Goal: Task Accomplishment & Management: Use online tool/utility

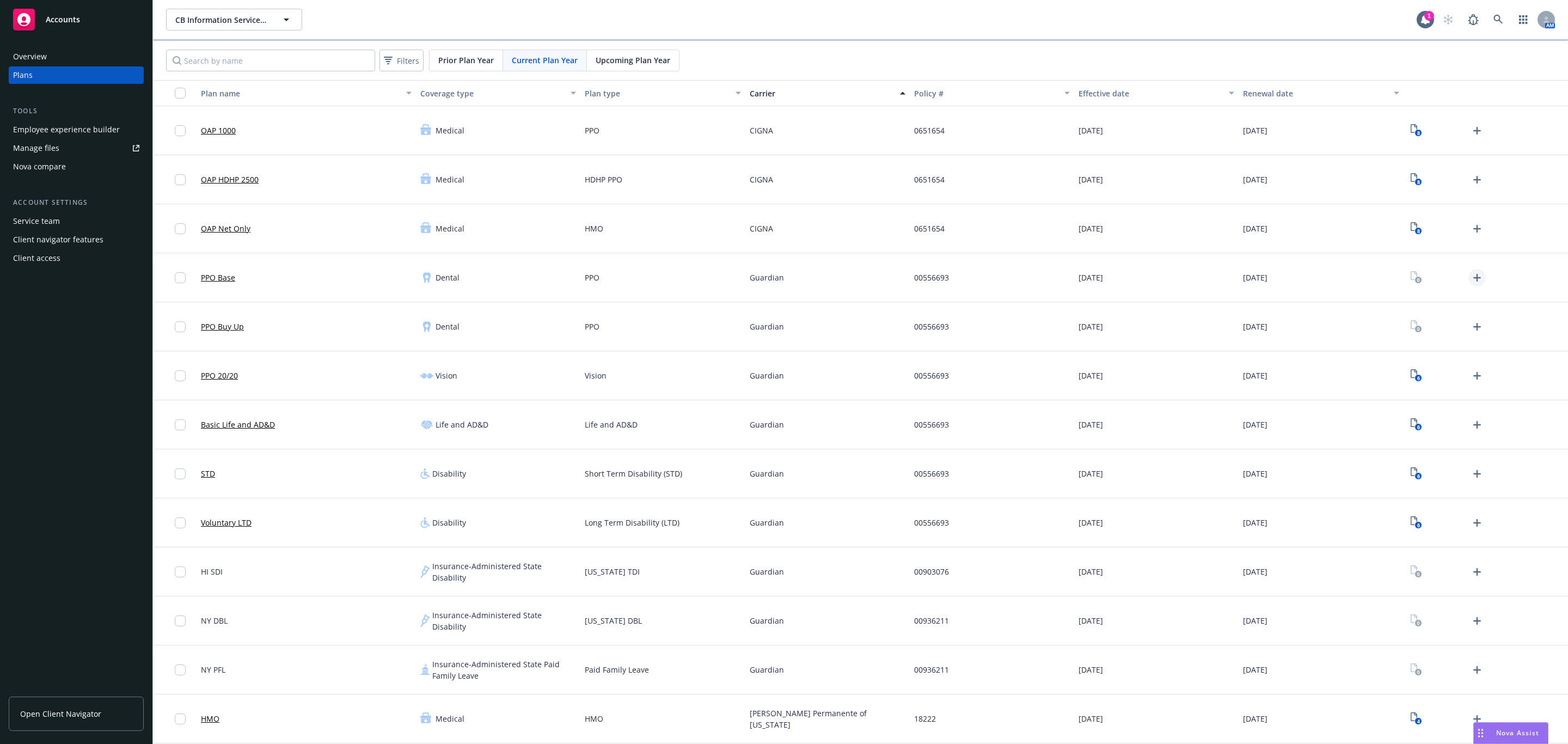
click at [1470, 279] on icon "Upload Plan Documents" at bounding box center [1477, 277] width 13 height 13
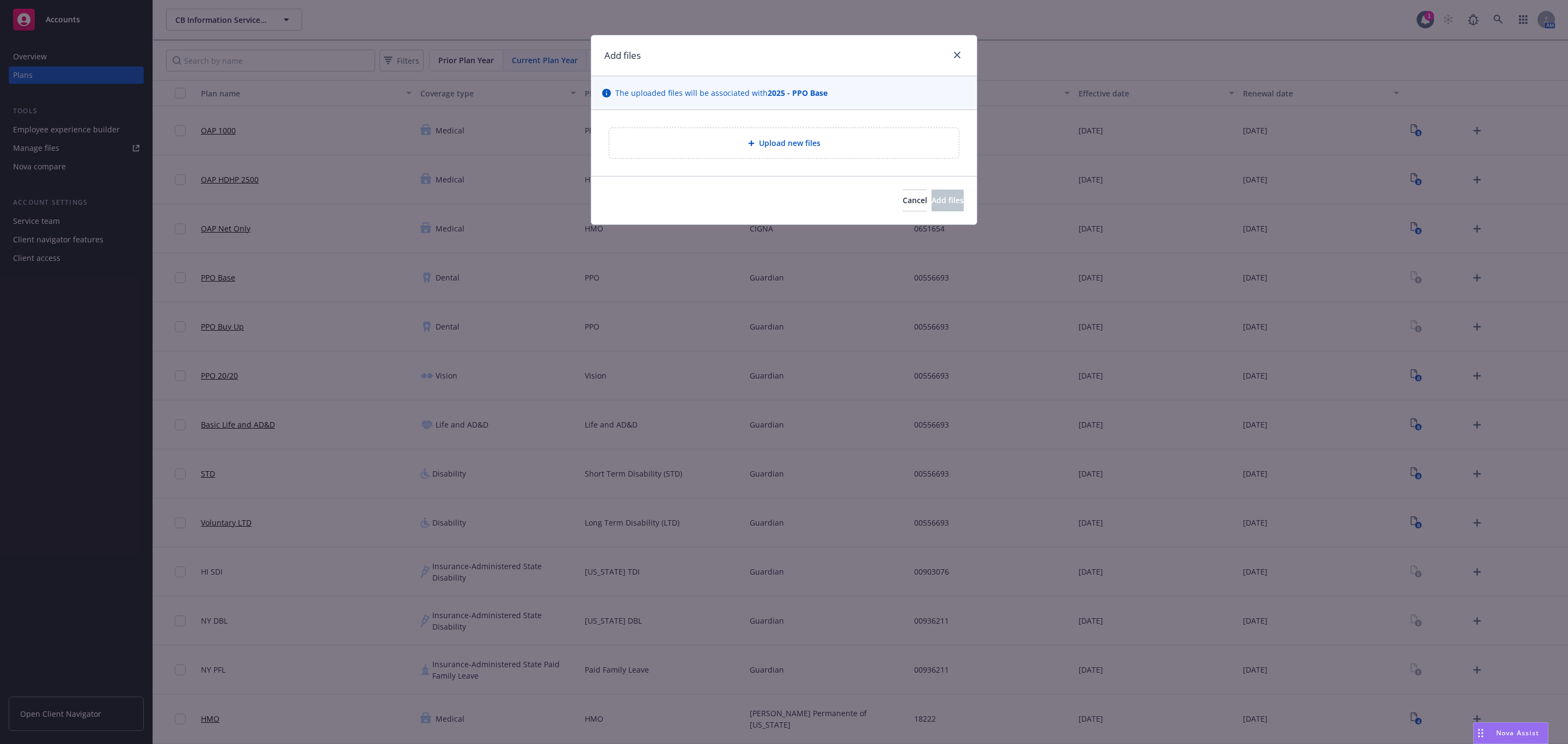
click at [783, 153] on div "Upload new files" at bounding box center [784, 142] width 349 height 30
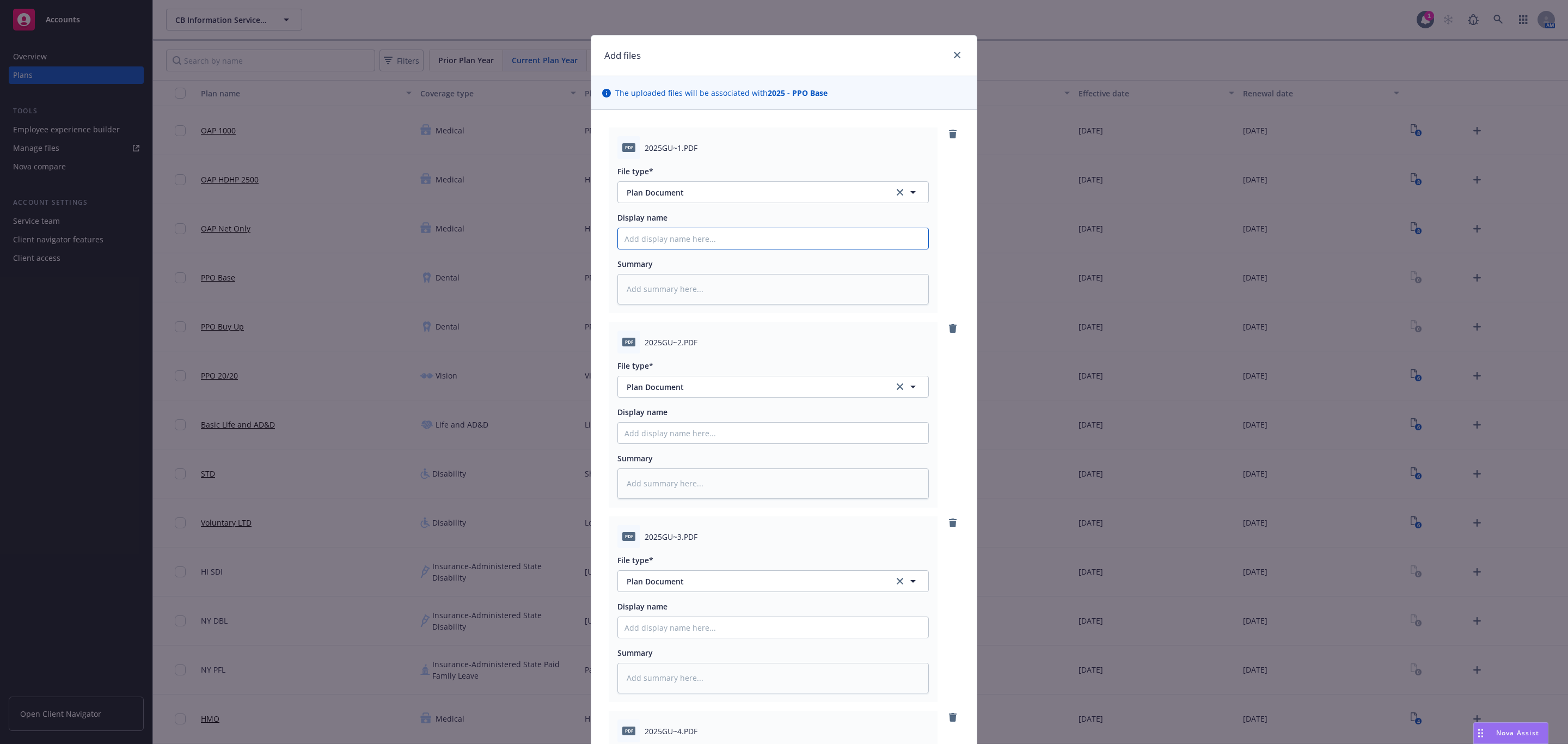
click at [692, 235] on input "Display name" at bounding box center [773, 238] width 311 height 21
paste input "2025 Guardian Dental Benefit Summary (Class 1 - NY) - CB"
type textarea "x"
type input "2025 Guardian Dental Benefit Summary (Class 1 - NY) - CB"
click at [698, 249] on input "Display name" at bounding box center [773, 238] width 311 height 21
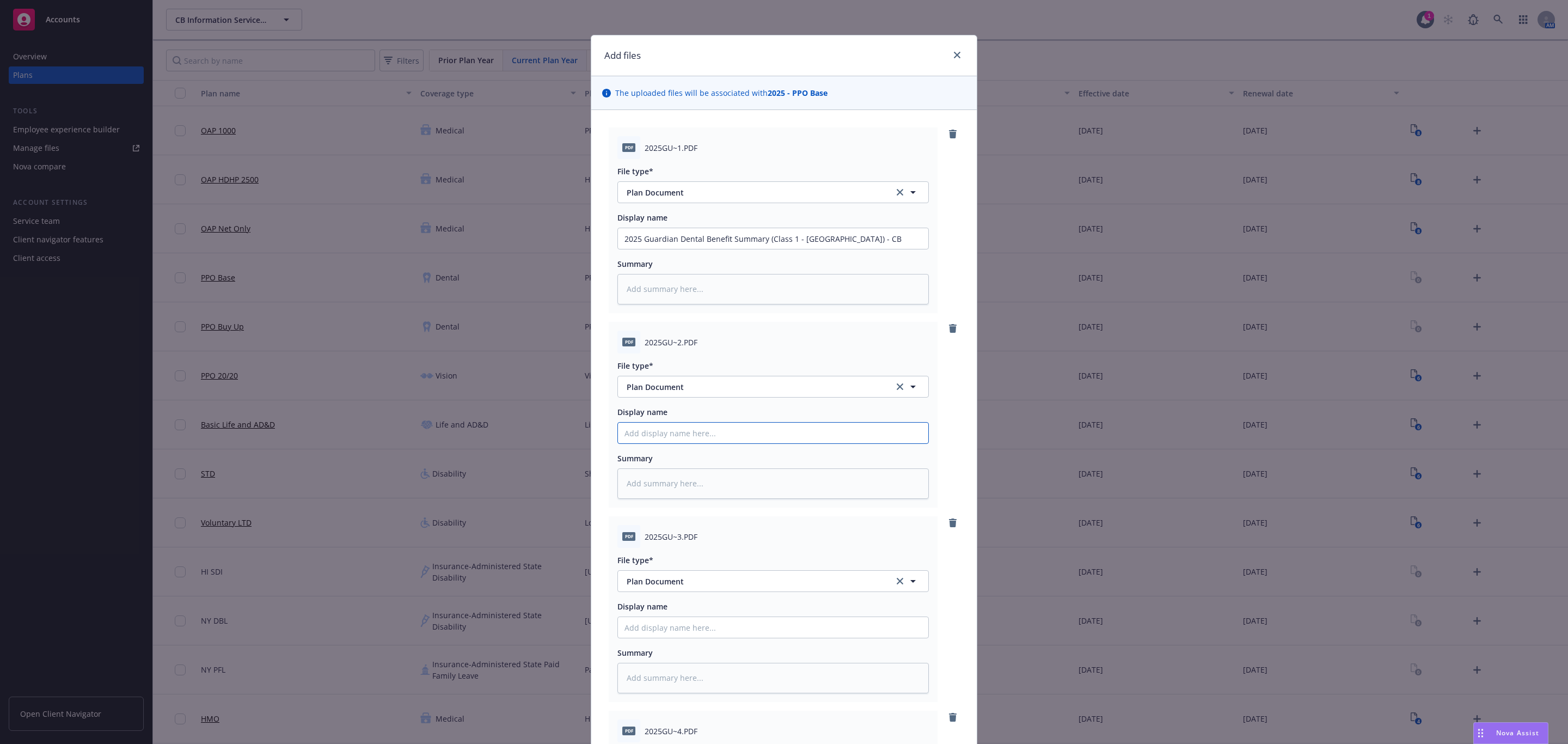
paste input "2025 Guardian Dental Benefit Summary (Class 1 - NY) - CB"
type textarea "x"
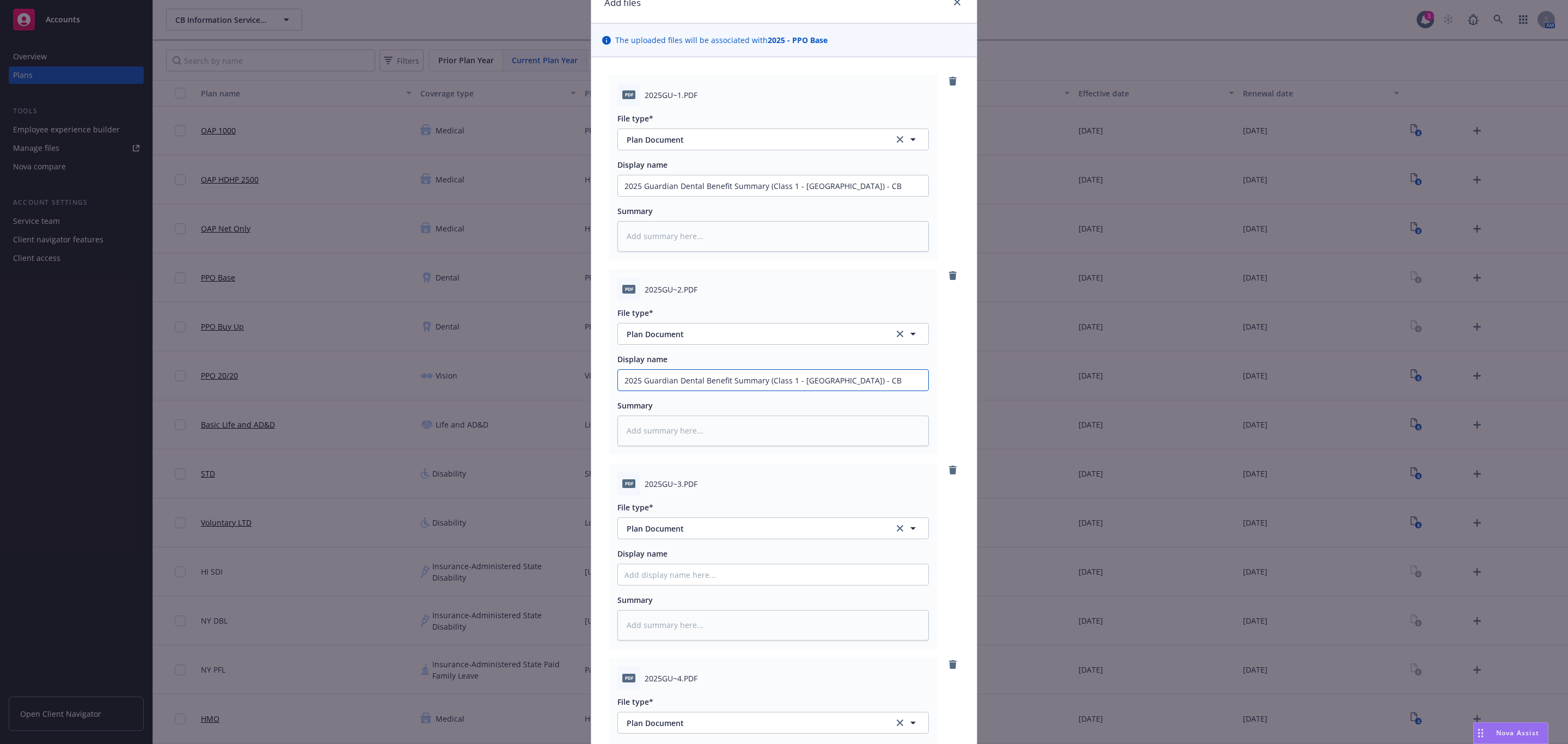
scroll to position [81, 0]
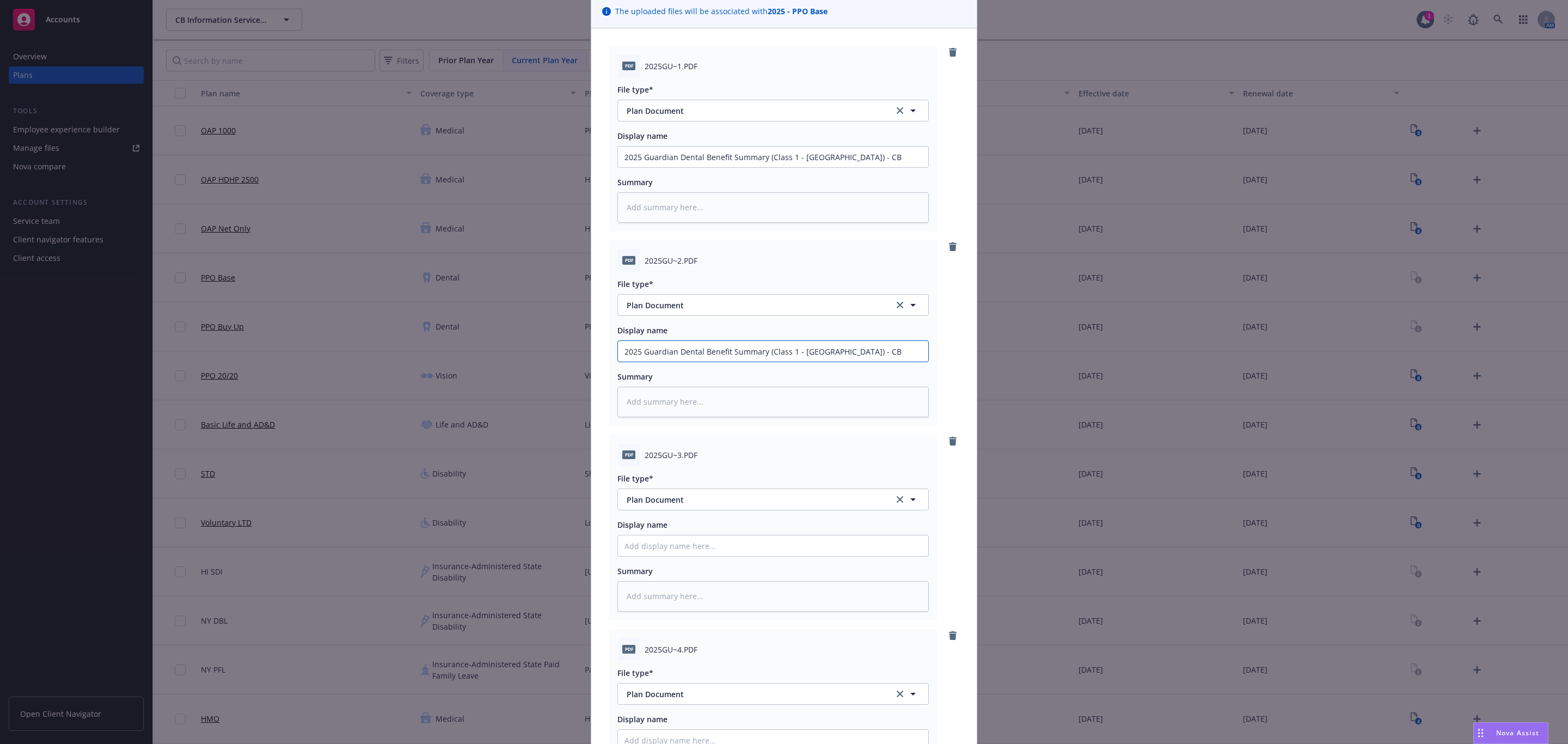
type input "2025 Guardian Dental Benefit Summary (Class 1 - NY) - CB"
click at [690, 167] on input "Display name" at bounding box center [773, 156] width 311 height 21
paste input "2025 Guardian Dental Benefit Summary (Class 1 - NY) - CB"
type textarea "x"
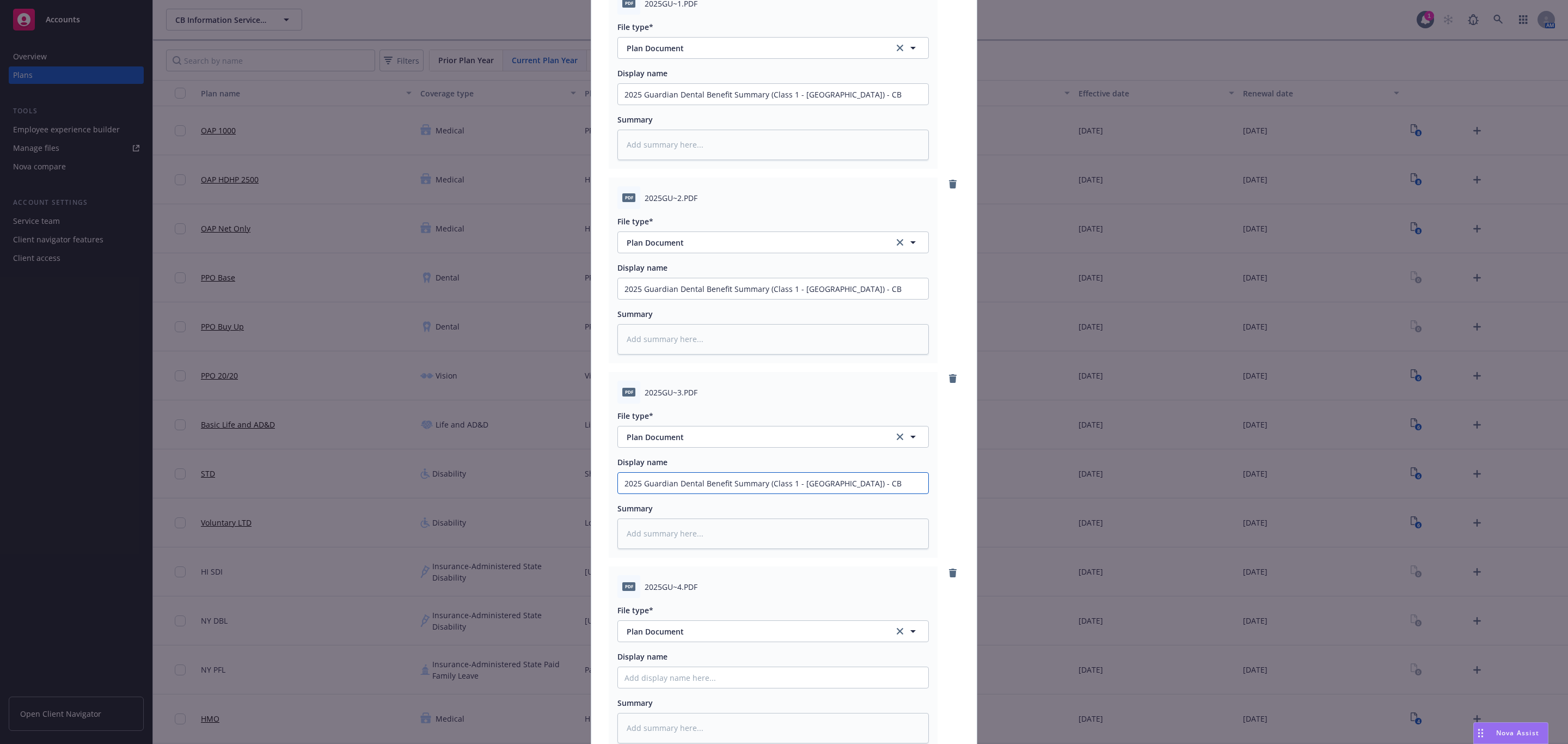
scroll to position [163, 0]
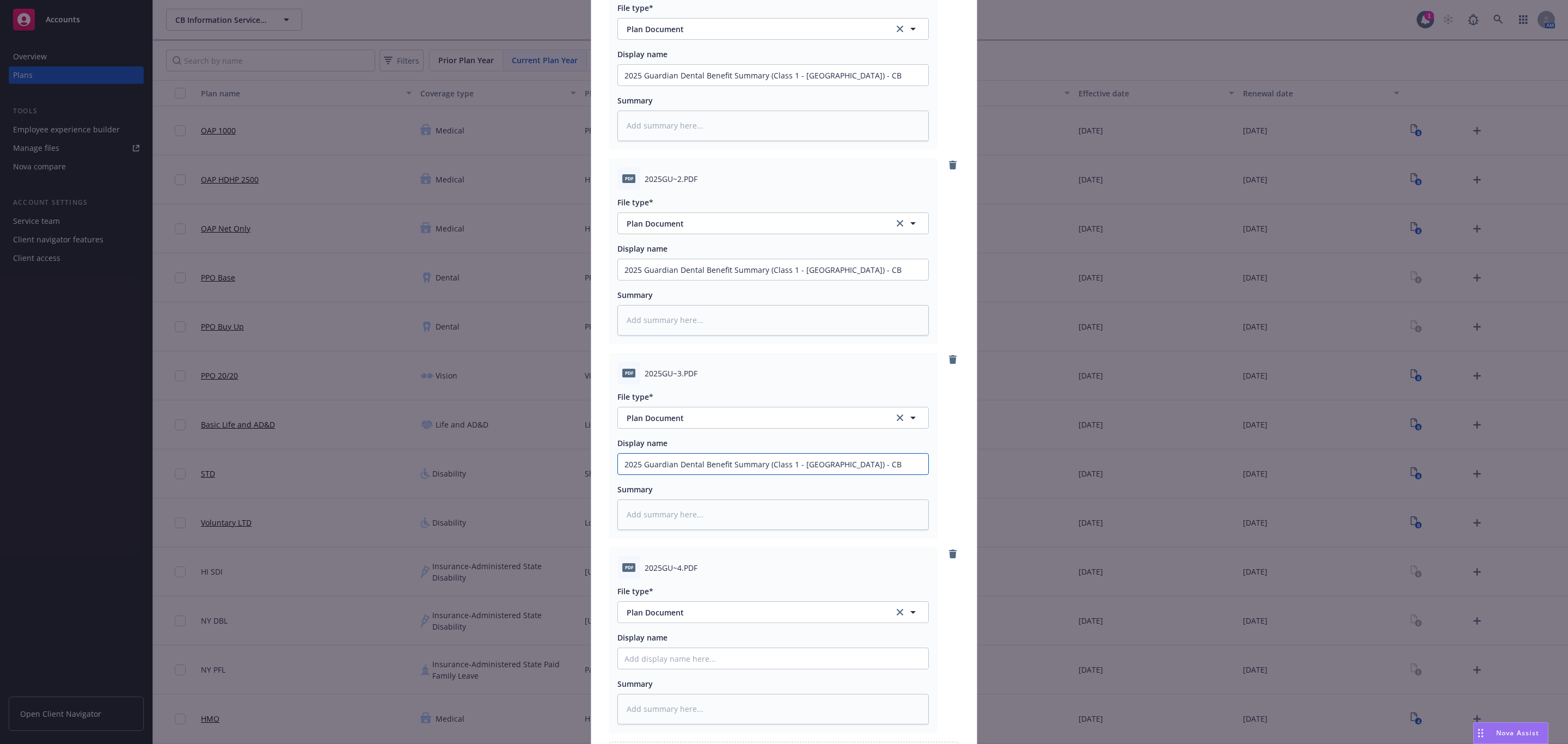
type input "2025 Guardian Dental Benefit Summary (Class 1 - NY) - CB"
click at [692, 85] on input "Display name" at bounding box center [773, 75] width 311 height 21
paste input "2025 Guardian Dental Benefit Summary (Class 1 - NY) - CB"
type textarea "x"
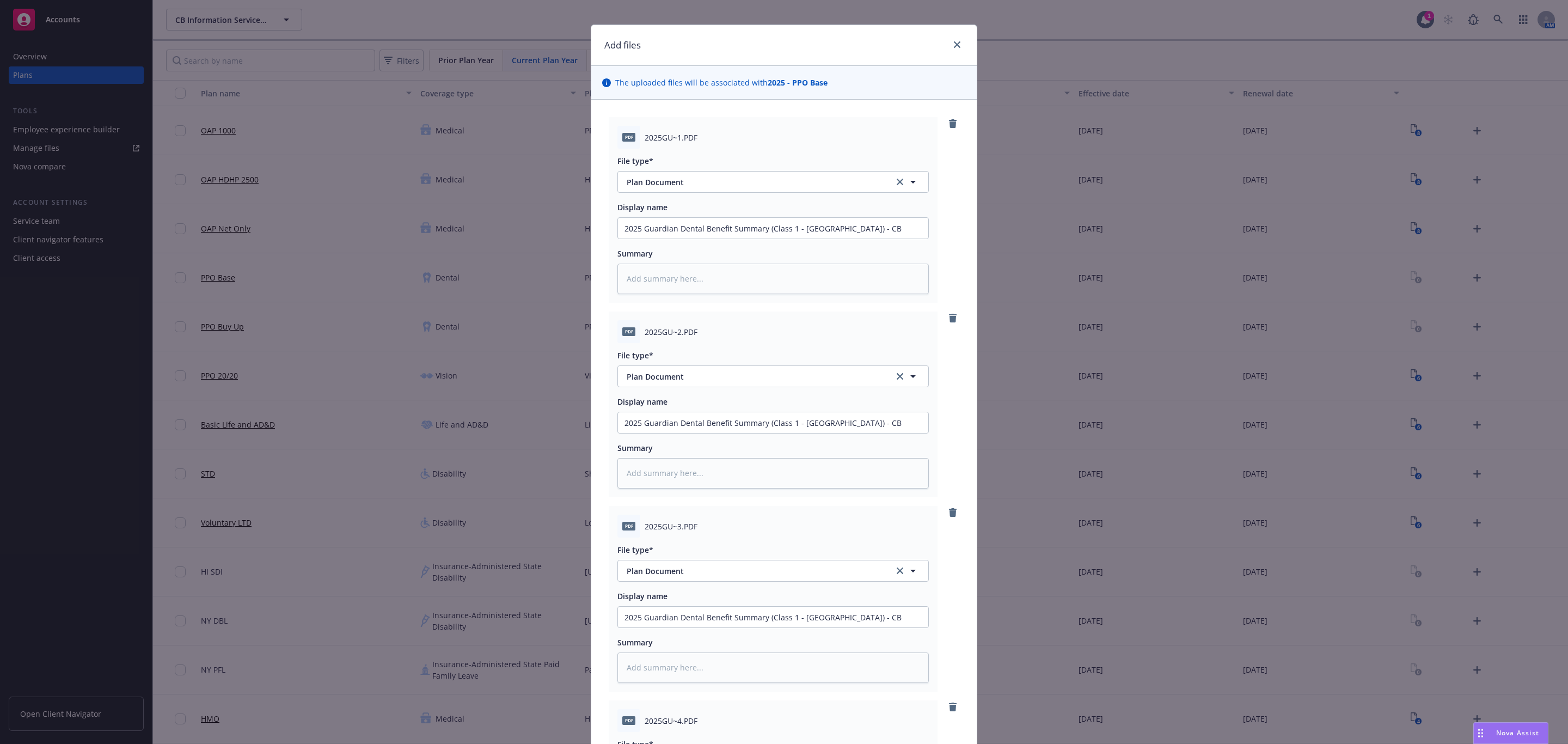
scroll to position [0, 0]
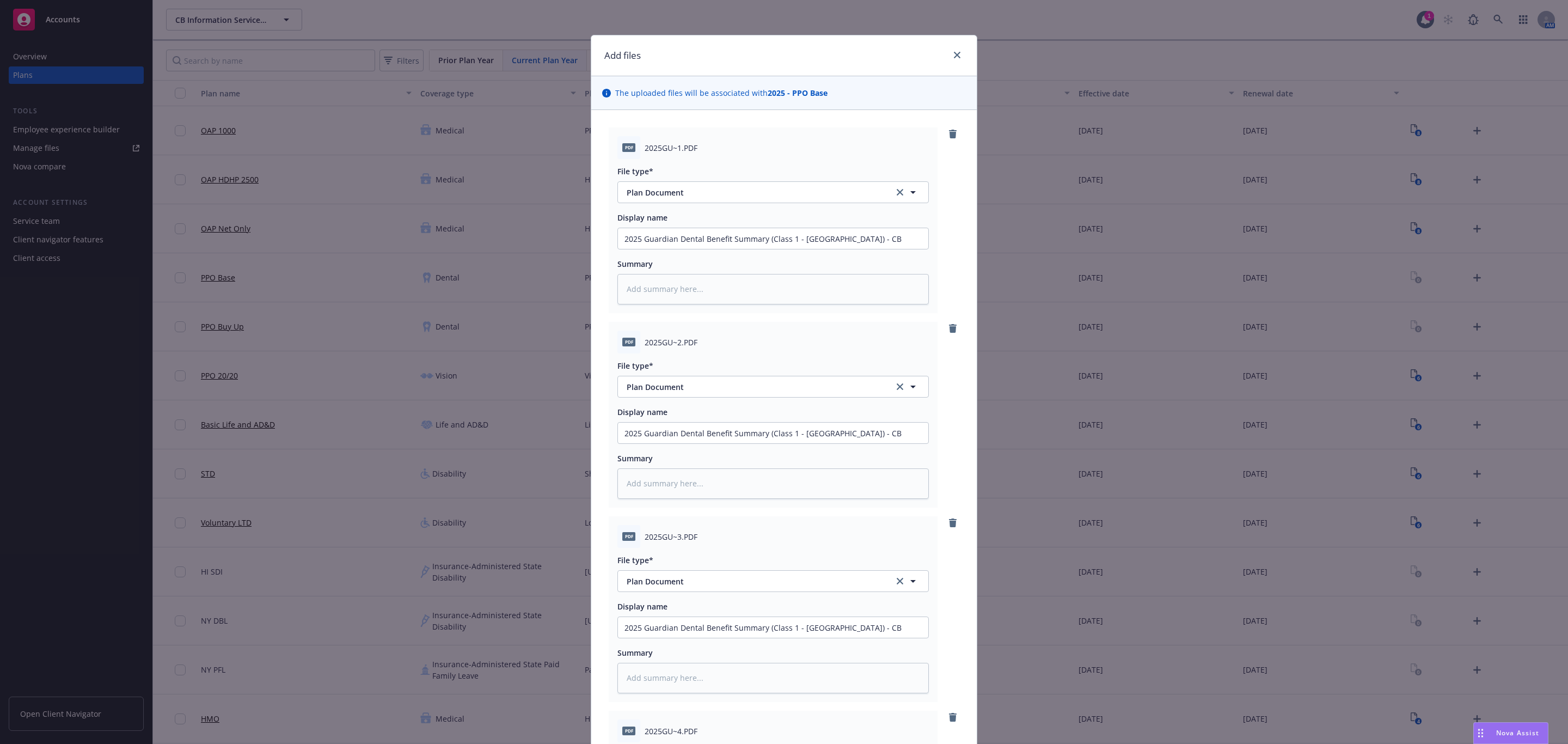
type input "2025 Guardian Dental Benefit Summary (Class 1 - NY) - CB"
drag, startPoint x: 807, startPoint y: 434, endPoint x: 781, endPoint y: 430, distance: 26.3
click at [781, 249] on input "2025 Guardian Dental Benefit Summary (Class 1 - NY) - CB" at bounding box center [773, 238] width 311 height 21
type textarea "x"
type input "2025 Guardian Dental Benefit Summary (Class - CB"
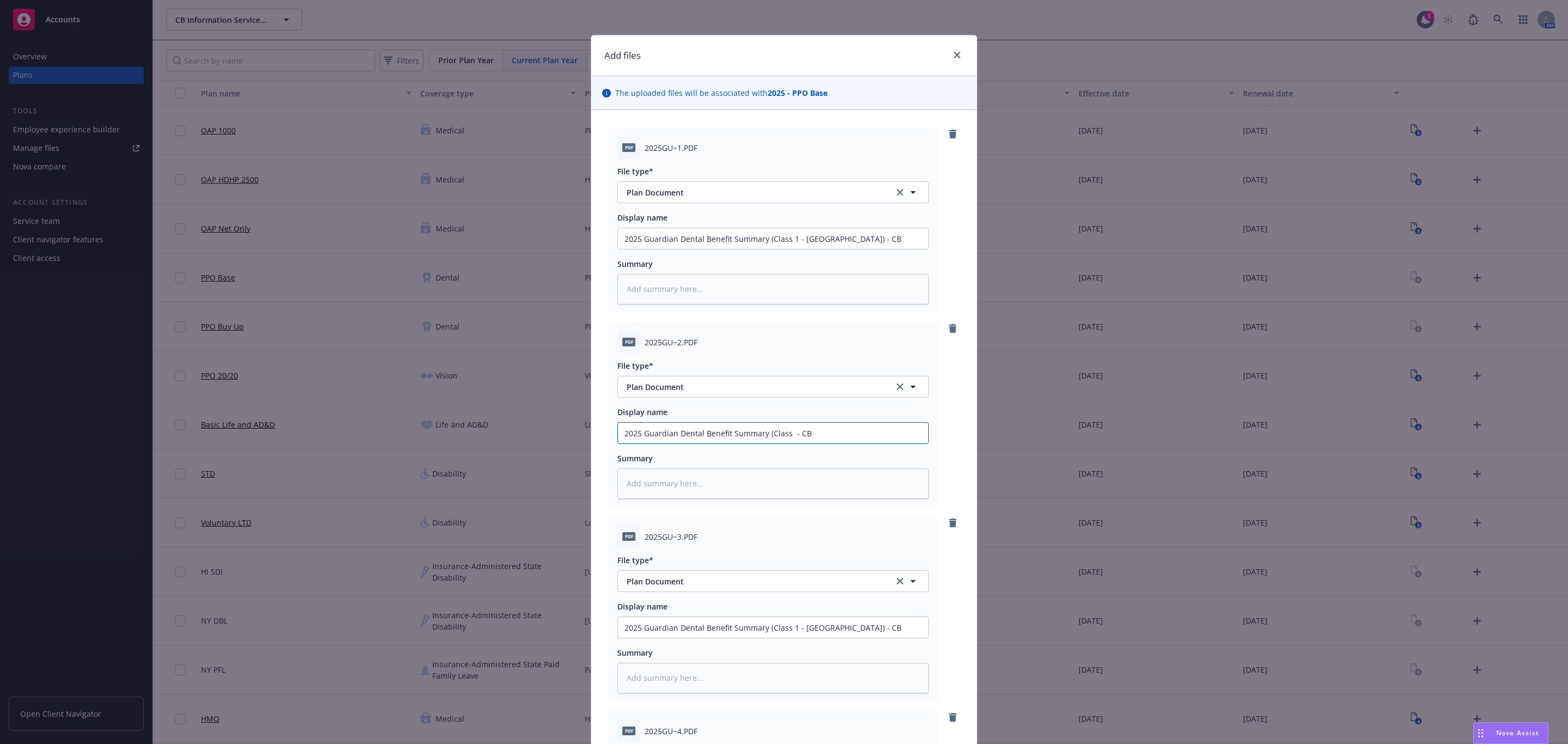
type textarea "x"
type input "2025 Guardian Dental Benefit Summary (Class 2 - CB"
type textarea "x"
type input "2025 Guardian Dental Benefit Summary (Class 2 - CB"
type textarea "x"
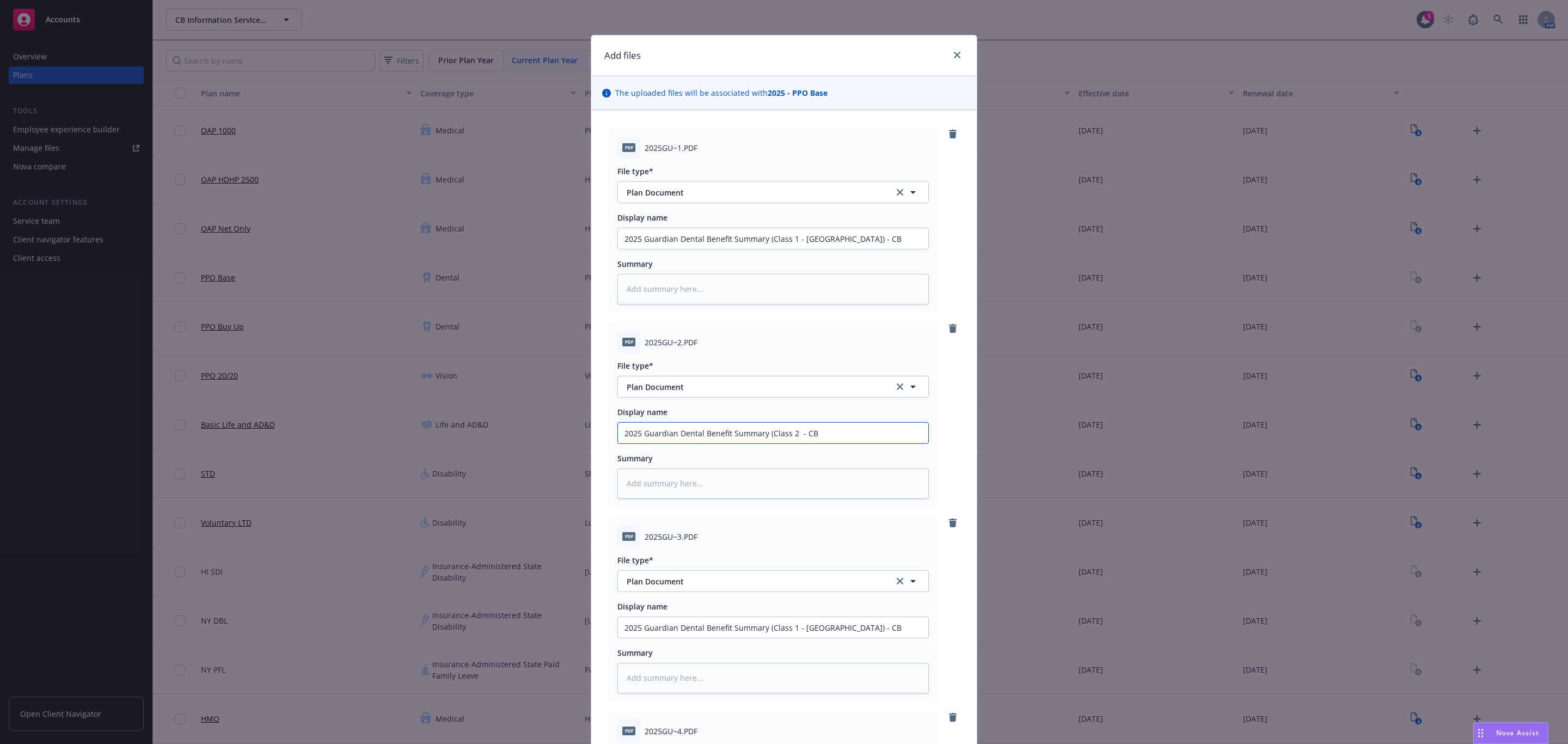
type input "2025 Guardian Dental Benefit Summary (Class 2 - - CB"
type textarea "x"
type input "2025 Guardian Dental Benefit Summary (Class 2 - - CB"
type textarea "x"
type input "2025 Guardian Dental Benefit Summary (Class 2 - N - CB"
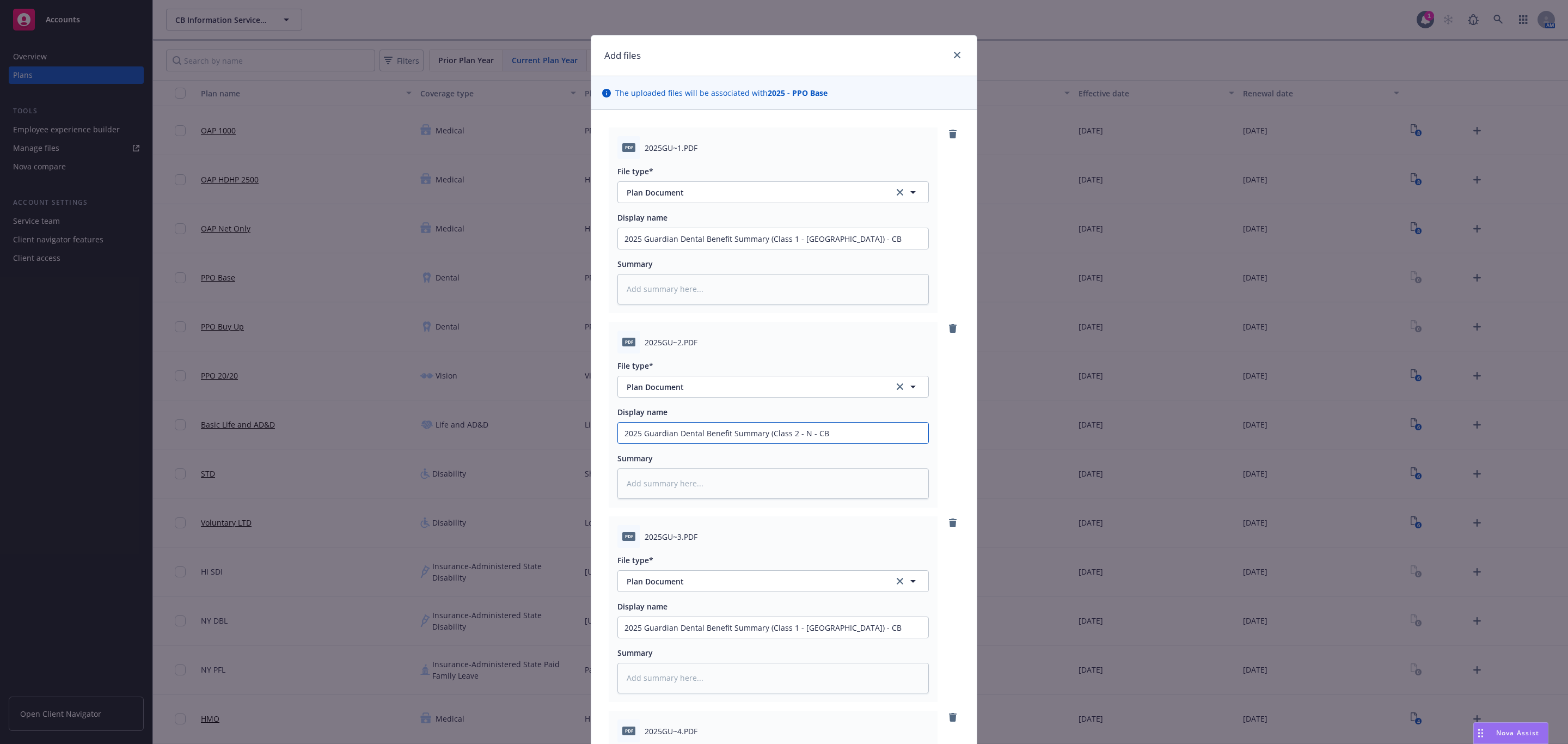
type textarea "x"
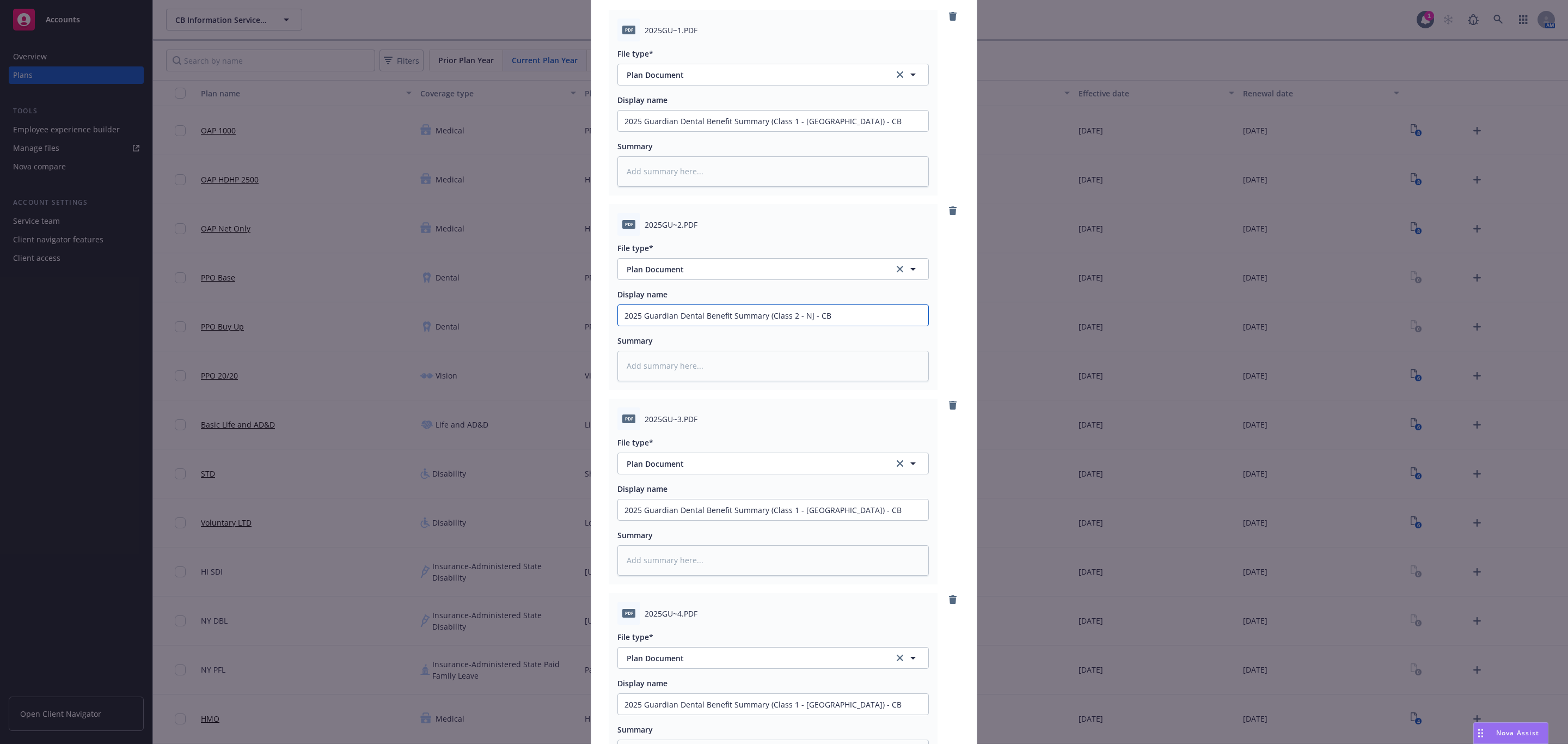
scroll to position [163, 0]
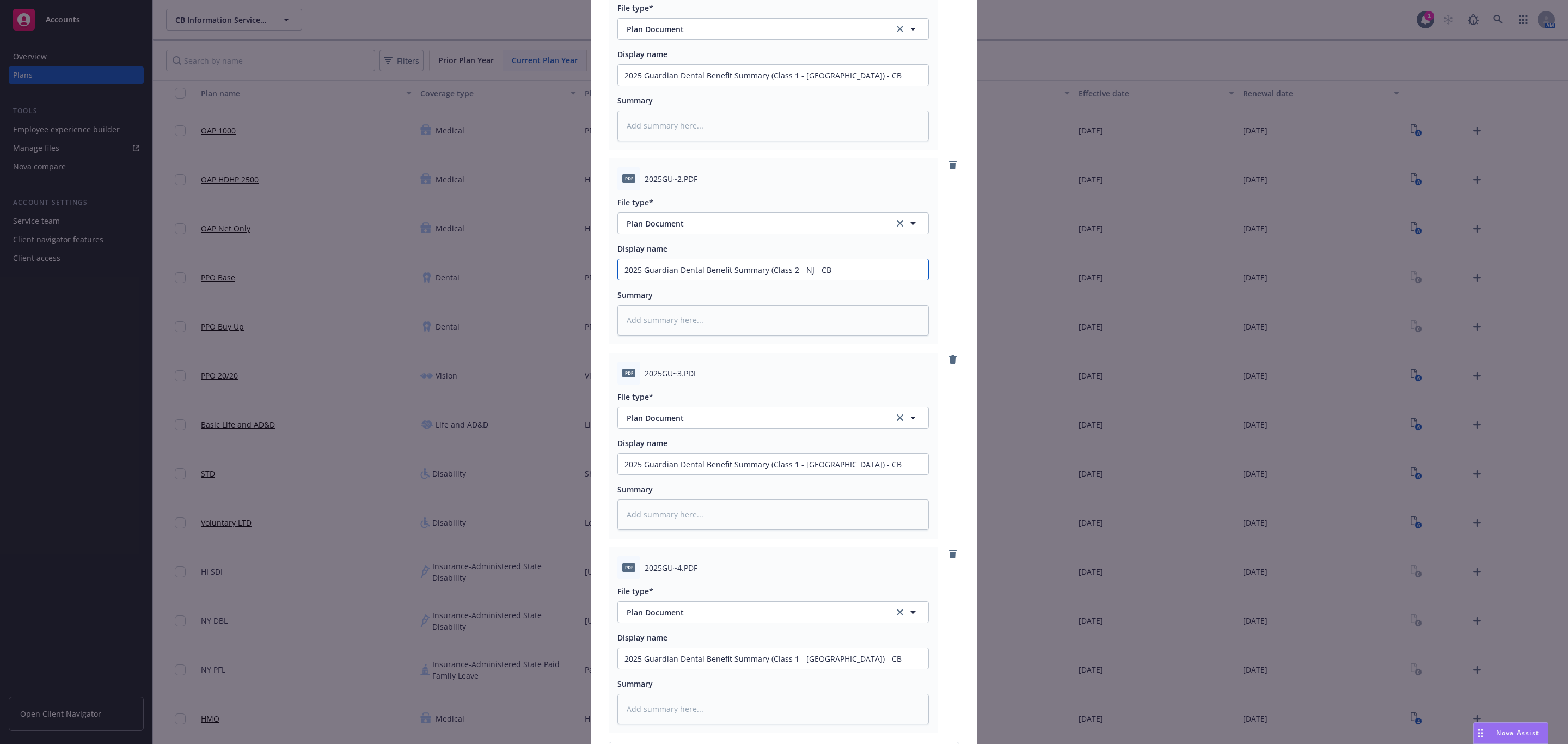
type input "2025 Guardian Dental Benefit Summary (Class 2 - NJ - CB"
drag, startPoint x: 807, startPoint y: 467, endPoint x: 784, endPoint y: 463, distance: 23.3
click at [784, 85] on input "2025 Guardian Dental Benefit Summary (Class 1 - NY) - CB" at bounding box center [773, 75] width 311 height 21
type textarea "x"
type input "2025 Guardian Dental Benefit Summary (Class 3 - CB"
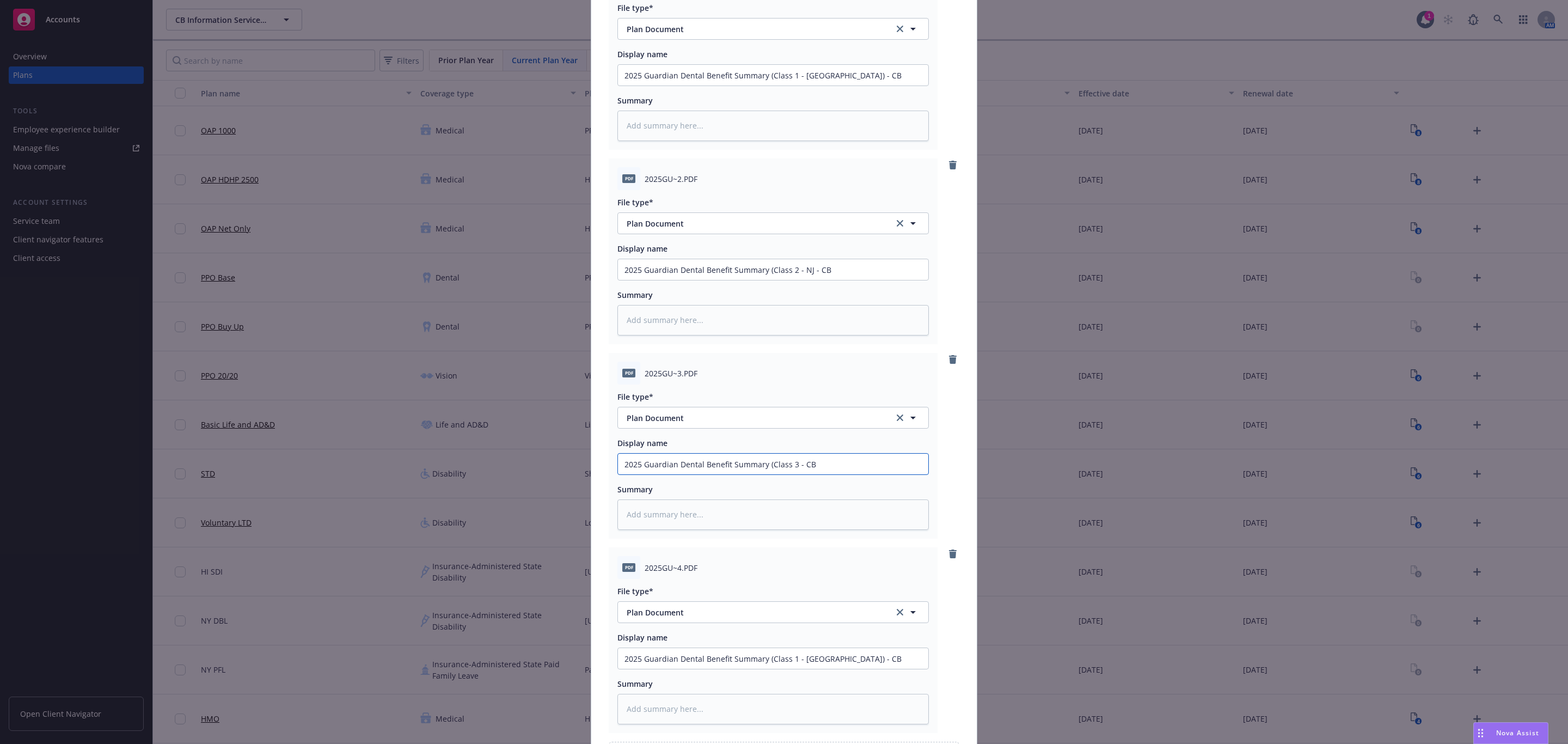
type textarea "x"
type input "2025 Guardian Dental Benefit Summary (Class 3 - CB"
type textarea "x"
type input "2025 Guardian Dental Benefit Summary (Class 3 - - CB"
type textarea "x"
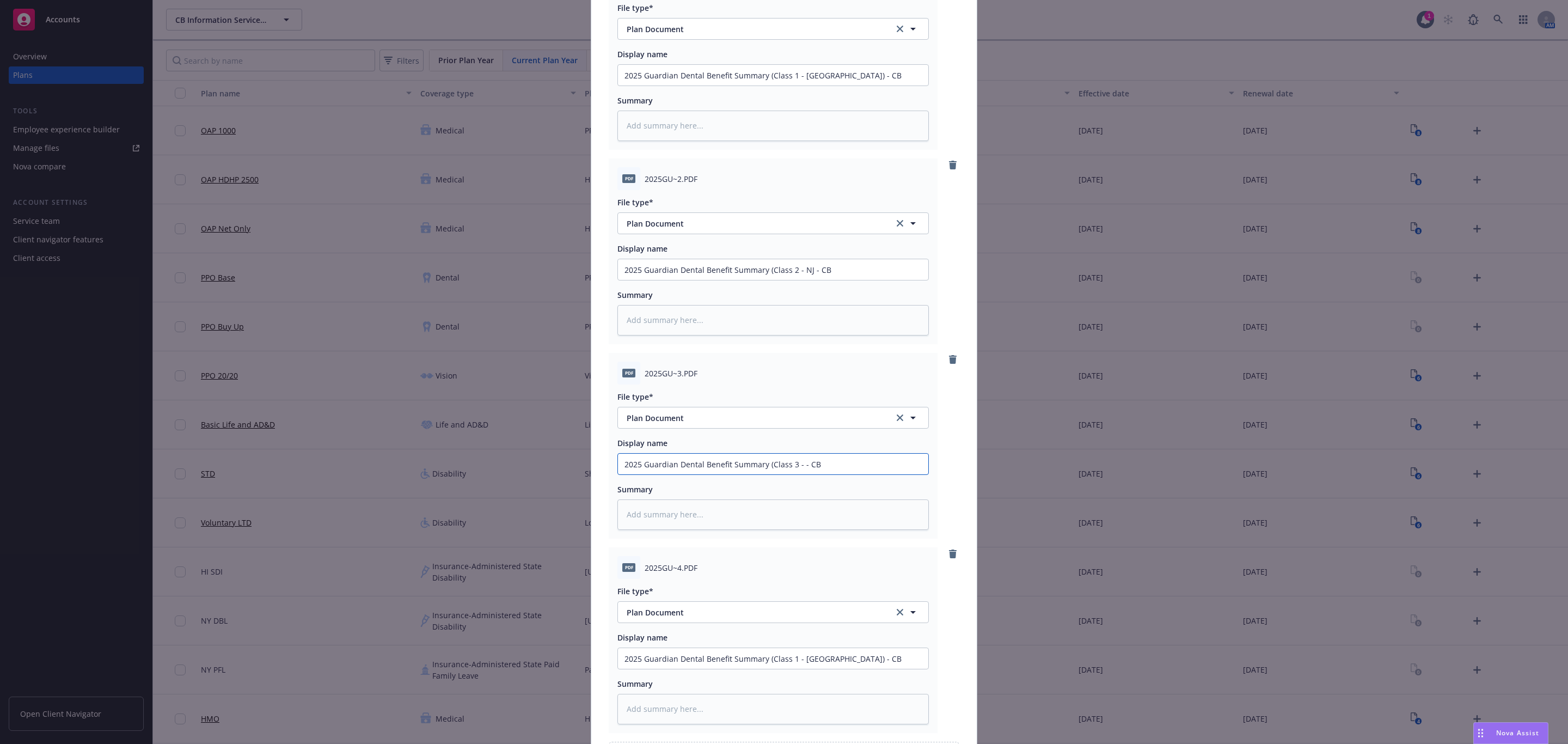
type input "2025 Guardian Dental Benefit Summary (Class 3 - - CB"
type textarea "x"
type input "2025 Guardian Dental Benefit Summary (Class 3 - P - CB"
type textarea "x"
type input "2025 Guardian Dental Benefit Summary (Class 3 - Pa - CB"
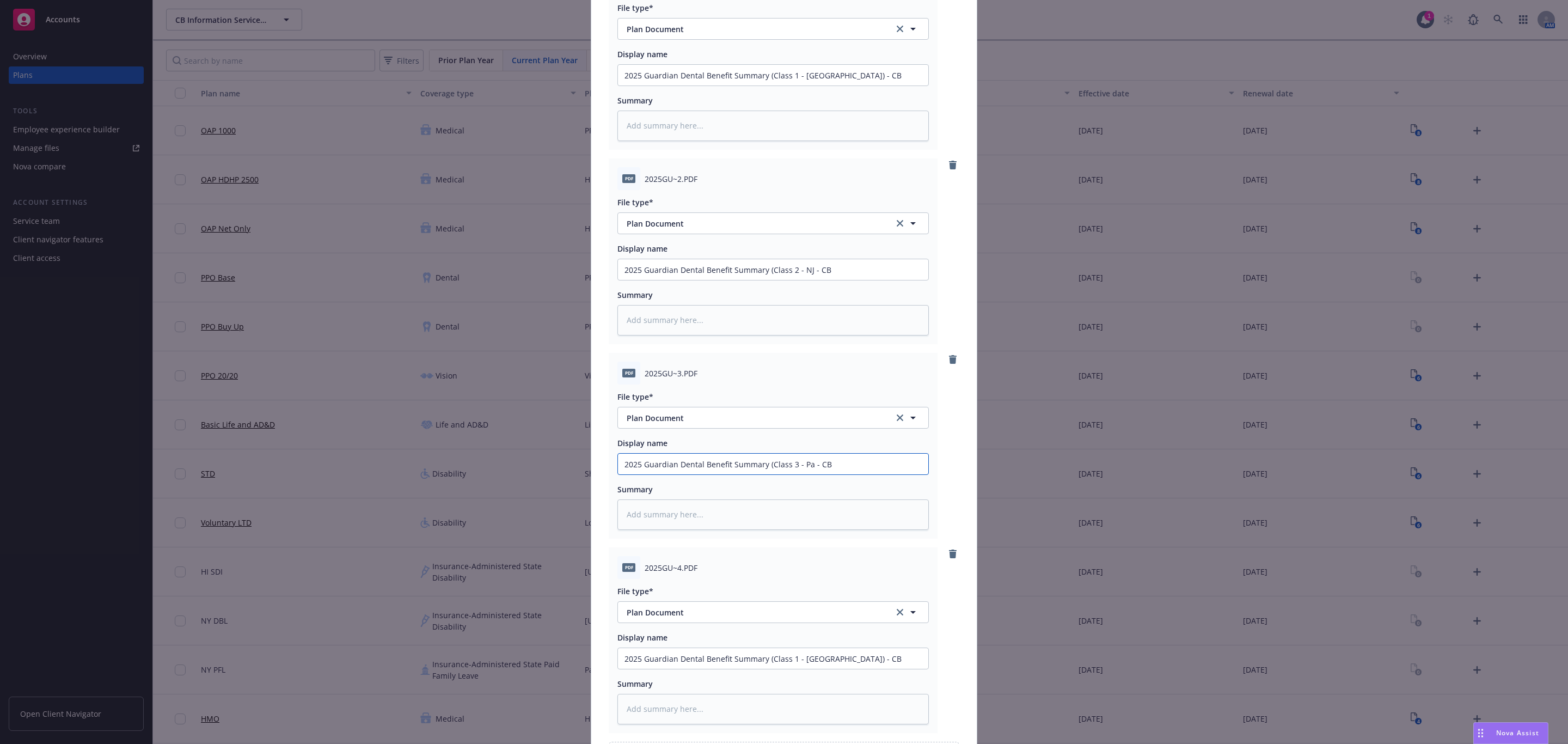
type textarea "x"
type input "2025 Guardian Dental Benefit Summary (Class 3 - Par - CB"
type textarea "x"
type input "2025 Guardian Dental Benefit Summary (Class 3 - Part - CB"
type textarea "x"
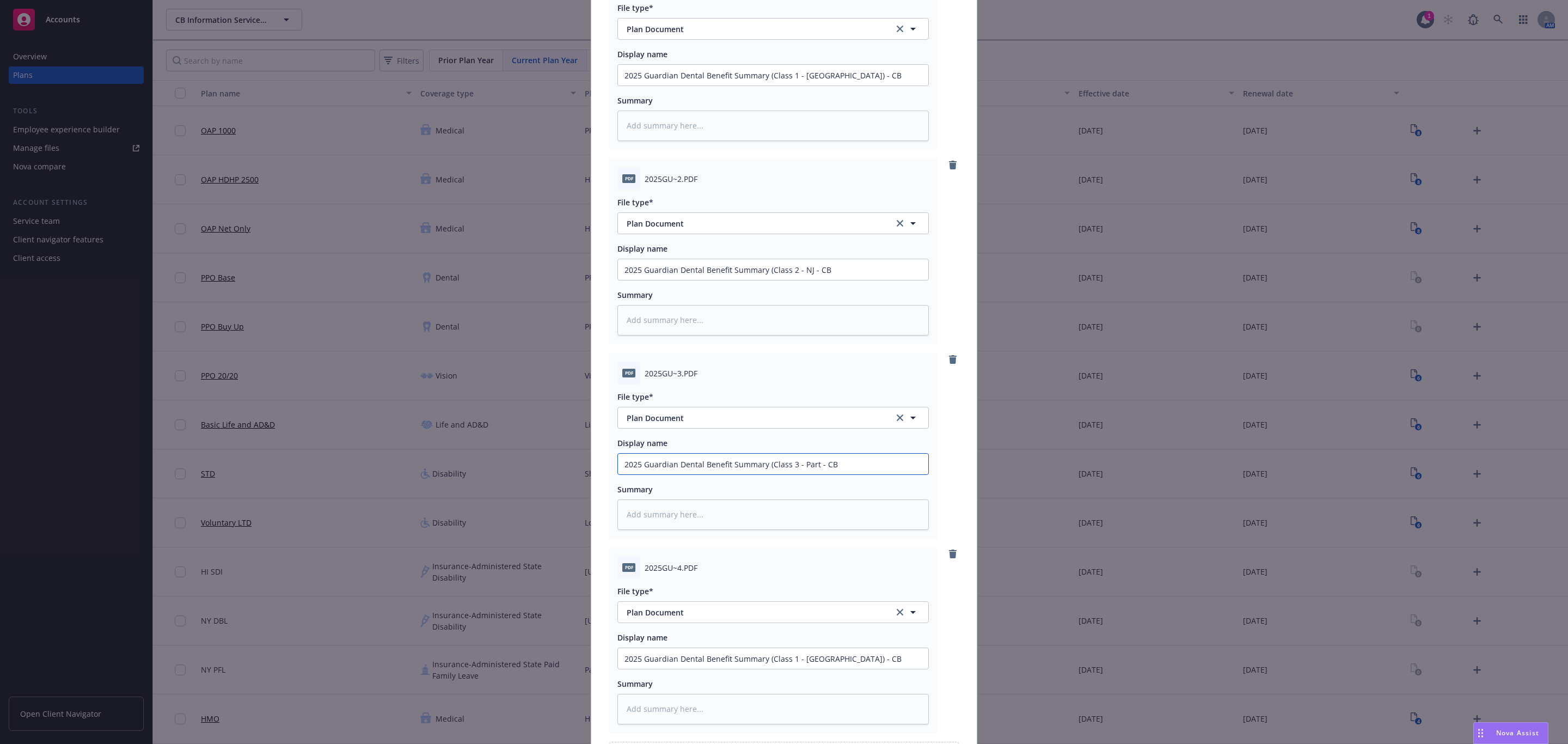
type input "2025 Guardian Dental Benefit Summary (Class 3 - Part - CB"
type textarea "x"
type input "2025 Guardian Dental Benefit Summary (Class 3 - Part T - CB"
type textarea "x"
type input "2025 Guardian Dental Benefit Summary (Class 3 - Part Ti - CB"
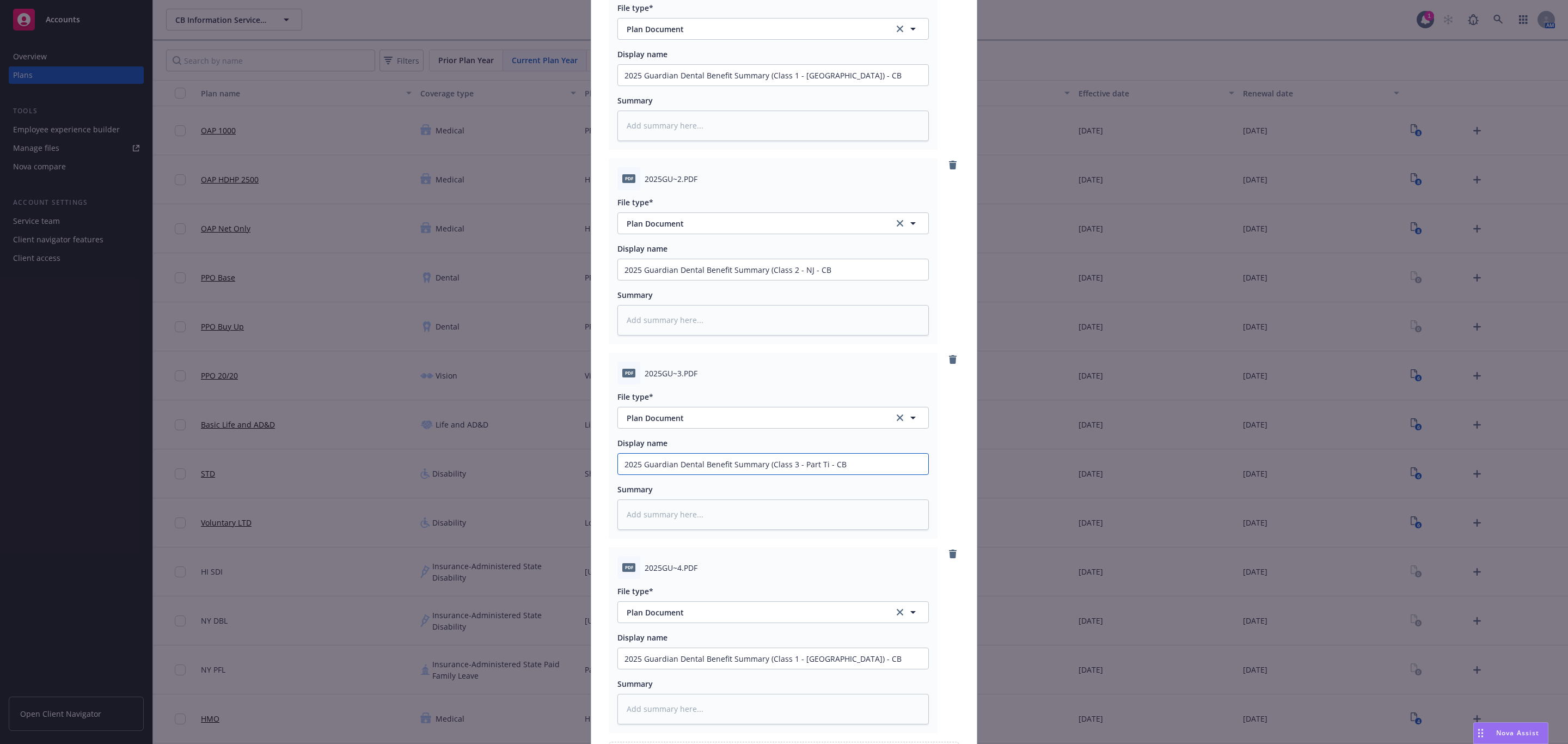
type textarea "x"
type input "2025 Guardian Dental Benefit Summary (Class 3 - Part Tim - CB"
type textarea "x"
type input "2025 Guardian Dental Benefit Summary (Class 3 - Part Time - CB"
type textarea "x"
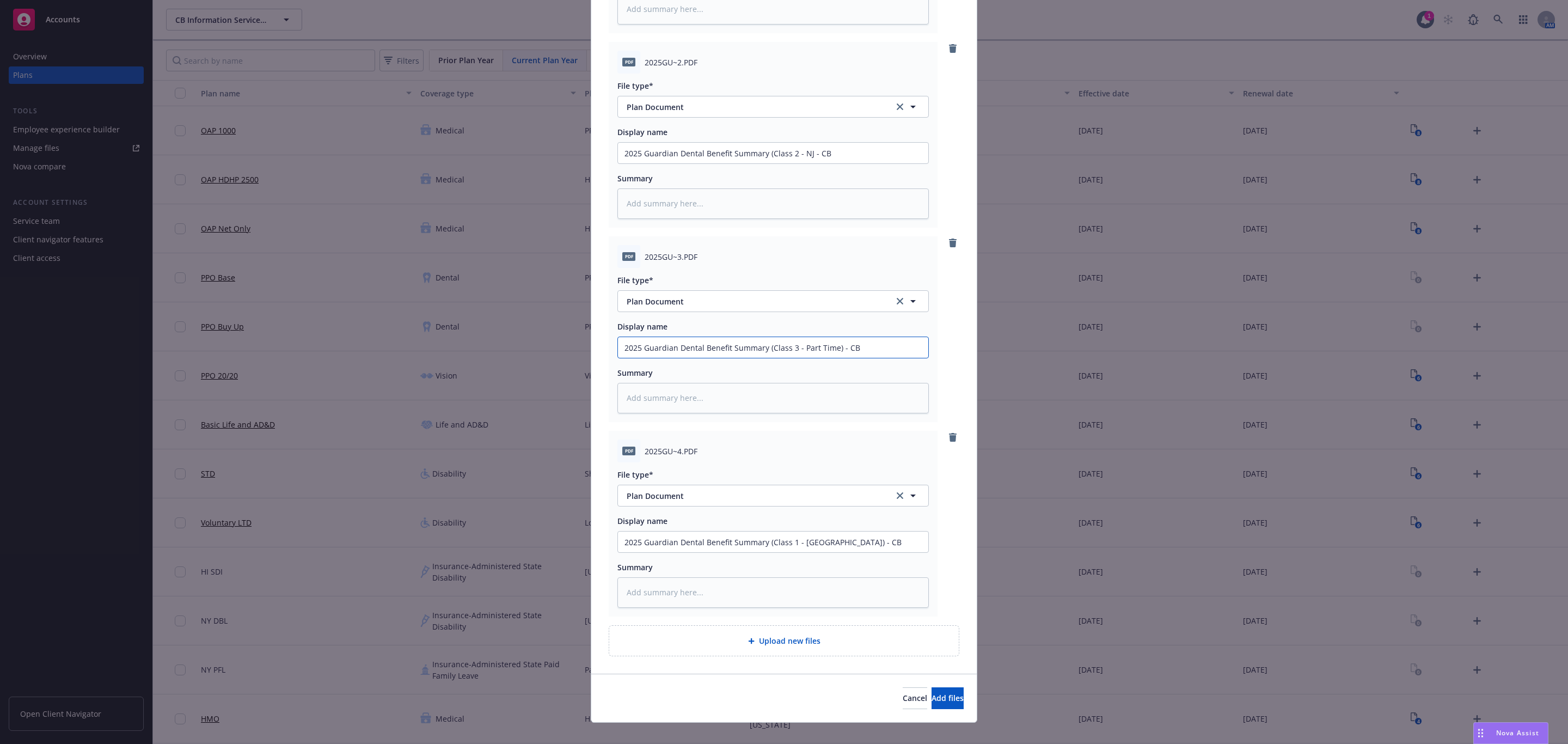
scroll to position [294, 0]
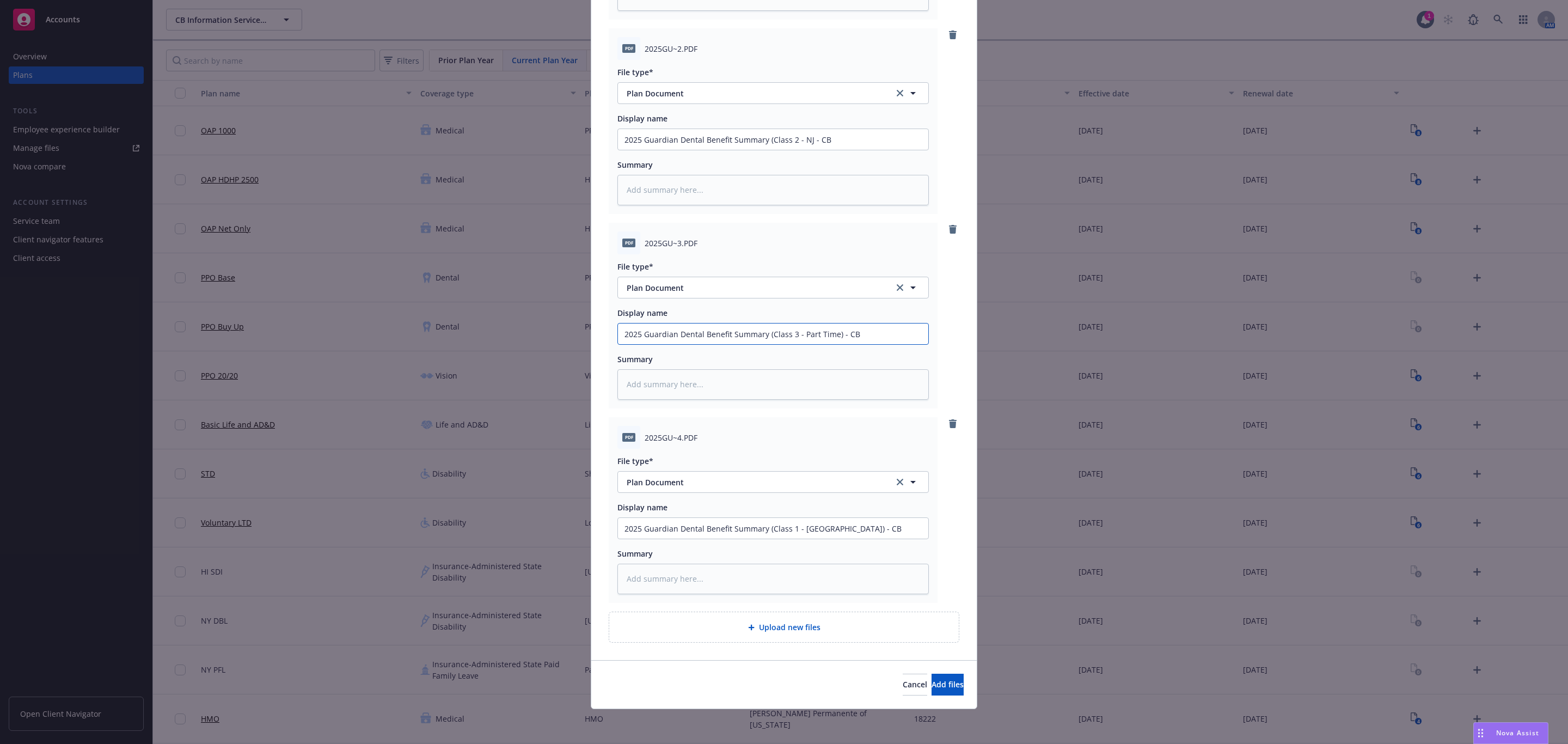
type input "2025 Guardian Dental Benefit Summary (Class 3 - Part Time) - CB"
drag, startPoint x: 805, startPoint y: 528, endPoint x: 784, endPoint y: 531, distance: 21.2
type textarea "x"
type input "2025 Guardian Dental Benefit Summary (Class 4) - CB"
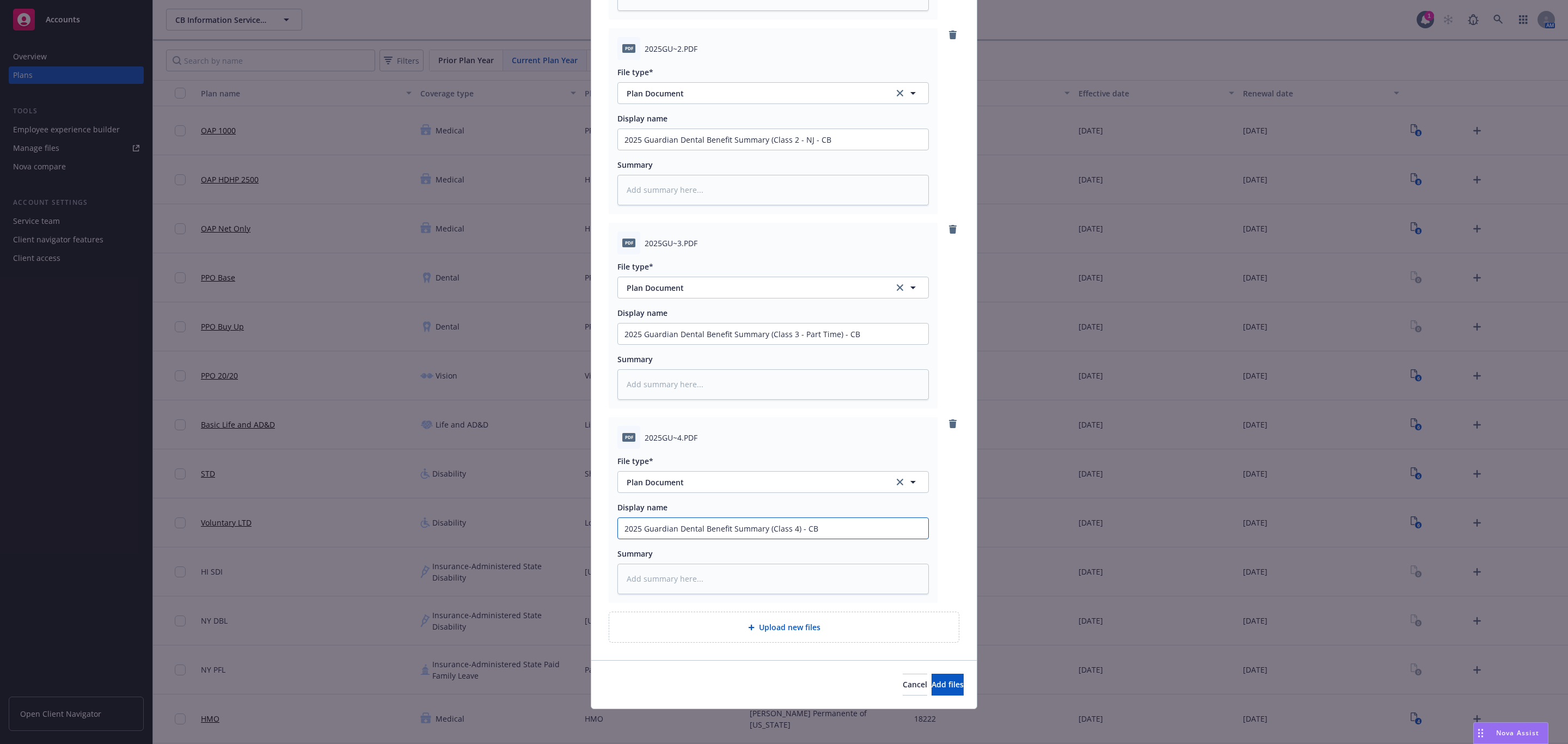
type textarea "x"
type input "2025 Guardian Dental Benefit Summary (Class 4 ) - CB"
type textarea "x"
type input "2025 Guardian Dental Benefit Summary (Class 4 -) - CB"
type textarea "x"
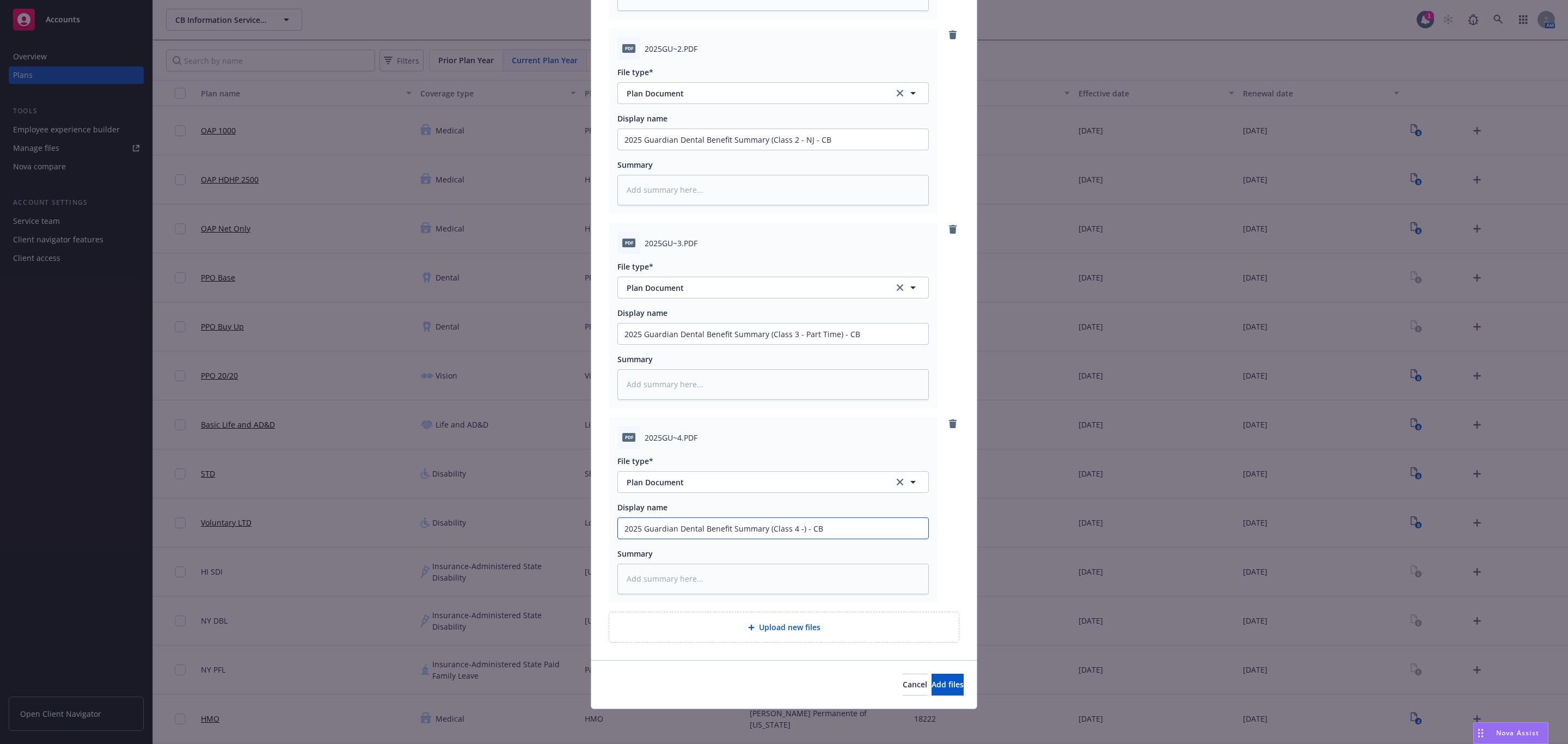
type input "2025 Guardian Dental Benefit Summary (Class 4 - ) - CB"
type textarea "x"
type input "2025 Guardian Dental Benefit Summary (Class 4 - Al) - CB"
type textarea "x"
type input "2025 Guardian Dental Benefit Summary (Class 4 - All) - CB"
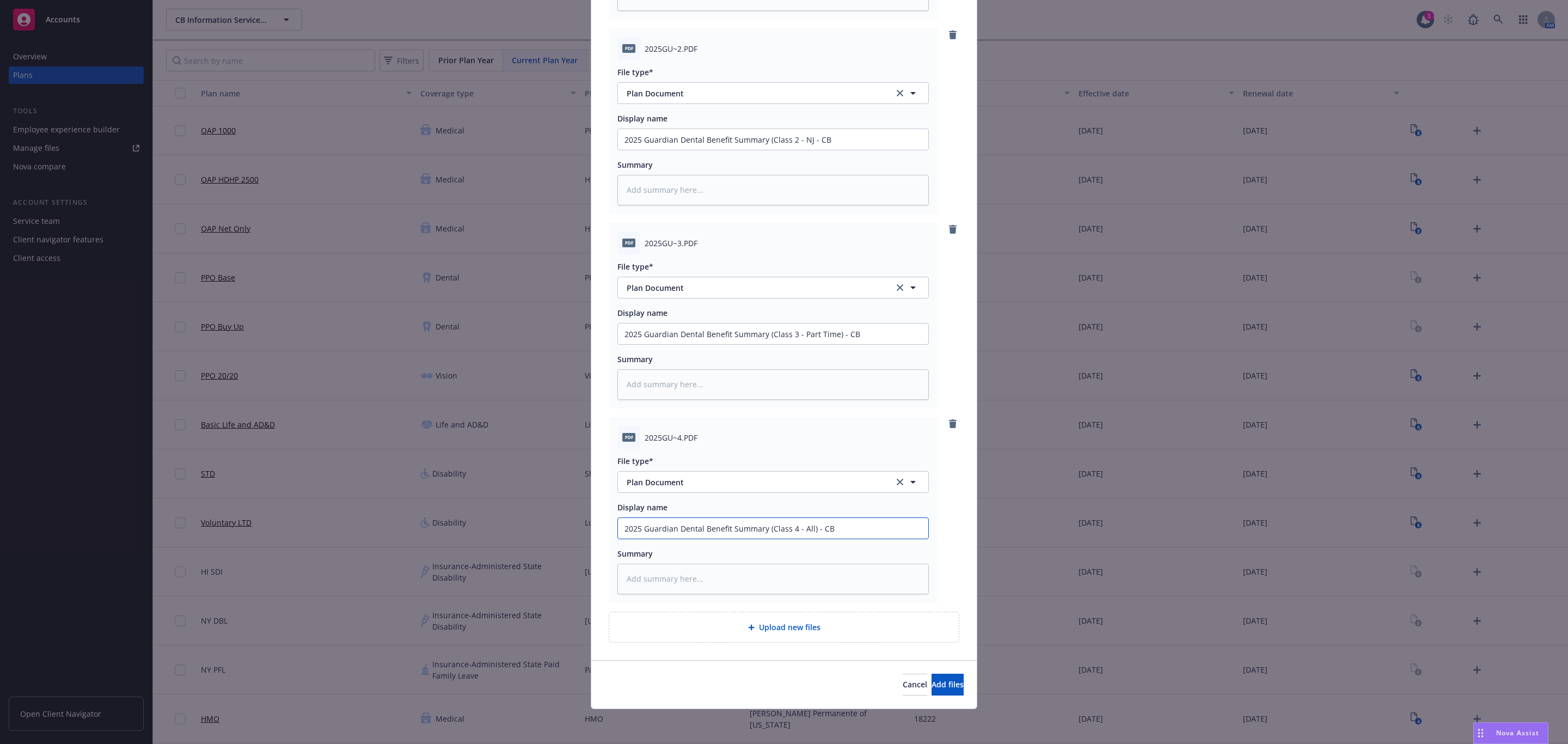
type textarea "x"
type input "2025 Guardian Dental Benefit Summary (Class 4 - All ) - CB"
type textarea "x"
type input "2025 Guardian Dental Benefit Summary (Class 4 - All O) - CB"
type textarea "x"
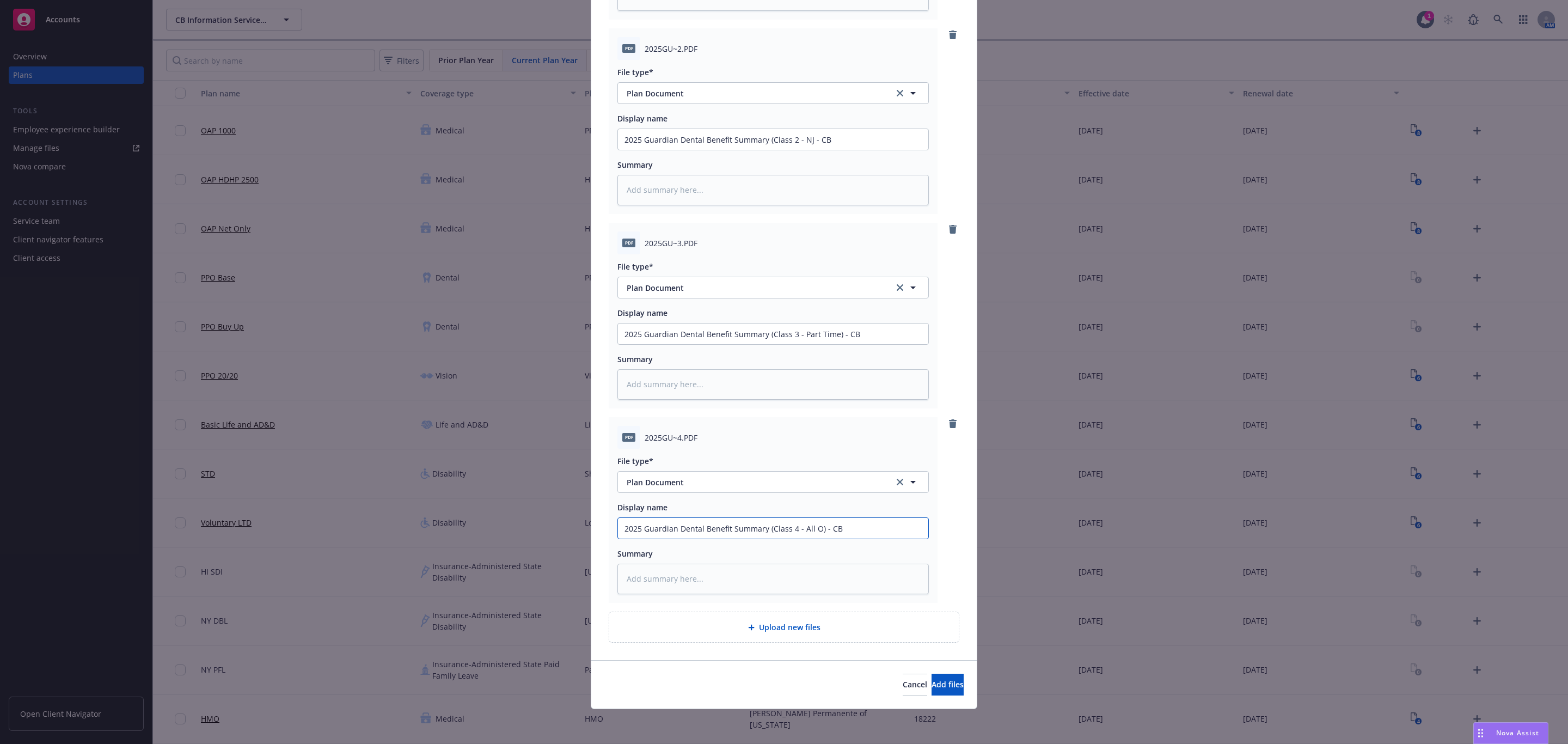
type input "2025 Guardian Dental Benefit Summary (Class 4 - All Ot) - CB"
type textarea "x"
type input "2025 Guardian Dental Benefit Summary (Class 4 - All Oth) - CB"
type textarea "x"
type input "2025 Guardian Dental Benefit Summary (Class 4 - All Othe) - CB"
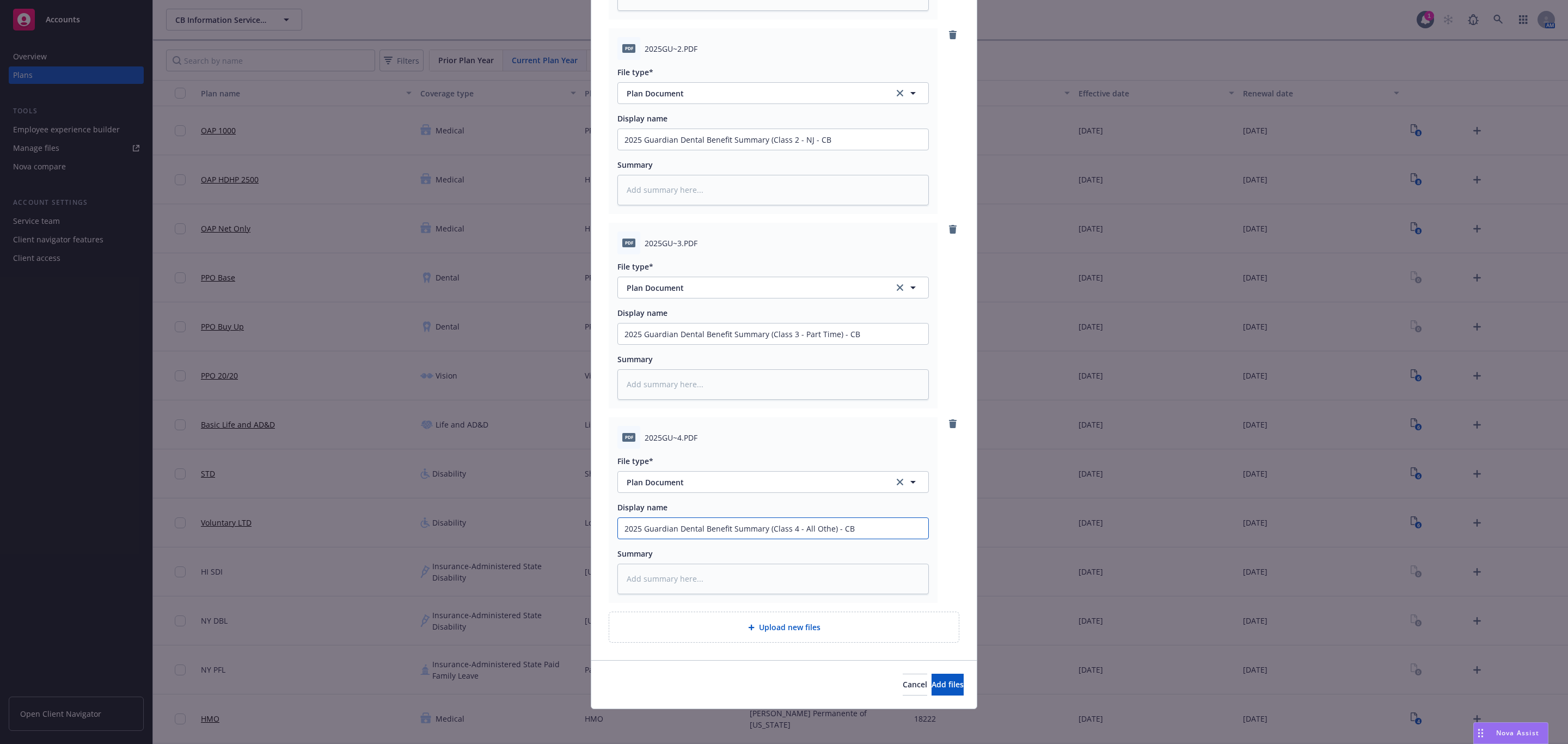
type textarea "x"
type input "2025 Guardian Dental Benefit Summary (Class 4 - All Other) - CB"
click at [932, 693] on button "Add files" at bounding box center [947, 684] width 32 height 22
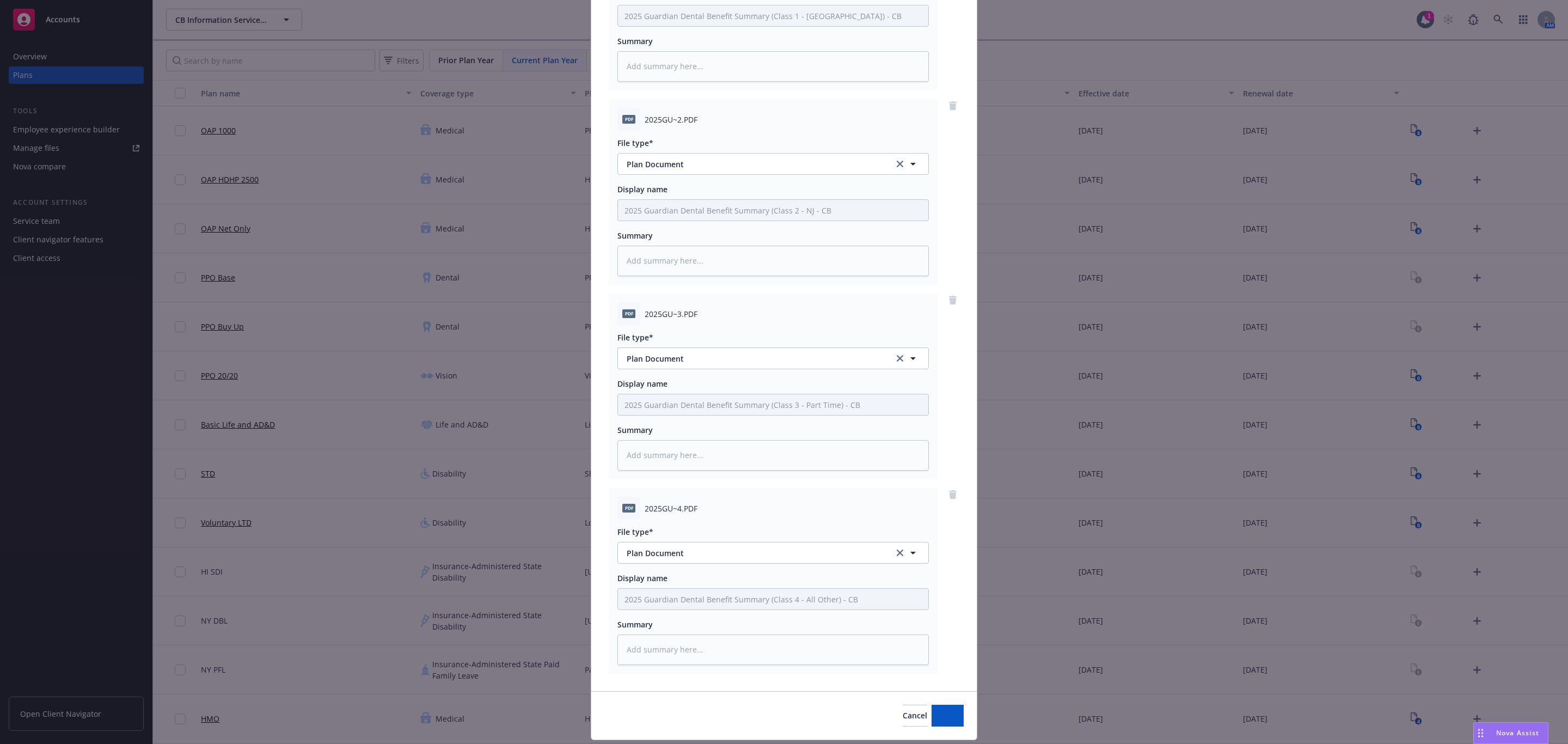
scroll to position [255, 0]
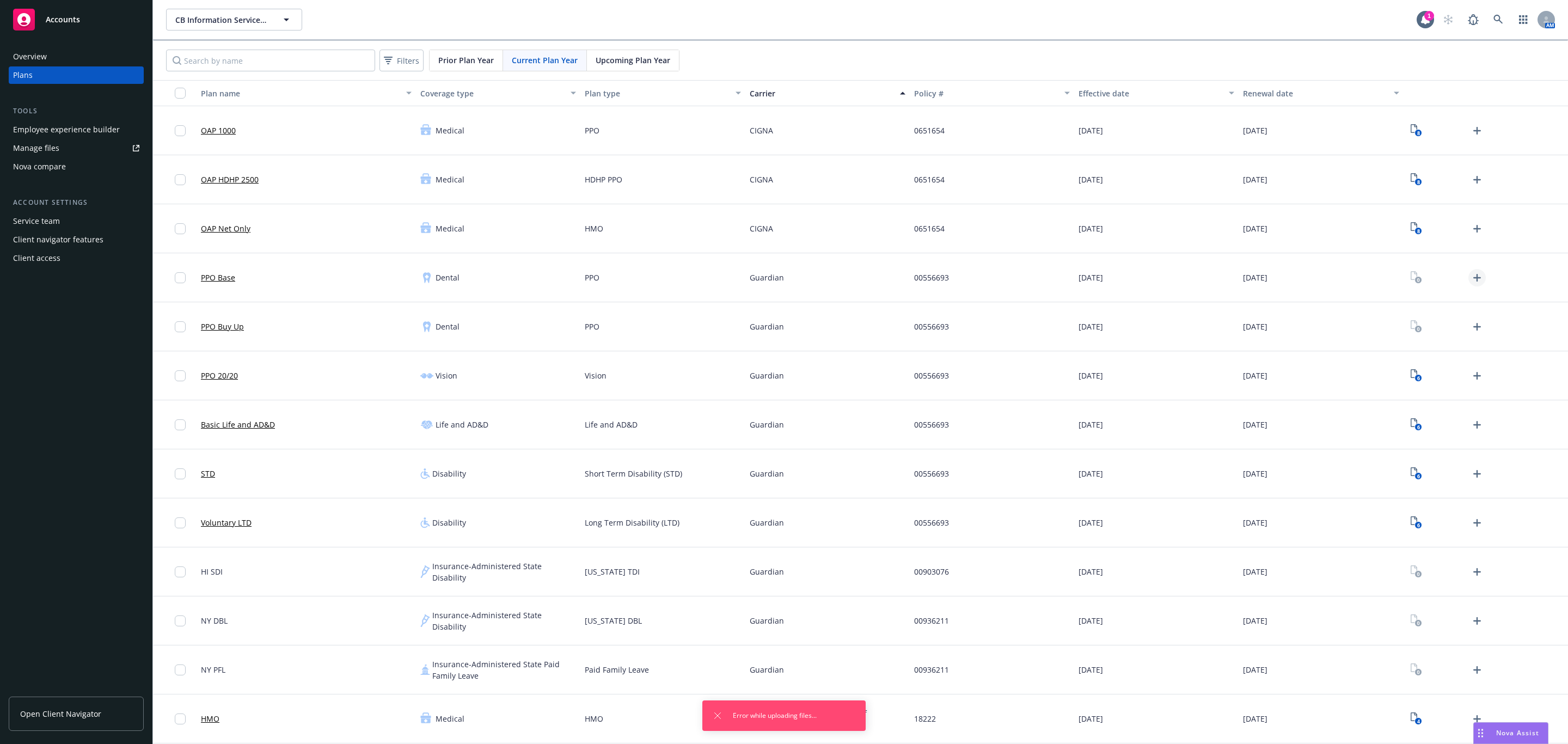
click at [1470, 279] on icon "Upload Plan Documents" at bounding box center [1477, 277] width 13 height 13
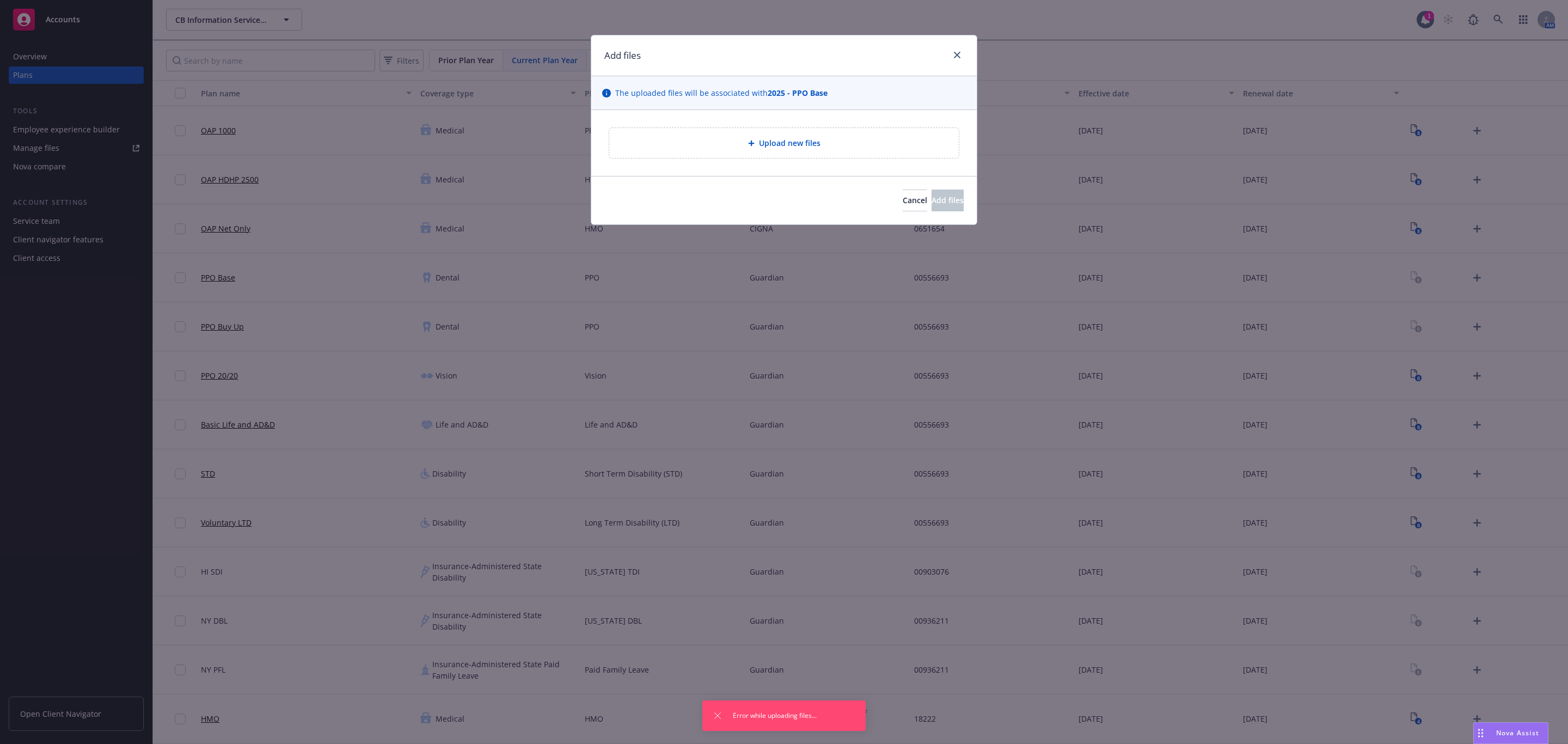
click at [823, 164] on div "Upload new files" at bounding box center [784, 142] width 386 height 66
click at [815, 146] on span "Upload new files" at bounding box center [789, 142] width 61 height 12
click at [903, 208] on button "Cancel" at bounding box center [915, 201] width 25 height 22
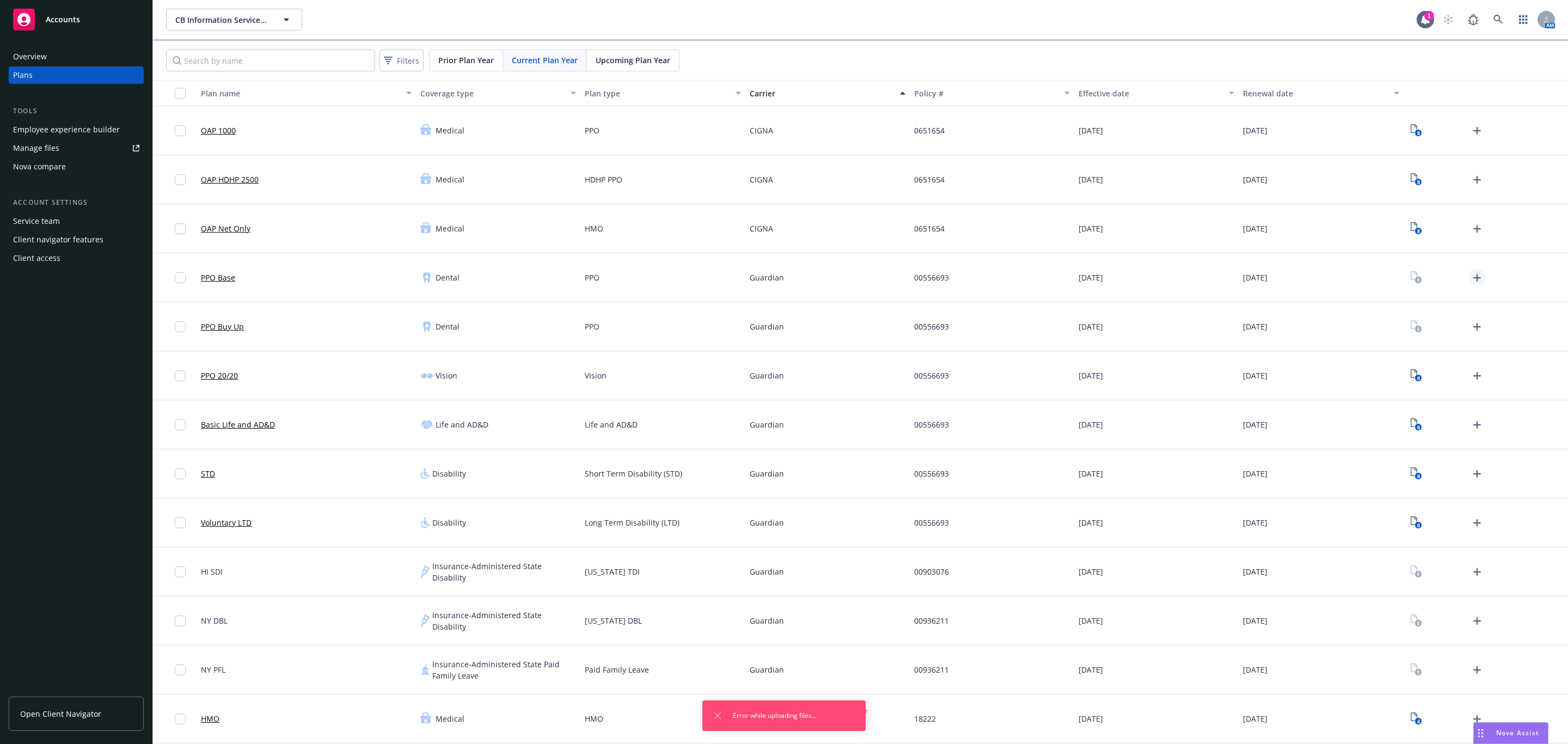
click at [1470, 273] on icon "Upload Plan Documents" at bounding box center [1477, 277] width 13 height 13
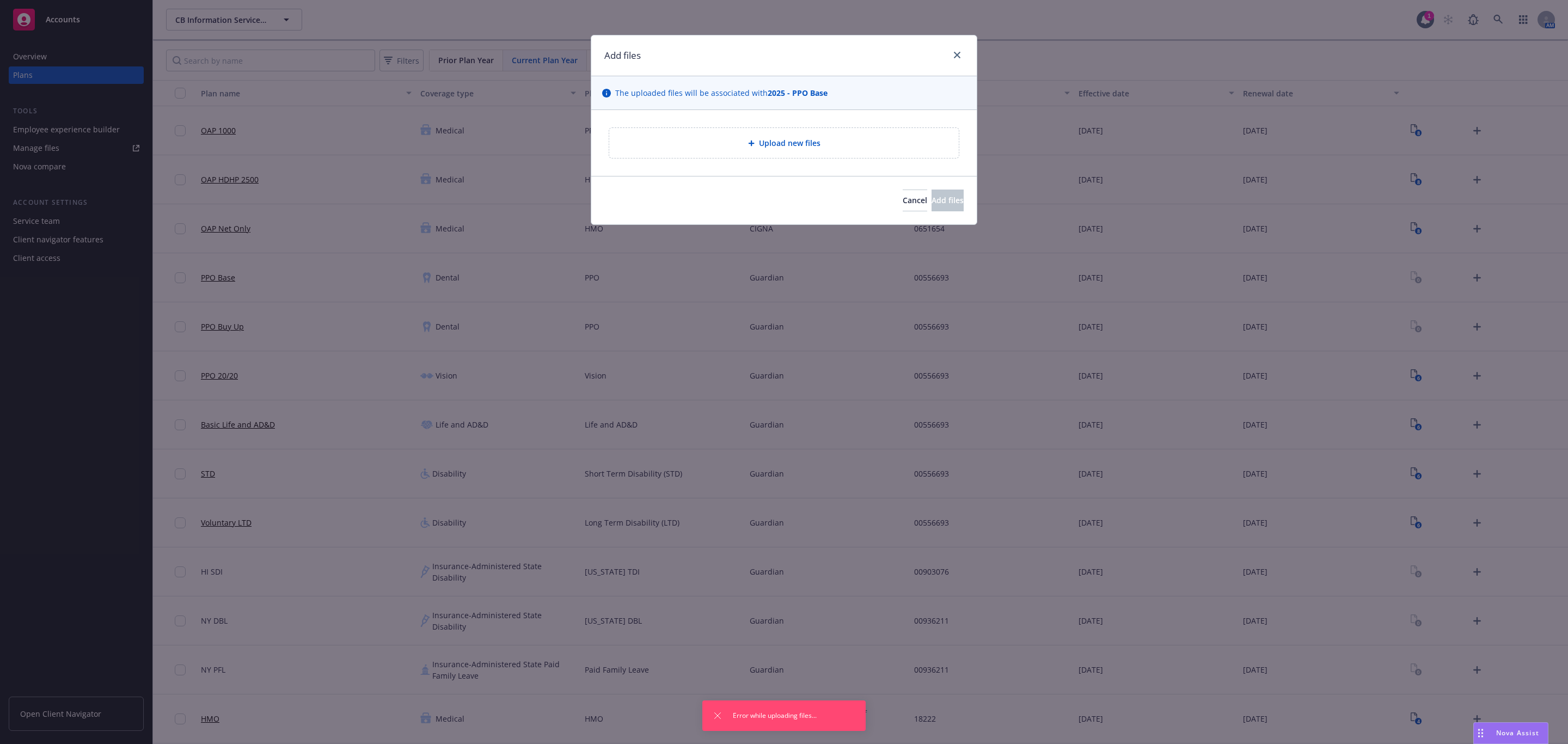
click at [685, 135] on div "Upload new files" at bounding box center [784, 142] width 349 height 30
click at [745, 136] on div "Upload new files" at bounding box center [784, 142] width 349 height 30
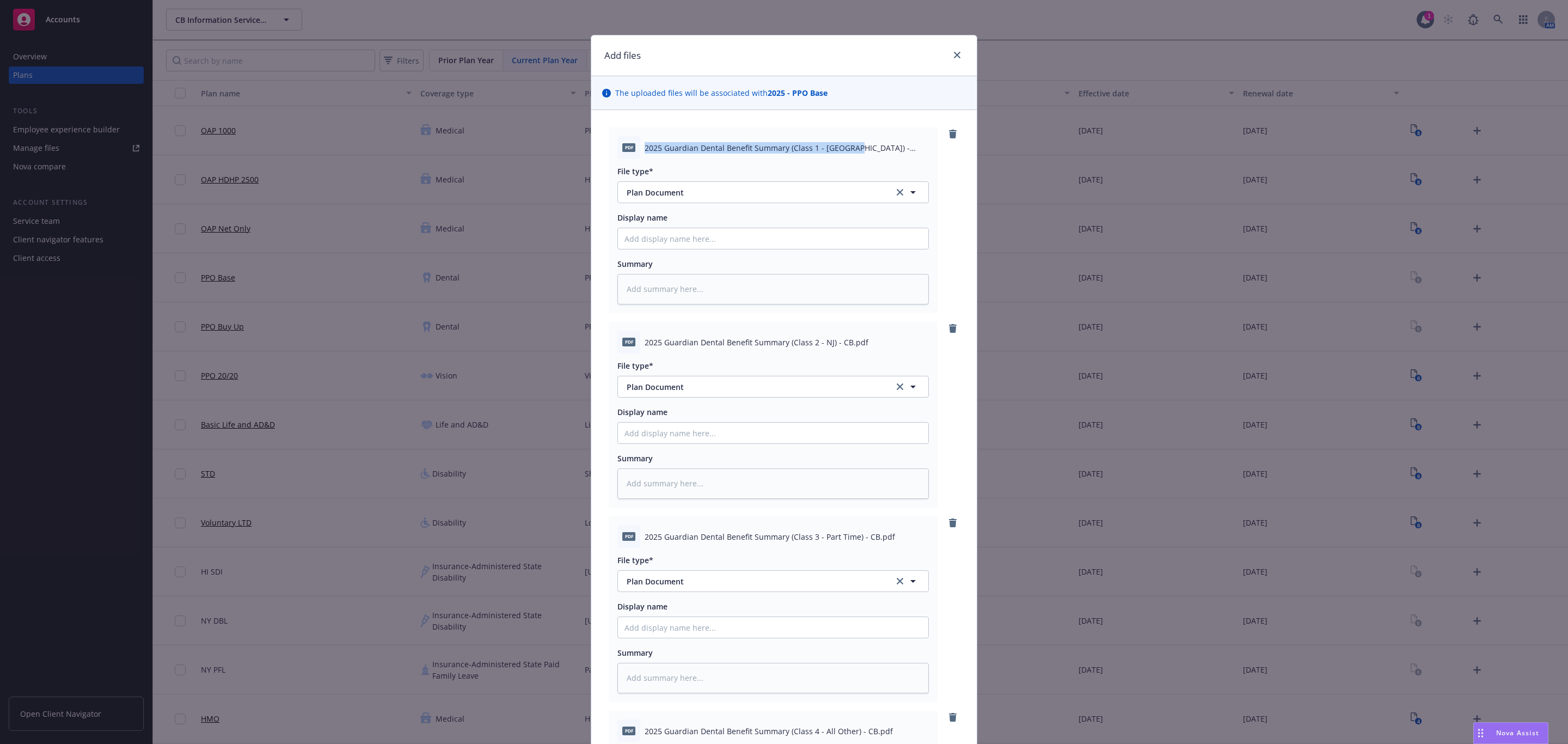
drag, startPoint x: 640, startPoint y: 149, endPoint x: 842, endPoint y: 150, distance: 202.0
click at [842, 150] on span "2025 Guardian Dental Benefit Summary (Class 1 - NY) - CB.pdf" at bounding box center [787, 148] width 284 height 12
copy span "2025 Guardian Dental Benefit Summary (Class 1 - NY) - CB"
click at [750, 234] on input "Display name" at bounding box center [773, 238] width 311 height 21
paste input "2025 Guardian Dental Benefit Summary (Class 1 - NY) - CB"
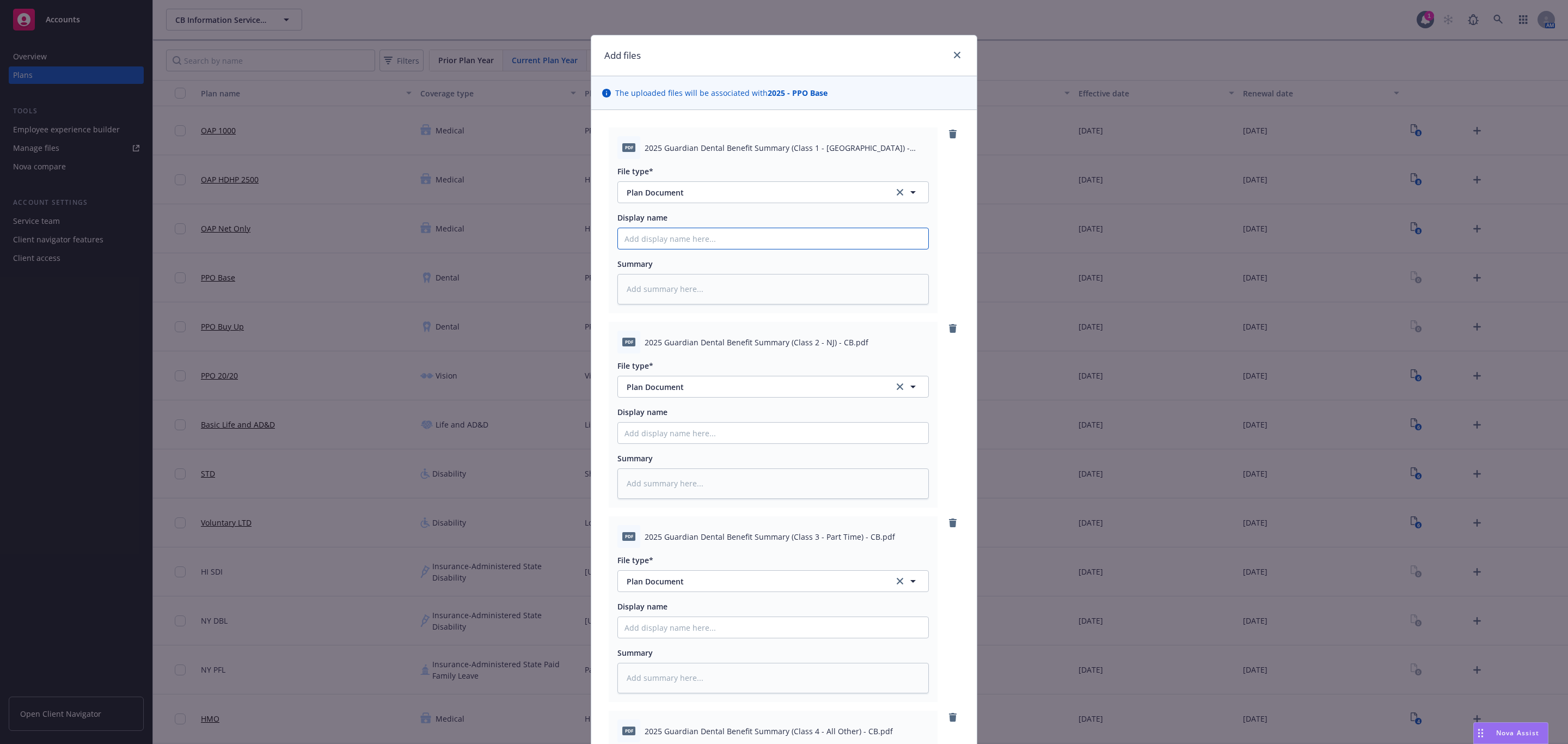
type textarea "x"
type input "2025 Guardian Dental Benefit Summary (Class 1 - NY) - CB"
drag, startPoint x: 639, startPoint y: 340, endPoint x: 840, endPoint y: 338, distance: 201.0
click at [840, 338] on span "2025 Guardian Dental Benefit Summary (Class 2 - NJ) - CB.pdf" at bounding box center [757, 342] width 224 height 12
copy span "2025 Guardian Dental Benefit Summary (Class 2 - NJ) - CB"
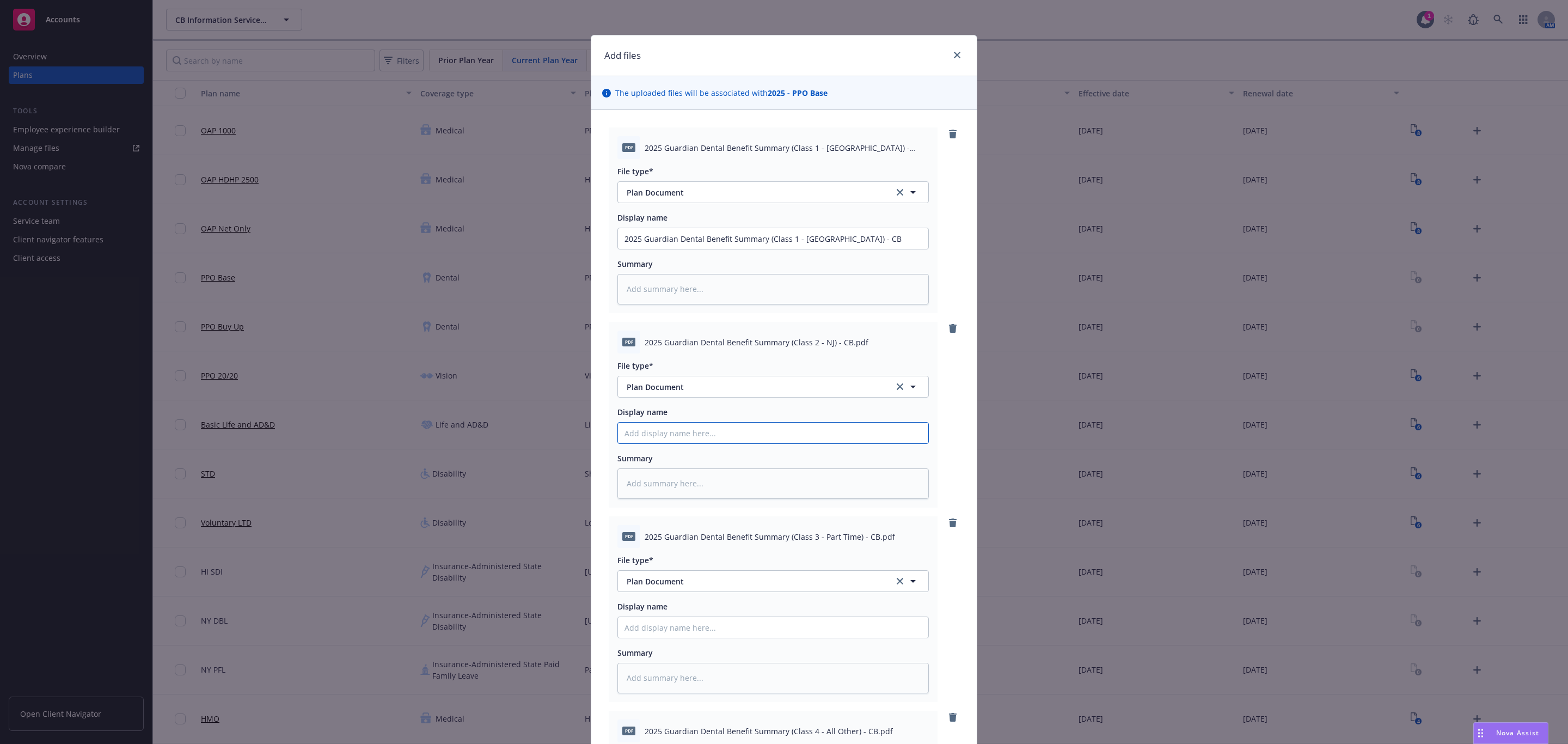
click at [746, 249] on input "Display name" at bounding box center [773, 238] width 311 height 21
paste input "2025 Guardian Dental Benefit Summary (Class 2 - NJ) - CB"
type textarea "x"
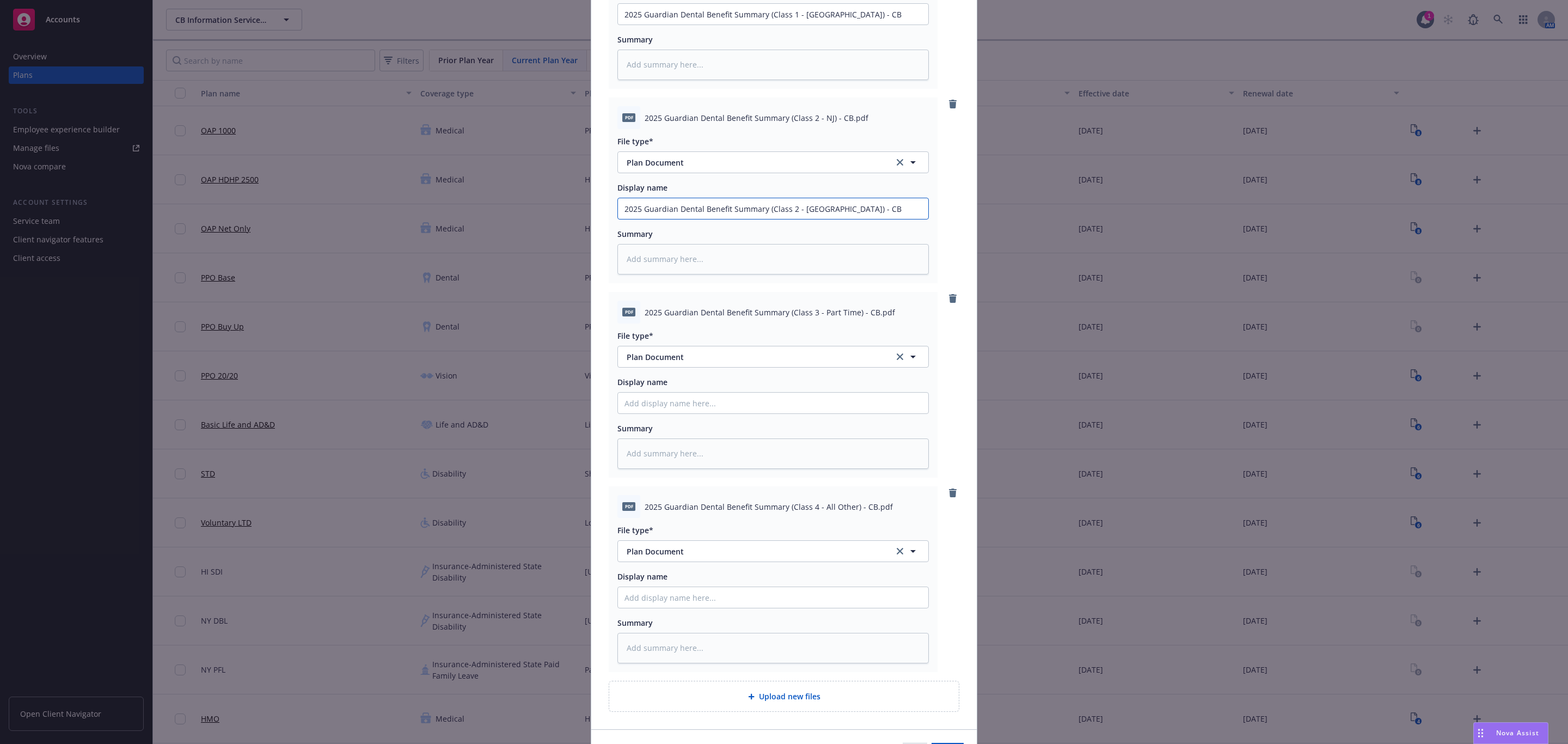
scroll to position [245, 0]
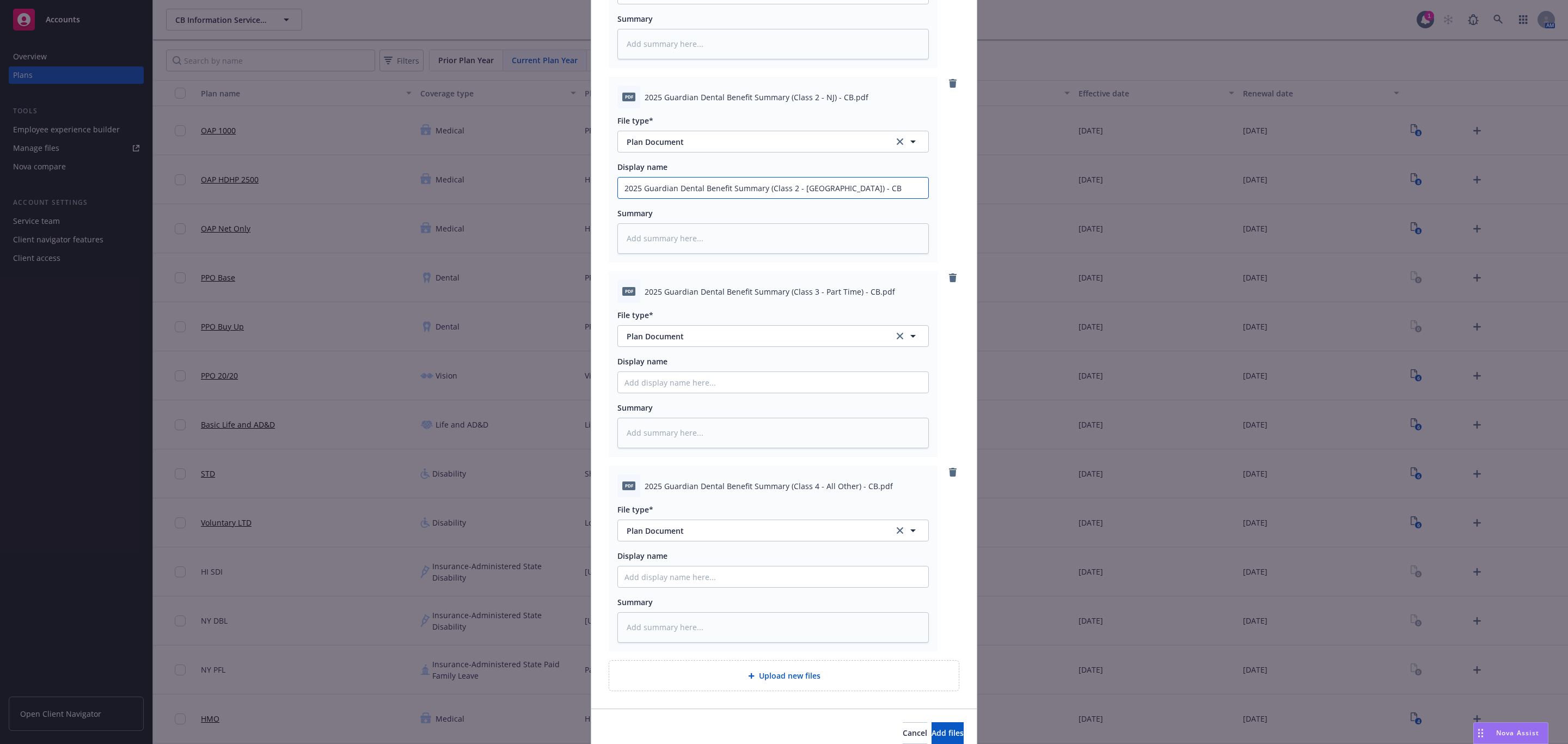
type input "2025 Guardian Dental Benefit Summary (Class 2 - NJ) - CB"
drag, startPoint x: 640, startPoint y: 293, endPoint x: 866, endPoint y: 291, distance: 226.0
click at [866, 291] on span "2025 Guardian Dental Benefit Summary (Class 3 - Part Time) - CB.pdf" at bounding box center [770, 291] width 250 height 12
copy span "2025 Guardian Dental Benefit Summary (Class 3 - Part Time) - CB"
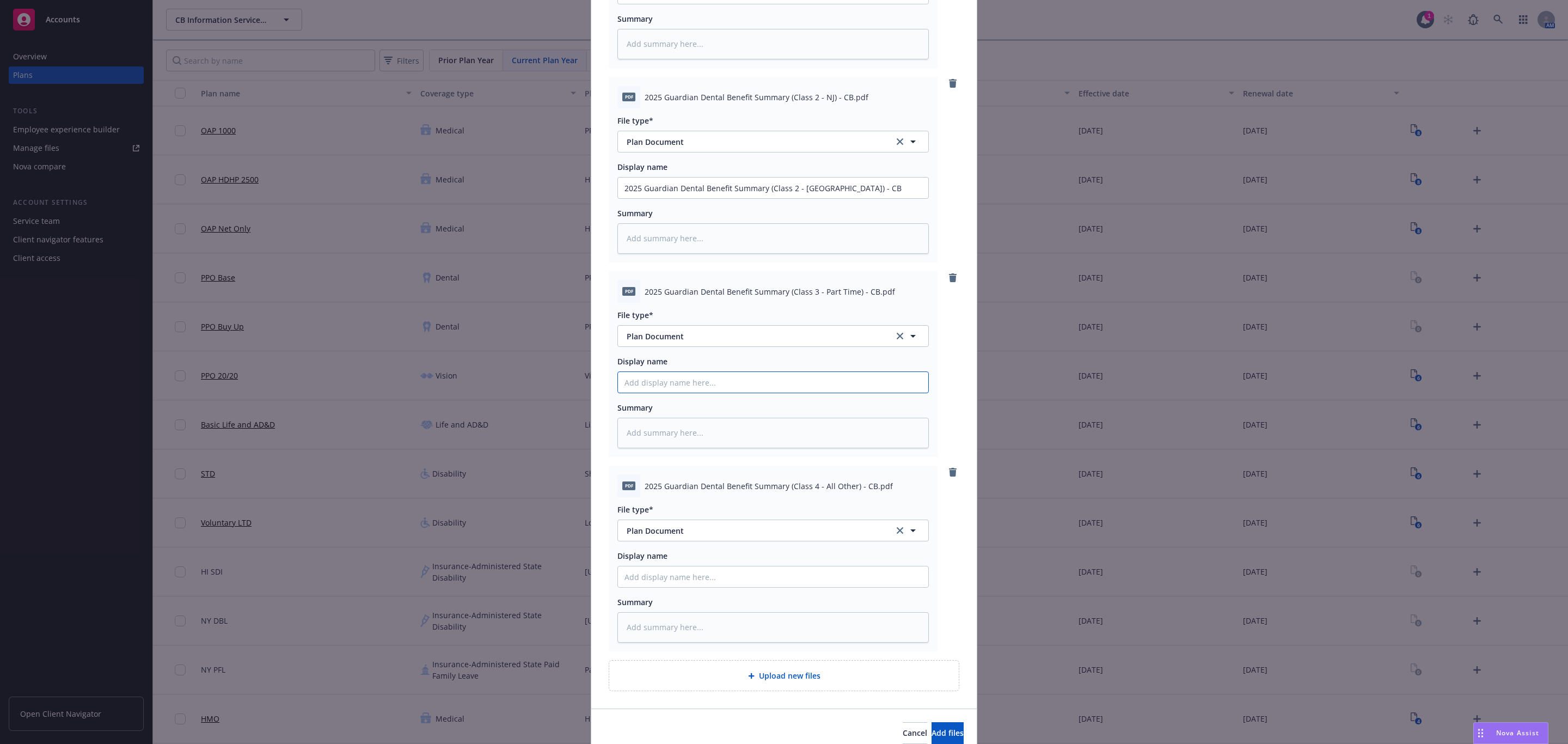
paste input "2025 Guardian Dental Benefit Summary (Class 3 - Part Time) - CB"
type textarea "x"
type input "2025 Guardian Dental Benefit Summary (Class 3 - Part Time) - CB"
drag, startPoint x: 640, startPoint y: 485, endPoint x: 867, endPoint y: 490, distance: 227.1
click at [867, 490] on span "2025 Guardian Dental Benefit Summary (Class 4 - All Other) - CB.pdf" at bounding box center [769, 485] width 249 height 12
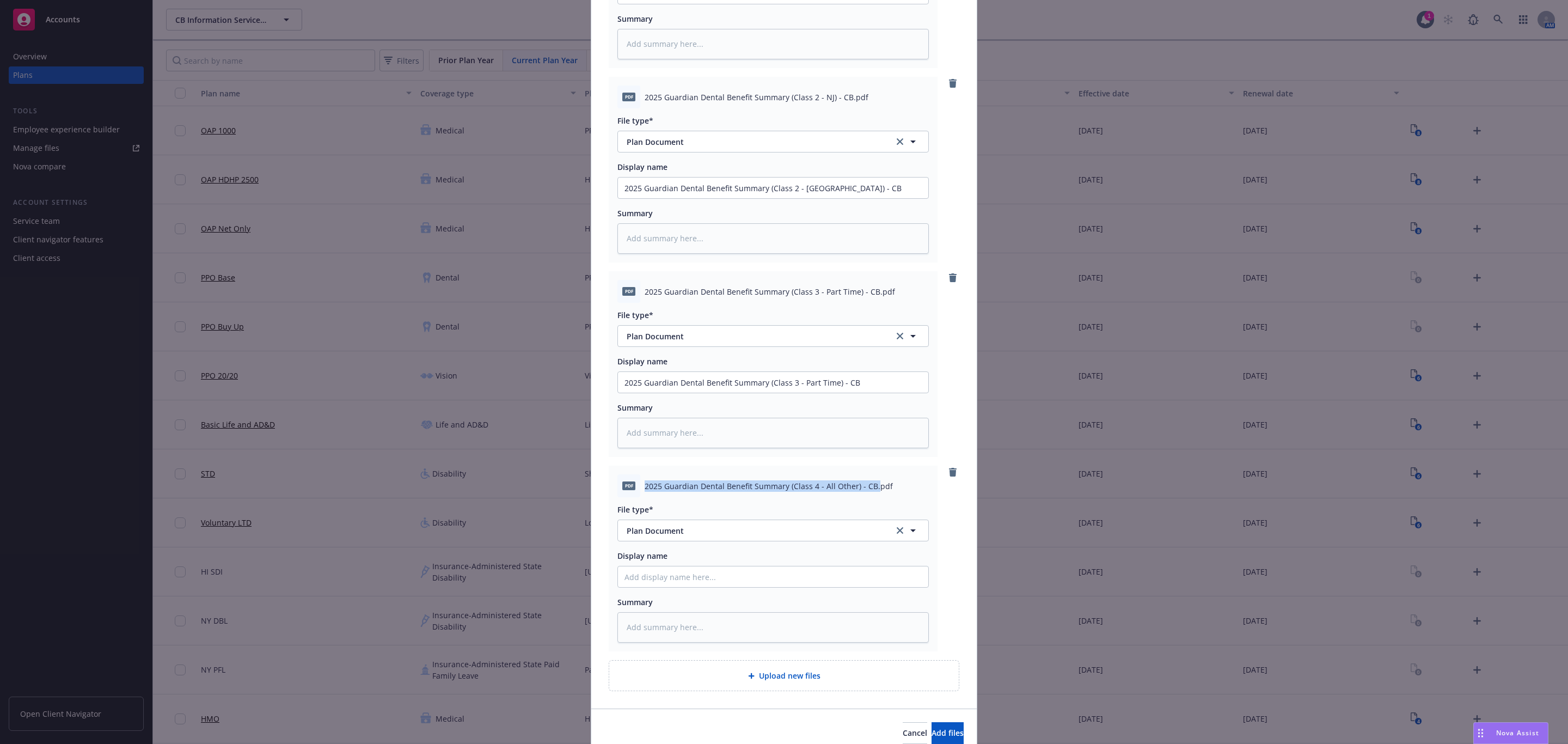
copy span "2025 Guardian Dental Benefit Summary (Class 4 - All Other) - CB."
paste input "2025 Guardian Dental Benefit Summary (Class 4 - All Other) - CB."
type textarea "x"
type input "2025 Guardian Dental Benefit Summary (Class 4 - All Other) - CB."
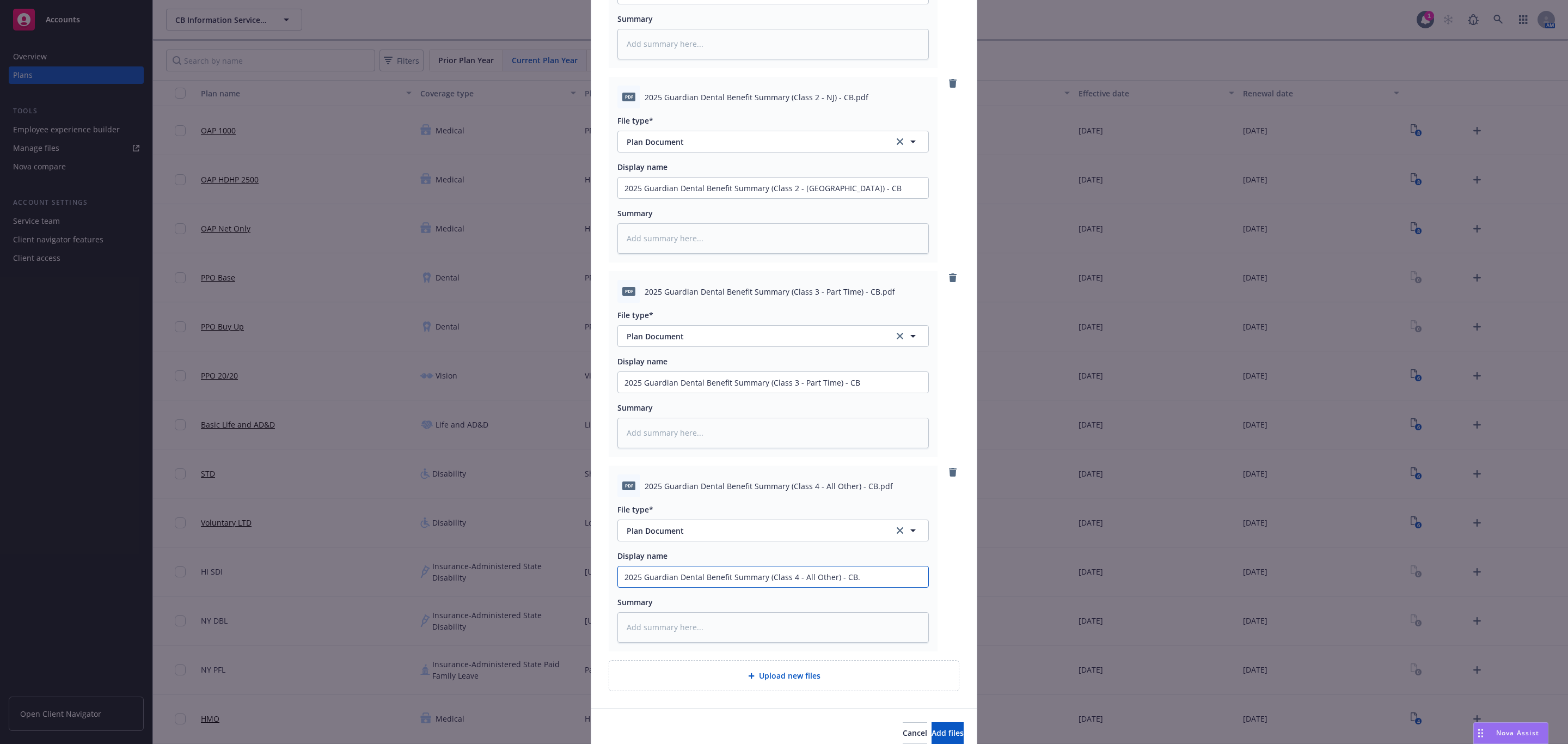
type textarea "x"
type input "2025 Guardian Dental Benefit Summary (Class 4 - All Other) - CB"
click at [932, 727] on button "Add files" at bounding box center [947, 732] width 32 height 22
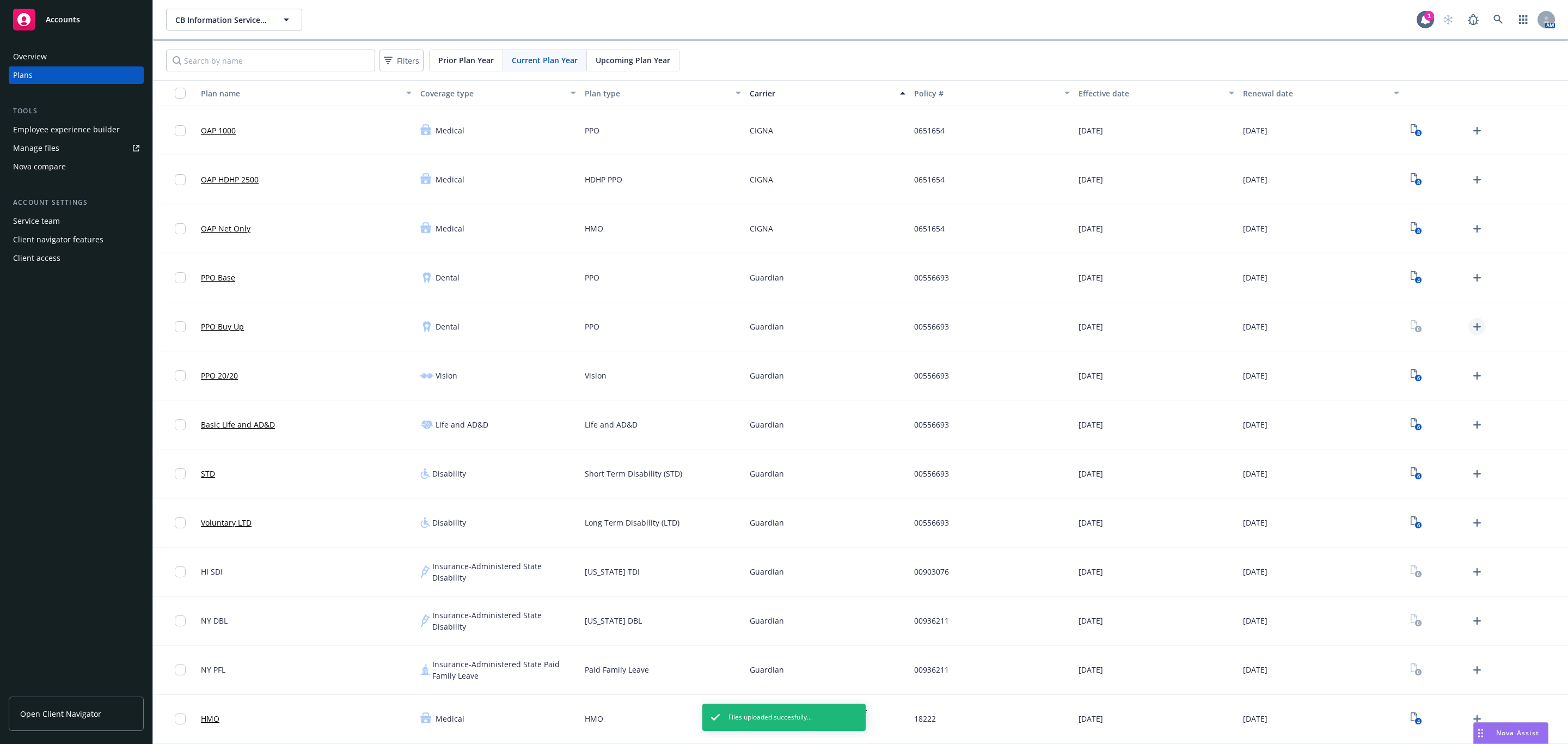
click at [1474, 325] on icon "Upload Plan Documents" at bounding box center [1477, 327] width 8 height 8
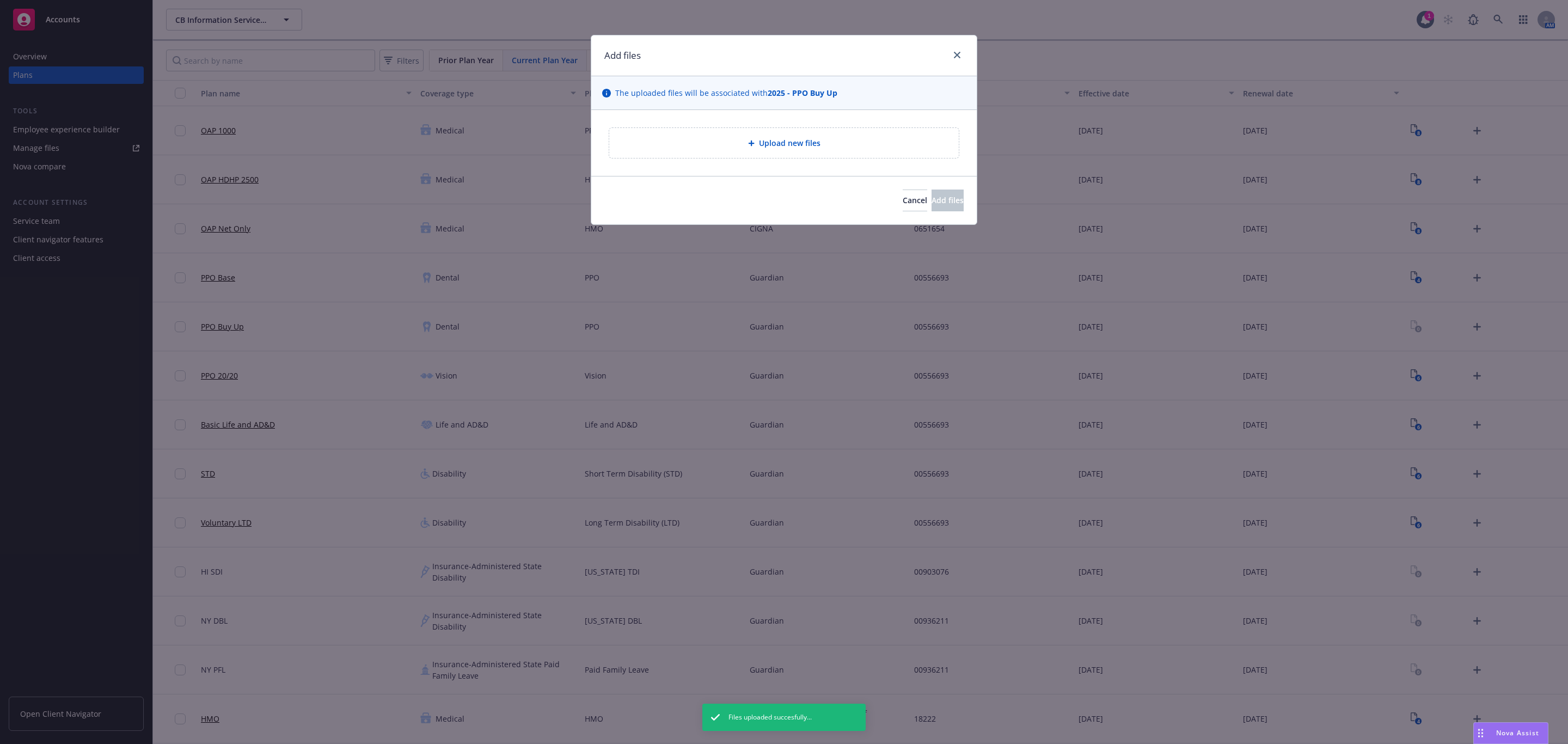
click at [835, 142] on div "Upload new files" at bounding box center [784, 143] width 332 height 12
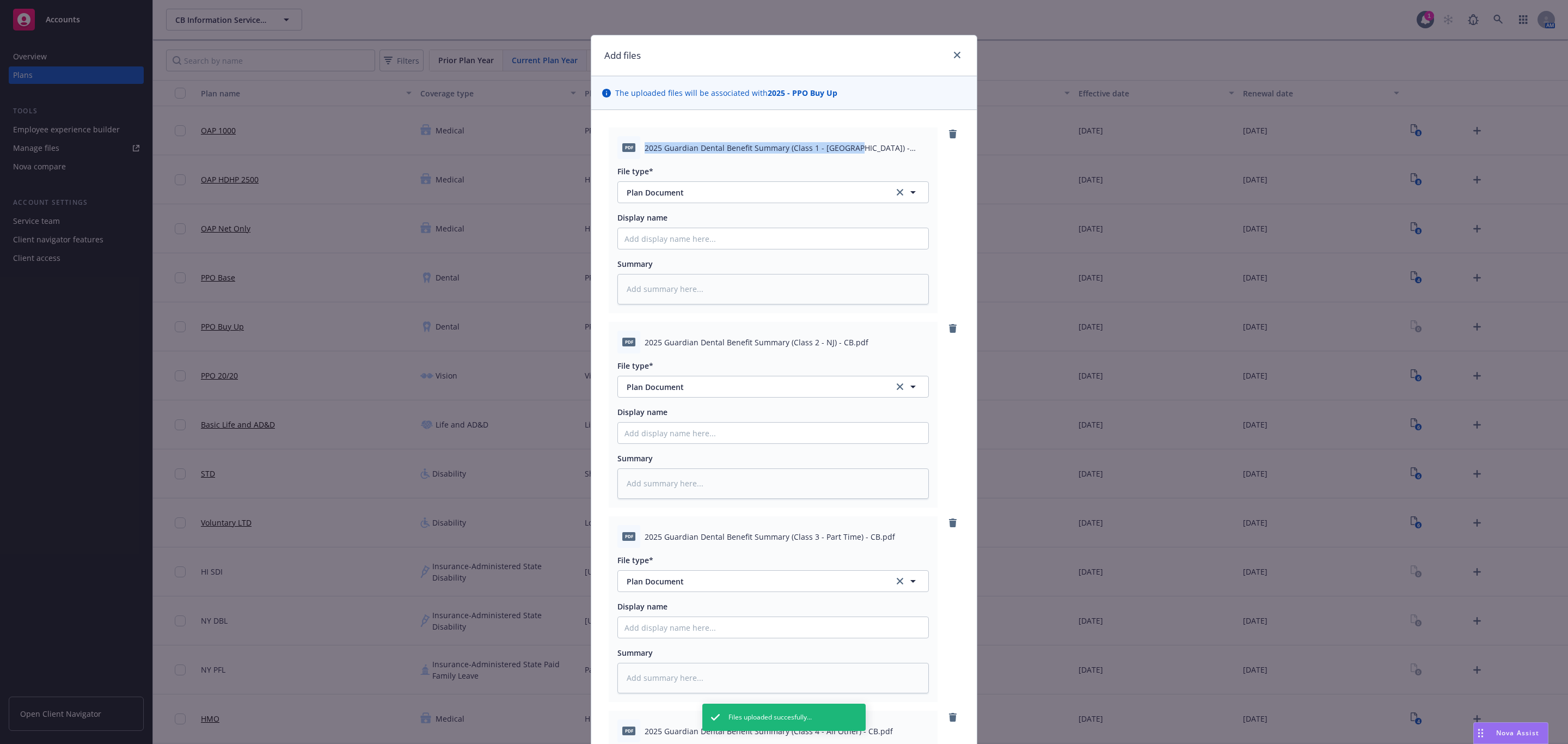
drag, startPoint x: 639, startPoint y: 147, endPoint x: 843, endPoint y: 146, distance: 204.0
click at [843, 146] on span "2025 Guardian Dental Benefit Summary (Class 1 - NY) - CB.pdf" at bounding box center [787, 148] width 284 height 12
copy span "2025 Guardian Dental Benefit Summary (Class 1 - NY) - CB"
click at [647, 227] on div "Display name" at bounding box center [773, 231] width 311 height 38
click at [649, 235] on input "Display name" at bounding box center [773, 238] width 311 height 21
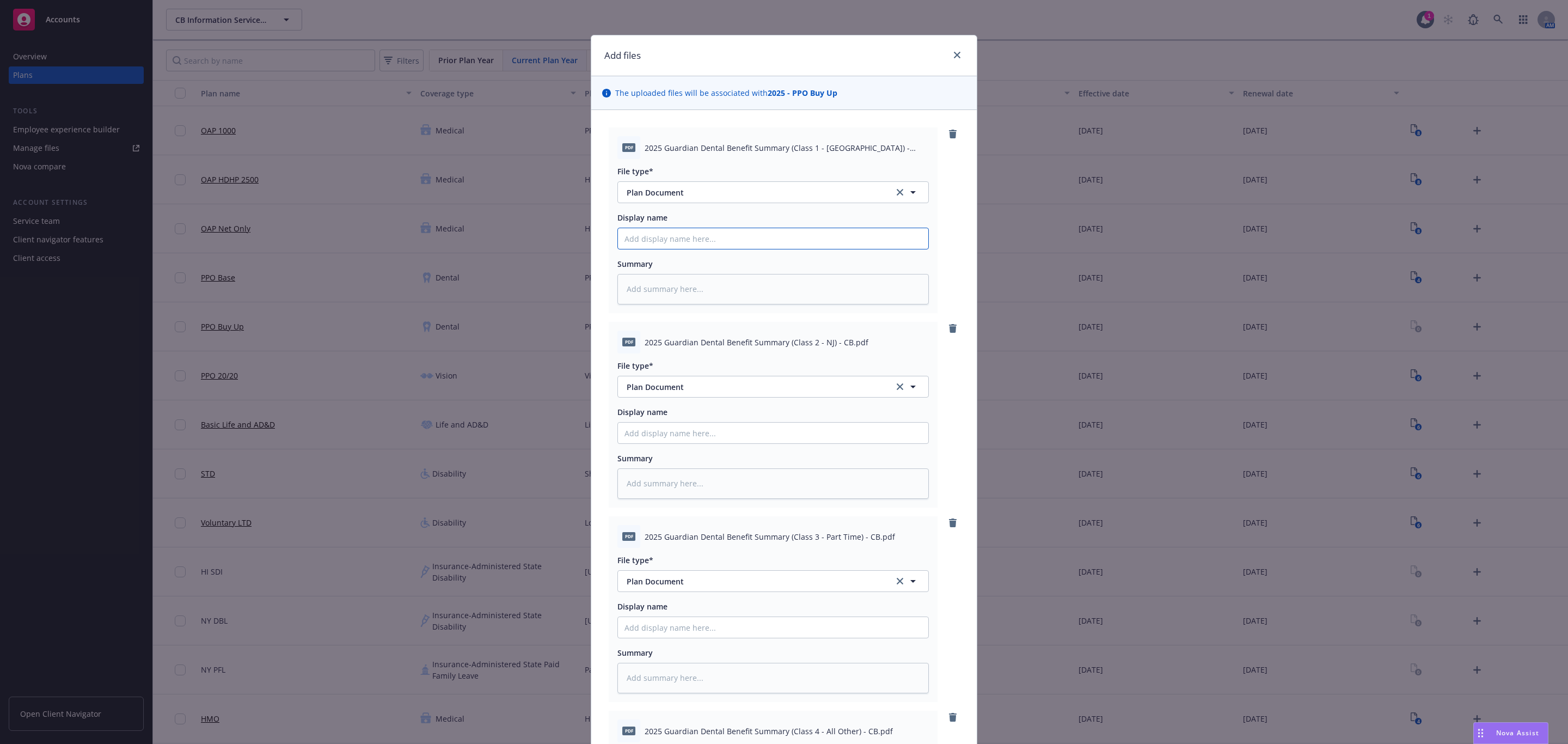
paste input "2025 Guardian Dental Benefit Summary (Class 1 - NY) - CB"
type textarea "x"
type input "2025 Guardian Dental Benefit Summary (Class 1 - NY) - CB"
drag, startPoint x: 637, startPoint y: 342, endPoint x: 841, endPoint y: 338, distance: 204.0
click at [841, 338] on div "pdf 2025 Guardian Dental Benefit Summary (Class 2 - NJ) - CB.pdf" at bounding box center [773, 342] width 311 height 23
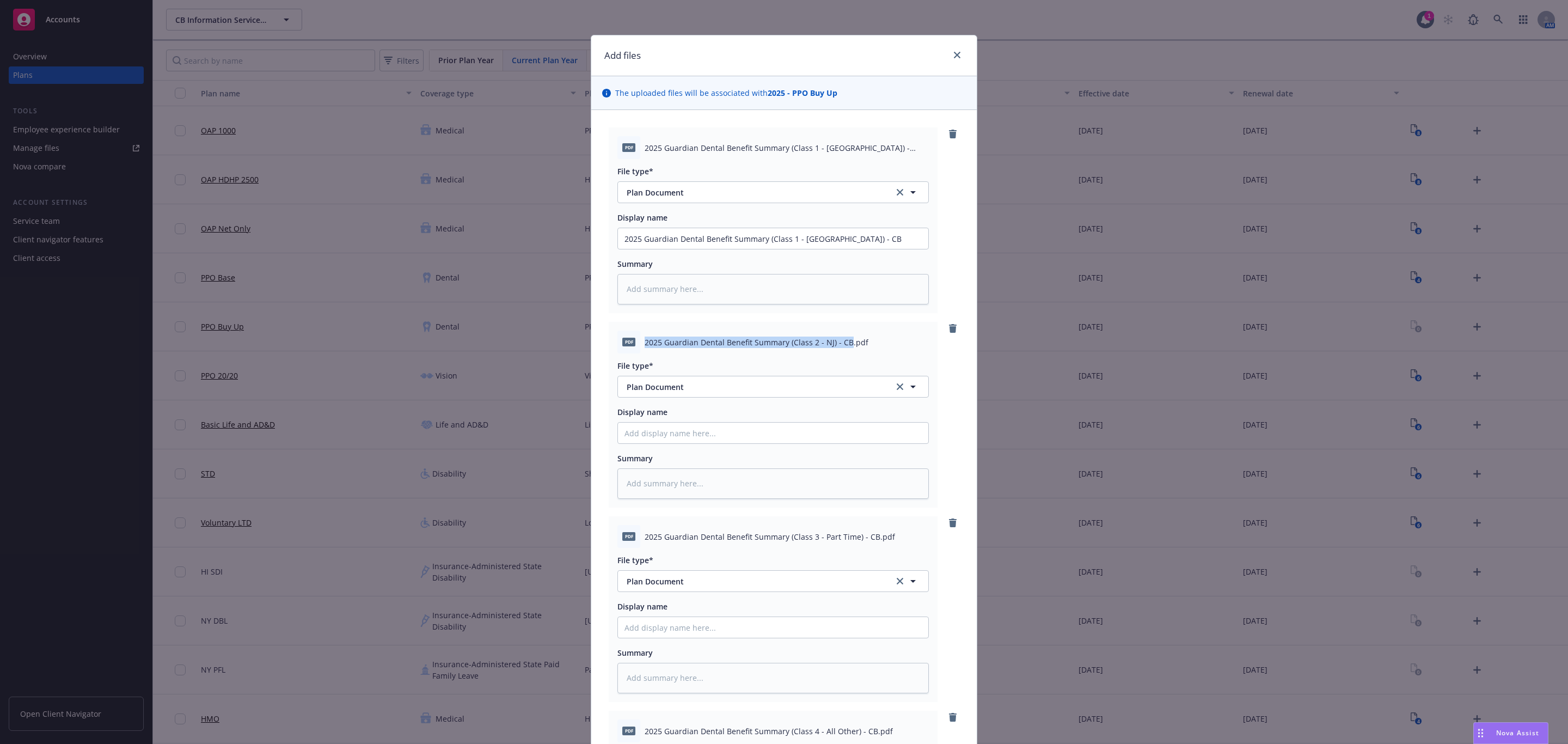
copy span "2025 Guardian Dental Benefit Summary (Class 2 - NJ) - CB"
click at [669, 249] on input "Display name" at bounding box center [773, 238] width 311 height 21
paste input "2025 Guardian Dental Benefit Summary (Class 2 - NJ) - CB"
type textarea "x"
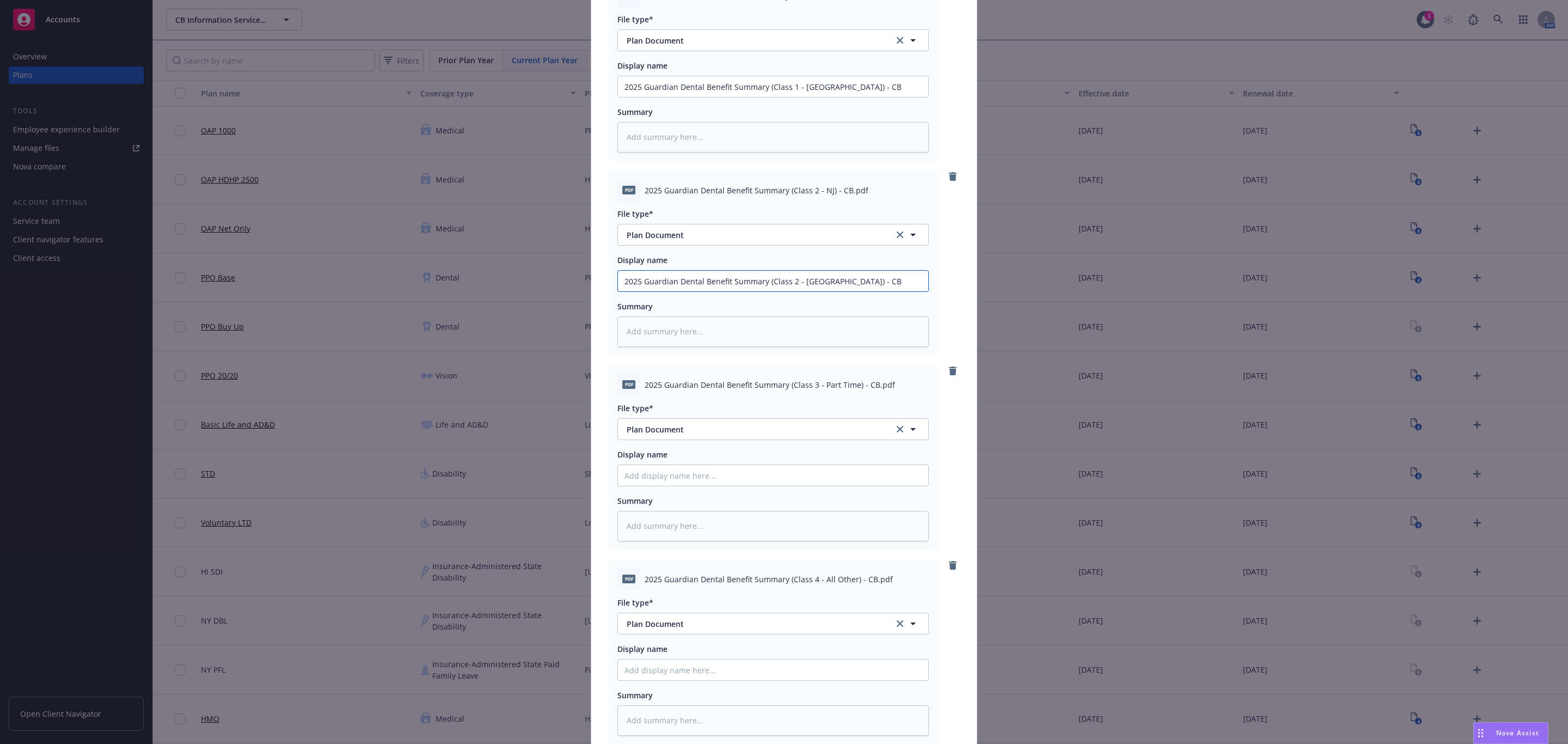
scroll to position [163, 0]
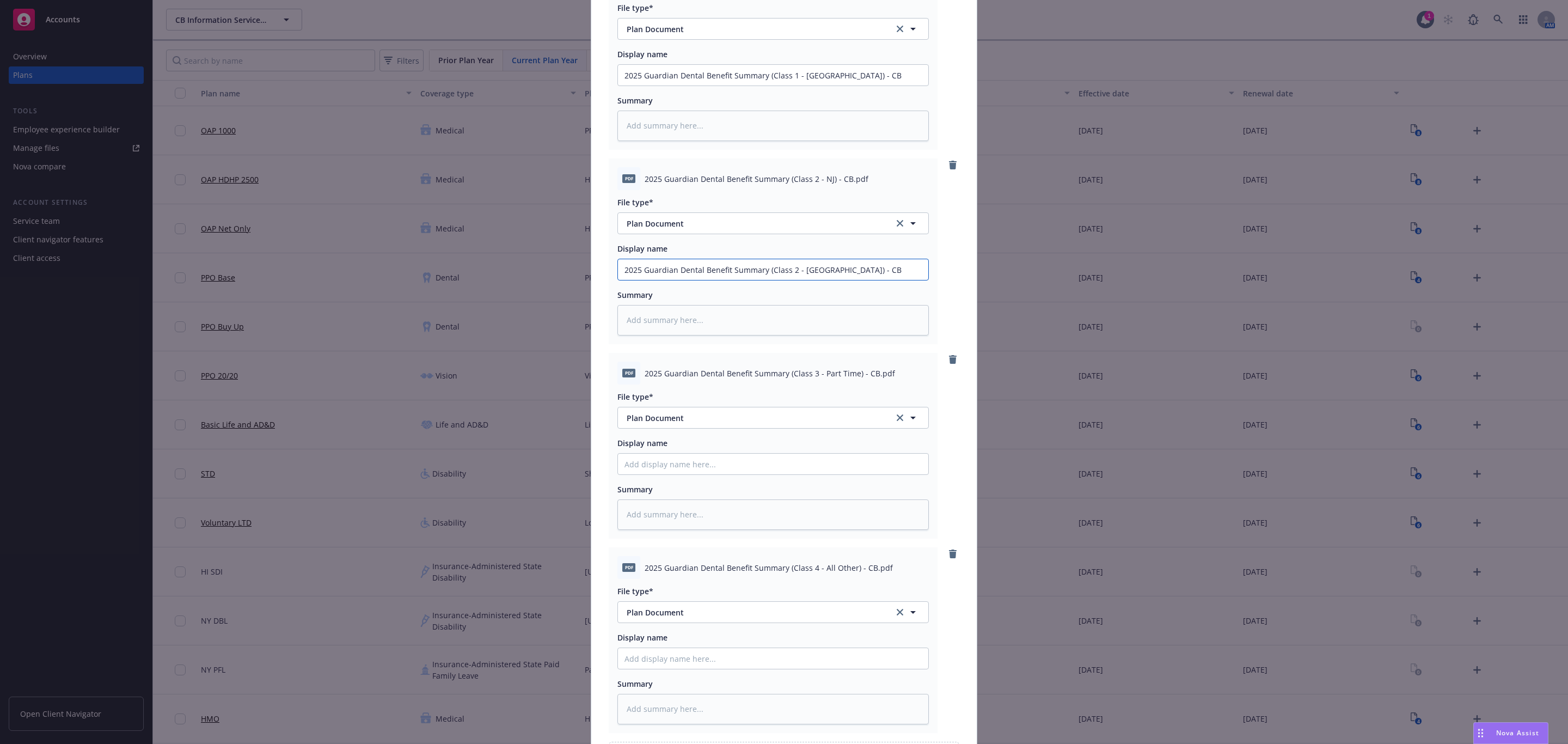
type input "2025 Guardian Dental Benefit Summary (Class 2 - NJ) - CB"
drag, startPoint x: 641, startPoint y: 375, endPoint x: 867, endPoint y: 382, distance: 226.1
click at [867, 382] on div "pdf 2025 Guardian Dental Benefit Summary (Class 3 - Part Time) - CB.pdf" at bounding box center [773, 373] width 311 height 23
copy span "025 Guardian Dental Benefit Summary (Class 3 - Part Time) - CB"
click at [808, 85] on input "Display name" at bounding box center [773, 75] width 311 height 21
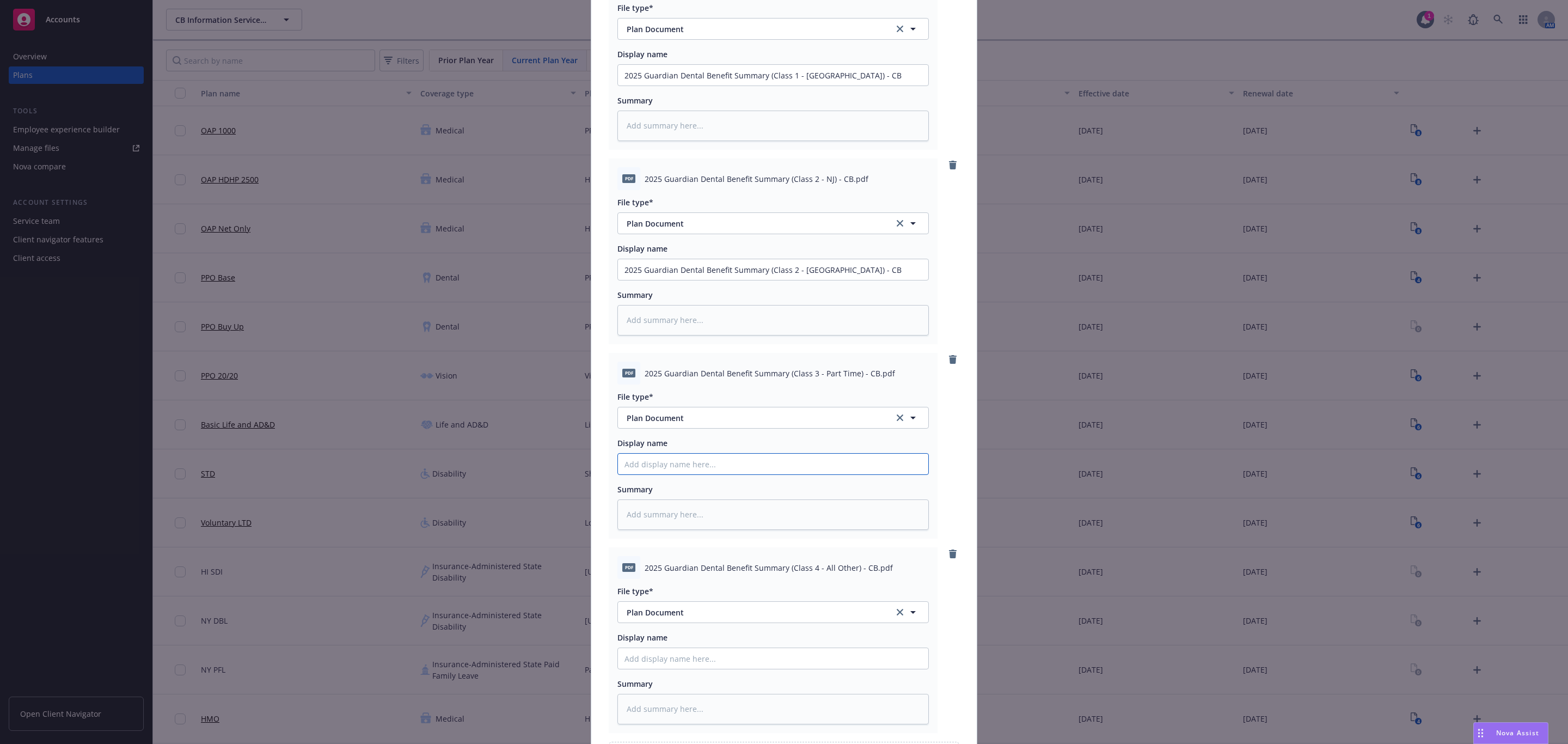
paste input "025 Guardian Dental Benefit Summary (Class 3 - Part Time) - CB"
type textarea "x"
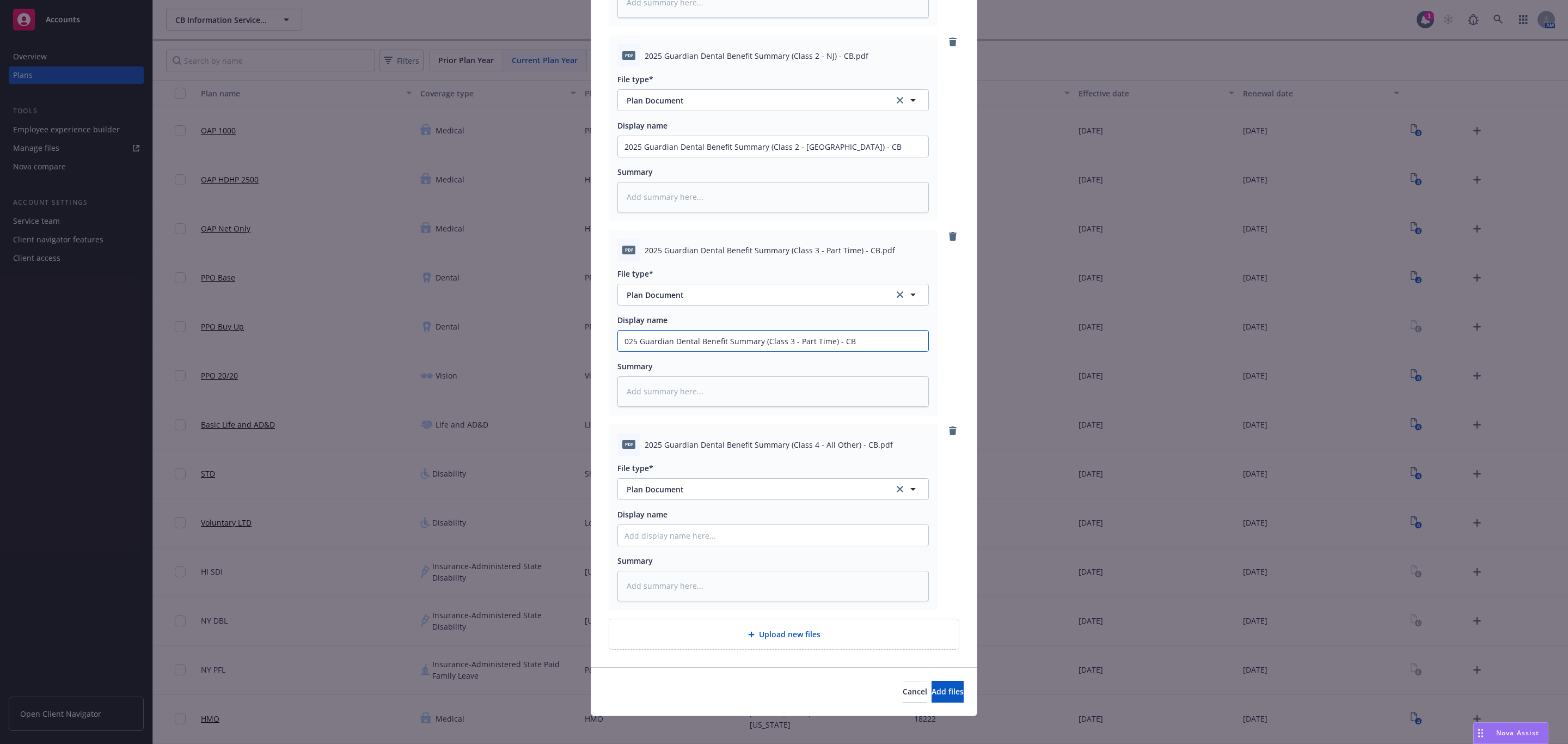
scroll to position [294, 0]
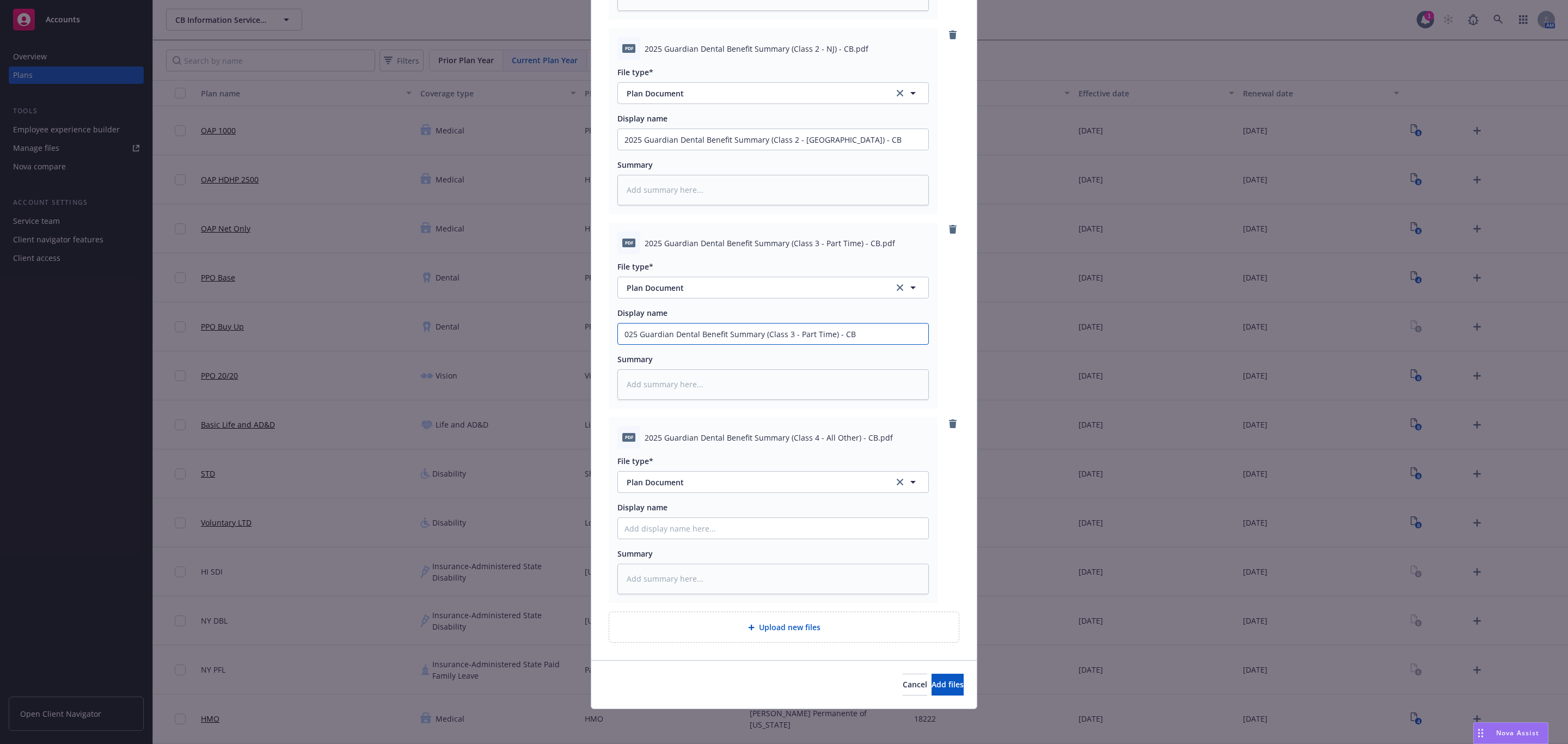
type input "025 Guardian Dental Benefit Summary (Class 3 - Part Time) - CB"
drag, startPoint x: 640, startPoint y: 439, endPoint x: 864, endPoint y: 439, distance: 224.0
click at [864, 439] on span "2025 Guardian Dental Benefit Summary (Class 4 - All Other) - CB.pdf" at bounding box center [769, 437] width 249 height 12
copy span "2025 Guardian Dental Benefit Summary (Class 4 - All Other) - CB"
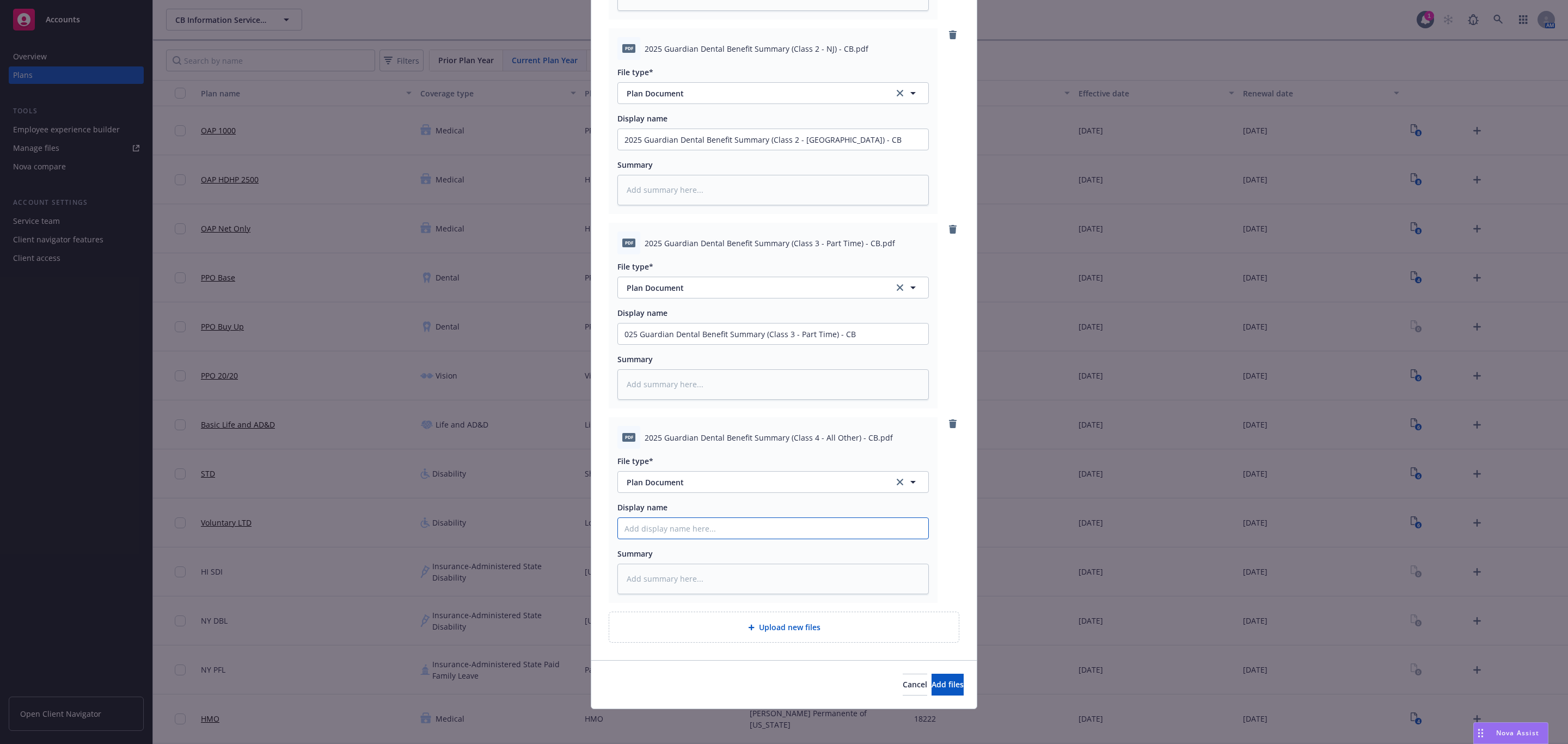
paste input "2025 Guardian Dental Benefit Summary (Class 4 - All Other) - CB"
type textarea "x"
type input "2025 Guardian Dental Benefit Summary (Class 4 - All Other) - CB"
click at [932, 689] on span "Add files" at bounding box center [947, 684] width 32 height 10
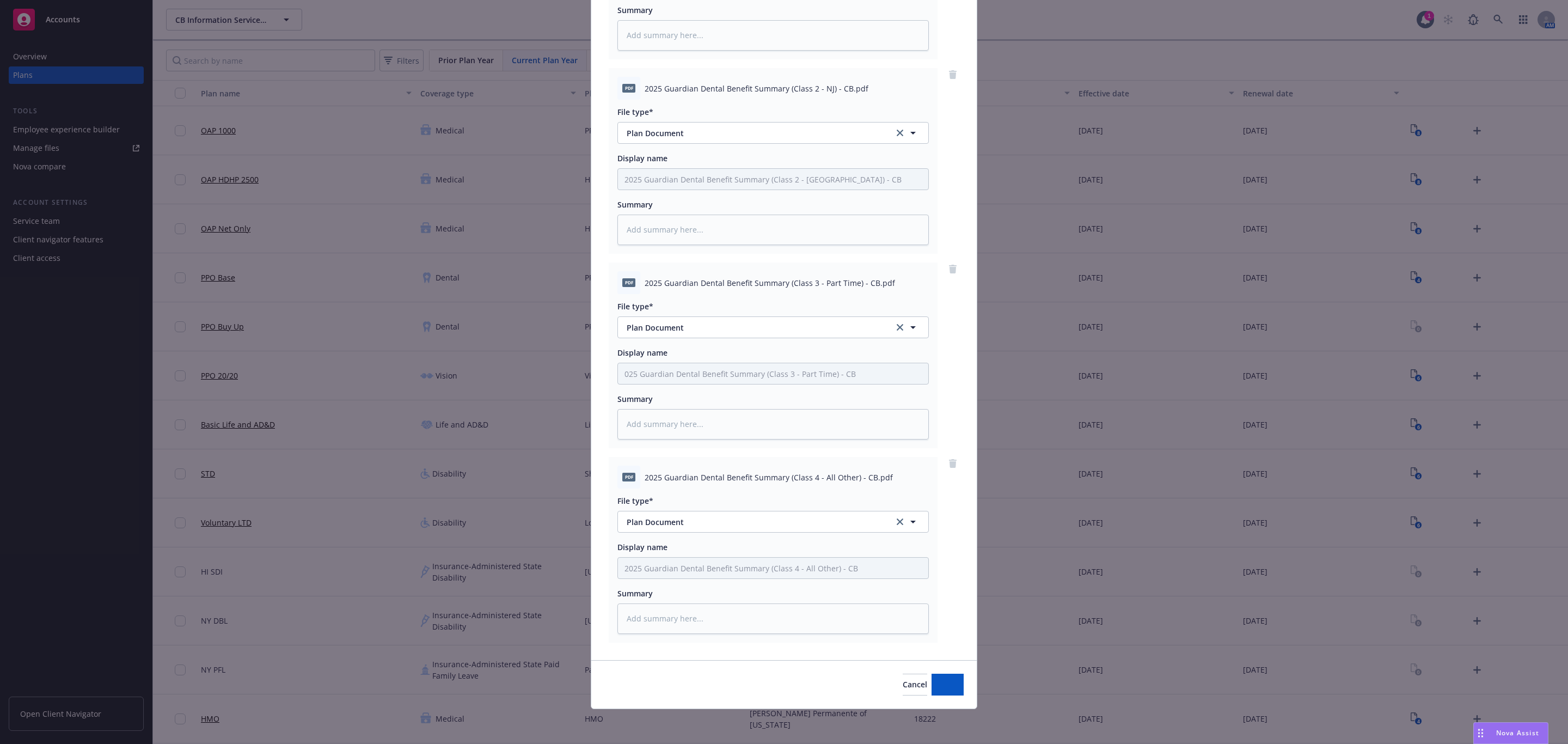
scroll to position [255, 0]
type textarea "x"
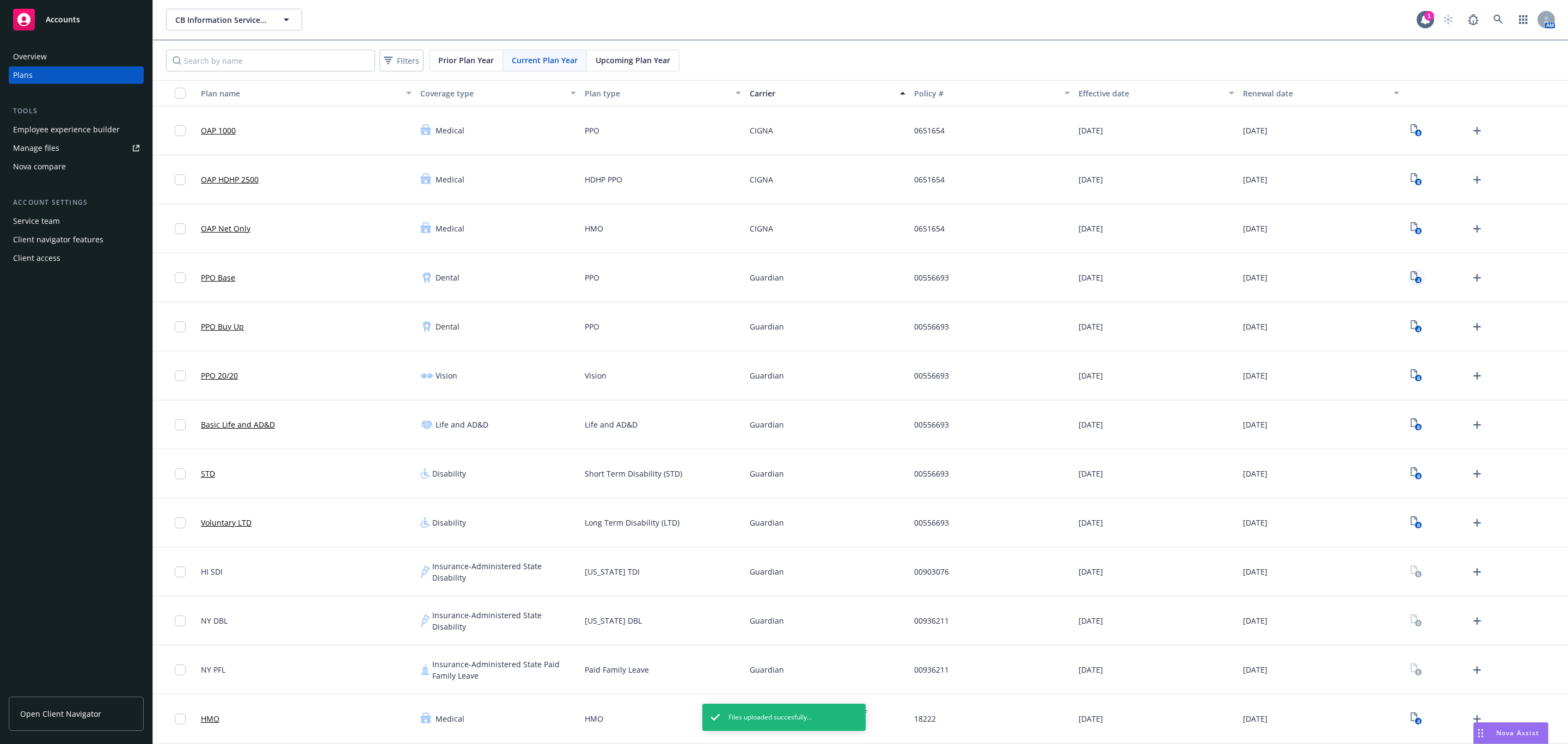
click at [1411, 275] on icon "View Plan Documents" at bounding box center [1414, 275] width 6 height 9
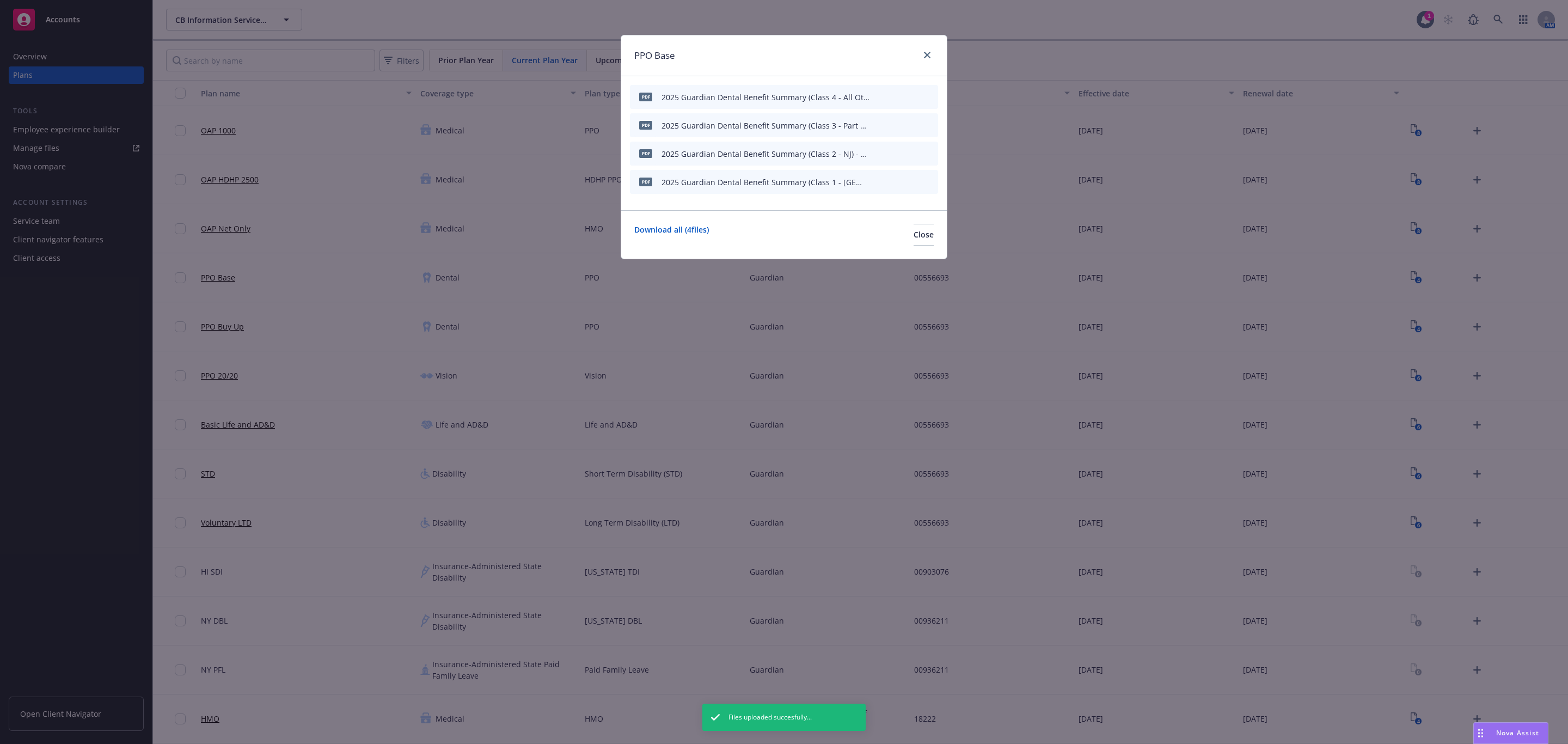
click at [908, 181] on icon "preview file" at bounding box center [910, 181] width 10 height 8
click at [924, 56] on icon "close" at bounding box center [927, 55] width 6 height 6
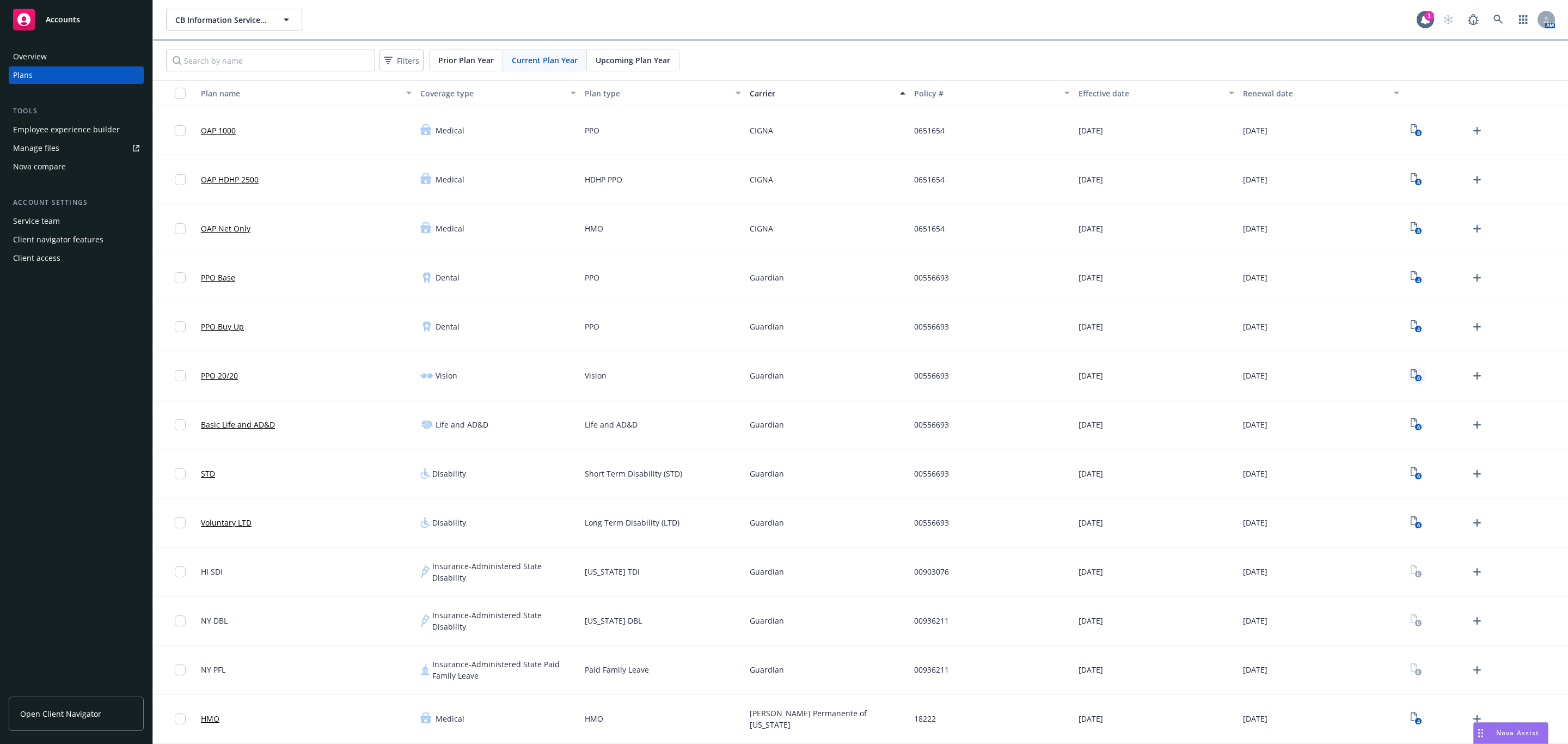
click at [1411, 375] on icon "6" at bounding box center [1416, 375] width 12 height 12
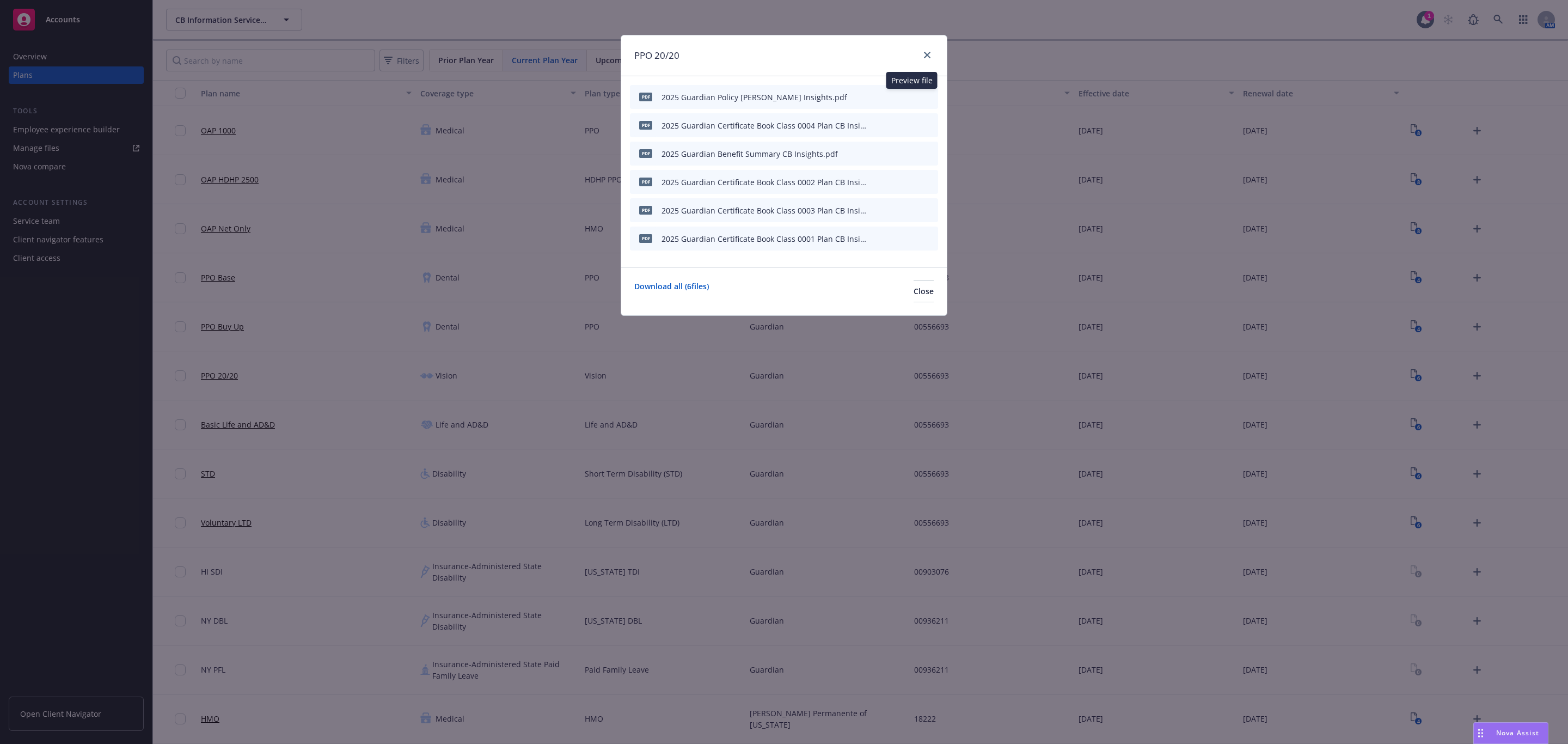
click at [911, 97] on icon "preview file" at bounding box center [910, 97] width 10 height 8
click at [914, 180] on icon "preview file" at bounding box center [910, 181] width 10 height 8
click at [876, 242] on button at bounding box center [877, 238] width 6 height 12
click at [874, 242] on button at bounding box center [877, 238] width 6 height 12
click at [874, 239] on icon "button" at bounding box center [876, 238] width 6 height 6
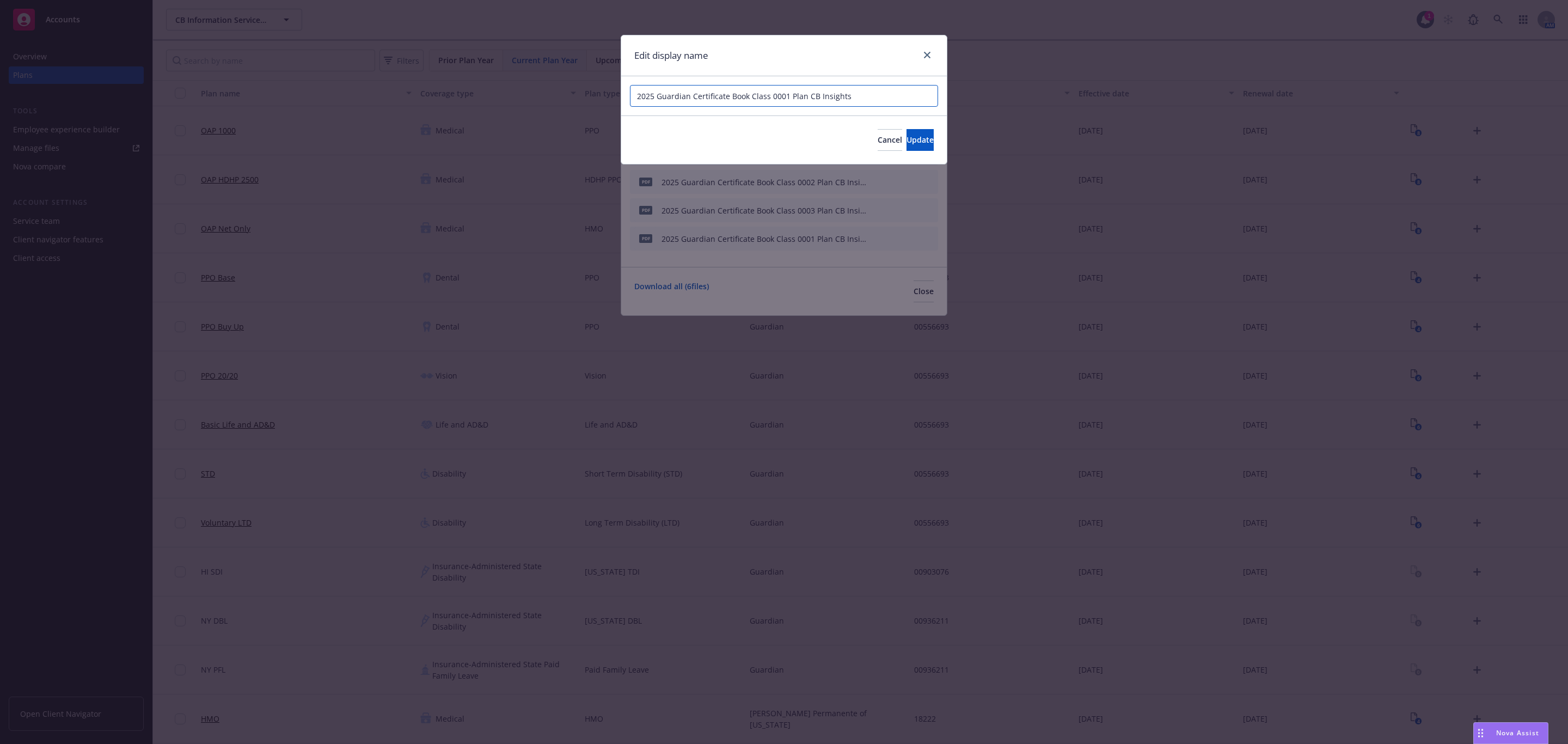
drag, startPoint x: 790, startPoint y: 94, endPoint x: 750, endPoint y: 91, distance: 40.1
click at [750, 91] on input "2025 Guardian Certificate Book Class 0001 Plan CB Insights" at bounding box center [784, 96] width 308 height 22
click at [770, 101] on input "2025 Guardian Certificate Book Plan CB Insights" at bounding box center [784, 96] width 308 height 22
drag, startPoint x: 784, startPoint y: 95, endPoint x: 823, endPoint y: 101, distance: 39.5
click at [823, 101] on input "2025 Guardian Certificate Book Plan - CB Insights" at bounding box center [784, 96] width 308 height 22
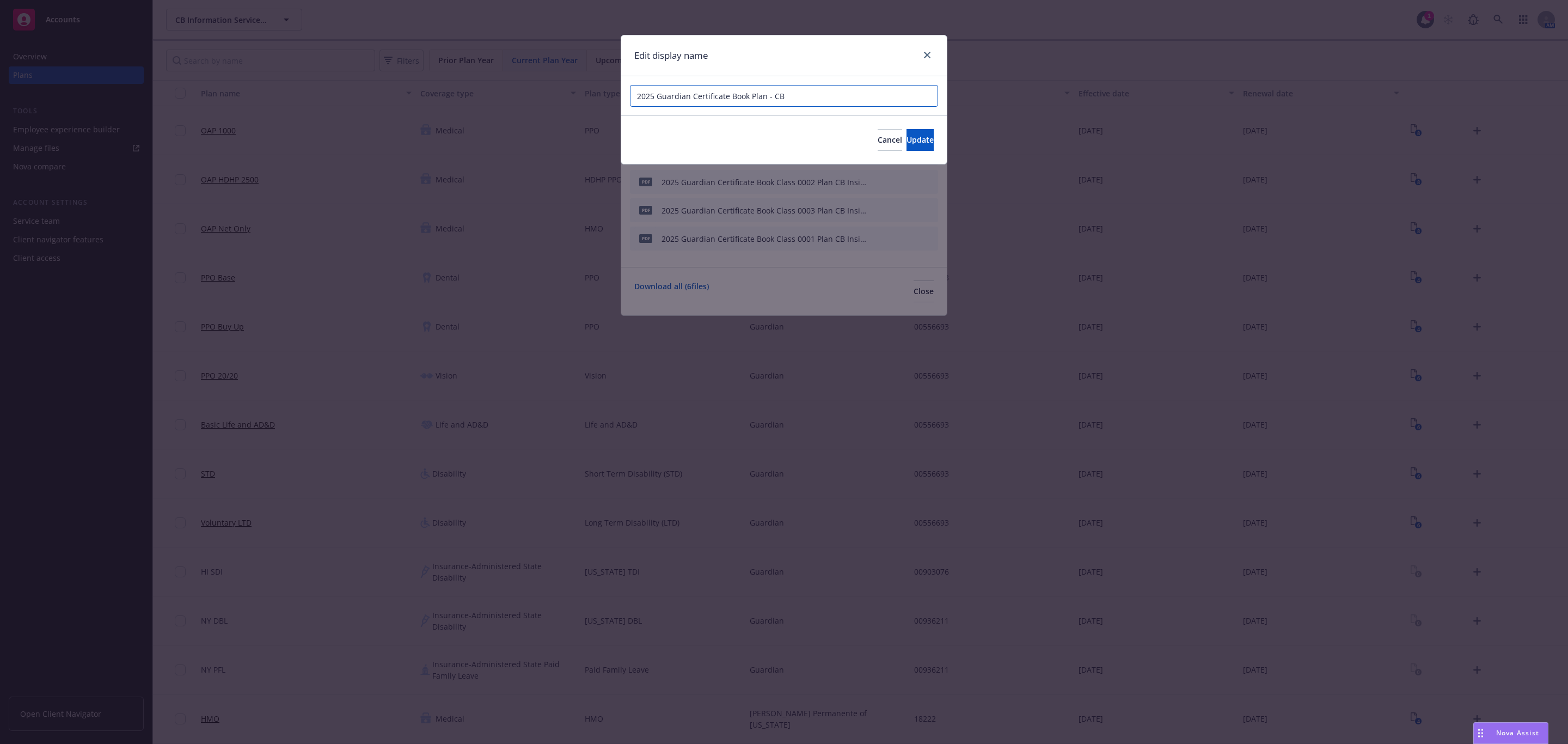
click at [765, 98] on input "2025 Guardian Certificate Book Plan - CB" at bounding box center [784, 96] width 308 height 22
drag, startPoint x: 863, startPoint y: 100, endPoint x: 645, endPoint y: 96, distance: 218.0
click at [645, 96] on input "2025 Guardian Certificate Book Plan (Class 1 - NY) - CB" at bounding box center [784, 96] width 308 height 22
click at [866, 98] on input "2025 Guardian Certificate Book Plan (Class 1 - NY) - CB" at bounding box center [784, 96] width 308 height 22
drag, startPoint x: 898, startPoint y: 94, endPoint x: 510, endPoint y: 95, distance: 388.0
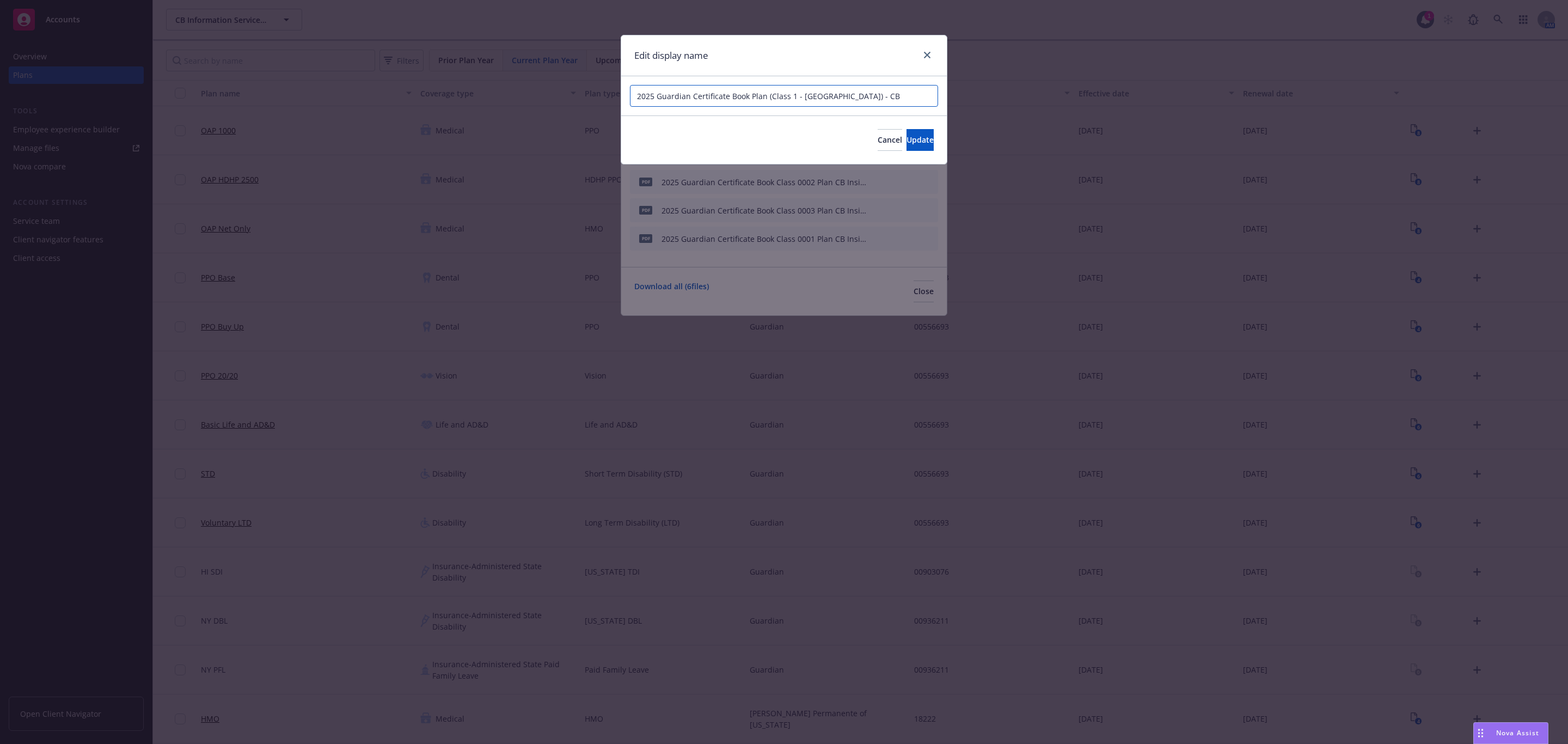
click at [510, 95] on div "Edit display name 2025 Guardian Certificate Book Plan (Class 1 - NY) - CB Cance…" at bounding box center [784, 372] width 1568 height 744
type input "2025 Guardian Certificate Book Plan (Class 1 - NY) - CB"
click at [907, 134] on button "Update" at bounding box center [920, 140] width 27 height 22
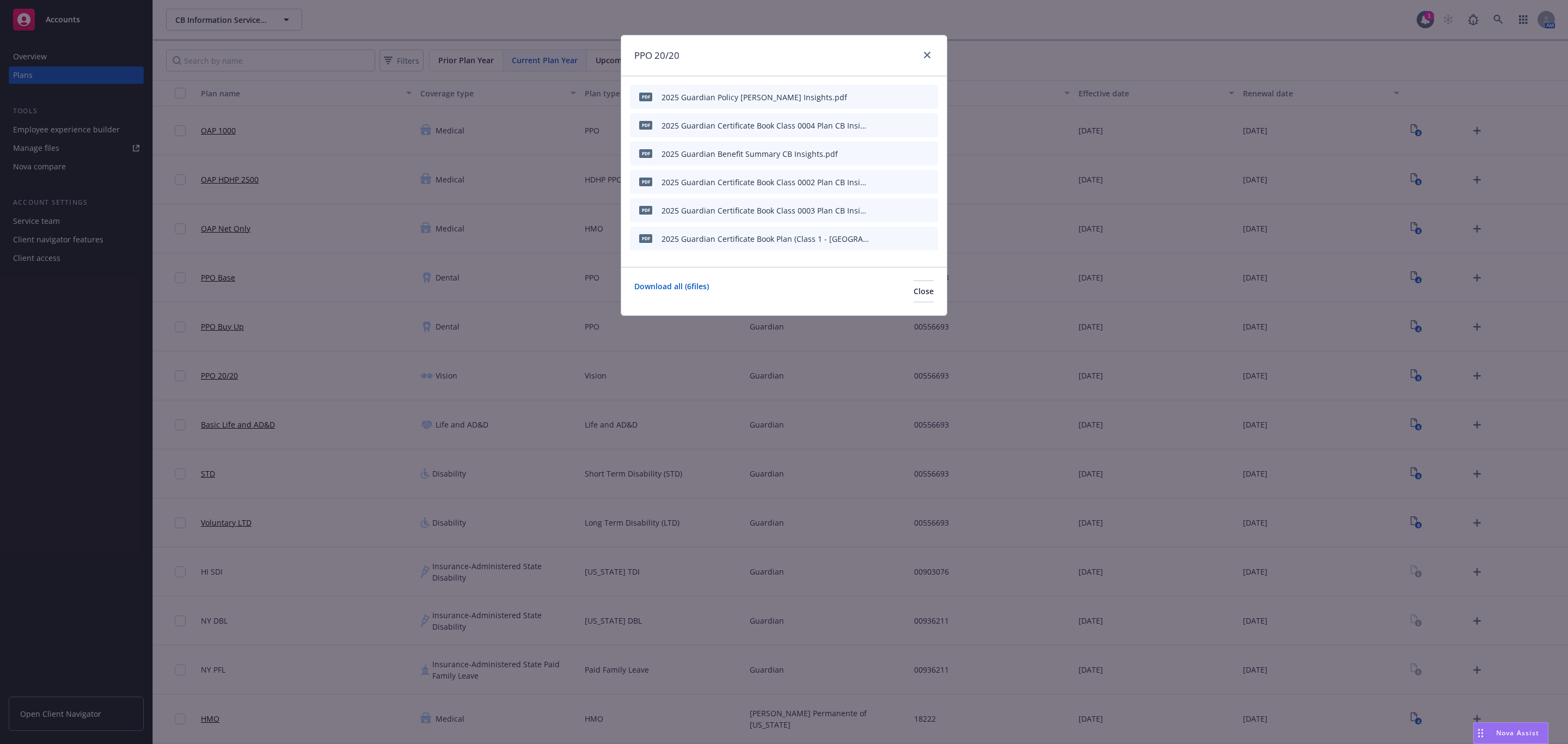
click at [873, 183] on div "pdf 2025 Guardian Certificate Book Class 0002 Plan CB Insights.pdf" at bounding box center [784, 181] width 308 height 24
click at [873, 181] on div "pdf 2025 Guardian Certificate Book Class 0002 Plan CB Insights.pdf" at bounding box center [784, 181] width 308 height 24
click at [876, 181] on icon "button" at bounding box center [876, 182] width 6 height 6
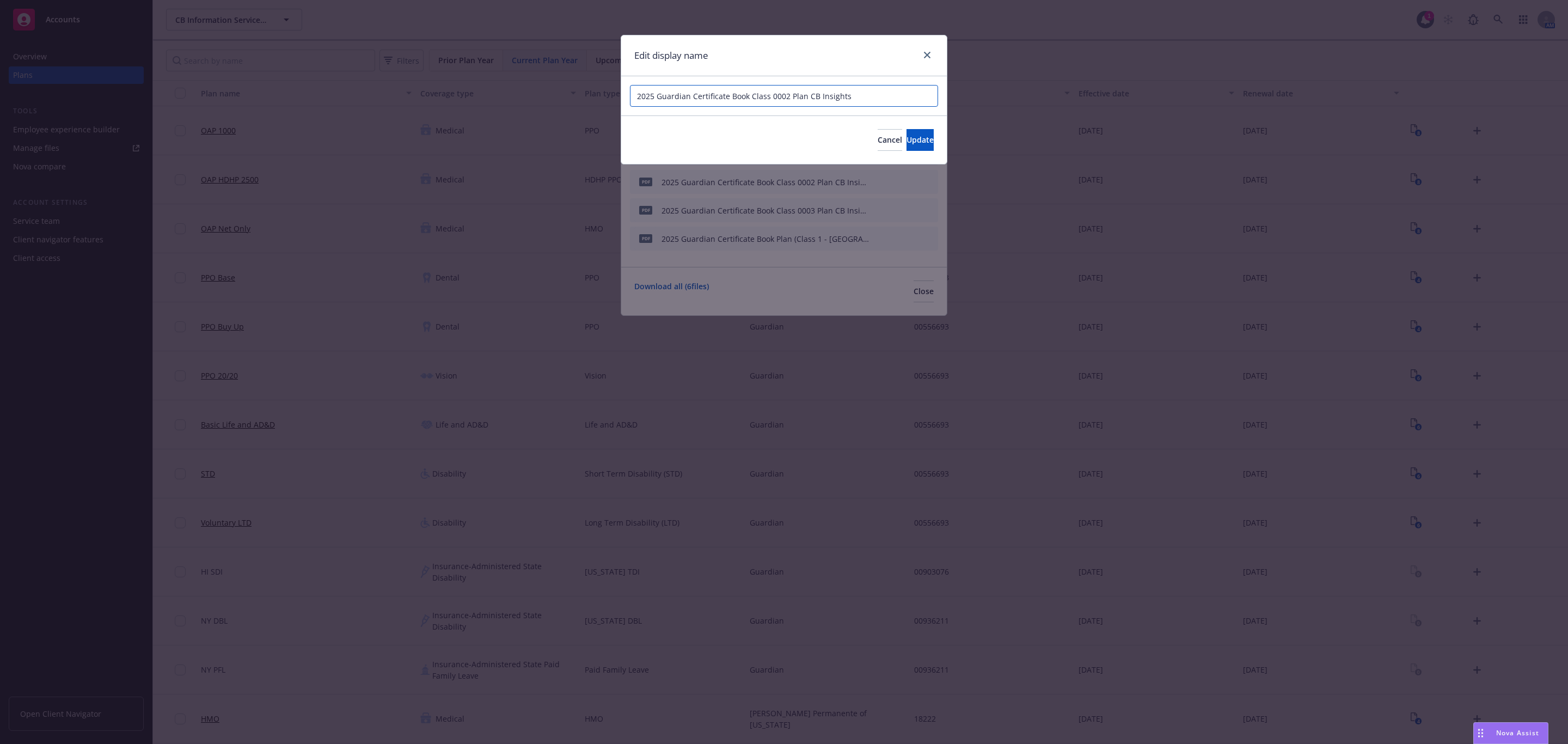
drag, startPoint x: 864, startPoint y: 97, endPoint x: 546, endPoint y: 91, distance: 318.1
click at [546, 91] on div "Edit display name 2025 Guardian Certificate Book Class 0002 Plan CB Insights Ca…" at bounding box center [784, 372] width 1568 height 744
paste input "Plan (Class 1 - NY) - CB"
drag, startPoint x: 811, startPoint y: 94, endPoint x: 791, endPoint y: 91, distance: 20.2
click at [791, 91] on input "2025 Guardian Certificate Book Plan (Class 1 - NY) - CB" at bounding box center [784, 96] width 308 height 22
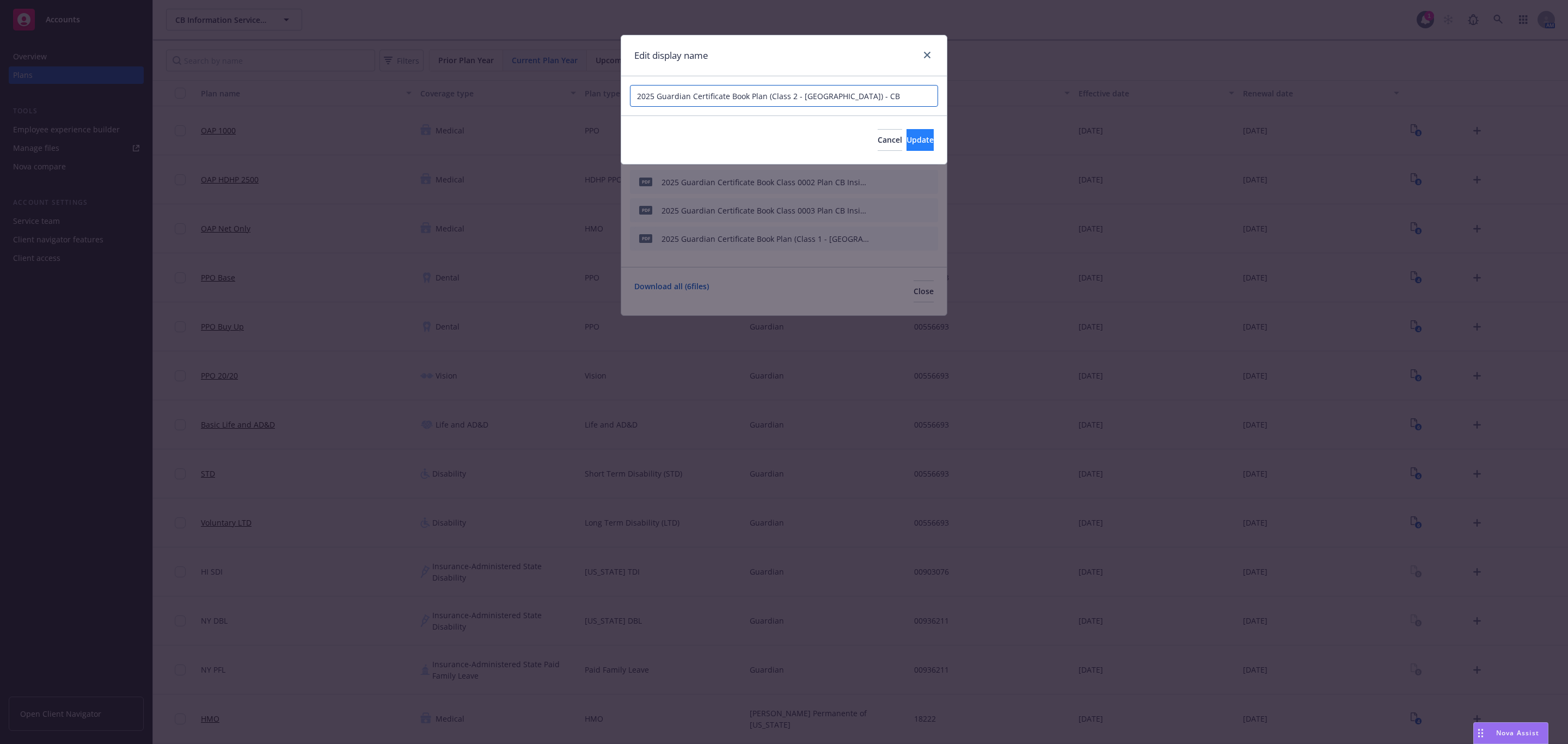
type input "2025 Guardian Certificate Book Plan (Class 2 - NJ) - CB"
click at [920, 132] on button "Update" at bounding box center [920, 140] width 27 height 22
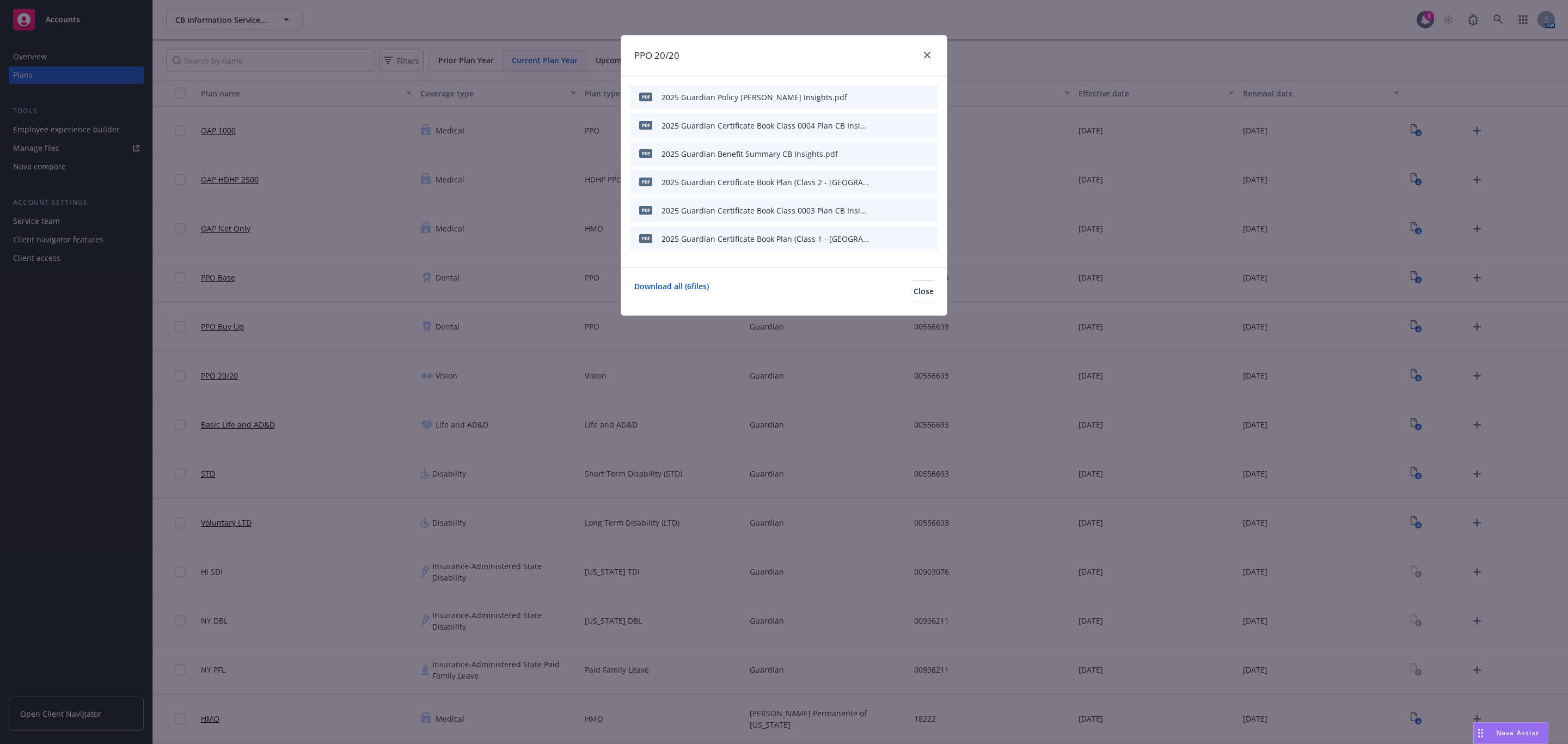
click at [876, 209] on icon "button" at bounding box center [875, 211] width 5 height 5
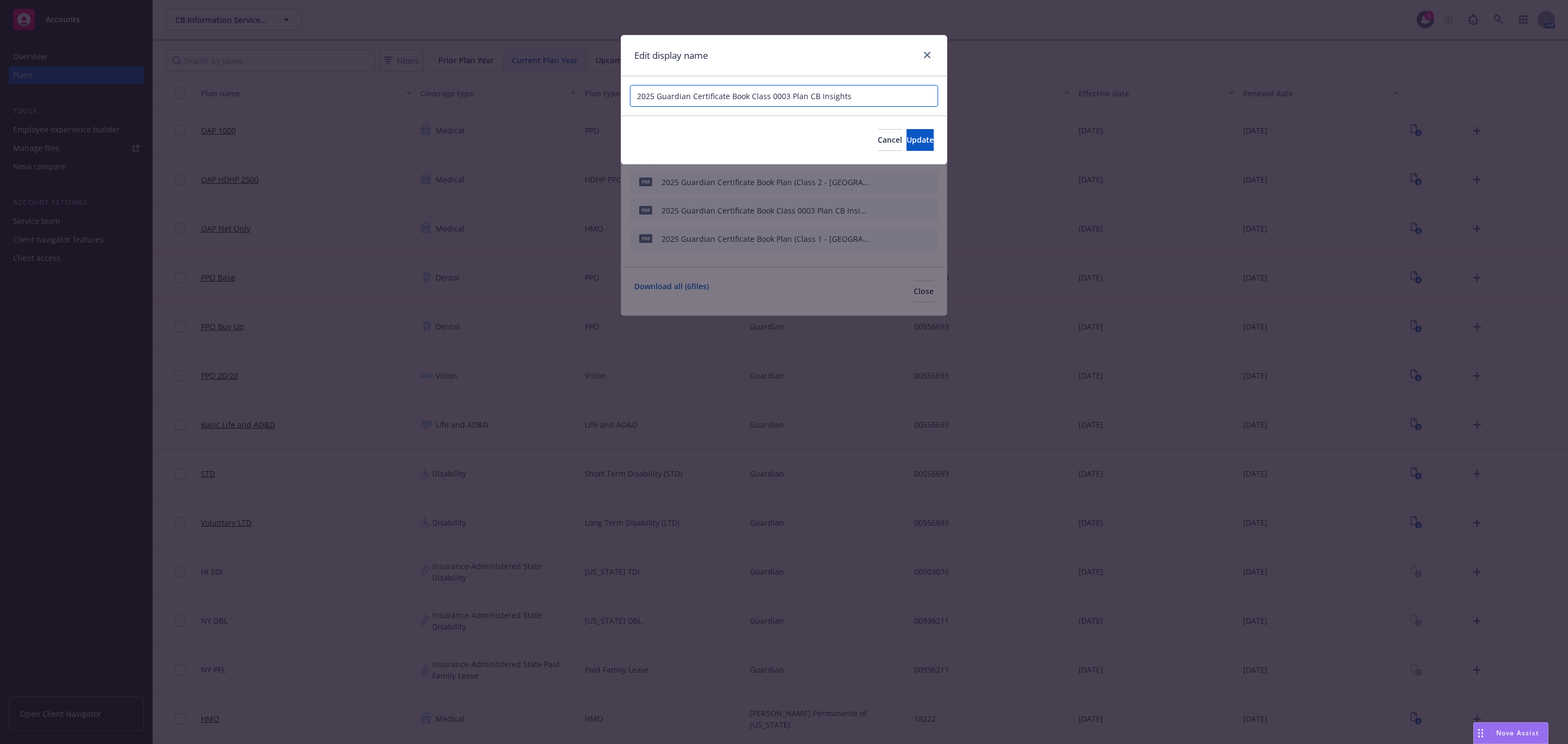
drag, startPoint x: 876, startPoint y: 87, endPoint x: 485, endPoint y: 75, distance: 391.2
click at [485, 75] on div "Edit display name 2025 Guardian Certificate Book Class 0003 Plan CB Insights Ca…" at bounding box center [784, 372] width 1568 height 744
paste input "Plan (Class 1 - NY) - CB"
drag, startPoint x: 812, startPoint y: 95, endPoint x: 791, endPoint y: 93, distance: 21.1
click at [791, 93] on input "2025 Guardian Certificate Book Plan (Class 1 - NY) - CB" at bounding box center [784, 96] width 308 height 22
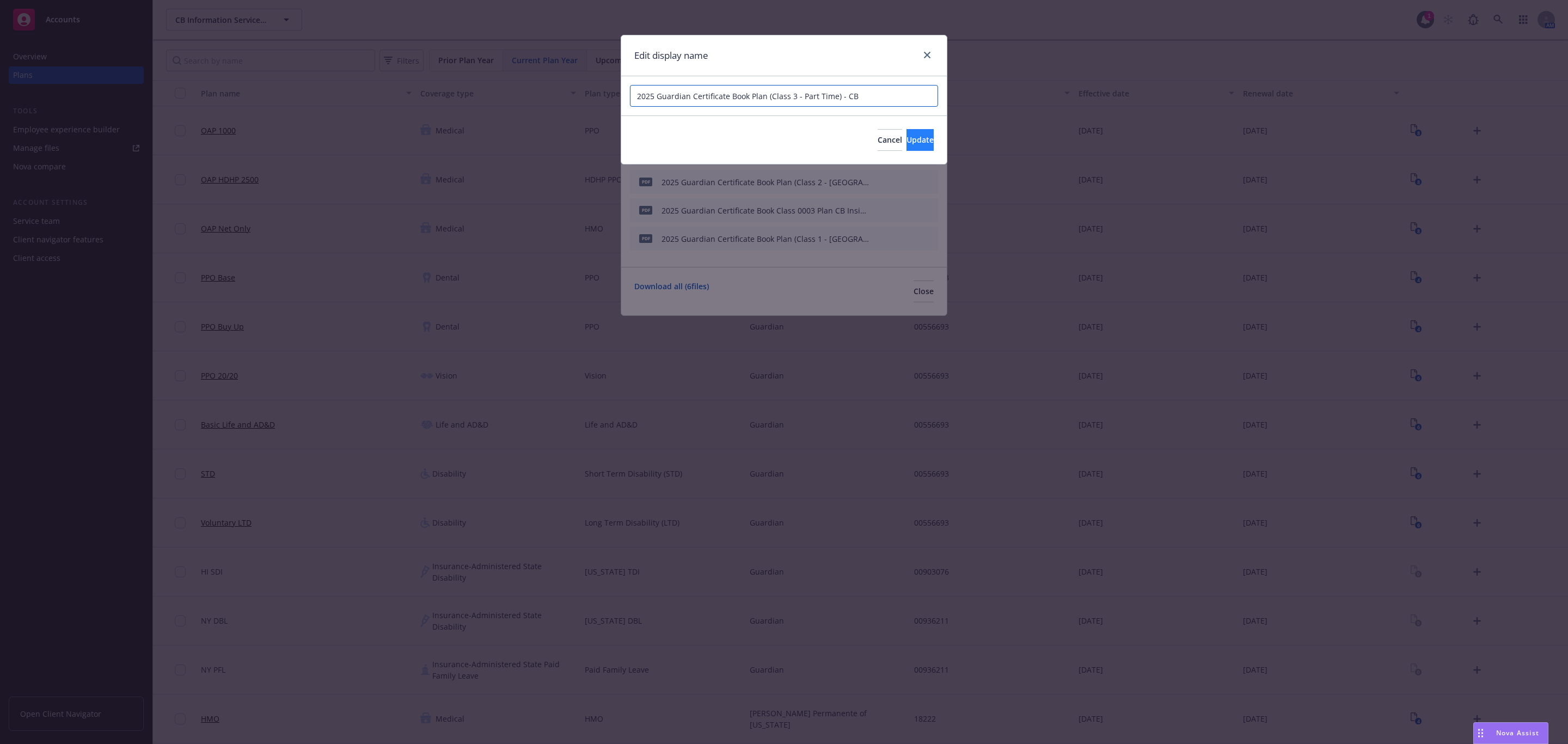
type input "2025 Guardian Certificate Book Plan (Class 3 - Part Time) - CB"
click at [907, 141] on span "Update" at bounding box center [920, 139] width 27 height 10
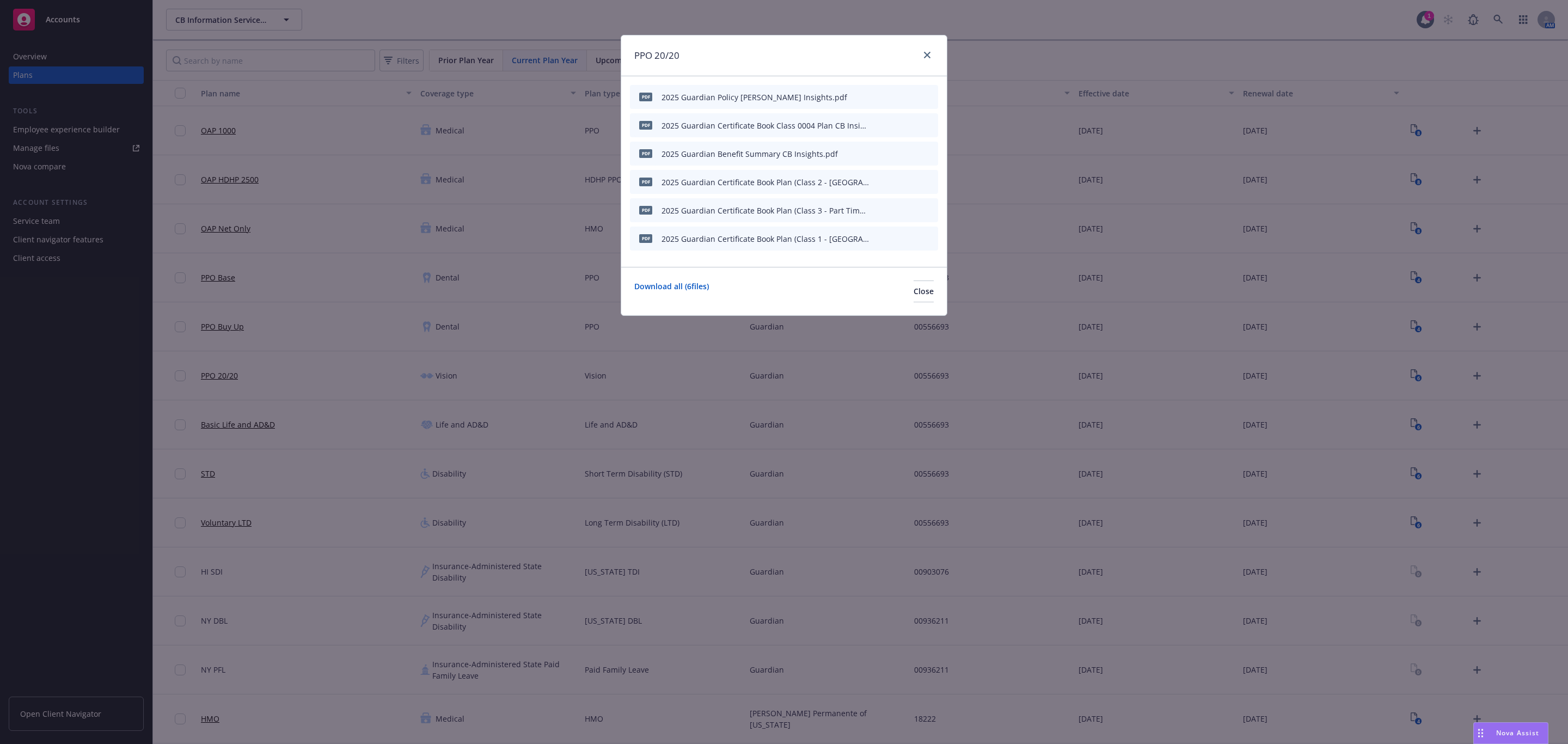
click at [879, 125] on icon "button" at bounding box center [876, 125] width 6 height 6
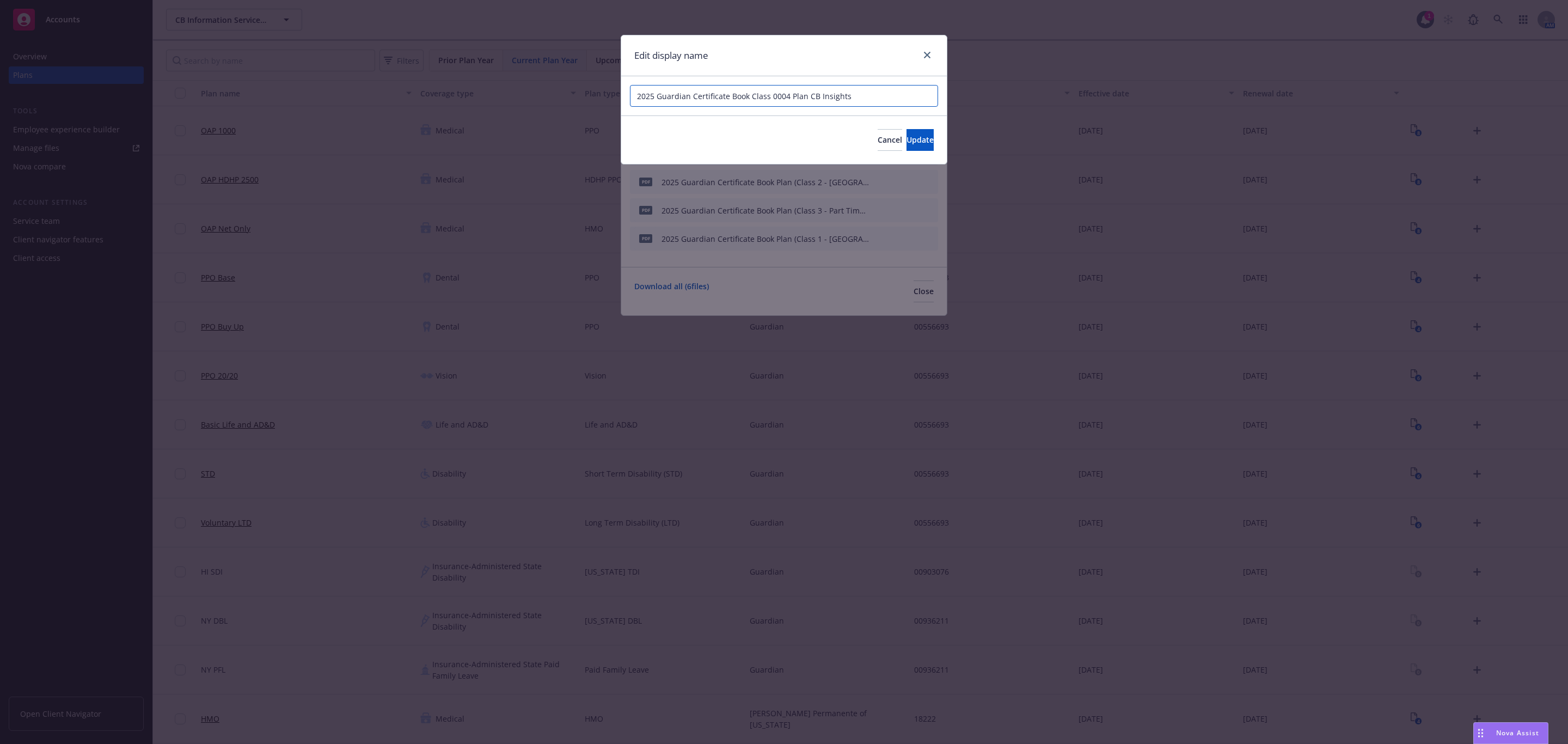
drag, startPoint x: 869, startPoint y: 100, endPoint x: 495, endPoint y: 76, distance: 374.8
click at [495, 76] on div "Edit display name 2025 Guardian Certificate Book Class 0004 Plan CB Insights Ca…" at bounding box center [784, 372] width 1568 height 744
paste input "Plan (Class 1 - NY) - CB"
drag, startPoint x: 810, startPoint y: 95, endPoint x: 790, endPoint y: 94, distance: 20.0
click at [790, 94] on input "2025 Guardian Certificate Book Plan (Class 1 - NY) - CB" at bounding box center [784, 96] width 308 height 22
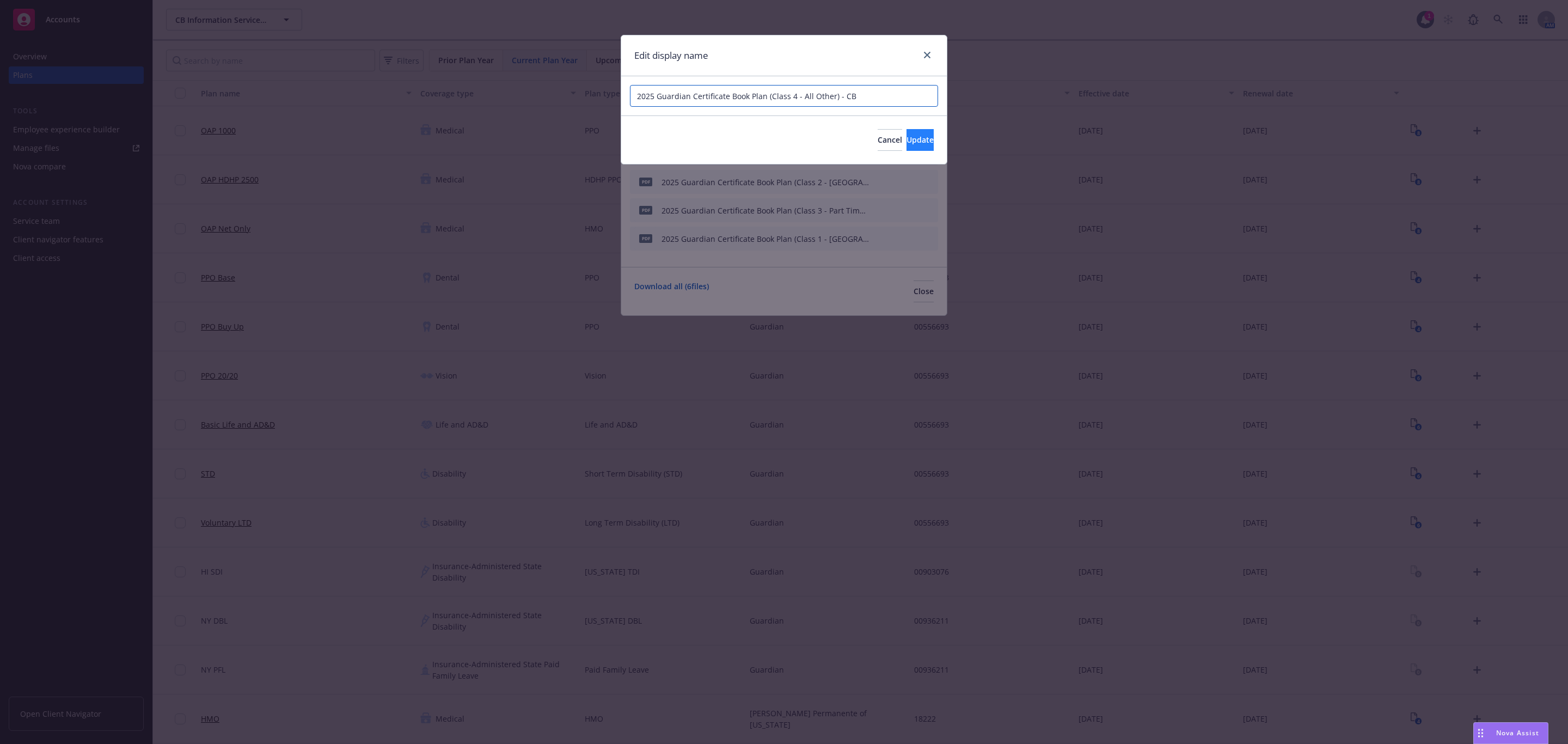
type input "2025 Guardian Certificate Book Plan (Class 4 - All Other) - CB"
click at [907, 144] on span "Update" at bounding box center [920, 139] width 27 height 10
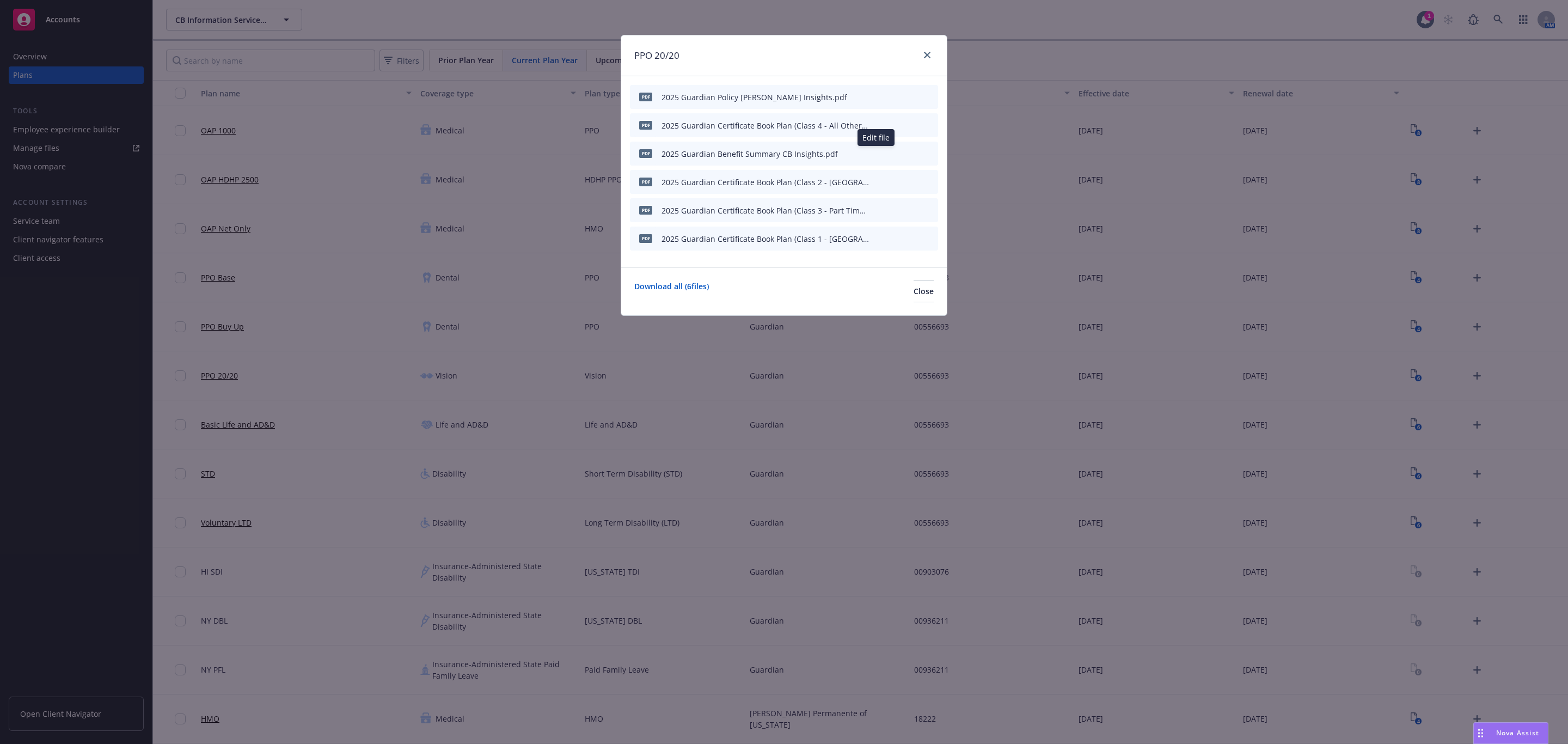
click at [877, 153] on icon "button" at bounding box center [875, 153] width 5 height 5
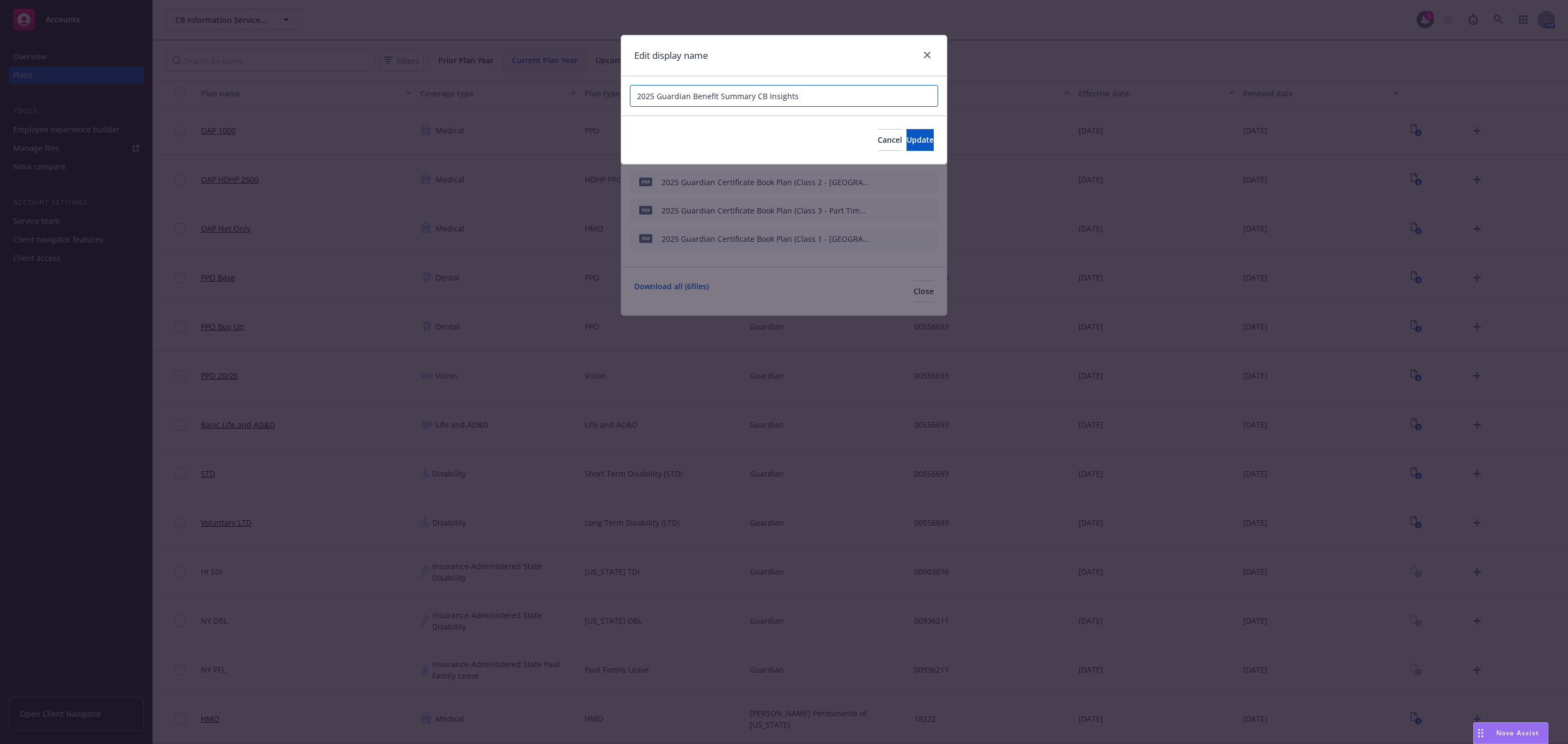
drag, startPoint x: 757, startPoint y: 97, endPoint x: 866, endPoint y: 97, distance: 109.0
click at [866, 97] on input "2025 Guardian Benefit Summary CB Insights" at bounding box center [784, 96] width 308 height 22
type input "2025 Guardian Benefit Summary - CB"
click at [878, 140] on span "Cancel" at bounding box center [890, 139] width 25 height 10
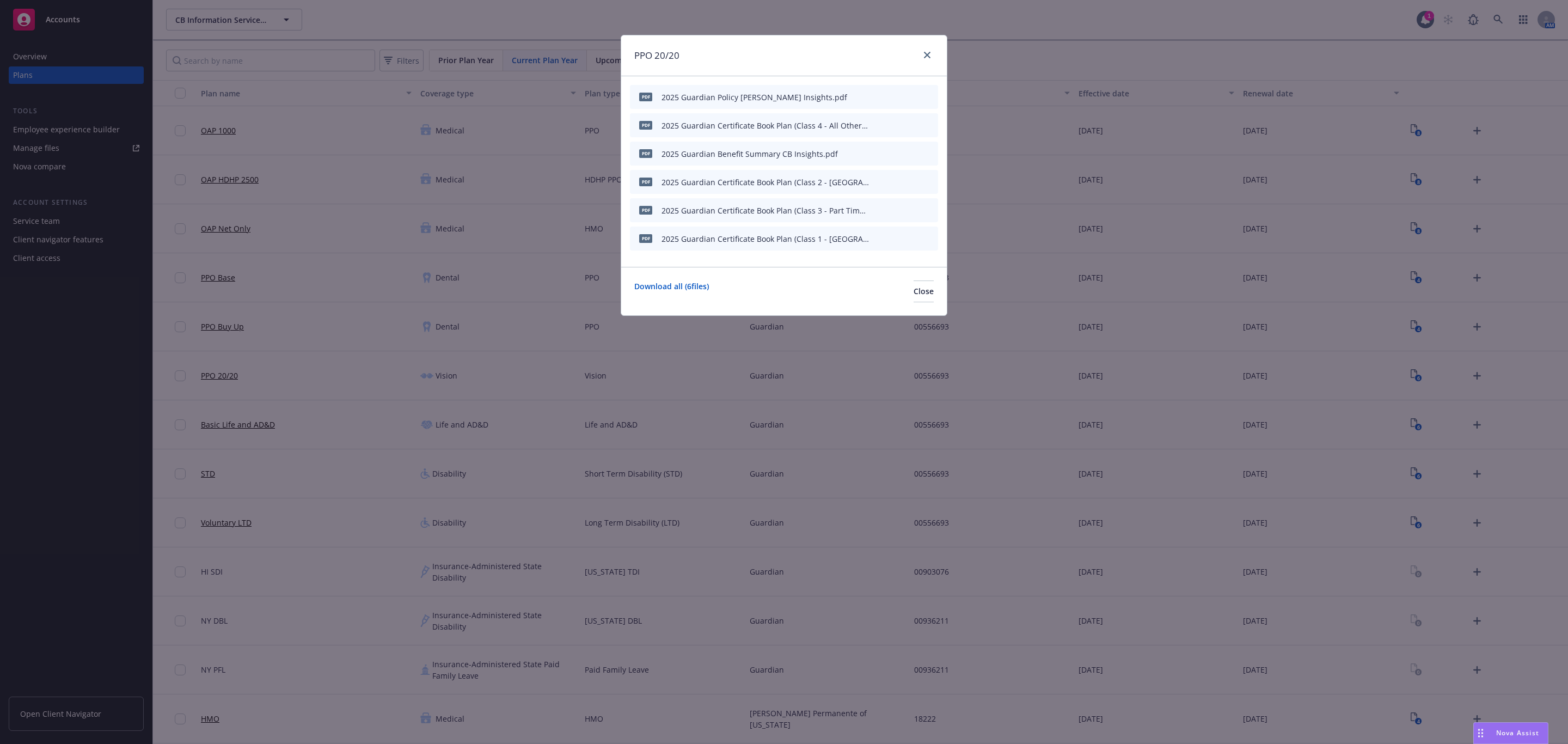
click at [927, 149] on icon "archive file" at bounding box center [928, 153] width 8 height 9
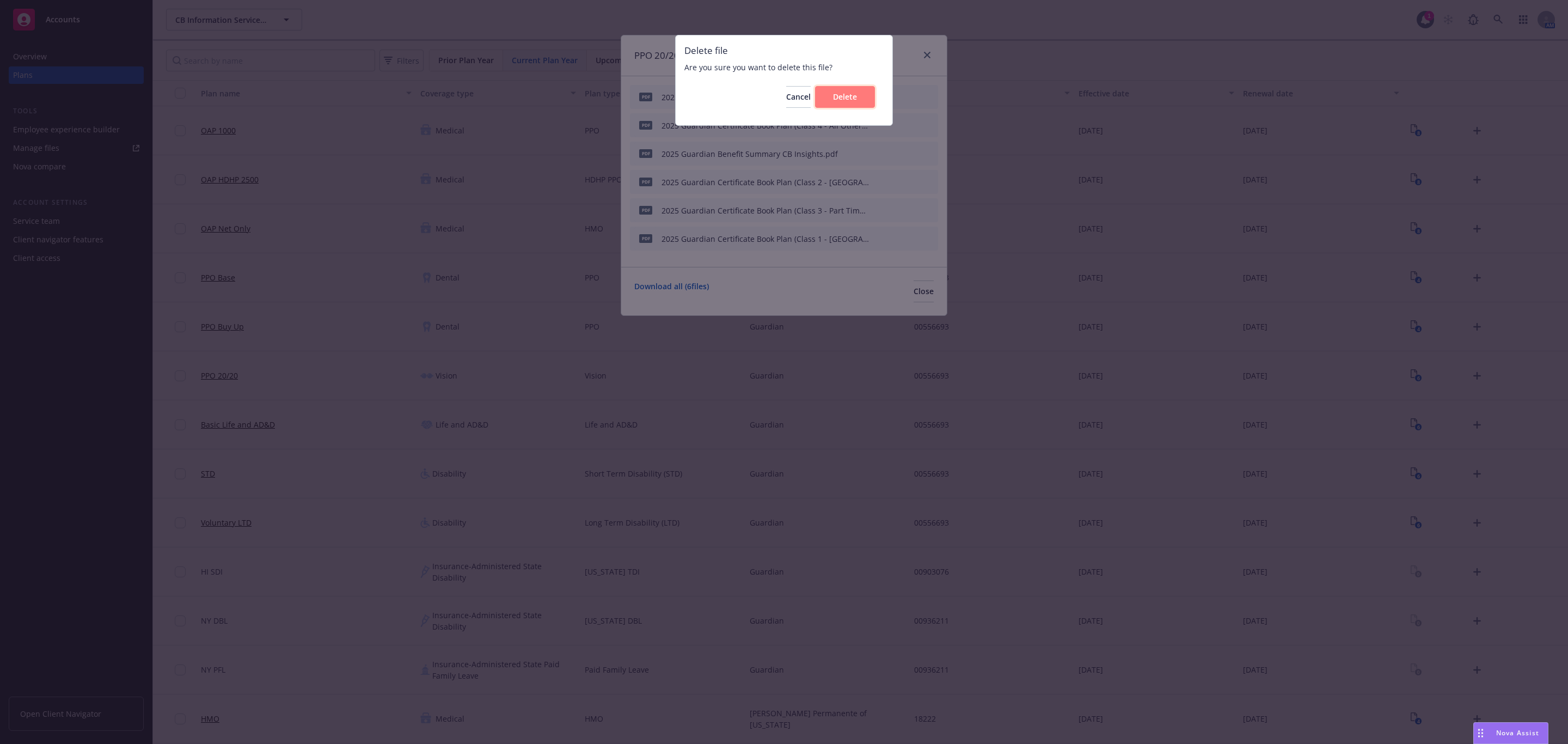
click at [854, 100] on span "Delete" at bounding box center [845, 96] width 24 height 10
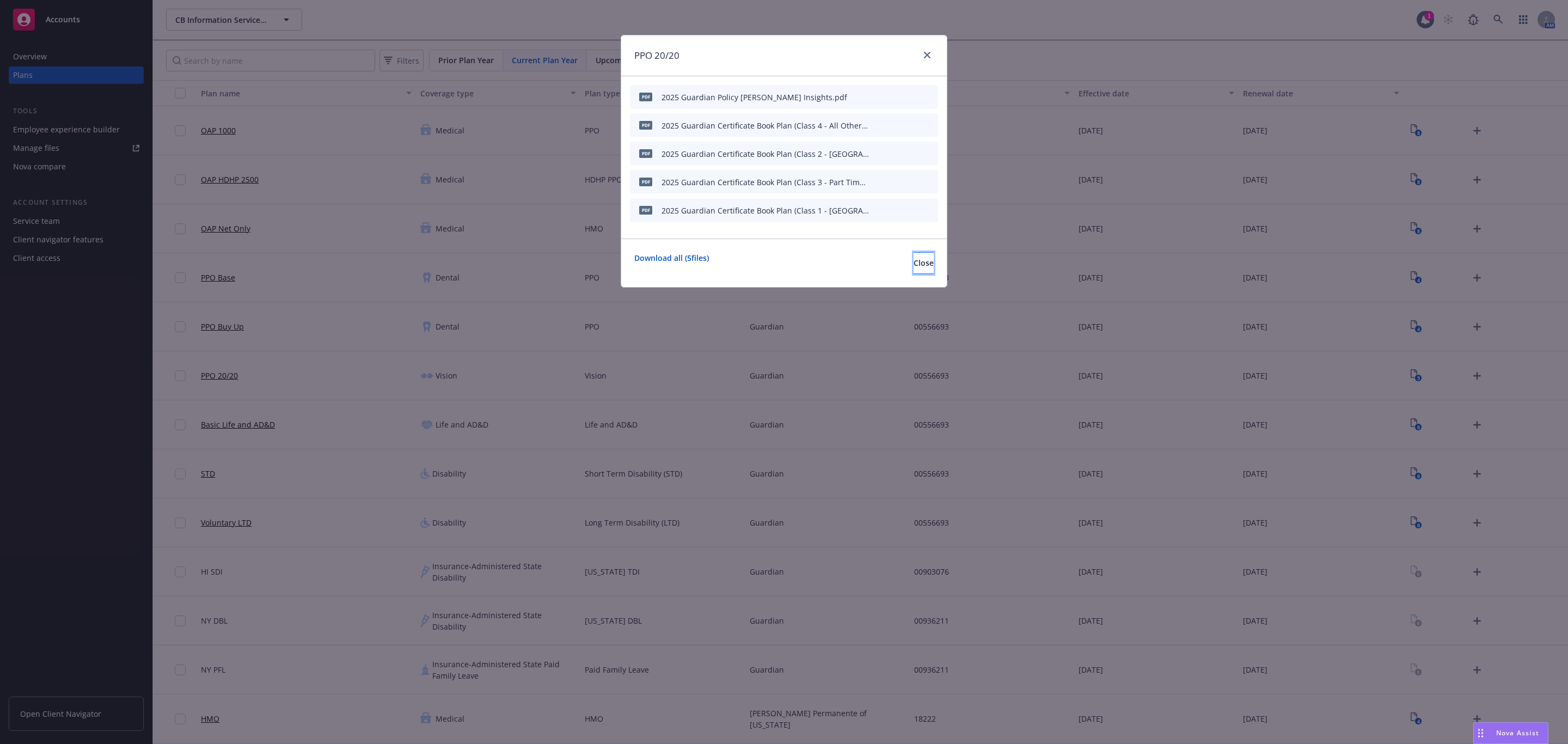
click at [914, 268] on span "Close" at bounding box center [924, 262] width 20 height 10
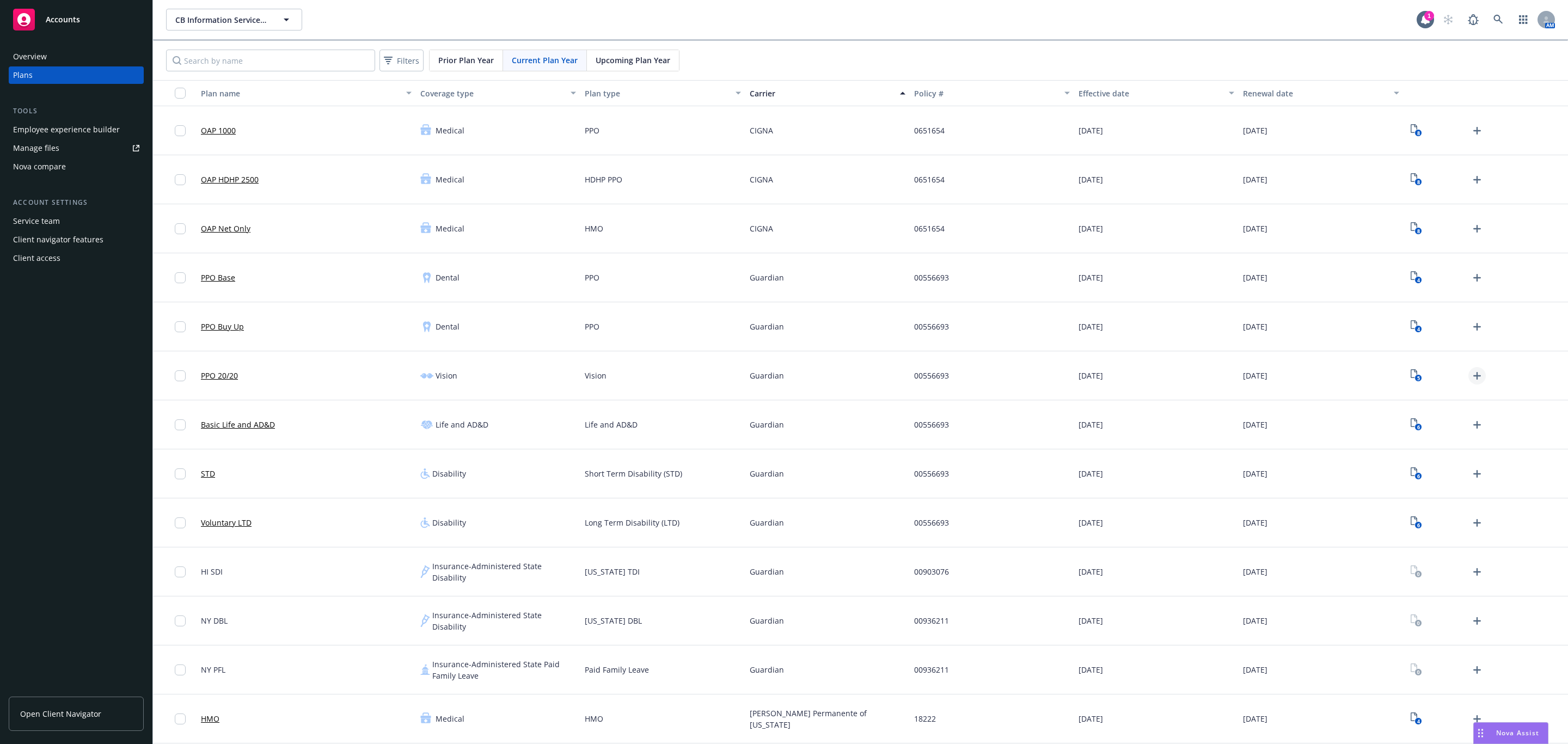
click at [1470, 372] on icon "Upload Plan Documents" at bounding box center [1477, 375] width 13 height 13
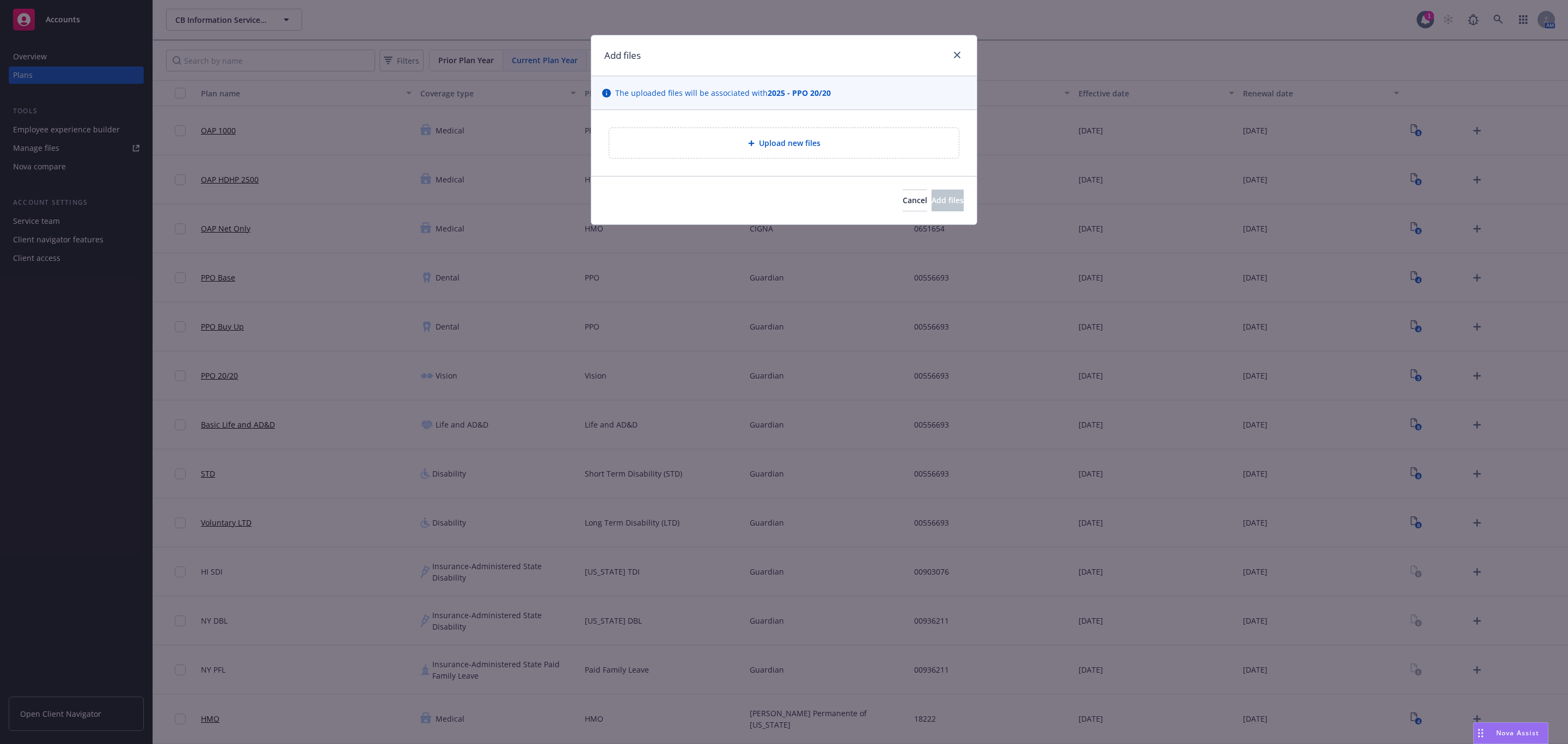
click at [858, 140] on div "Upload new files" at bounding box center [784, 143] width 332 height 12
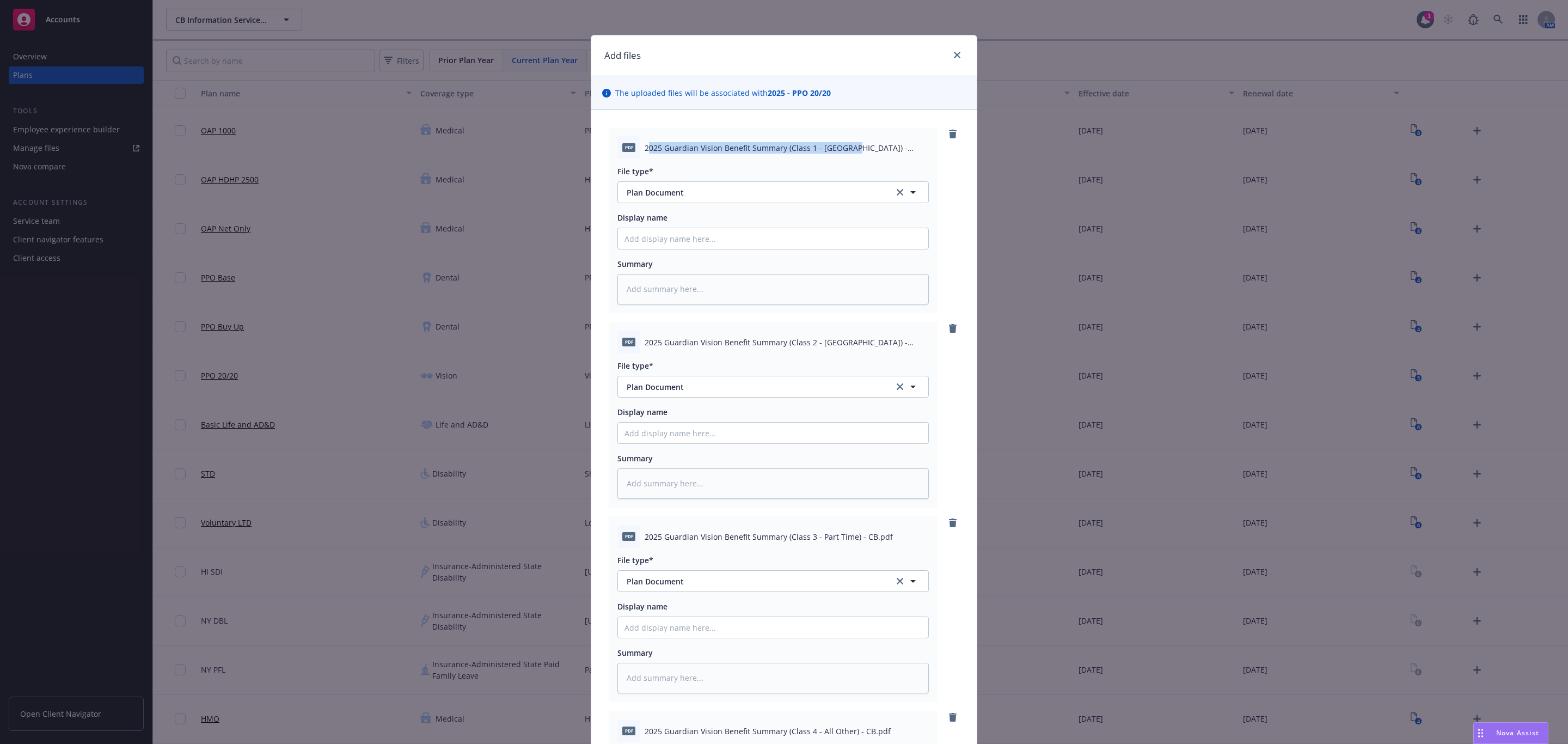
drag, startPoint x: 641, startPoint y: 149, endPoint x: 841, endPoint y: 156, distance: 200.1
click at [841, 156] on div "pdf 2025 Guardian Vision Benefit Summary (Class 1 - NY) - CB.pdf" at bounding box center [773, 148] width 311 height 23
copy span "025 Guardian Vision Benefit Summary (Class 1 - NY) - CB"
click at [783, 234] on input "Display name" at bounding box center [773, 238] width 311 height 21
paste input "025 Guardian Vision Benefit Summary (Class 1 - NY) - CB"
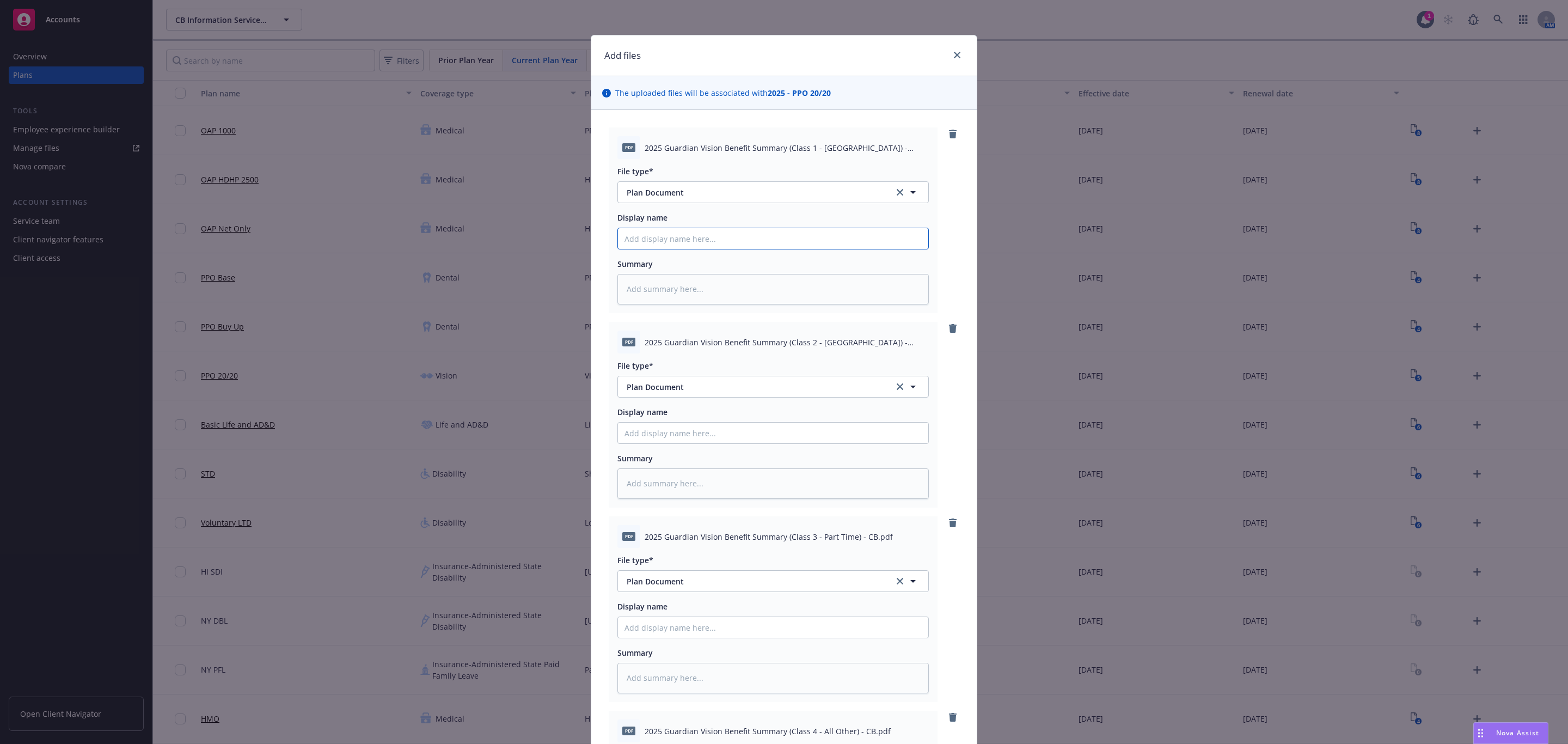
type textarea "x"
type input "025 Guardian Vision Benefit Summary (Class 1 - NY) - CB"
click at [621, 239] on input "025 Guardian Vision Benefit Summary (Class 1 - NY) - CB" at bounding box center [773, 238] width 311 height 21
type textarea "x"
type input "2025 Guardian Vision Benefit Summary (Class 1 - NY) - CB"
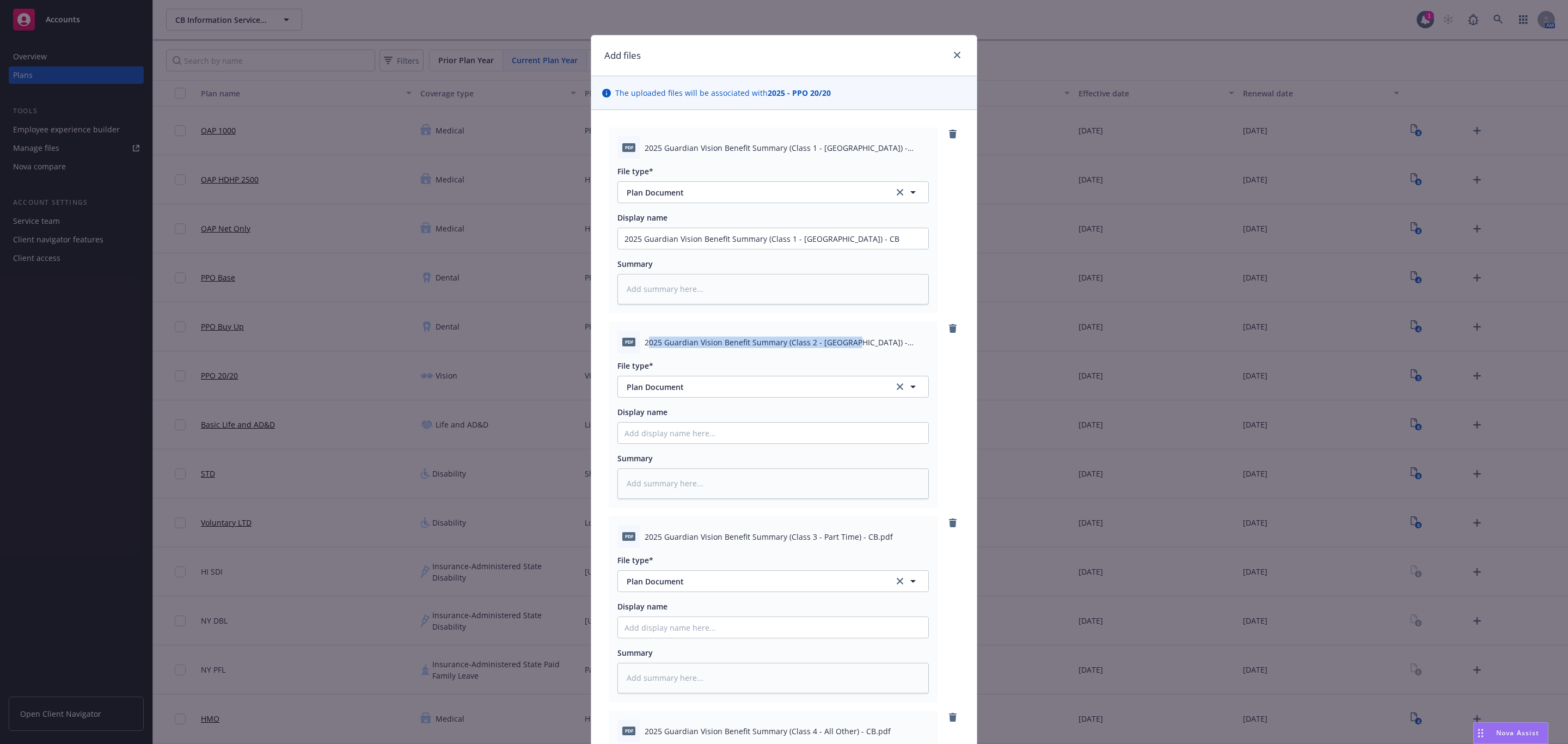
drag, startPoint x: 641, startPoint y: 342, endPoint x: 837, endPoint y: 347, distance: 196.1
click at [837, 347] on span "2025 Guardian Vision Benefit Summary (Class 2 - NJ) - CB.pdf" at bounding box center [787, 342] width 284 height 12
copy span "025 Guardian Vision Benefit Summary (Class 2 - NJ) - CB"
click at [718, 249] on input "Display name" at bounding box center [773, 238] width 311 height 21
type textarea "x"
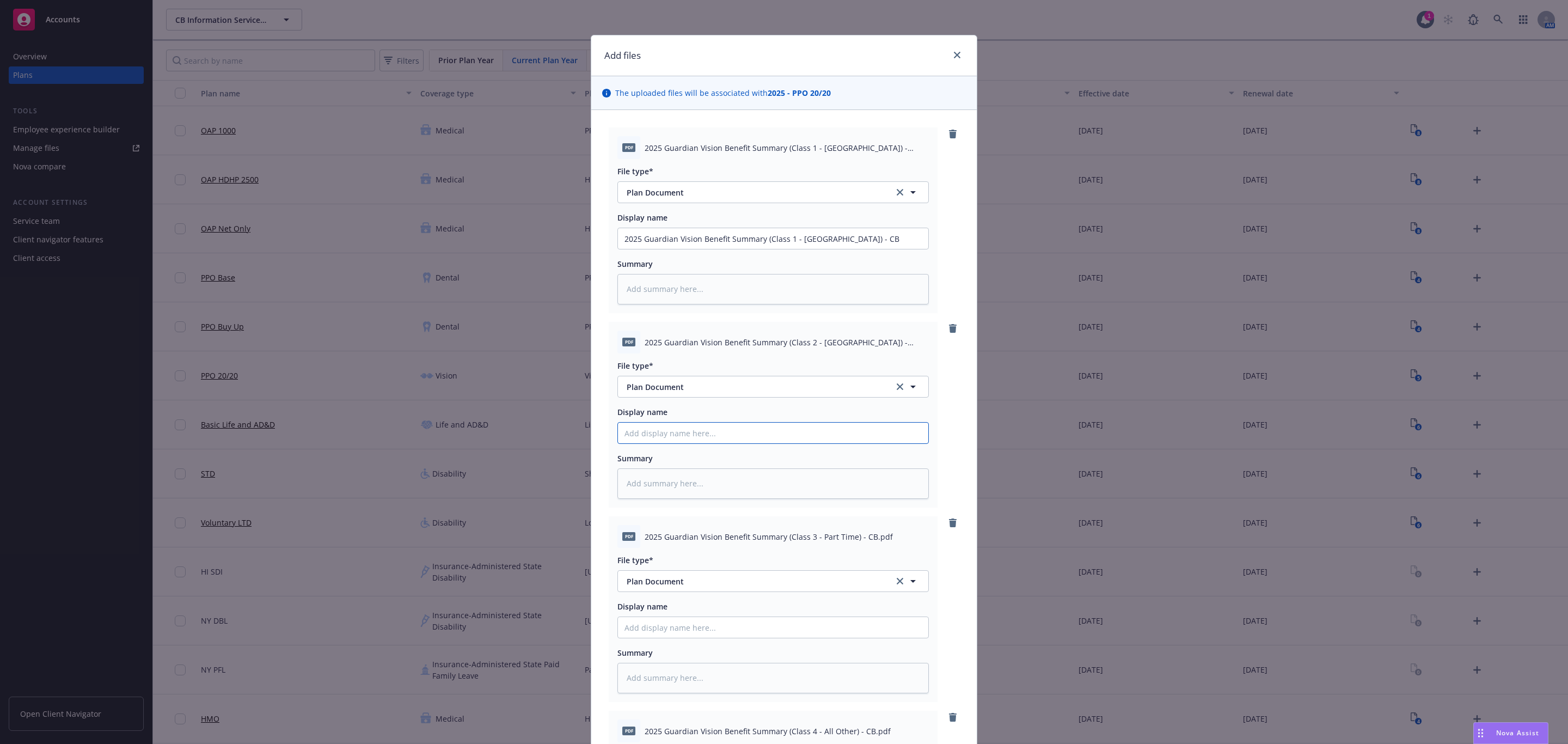
type input "2"
paste input "025 Guardian Vision Benefit Summary (Class 2 - NJ) - CB"
type textarea "x"
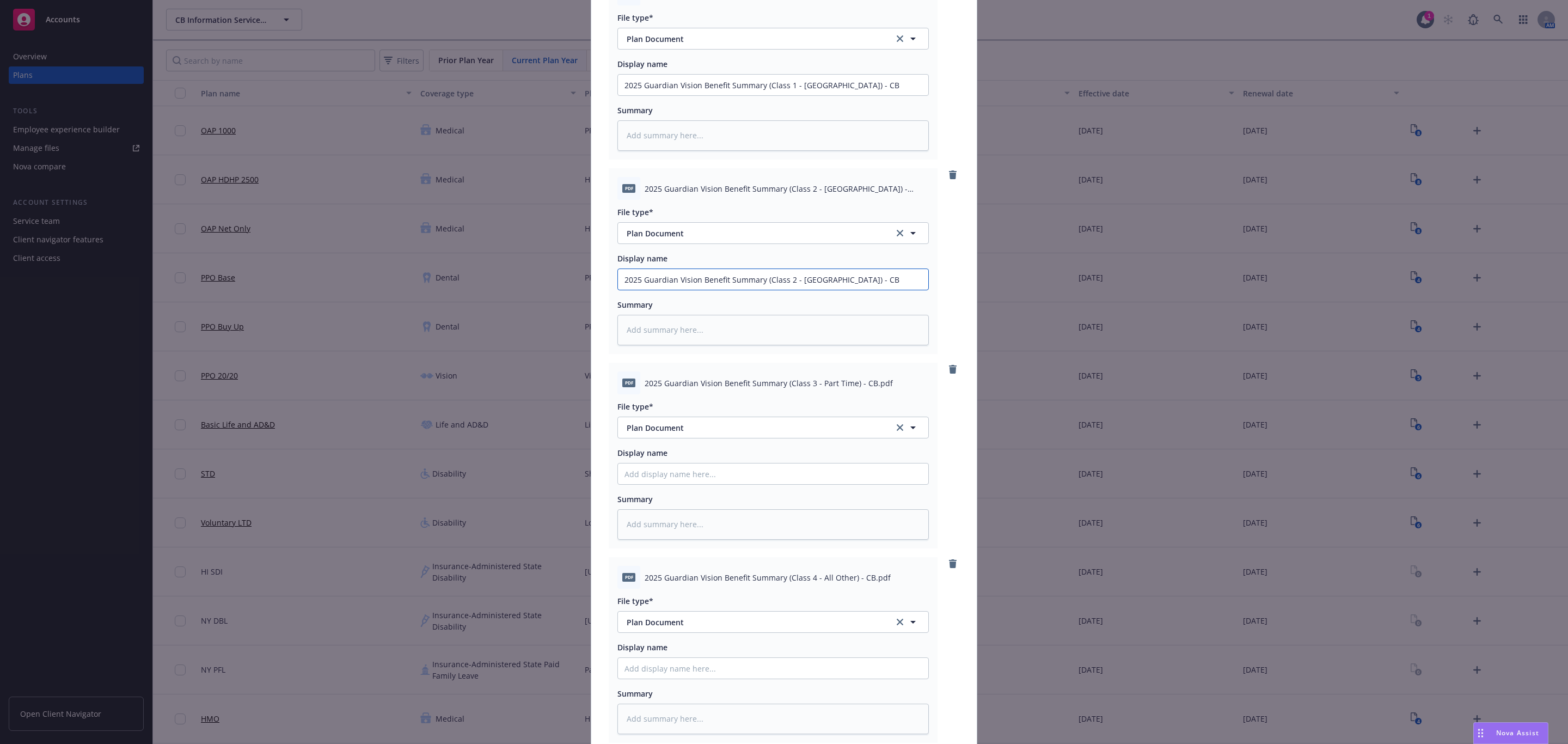
scroll to position [163, 0]
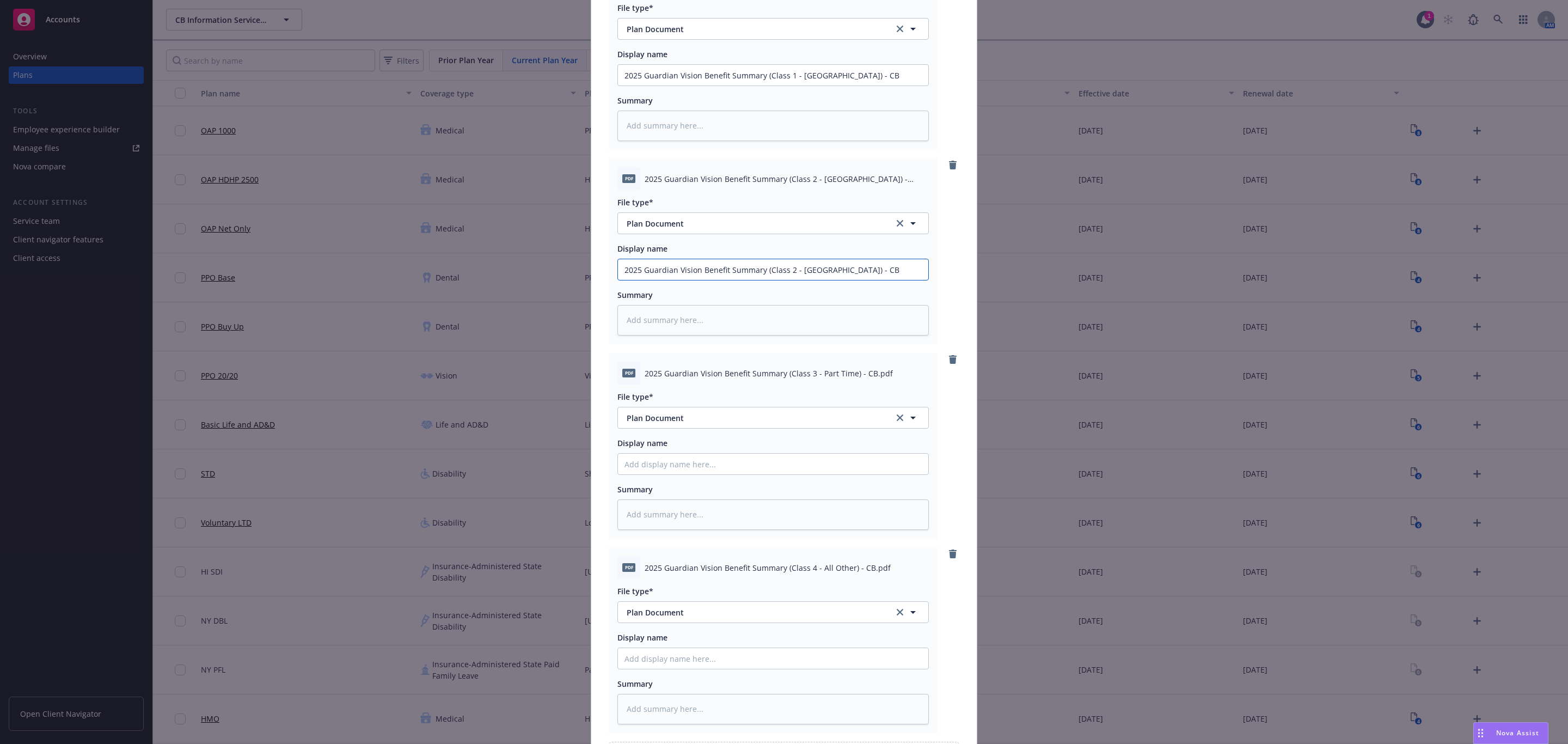
type input "2025 Guardian Vision Benefit Summary (Class 2 - NJ) - CB"
drag, startPoint x: 866, startPoint y: 373, endPoint x: 636, endPoint y: 369, distance: 230.0
click at [636, 369] on div "pdf 2025 Guardian Vision Benefit Summary (Class 3 - Part Time) - CB.pdf" at bounding box center [773, 373] width 311 height 23
click at [668, 85] on input "Display name" at bounding box center [773, 75] width 311 height 21
paste input "2025 Guardian Vision Benefit Summary (Class 3 - Part Time) - CB"
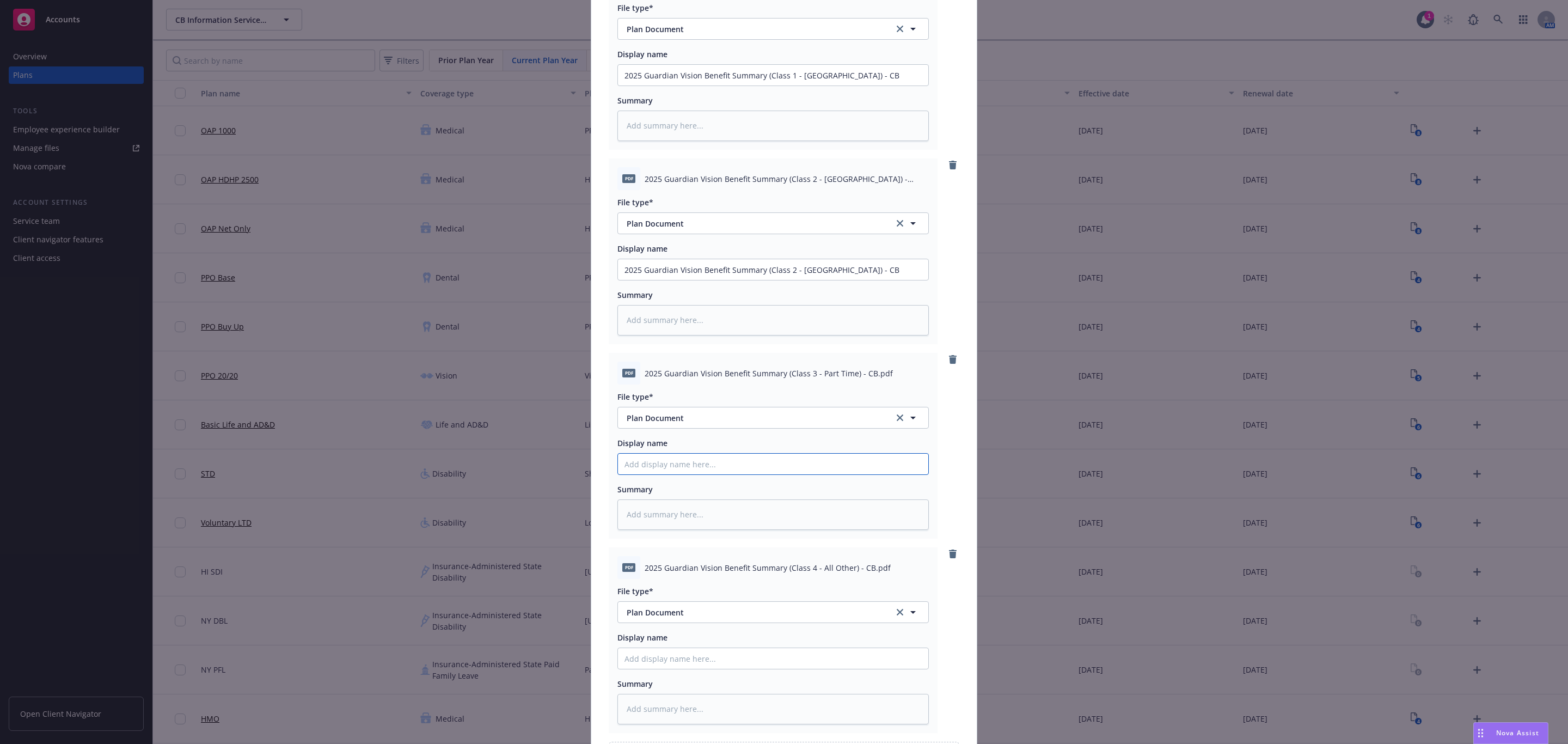
type textarea "x"
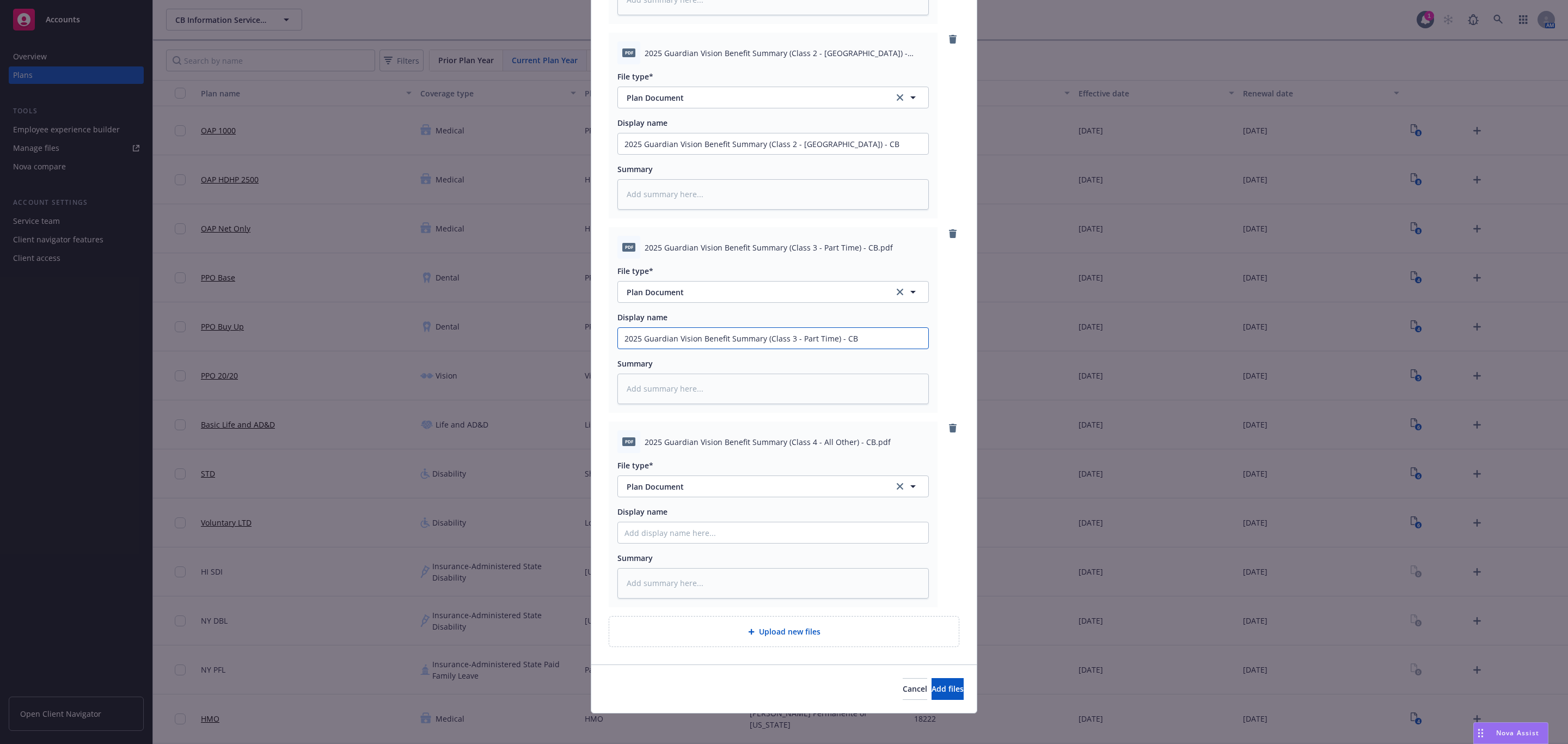
scroll to position [294, 0]
type input "2025 Guardian Vision Benefit Summary (Class 3 - Part Time) - CB"
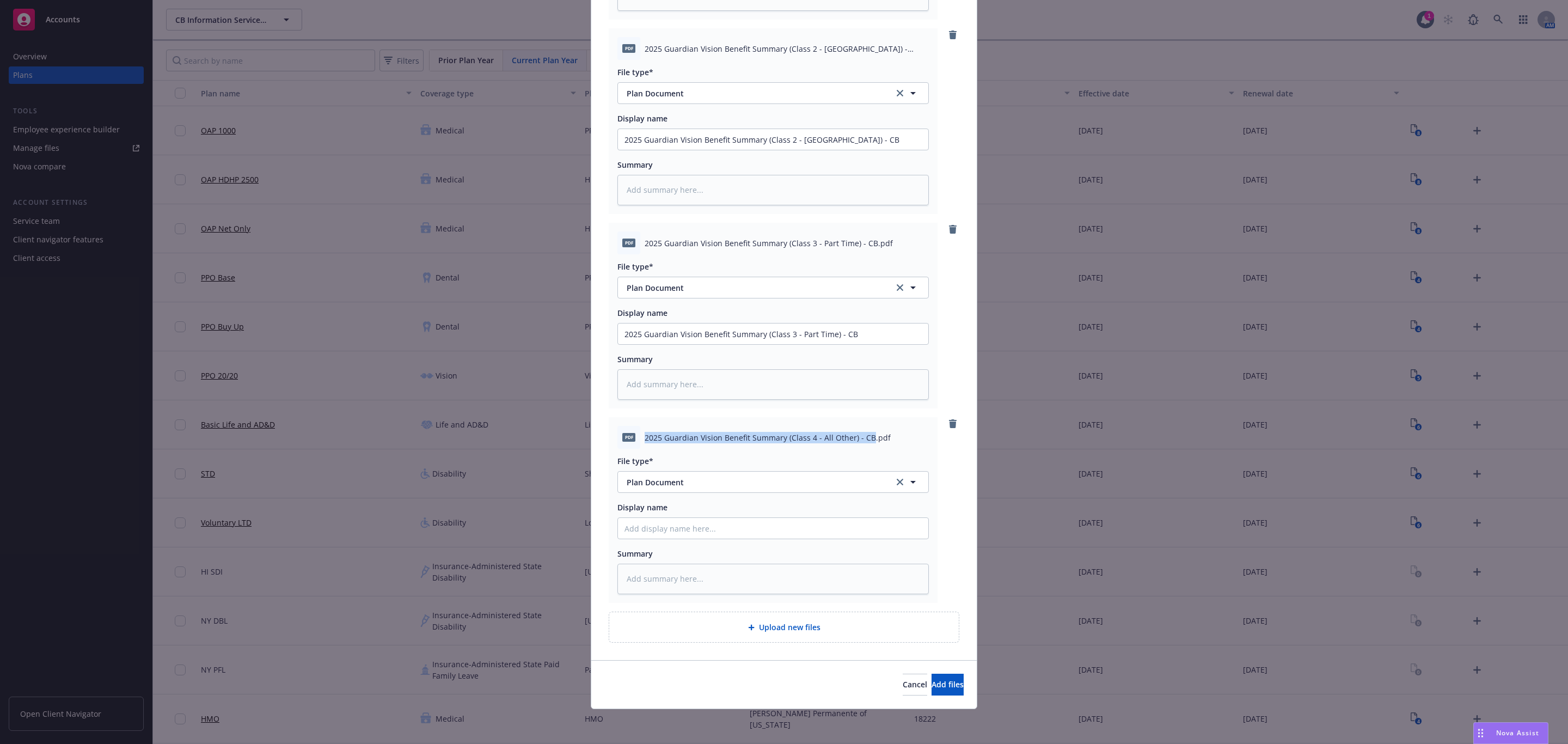
drag, startPoint x: 863, startPoint y: 434, endPoint x: 636, endPoint y: 434, distance: 227.0
click at [636, 434] on div "pdf 2025 Guardian Vision Benefit Summary (Class 4 - All Other) - CB.pdf" at bounding box center [773, 437] width 311 height 23
paste input "2025 Guardian Vision Benefit Summary (Class 4 - All Other) - CB"
type textarea "x"
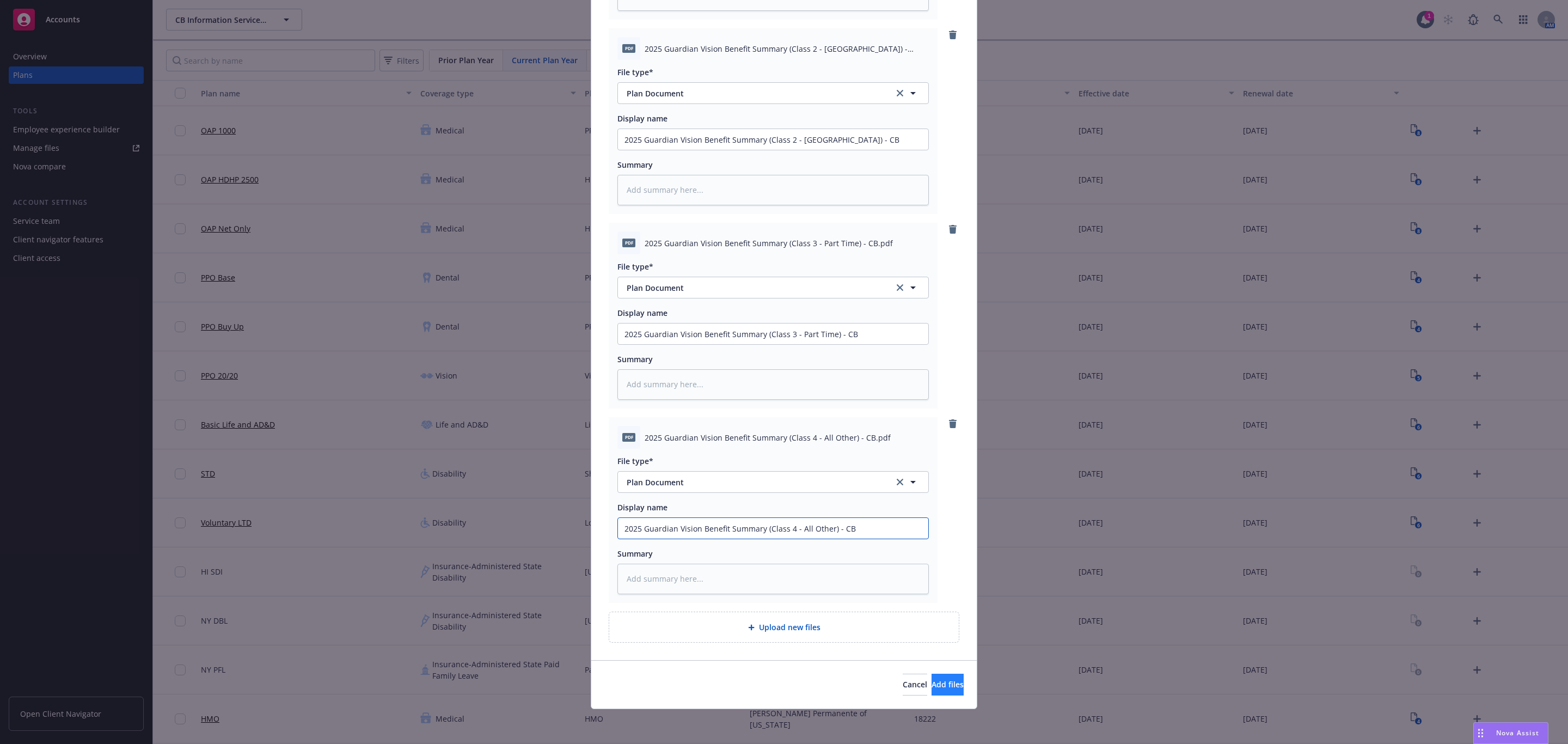
type input "2025 Guardian Vision Benefit Summary (Class 4 - All Other) - CB"
click at [932, 687] on button "Add files" at bounding box center [947, 684] width 32 height 22
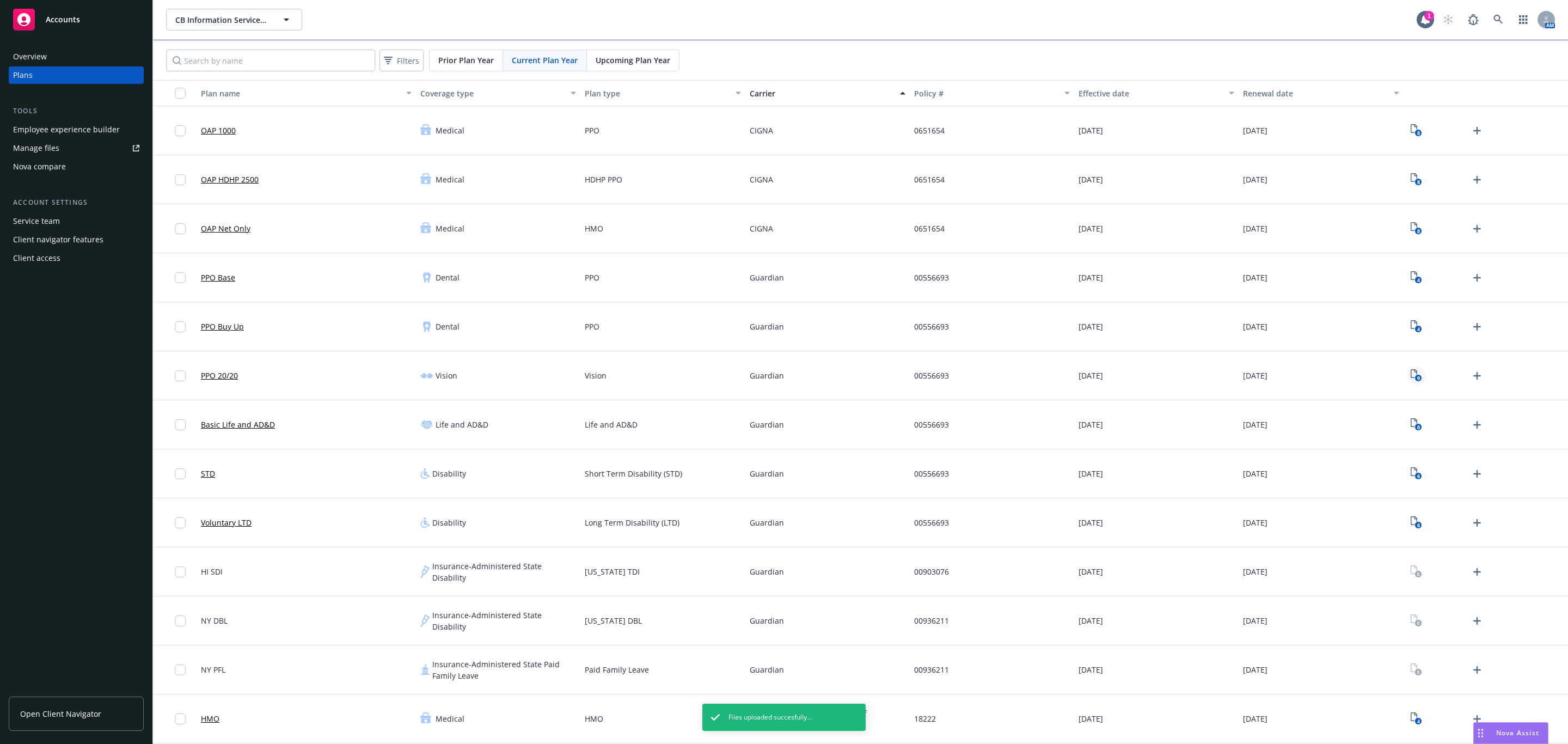
click at [1415, 377] on rect "View Plan Documents" at bounding box center [1419, 378] width 7 height 7
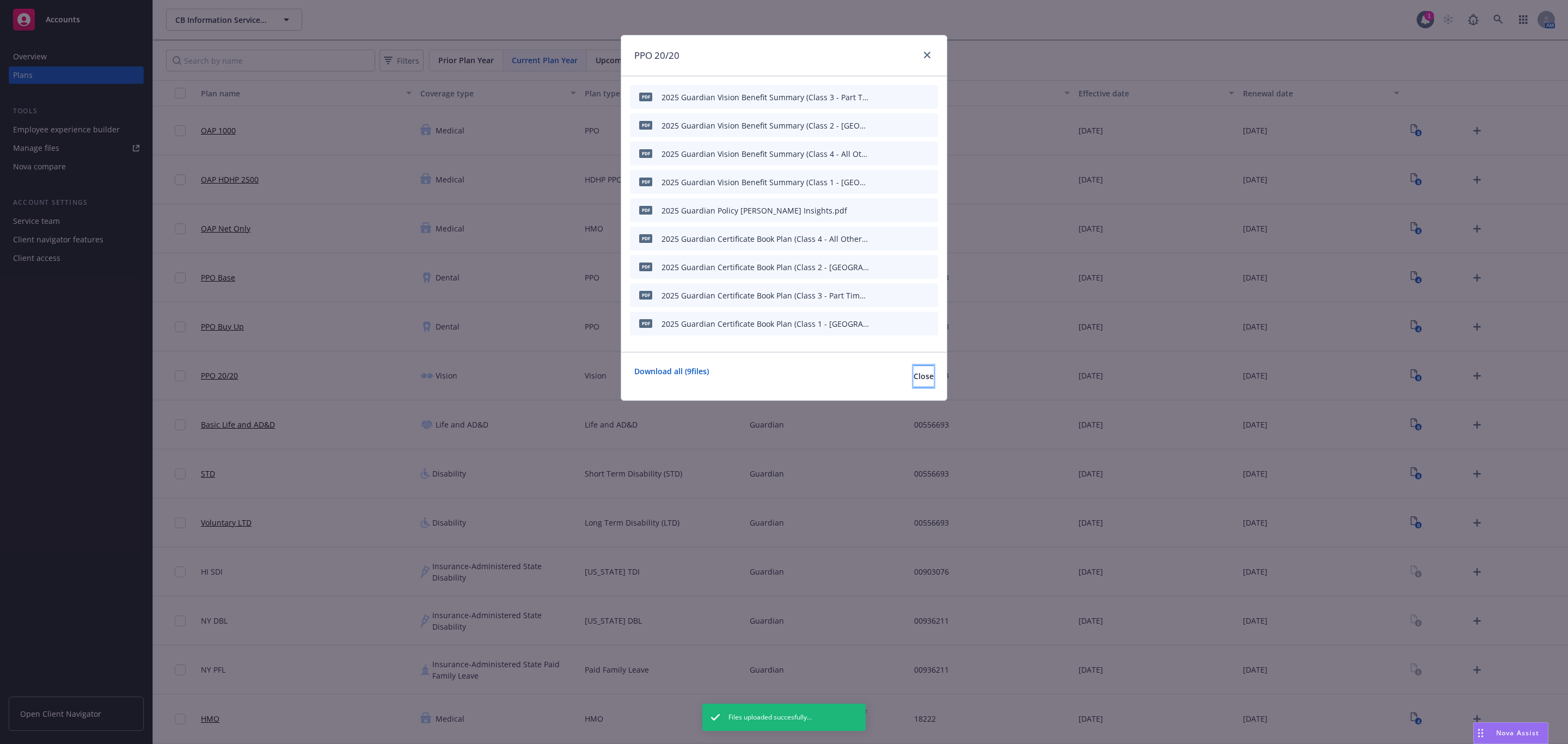
click at [914, 381] on span "Close" at bounding box center [924, 375] width 20 height 10
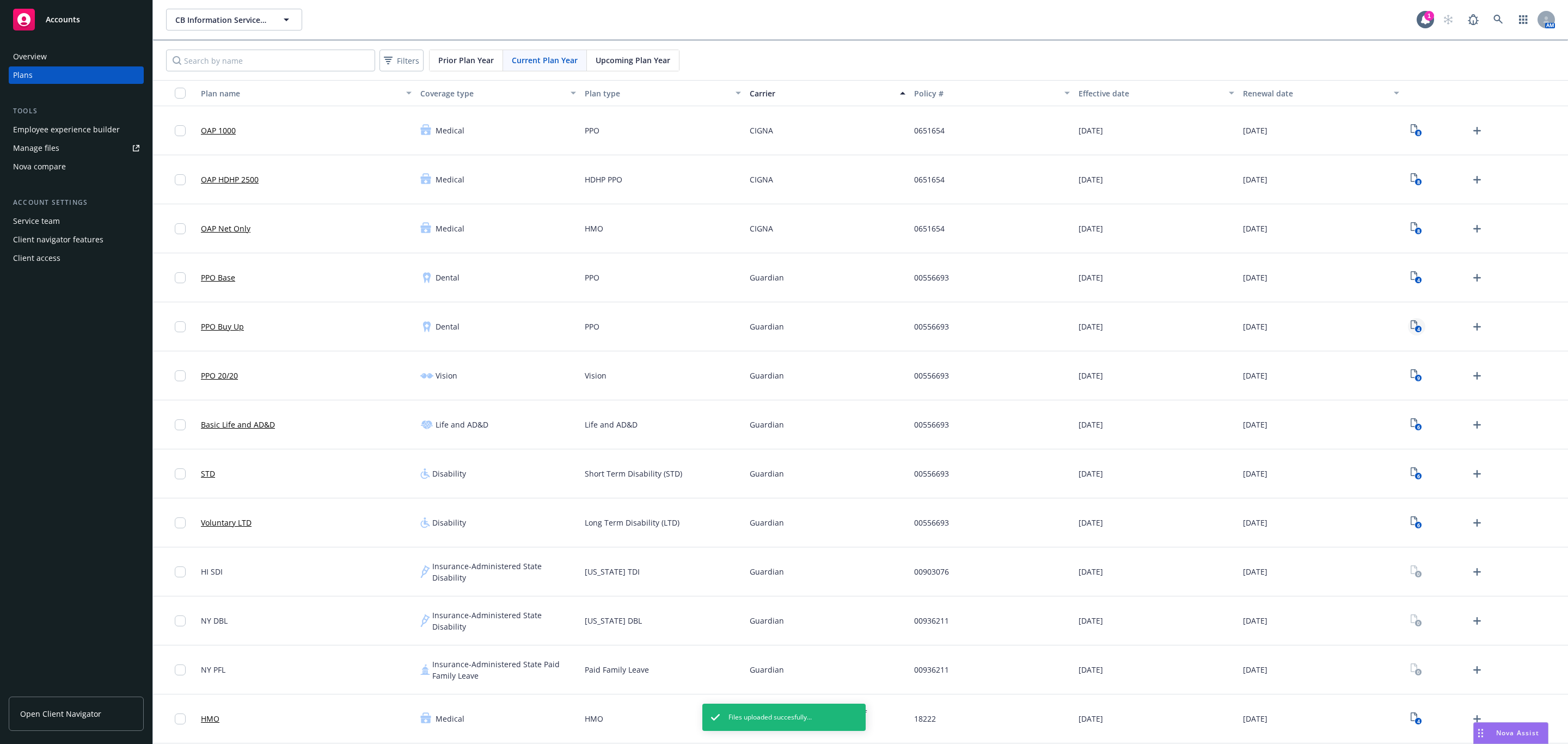
click at [1411, 327] on icon "4" at bounding box center [1416, 326] width 12 height 12
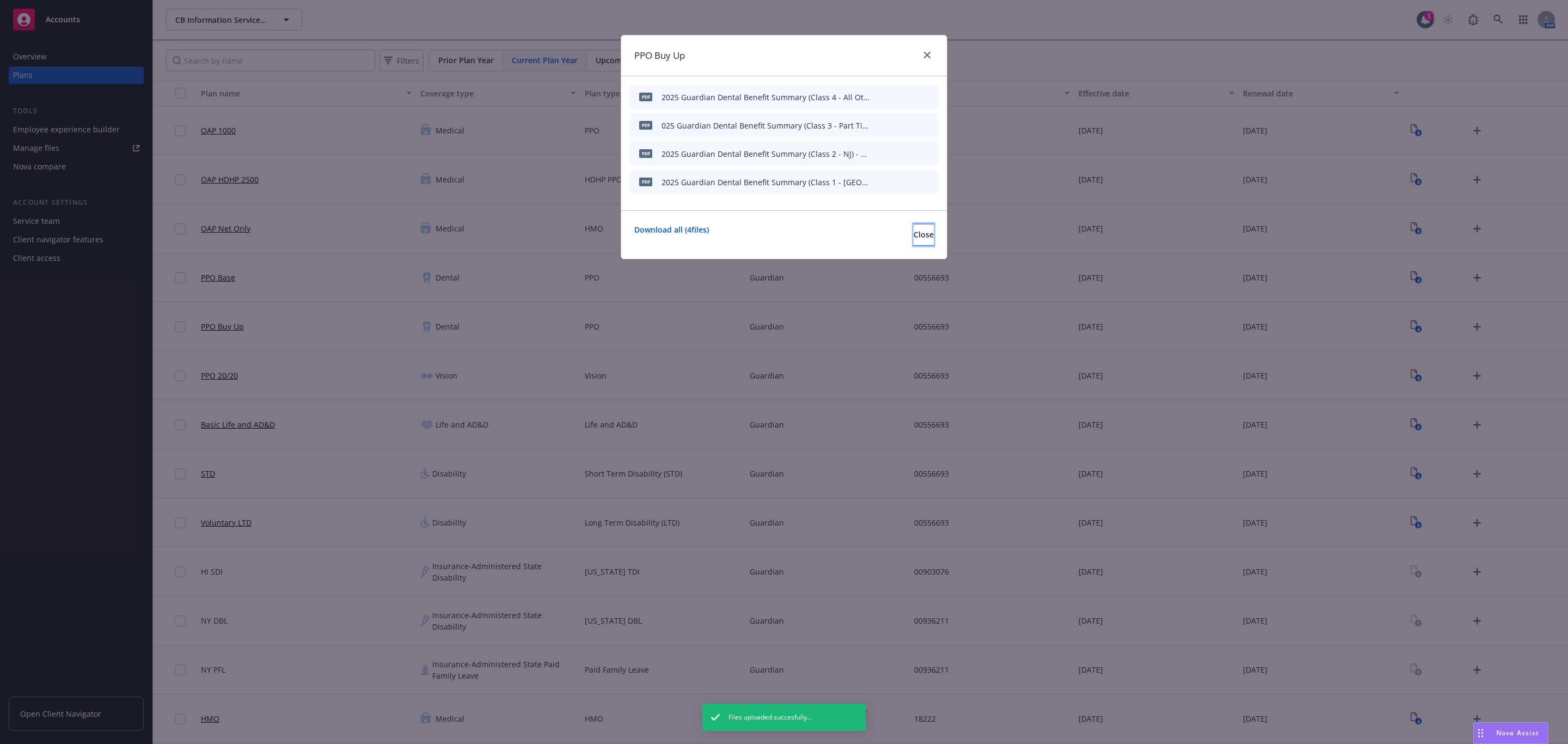
click at [914, 238] on span "Close" at bounding box center [924, 234] width 20 height 10
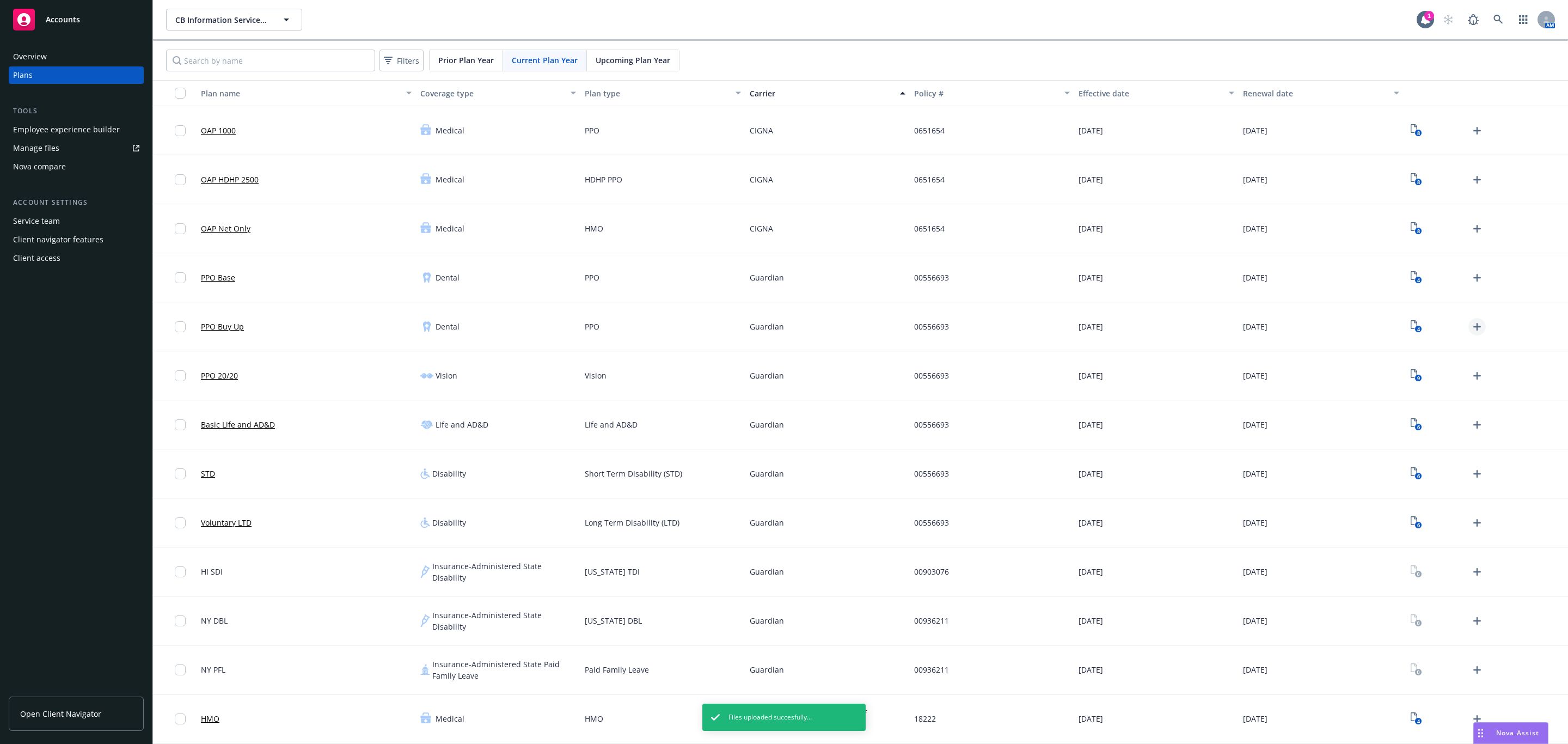
click at [1470, 326] on icon "Upload Plan Documents" at bounding box center [1477, 326] width 13 height 13
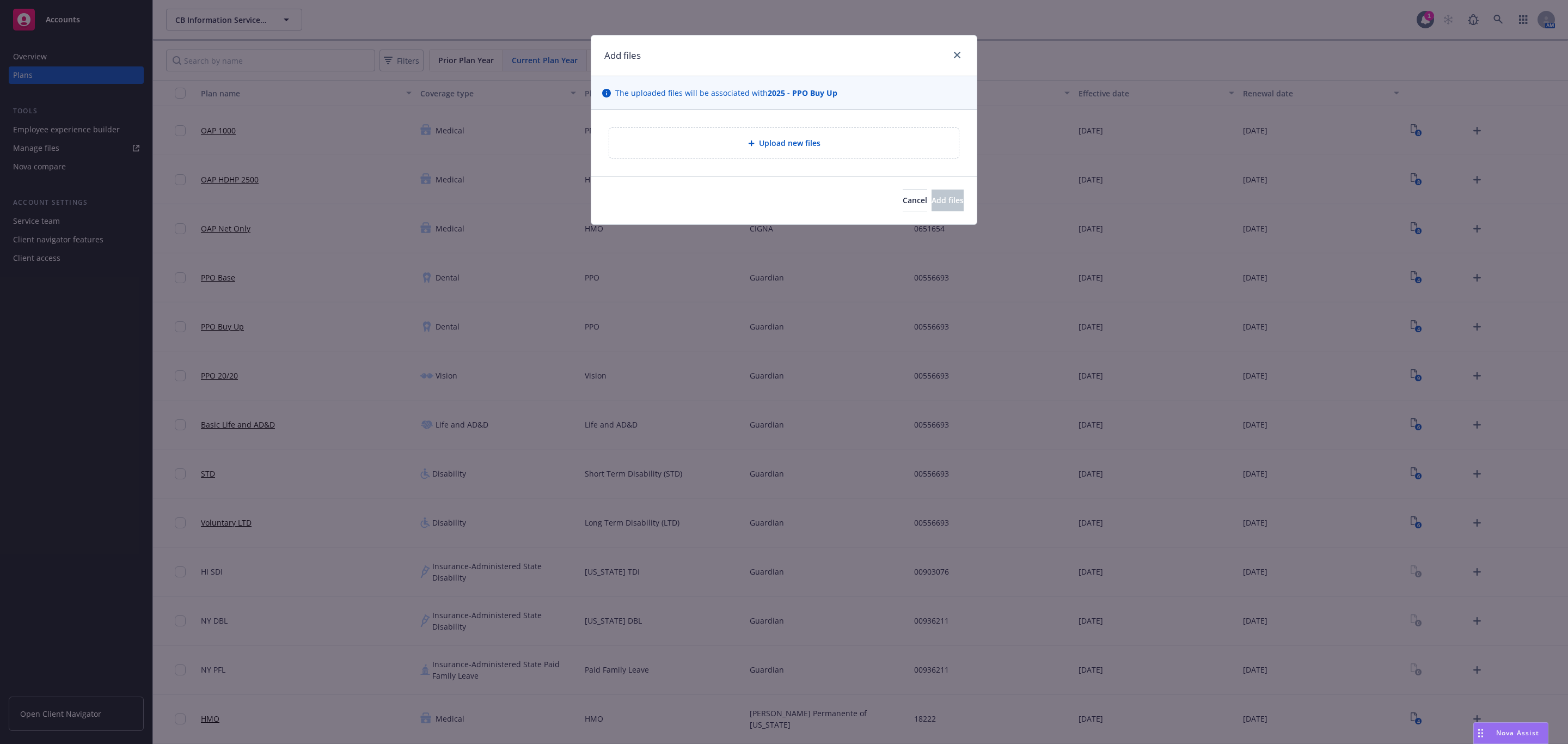
click at [808, 148] on span "Upload new files" at bounding box center [789, 142] width 61 height 12
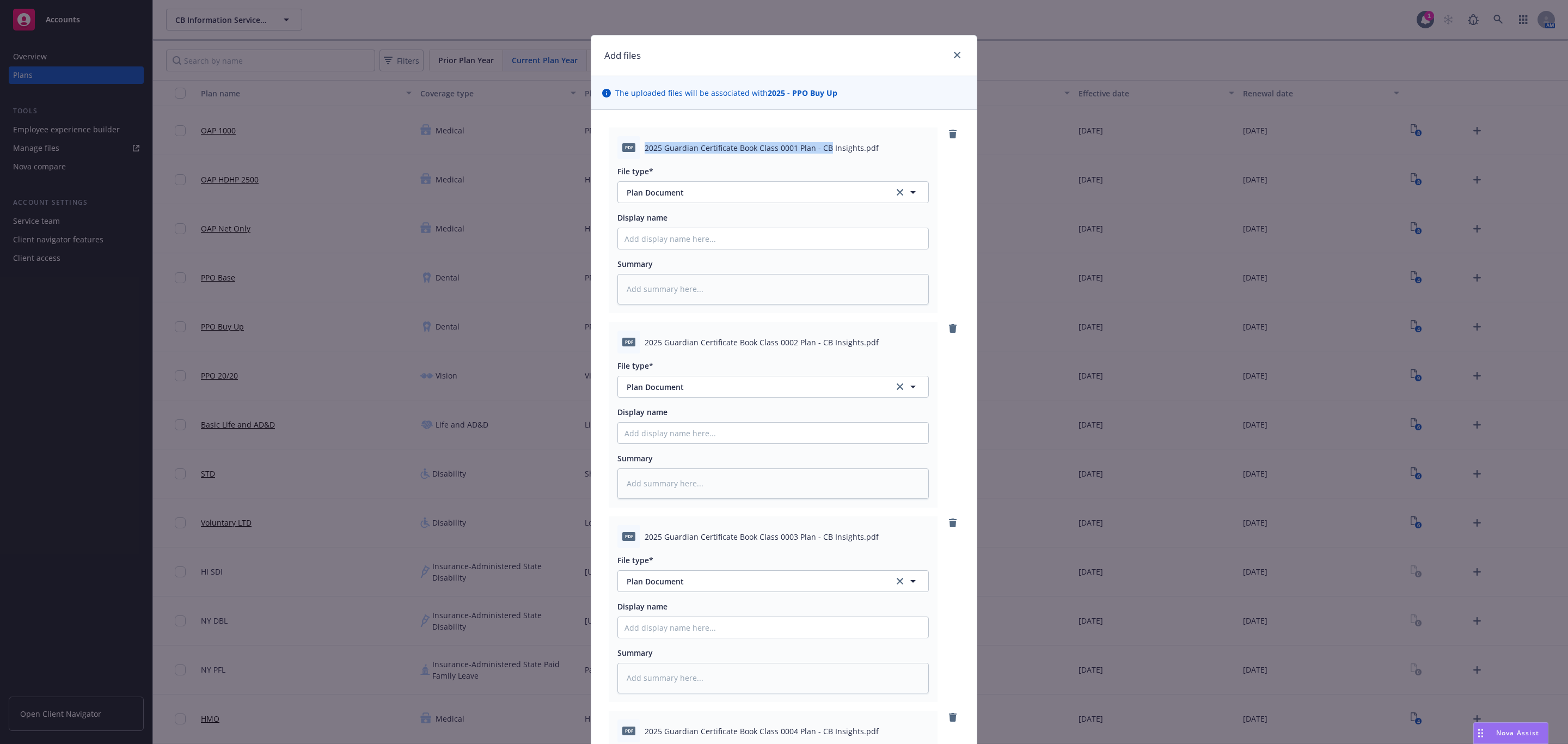
drag, startPoint x: 640, startPoint y: 151, endPoint x: 821, endPoint y: 144, distance: 181.1
click at [821, 144] on span "2025 Guardian Certificate Book Class 0001 Plan - CB Insights.pdf" at bounding box center [762, 148] width 234 height 12
click at [659, 237] on input "Display name" at bounding box center [773, 238] width 311 height 21
paste input "2025 Guardian Certificate Book Class 0001 Plan - CB"
type textarea "x"
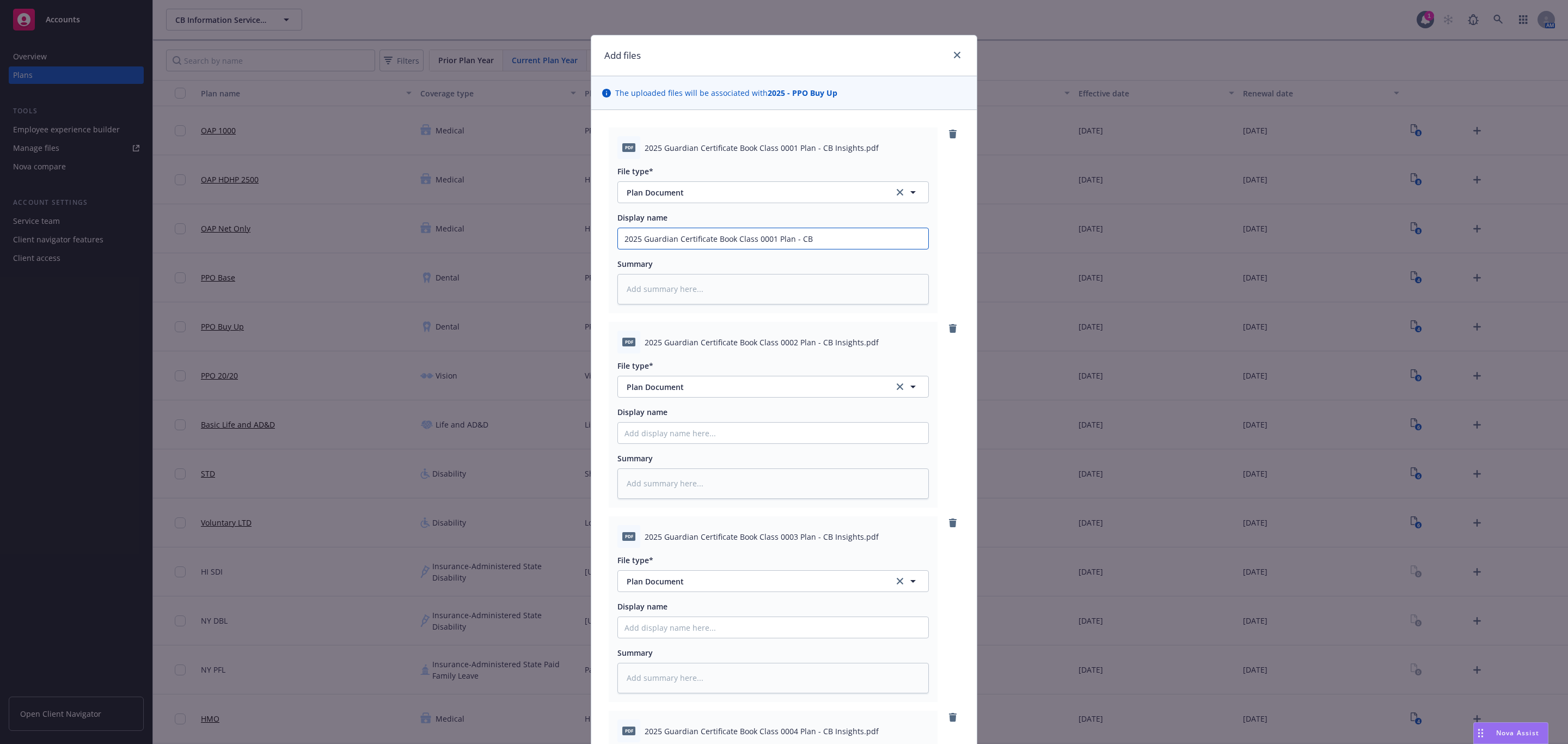
type input "2025 Guardian Certificate Book Class 0001 Plan - CB"
drag, startPoint x: 825, startPoint y: 341, endPoint x: 628, endPoint y: 338, distance: 197.0
click at [628, 338] on div "pdf 2025 Guardian Certificate Book Class 0002 Plan - CB Insights.pdf" at bounding box center [773, 342] width 311 height 23
click at [726, 249] on input "Display name" at bounding box center [773, 238] width 311 height 21
paste input "2025 Guardian Certificate Book Class 0002 Plan - CB"
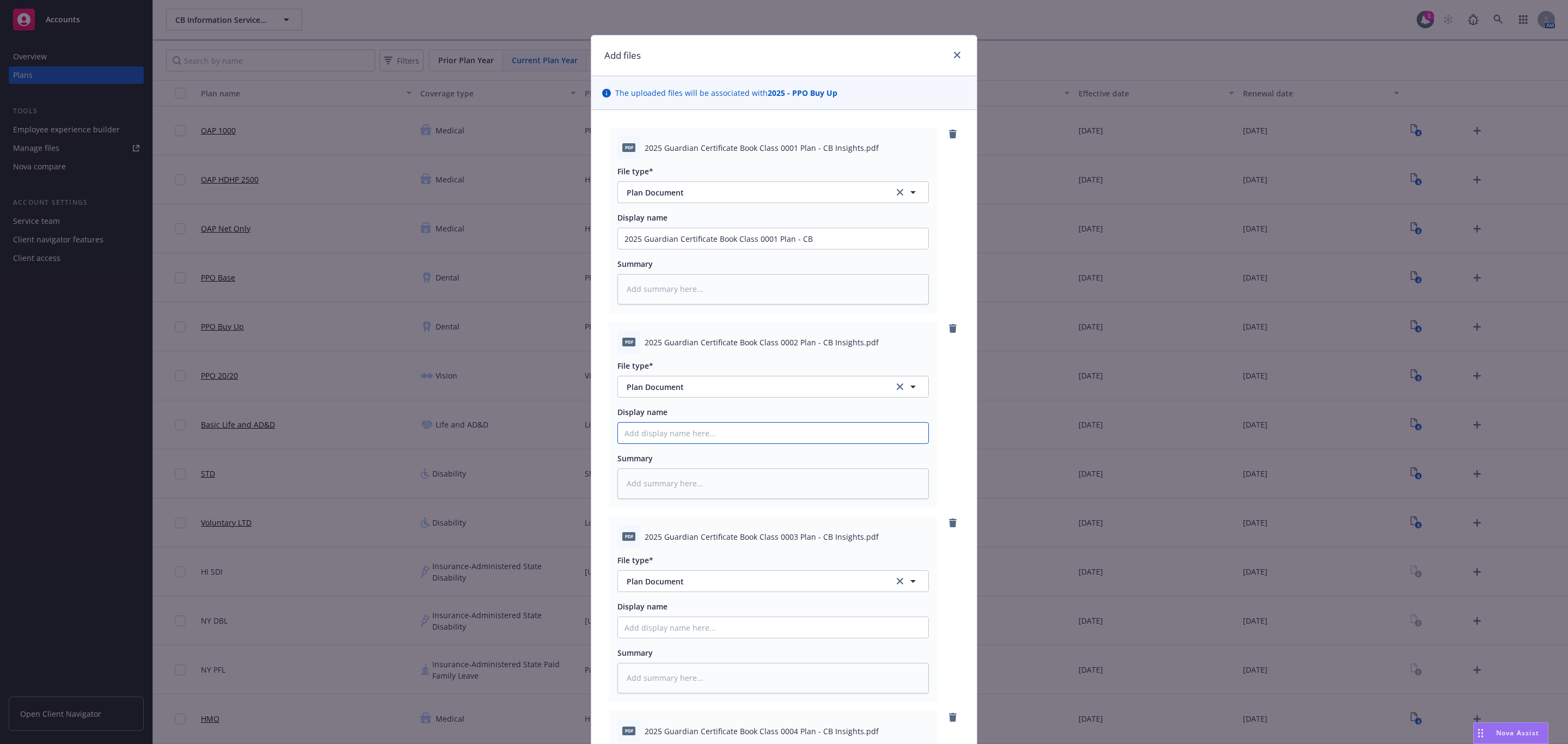
type textarea "x"
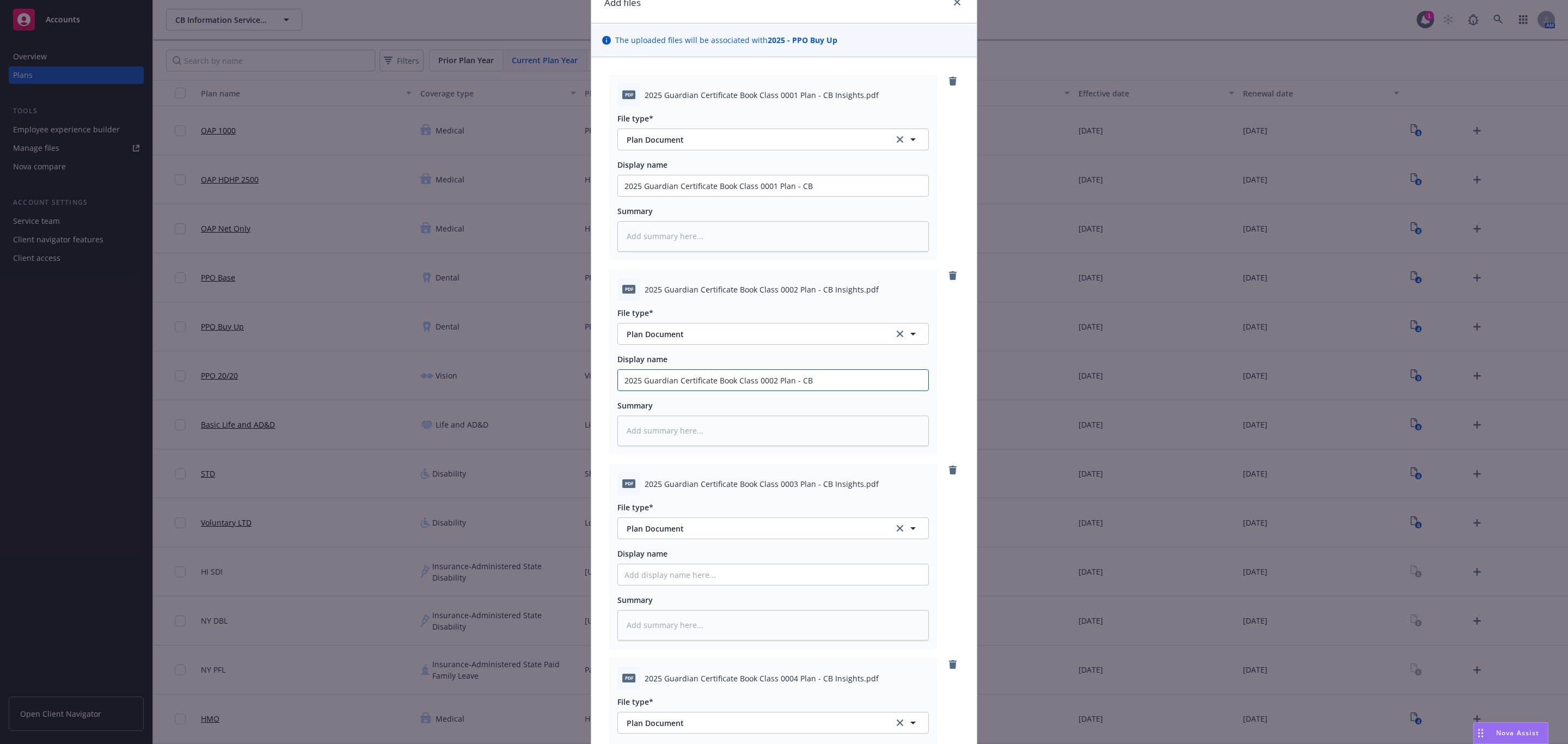
scroll to position [81, 0]
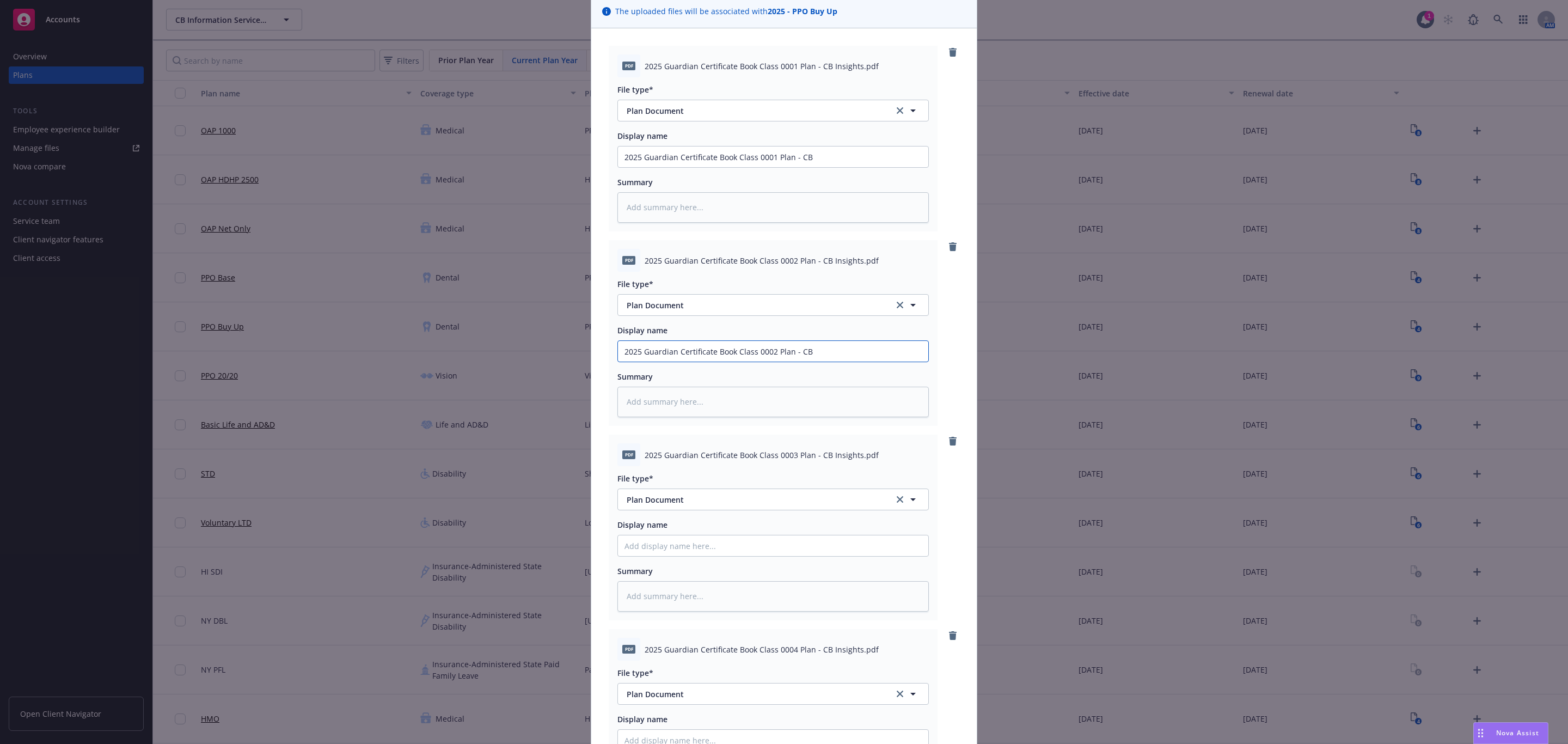
type input "2025 Guardian Certificate Book Class 0002 Plan - CB"
drag, startPoint x: 821, startPoint y: 454, endPoint x: 632, endPoint y: 453, distance: 189.0
click at [632, 453] on div "pdf 2025 Guardian Certificate Book Class 0003 Plan - CB Insights.pdf" at bounding box center [773, 454] width 311 height 23
click at [709, 167] on input "Display name" at bounding box center [773, 156] width 311 height 21
paste input "2025 Guardian Certificate Book Class 0003 Plan - CB"
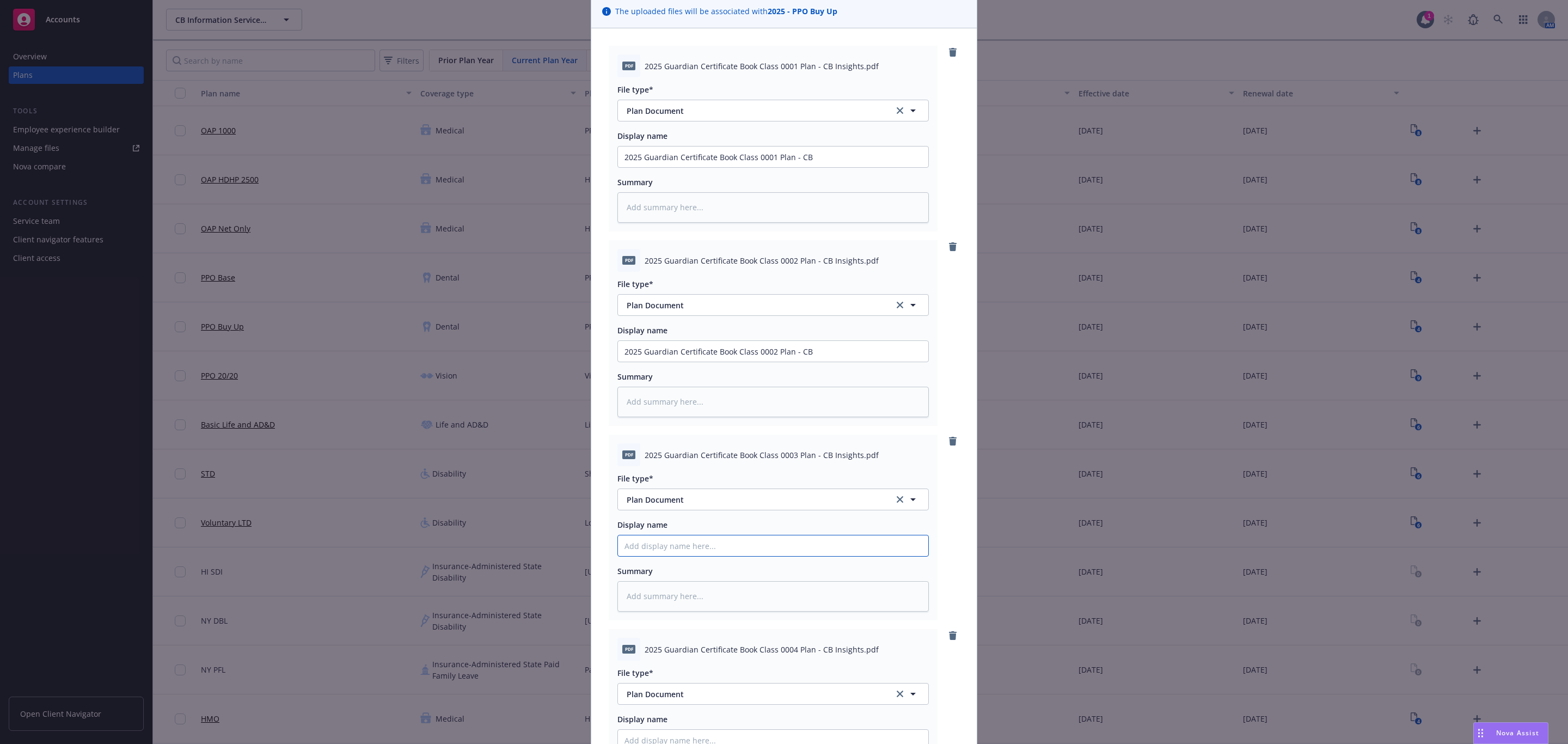
type textarea "x"
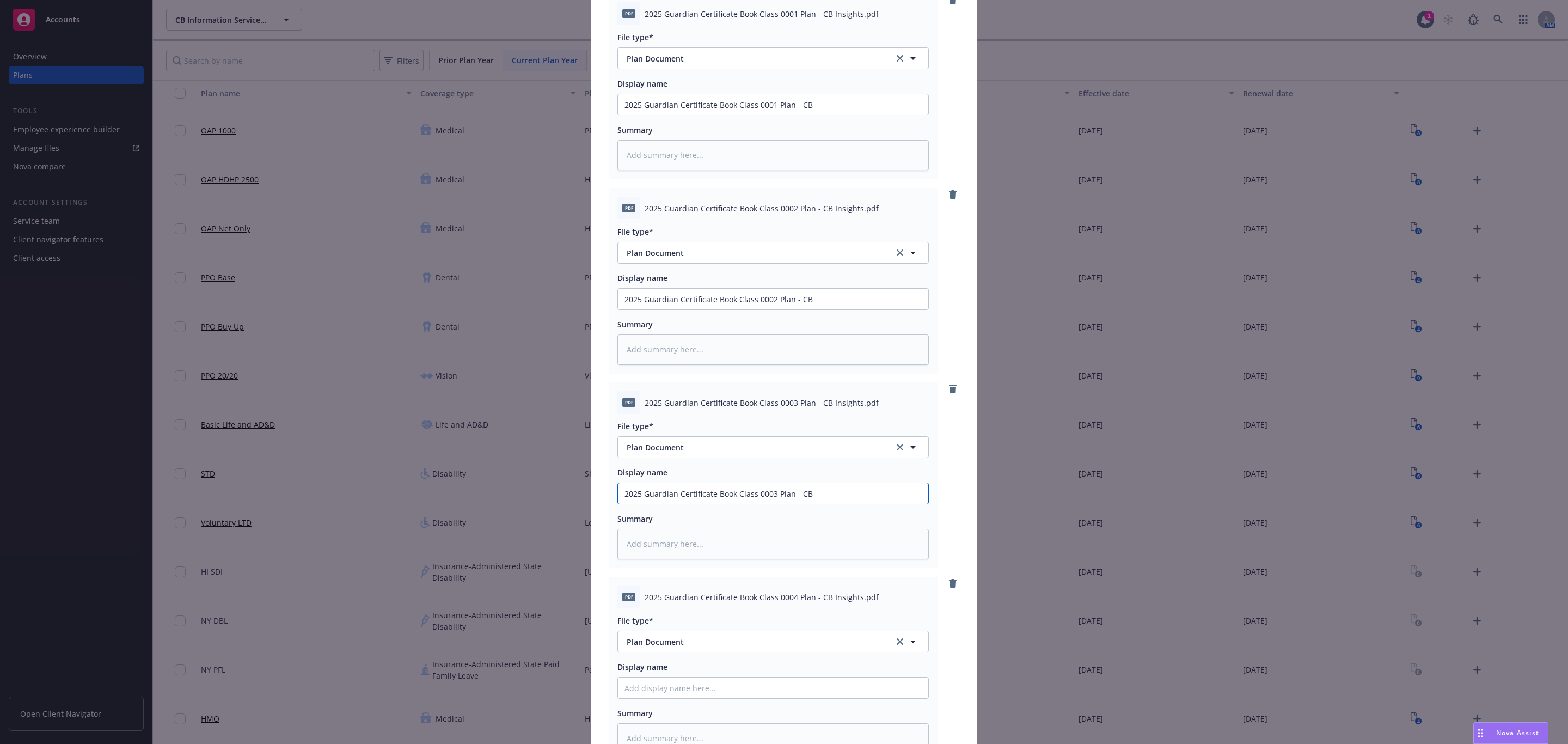
scroll to position [163, 0]
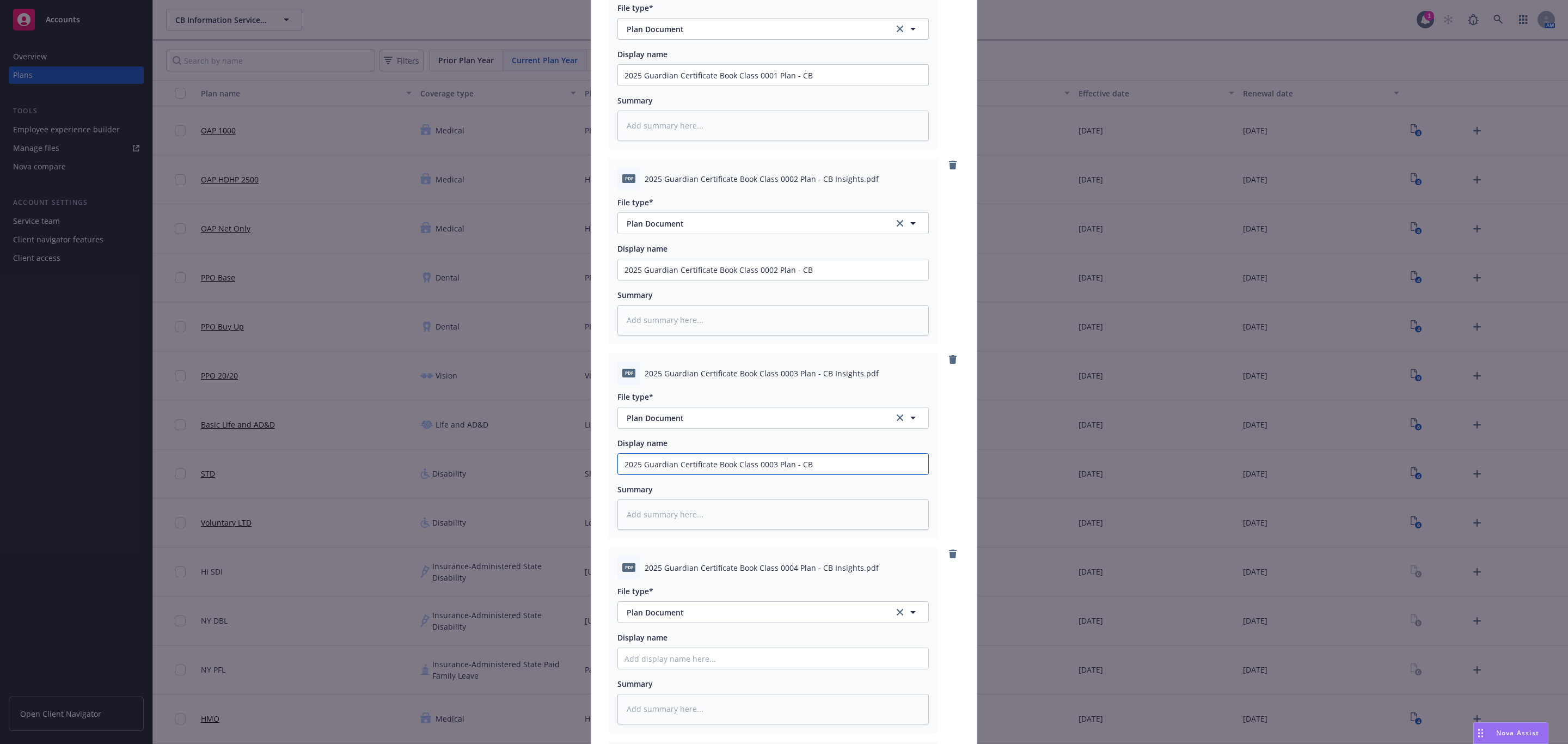
type input "2025 Guardian Certificate Book Class 0003 Plan - CB"
drag, startPoint x: 822, startPoint y: 566, endPoint x: 606, endPoint y: 564, distance: 216.0
click at [609, 564] on div "pdf 2025 Guardian Certificate Book Class 0004 Plan - CB Insights.pdf File type*…" at bounding box center [773, 640] width 329 height 186
click at [753, 85] on input "Display name" at bounding box center [773, 75] width 311 height 21
paste input "pdf 2025 Guardian Certificate Book Class 0004 Plan - CB"
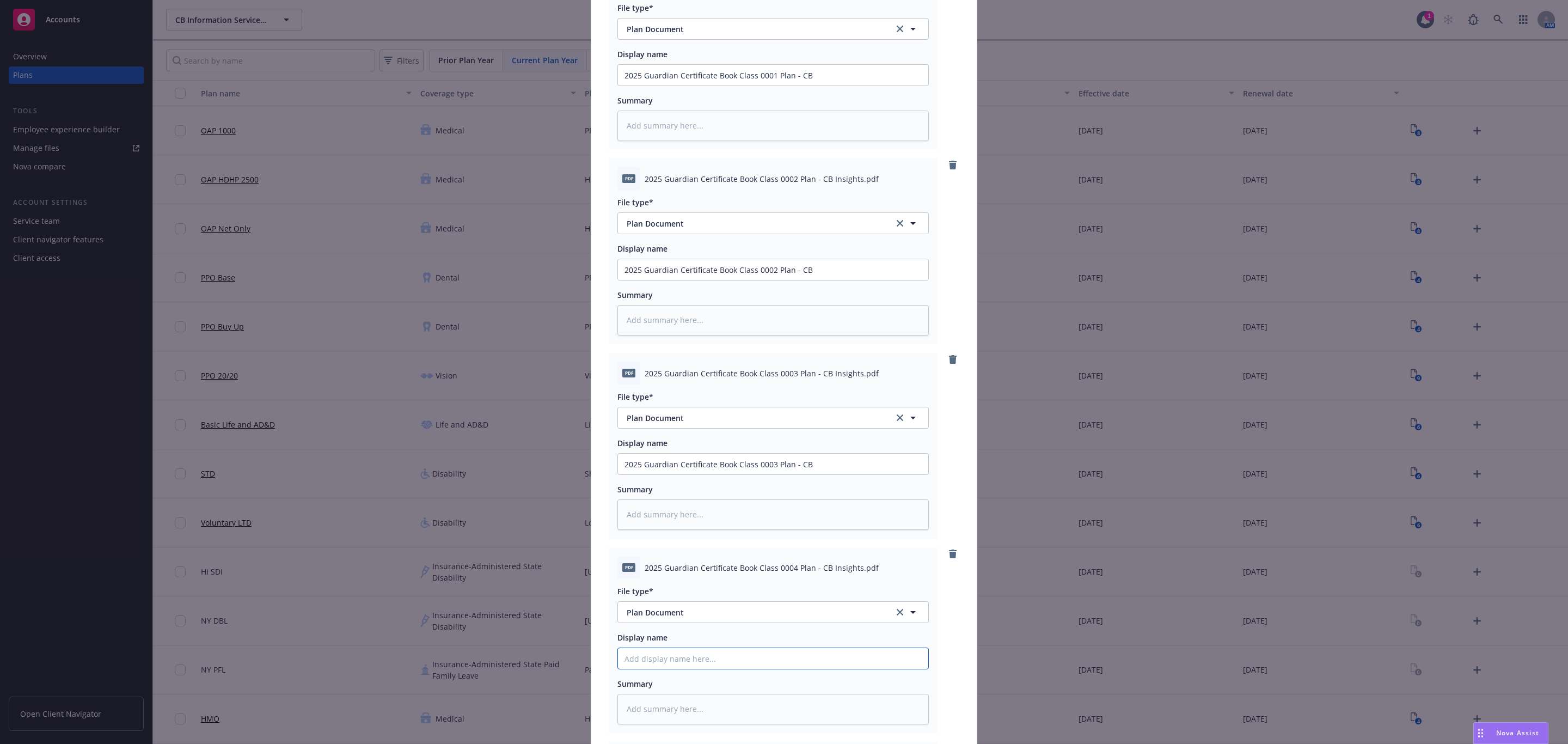
type textarea "x"
type input "pdf 2025 Guardian Certificate Book Class 0004 Plan - CB"
drag, startPoint x: 634, startPoint y: 659, endPoint x: 585, endPoint y: 657, distance: 49.0
click at [592, 657] on div "pdf 2025 Guardian Certificate Book Class 0001 Plan - CB Insights.pdf File type*…" at bounding box center [784, 465] width 386 height 1037
type textarea "x"
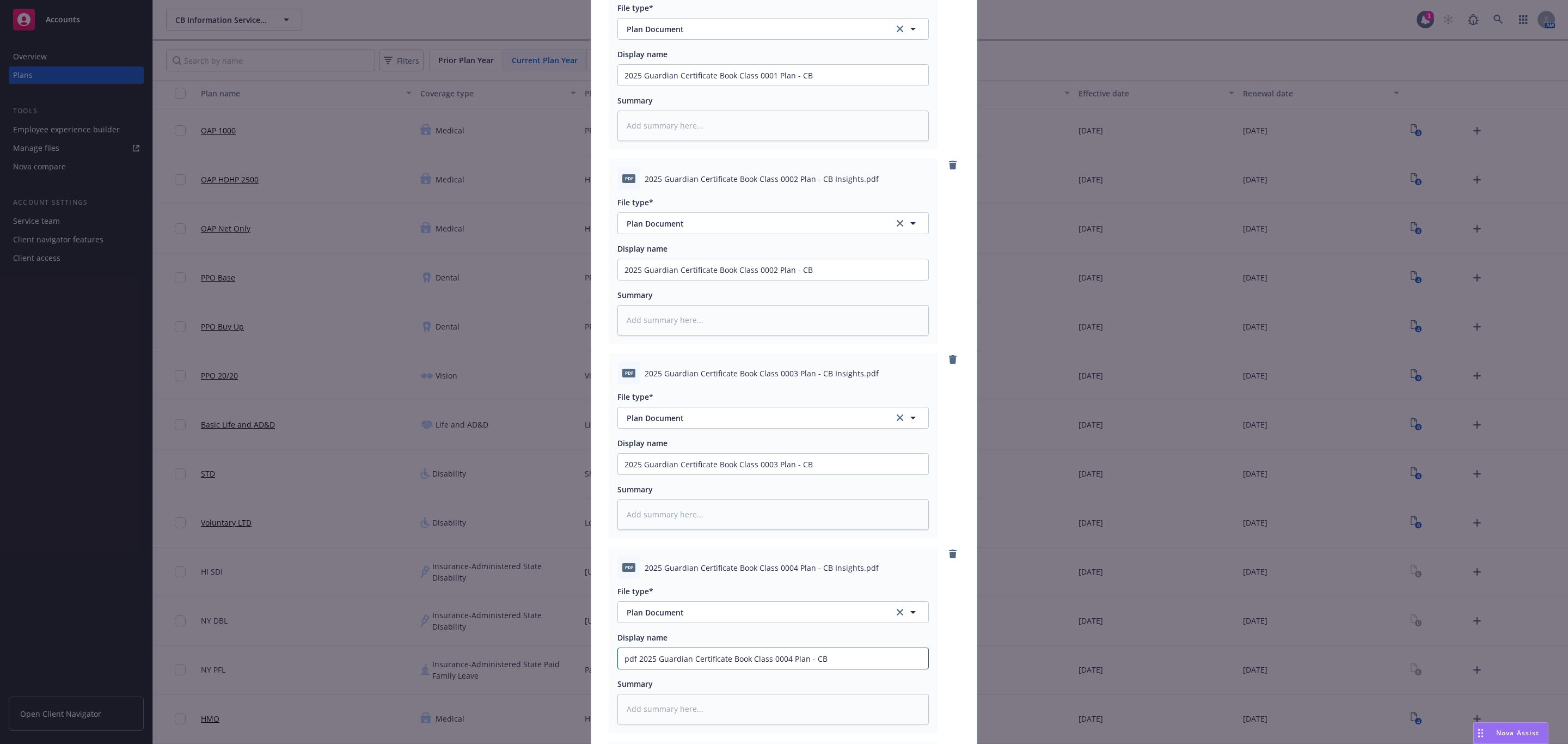
type input "2025 Guardian Certificate Book Class 0004 Plan - CB"
drag, startPoint x: 770, startPoint y: 657, endPoint x: 733, endPoint y: 657, distance: 37.0
click at [733, 85] on input "2025 Guardian Certificate Book Class 0004 Plan - CB" at bounding box center [773, 75] width 311 height 21
type textarea "x"
type input "2025 Guardian Certificate Book ( Plan - CB"
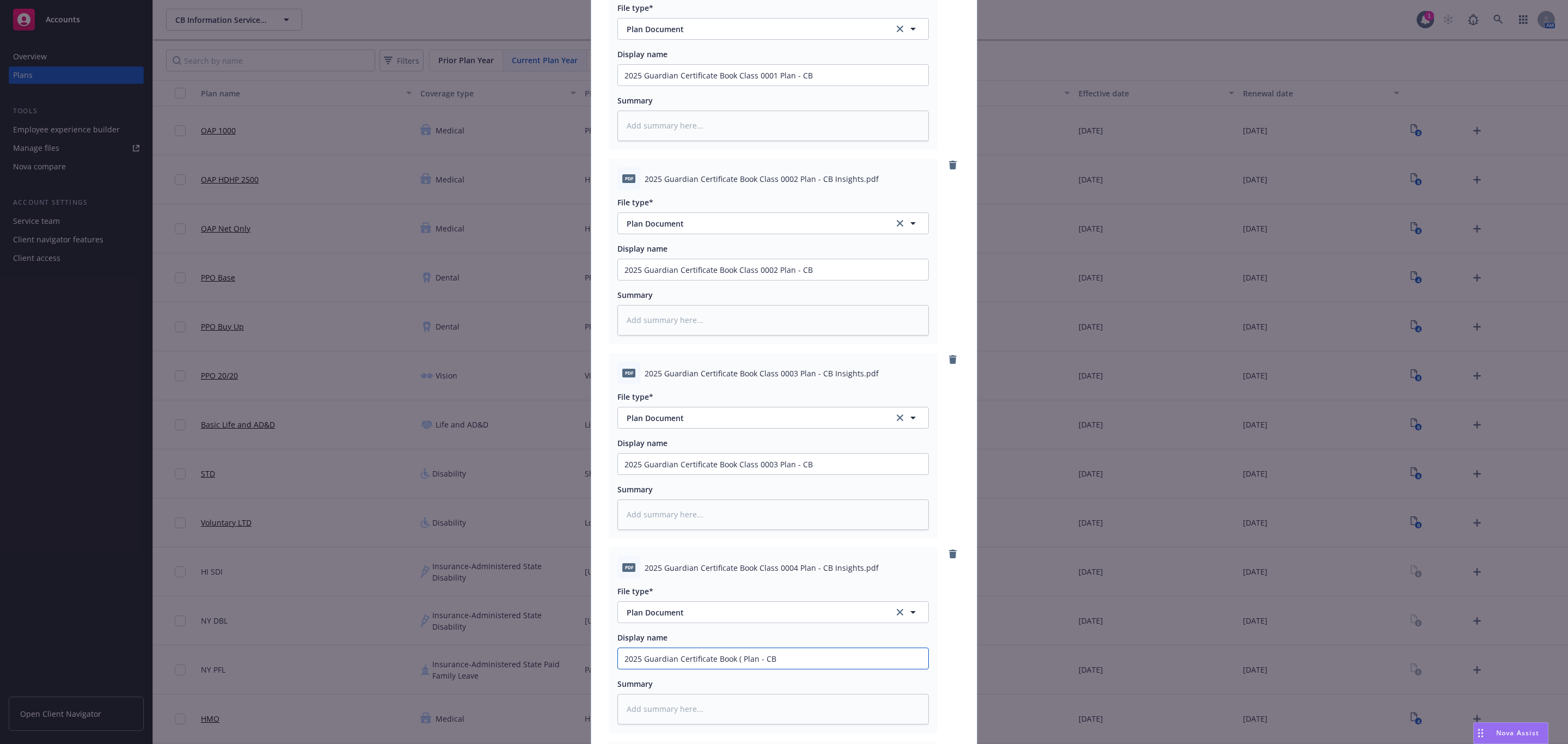
type textarea "x"
type input "2025 Guardian Certificate Book (Cl Plan - CB"
type textarea "x"
type input "2025 Guardian Certificate Book (Cla Plan - CB"
type textarea "x"
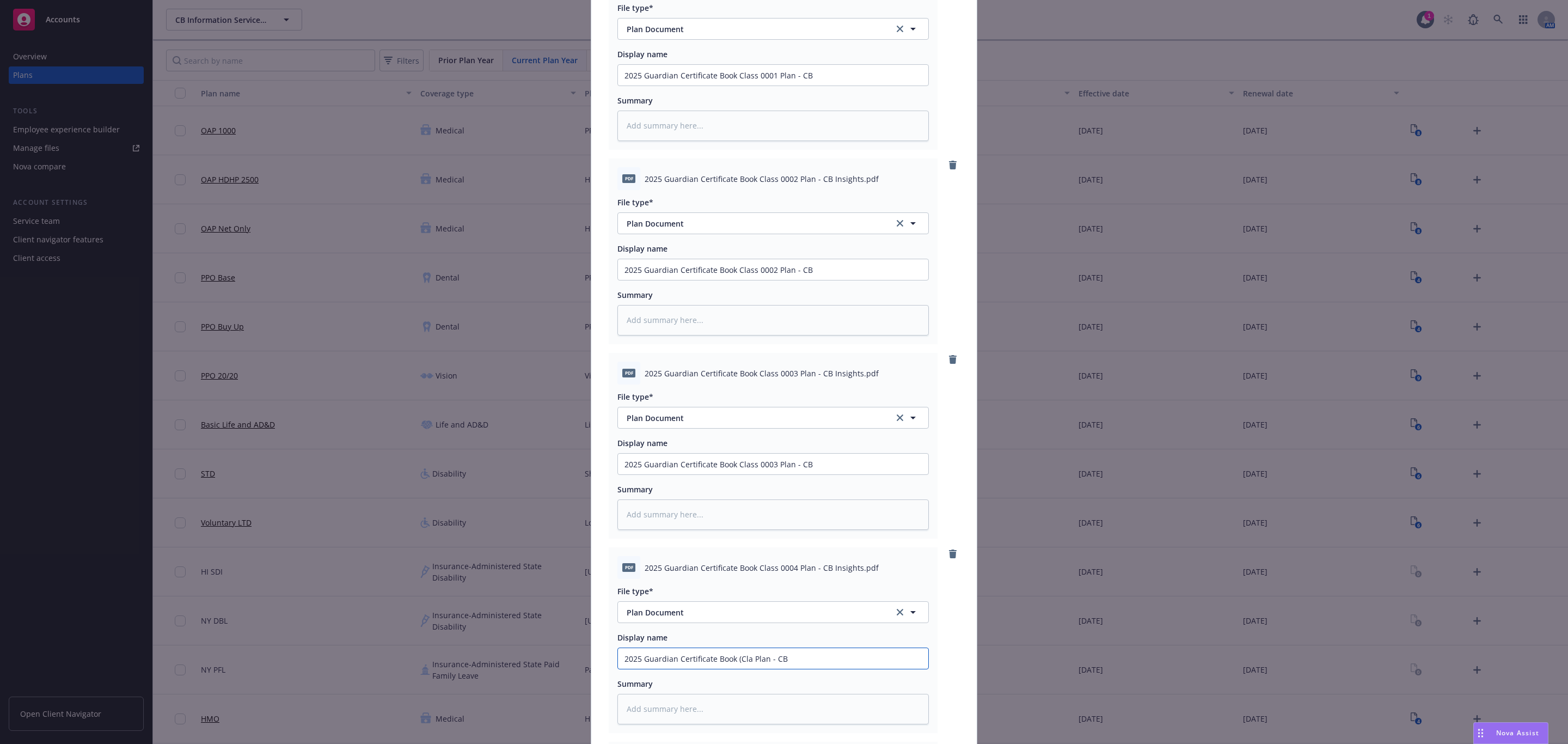
type input "2025 Guardian Certificate Book (Clas Plan - CB"
type textarea "x"
type input "2025 Guardian Certificate Book (Class Plan - CB"
type textarea "x"
type input "2025 Guardian Certificate Book (Class Plan - CB"
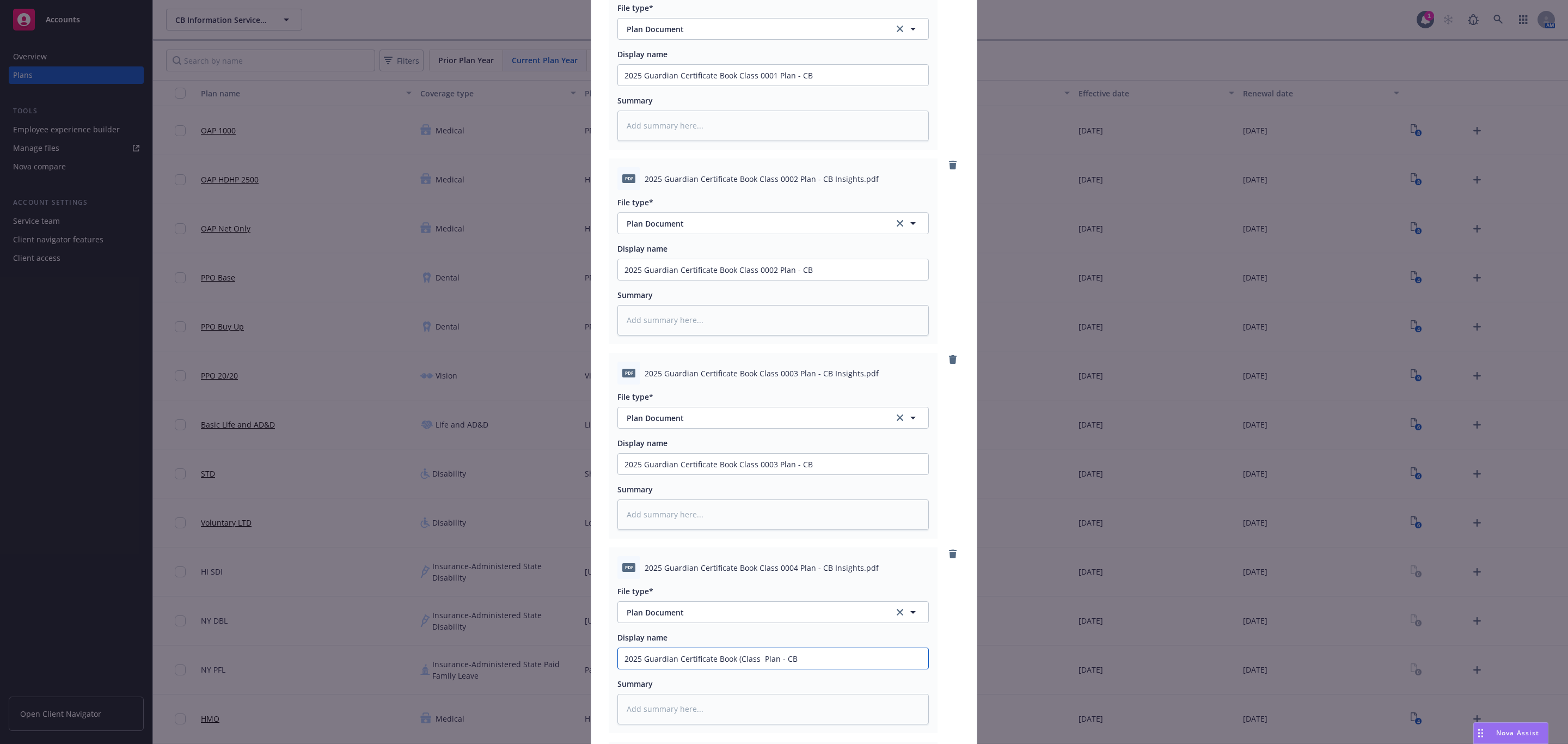
type textarea "x"
type input "2025 Guardian Certificate Book (Class 4 Plan - CB"
type textarea "x"
type input "2025 Guardian Certificate Book (Class 4 Plan - CB"
type textarea "x"
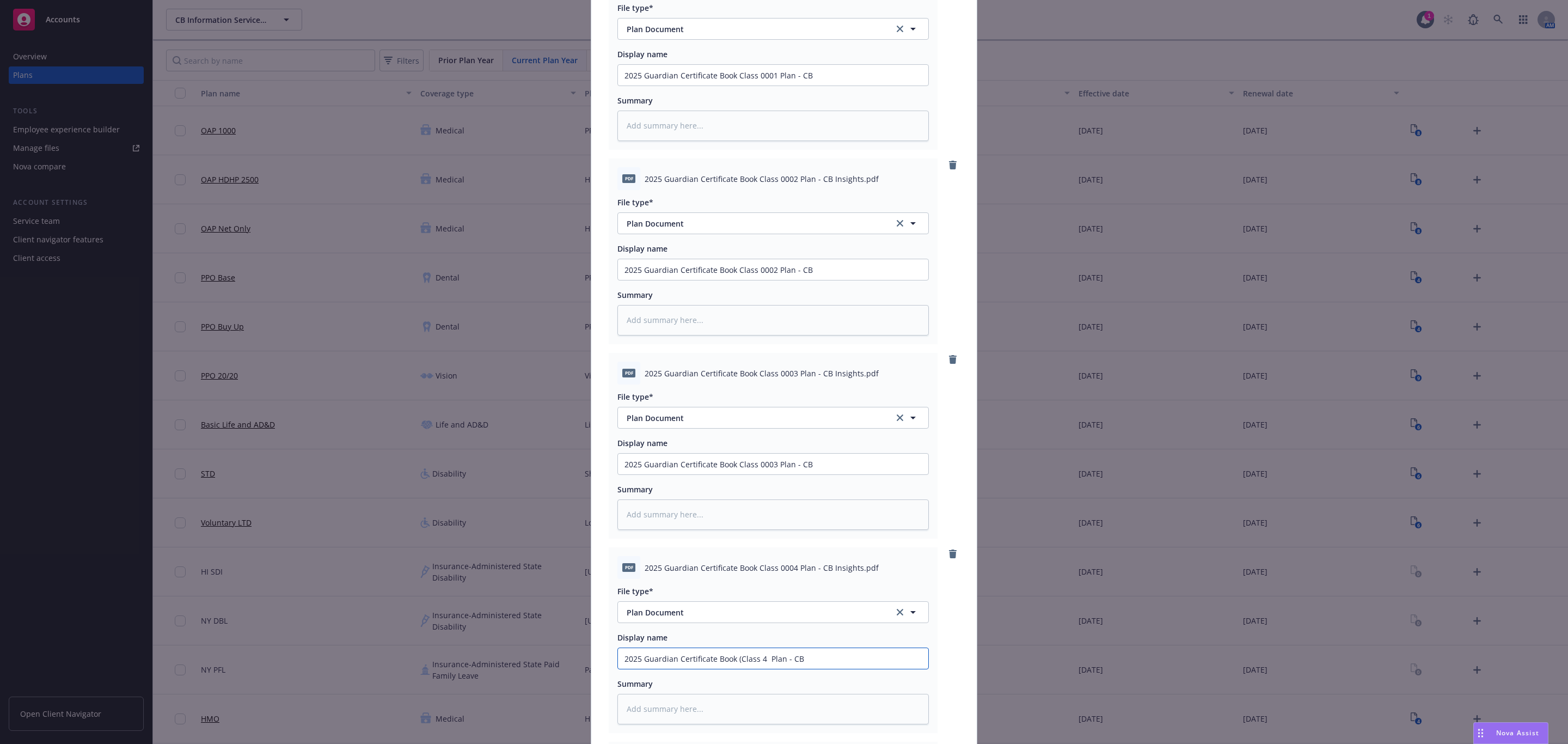
type input "2025 Guardian Certificate Book (Class 4 - Plan - CB"
type textarea "x"
type input "2025 Guardian Certificate Book (Class 4 - Plan - CB"
type textarea "x"
type input "2025 Guardian Certificate Book (Class 4 - A Plan - CB"
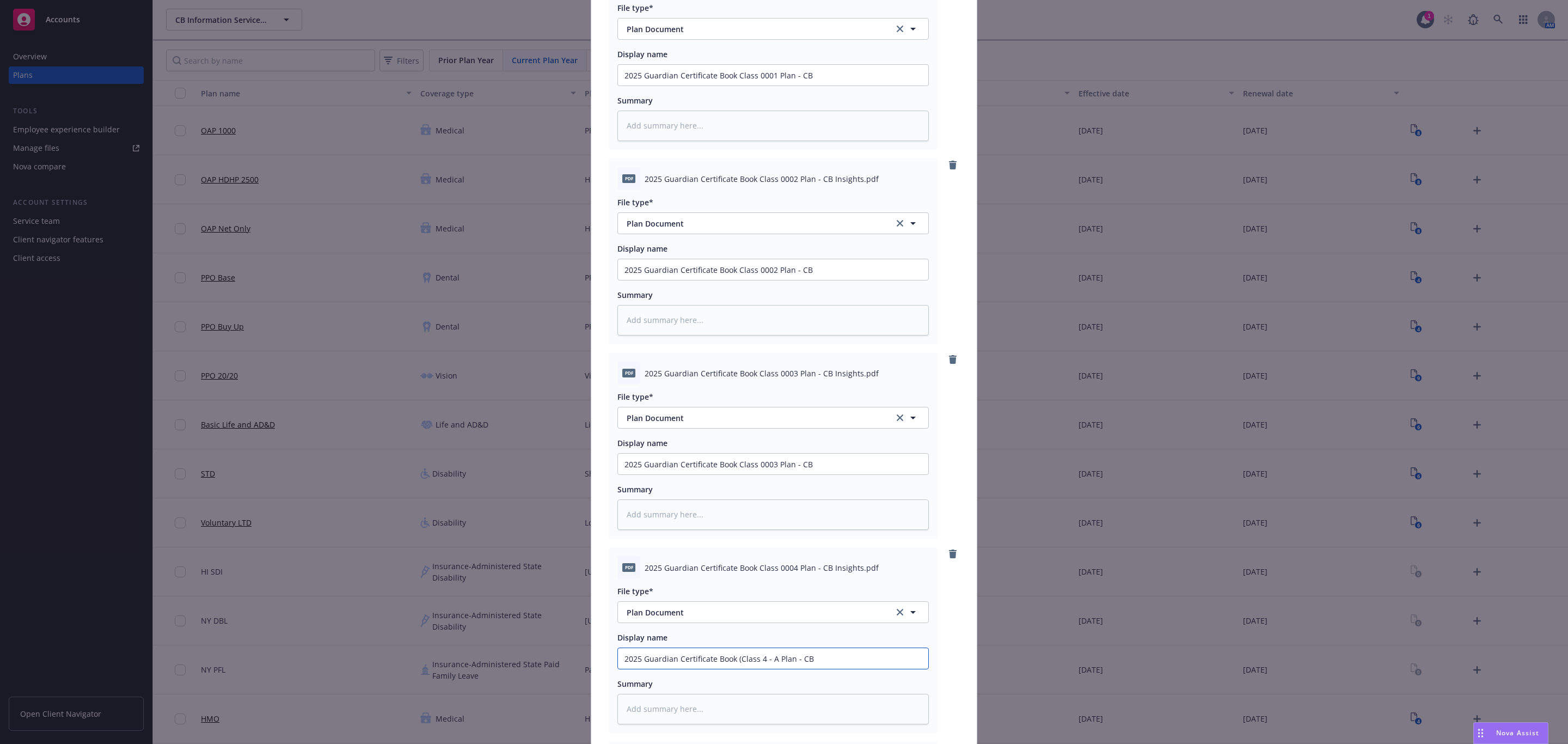
type textarea "x"
type input "2025 Guardian Certificate Book (Class 4 - Al Plan - CB"
type textarea "x"
type input "2025 Guardian Certificate Book (Class 4 - All Plan - CB"
type textarea "x"
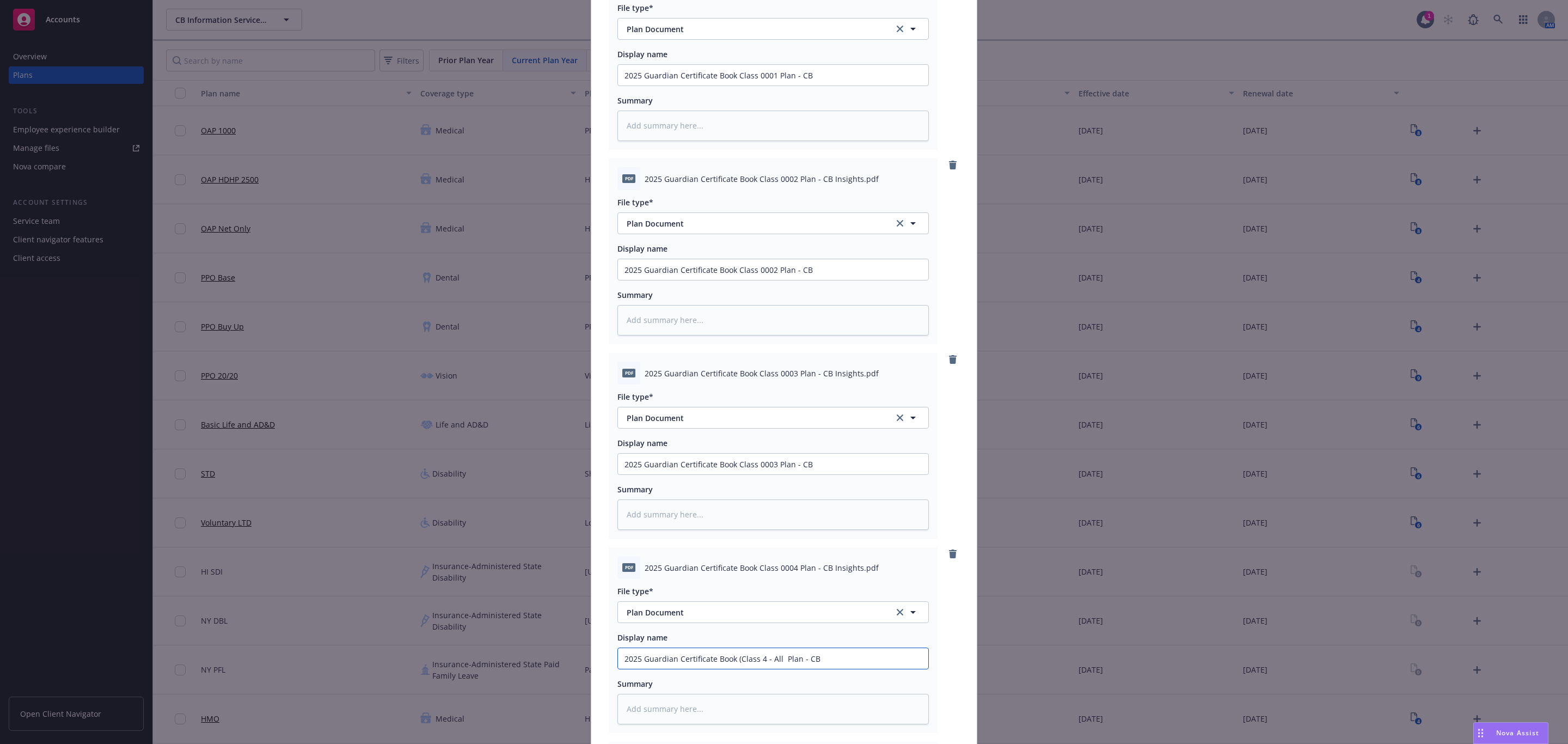
type input "2025 Guardian Certificate Book (Class 4 - All O Plan - CB"
type textarea "x"
type input "2025 Guardian Certificate Book (Class 4 - All Ot Plan - CB"
type textarea "x"
type input "2025 Guardian Certificate Book (Class 4 - All Oth Plan - CB"
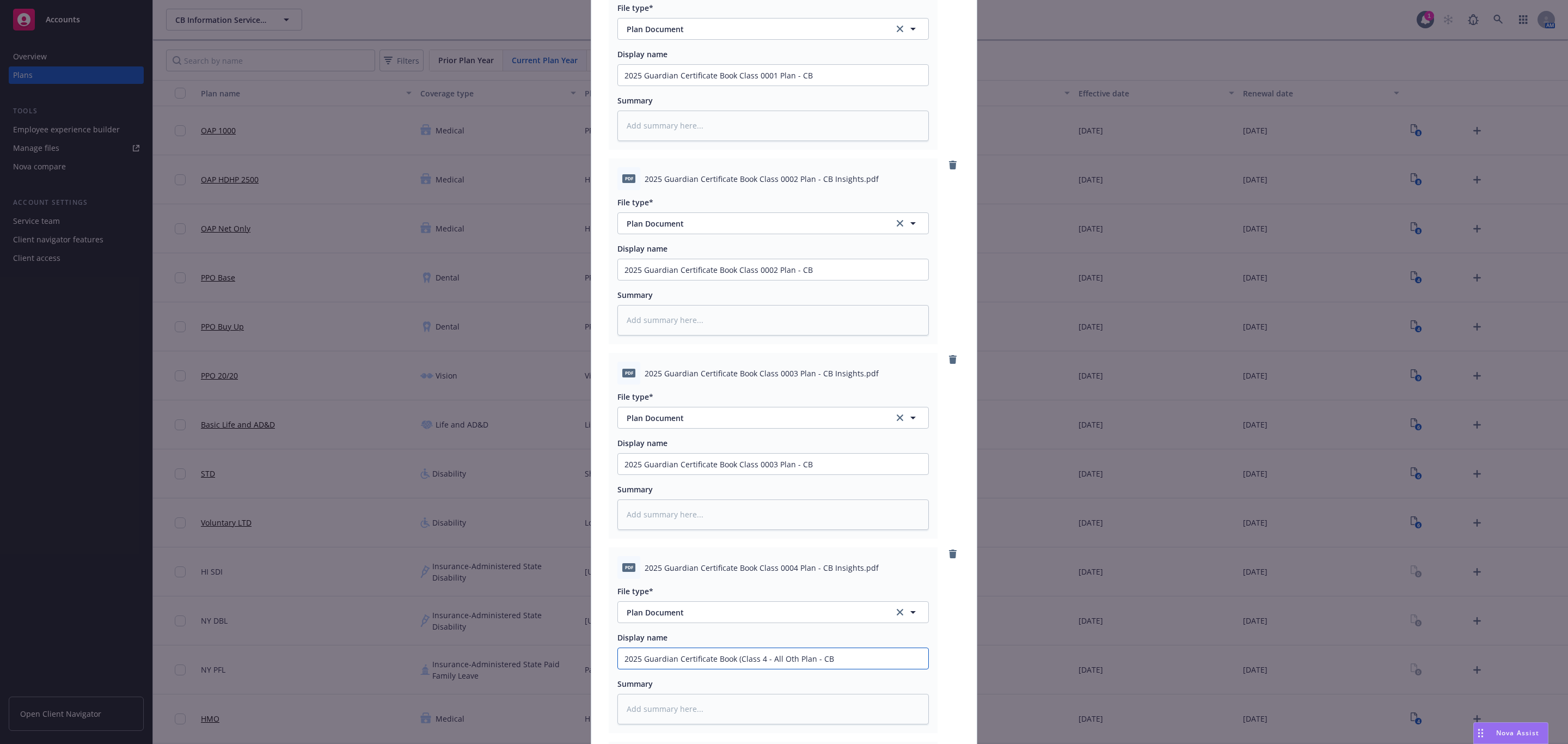
type textarea "x"
type input "2025 Guardian Certificate Book (Class 4 - All Othe Plan - CB"
type textarea "x"
type input "2025 Guardian Certificate Book (Class 4 - All Other Plan - CB"
type textarea "x"
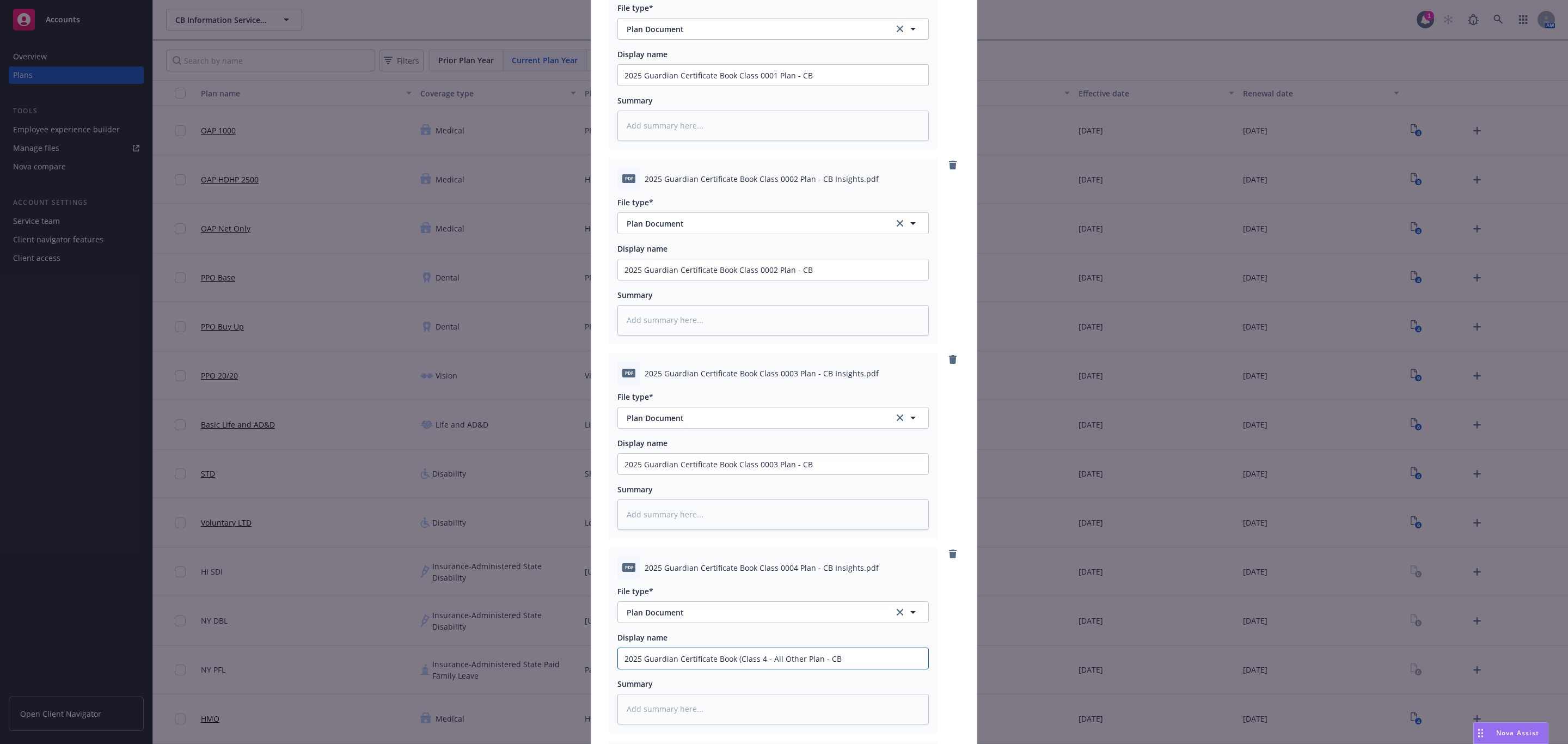
type input "2025 Guardian Certificate Book (Class 4 - All Other) Plan - CB"
drag, startPoint x: 817, startPoint y: 662, endPoint x: 803, endPoint y: 663, distance: 14.0
click at [803, 85] on input "2025 Guardian Certificate Book (Class 4 - All Other) Plan - CB" at bounding box center [773, 75] width 311 height 21
type textarea "x"
type input "2025 Guardian Certificate Book (Class 4 - All Other) P- CB"
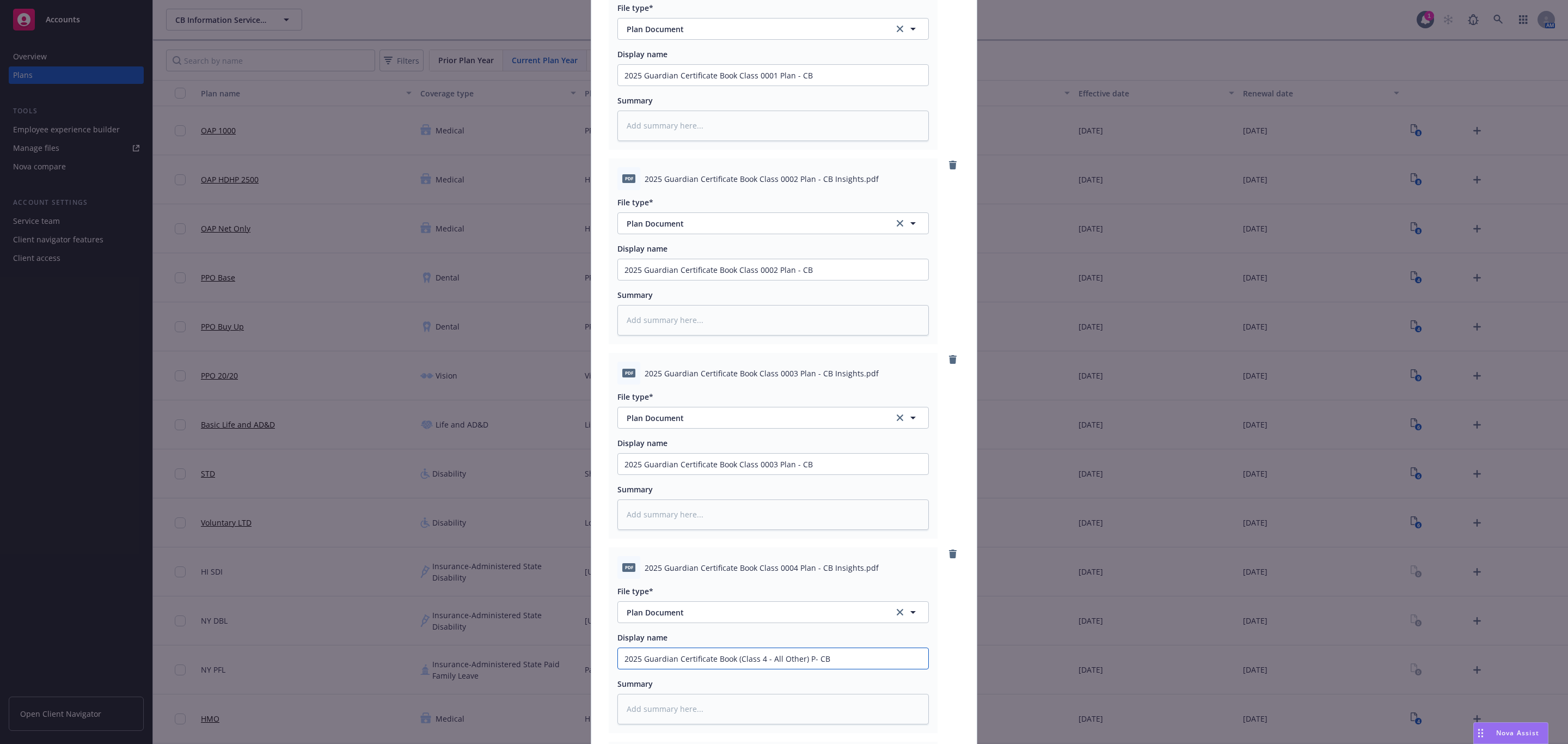
type textarea "x"
type input "2025 Guardian Certificate Book (Class 4 - All Other) - CB"
type textarea "x"
type input "2025 Guardian Certificate Book (Class 4 - All Other)- CB"
type textarea "x"
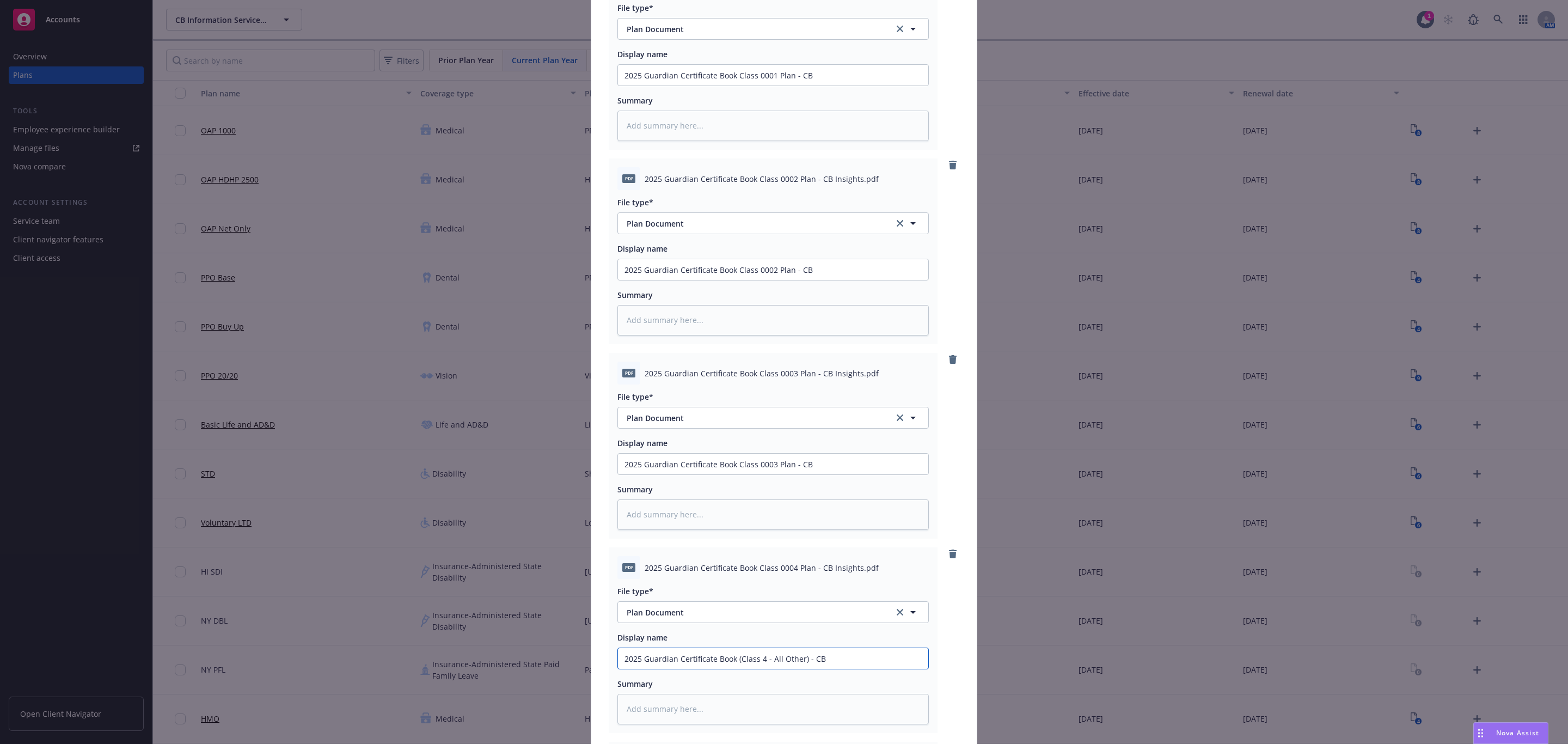
type input "2025 Guardian Certificate Book (Class 4 - All Other) - CB"
drag, startPoint x: 788, startPoint y: 466, endPoint x: 734, endPoint y: 462, distance: 54.1
click at [734, 85] on input "2025 Guardian Certificate Book Class 0003 Plan - CB" at bounding box center [773, 75] width 311 height 21
type textarea "x"
type input "2025 Guardian Certificate Book ( - CB"
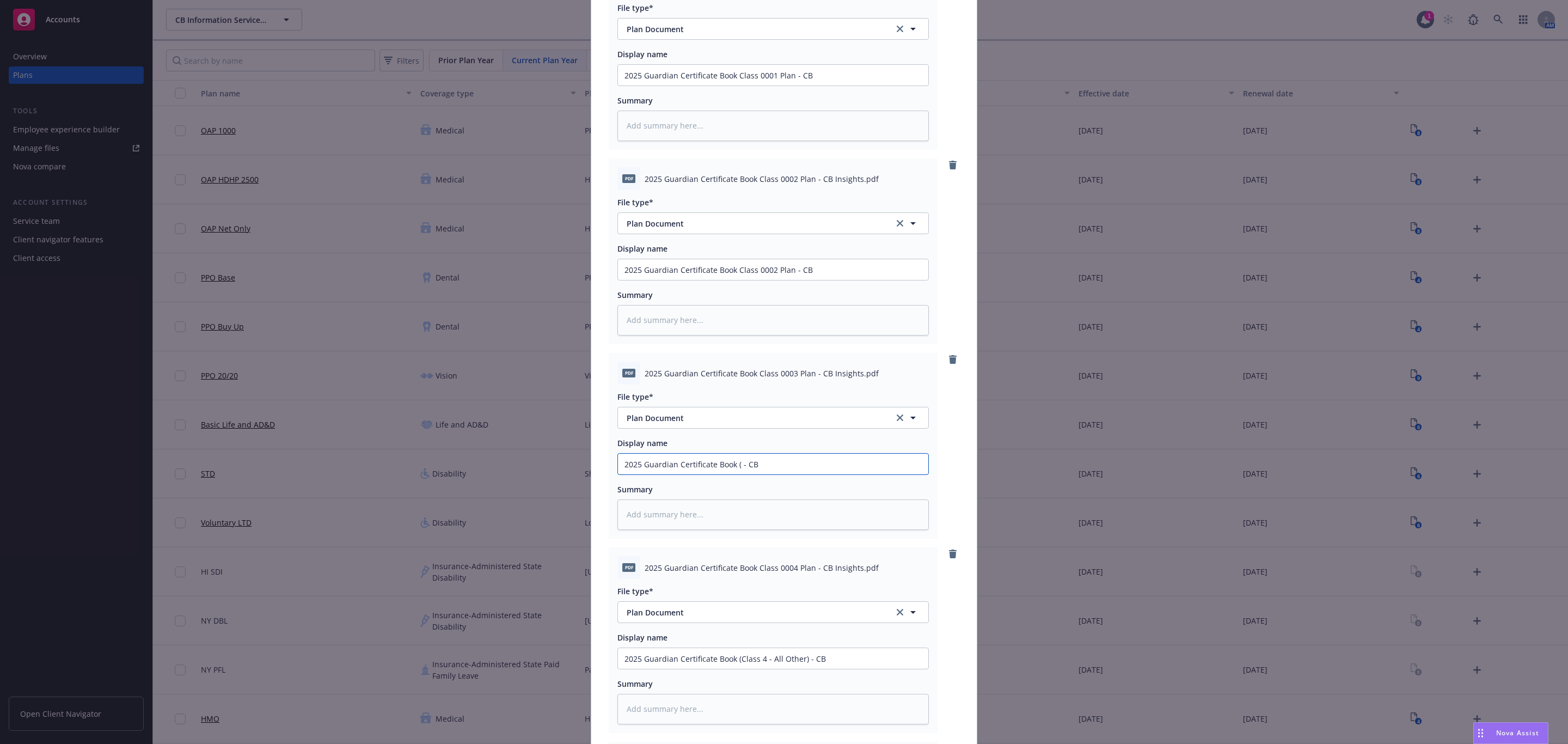
type textarea "x"
type input "2025 Guardian Certificate Book (C - CB"
type textarea "x"
type input "2025 Guardian Certificate Book (Cl - CB"
type textarea "x"
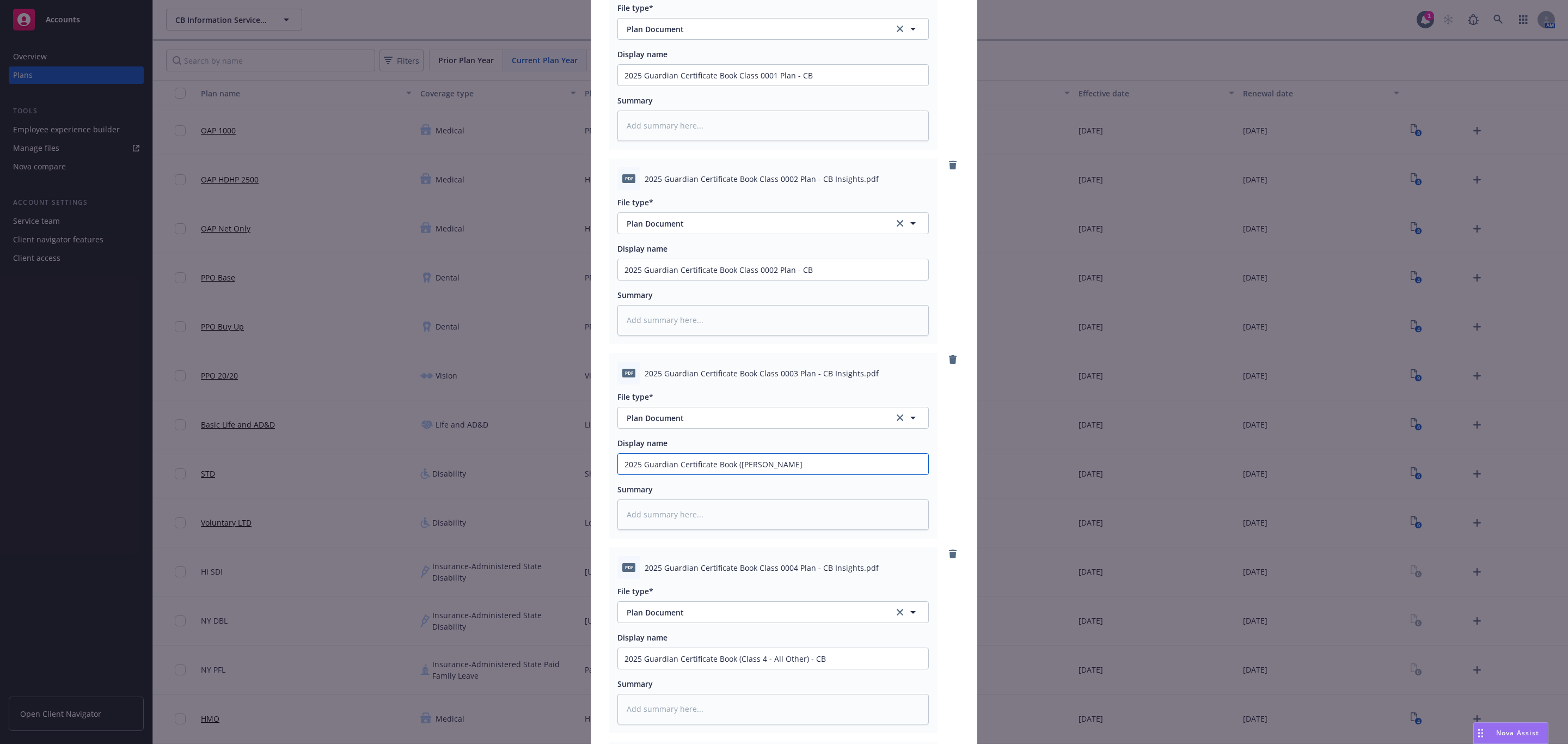
type input "2025 Guardian Certificate Book (Cla - CB"
type textarea "x"
type input "2025 Guardian Certificate Book (Clas - CB"
type textarea "x"
type input "2025 Guardian Certificate Book (Class - CB"
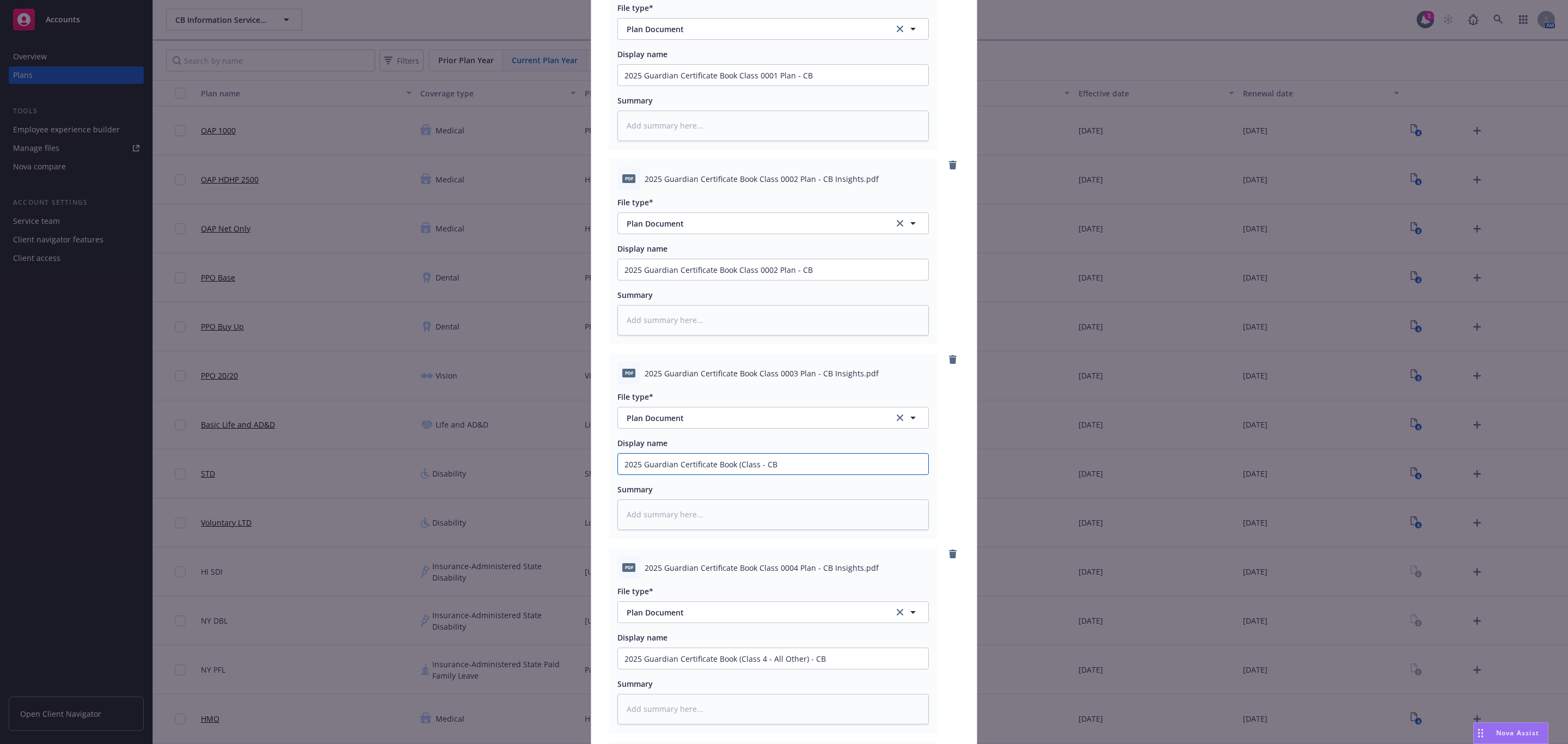
type textarea "x"
type input "2025 Guardian Certificate Book (Class - CB"
type textarea "x"
type input "2025 Guardian Certificate Book (Class 3 - CB"
type textarea "x"
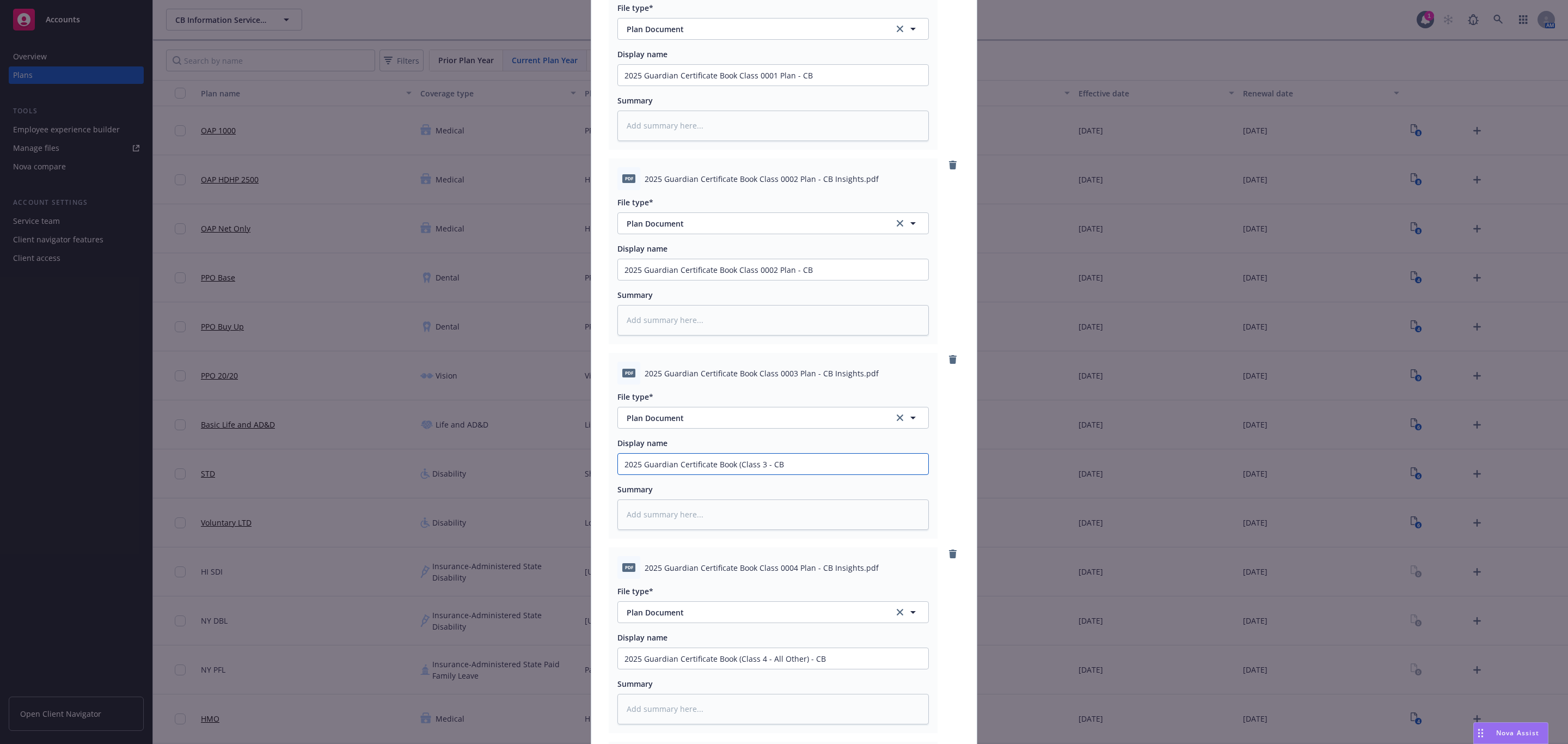
type input "2025 Guardian Certificate Book (Class 3 - CB"
type textarea "x"
type input "2025 Guardian Certificate Book (Class 3 - - CB"
type textarea "x"
type input "2025 Guardian Certificate Book (Class 3 - - CB"
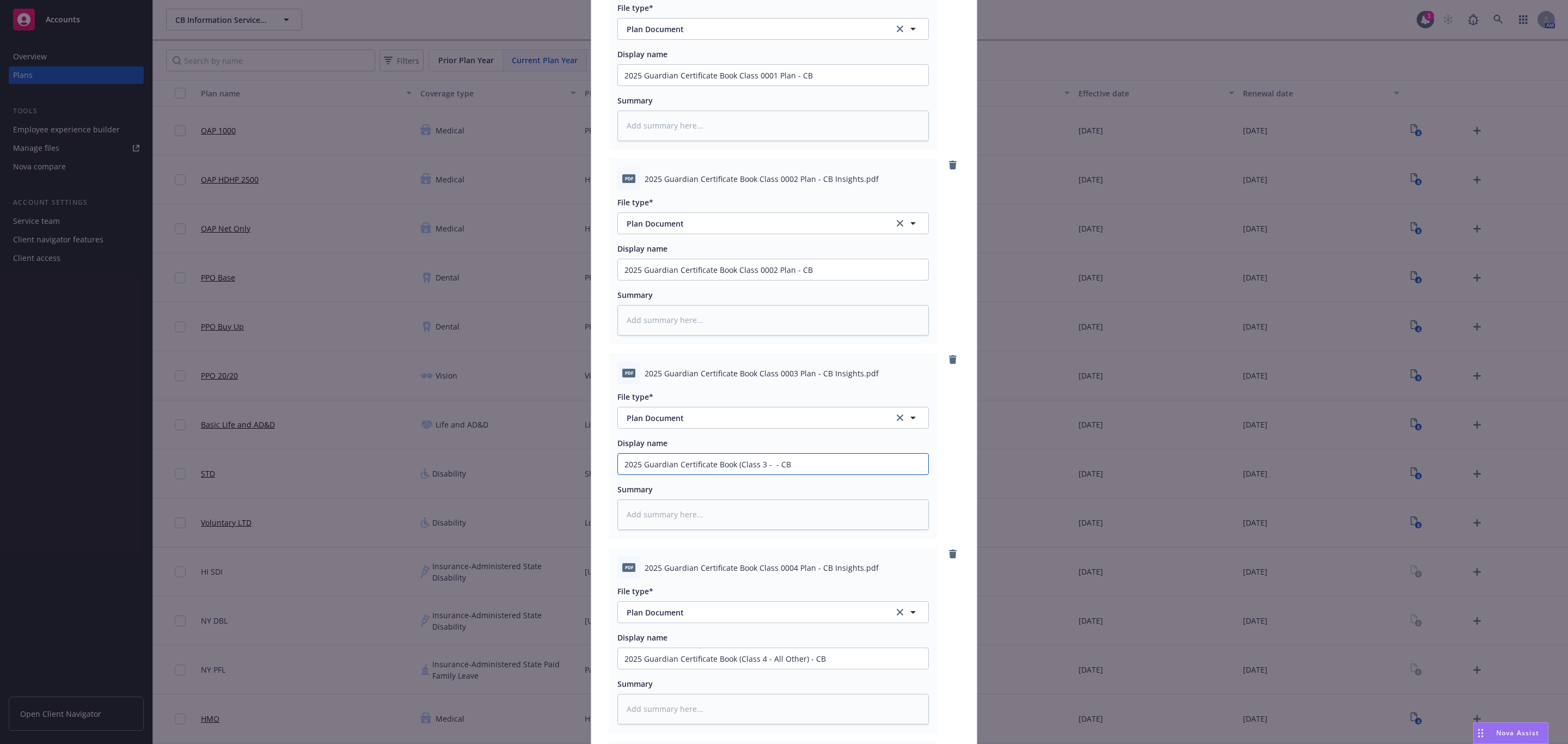
type textarea "x"
type input "2025 Guardian Certificate Book (Class 3 - P - CB"
type textarea "x"
type input "2025 Guardian Certificate Book (Class 3 - Pa - CB"
type textarea "x"
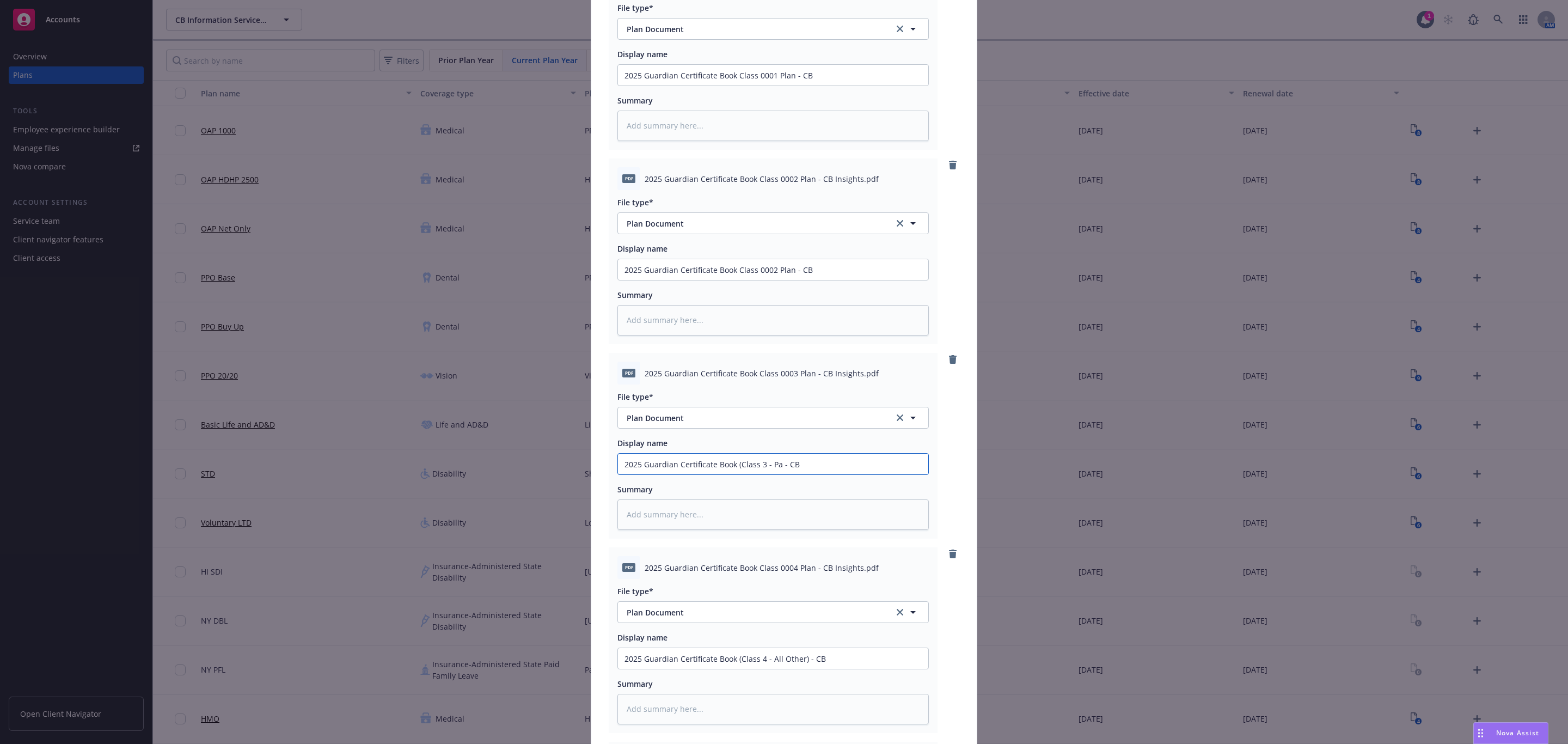
type input "2025 Guardian Certificate Book (Class 3 - Par - CB"
type textarea "x"
type input "2025 Guardian Certificate Book (Class 3 - Part - CB"
type textarea "x"
type input "2025 Guardian Certificate Book (Class 3 - Part T - CB"
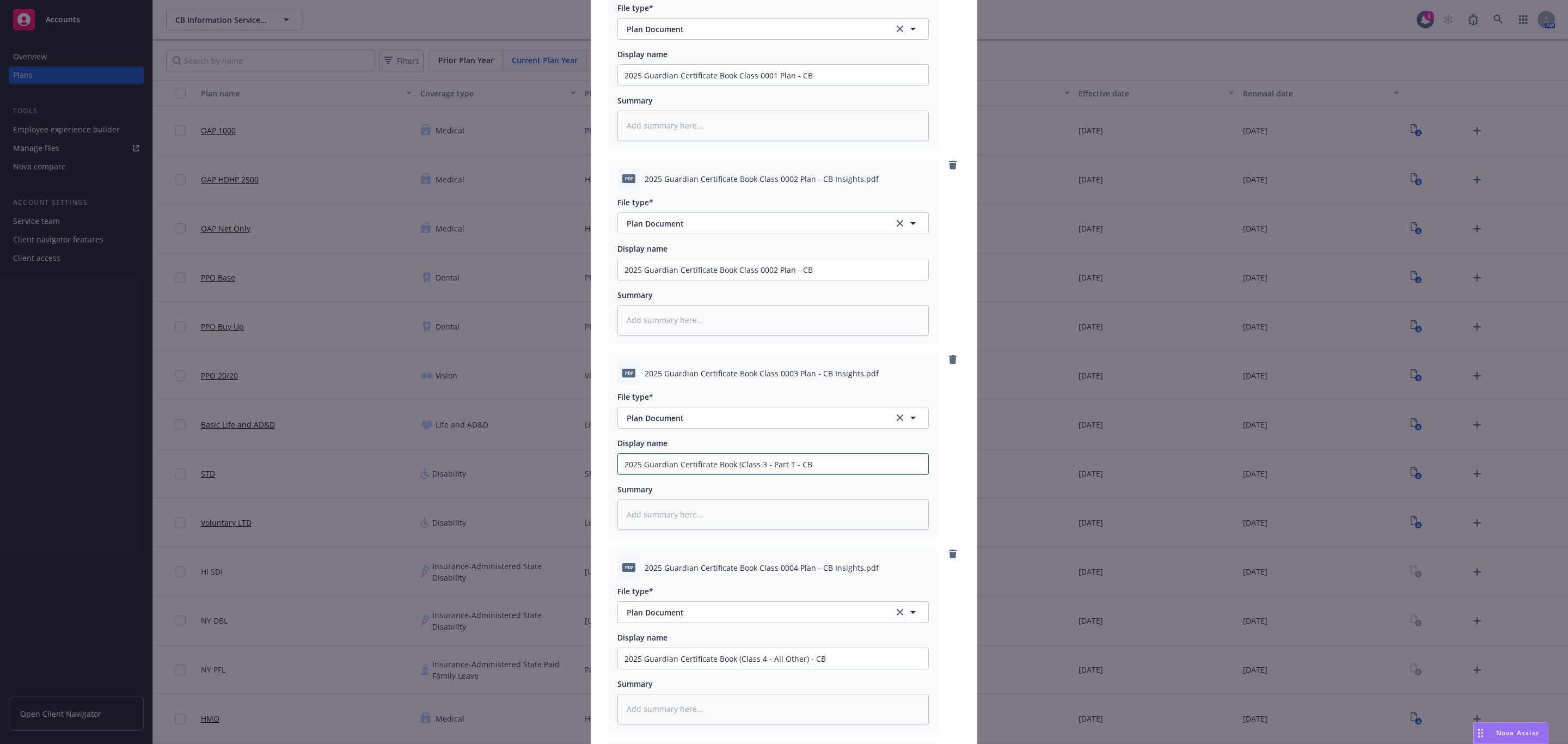
type textarea "x"
type input "2025 Guardian Certificate Book (Class 3 - Part Tim - CB"
drag, startPoint x: 786, startPoint y: 269, endPoint x: 735, endPoint y: 268, distance: 51.0
click at [735, 85] on input "2025 Guardian Certificate Book Class 0002 Plan - CB" at bounding box center [773, 75] width 311 height 21
drag, startPoint x: 787, startPoint y: 74, endPoint x: 733, endPoint y: 74, distance: 54.0
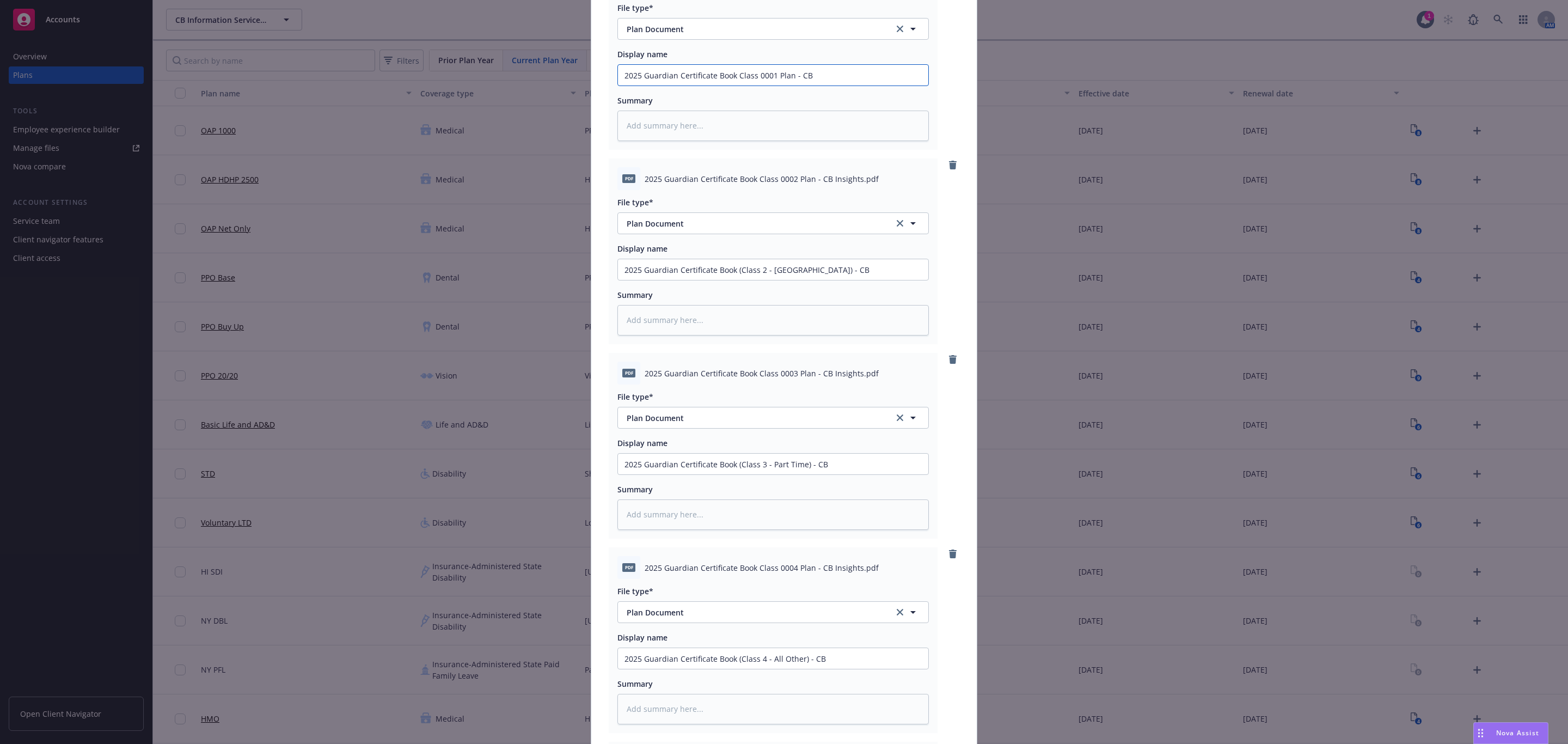
click at [733, 74] on input "2025 Guardian Certificate Book Class 0001 Plan - CB" at bounding box center [773, 75] width 311 height 21
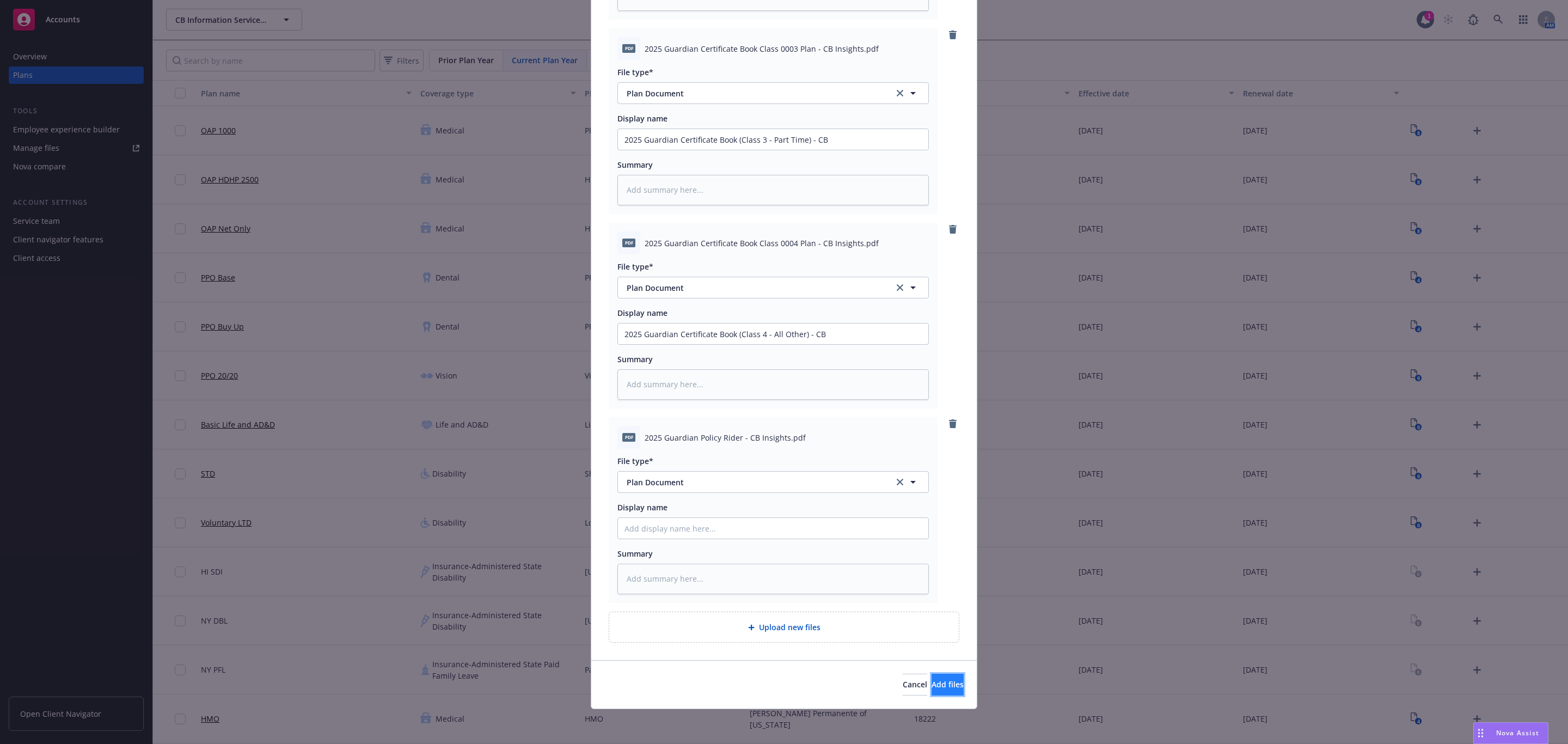
click at [932, 676] on button "Add files" at bounding box center [947, 684] width 32 height 22
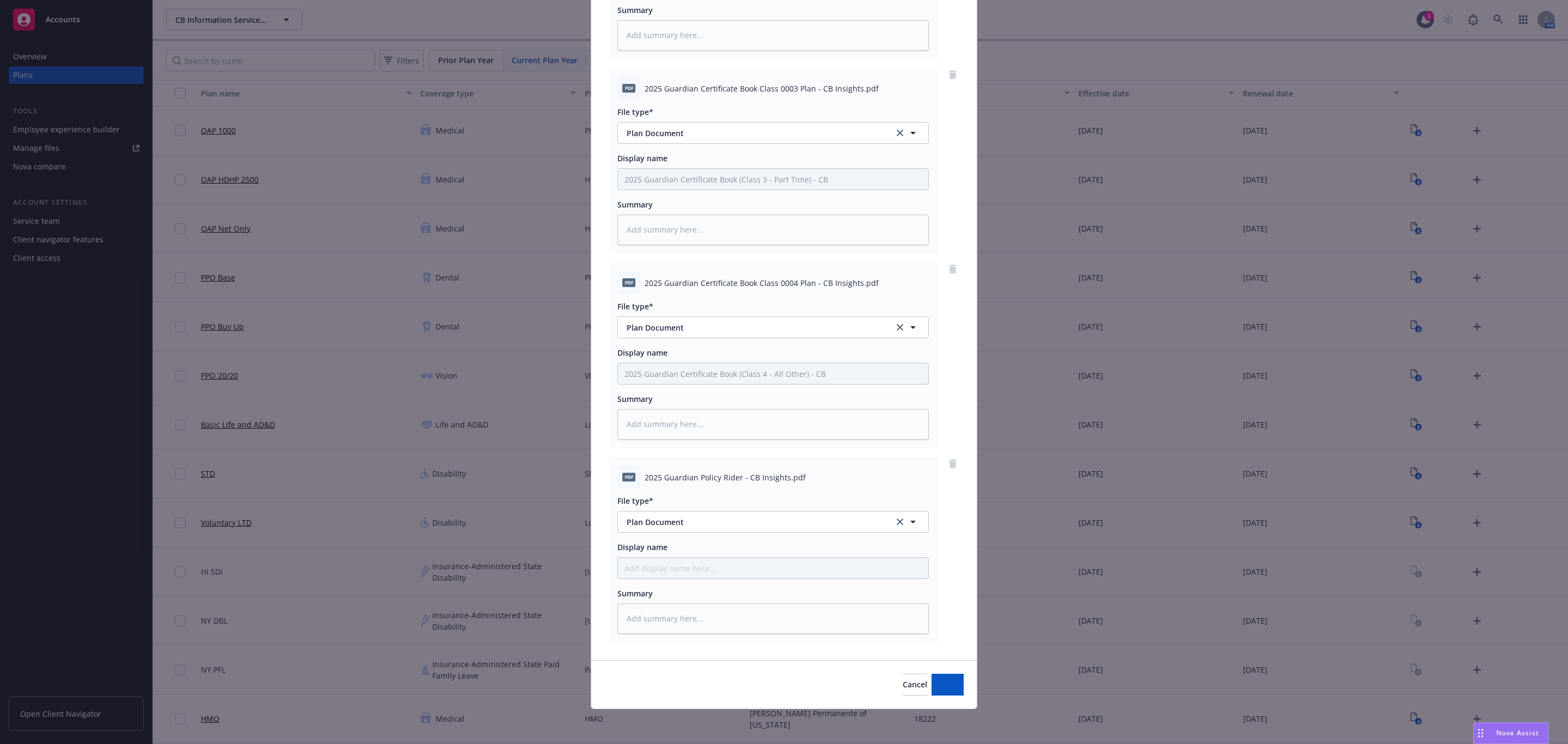
scroll to position [449, 0]
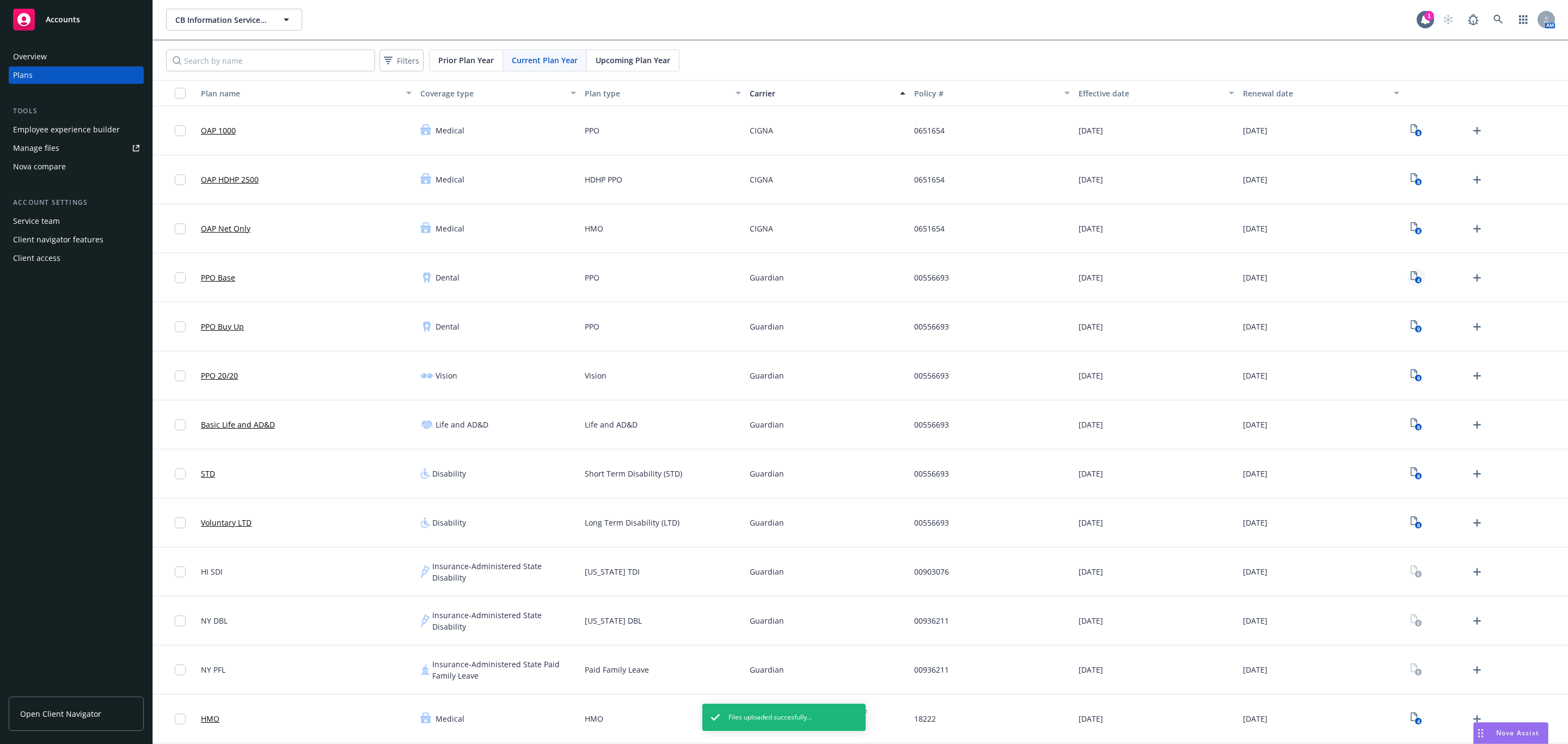
click at [1411, 275] on icon "4" at bounding box center [1416, 277] width 12 height 12
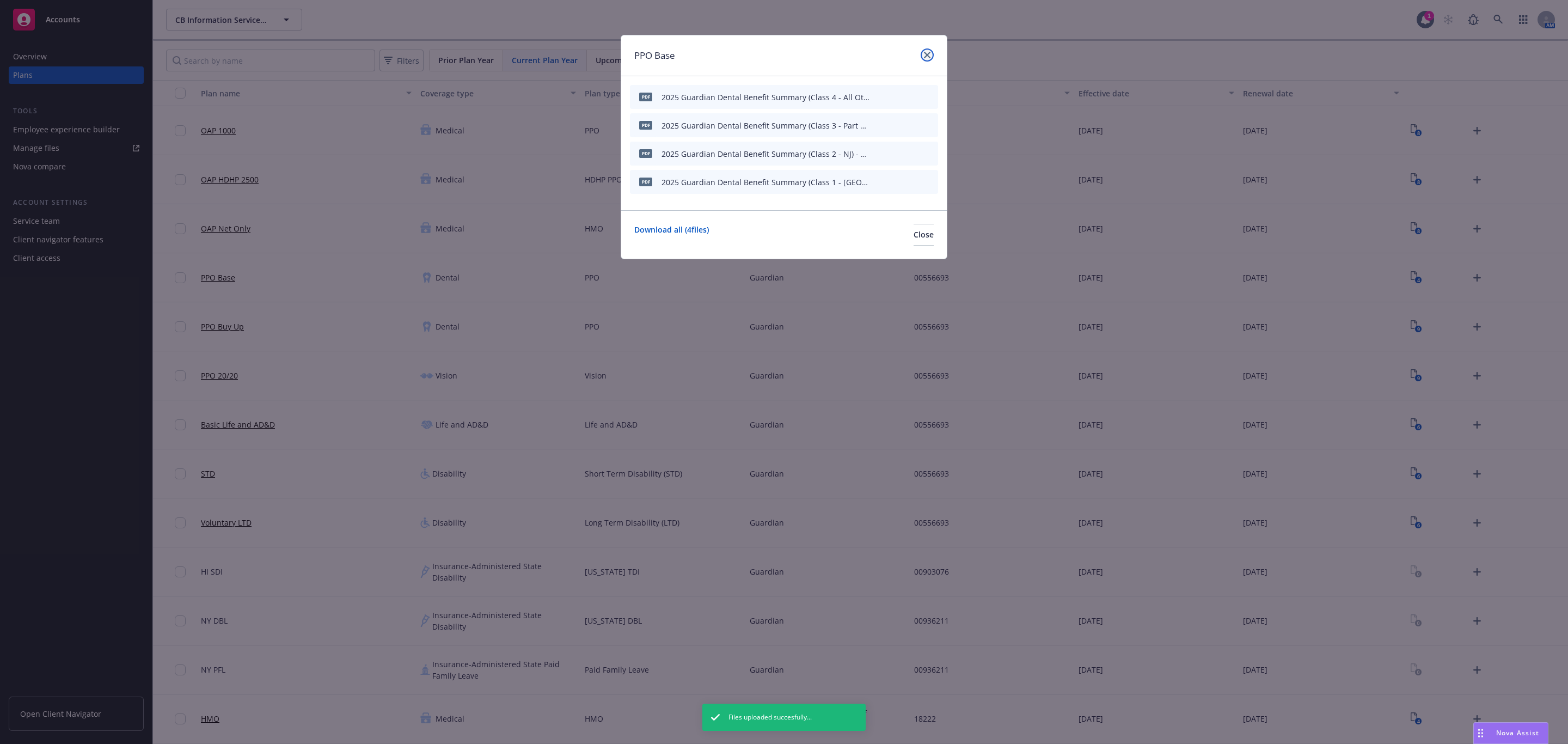
click at [929, 54] on icon "close" at bounding box center [927, 55] width 6 height 6
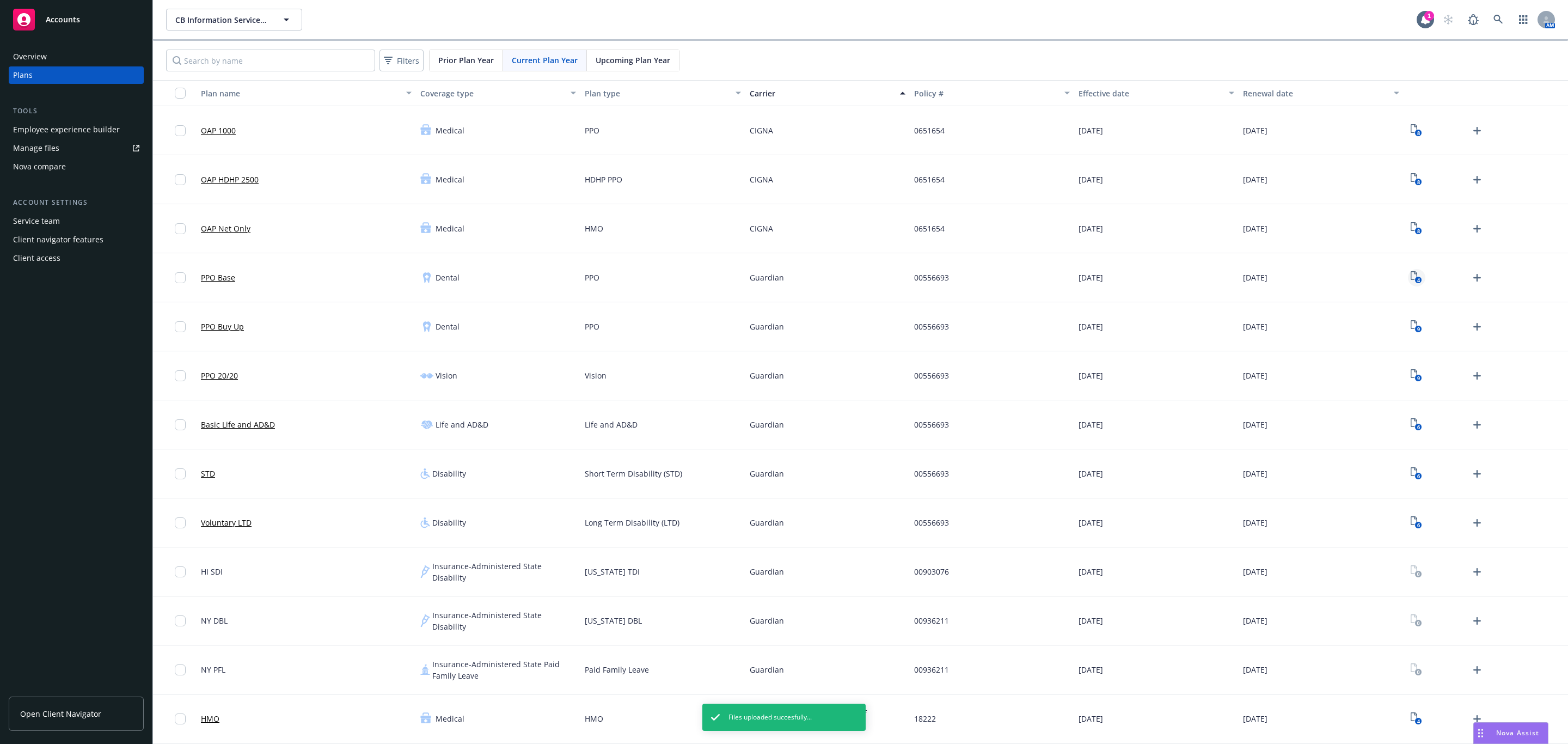
click at [1411, 273] on icon "View Plan Documents" at bounding box center [1414, 275] width 6 height 9
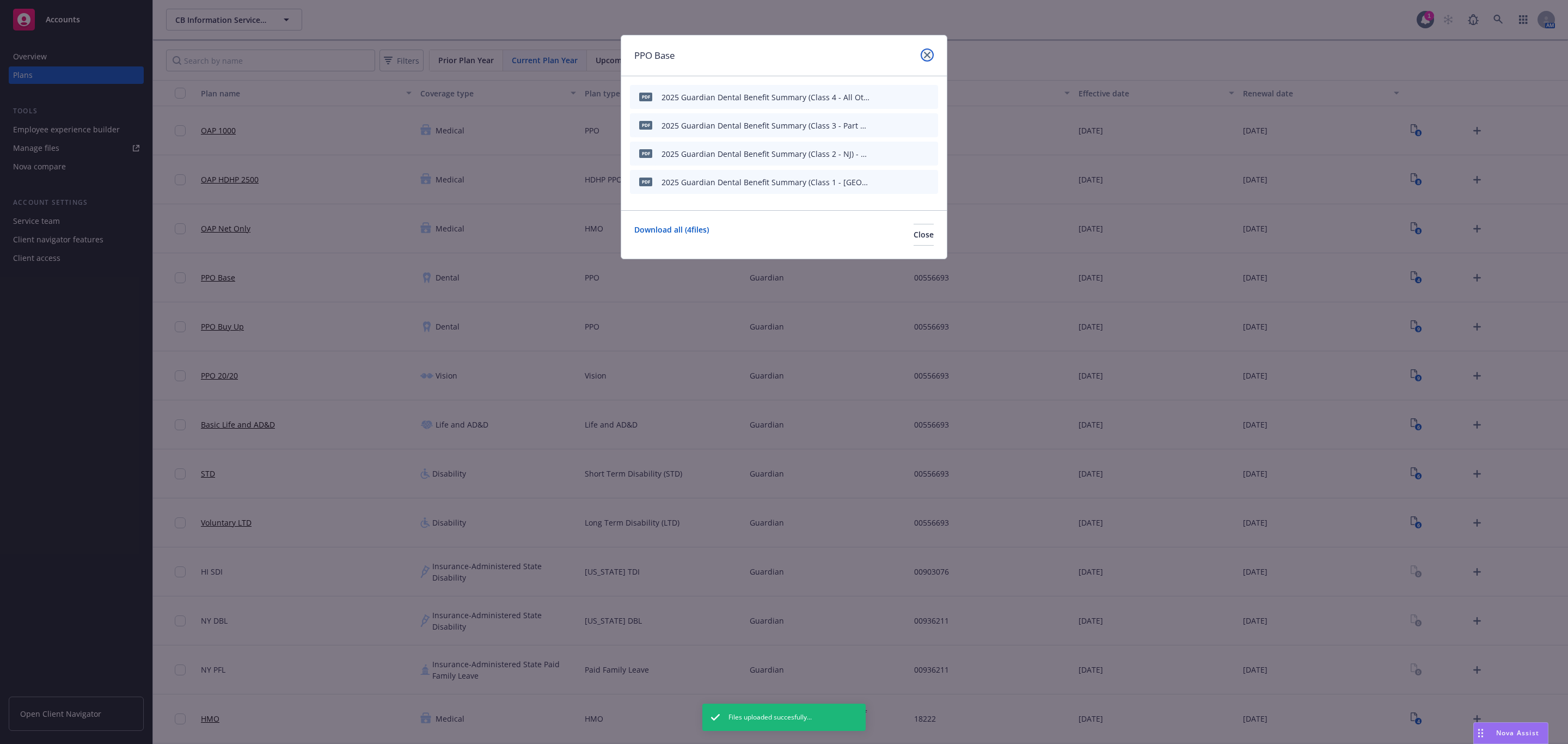
click at [932, 53] on link "close" at bounding box center [927, 55] width 13 height 13
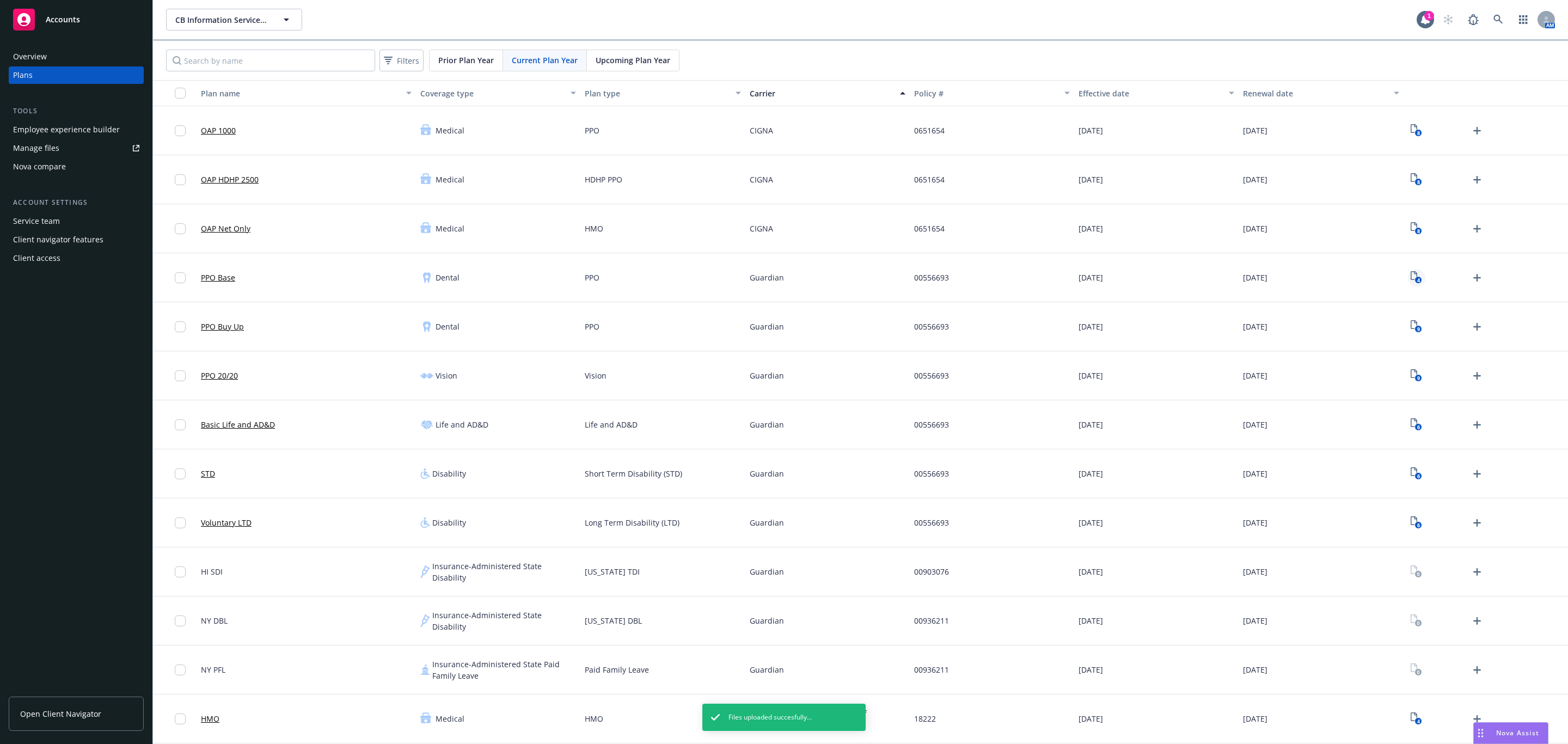
click at [1408, 273] on link "4" at bounding box center [1416, 277] width 18 height 18
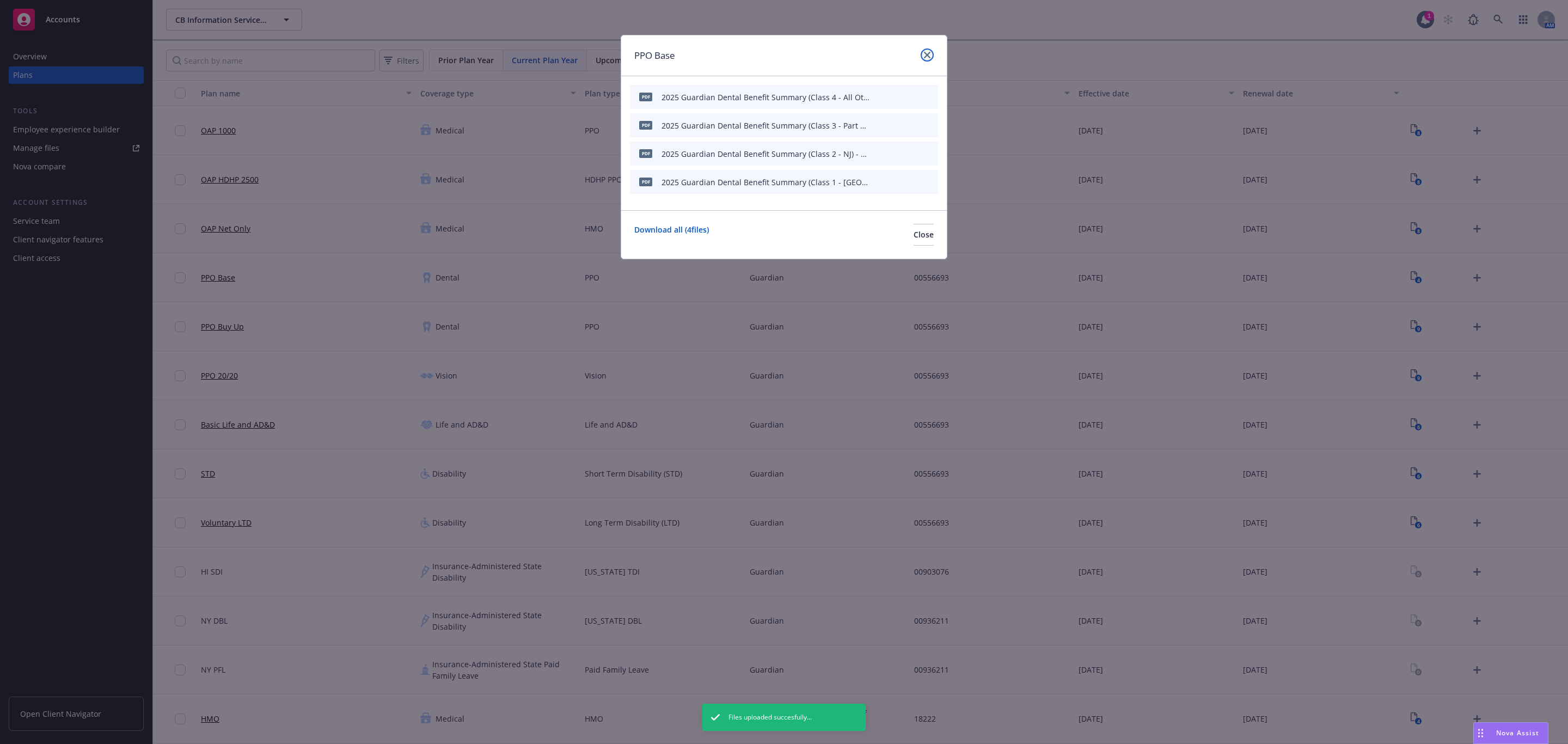
click at [923, 57] on link "close" at bounding box center [927, 55] width 13 height 13
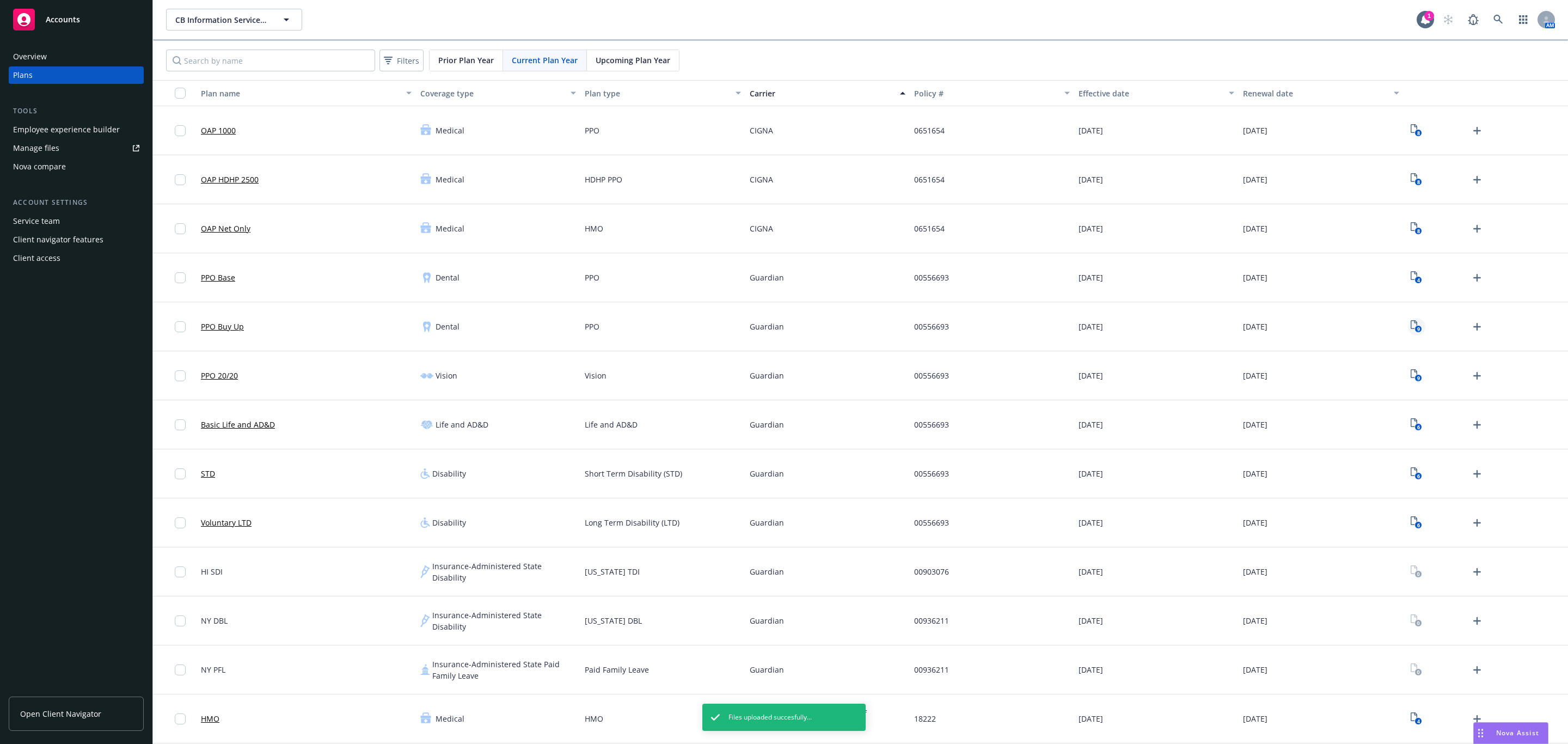
click at [1411, 324] on icon "9" at bounding box center [1416, 326] width 12 height 12
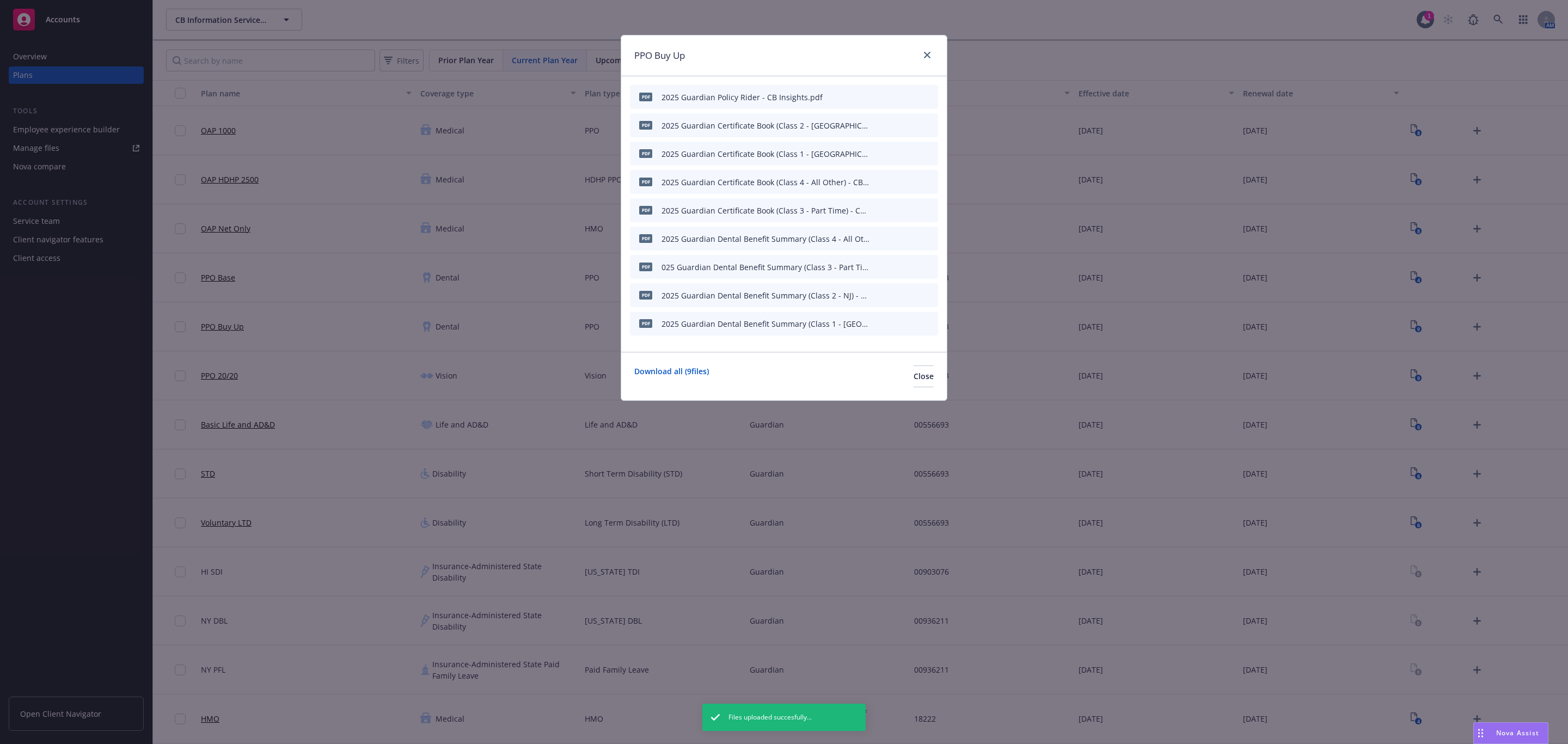
click at [874, 97] on icon "button" at bounding box center [876, 97] width 6 height 6
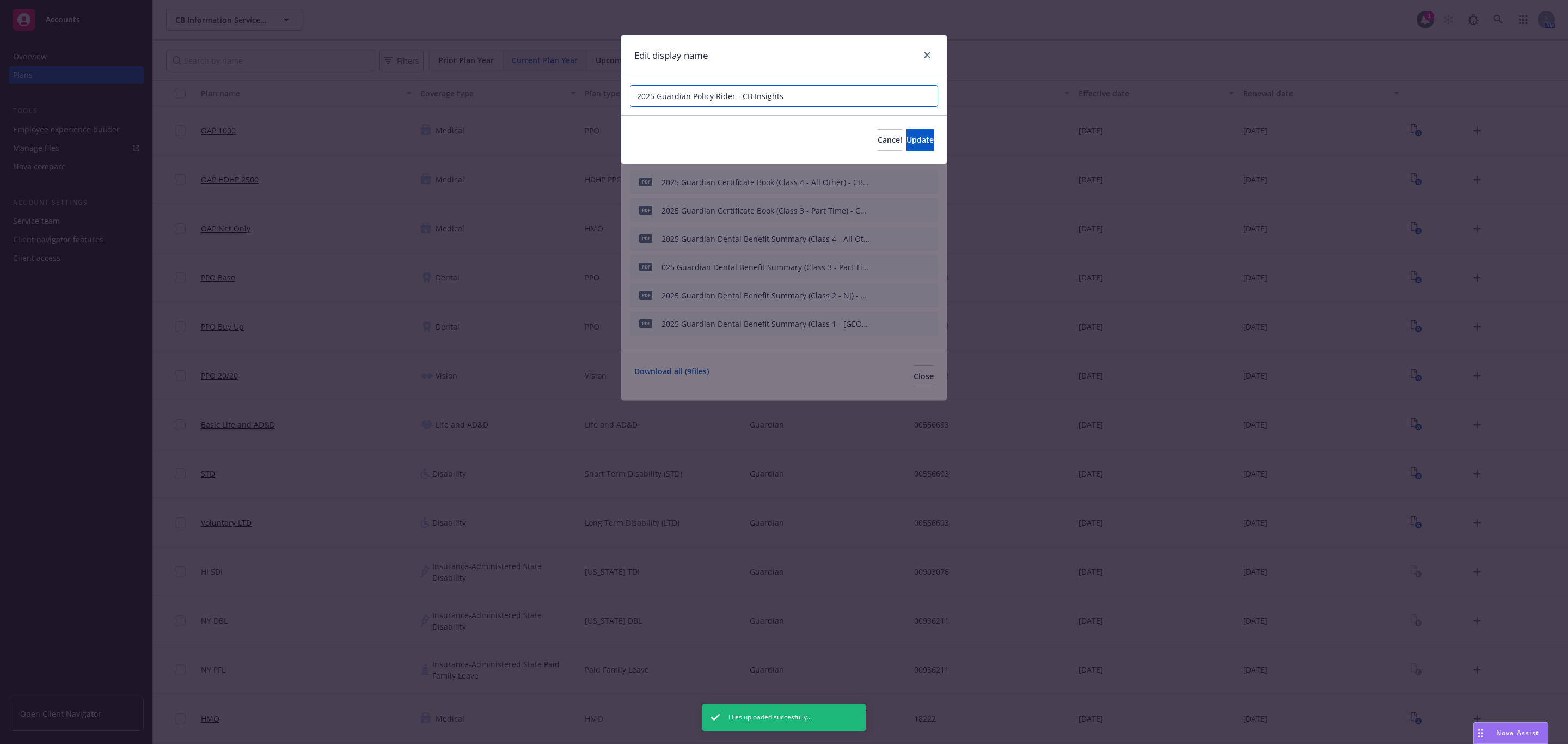
drag, startPoint x: 815, startPoint y: 105, endPoint x: 863, endPoint y: 101, distance: 48.2
click at [861, 103] on input "2025 Guardian Policy Rider - CB Insights" at bounding box center [784, 96] width 308 height 22
click at [907, 145] on span "Update" at bounding box center [920, 139] width 27 height 10
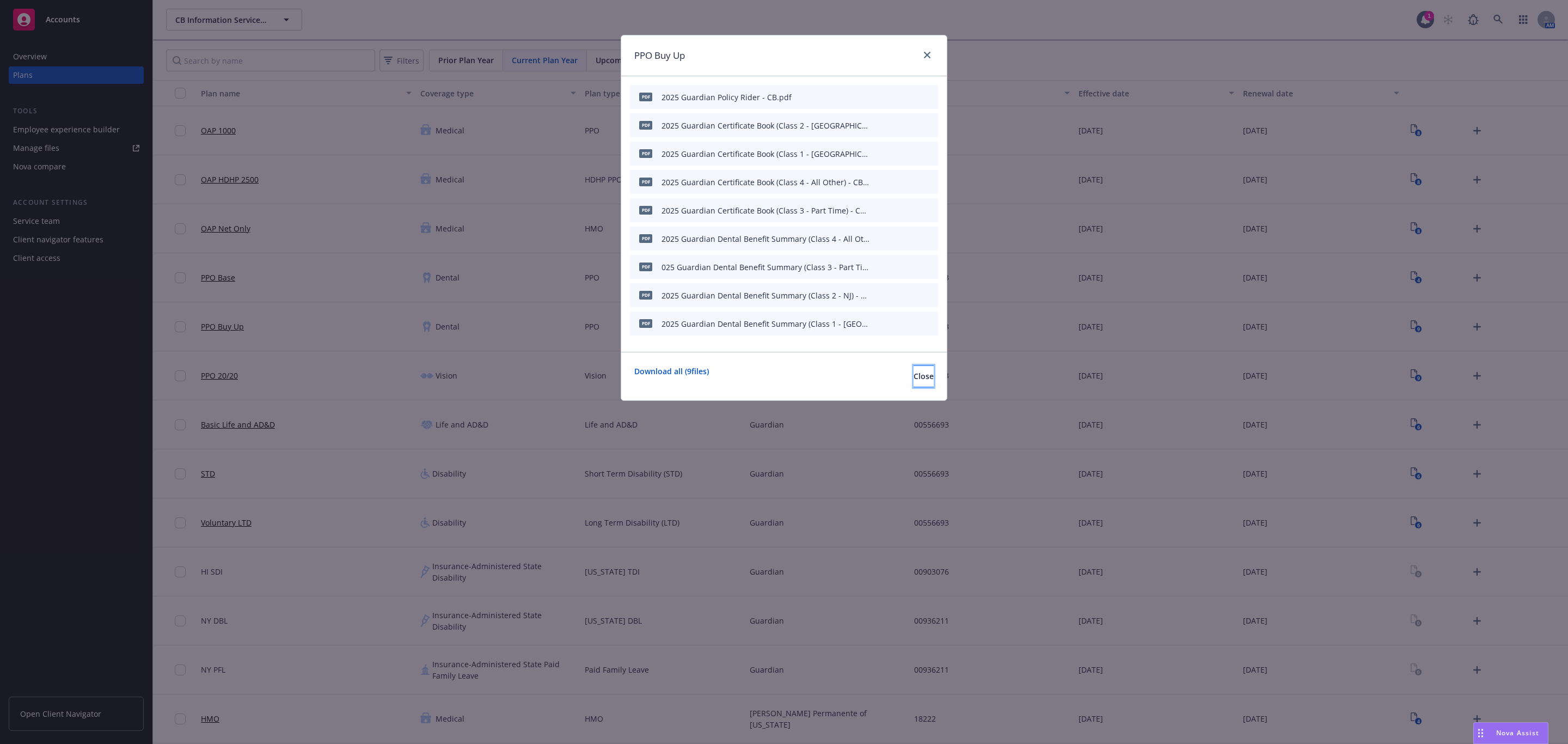
click at [914, 381] on span "Close" at bounding box center [924, 375] width 20 height 10
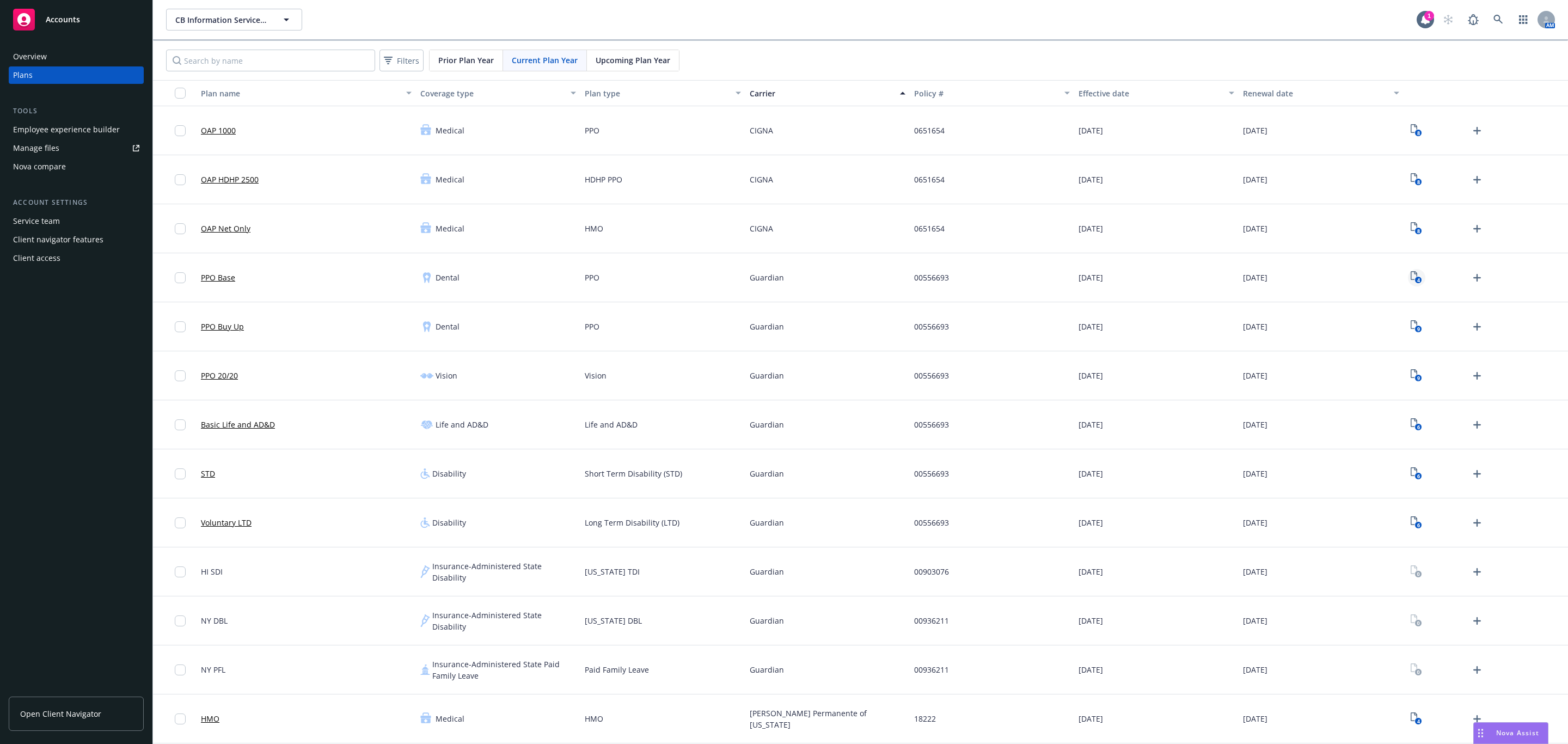
click at [1417, 282] on text "4" at bounding box center [1419, 279] width 3 height 7
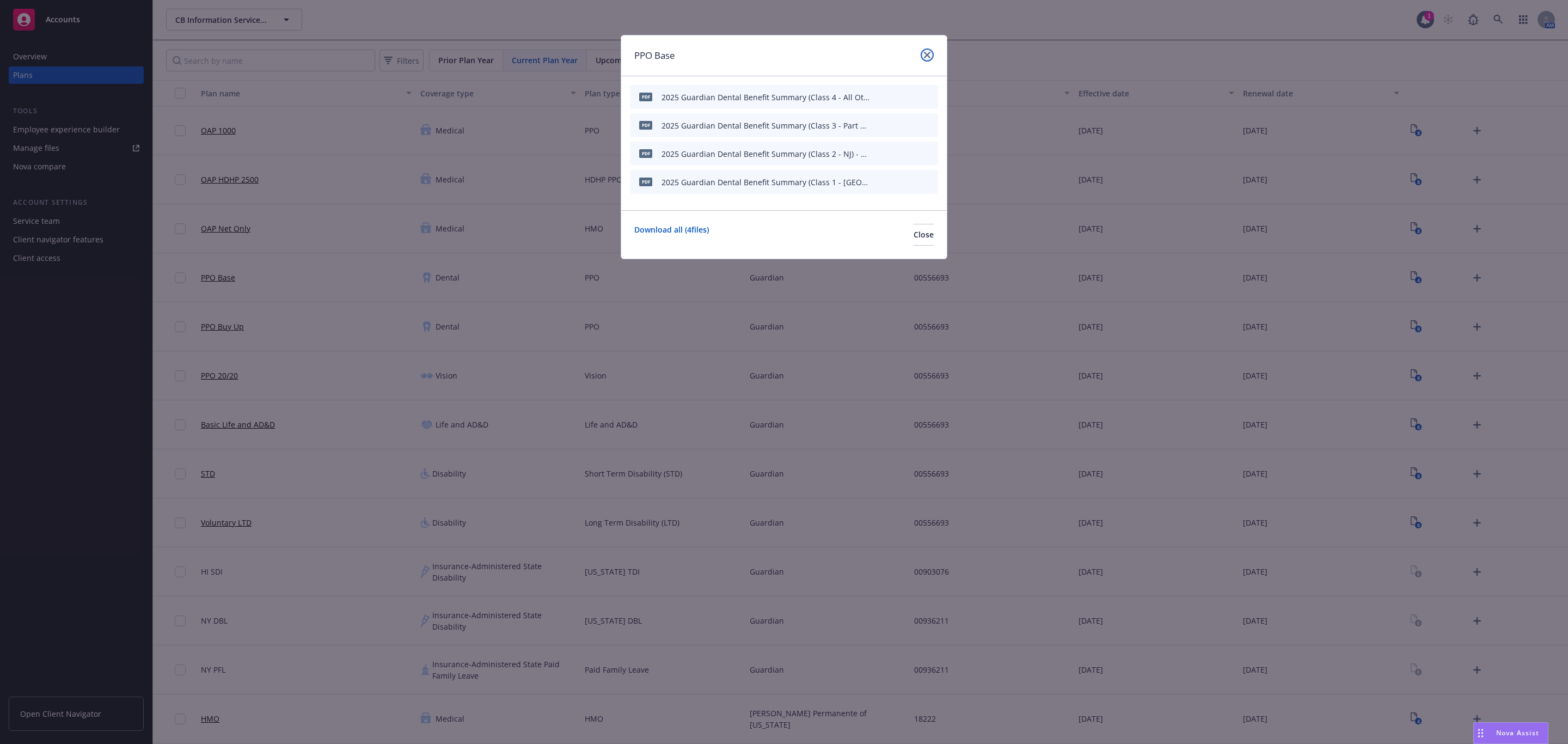
click at [927, 53] on icon "close" at bounding box center [927, 55] width 6 height 6
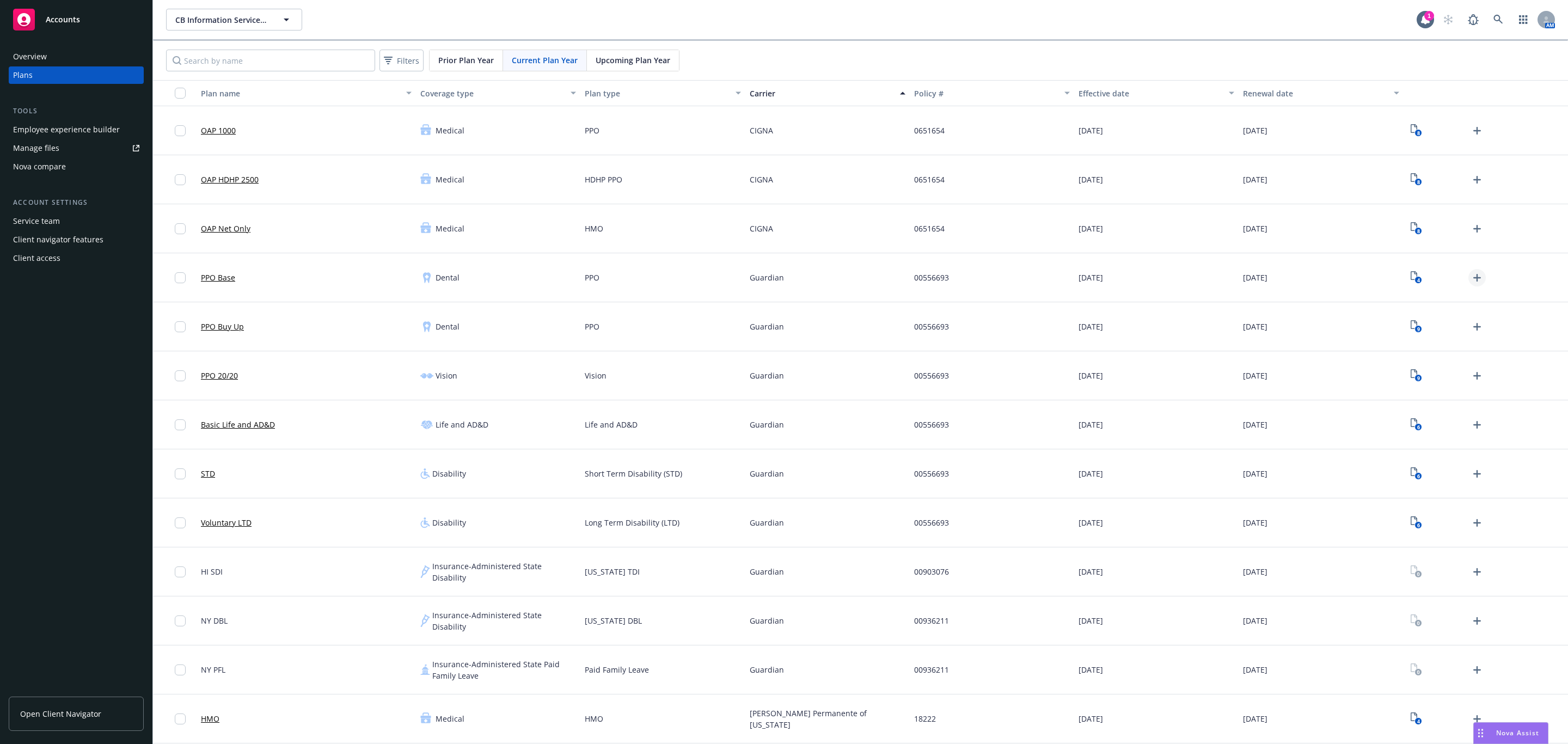
click at [1470, 276] on icon "Upload Plan Documents" at bounding box center [1477, 277] width 13 height 13
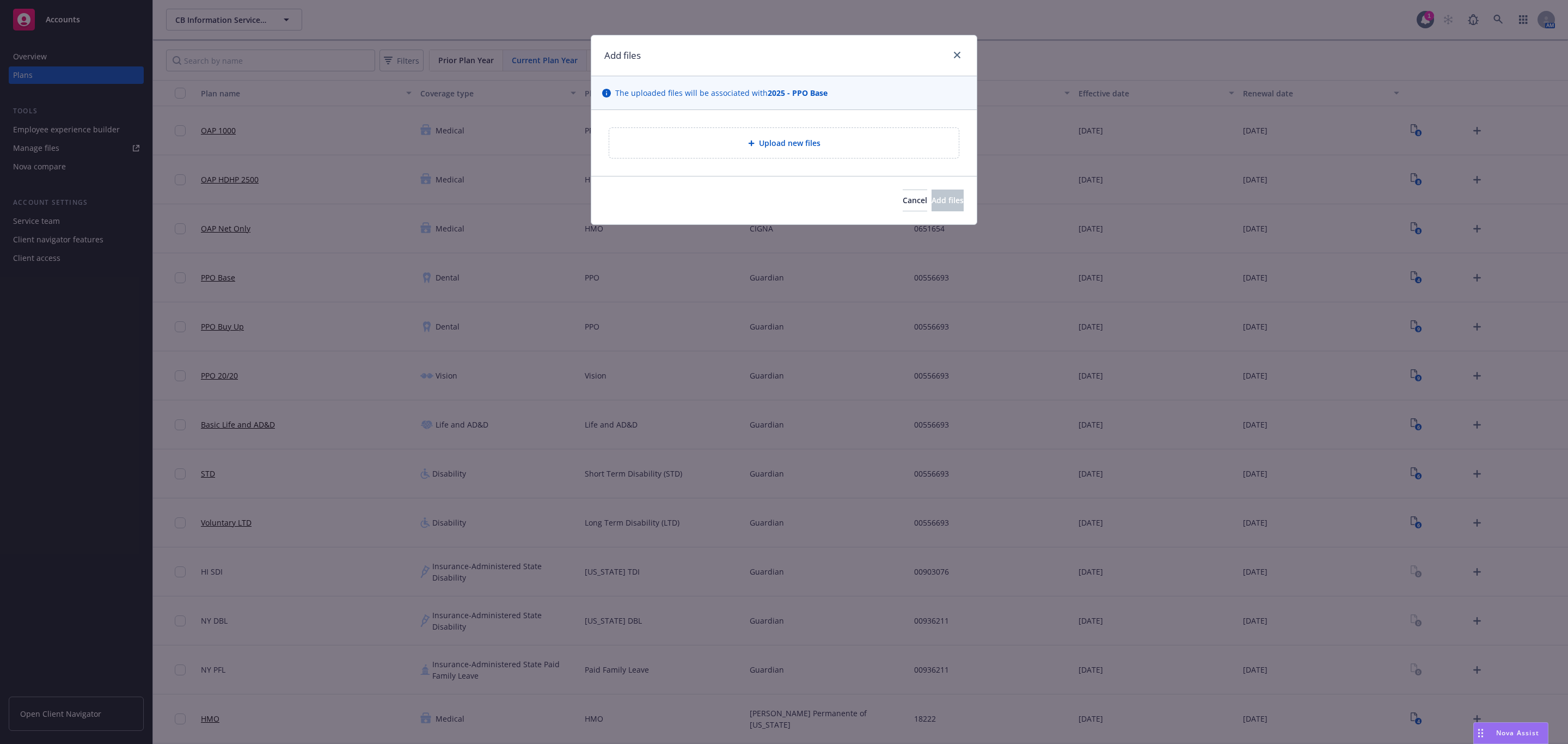
click at [770, 147] on span "Upload new files" at bounding box center [789, 142] width 61 height 12
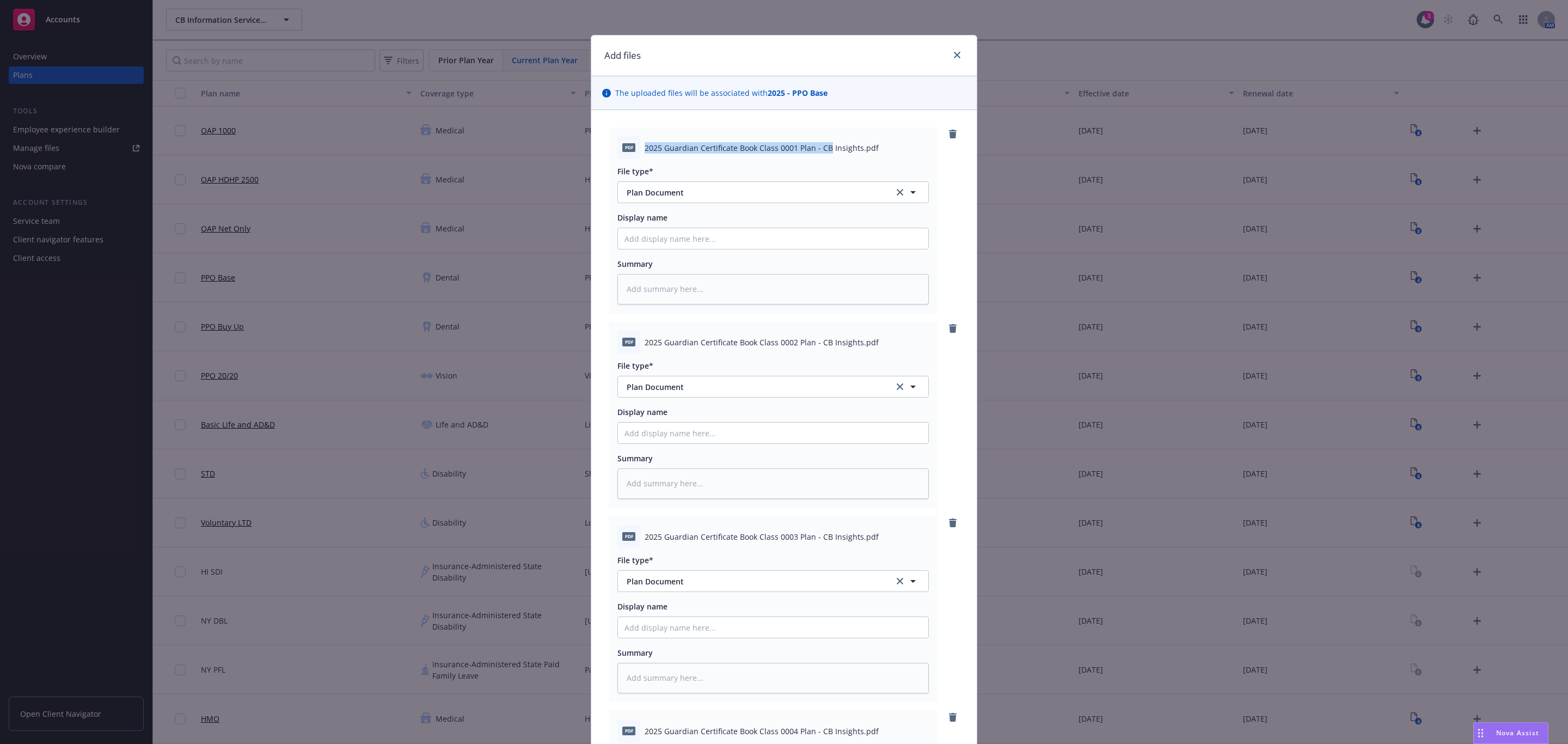
drag, startPoint x: 639, startPoint y: 147, endPoint x: 822, endPoint y: 146, distance: 183.0
click at [822, 146] on span "2025 Guardian Certificate Book Class 0001 Plan - CB Insights.pdf" at bounding box center [762, 148] width 234 height 12
click at [698, 242] on input "Display name" at bounding box center [773, 238] width 311 height 21
paste input "2025 Guardian Certificate Book Class 0001 Plan - CB"
drag, startPoint x: 639, startPoint y: 342, endPoint x: 822, endPoint y: 342, distance: 183.0
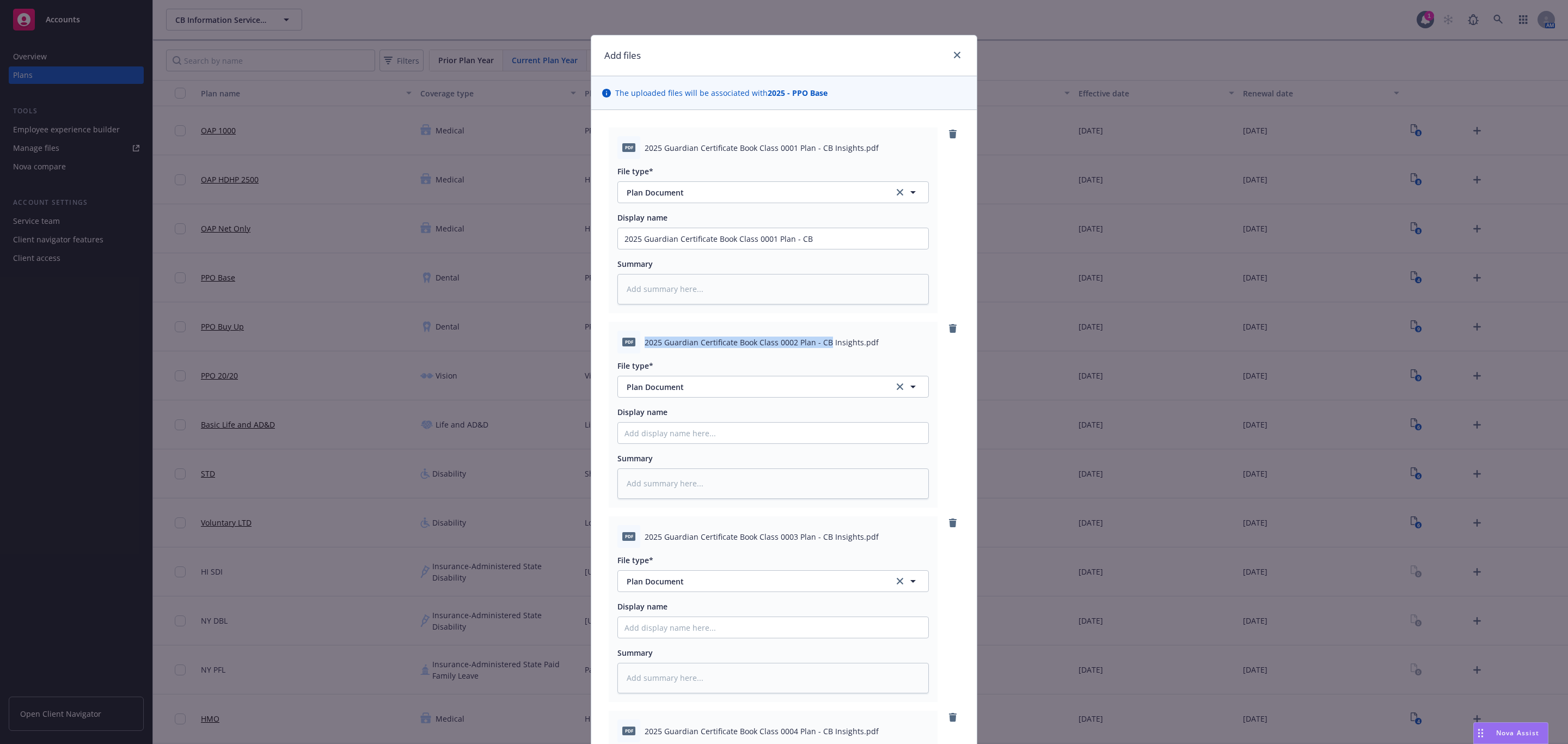
click at [822, 342] on span "2025 Guardian Certificate Book Class 0002 Plan - CB Insights.pdf" at bounding box center [762, 342] width 234 height 12
click at [793, 249] on input "Display name" at bounding box center [773, 238] width 311 height 21
paste input "2025 Guardian Certificate Book Class 0002 Plan - CB"
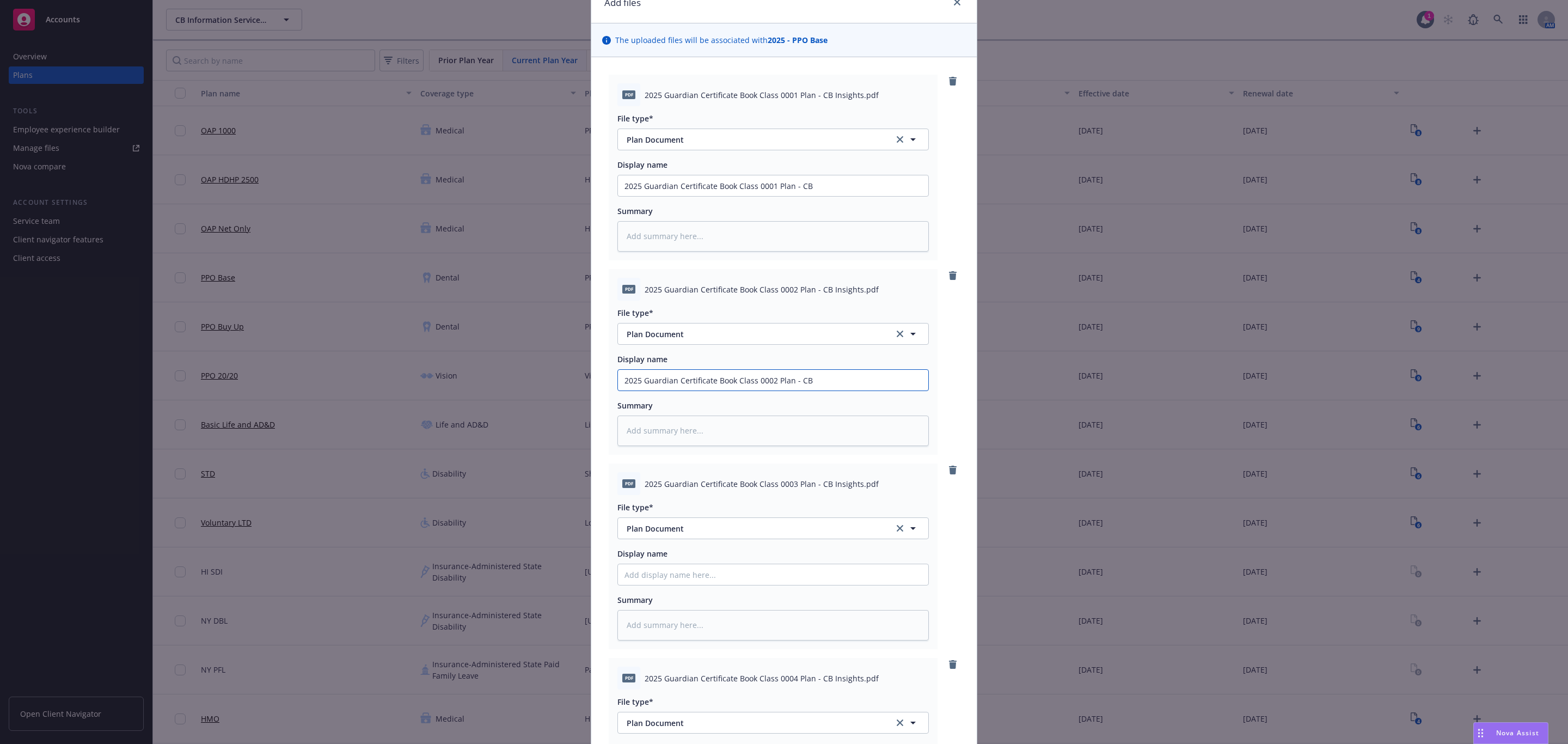
scroll to position [81, 0]
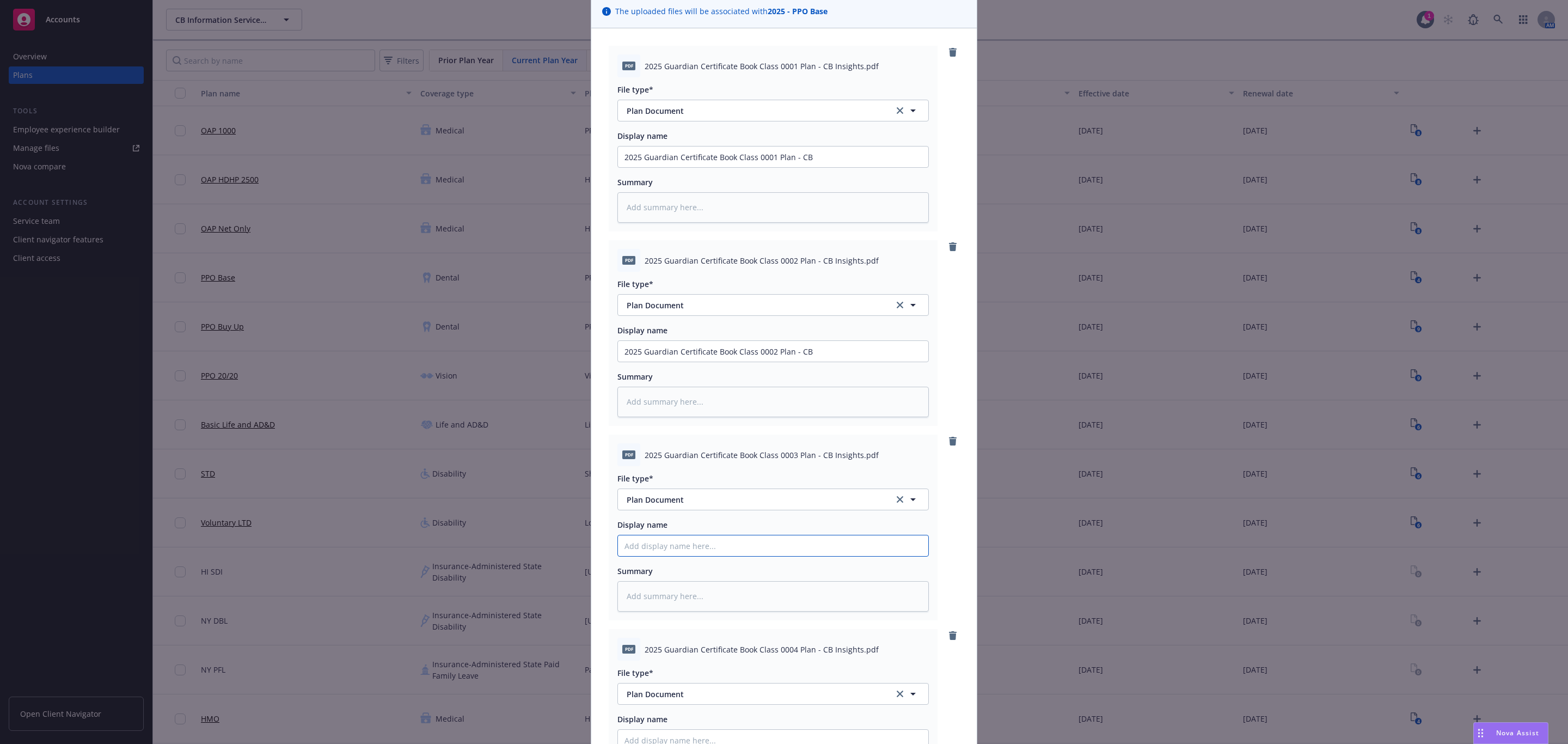
click at [715, 167] on input "Display name" at bounding box center [773, 156] width 311 height 21
paste input "2025 Guardian Certificate Book Class 0002 Plan - CB"
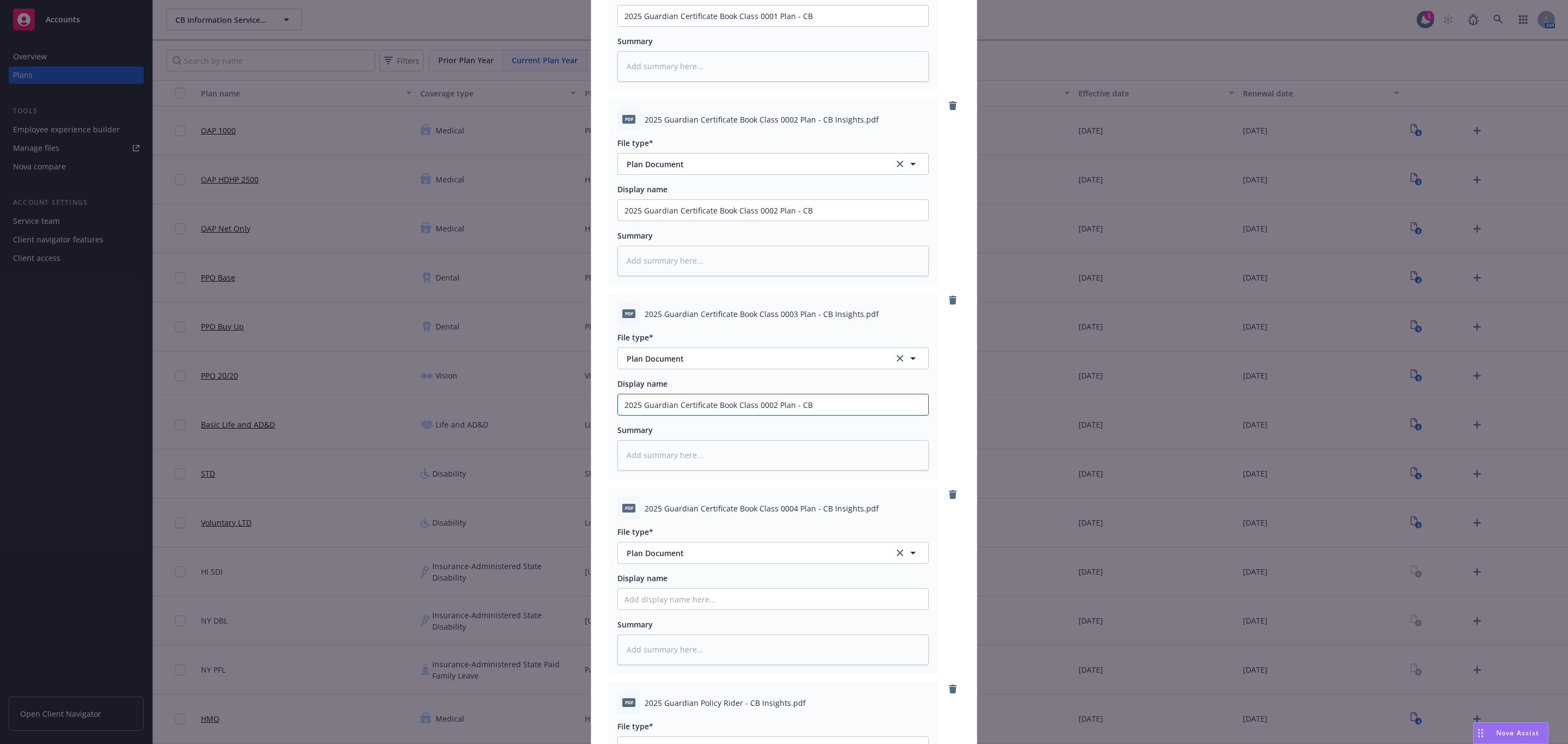
scroll to position [245, 0]
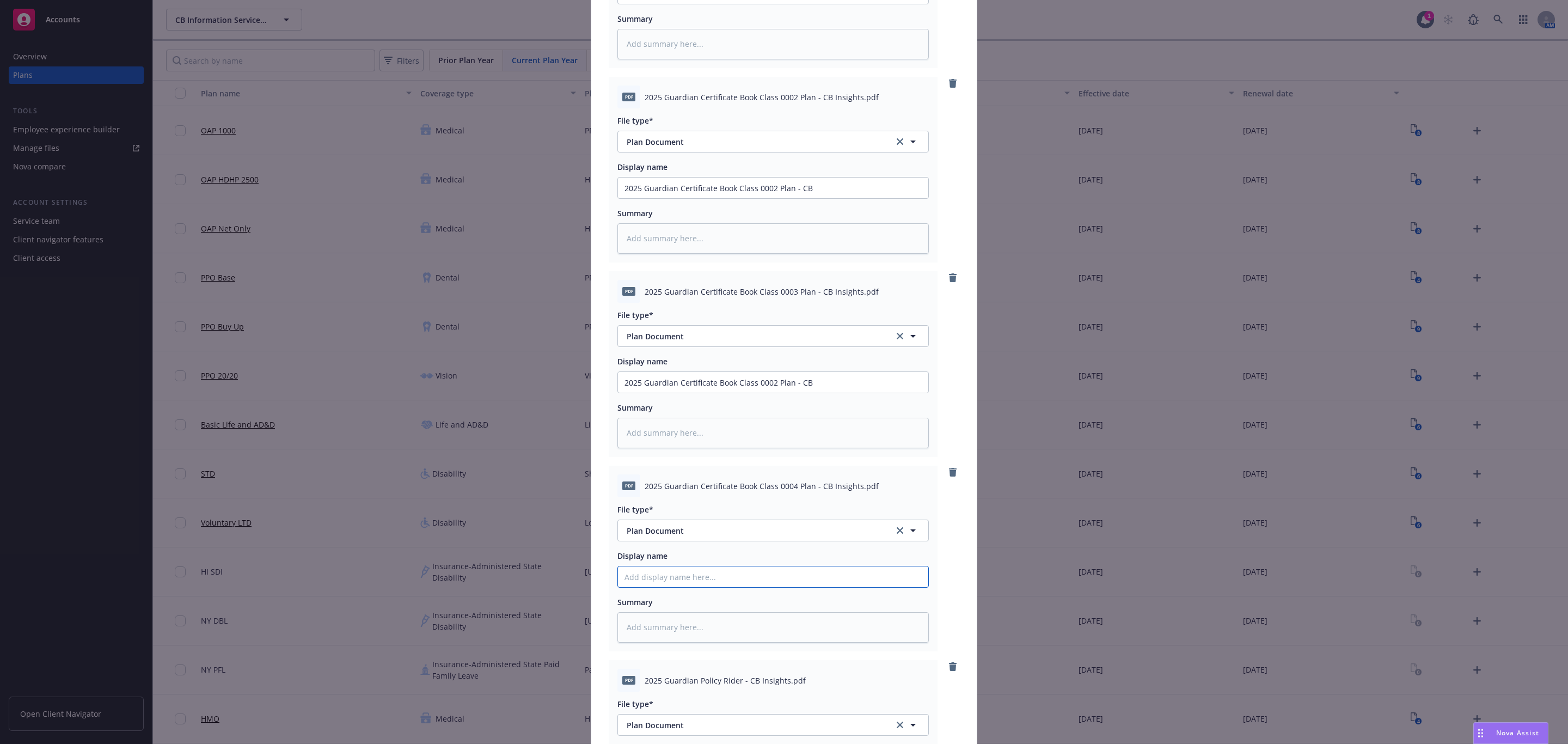
paste input "2025 Guardian Certificate Book Class 0002 Plan - CB"
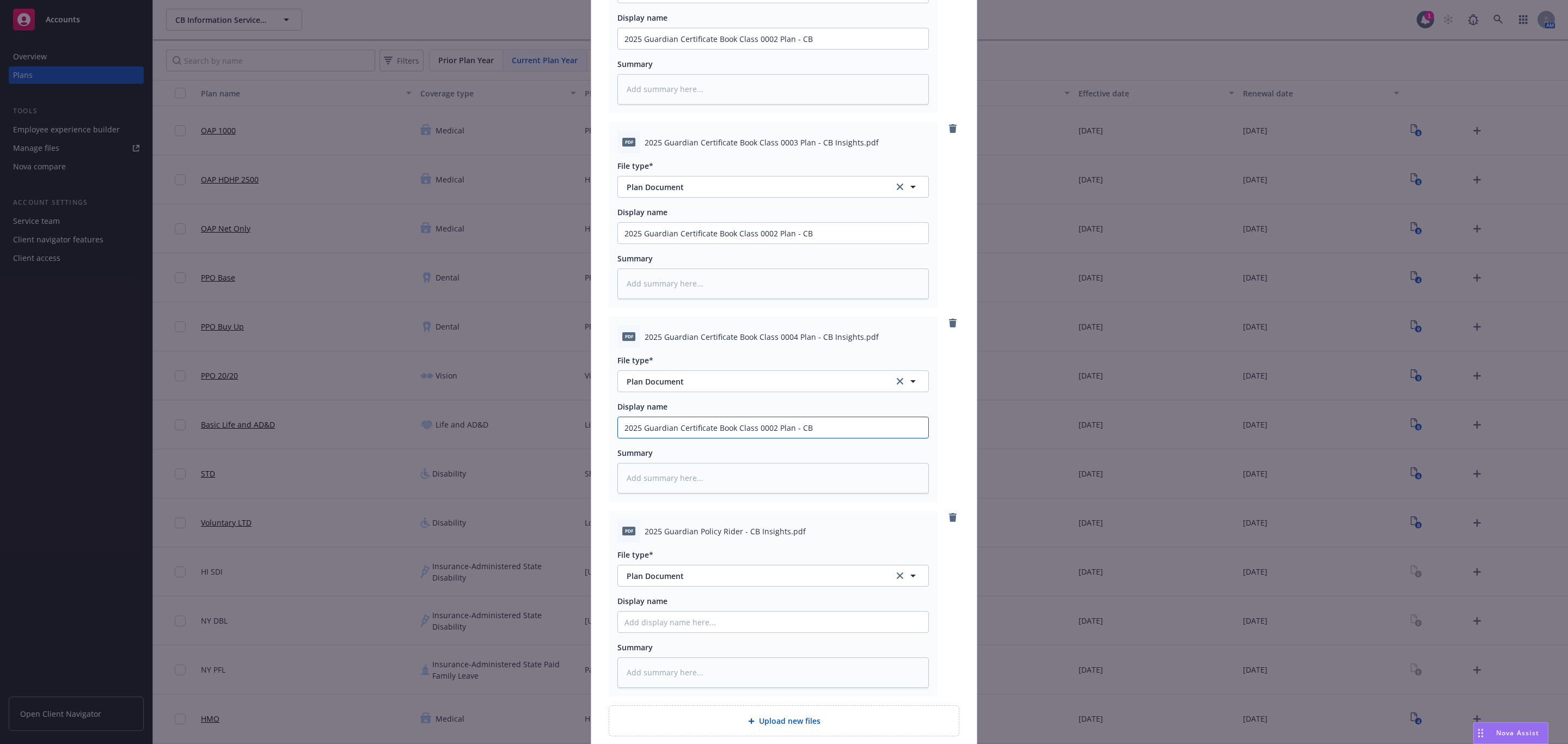
scroll to position [408, 0]
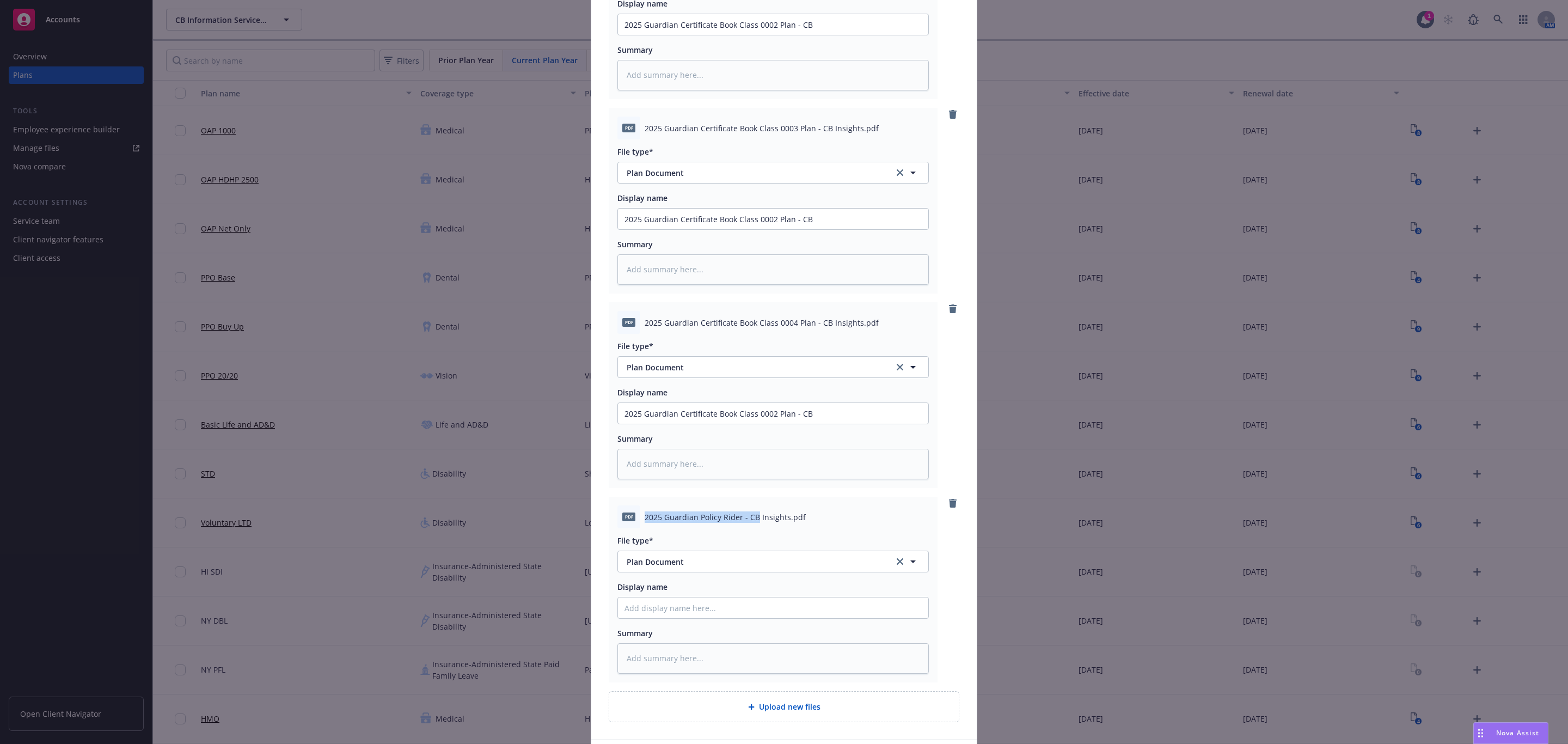
drag, startPoint x: 637, startPoint y: 518, endPoint x: 750, endPoint y: 518, distance: 113.0
click at [750, 518] on div "pdf 2025 Guardian Policy Rider - CB Insights.pdf" at bounding box center [773, 517] width 311 height 23
paste input "2025 Guardian Policy Rider - CB"
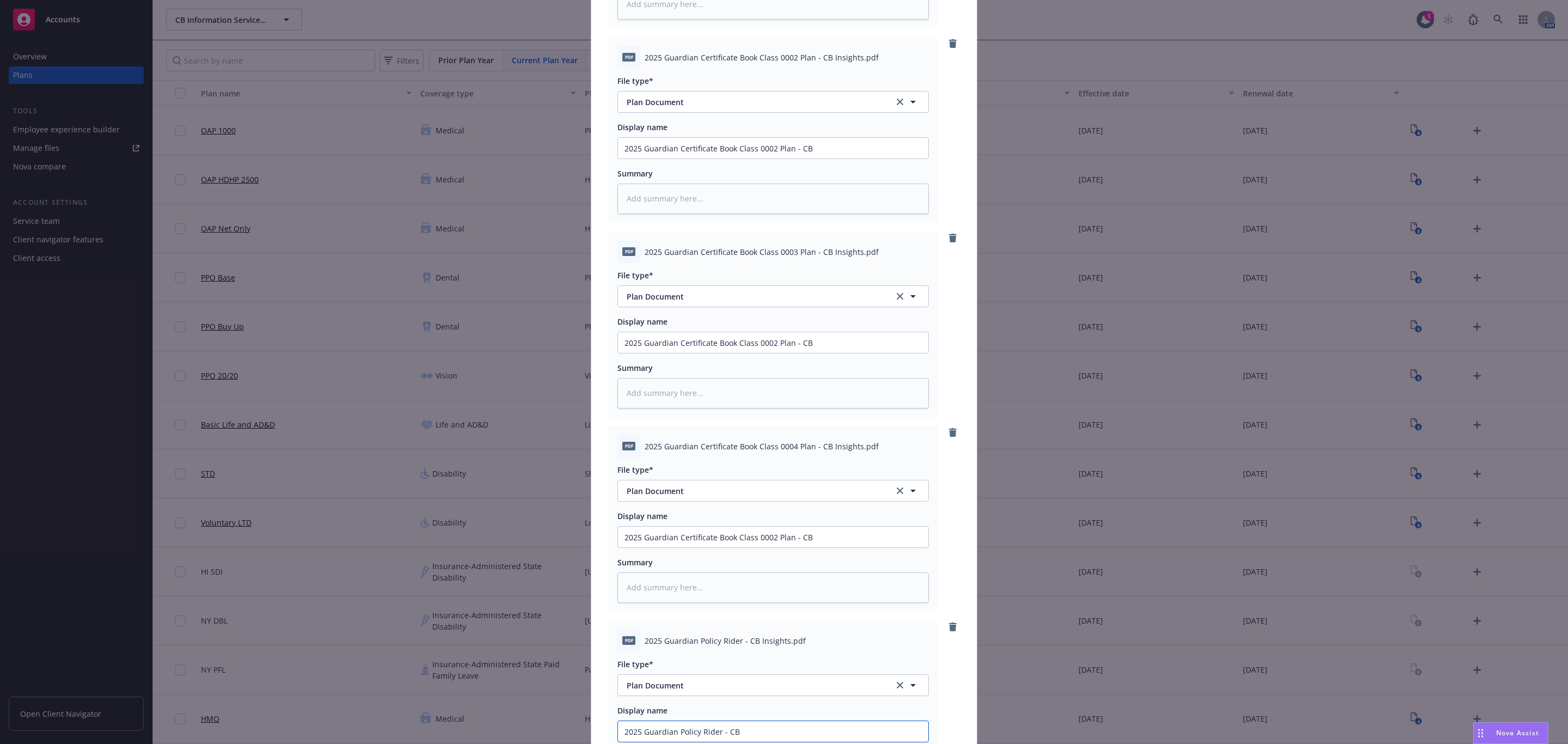
scroll to position [0, 0]
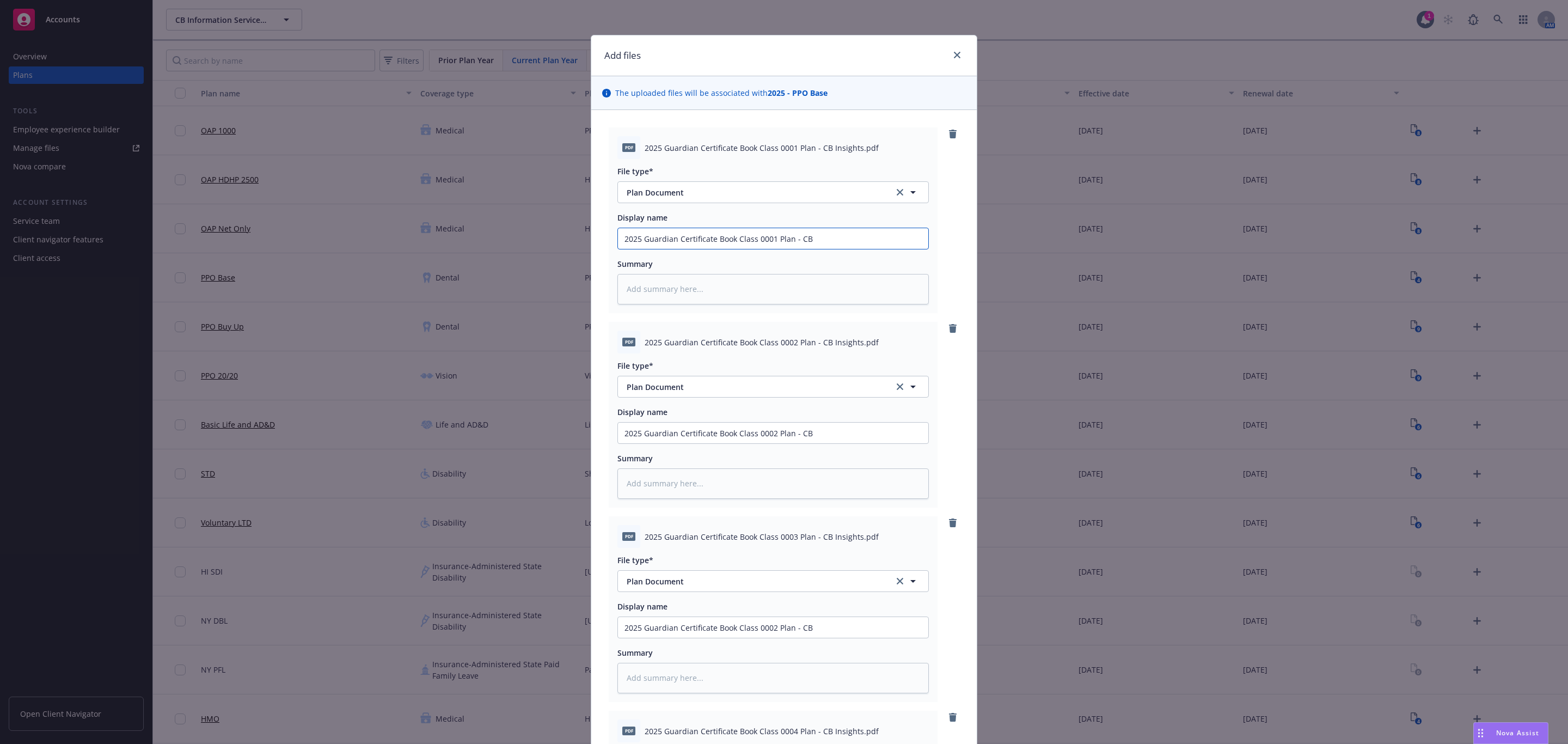
drag, startPoint x: 787, startPoint y: 235, endPoint x: 733, endPoint y: 232, distance: 54.1
click at [733, 232] on input "2025 Guardian Certificate Book Class 0001 Plan - CB" at bounding box center [773, 238] width 311 height 21
drag, startPoint x: 786, startPoint y: 434, endPoint x: 732, endPoint y: 431, distance: 54.1
click at [732, 249] on input "2025 Guardian Certificate Book Class 0002 Plan - CB" at bounding box center [773, 238] width 311 height 21
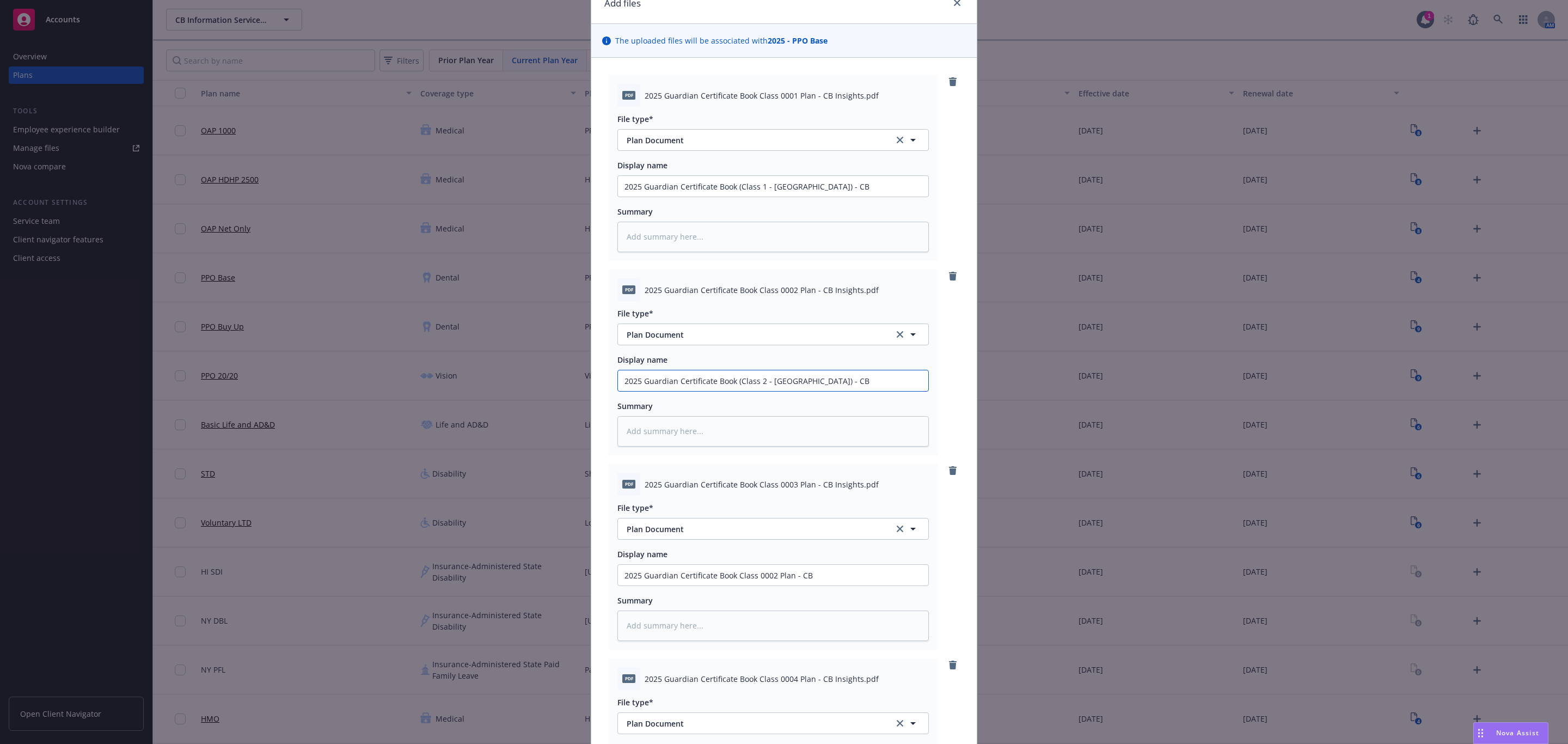
scroll to position [81, 0]
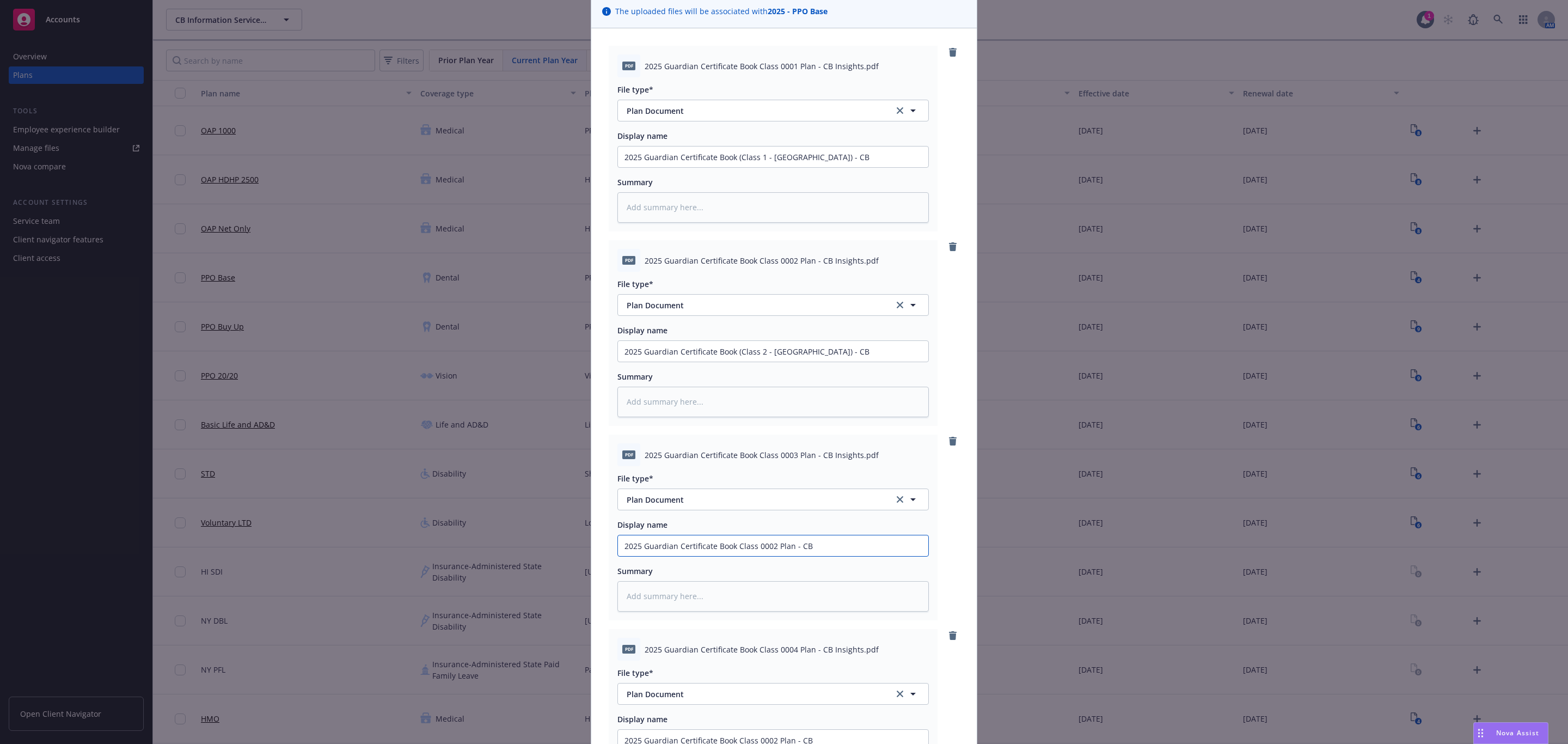
drag, startPoint x: 786, startPoint y: 546, endPoint x: 733, endPoint y: 543, distance: 53.1
click at [733, 167] on input "2025 Guardian Certificate Book Class 0002 Plan - CB" at bounding box center [773, 156] width 311 height 21
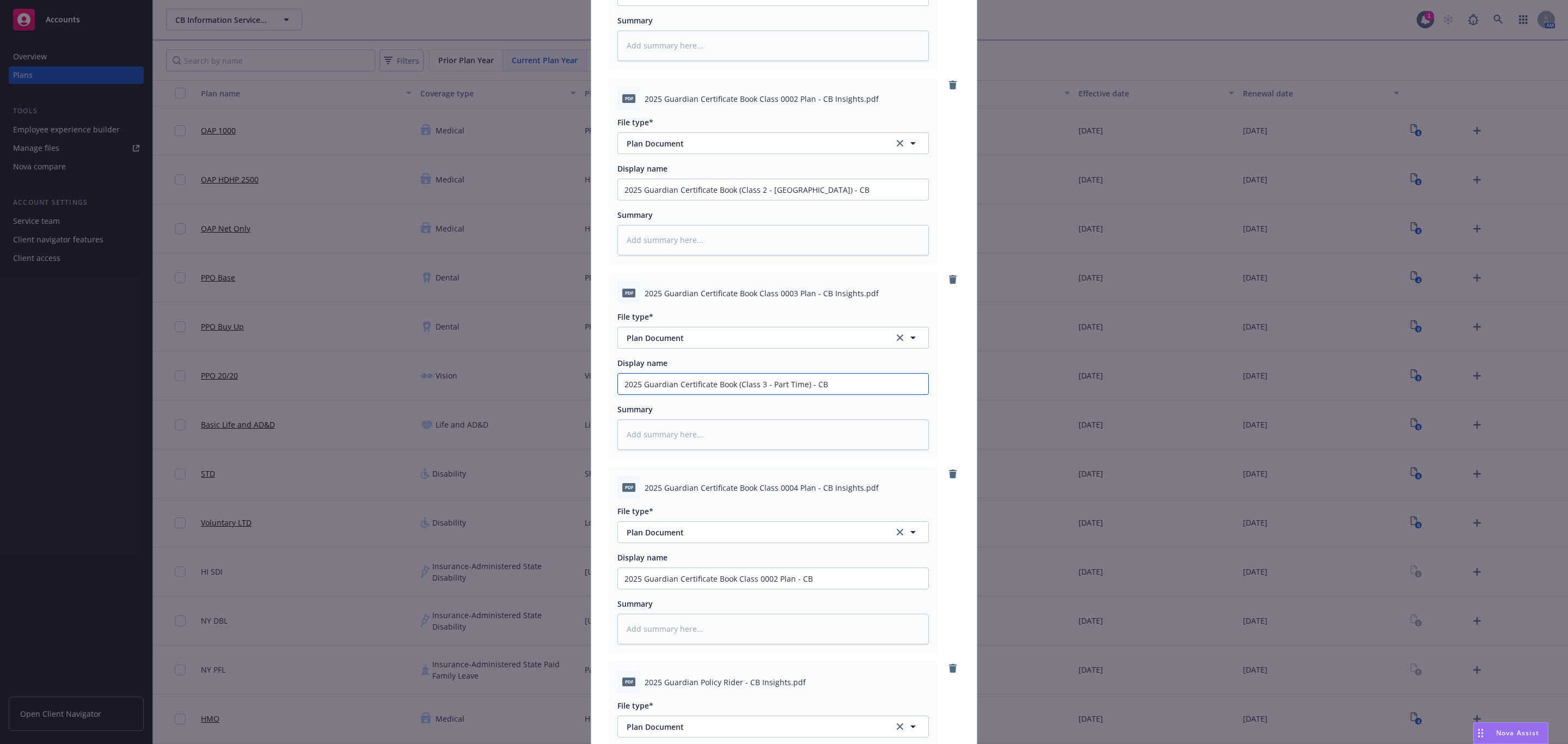
scroll to position [245, 0]
drag, startPoint x: 786, startPoint y: 575, endPoint x: 733, endPoint y: 578, distance: 53.1
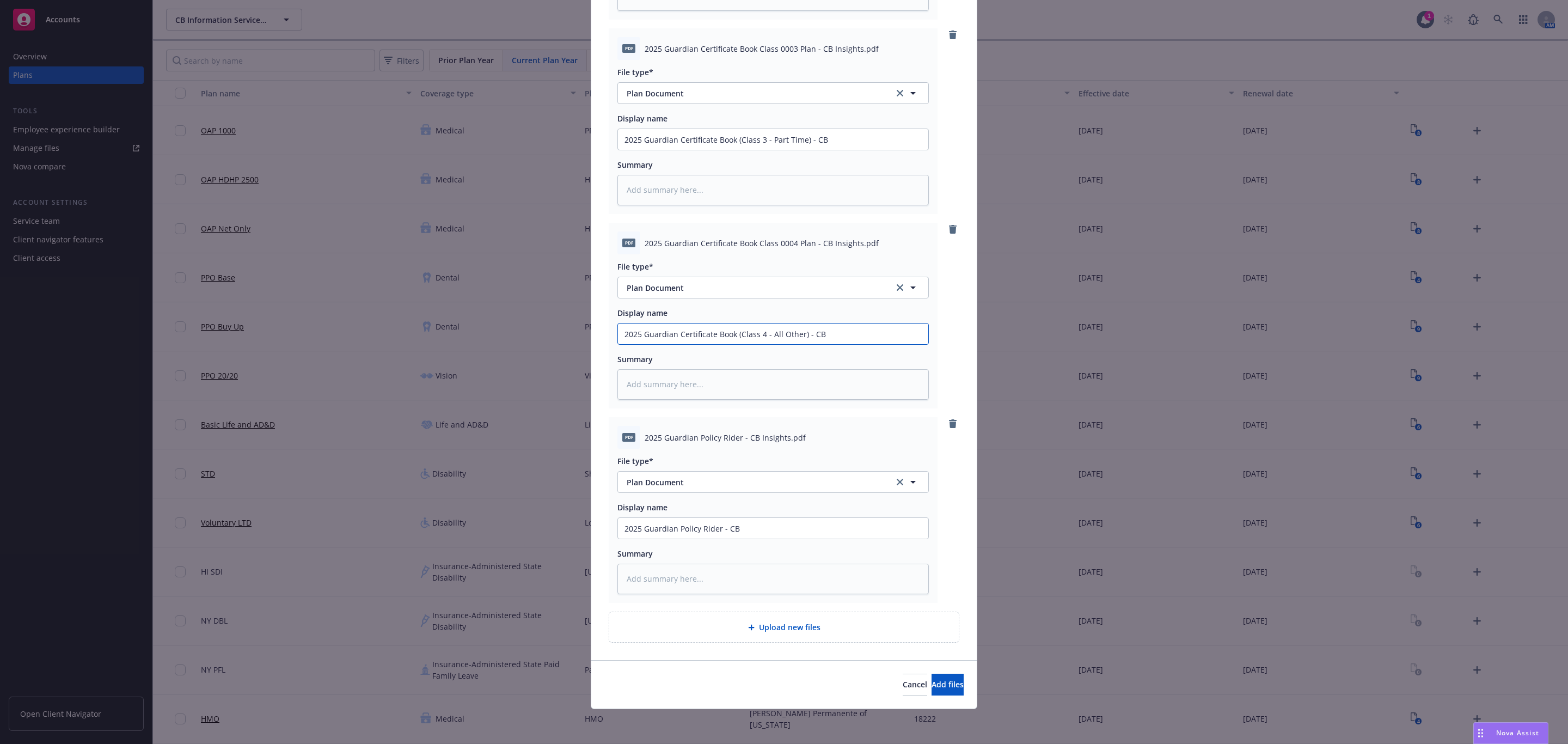
scroll to position [489, 0]
click at [932, 689] on span "Add files" at bounding box center [947, 684] width 32 height 10
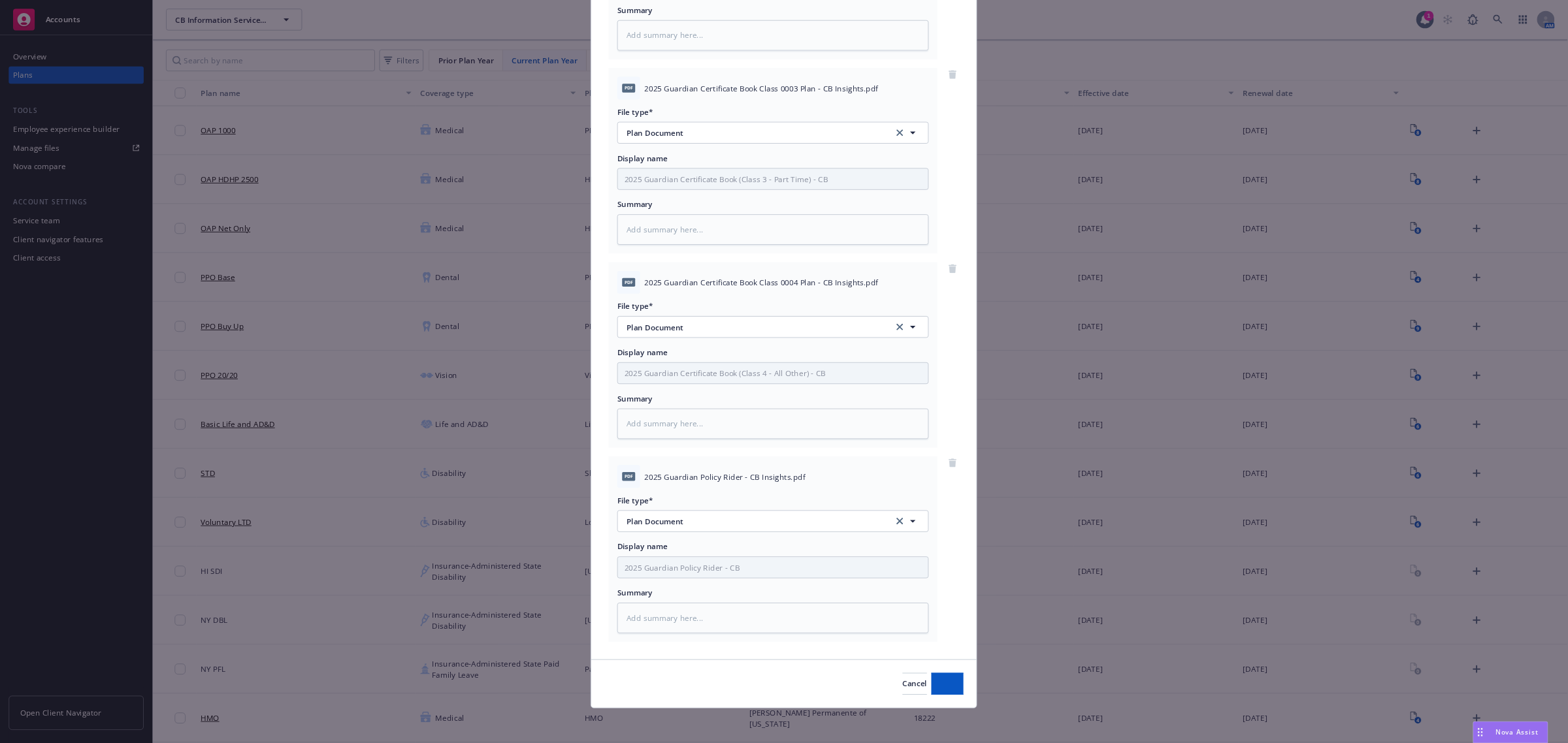
scroll to position [539, 0]
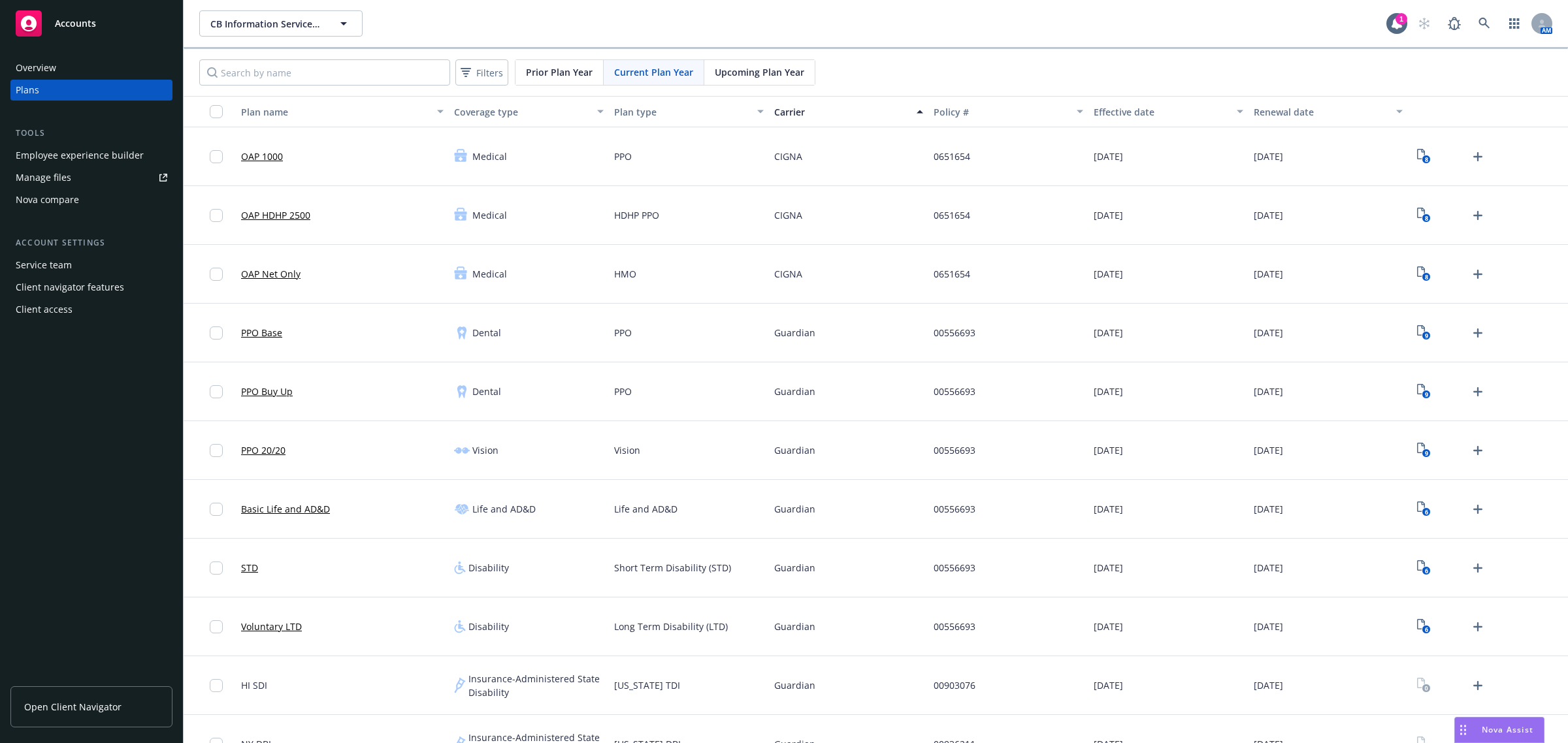
scroll to position [82, 0]
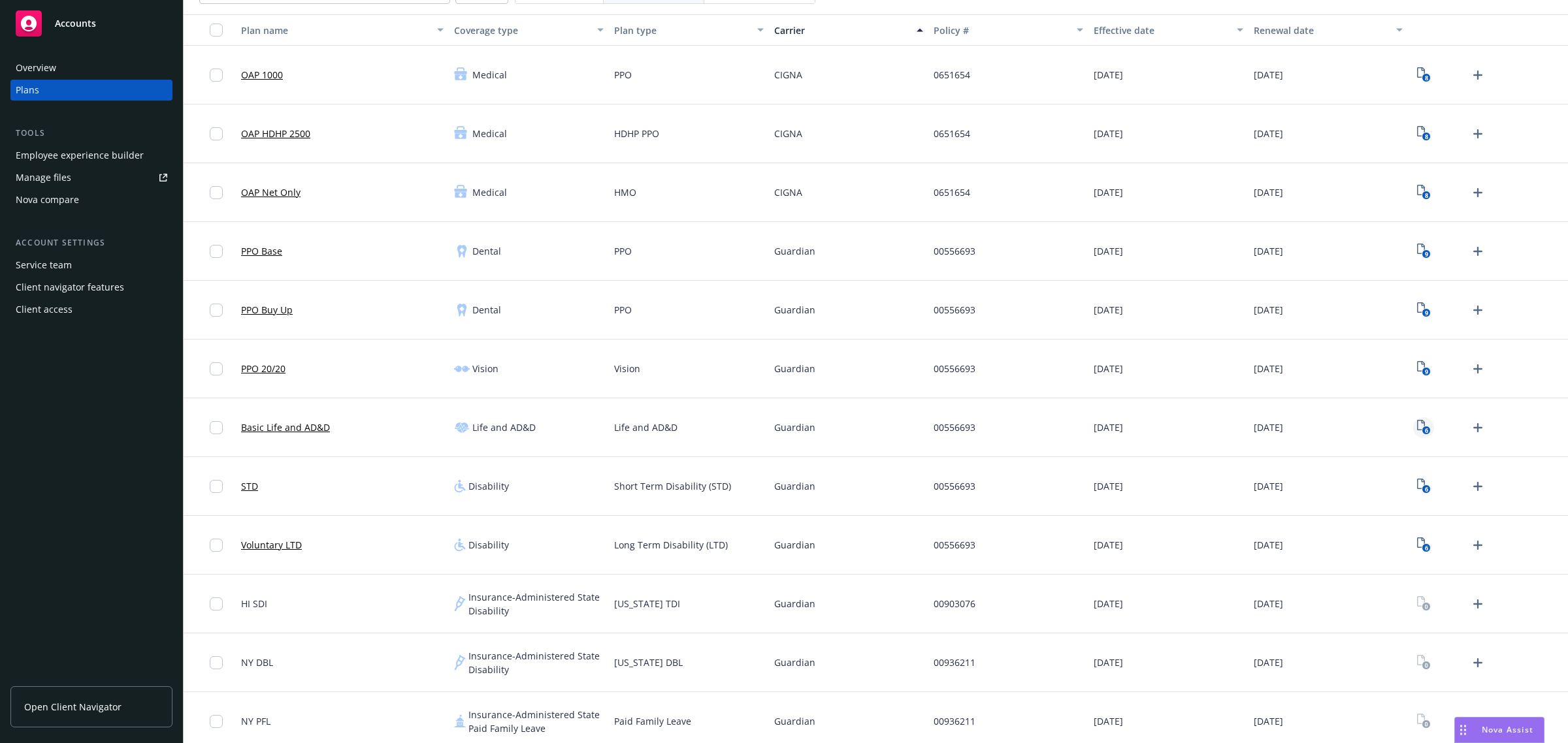
click at [1421, 430] on rect "View Plan Documents" at bounding box center [1425, 430] width 8 height 8
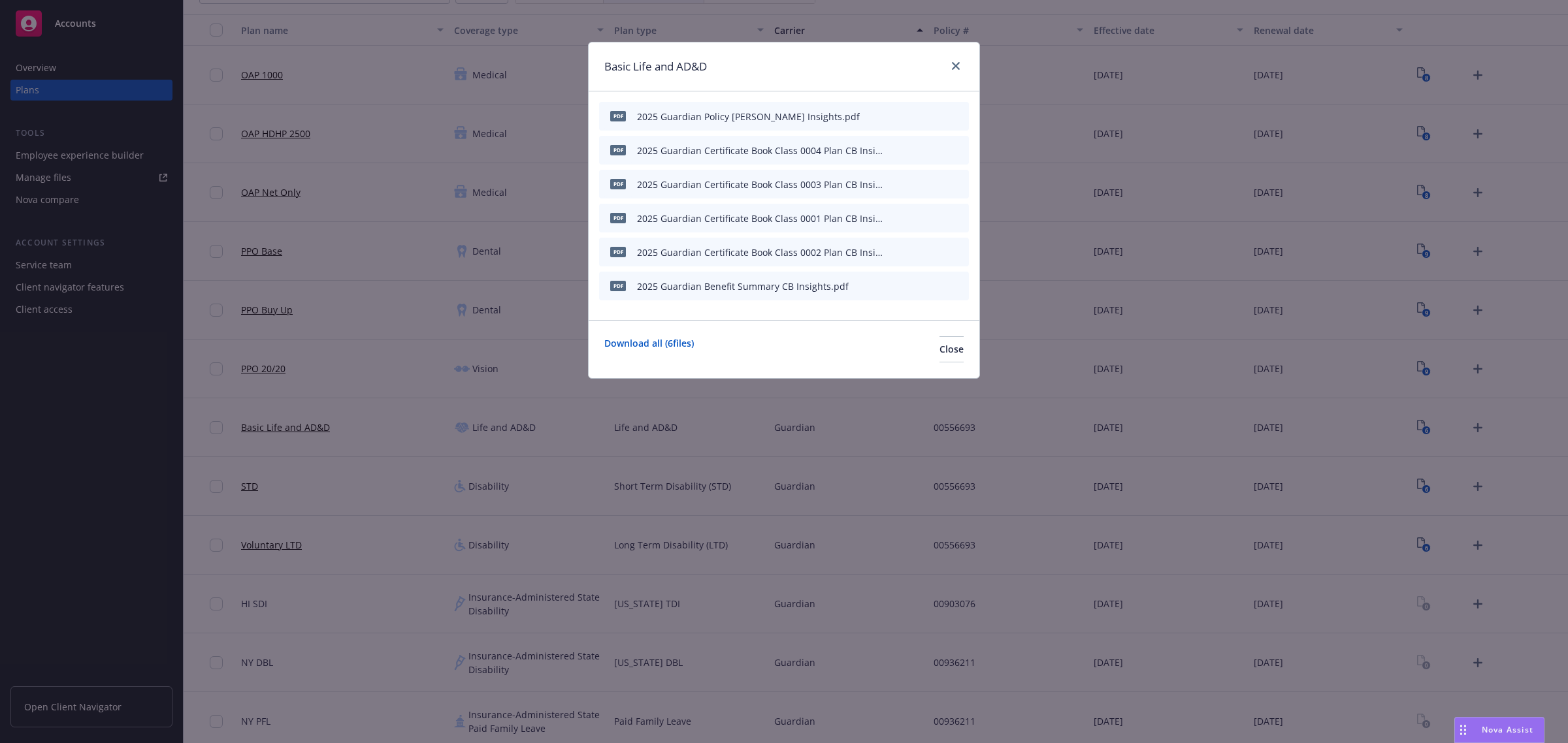
click at [954, 286] on icon "archive file" at bounding box center [957, 285] width 9 height 10
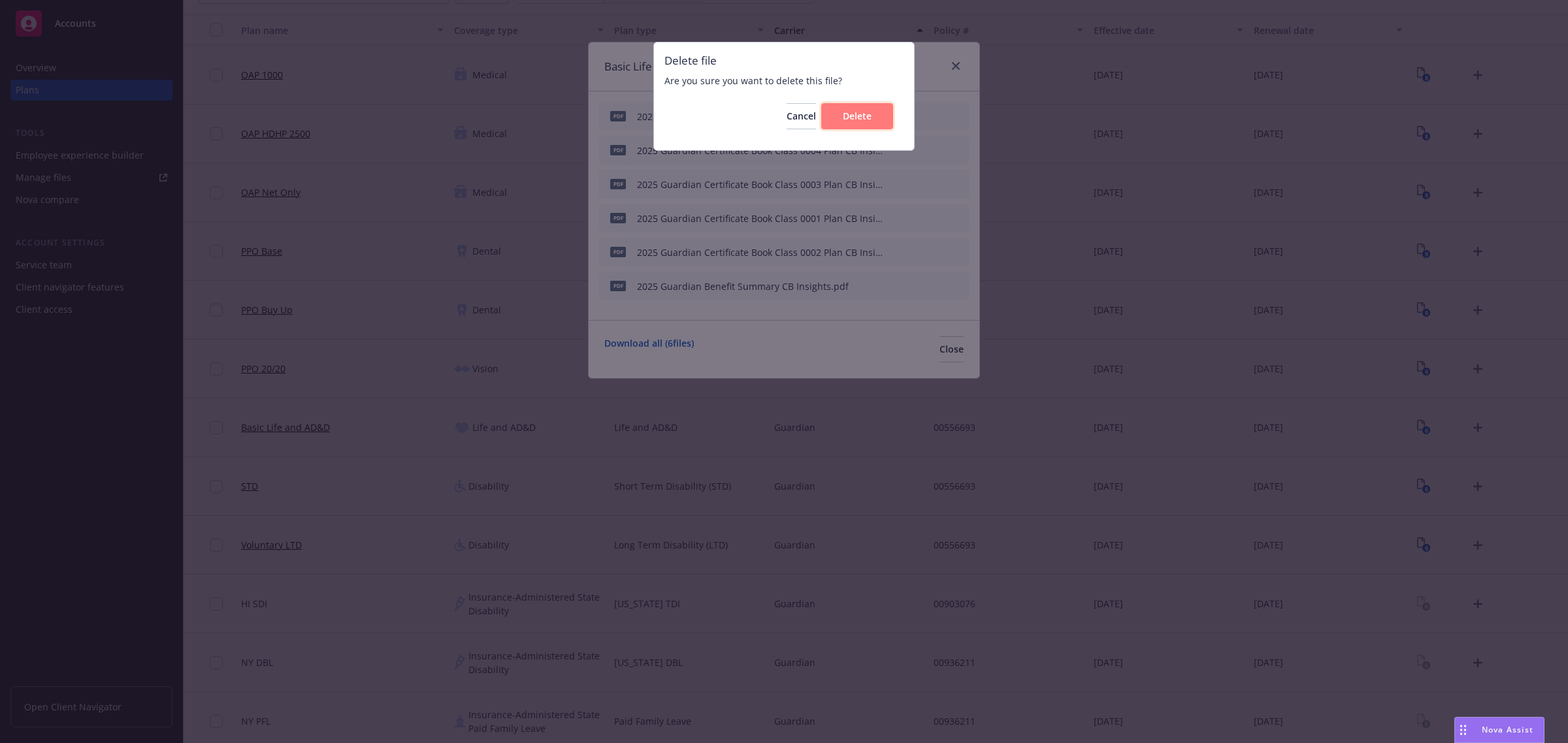
click at [862, 111] on span "Delete" at bounding box center [856, 115] width 29 height 12
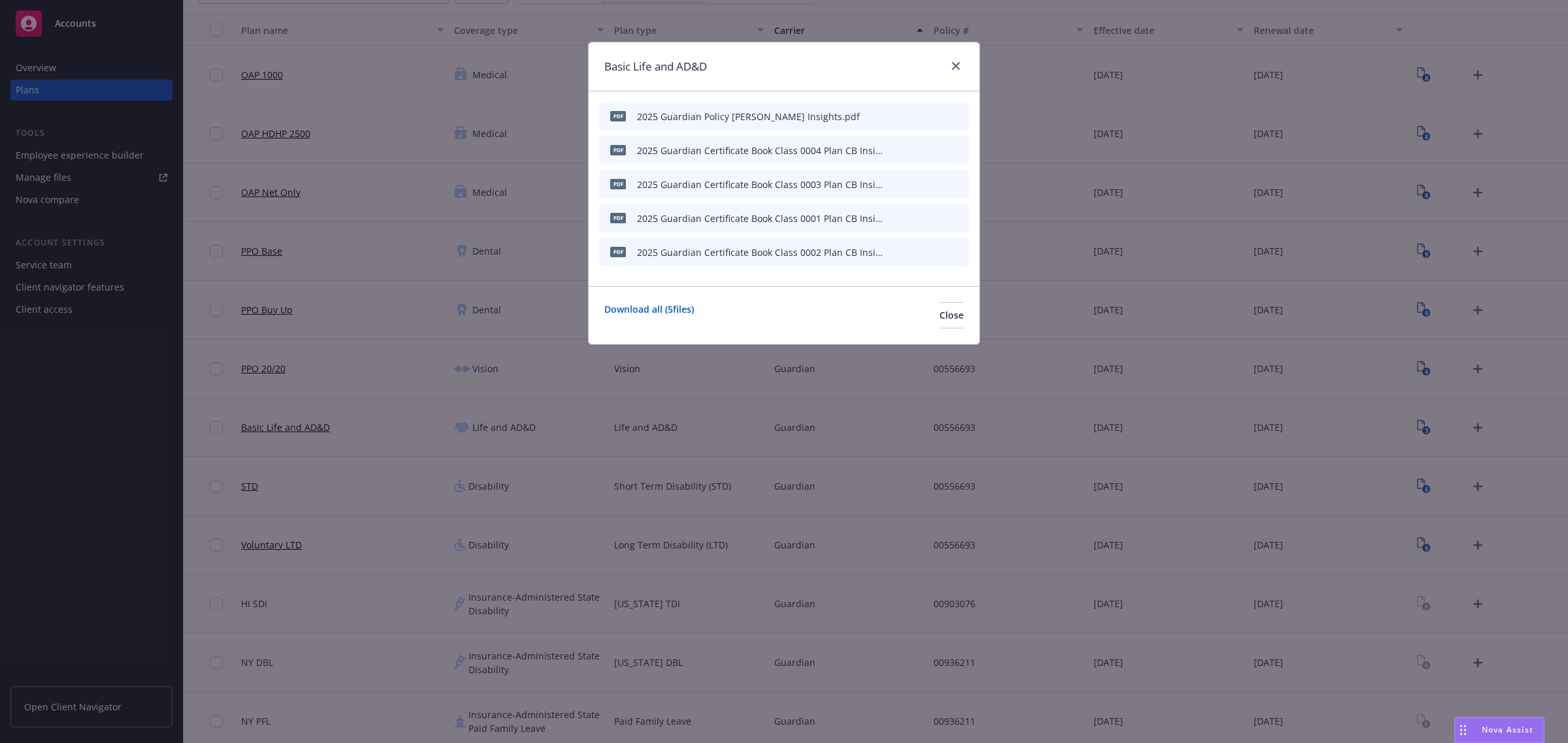
click at [895, 116] on icon "button" at bounding box center [893, 116] width 7 height 7
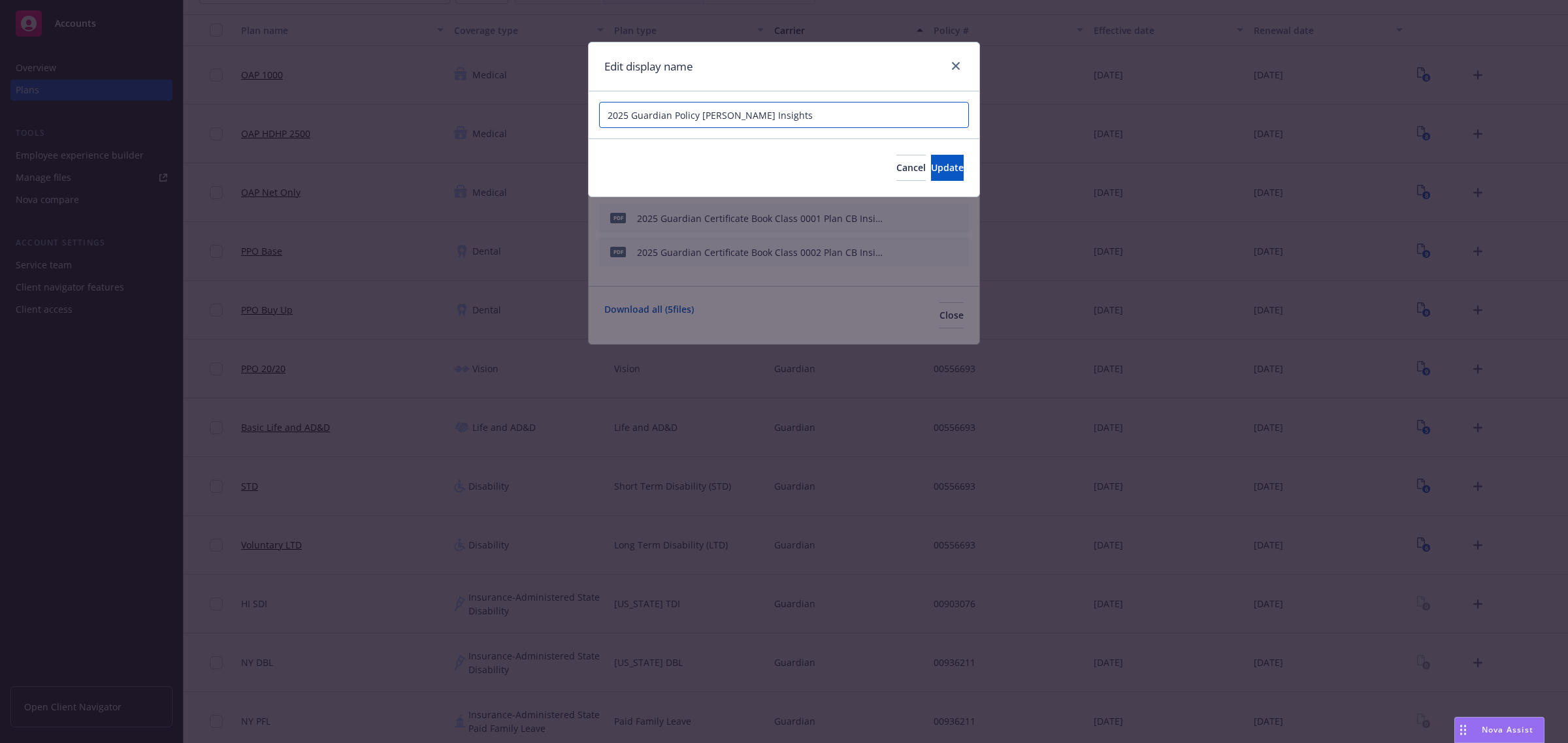
click at [726, 114] on input "2025 Guardian Policy Rider CB Insights" at bounding box center [784, 115] width 370 height 26
drag, startPoint x: 748, startPoint y: 118, endPoint x: 849, endPoint y: 122, distance: 101.1
click at [849, 121] on input "2025 Guardian Policy Rider - CB Insights" at bounding box center [784, 115] width 370 height 26
click at [931, 166] on button "Update" at bounding box center [947, 168] width 33 height 26
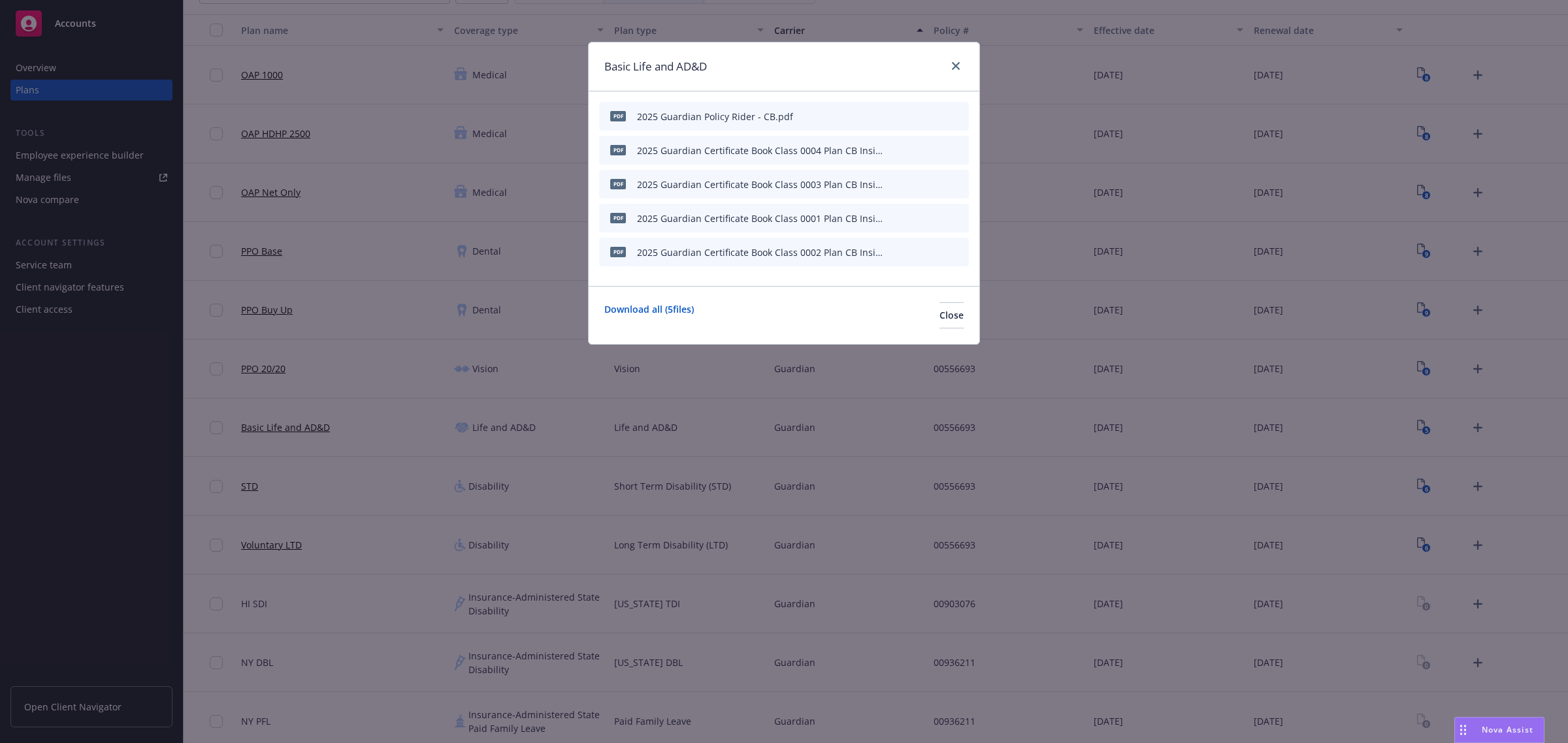
click at [890, 150] on icon "button" at bounding box center [894, 150] width 7 height 7
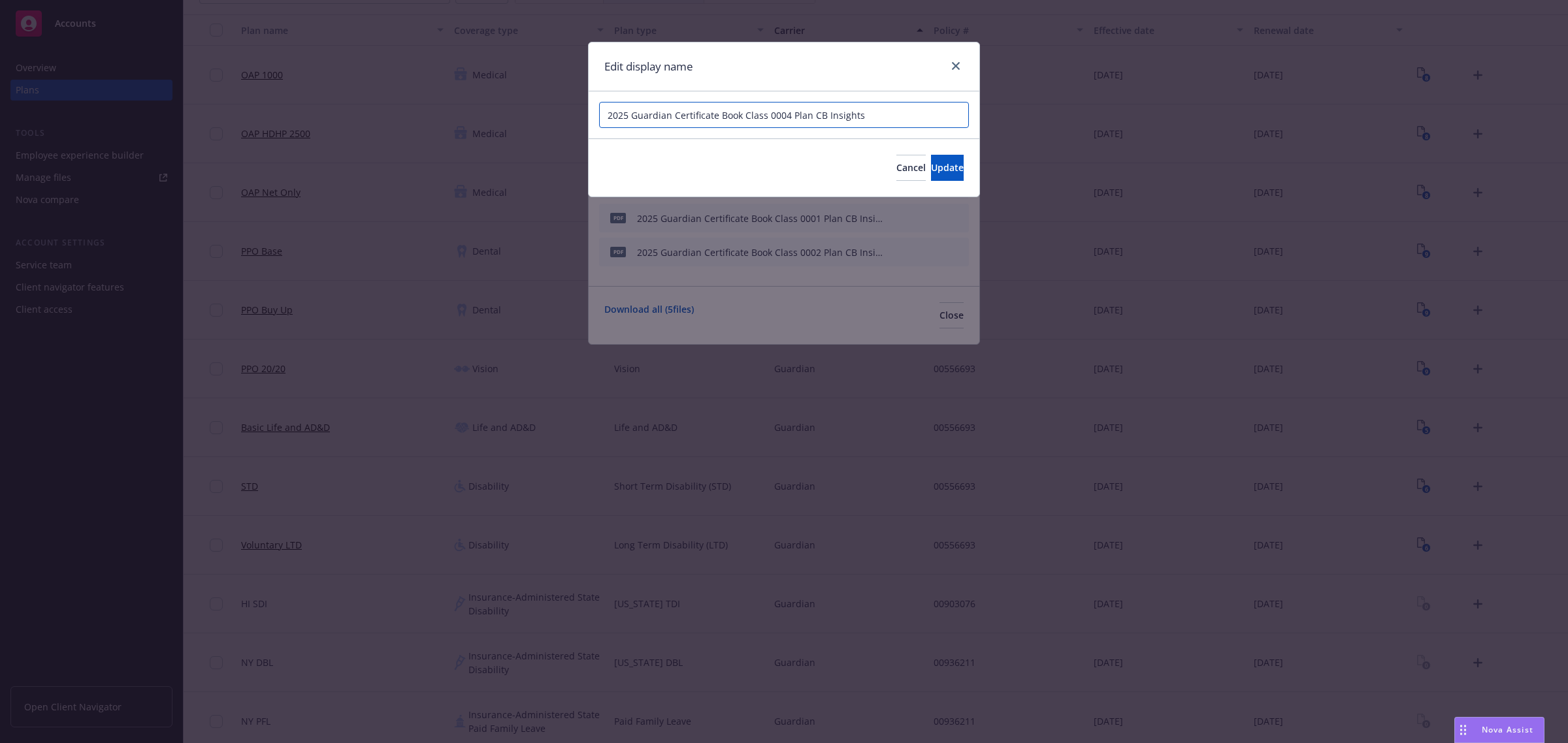
click at [810, 118] on input "2025 Guardian Certificate Book Class 0004 Plan CB Insights" at bounding box center [784, 115] width 370 height 26
drag, startPoint x: 882, startPoint y: 123, endPoint x: 741, endPoint y: 115, distance: 141.2
click at [741, 115] on input "2025 Guardian Certificate Book Class 0004 Plan CB Insights" at bounding box center [784, 115] width 370 height 26
click at [896, 166] on button "Cancel" at bounding box center [911, 168] width 30 height 26
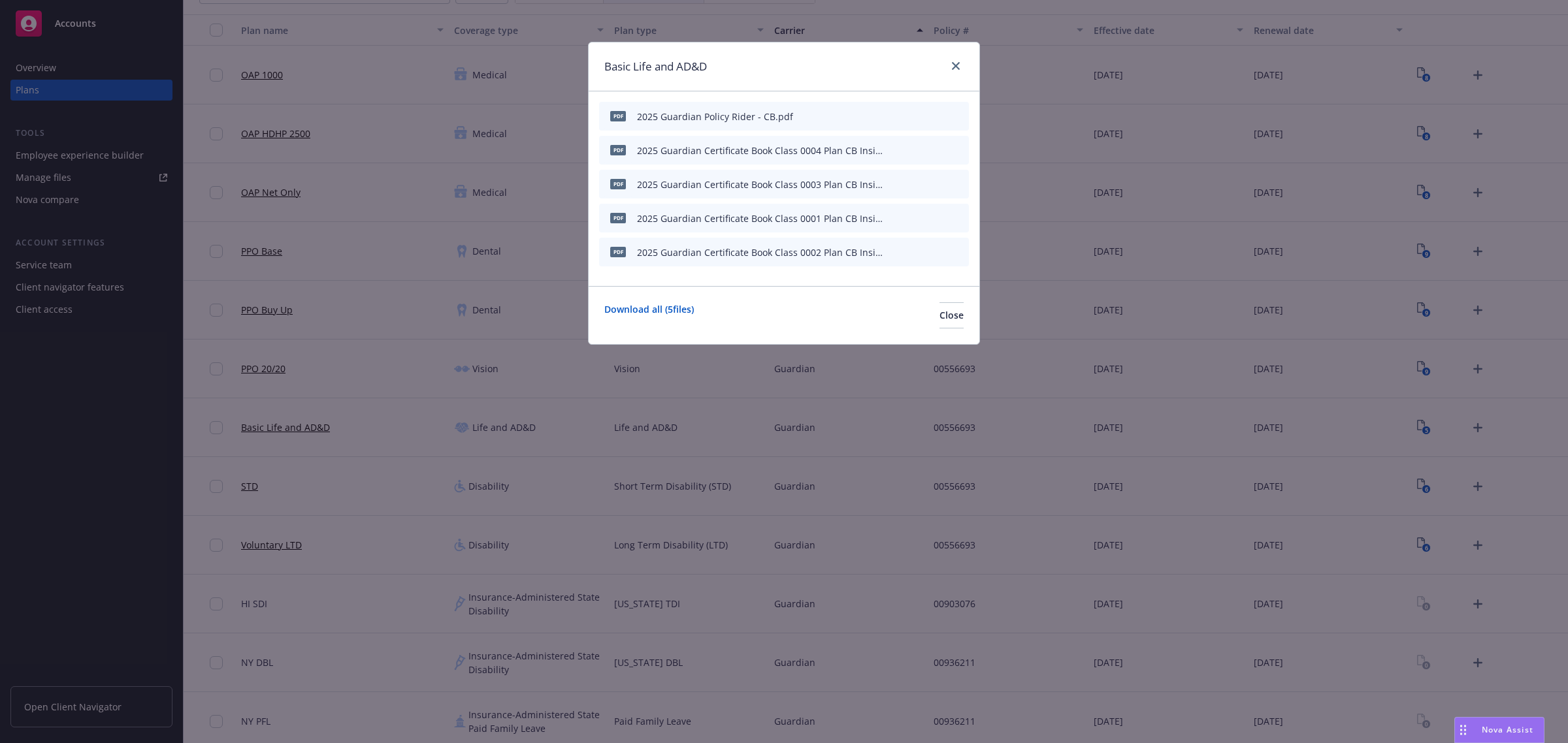
click at [886, 154] on div "pdf 2025 Guardian Certificate Book Class 0004 Plan CB Insights.pdf" at bounding box center [784, 150] width 370 height 29
click at [892, 150] on icon "button" at bounding box center [894, 150] width 7 height 7
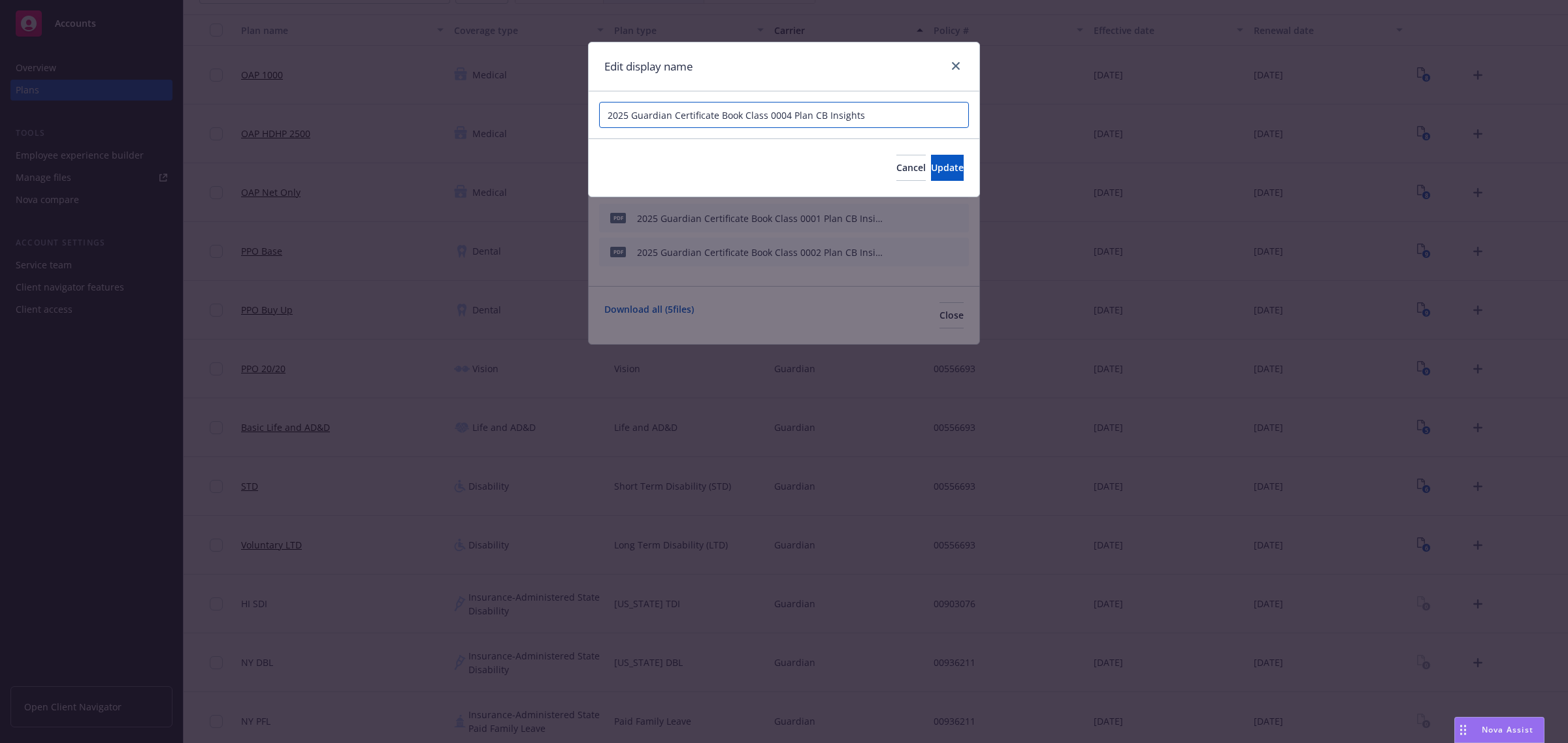
drag, startPoint x: 742, startPoint y: 115, endPoint x: 1103, endPoint y: 122, distance: 361.1
click at [1103, 122] on div "Edit display name 2025 Guardian Certificate Book Class 0004 Plan CB Insights Ca…" at bounding box center [784, 372] width 1568 height 743
drag, startPoint x: 922, startPoint y: 133, endPoint x: 870, endPoint y: 121, distance: 53.4
click at [872, 121] on div "2025 Guardian Certificate Book (Class 4 - All Other) - CB" at bounding box center [784, 114] width 391 height 47
drag, startPoint x: 870, startPoint y: 121, endPoint x: 384, endPoint y: 119, distance: 486.0
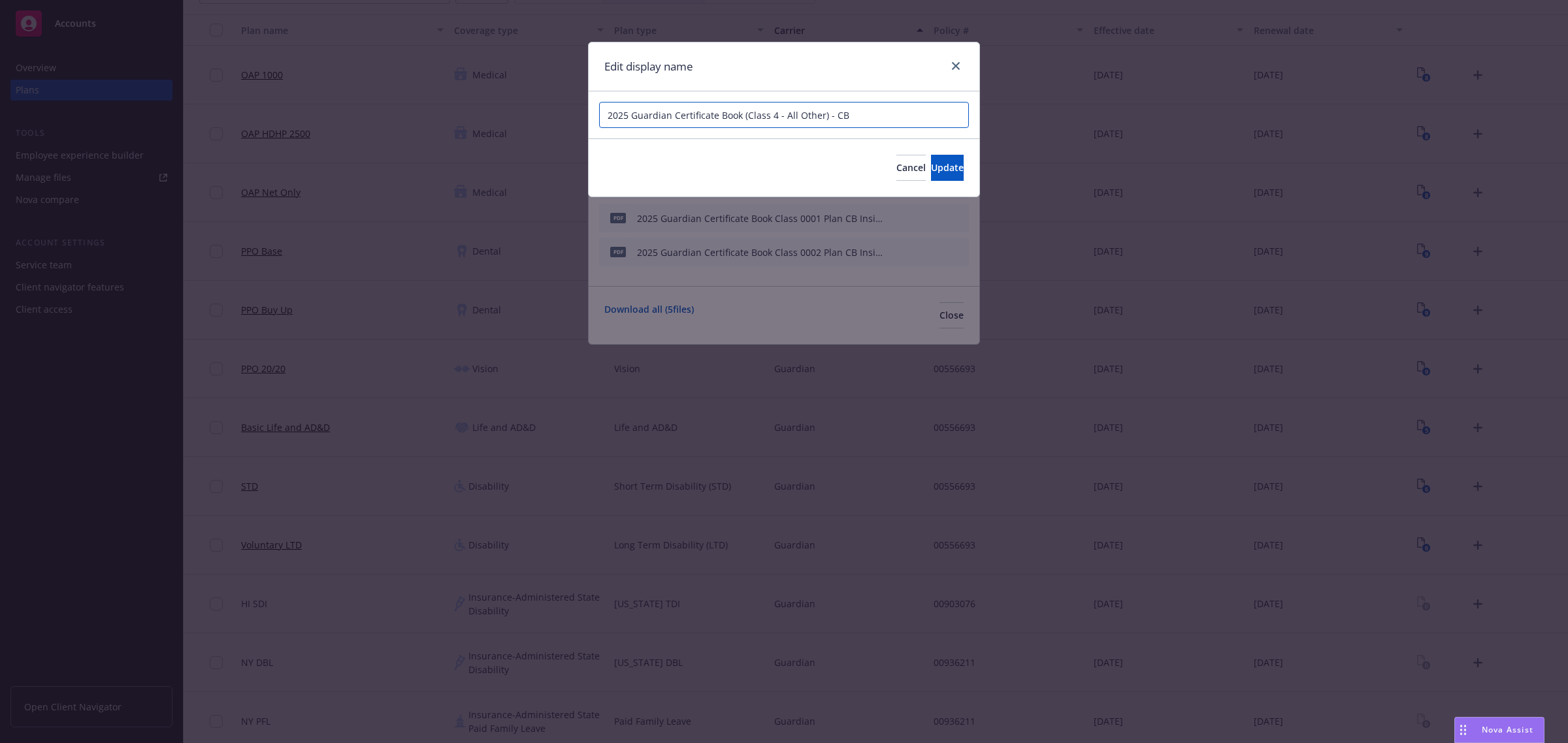
click at [384, 119] on div "Edit display name 2025 Guardian Certificate Book (Class 4 - All Other) - CB Can…" at bounding box center [784, 372] width 1568 height 743
click at [931, 162] on span "Update" at bounding box center [947, 167] width 33 height 12
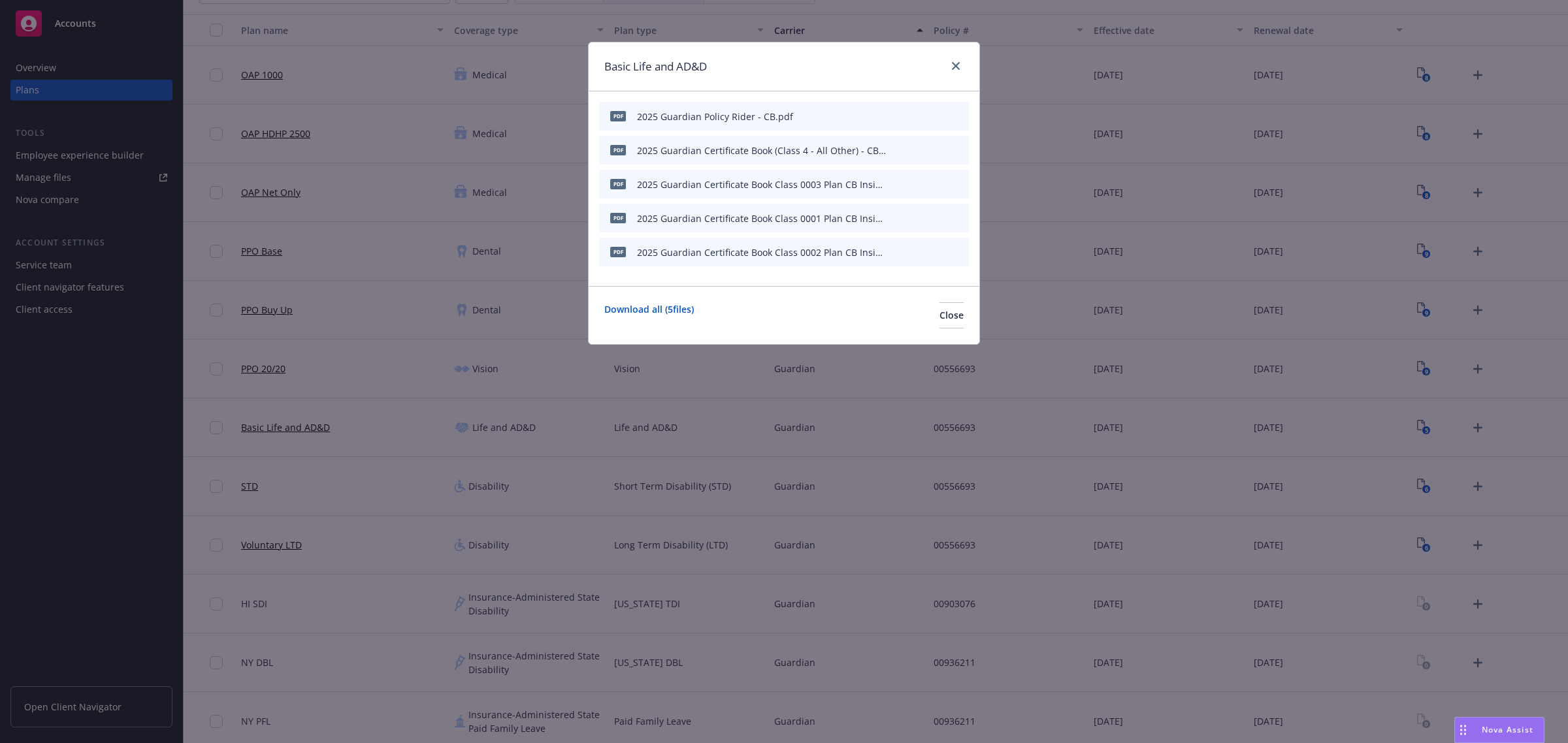
click at [887, 184] on div "pdf 2025 Guardian Certificate Book Class 0003 Plan CB Insights.pdf" at bounding box center [784, 184] width 370 height 29
click at [892, 183] on icon "button" at bounding box center [894, 184] width 7 height 7
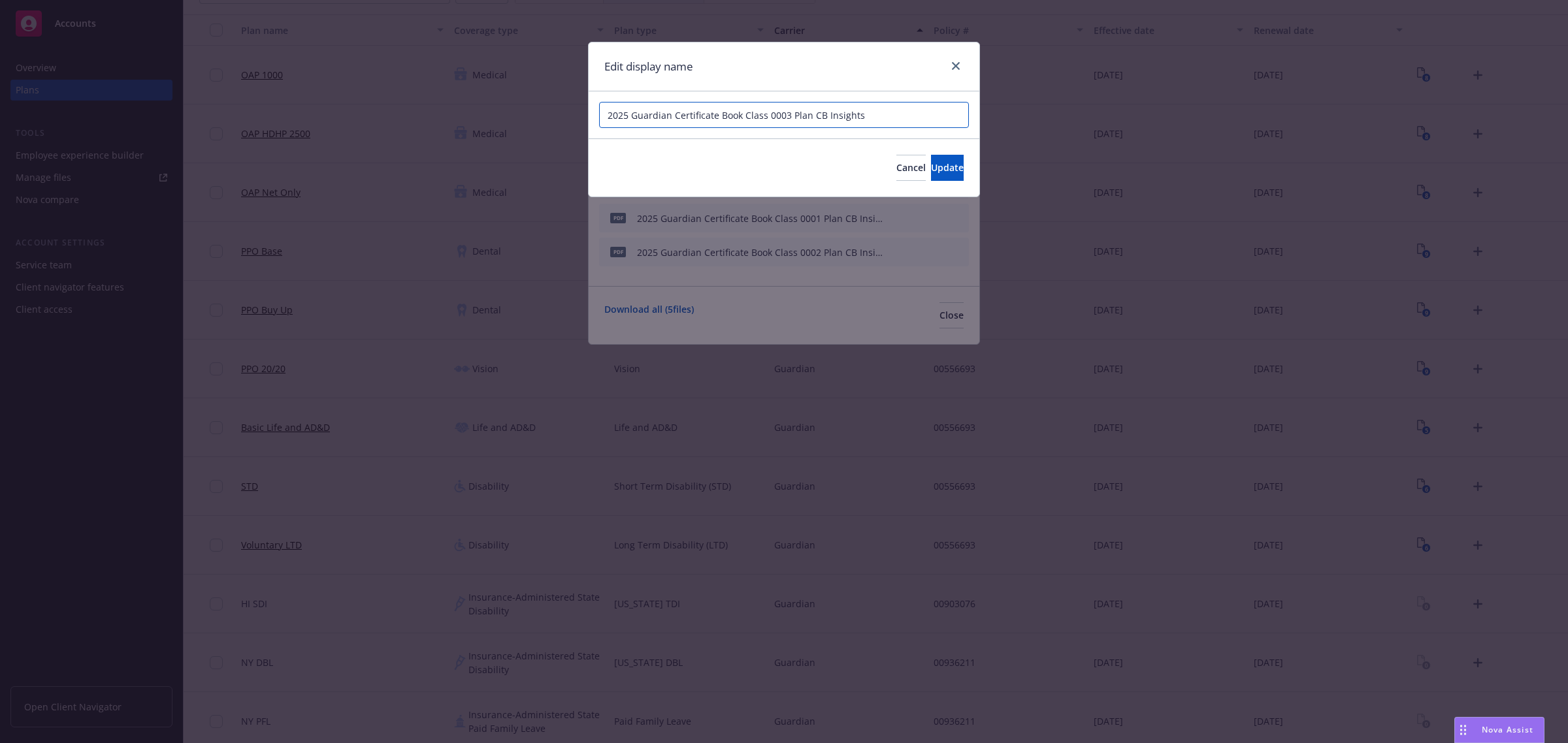
drag, startPoint x: 868, startPoint y: 112, endPoint x: 382, endPoint y: 114, distance: 486.0
click at [382, 114] on div "Edit display name 2025 Guardian Certificate Book Class 0003 Plan CB Insights Ca…" at bounding box center [784, 372] width 1568 height 743
paste input "(Class 4 - All Other) - CB"
drag, startPoint x: 820, startPoint y: 115, endPoint x: 771, endPoint y: 116, distance: 49.0
click at [771, 116] on input "2025 Guardian Certificate Book (Class 4 - All Other) - CB" at bounding box center [784, 115] width 370 height 26
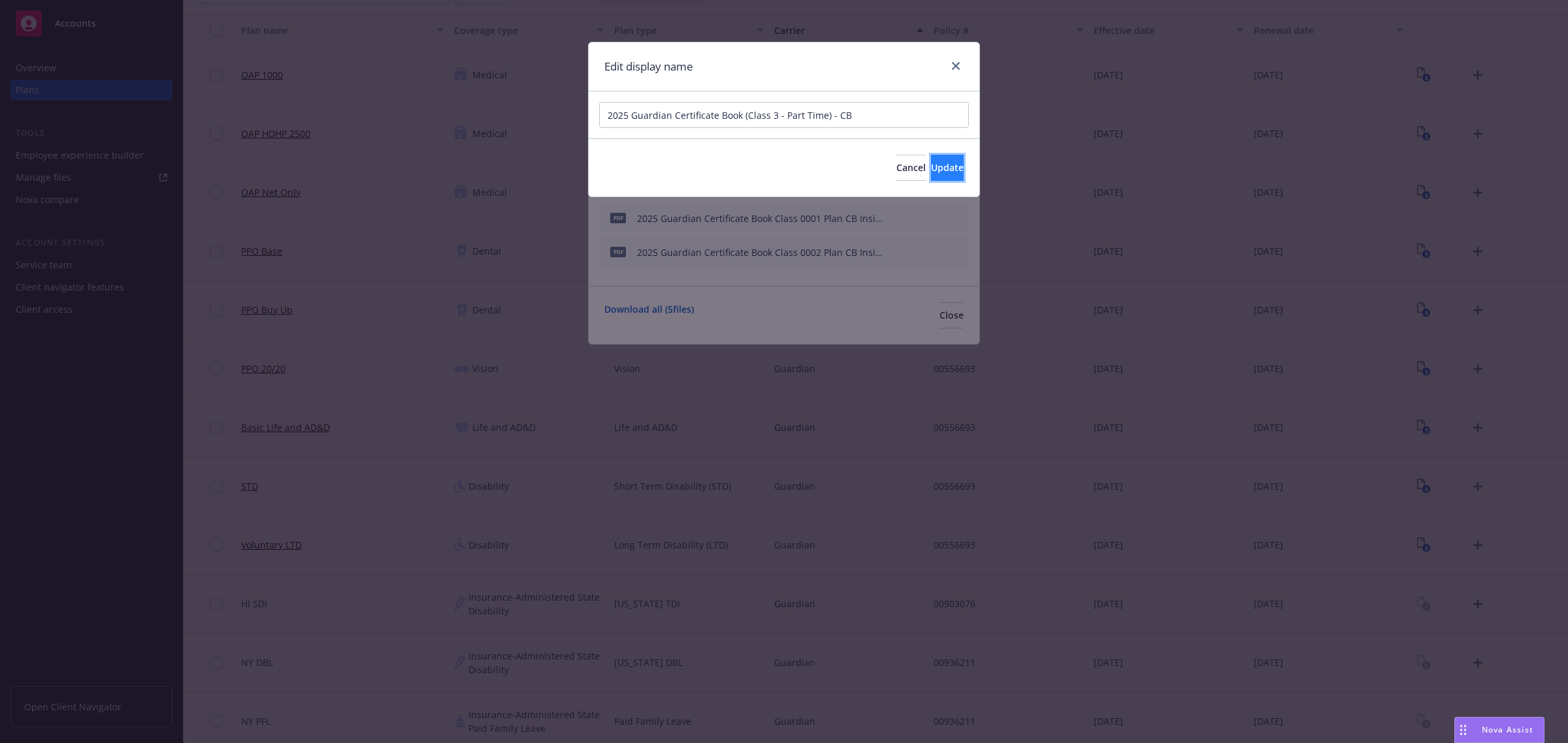
click at [931, 160] on button "Update" at bounding box center [947, 168] width 33 height 26
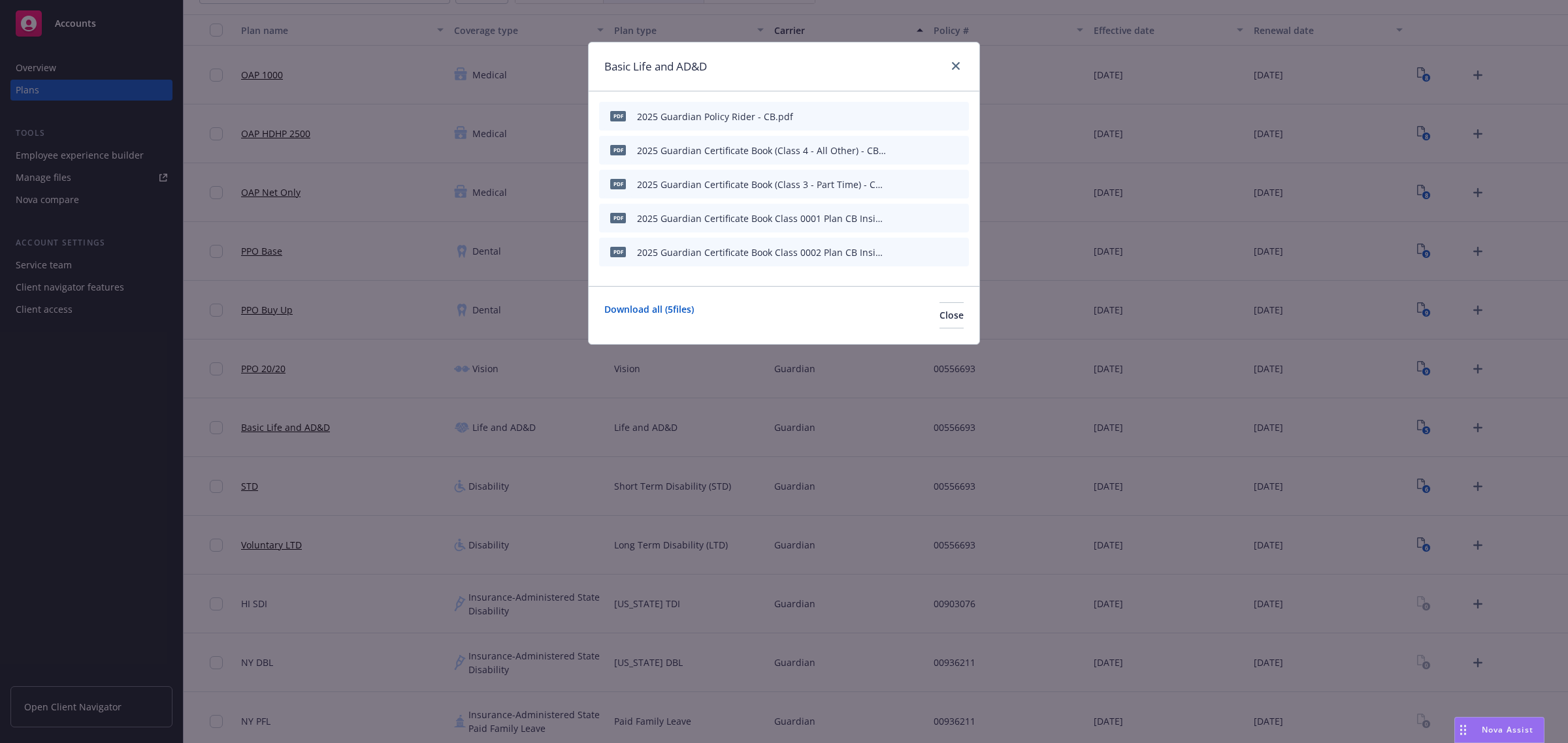
click at [895, 216] on icon "button" at bounding box center [893, 218] width 7 height 7
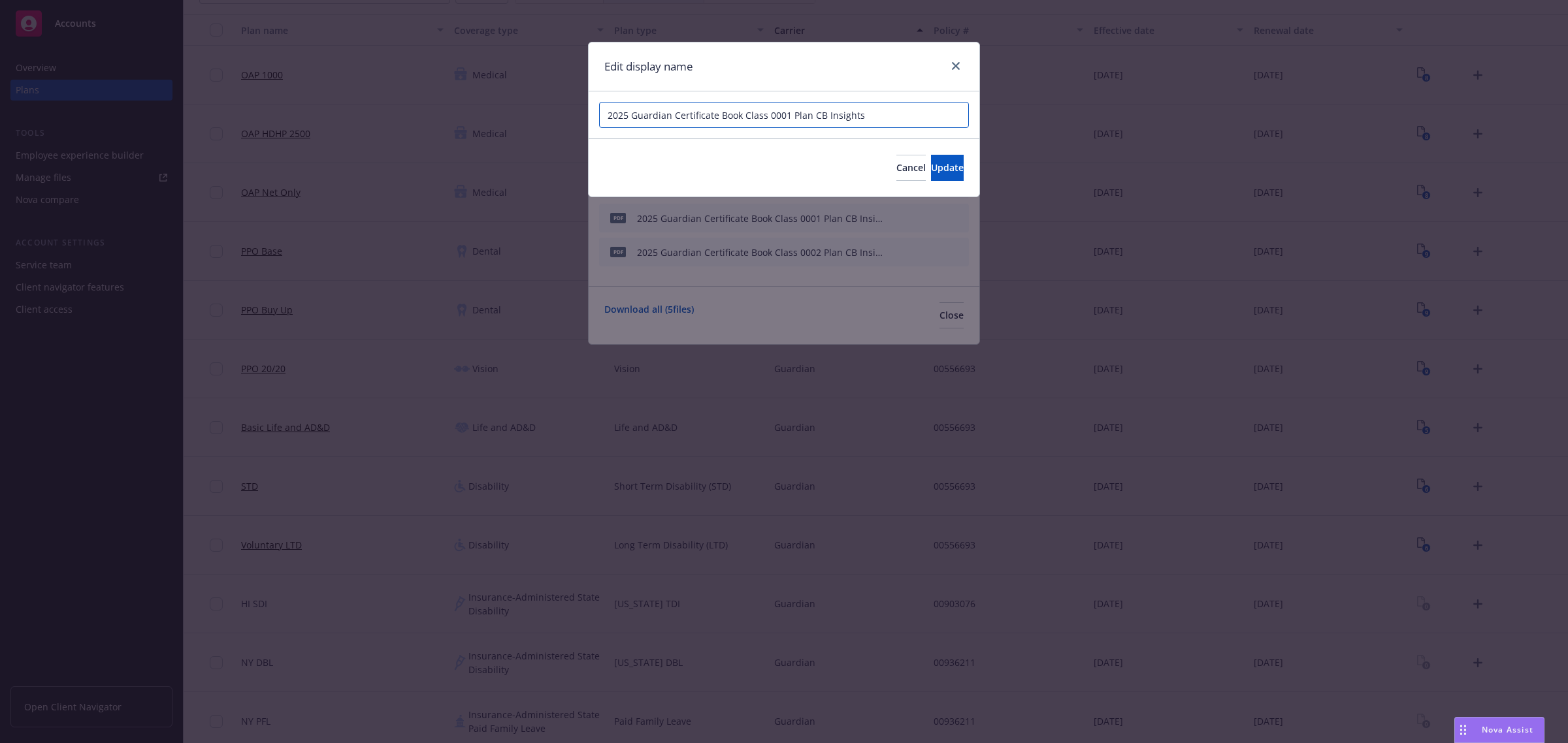
drag, startPoint x: 882, startPoint y: 114, endPoint x: 509, endPoint y: 111, distance: 373.0
click at [509, 111] on div "Edit display name 2025 Guardian Certificate Book Class 0001 Plan CB Insights Ca…" at bounding box center [784, 372] width 1568 height 743
paste input "(Class 4 - All Other) - CB"
drag, startPoint x: 820, startPoint y: 114, endPoint x: 771, endPoint y: 114, distance: 49.0
click at [771, 114] on input "2025 Guardian Certificate Book (Class 4 - All Other) - CB" at bounding box center [784, 115] width 370 height 26
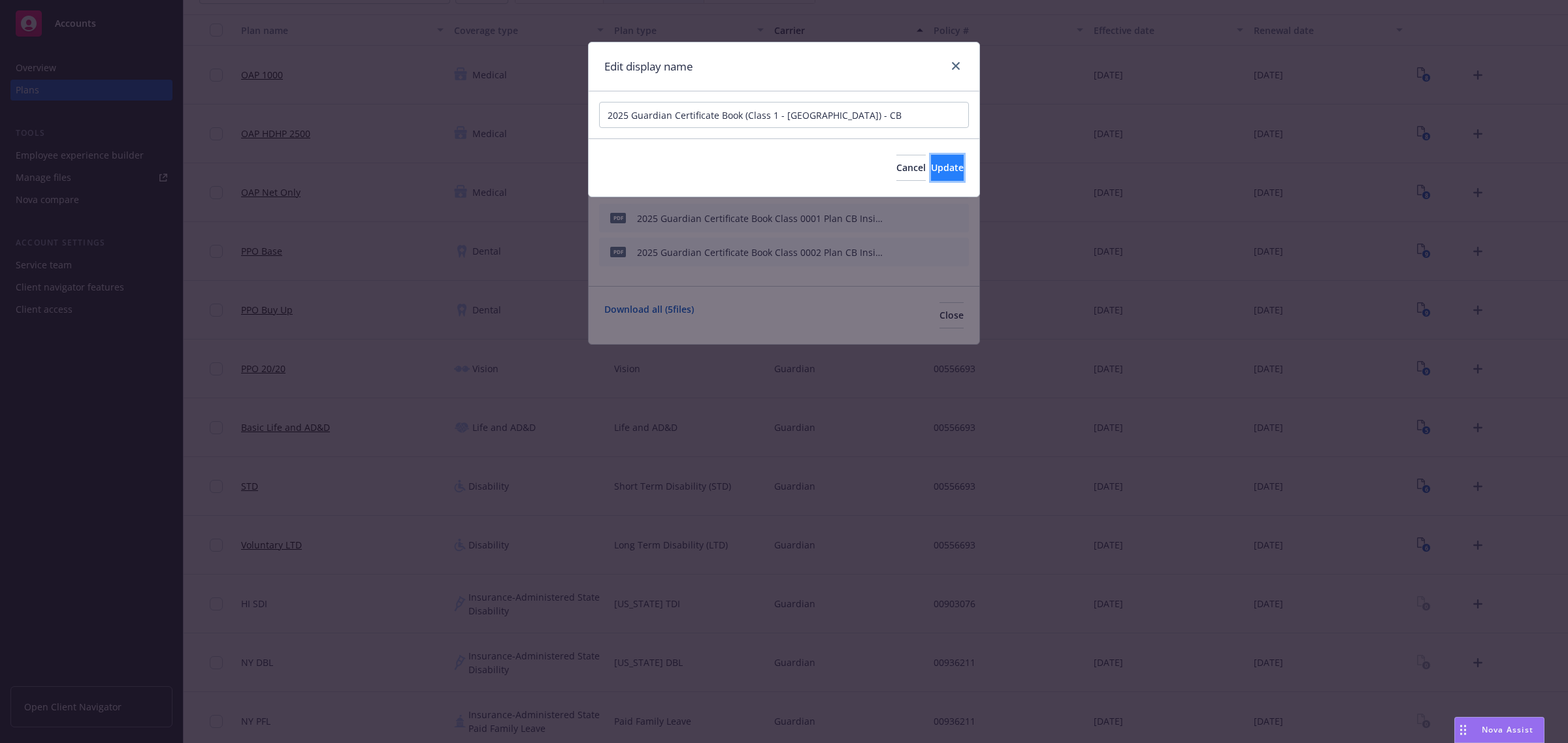
click at [931, 172] on span "Update" at bounding box center [947, 167] width 33 height 12
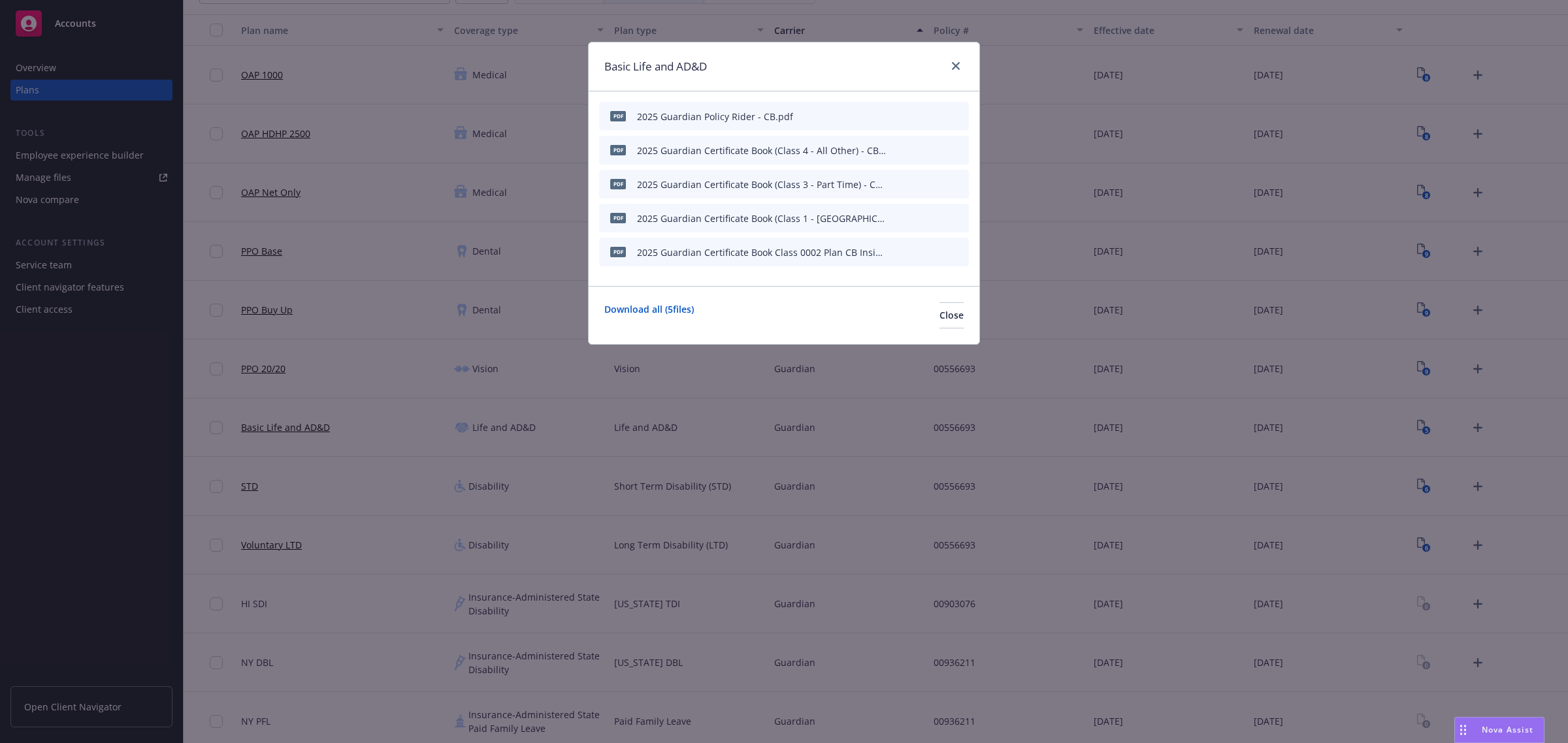
click at [893, 248] on icon "button" at bounding box center [894, 252] width 7 height 7
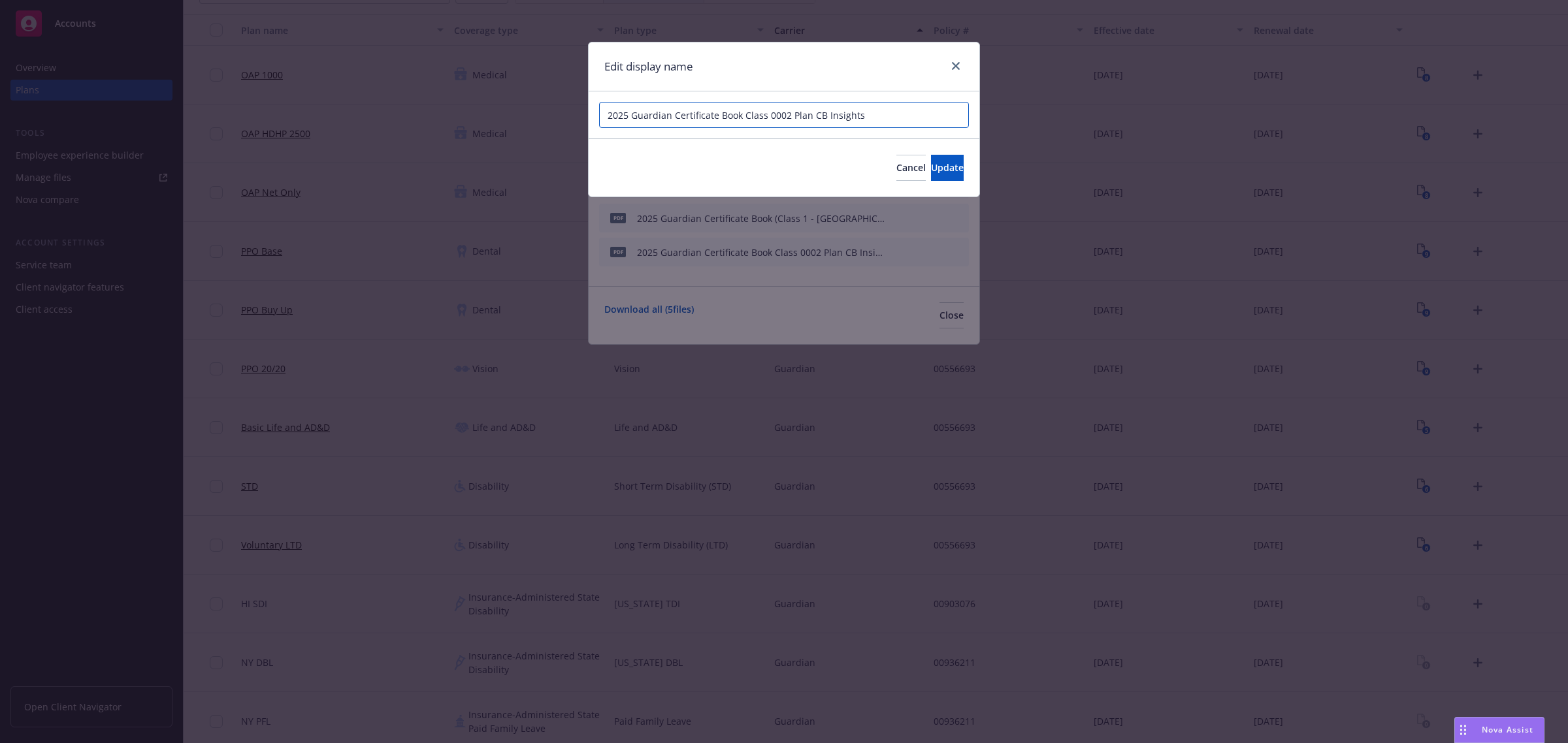
drag, startPoint x: 751, startPoint y: 103, endPoint x: 422, endPoint y: 99, distance: 329.0
click at [422, 99] on div "Edit display name 2025 Guardian Certificate Book Class 0002 Plan CB Insights Ca…" at bounding box center [784, 372] width 1568 height 743
paste input "(Class 4 - All Other) - CB"
drag, startPoint x: 821, startPoint y: 113, endPoint x: 772, endPoint y: 112, distance: 49.0
click at [772, 112] on input "2025 Guardian Certificate Book (Class 4 - All Other) - CB" at bounding box center [784, 115] width 370 height 26
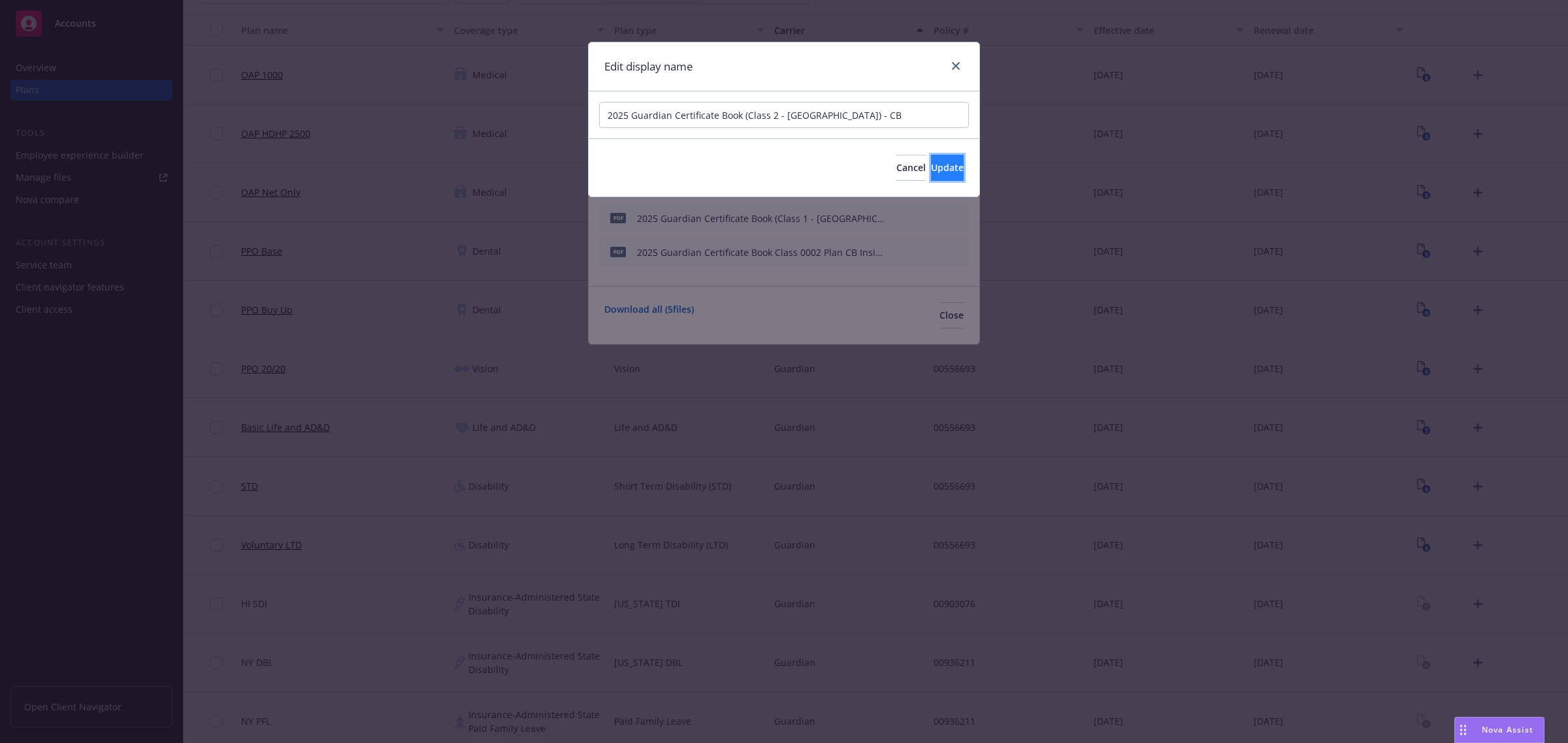
click at [941, 167] on span "Update" at bounding box center [947, 167] width 33 height 12
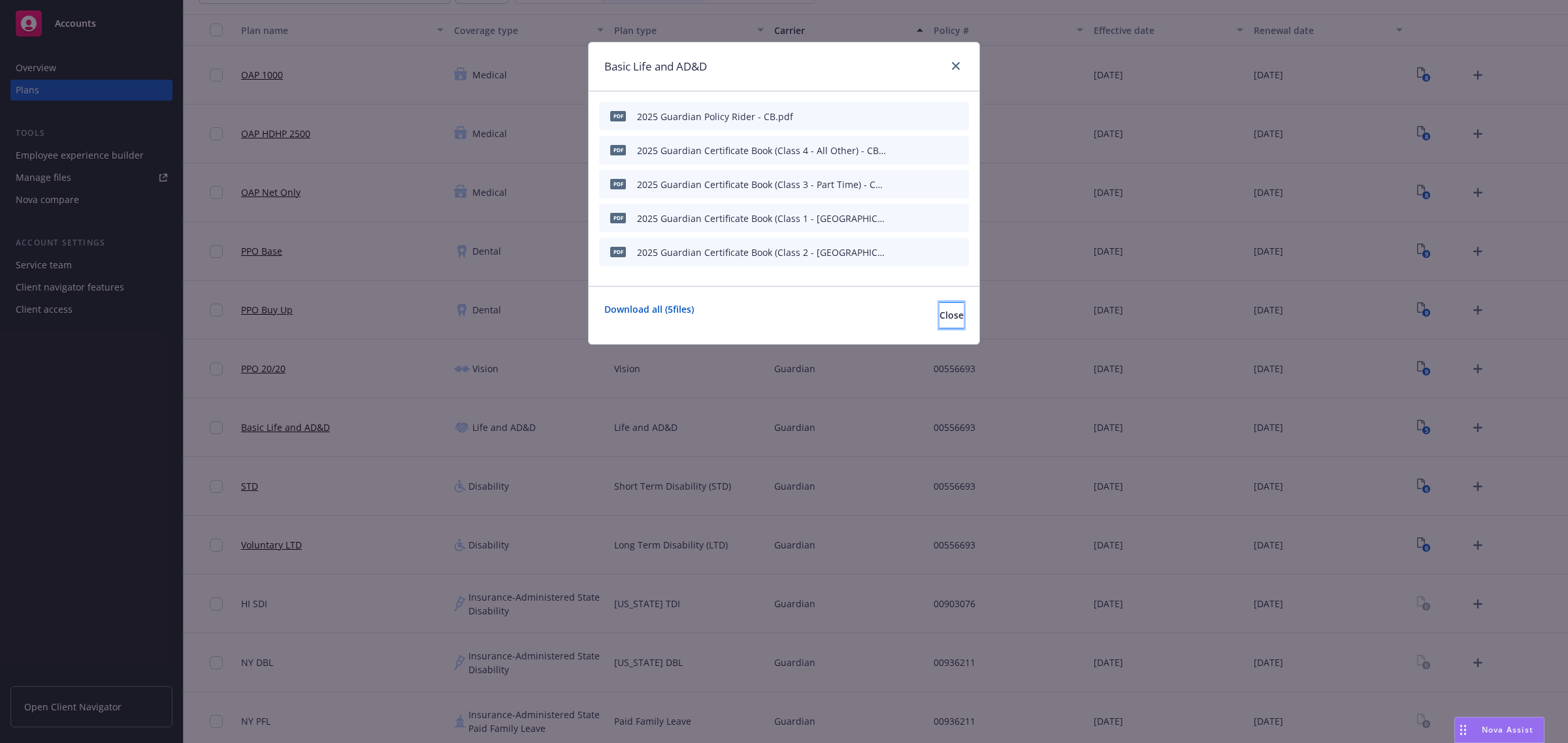
click at [939, 316] on span "Close" at bounding box center [951, 315] width 24 height 12
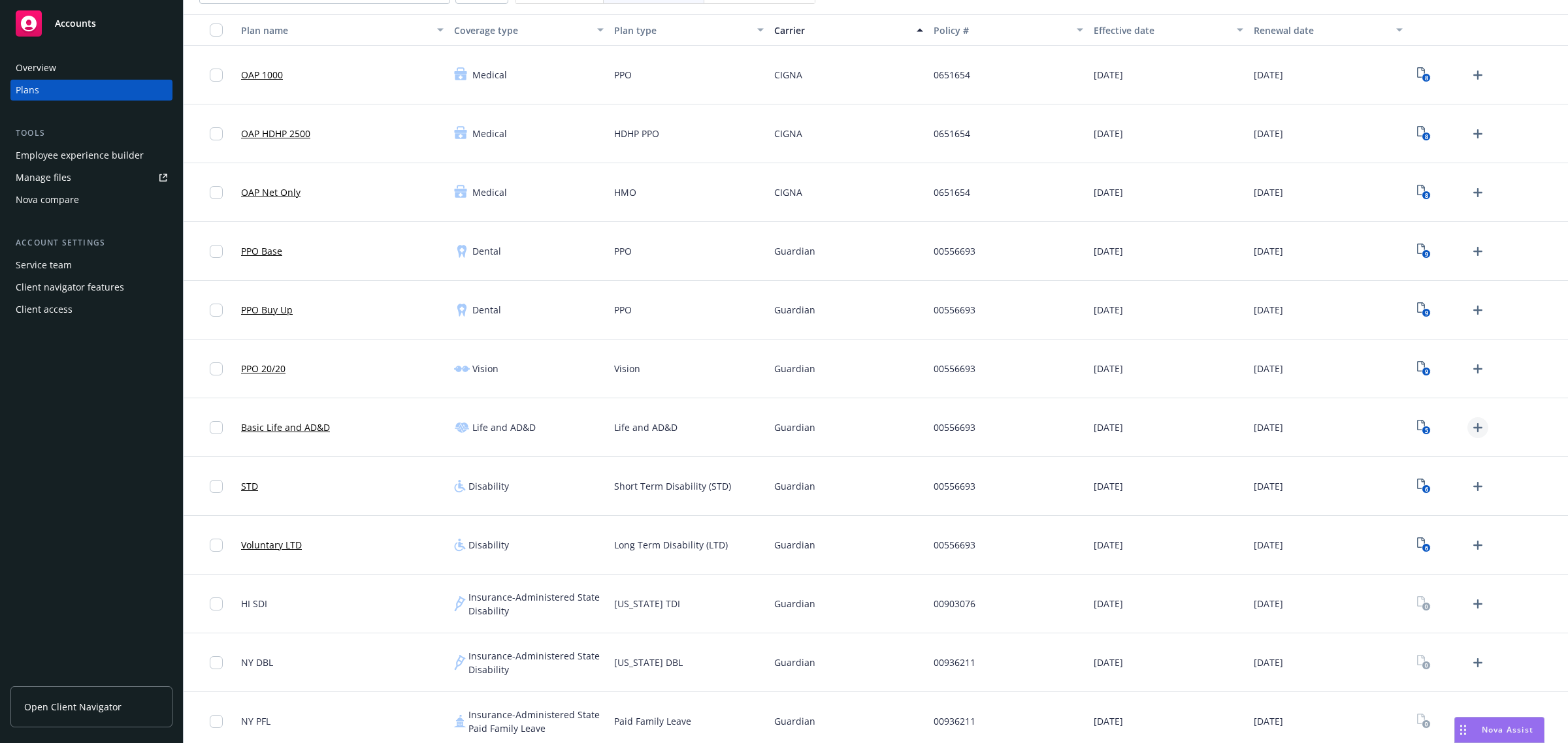
click at [1470, 430] on icon "Upload Plan Documents" at bounding box center [1477, 427] width 16 height 16
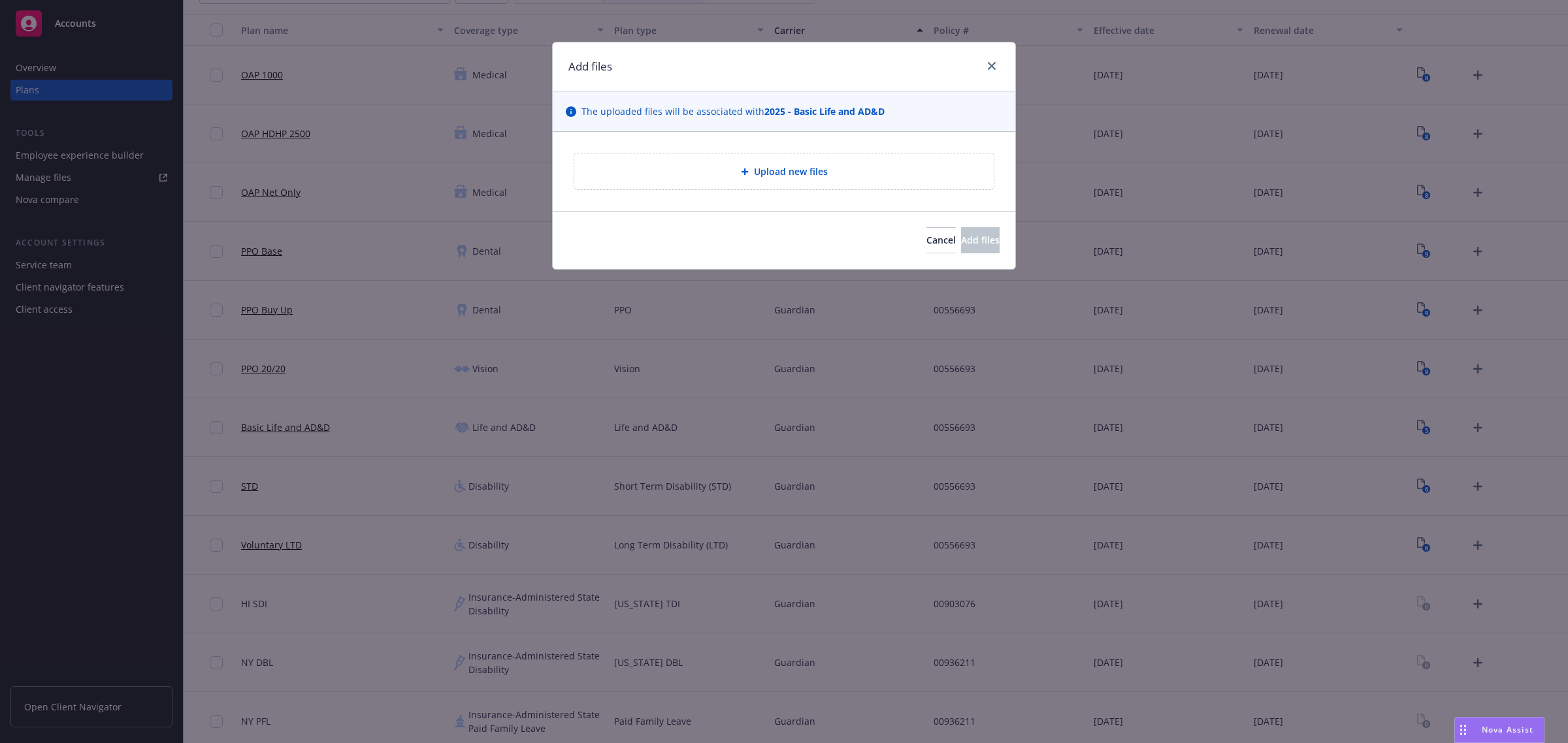
click at [791, 158] on div "Upload new files" at bounding box center [783, 171] width 419 height 36
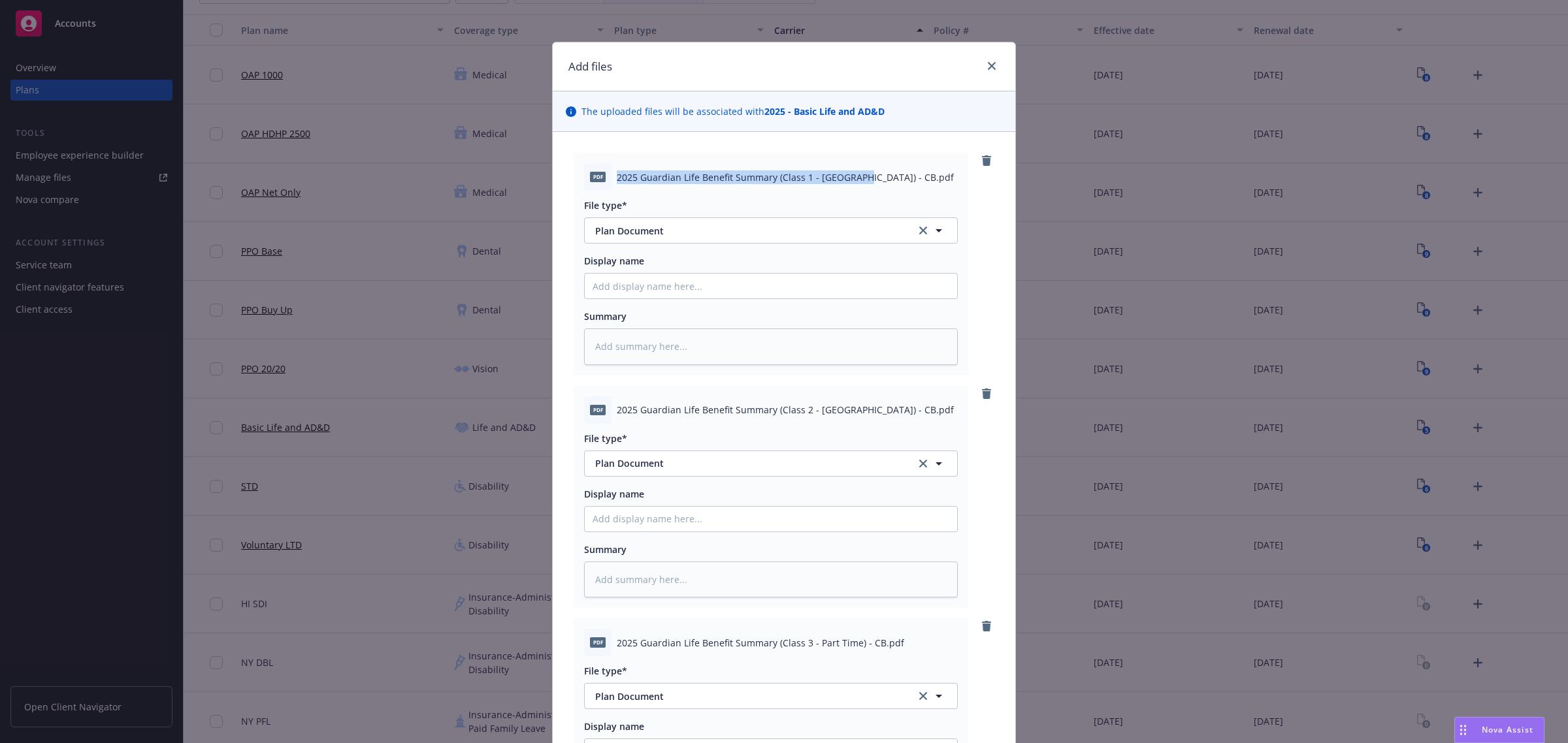
drag, startPoint x: 612, startPoint y: 175, endPoint x: 846, endPoint y: 178, distance: 234.0
click at [846, 178] on span "2025 Guardian Life Benefit Summary (Class 1 - NY) - CB.pdf" at bounding box center [785, 177] width 337 height 14
click at [724, 289] on input "Display name" at bounding box center [770, 286] width 372 height 25
paste input "2025 Guardian Life Benefit Summary (Class 1 - NY) - CB."
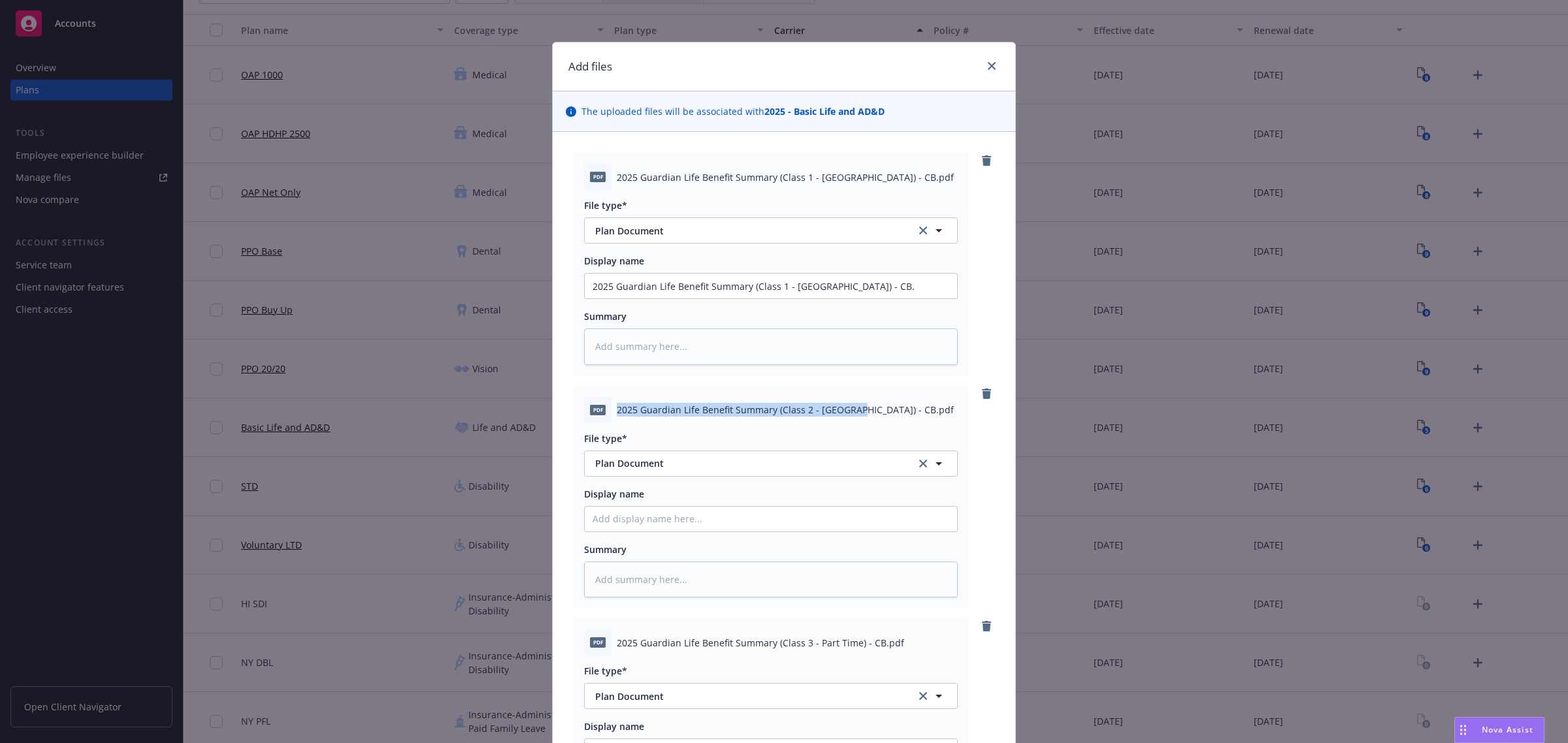
drag, startPoint x: 612, startPoint y: 411, endPoint x: 840, endPoint y: 411, distance: 228.0
click at [840, 411] on span "2025 Guardian Life Benefit Summary (Class 2 - NJ) - CB.pdf" at bounding box center [785, 410] width 337 height 14
click at [655, 298] on input "Display name" at bounding box center [770, 286] width 372 height 25
paste input "2025 Guardian Life Benefit Summary (Class 2 - NJ) - CB"
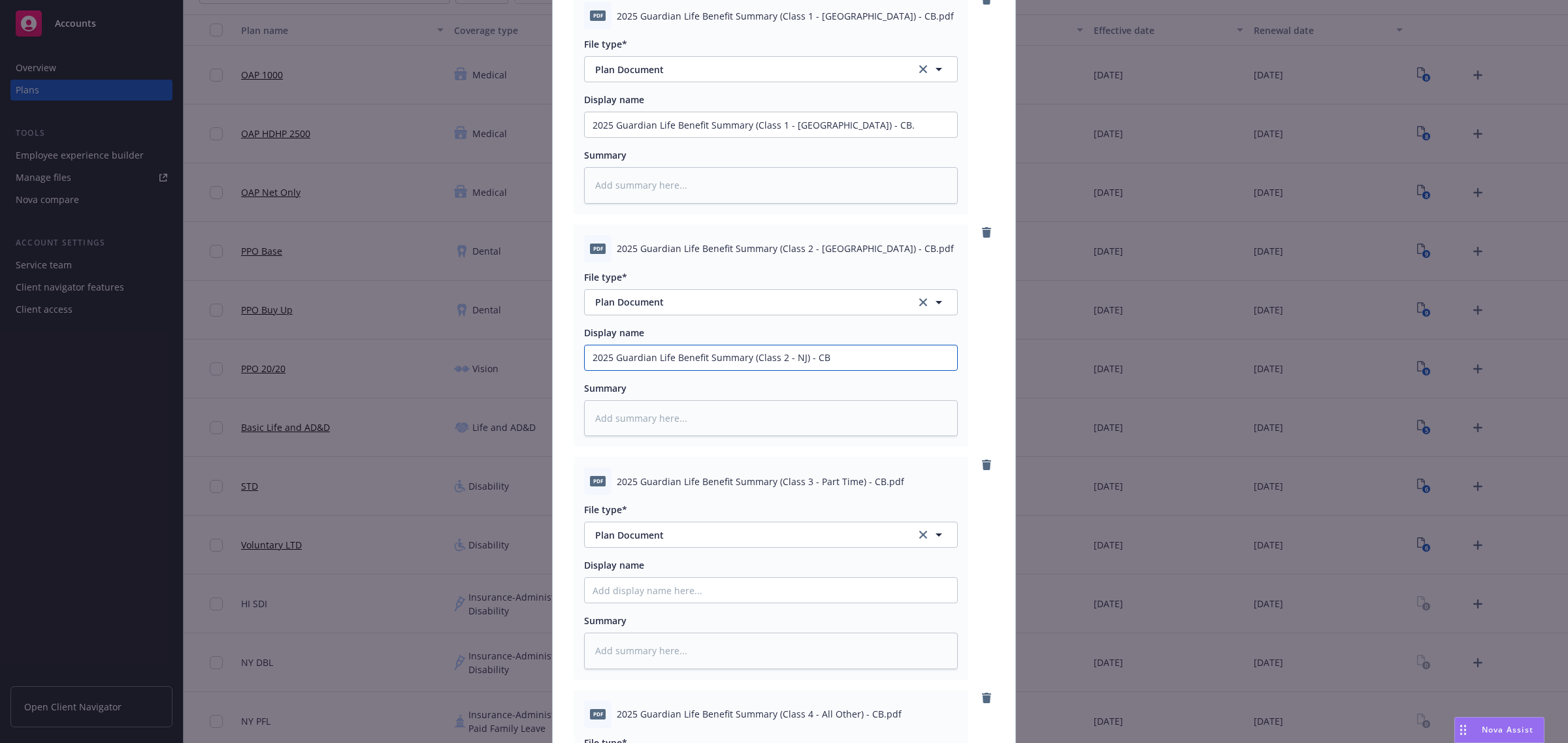
scroll to position [163, 0]
drag, startPoint x: 611, startPoint y: 477, endPoint x: 870, endPoint y: 487, distance: 259.2
click at [870, 487] on span "2025 Guardian Life Benefit Summary (Class 3 - Part Time) - CB.pdf" at bounding box center [760, 479] width 287 height 14
click at [782, 136] on input "Display name" at bounding box center [770, 123] width 372 height 25
paste input "2025 Guardian Life Benefit Summary (Class 3 - Part Time) - CB"
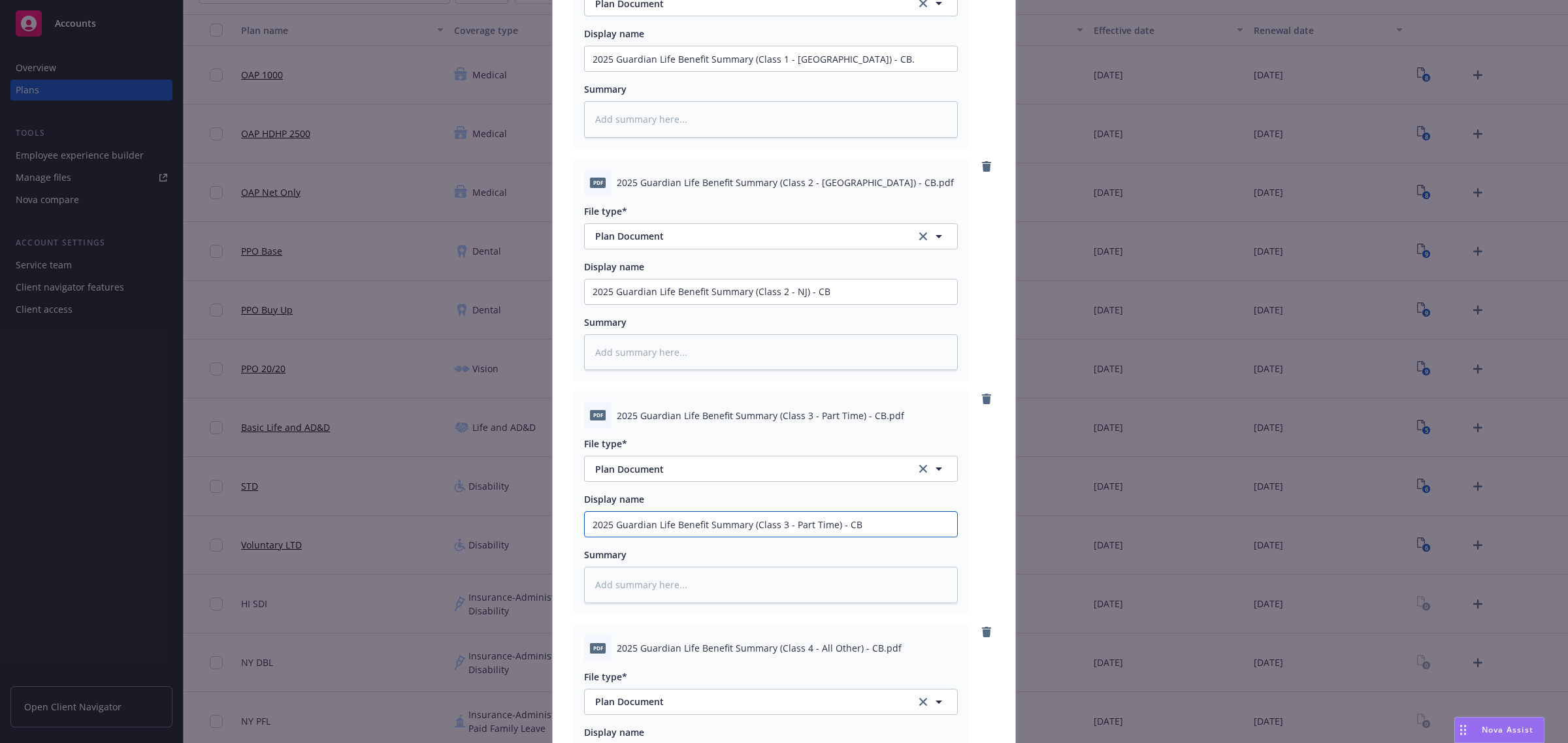
scroll to position [327, 0]
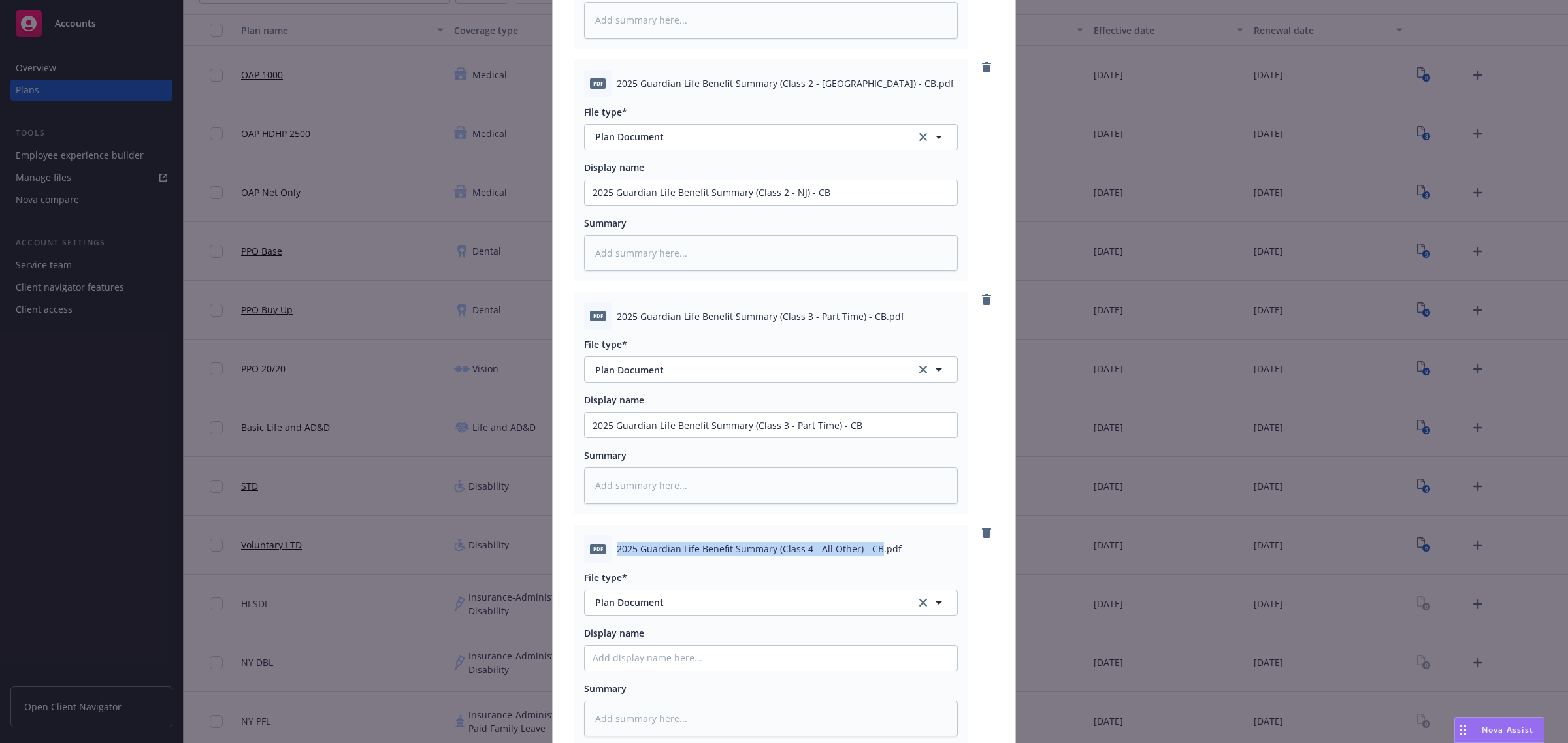
drag, startPoint x: 608, startPoint y: 546, endPoint x: 869, endPoint y: 552, distance: 261.1
click at [869, 552] on div "pdf 2025 Guardian Life Benefit Summary (Class 4 - All Other) - CB.pdf" at bounding box center [771, 550] width 373 height 28
paste input "2025 Guardian Life Benefit Summary (Class 4 - All Other) - CB"
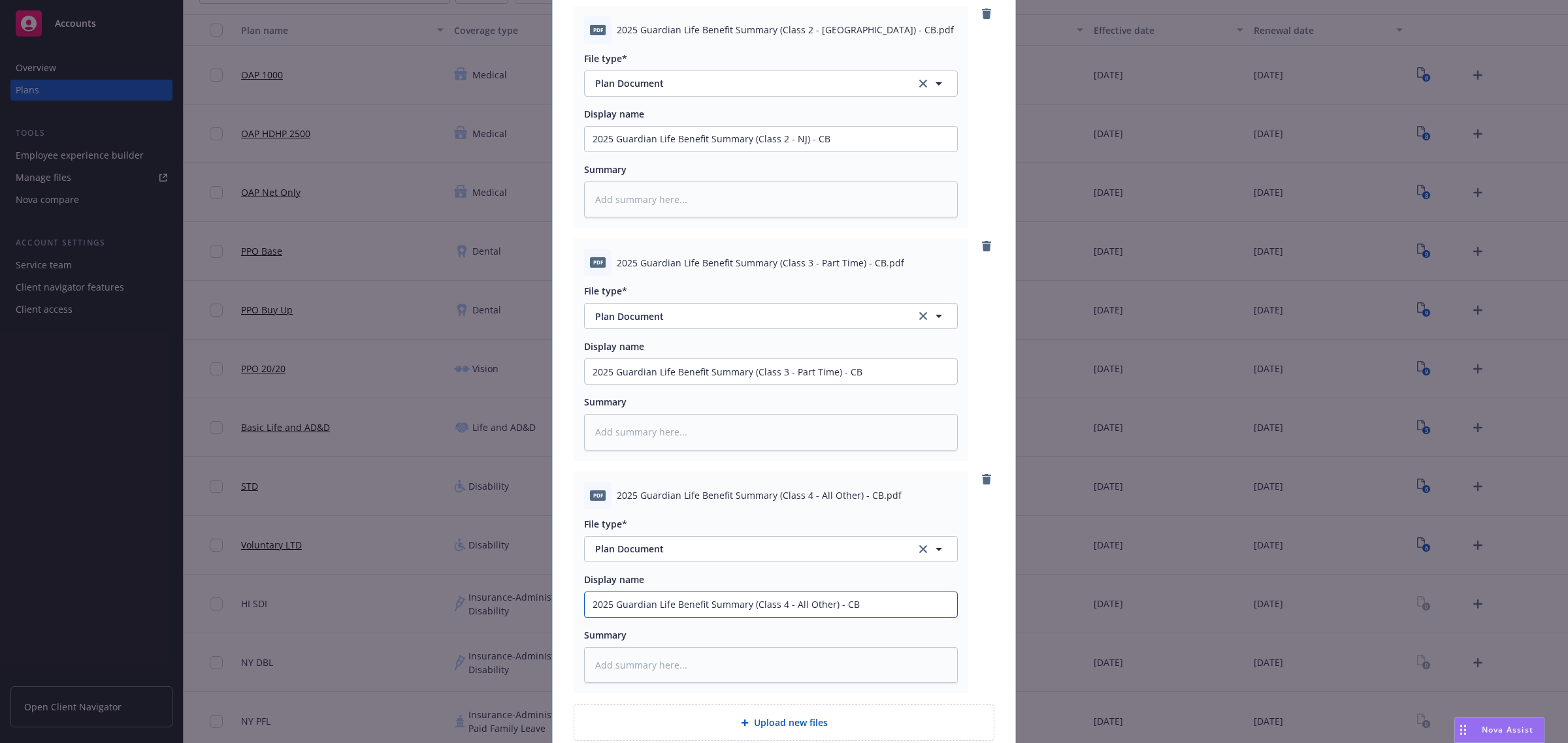
scroll to position [501, 0]
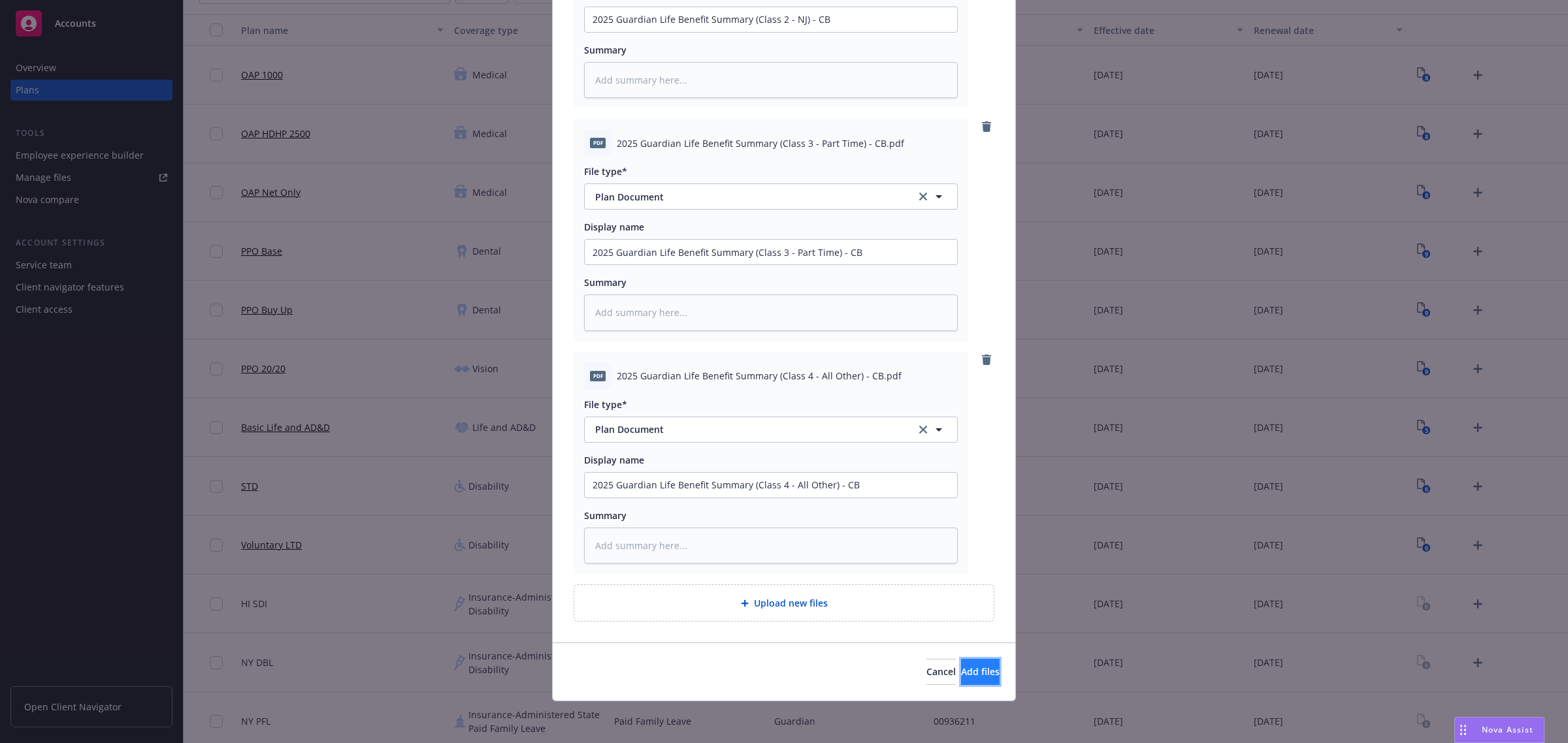
click at [960, 664] on button "Add files" at bounding box center [979, 672] width 38 height 26
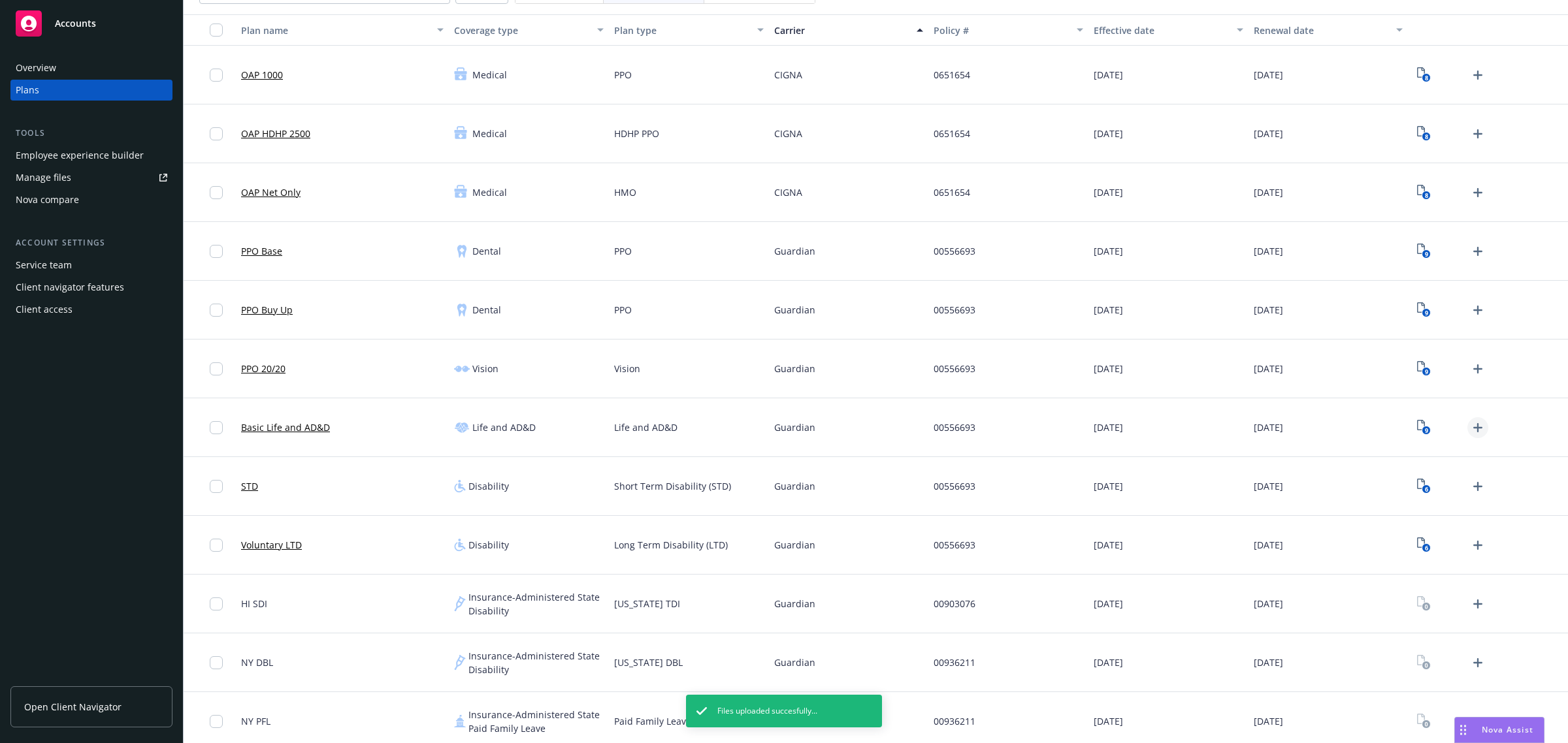
click at [1470, 424] on icon "Upload Plan Documents" at bounding box center [1477, 427] width 16 height 16
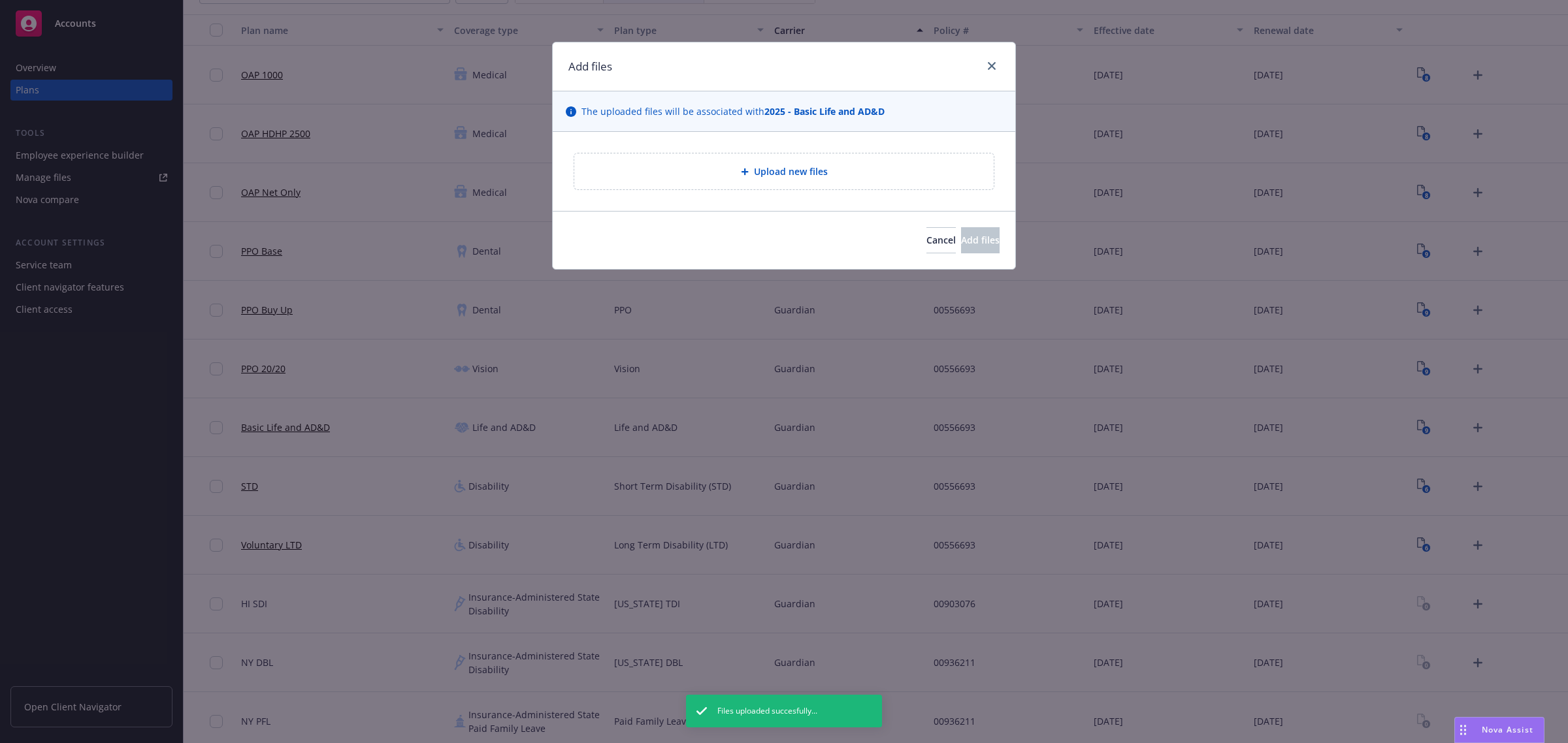
click at [824, 184] on div "Upload new files" at bounding box center [783, 171] width 419 height 36
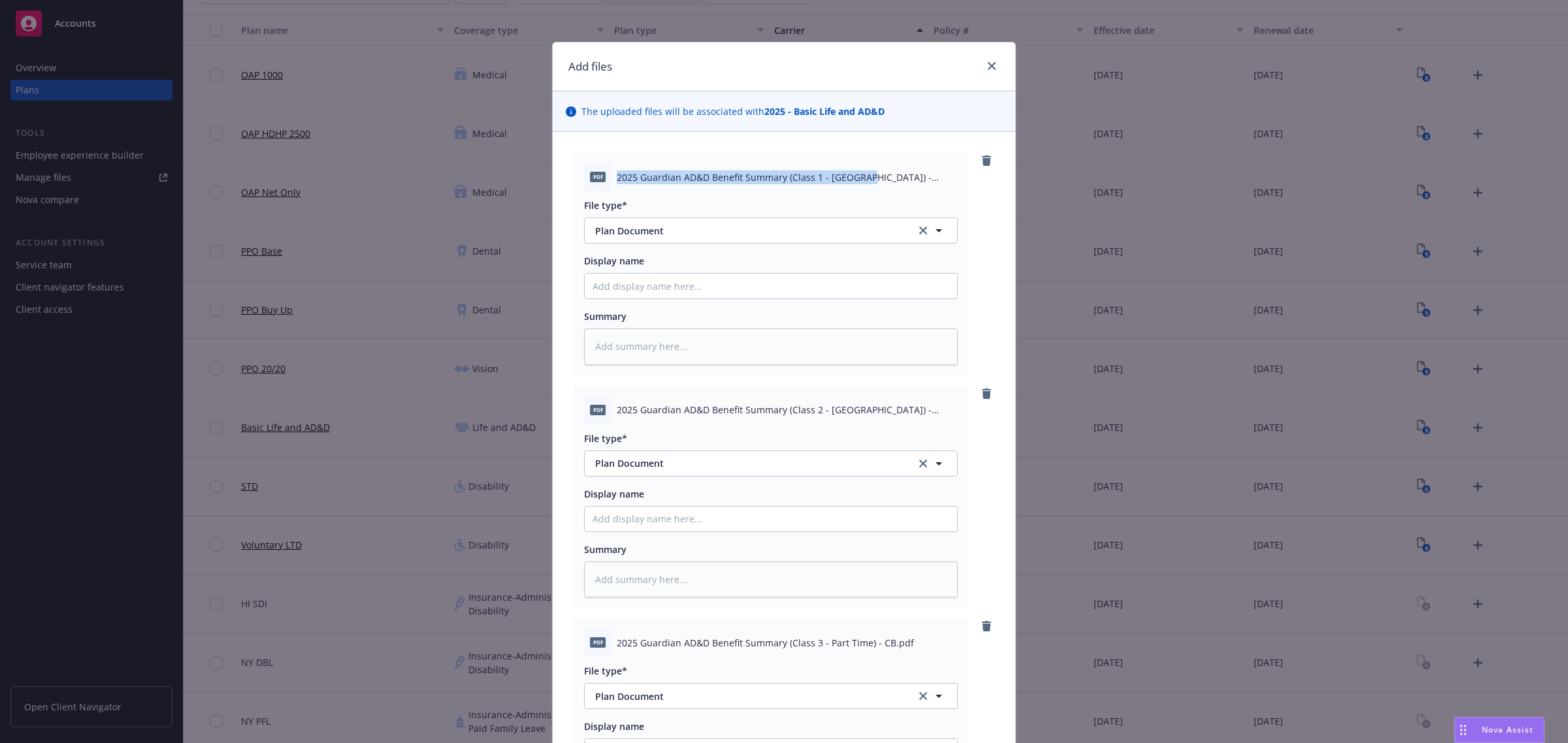
drag, startPoint x: 612, startPoint y: 176, endPoint x: 853, endPoint y: 184, distance: 241.1
click at [853, 184] on span "2025 Guardian AD&D Benefit Summary (Class 1 - NY) - CB.pdf" at bounding box center [787, 177] width 341 height 14
click at [804, 285] on input "Display name" at bounding box center [770, 286] width 372 height 25
paste input "2025 Guardian AD&D Benefit Summary (Class 1 - NY) - CB"
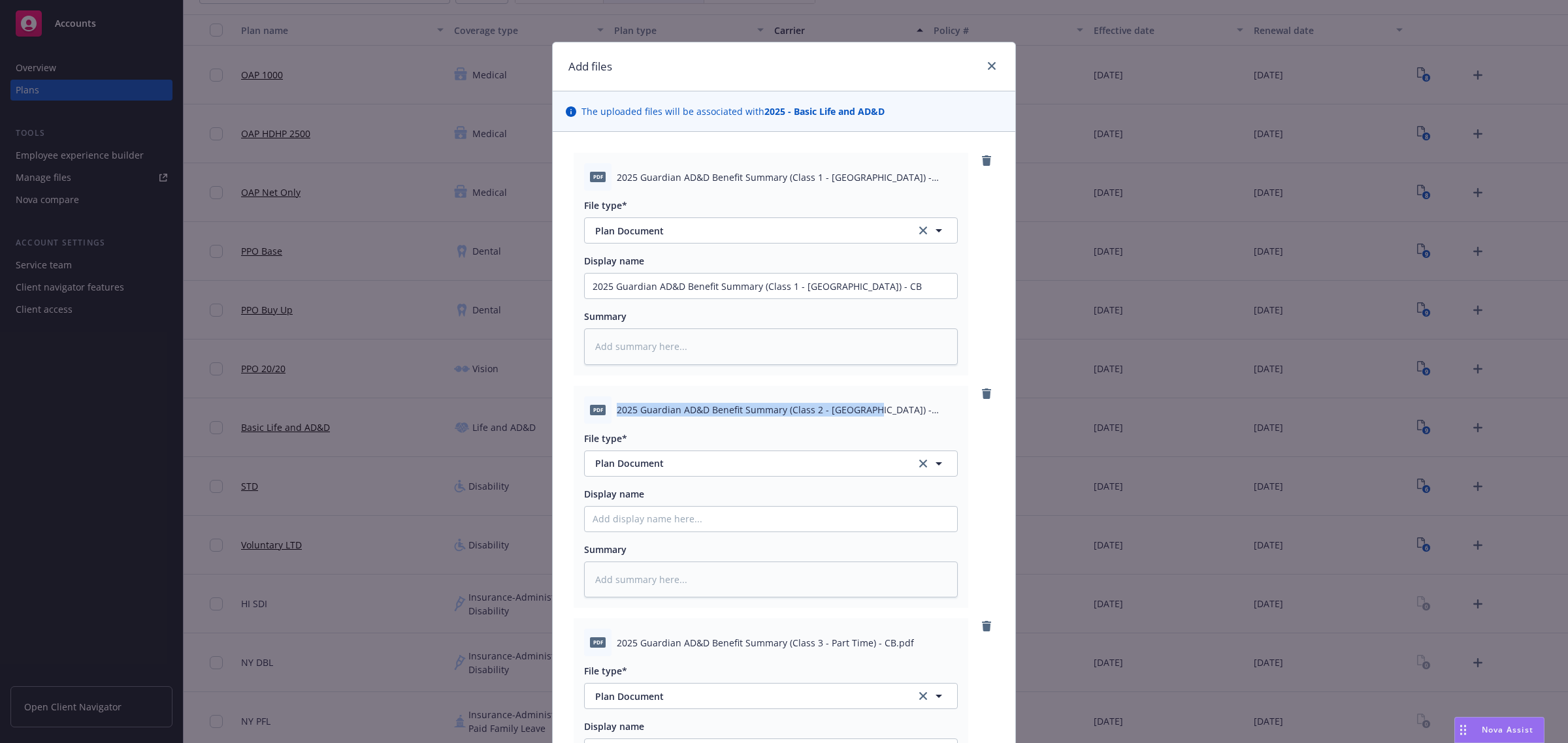
drag, startPoint x: 612, startPoint y: 410, endPoint x: 854, endPoint y: 413, distance: 242.0
click at [854, 413] on span "2025 Guardian AD&D Benefit Summary (Class 2 - NJ) - CB.pdf" at bounding box center [787, 410] width 341 height 14
click at [746, 298] on input "Display name" at bounding box center [770, 286] width 372 height 25
paste input "2025 Guardian AD&D Benefit Summary (Class 2 - NJ) - CB."
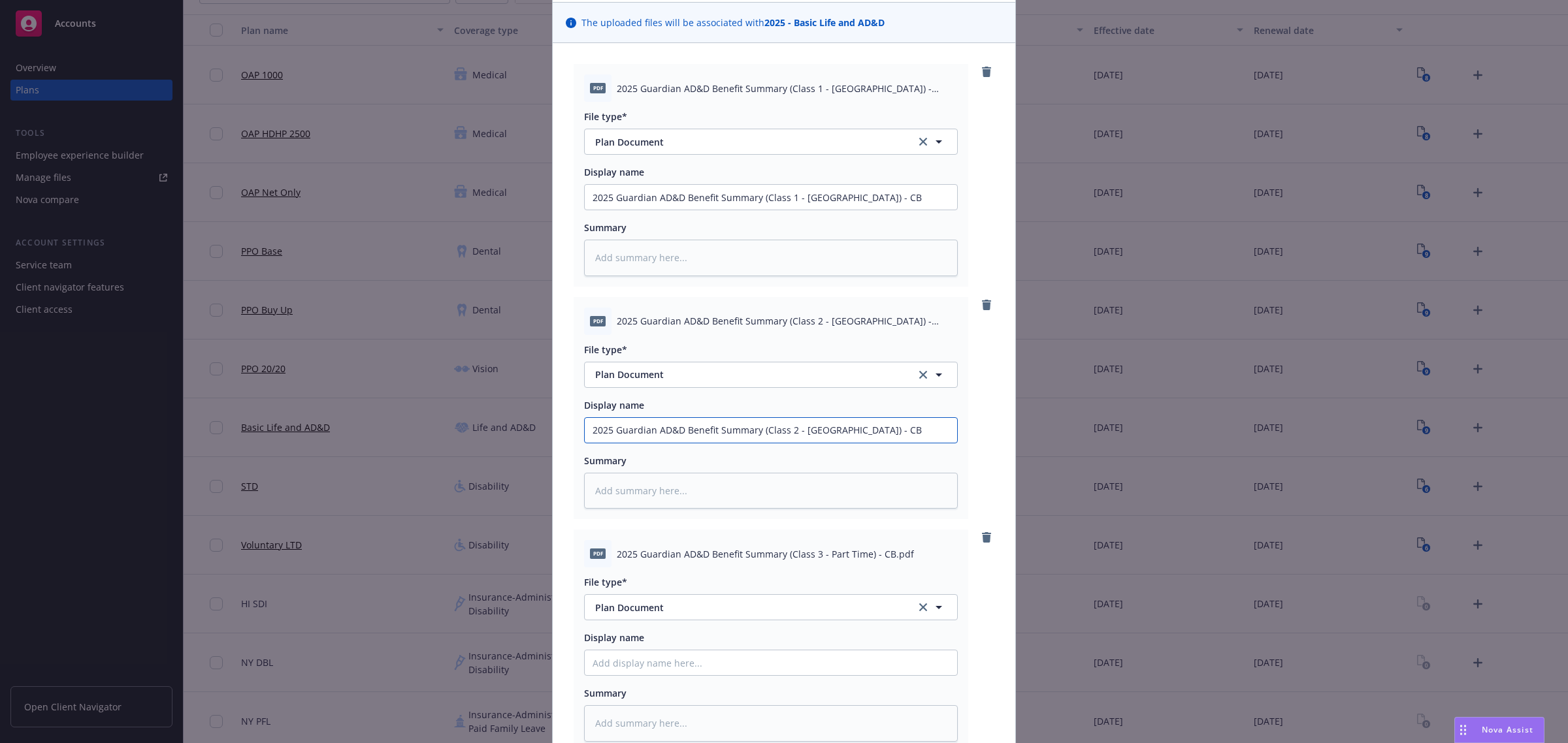
scroll to position [245, 0]
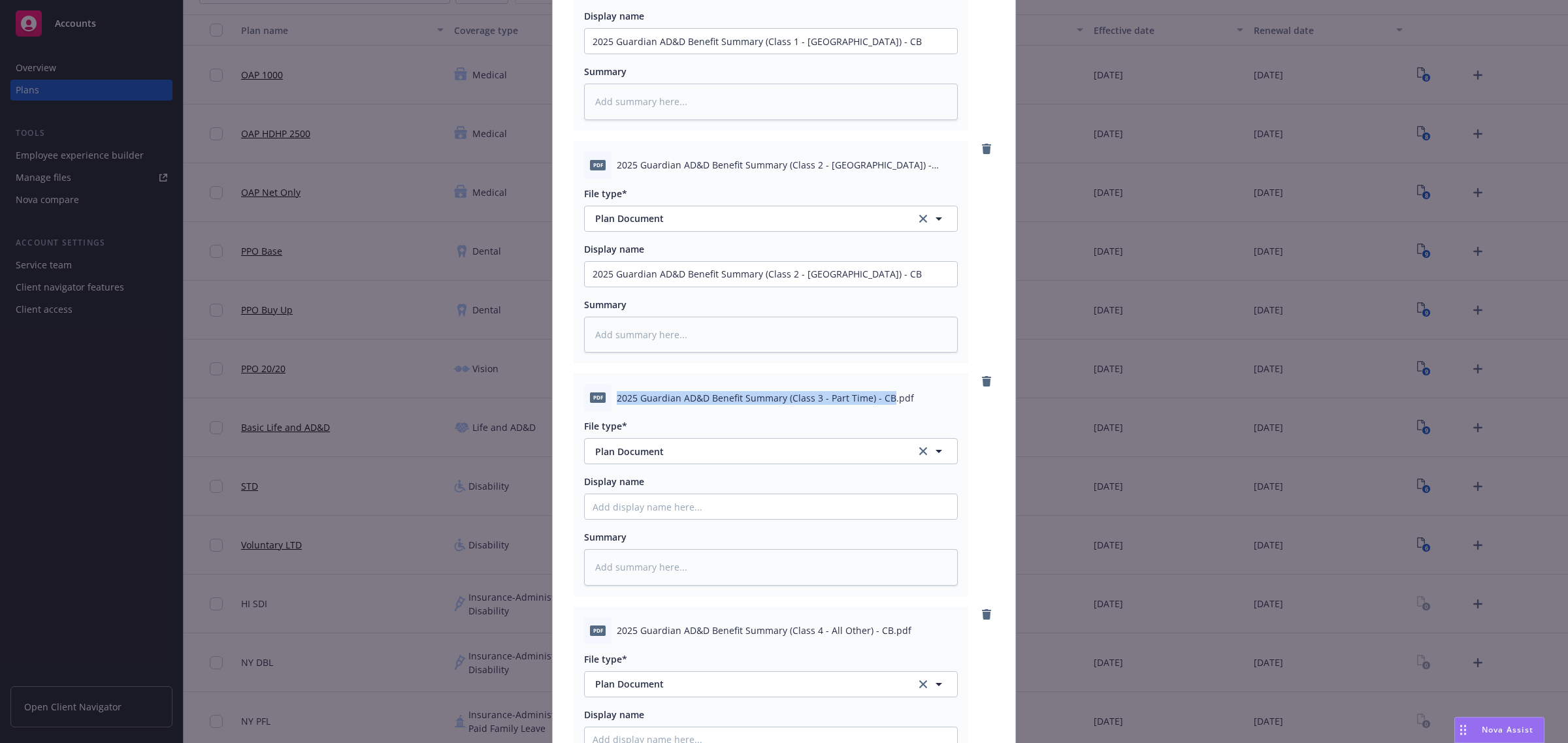
drag, startPoint x: 882, startPoint y: 398, endPoint x: 608, endPoint y: 404, distance: 274.1
click at [608, 404] on div "pdf 2025 Guardian AD&D Benefit Summary (Class 3 - Part Time) - CB.pdf" at bounding box center [771, 398] width 373 height 28
click at [673, 54] on input "Display name" at bounding box center [770, 41] width 372 height 25
paste input "2025 Guardian AD&D Benefit Summary (Class 3 - Part Time) - CB"
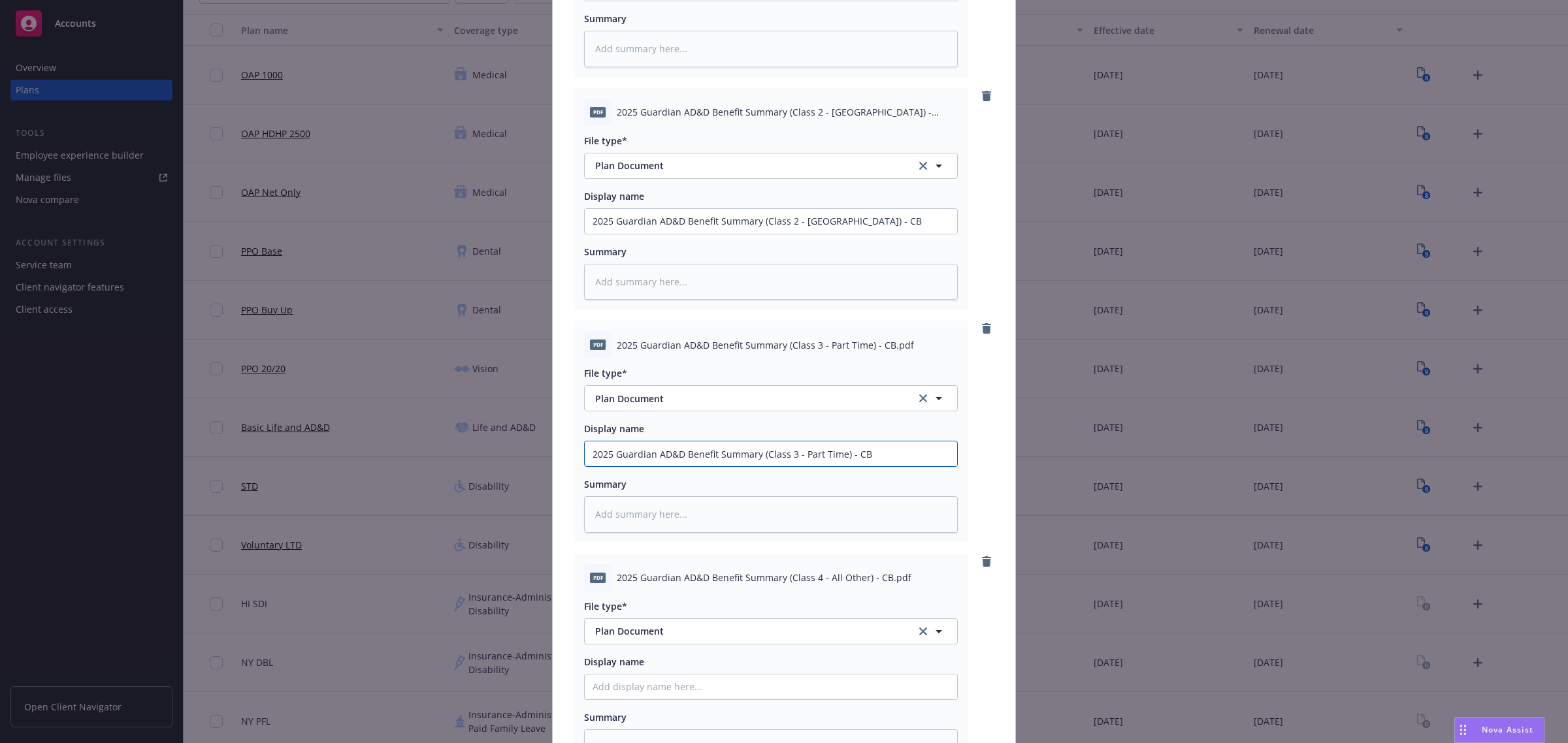
scroll to position [327, 0]
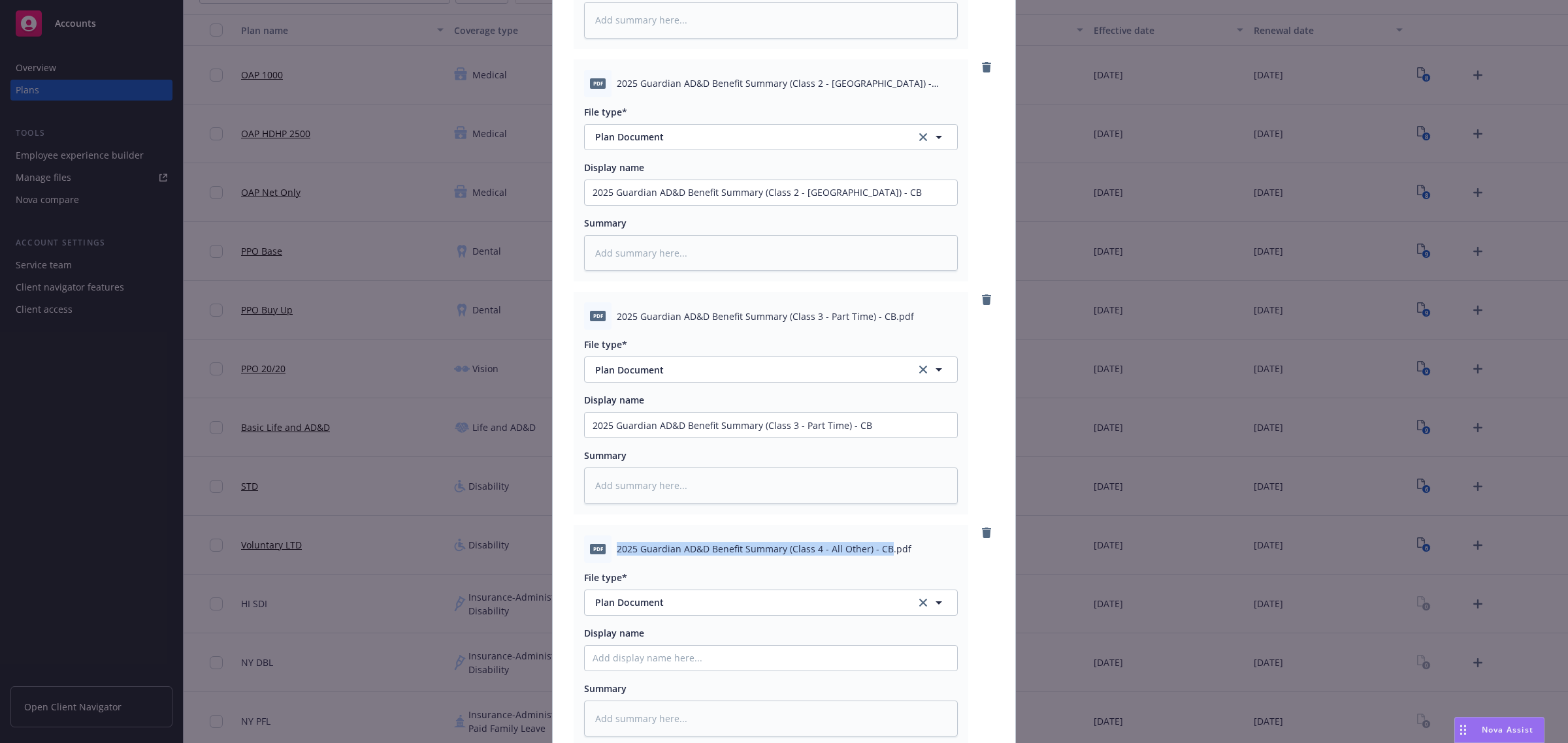
drag, startPoint x: 877, startPoint y: 546, endPoint x: 609, endPoint y: 550, distance: 268.0
click at [617, 550] on span "2025 Guardian AD&D Benefit Summary (Class 4 - All Other) - CB.pdf" at bounding box center [764, 549] width 294 height 14
paste input "2025 Guardian AD&D Benefit Summary (Class 4 - All Other) - CB"
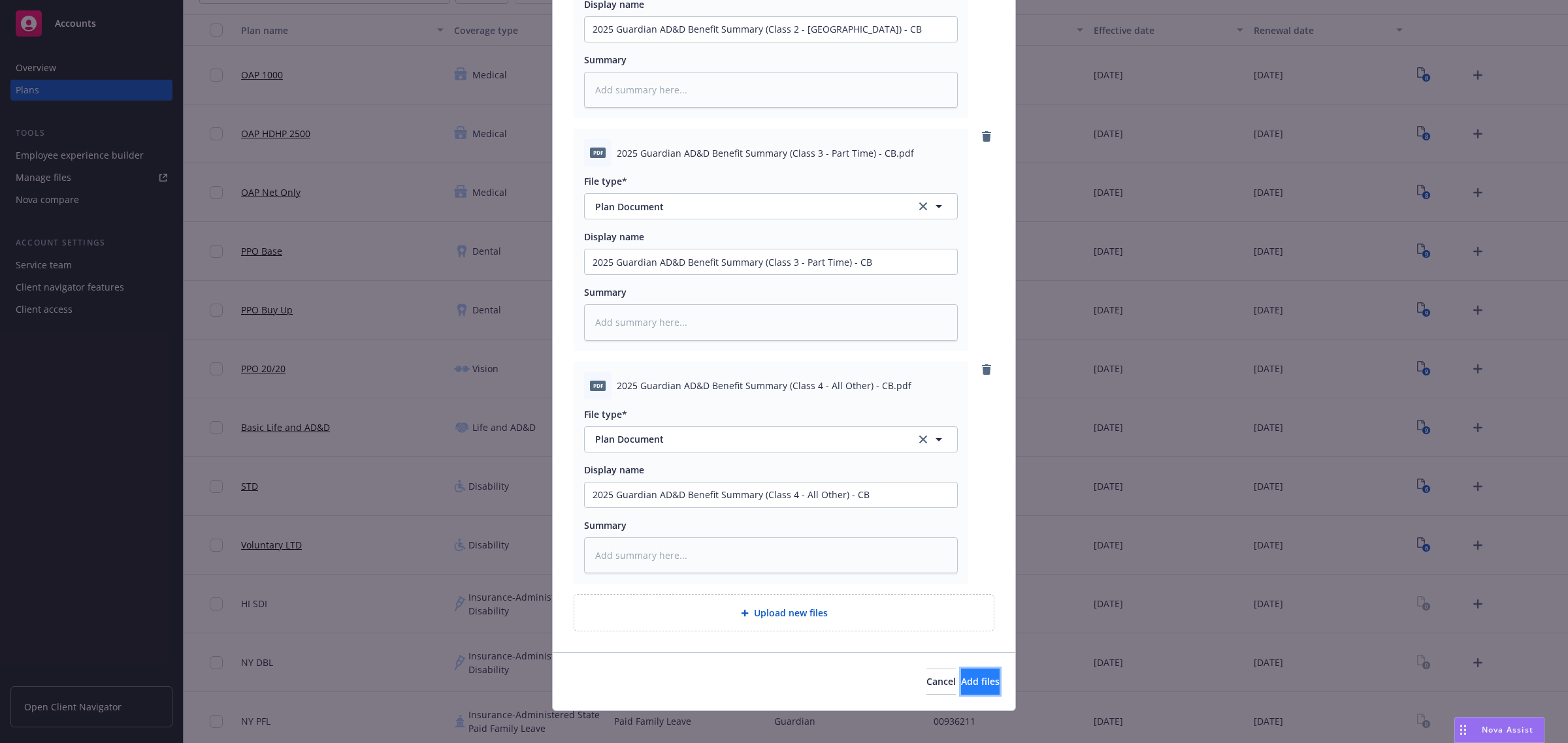
click at [960, 681] on button "Add files" at bounding box center [979, 682] width 38 height 26
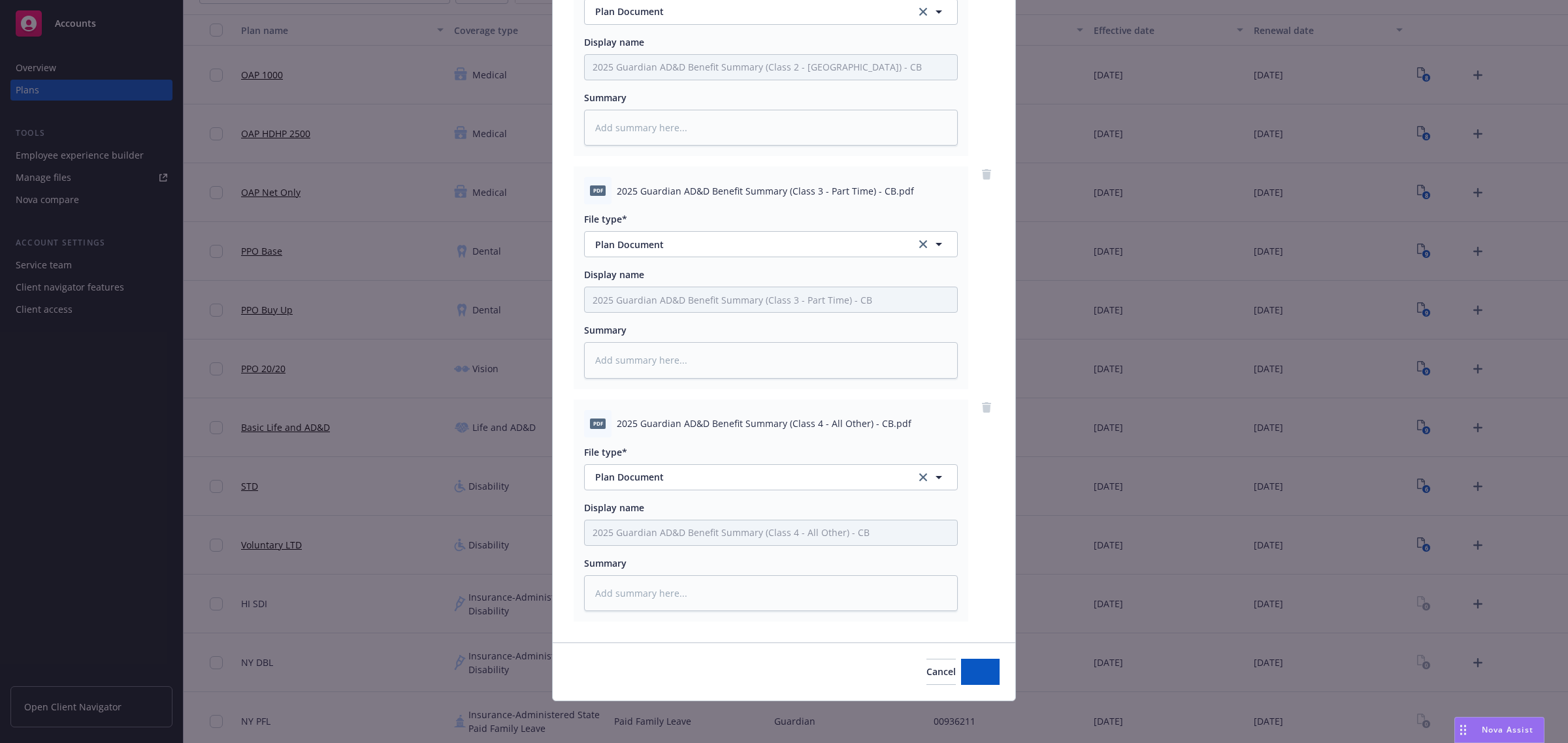
scroll to position [452, 0]
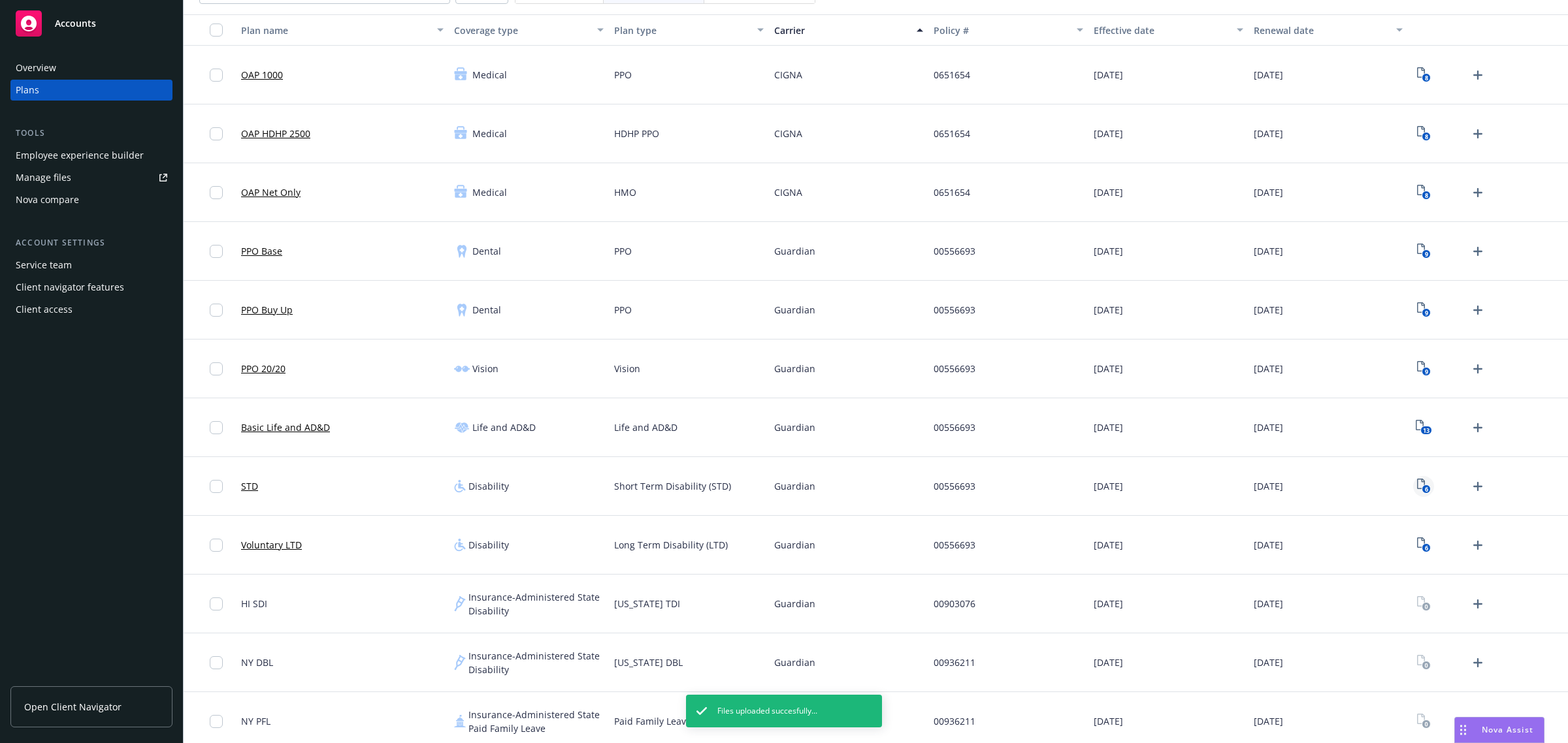
click at [1417, 480] on icon "View Plan Documents" at bounding box center [1420, 483] width 7 height 10
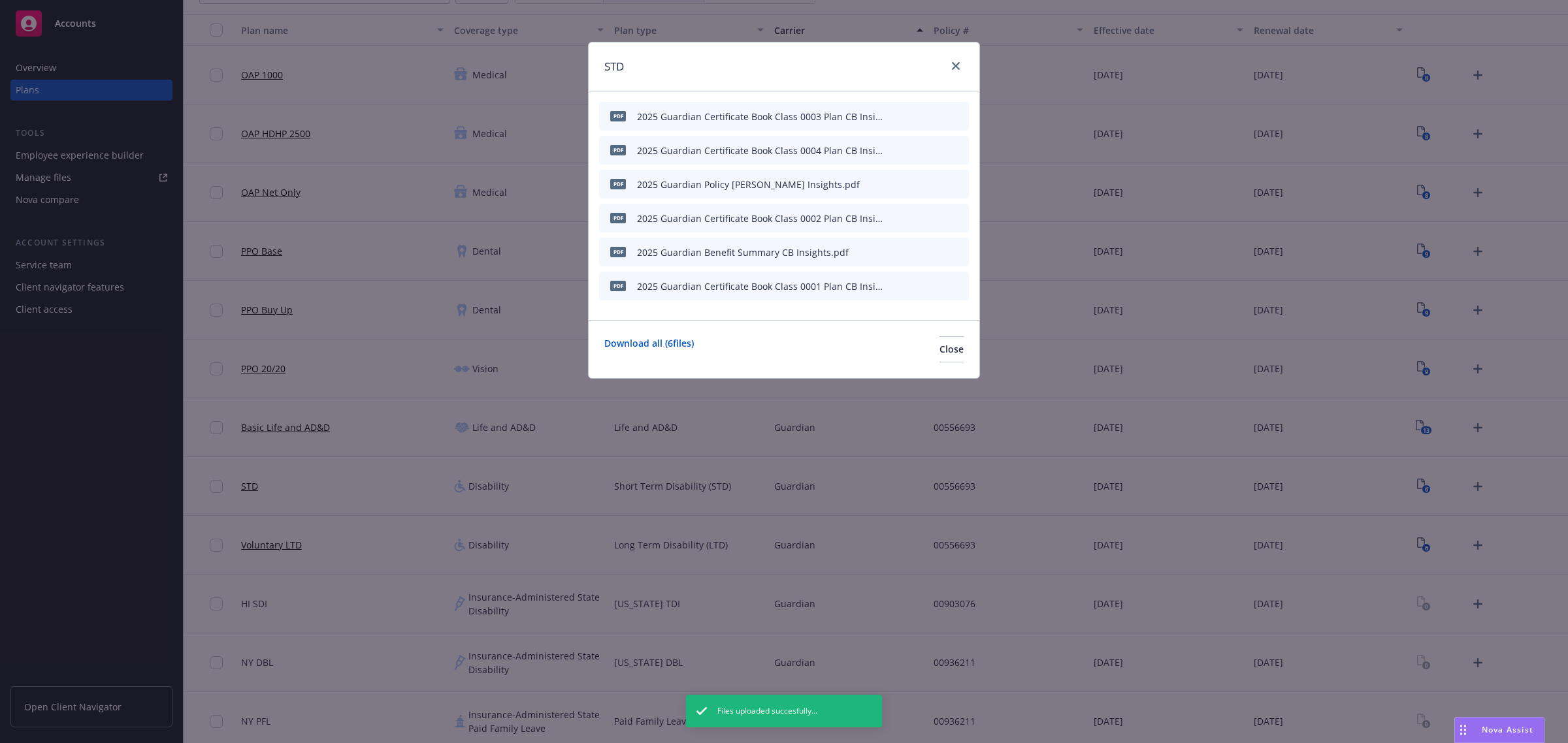
click at [954, 252] on icon "archive file" at bounding box center [957, 251] width 10 height 10
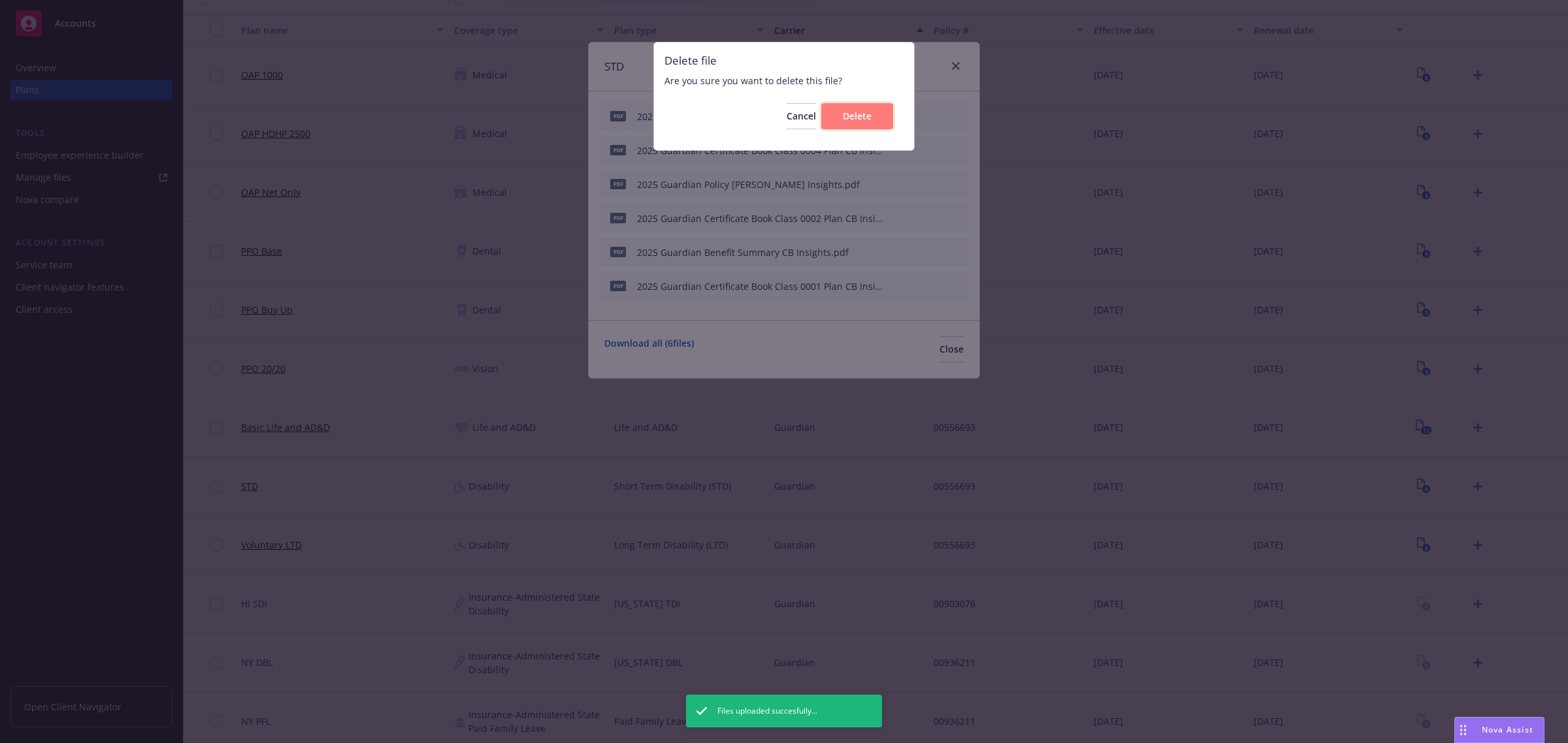
click at [843, 112] on span "Delete" at bounding box center [856, 115] width 29 height 12
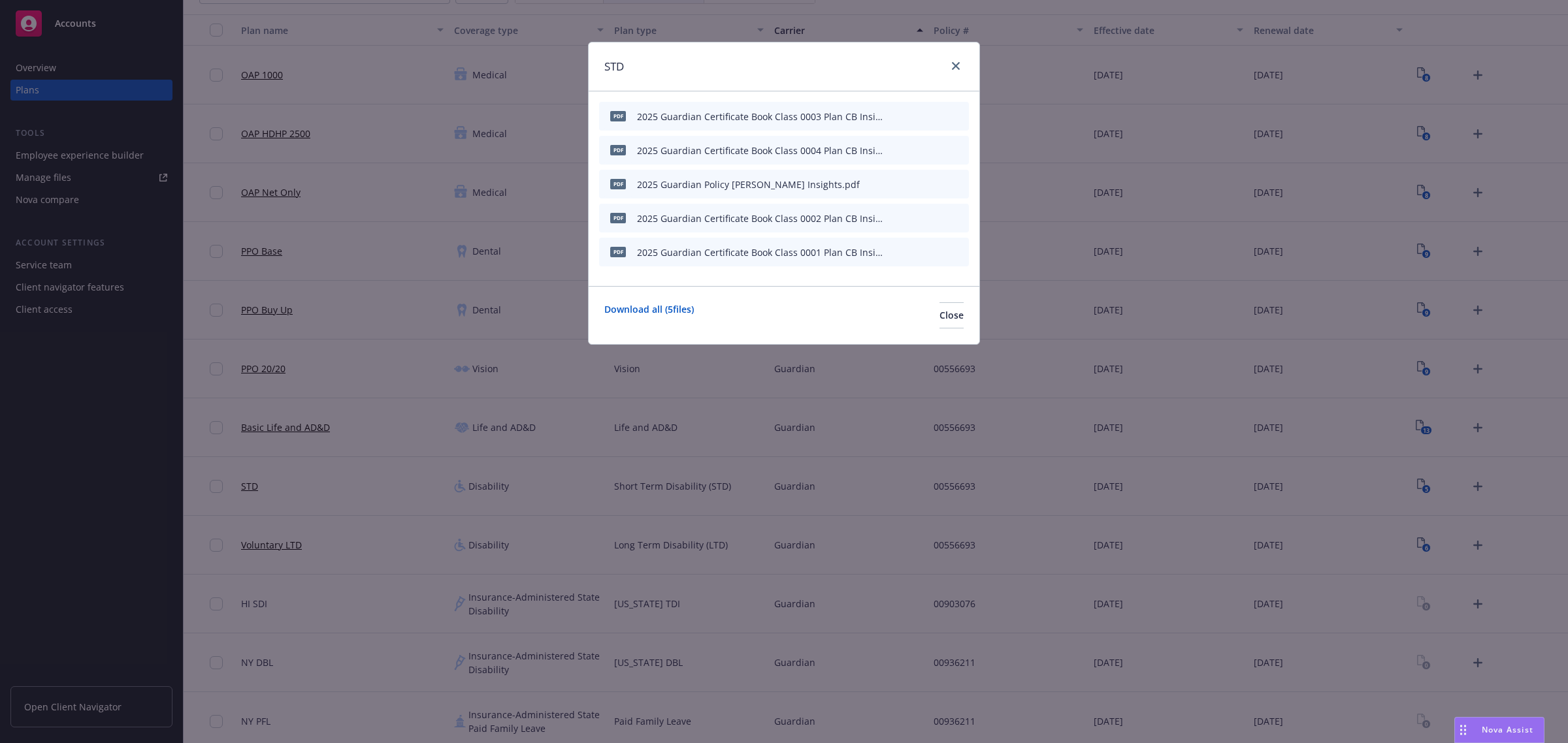
click at [894, 181] on icon "button" at bounding box center [894, 184] width 7 height 7
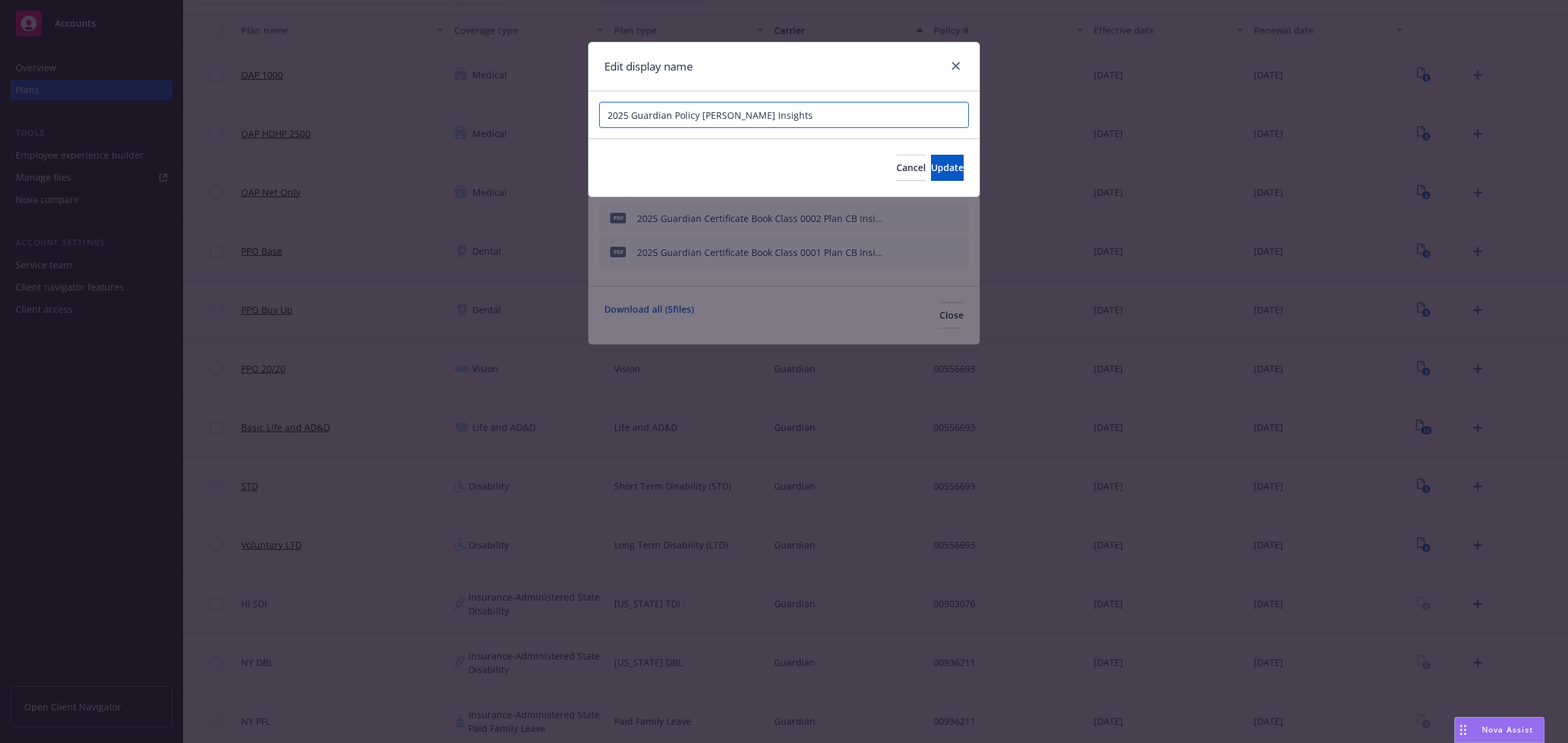
drag, startPoint x: 723, startPoint y: 122, endPoint x: 738, endPoint y: 120, distance: 15.1
click at [723, 119] on input "2025 Guardian Policy Rider CB Insights" at bounding box center [784, 115] width 370 height 26
drag, startPoint x: 745, startPoint y: 114, endPoint x: 877, endPoint y: 135, distance: 133.7
click at [877, 135] on div "2025 Guardian Policy Rider - CB Insights" at bounding box center [784, 114] width 391 height 47
click at [928, 152] on div "Cancel Update" at bounding box center [784, 167] width 391 height 59
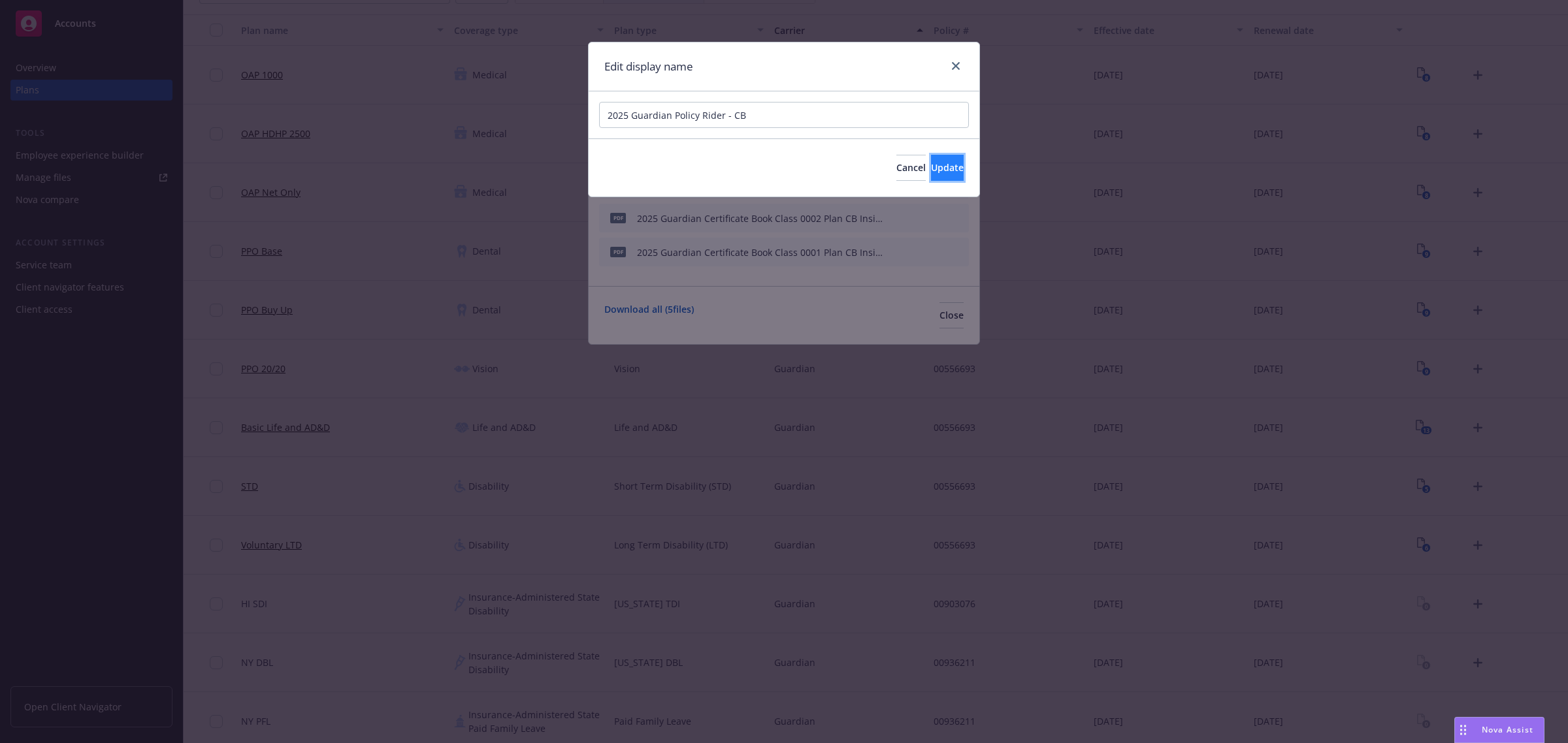
click at [931, 155] on button "Update" at bounding box center [947, 168] width 33 height 26
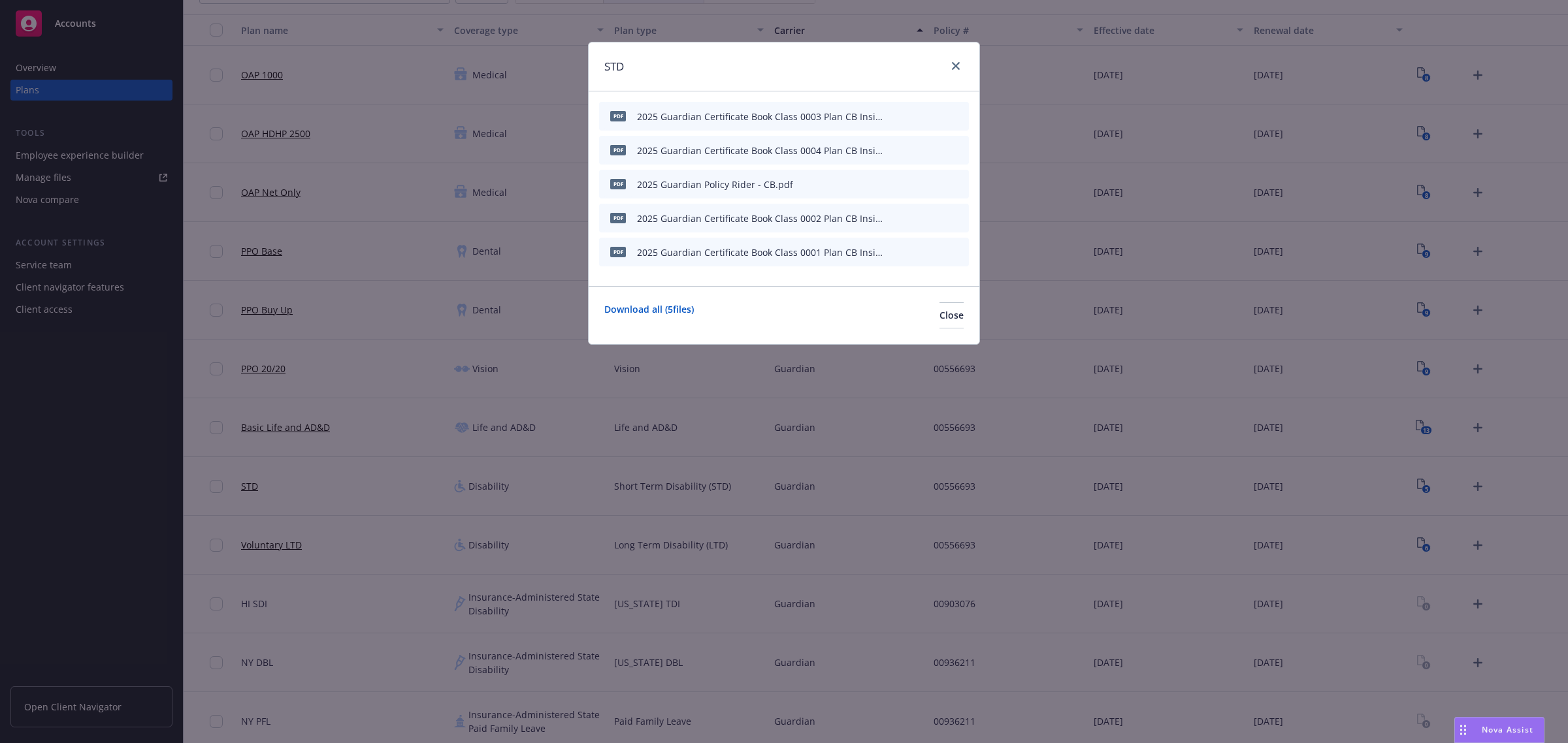
click at [896, 115] on icon "button" at bounding box center [893, 116] width 7 height 7
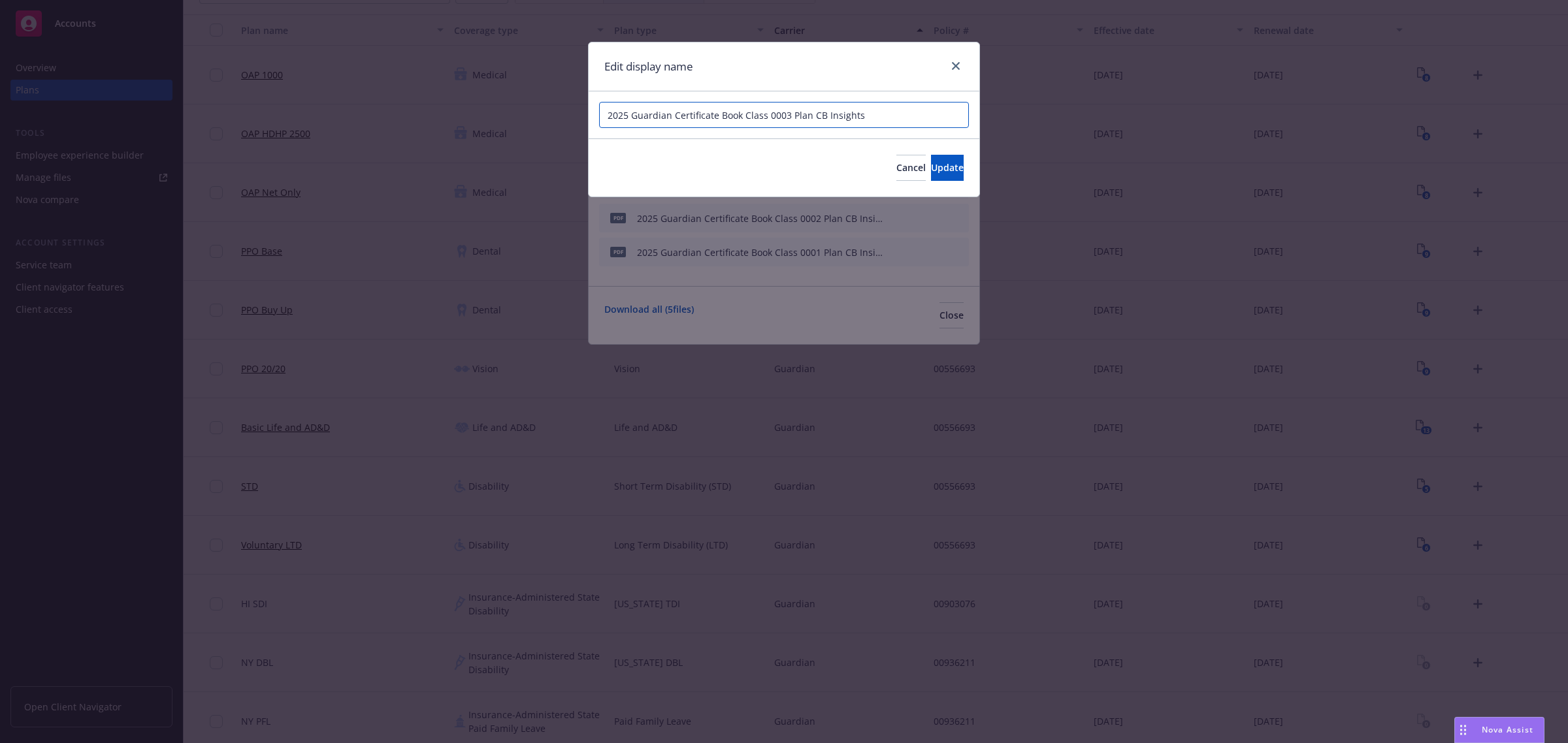
click at [881, 116] on input "2025 Guardian Certificate Book Class 0003 Plan CB Insights" at bounding box center [784, 115] width 370 height 26
drag, startPoint x: 745, startPoint y: 116, endPoint x: 1127, endPoint y: 84, distance: 383.3
click at [1115, 136] on div "Edit display name 2025 Guardian Certificate Book Class 0003 Plan CB Insights Ca…" at bounding box center [784, 372] width 1568 height 743
drag, startPoint x: 856, startPoint y: 121, endPoint x: 432, endPoint y: 121, distance: 424.0
click at [432, 121] on div "Edit display name 2025 Guardian Certificate Book (Class 3 - Part Time) - CB Can…" at bounding box center [784, 372] width 1568 height 743
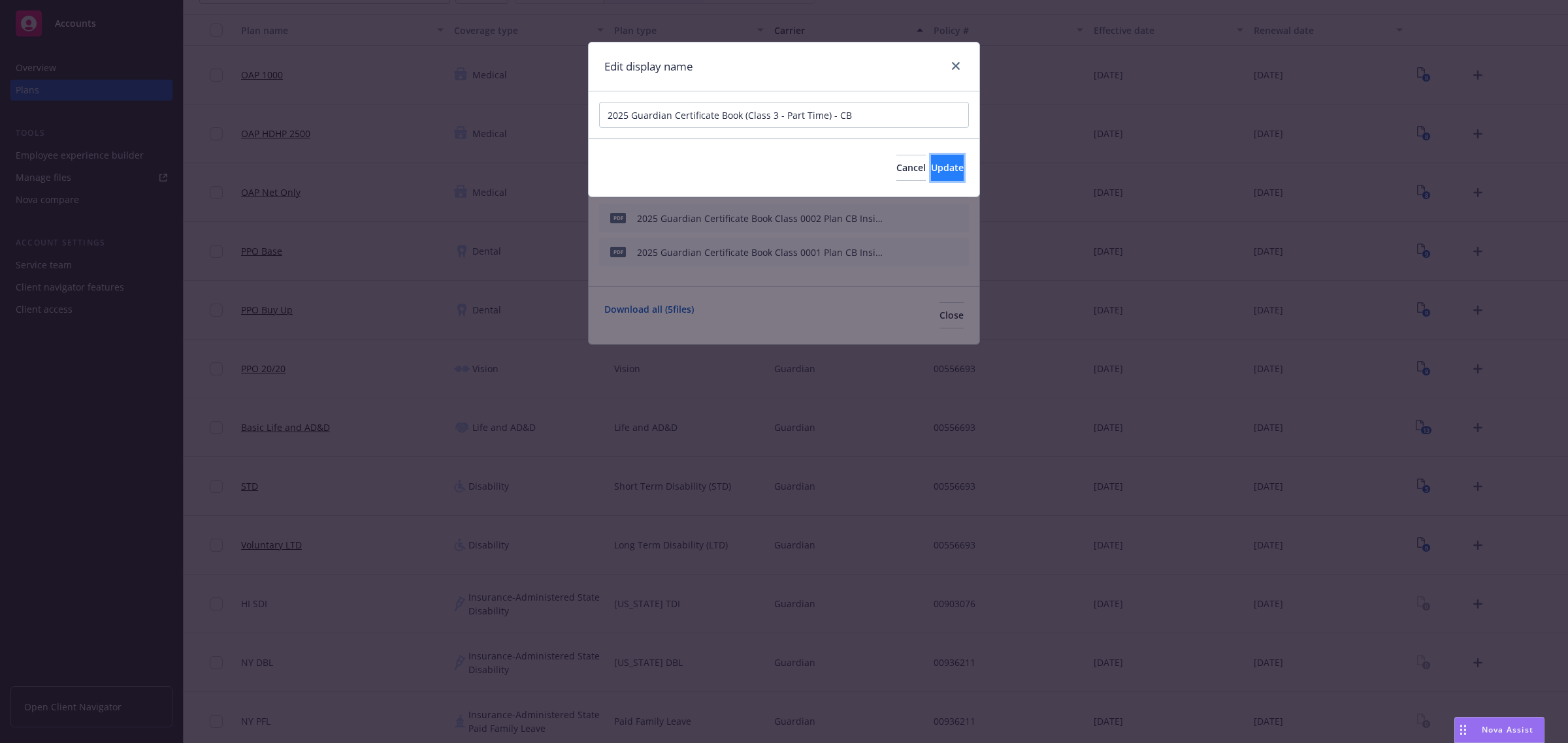
click at [931, 164] on span "Update" at bounding box center [947, 167] width 33 height 12
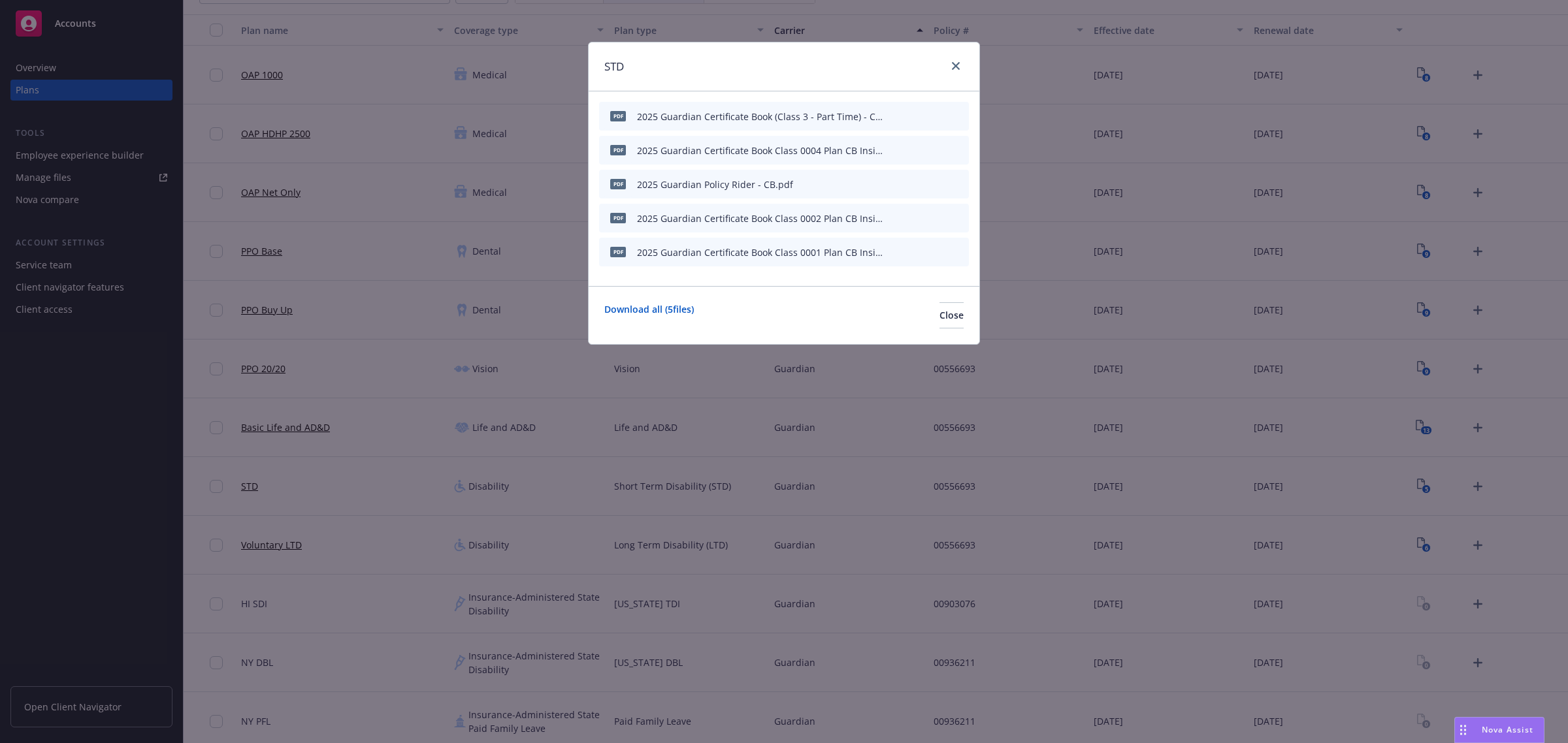
click at [894, 155] on button at bounding box center [895, 150] width 7 height 14
click at [895, 150] on icon "button" at bounding box center [893, 150] width 7 height 7
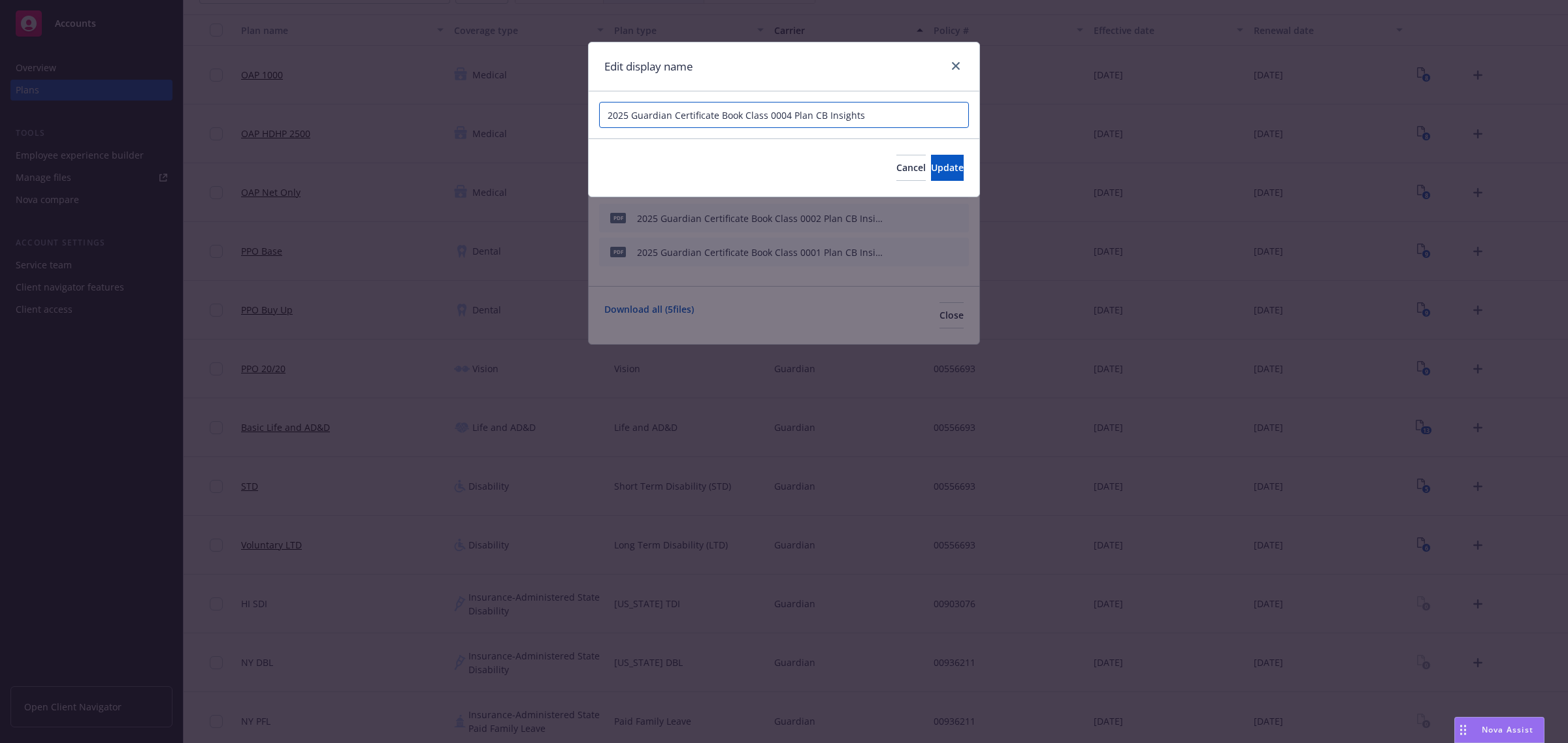
drag, startPoint x: 885, startPoint y: 113, endPoint x: 472, endPoint y: 109, distance: 413.0
click at [472, 109] on div "Edit display name 2025 Guardian Certificate Book Class 0004 Plan CB Insights Ca…" at bounding box center [784, 372] width 1568 height 743
paste input "(Class 3 - Part Time) - CB"
drag, startPoint x: 824, startPoint y: 113, endPoint x: 772, endPoint y: 112, distance: 52.0
click at [772, 112] on input "2025 Guardian Certificate Book (Class 3 - Part Time) - CB" at bounding box center [784, 115] width 370 height 26
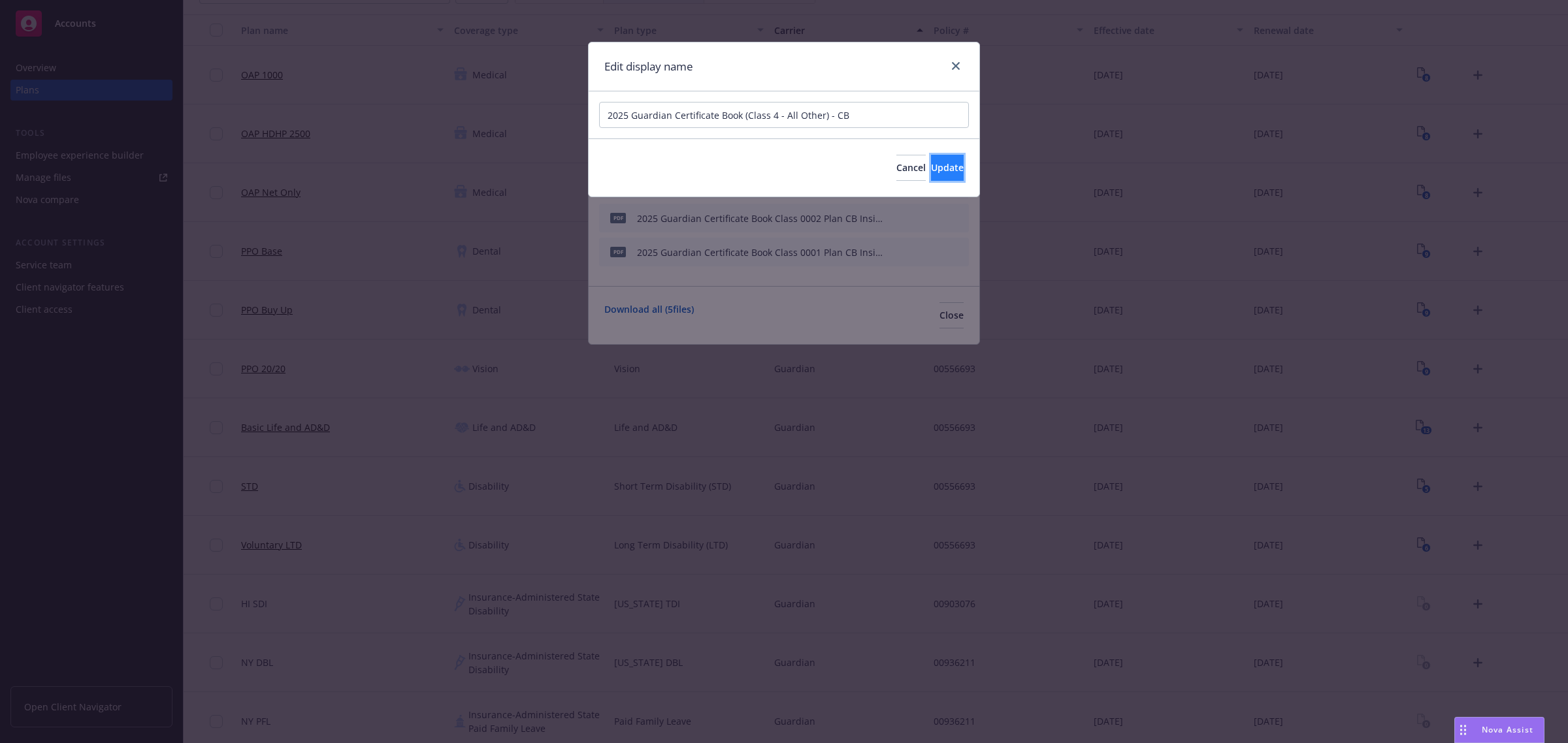
click at [931, 168] on span "Update" at bounding box center [947, 167] width 33 height 12
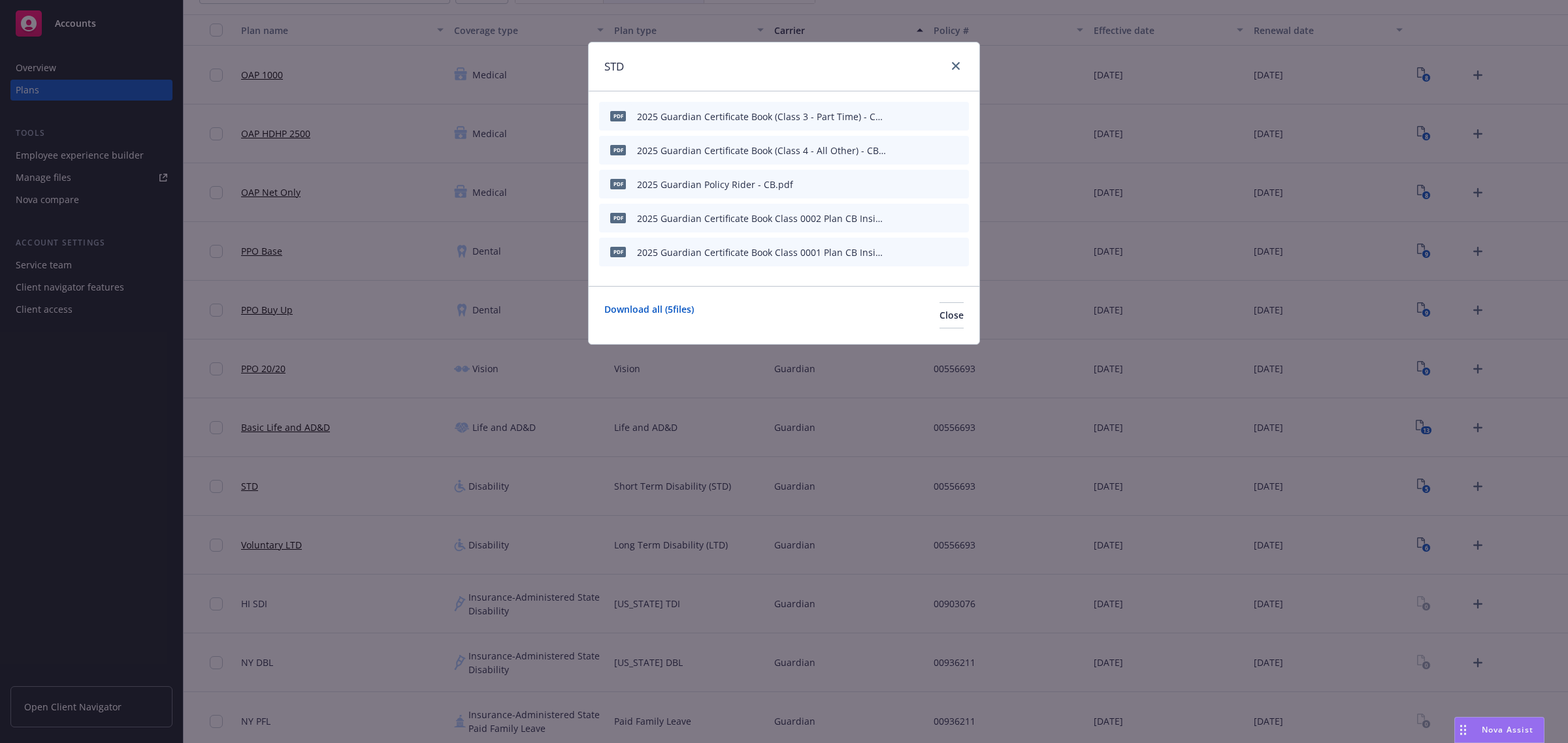
click at [896, 219] on icon "button" at bounding box center [894, 218] width 7 height 7
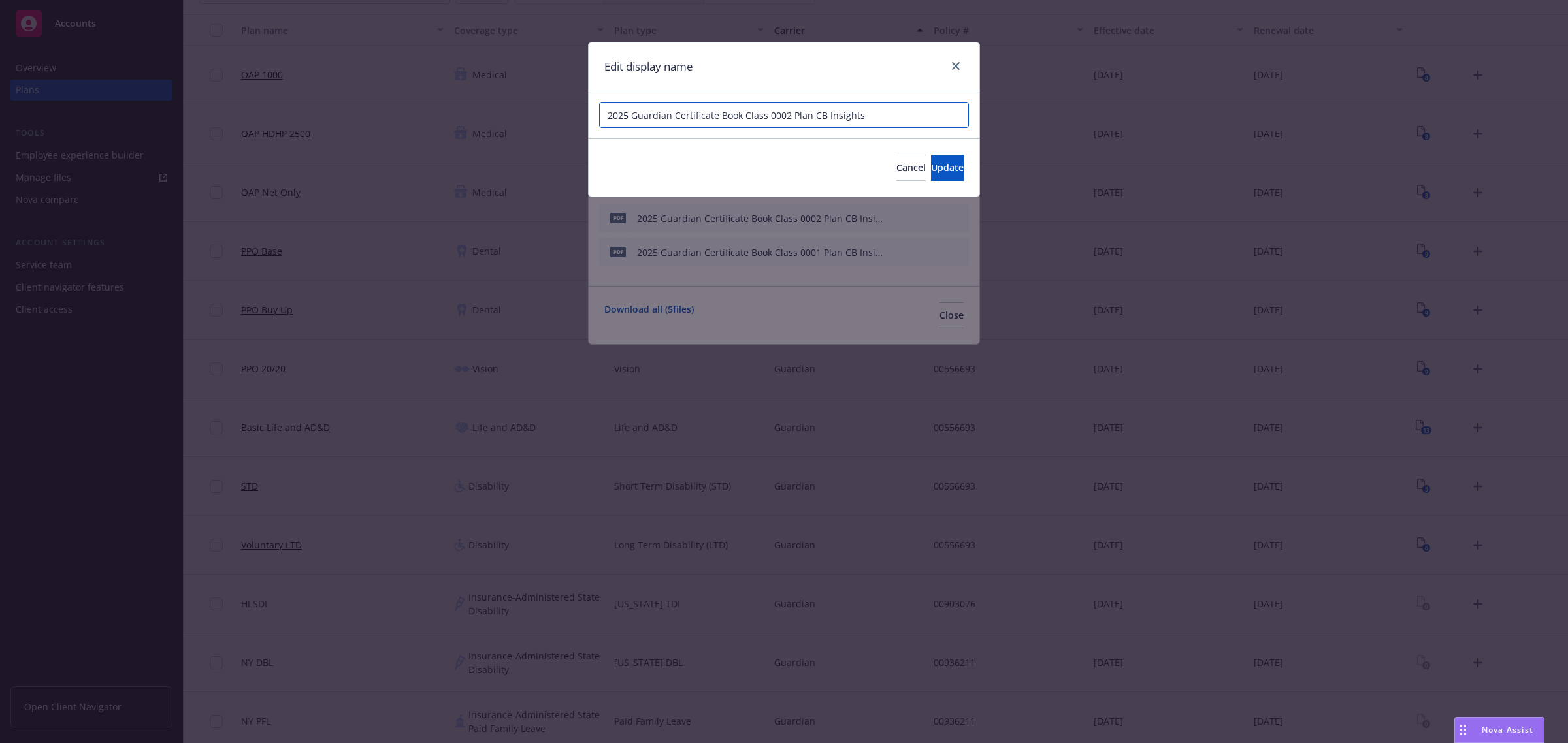
drag, startPoint x: 868, startPoint y: 116, endPoint x: 524, endPoint y: 115, distance: 344.0
click at [524, 115] on div "Edit display name 2025 Guardian Certificate Book Class 0002 Plan CB Insights Ca…" at bounding box center [784, 372] width 1568 height 743
paste input "(Class 3 - Part Time) - CB"
drag, startPoint x: 824, startPoint y: 118, endPoint x: 772, endPoint y: 114, distance: 52.2
click at [772, 114] on input "2025 Guardian Certificate Book (Class 3 - Part Time) - CB" at bounding box center [784, 115] width 370 height 26
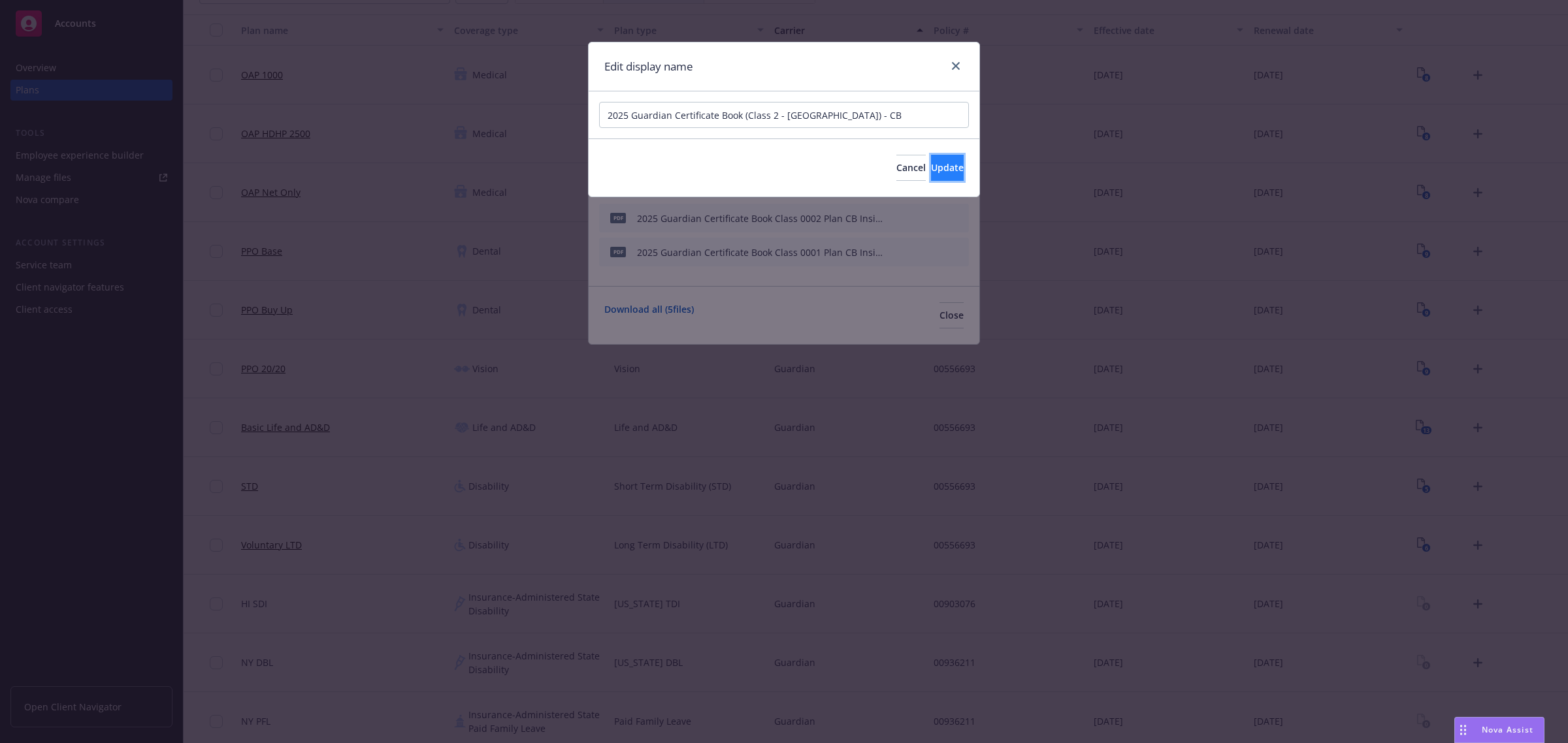
click at [936, 162] on span "Update" at bounding box center [947, 167] width 33 height 12
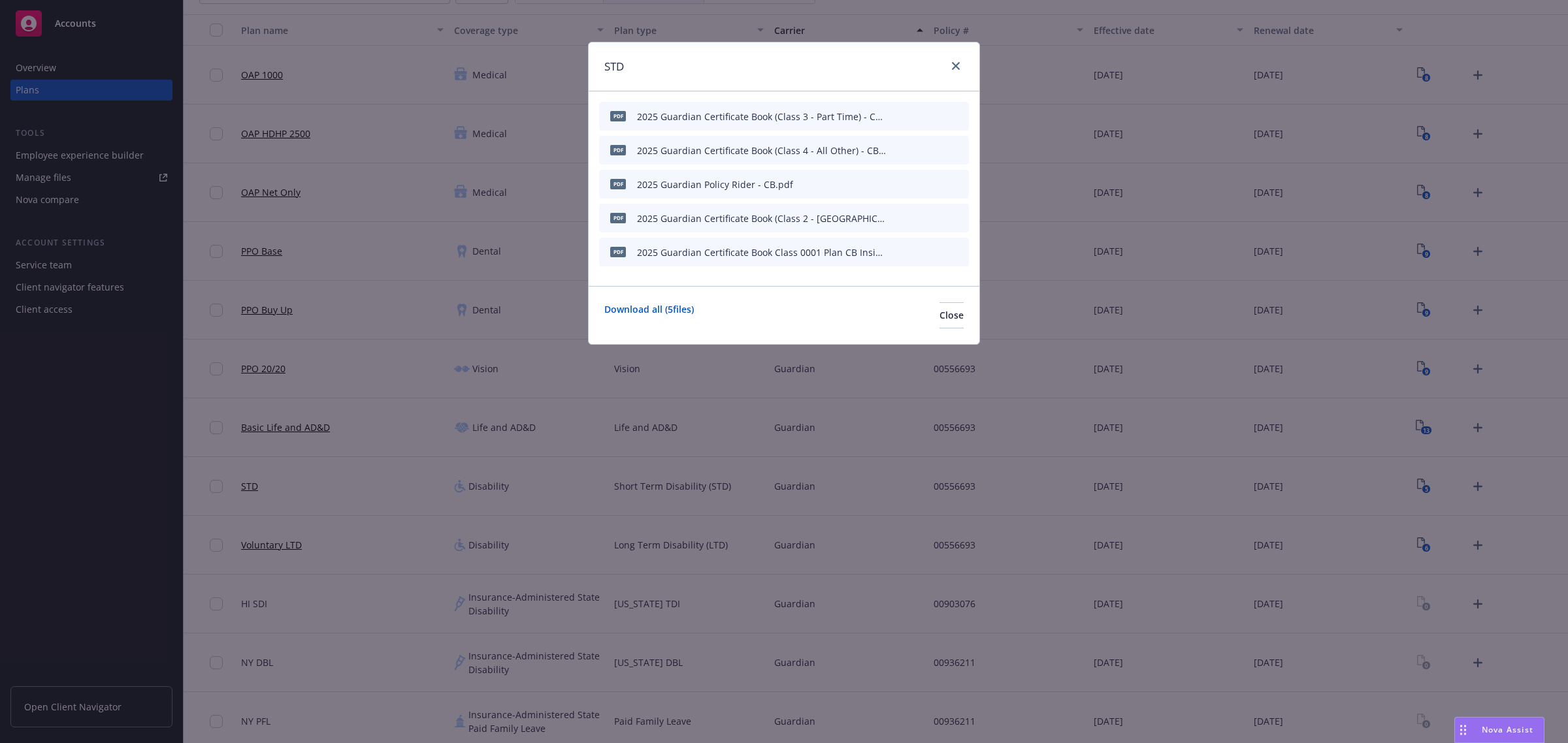
click at [894, 253] on icon "button" at bounding box center [893, 253] width 7 height 7
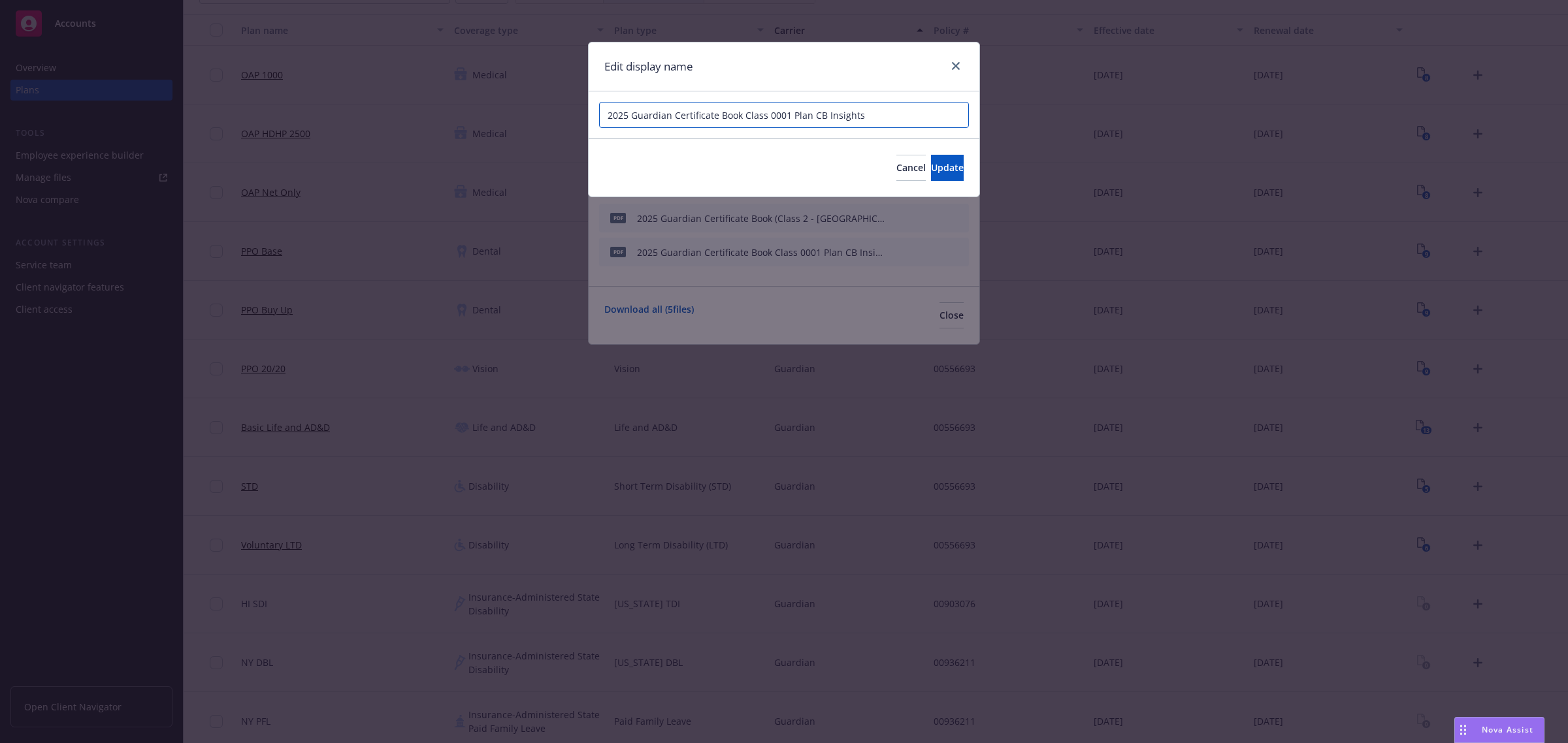
drag, startPoint x: 886, startPoint y: 113, endPoint x: 490, endPoint y: 114, distance: 396.0
click at [490, 114] on div "Edit display name 2025 Guardian Certificate Book Class 0001 Plan CB Insights Ca…" at bounding box center [784, 372] width 1568 height 743
paste input "(Class 3 - Part Time) - CB"
drag, startPoint x: 825, startPoint y: 114, endPoint x: 769, endPoint y: 112, distance: 56.0
click at [769, 112] on input "2025 Guardian Certificate Book (Class 3 - Part Time) - CB" at bounding box center [784, 115] width 370 height 26
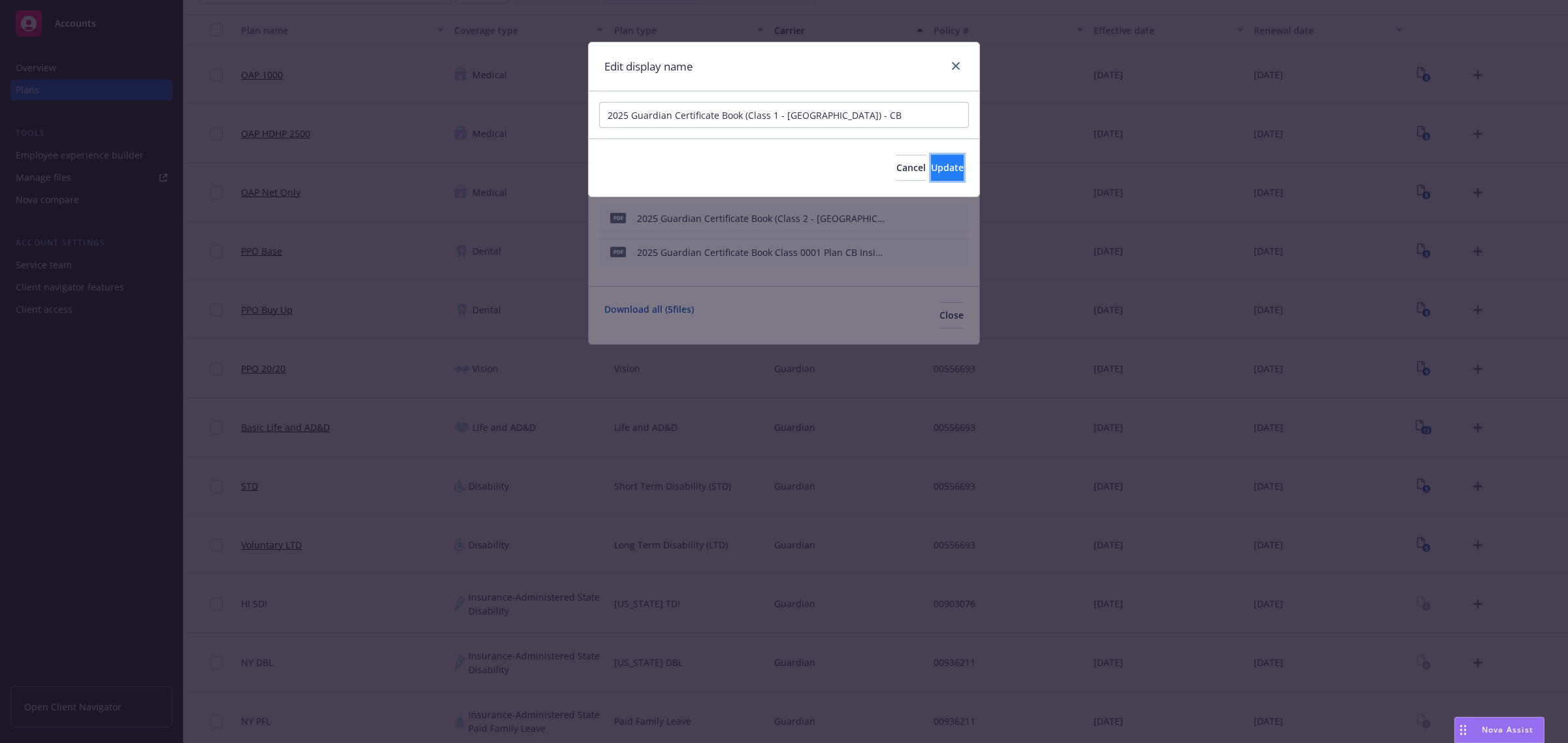
click at [931, 168] on span "Update" at bounding box center [947, 167] width 33 height 12
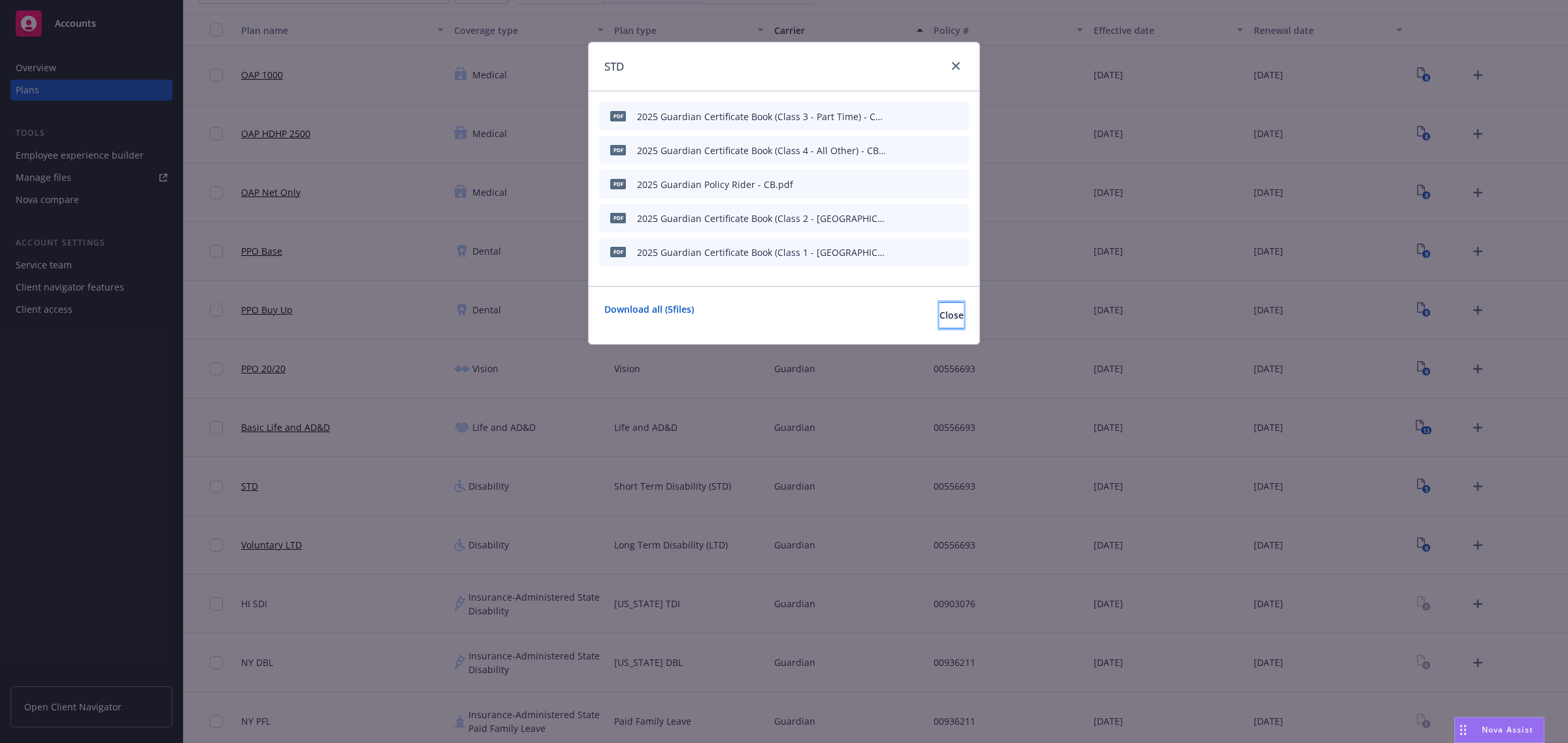
click at [939, 320] on span "Close" at bounding box center [951, 315] width 24 height 12
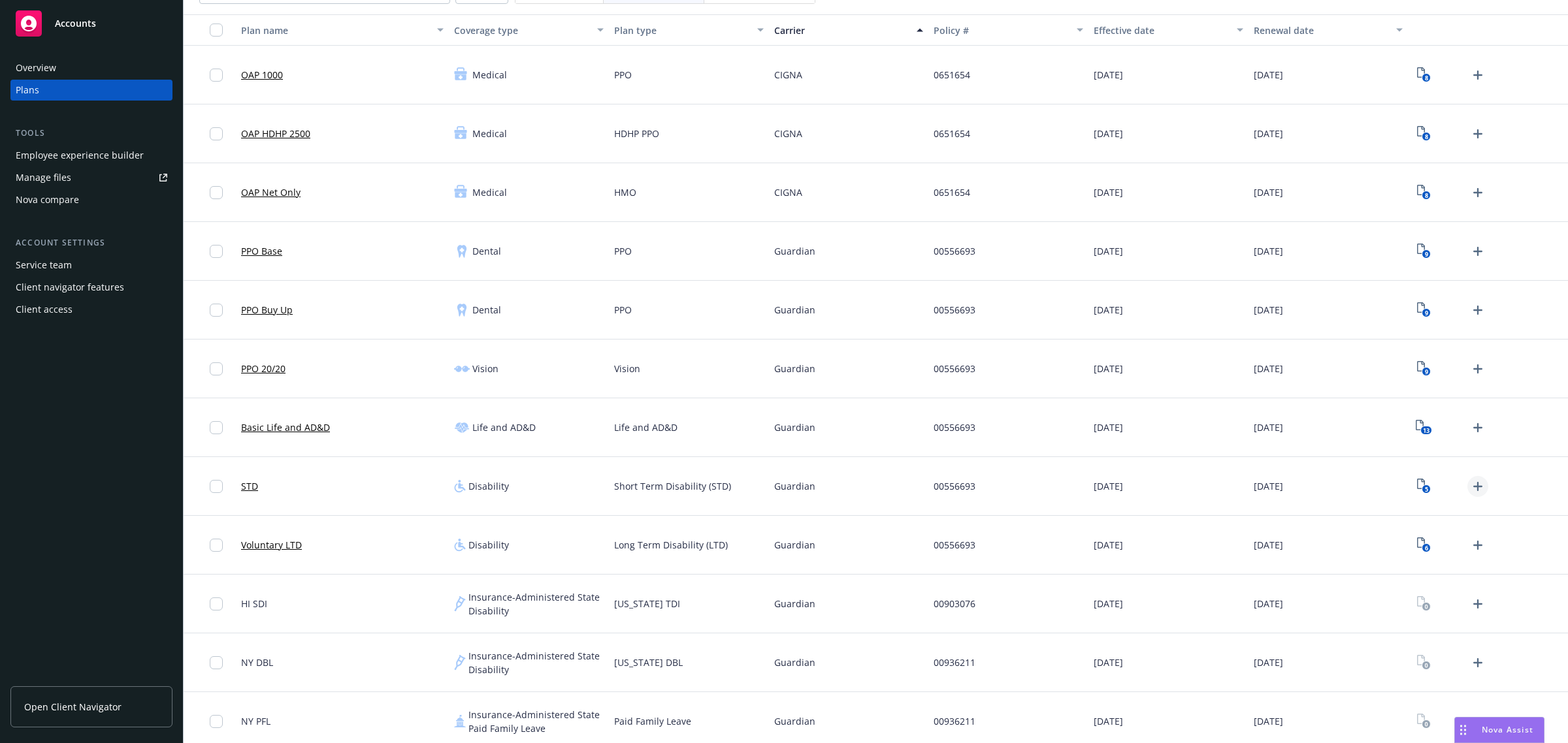
click at [1473, 482] on icon "Upload Plan Documents" at bounding box center [1478, 487] width 9 height 9
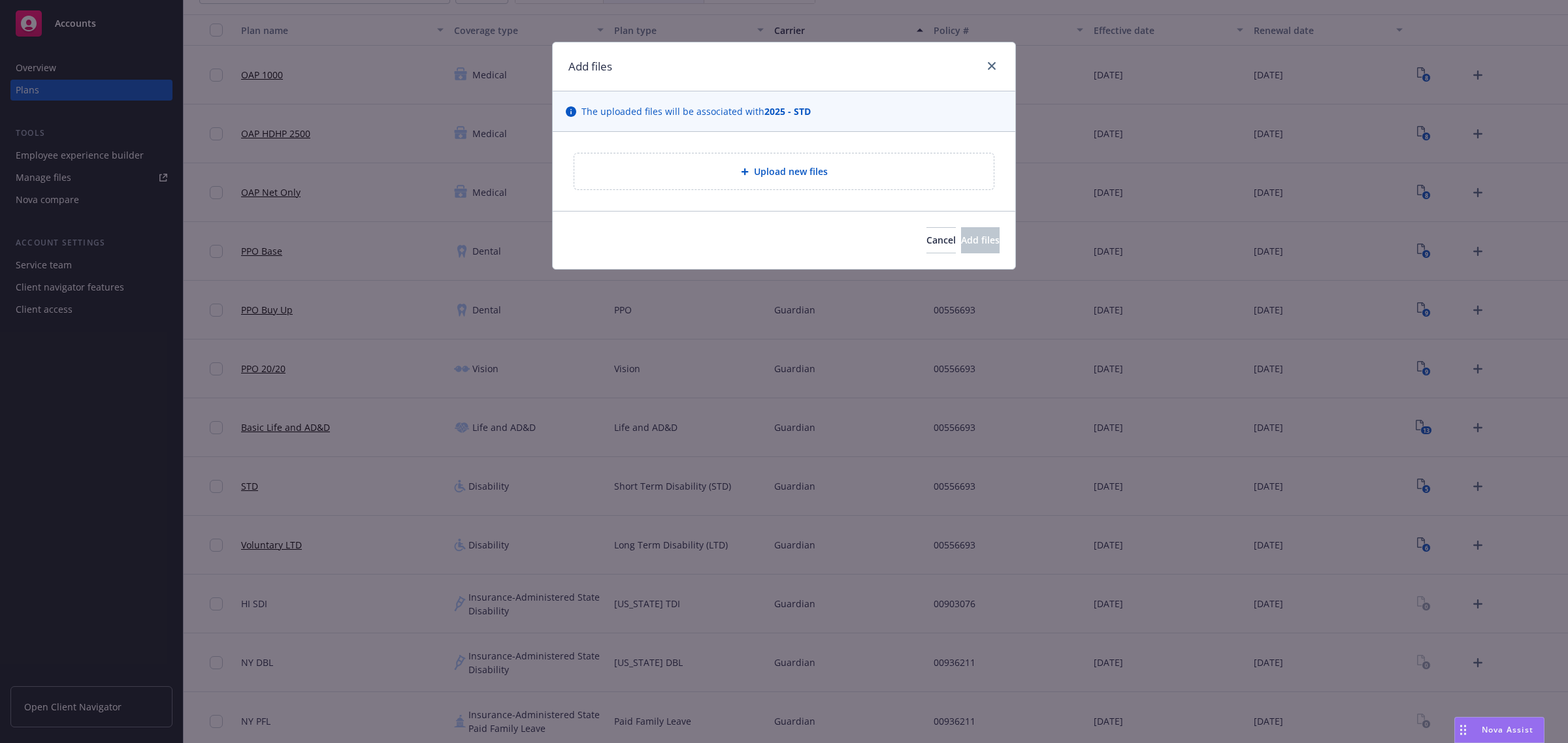
click at [857, 165] on div "Upload new files" at bounding box center [783, 172] width 399 height 15
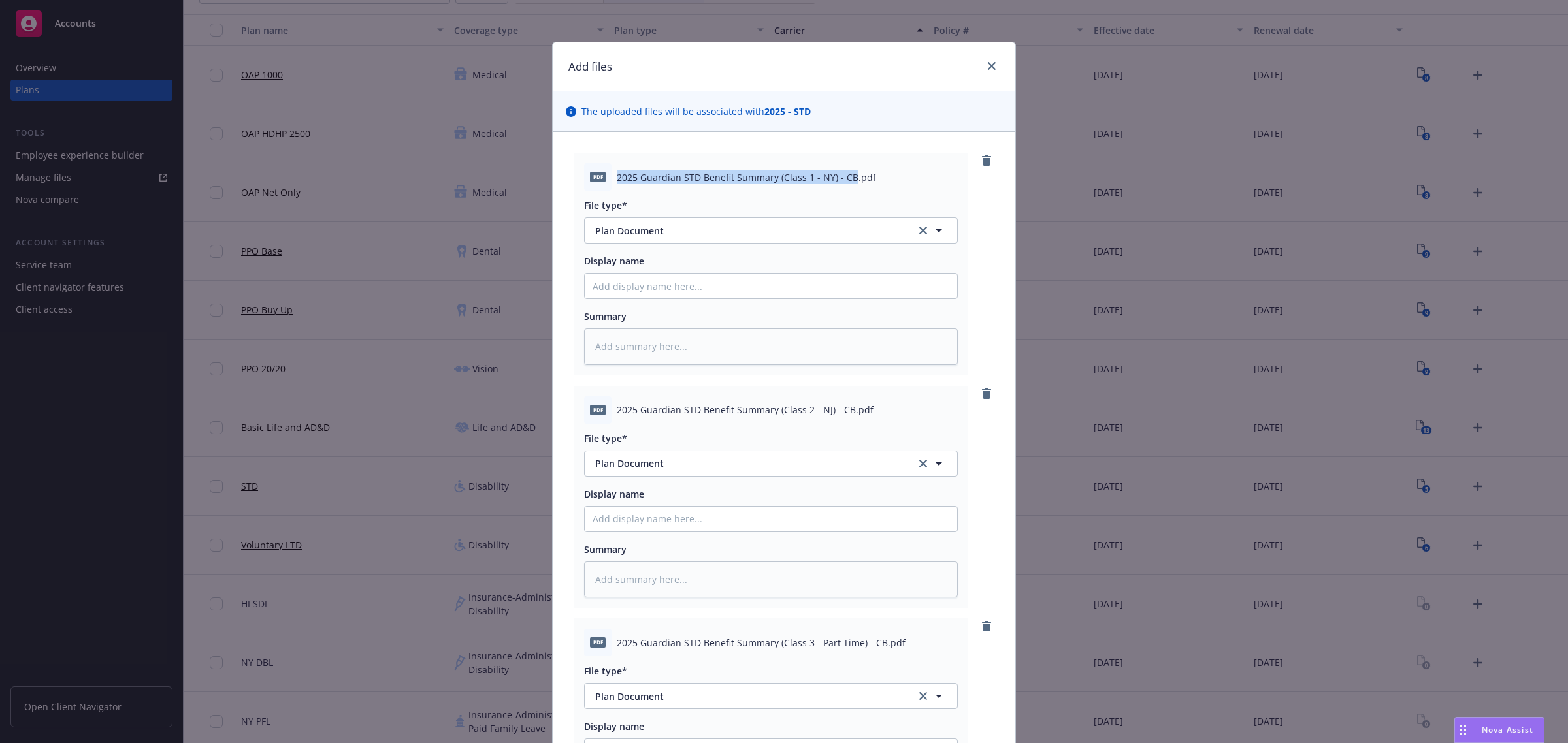
drag, startPoint x: 844, startPoint y: 177, endPoint x: 615, endPoint y: 175, distance: 229.0
click at [602, 173] on div "pdf 2025 Guardian STD Benefit Summary (Class 1 - NY) - CB.pdf" at bounding box center [771, 177] width 373 height 28
click at [758, 282] on input "Display name" at bounding box center [770, 286] width 372 height 25
paste input "2025 Guardian STD Benefit Summary (Class 1 - NY) - CB"
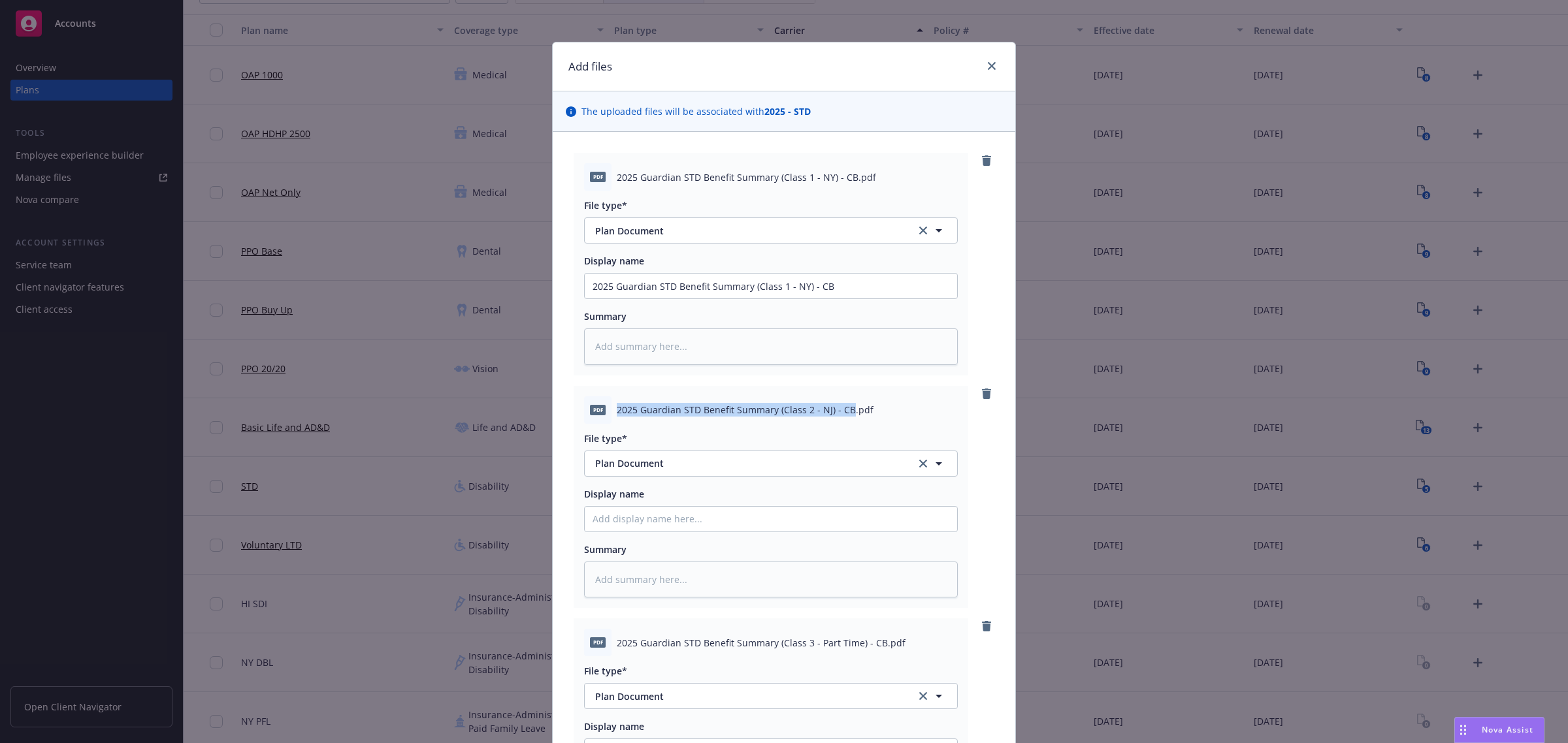
drag, startPoint x: 842, startPoint y: 411, endPoint x: 609, endPoint y: 406, distance: 233.1
click at [617, 406] on span "2025 Guardian STD Benefit Summary (Class 2 - NJ) - CB.pdf" at bounding box center [745, 410] width 256 height 14
click at [695, 298] on input "Display name" at bounding box center [770, 286] width 372 height 25
paste input "2025 Guardian STD Benefit Summary (Class 2 - NJ) - CB"
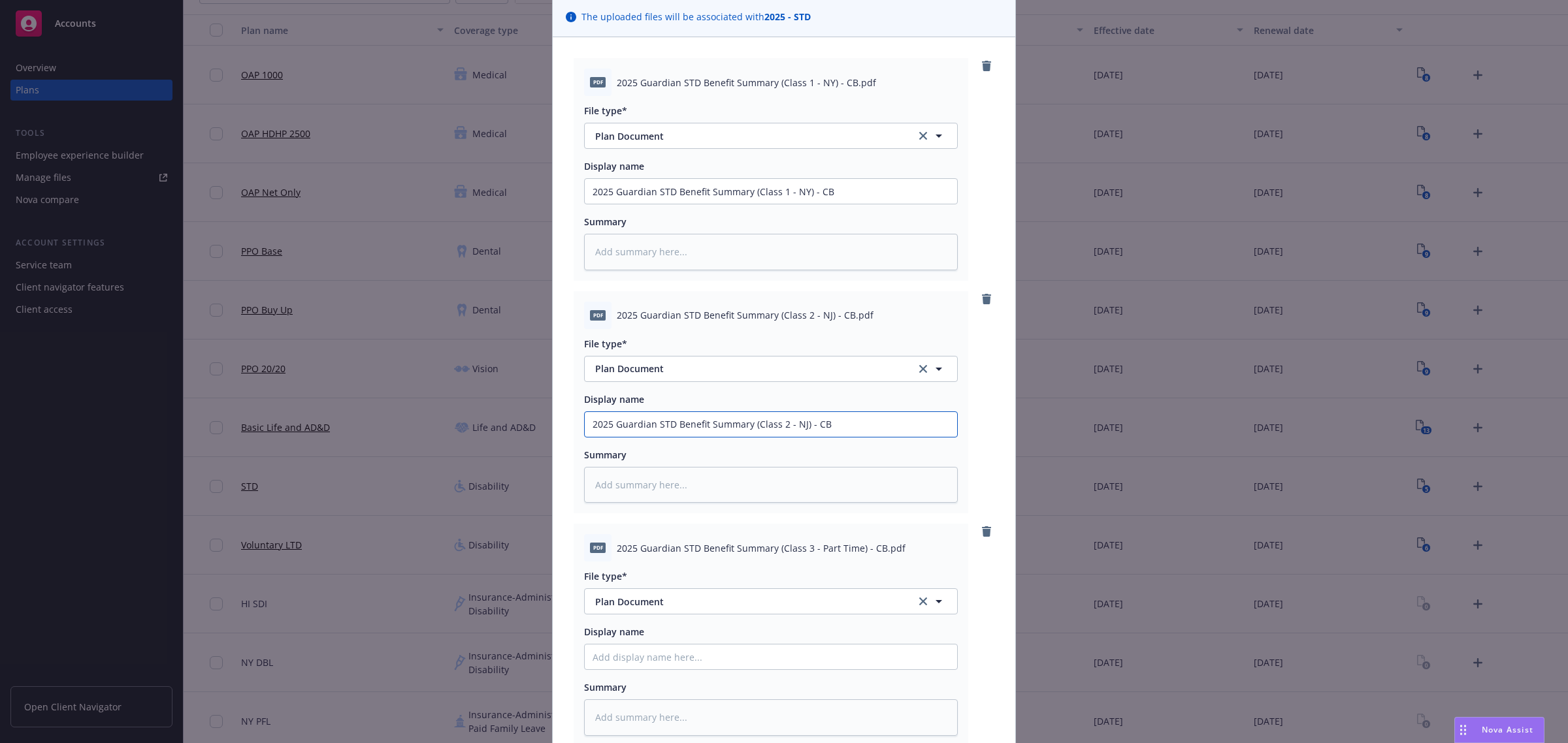
scroll to position [245, 0]
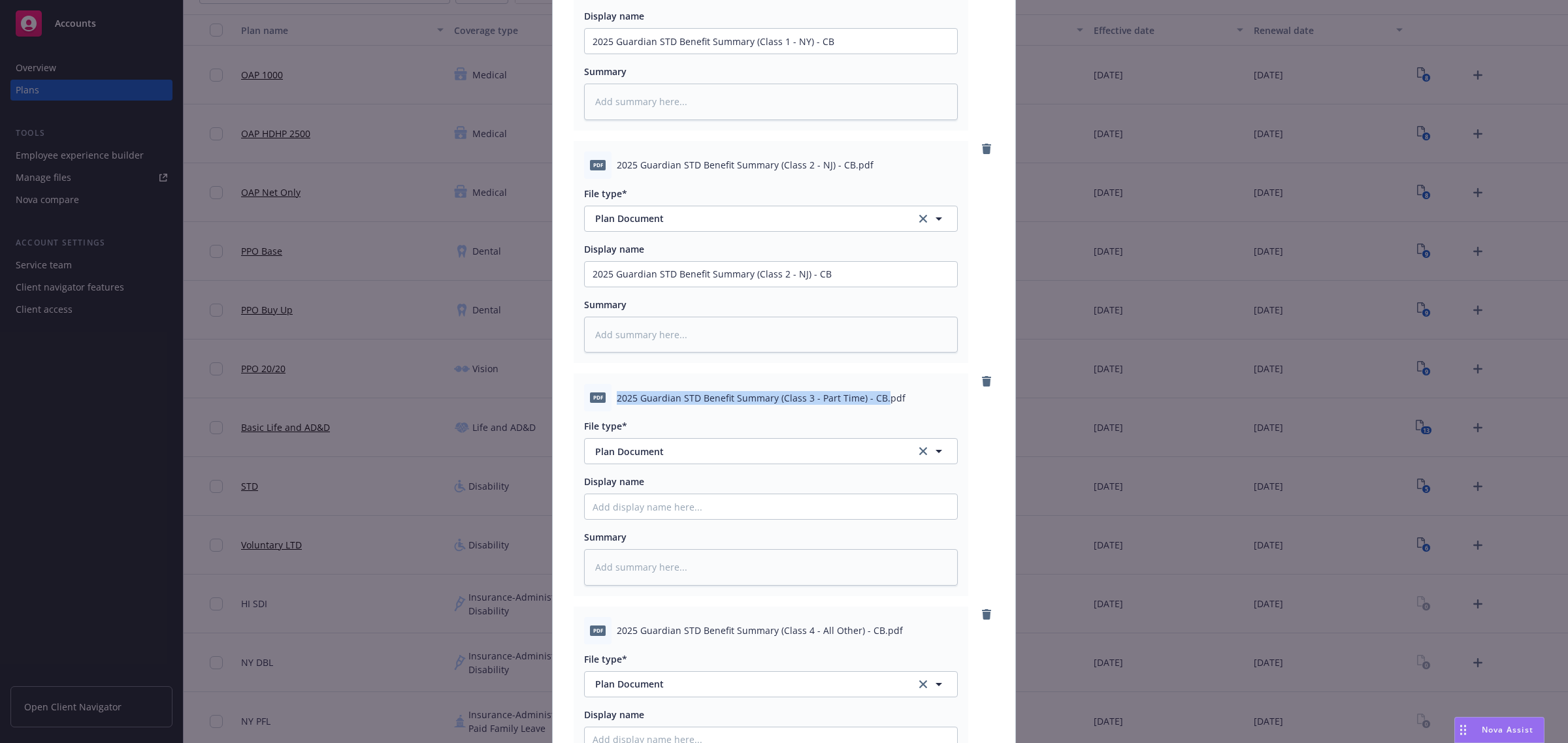
drag, startPoint x: 876, startPoint y: 396, endPoint x: 616, endPoint y: 389, distance: 260.1
click at [604, 387] on div "pdf 2025 Guardian STD Benefit Summary (Class 3 - Part Time) - CB.pdf" at bounding box center [771, 398] width 373 height 28
click at [751, 54] on input "Display name" at bounding box center [770, 41] width 372 height 25
paste input "2025 Guardian STD Benefit Summary (Class 3 - Part Time) - CB."
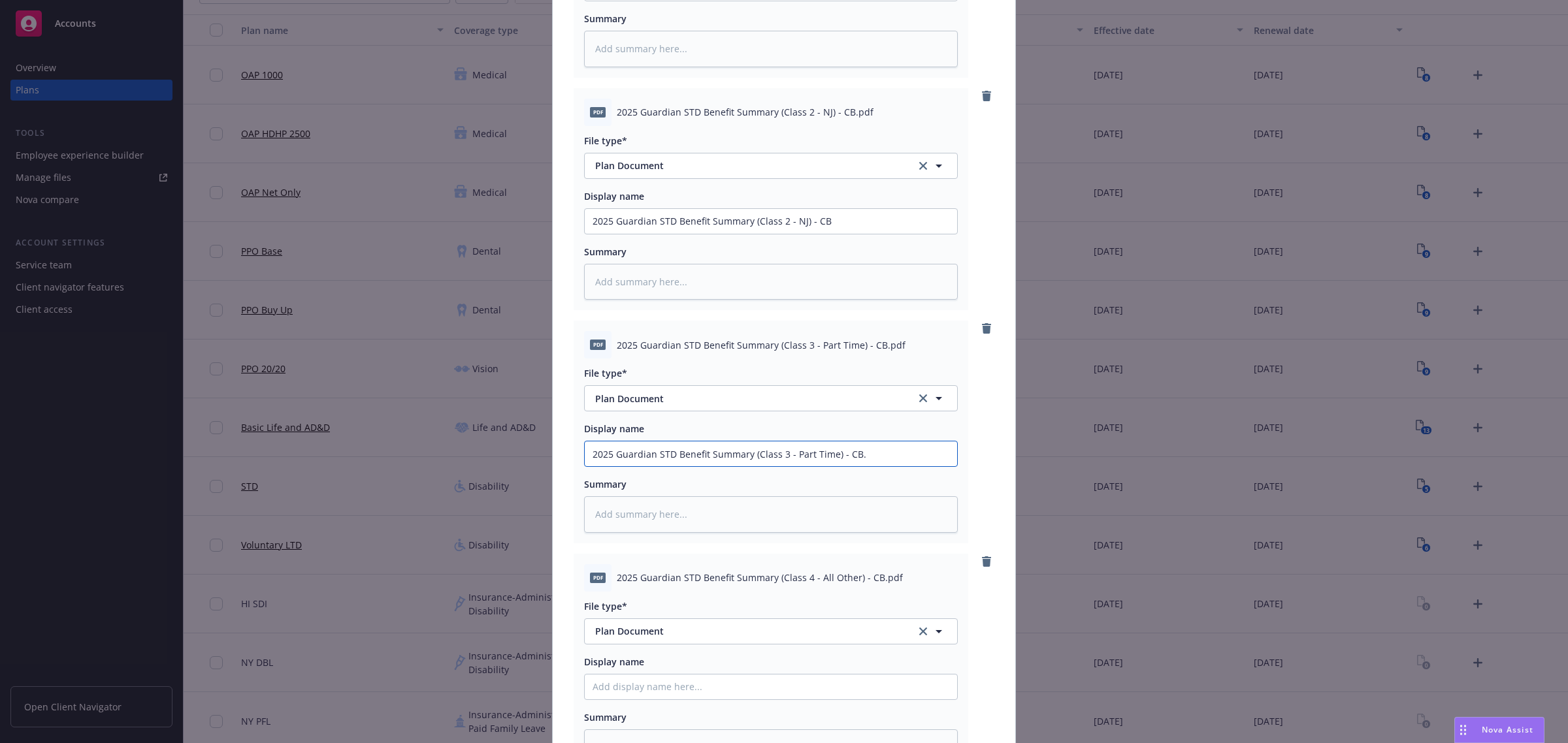
scroll to position [327, 0]
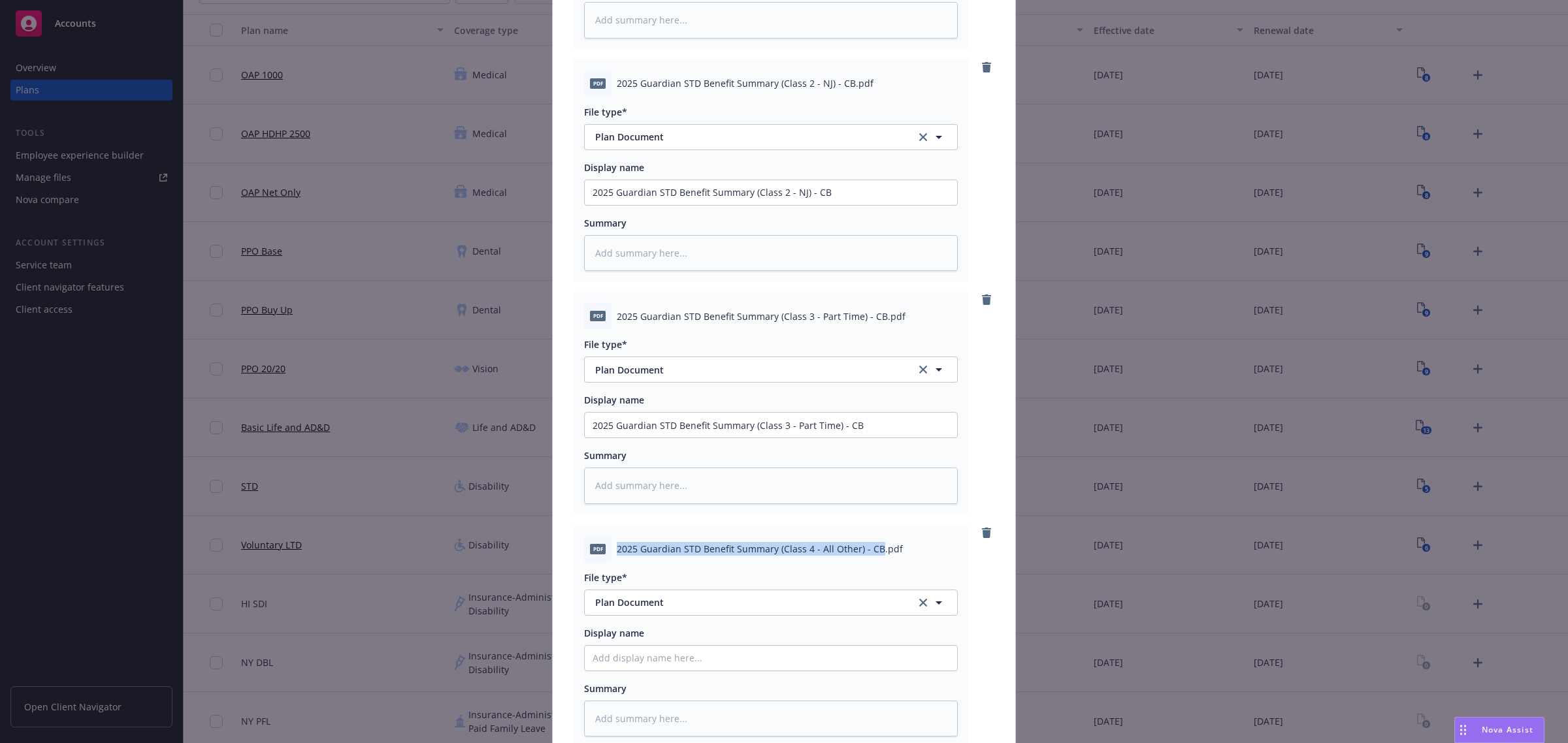
drag, startPoint x: 869, startPoint y: 547, endPoint x: 611, endPoint y: 555, distance: 258.1
click at [608, 558] on div "pdf 2025 Guardian STD Benefit Summary (Class 4 - All Other) - CB.pdf" at bounding box center [771, 550] width 373 height 28
paste input "2025 Guardian STD Benefit Summary (Class 4 - All Other) - CB"
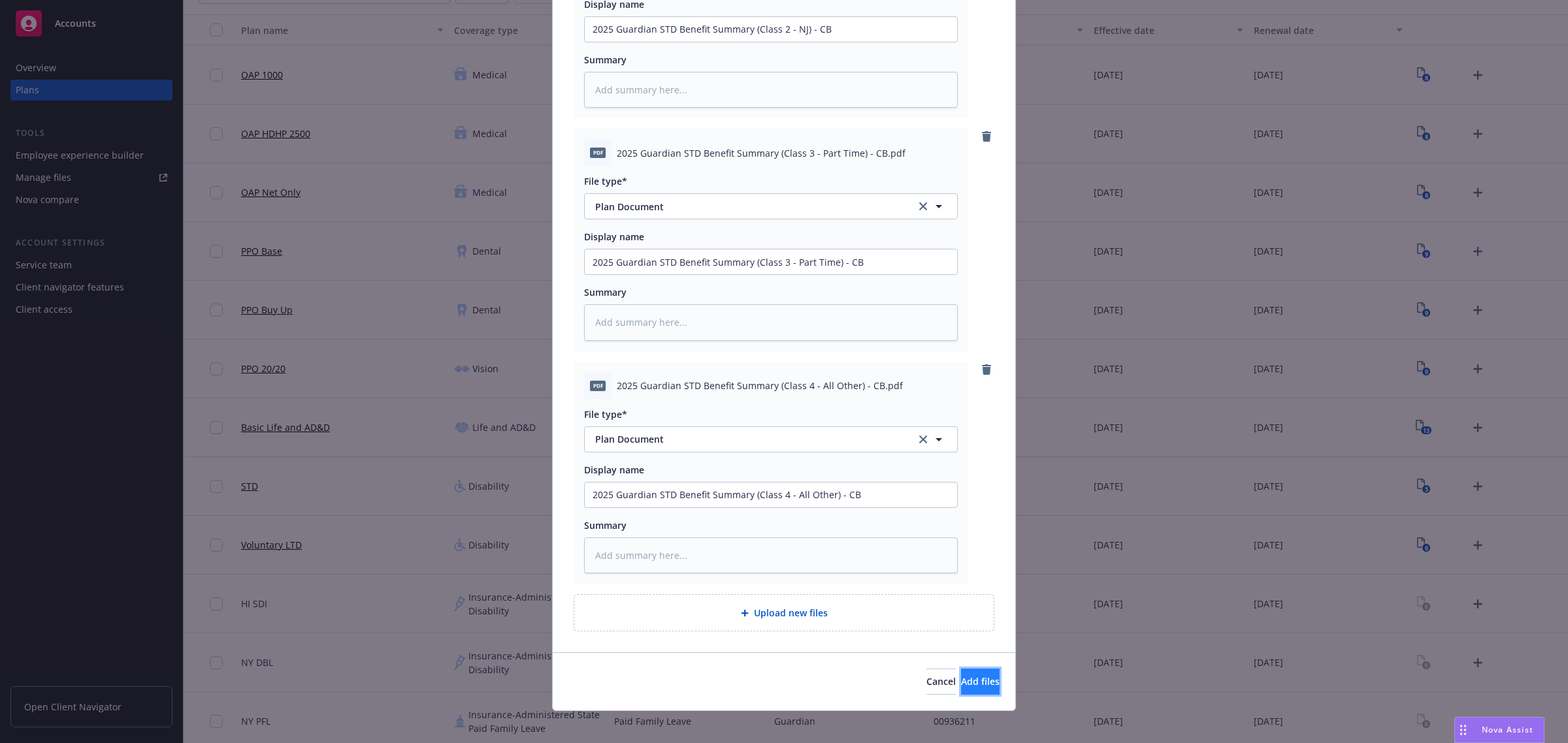
click at [969, 690] on button "Add files" at bounding box center [979, 682] width 38 height 26
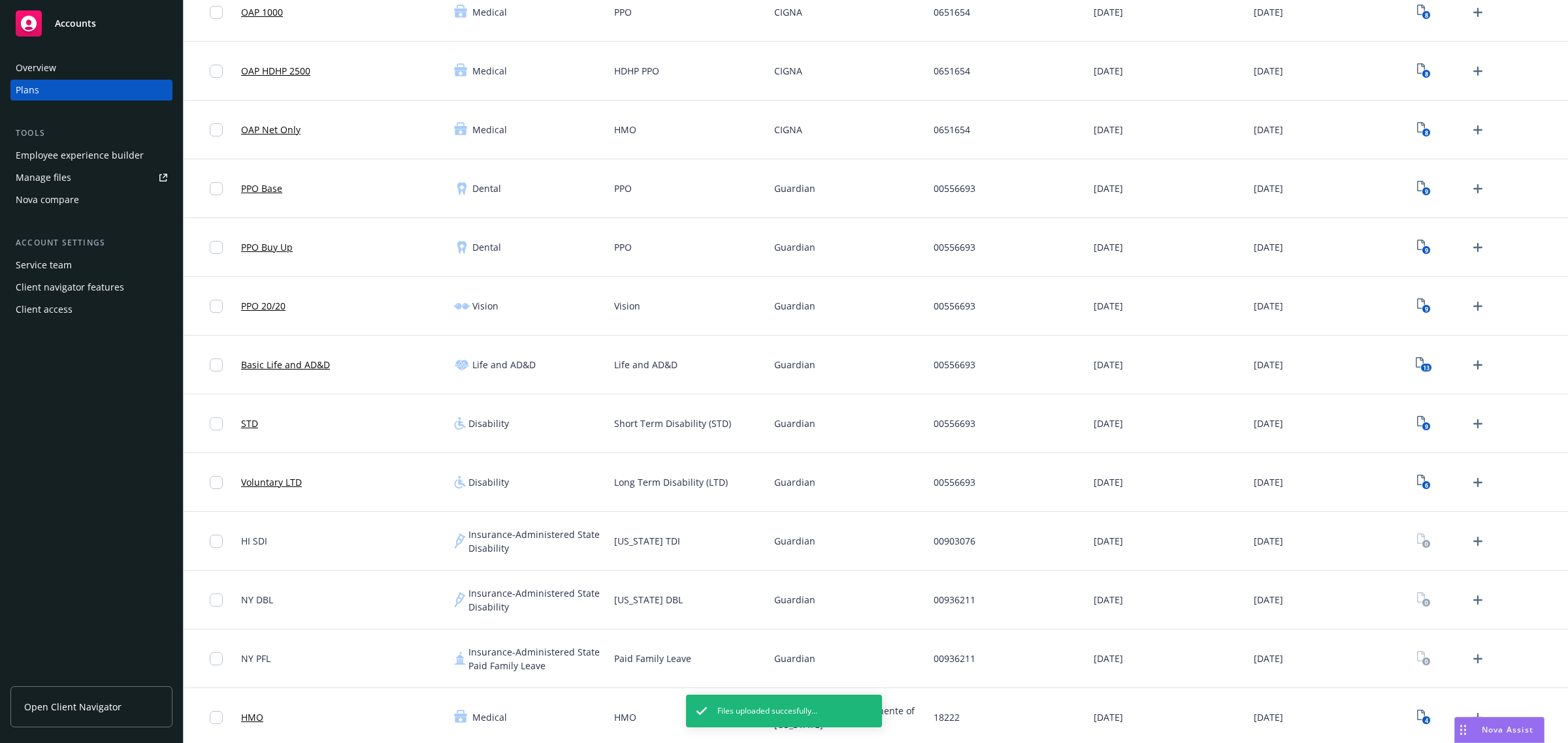
scroll to position [163, 0]
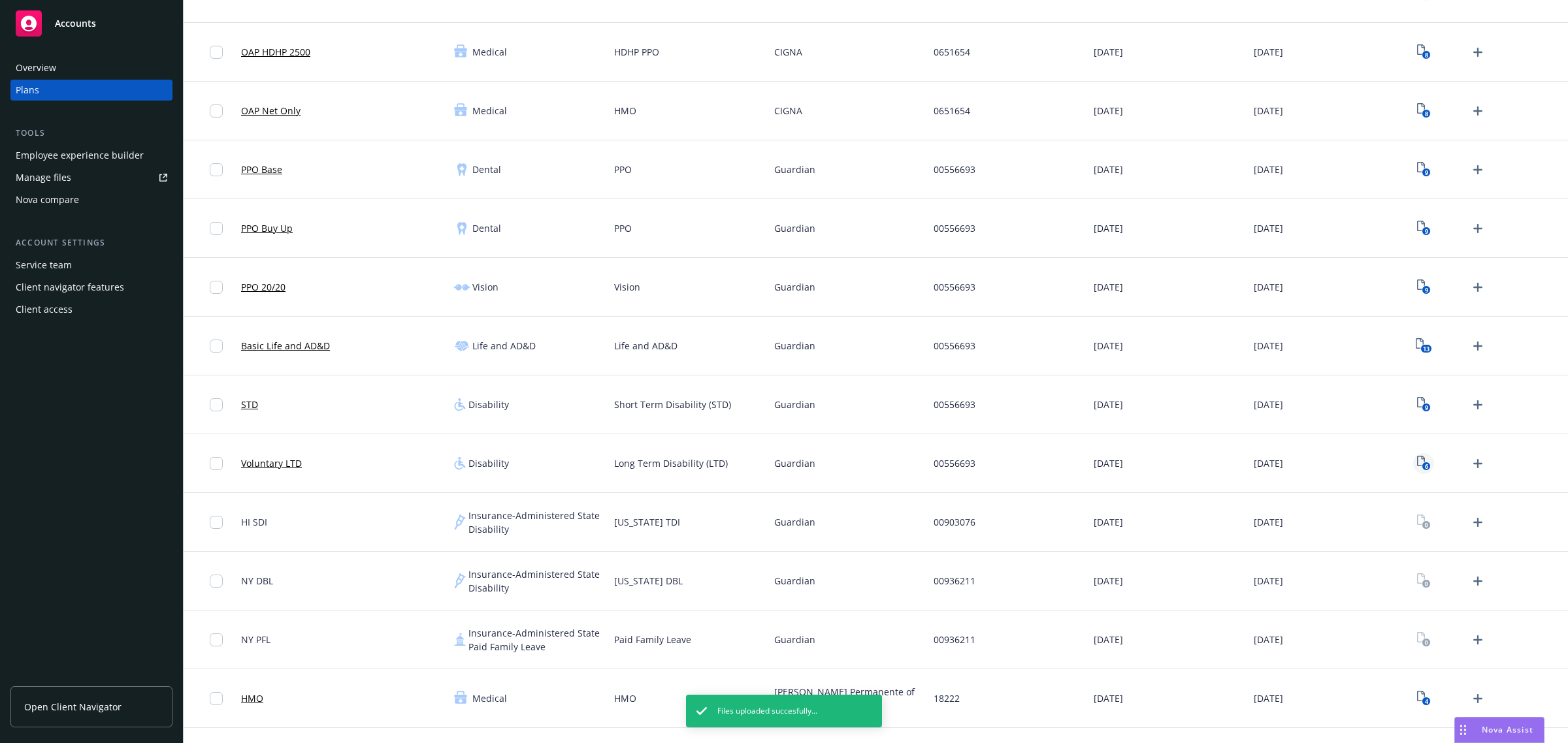
click at [1417, 464] on icon "6" at bounding box center [1423, 463] width 14 height 15
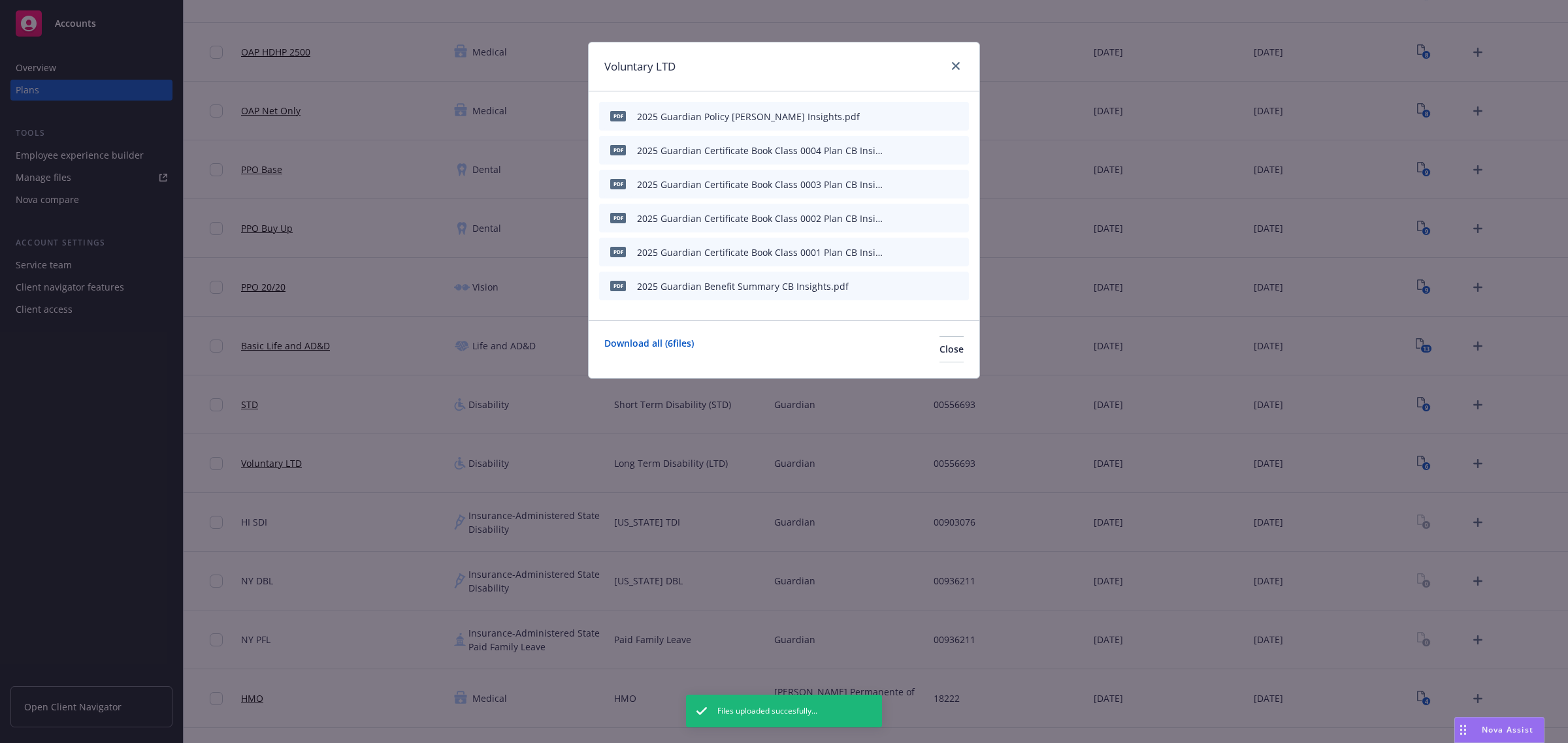
click at [960, 287] on icon "archive file" at bounding box center [957, 285] width 9 height 10
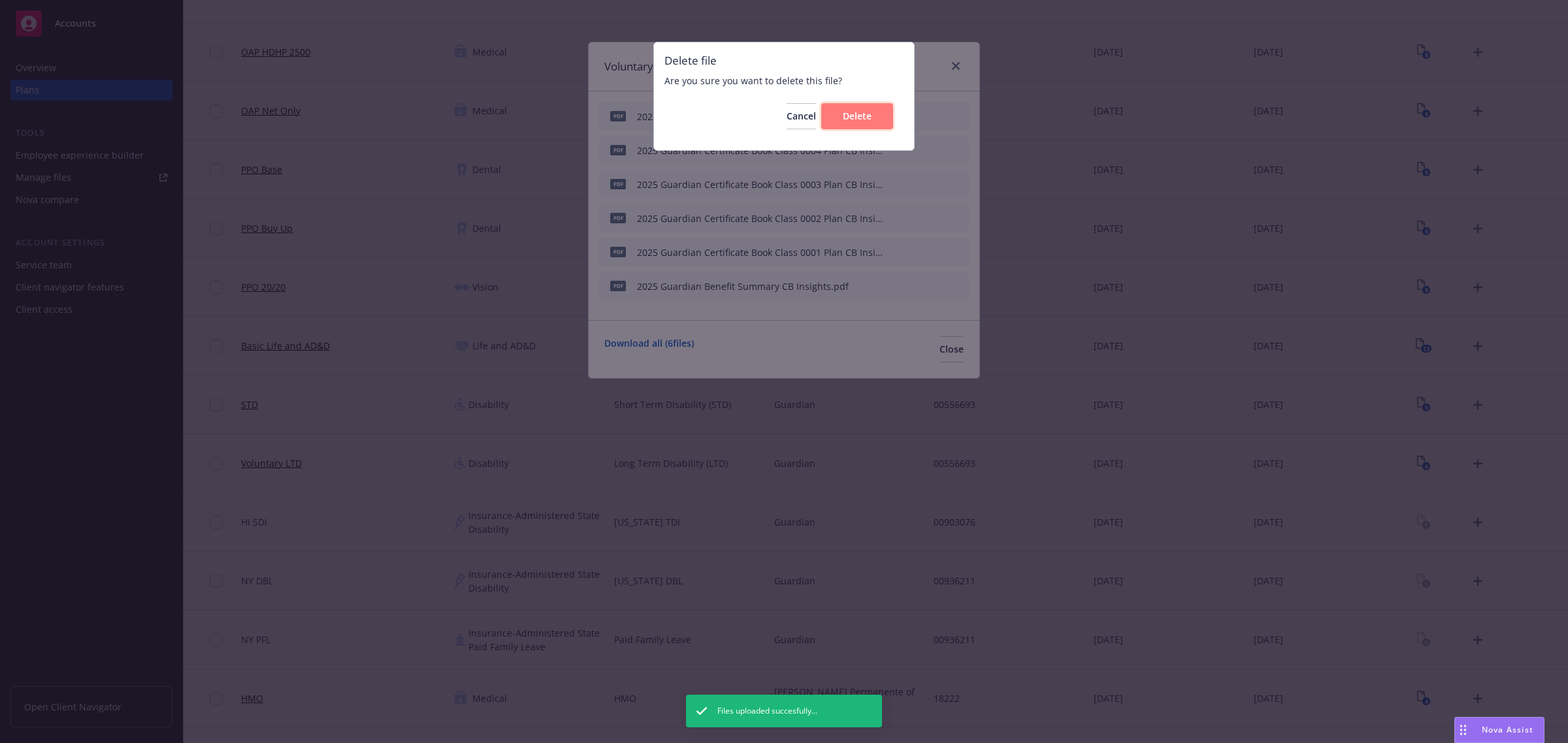
click at [851, 118] on span "Delete" at bounding box center [856, 115] width 29 height 12
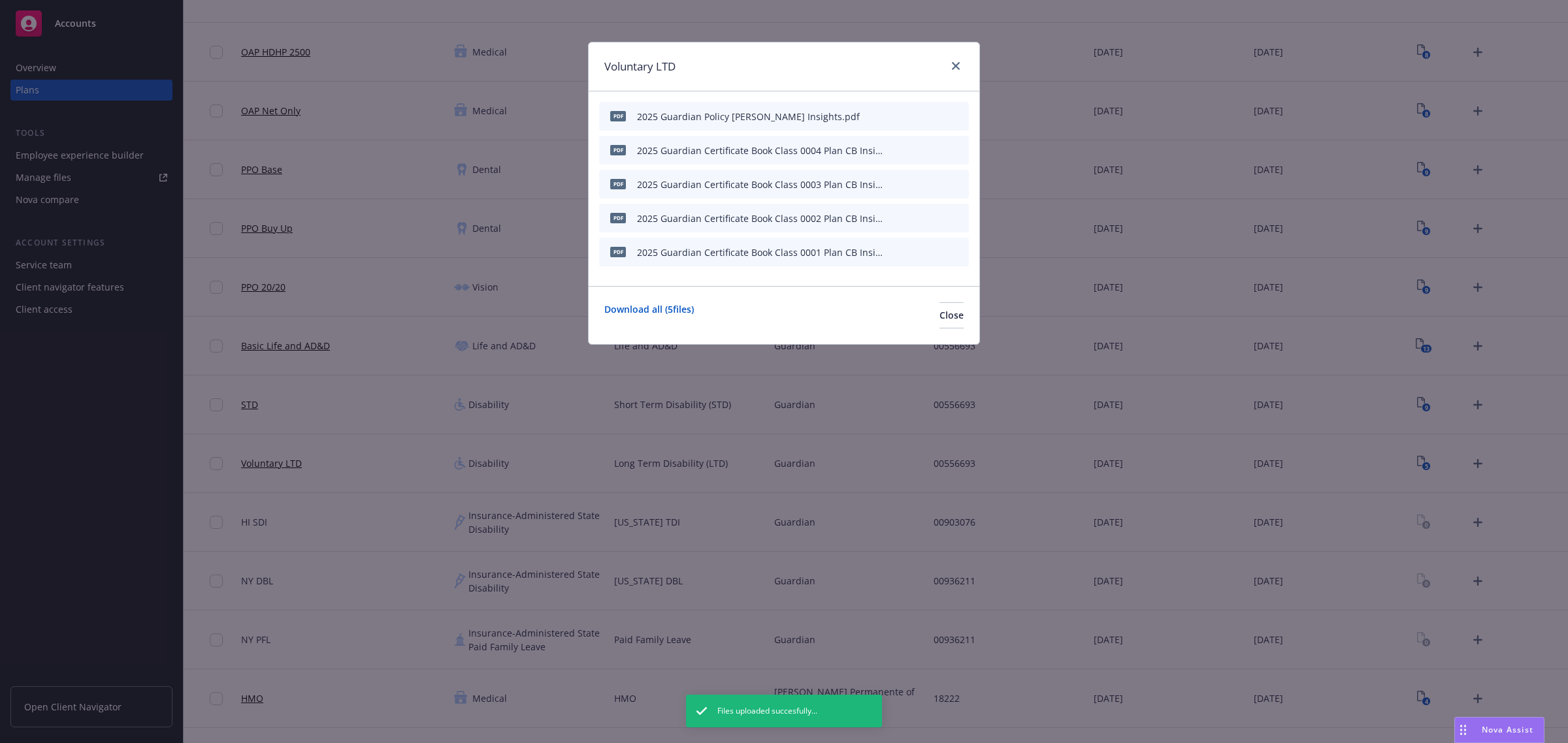
click at [893, 115] on icon "button" at bounding box center [894, 116] width 7 height 7
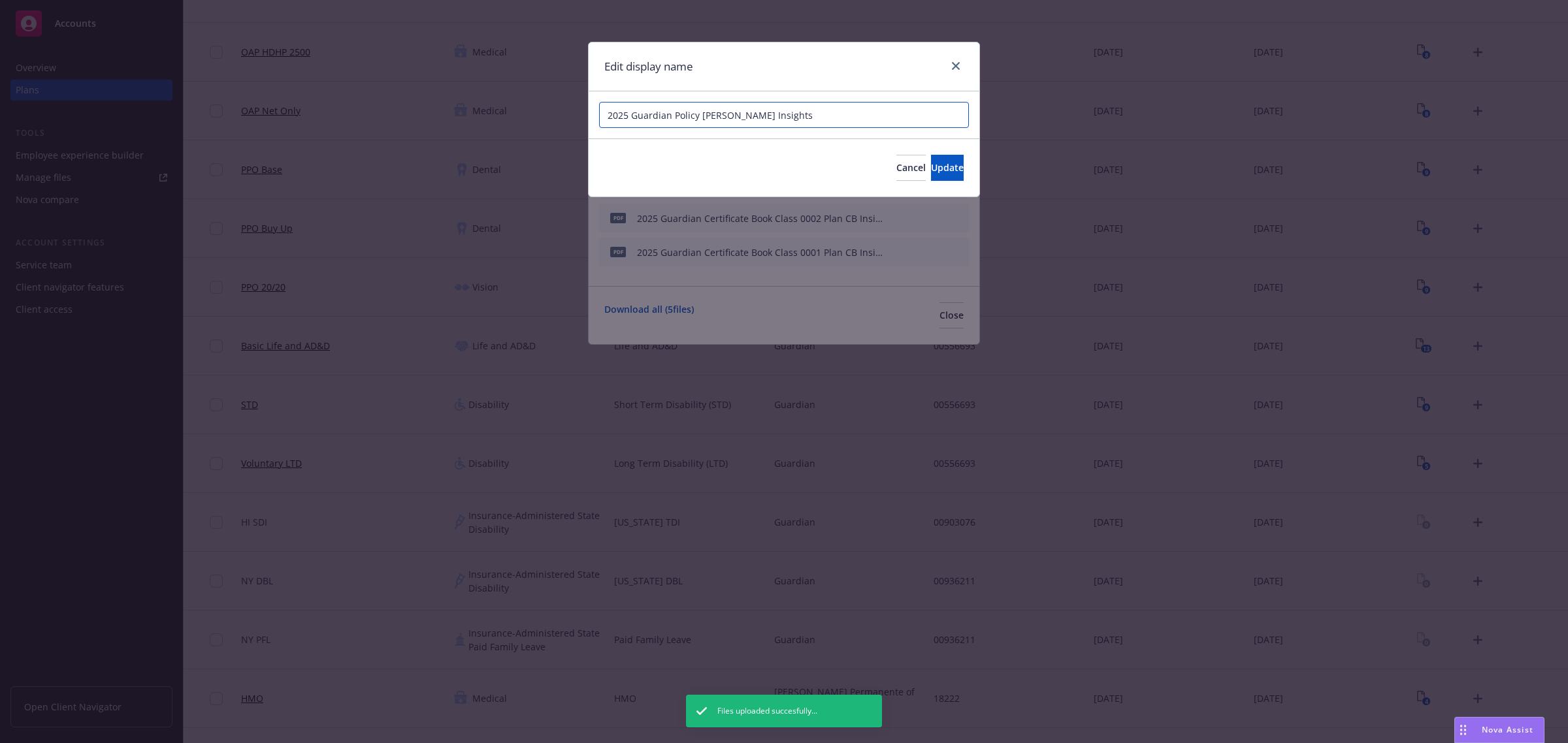
click at [724, 118] on input "2025 Guardian Policy Rider CB Insights" at bounding box center [784, 115] width 370 height 26
drag, startPoint x: 746, startPoint y: 116, endPoint x: 886, endPoint y: 126, distance: 140.4
click at [886, 126] on input "2025 Guardian Policy Rider - CB Insights" at bounding box center [784, 115] width 370 height 26
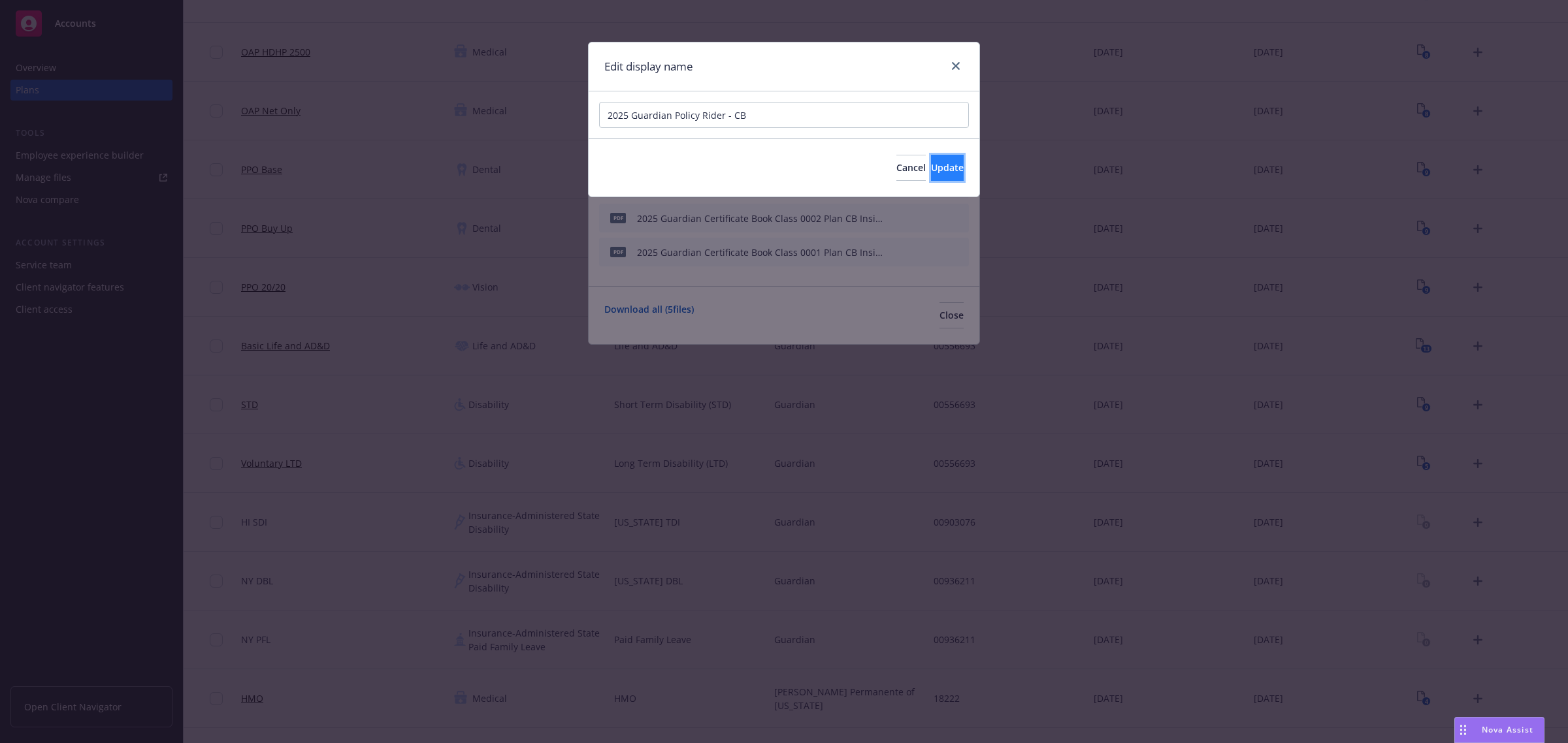
click at [931, 173] on span "Update" at bounding box center [947, 167] width 33 height 12
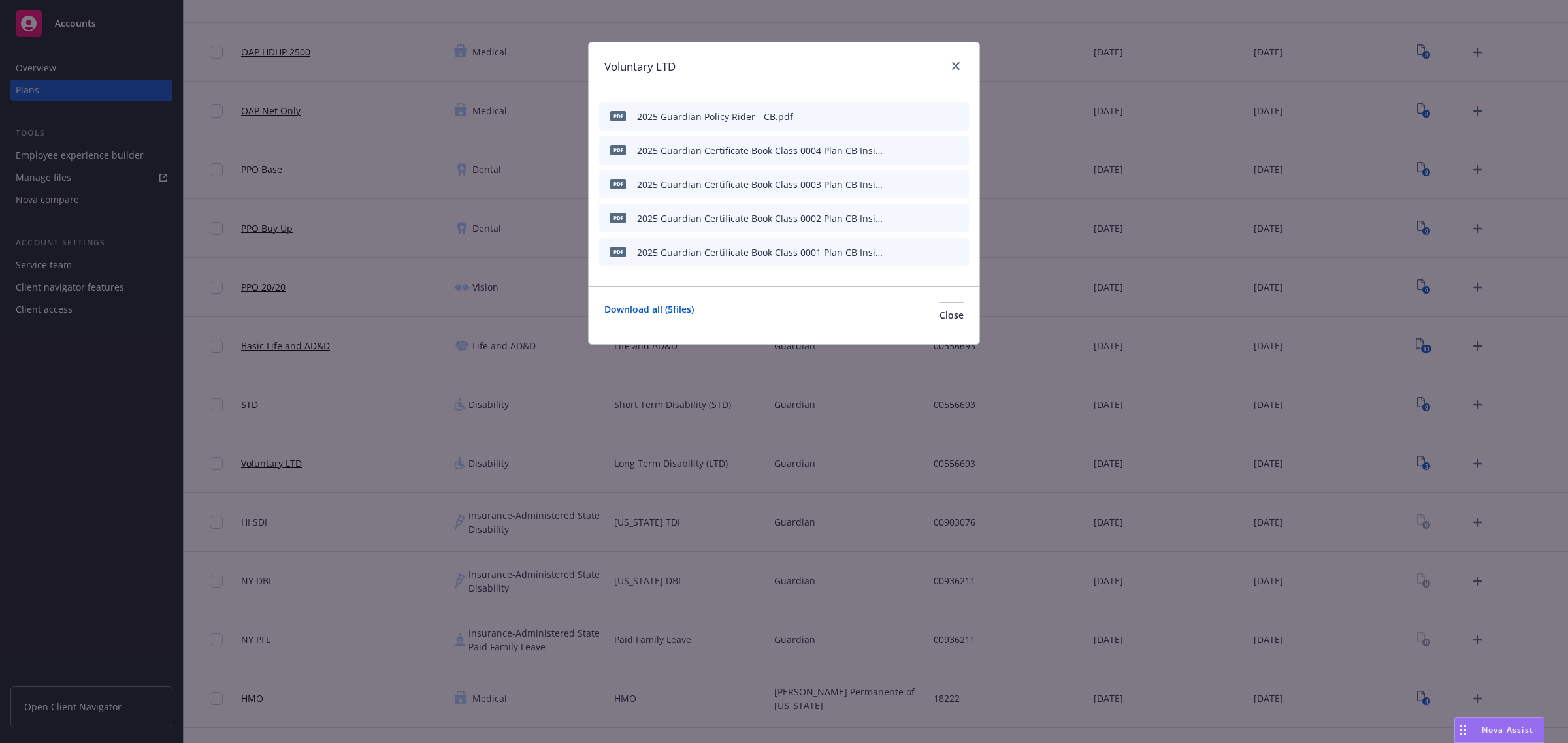
click at [896, 147] on icon "button" at bounding box center [896, 149] width 4 height 4
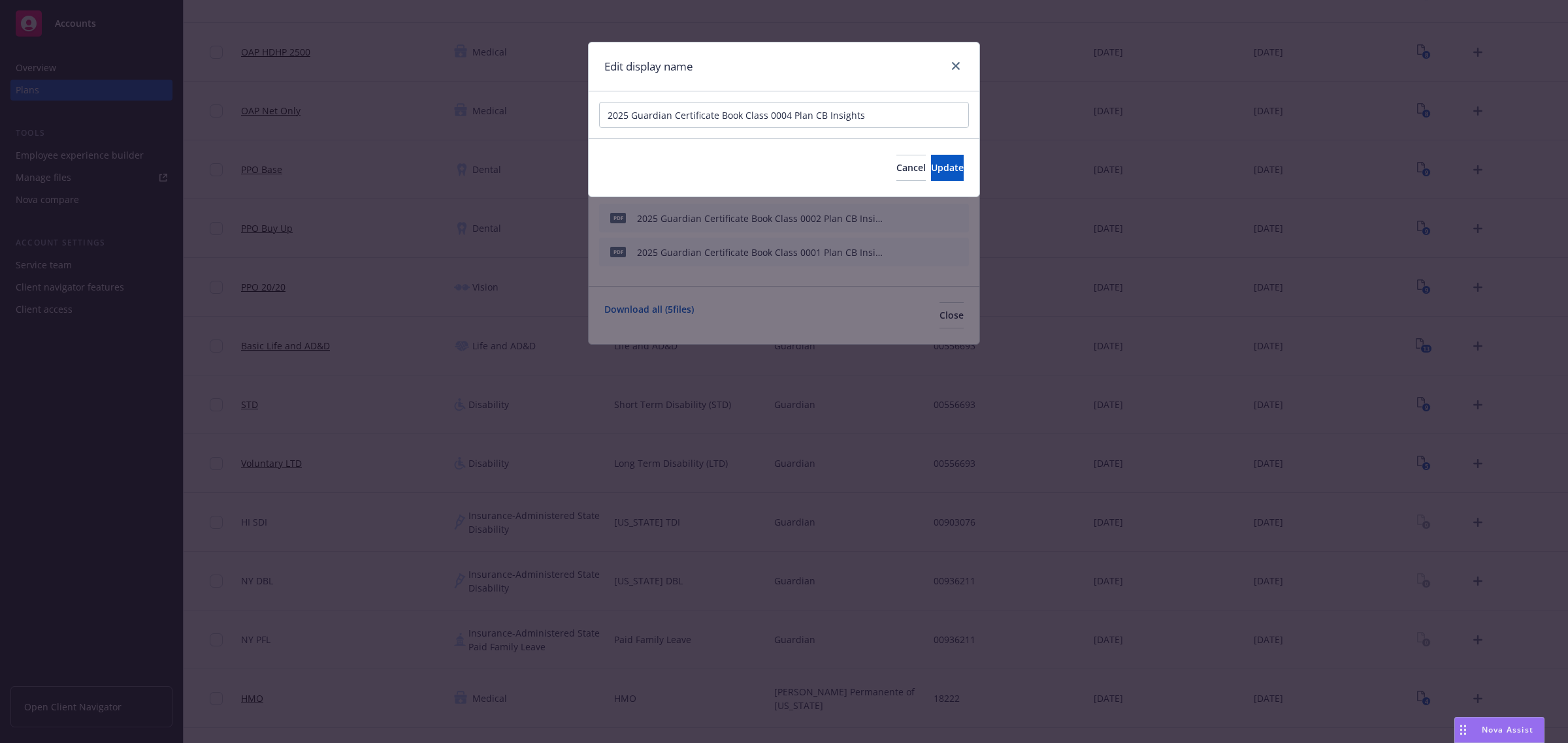
drag, startPoint x: 870, startPoint y: 126, endPoint x: 851, endPoint y: 118, distance: 20.6
click at [851, 118] on div "2025 Guardian Certificate Book Class 0004 Plan CB Insights" at bounding box center [784, 114] width 391 height 47
drag, startPoint x: 877, startPoint y: 115, endPoint x: 565, endPoint y: 124, distance: 312.1
click at [565, 124] on div "Edit display name 2025 Guardian Certificate Book Class 0004 Plan CB Insights Ca…" at bounding box center [784, 372] width 1568 height 743
click at [738, 108] on input "2025 Guardian Certificate Book Class 0004 Plan CB Insights" at bounding box center [784, 115] width 370 height 26
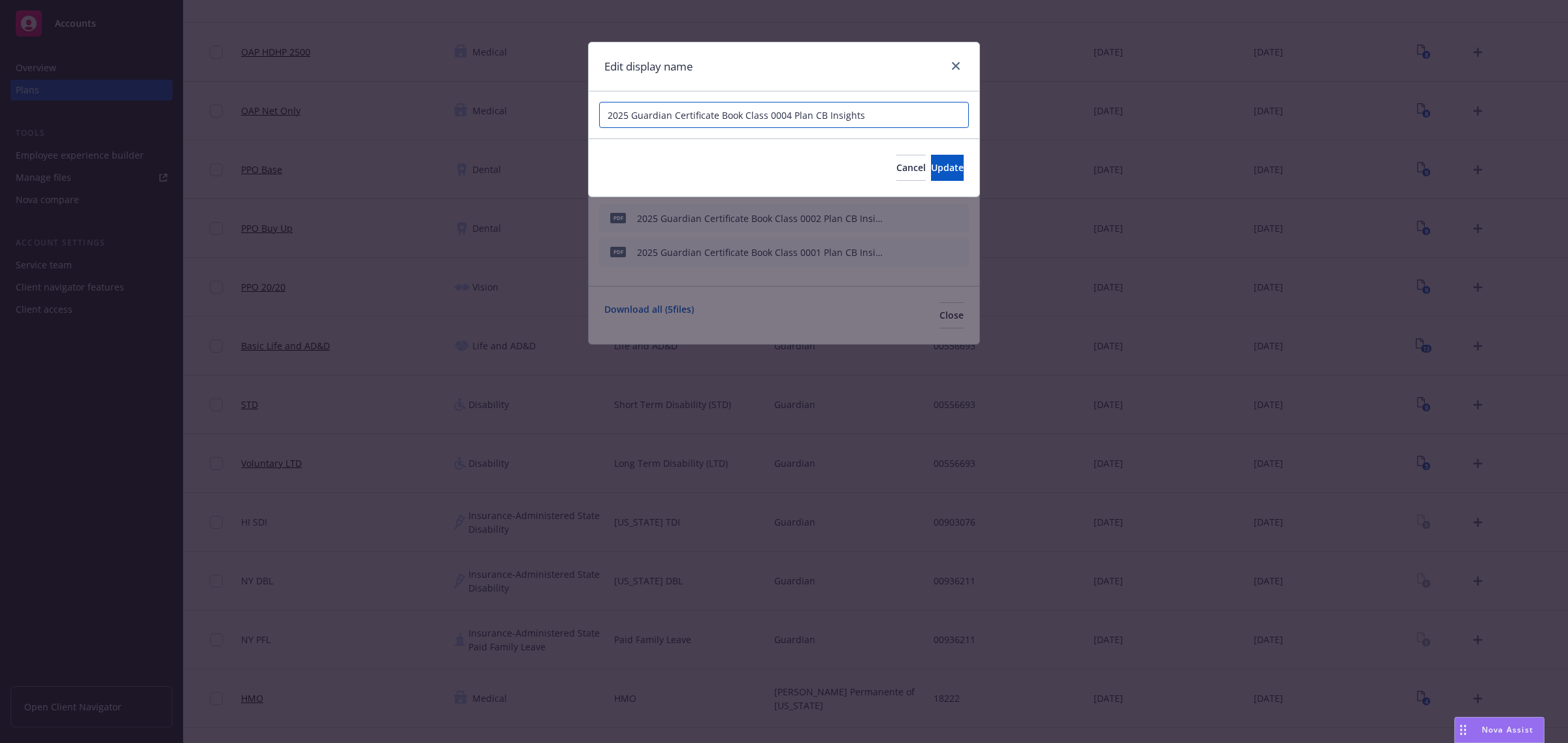
drag, startPoint x: 745, startPoint y: 115, endPoint x: 1183, endPoint y: 167, distance: 441.1
click at [1183, 167] on div "Edit display name 2025 Guardian Certificate Book Class 0004 Plan CB Insights Ca…" at bounding box center [784, 372] width 1568 height 743
drag, startPoint x: 876, startPoint y: 116, endPoint x: 454, endPoint y: 129, distance: 422.2
click at [454, 129] on div "Edit display name 2025 Guardian Certificate Book (Class 4 - All Other) - CB Can…" at bounding box center [784, 372] width 1568 height 743
click at [931, 171] on span "Update" at bounding box center [947, 167] width 33 height 12
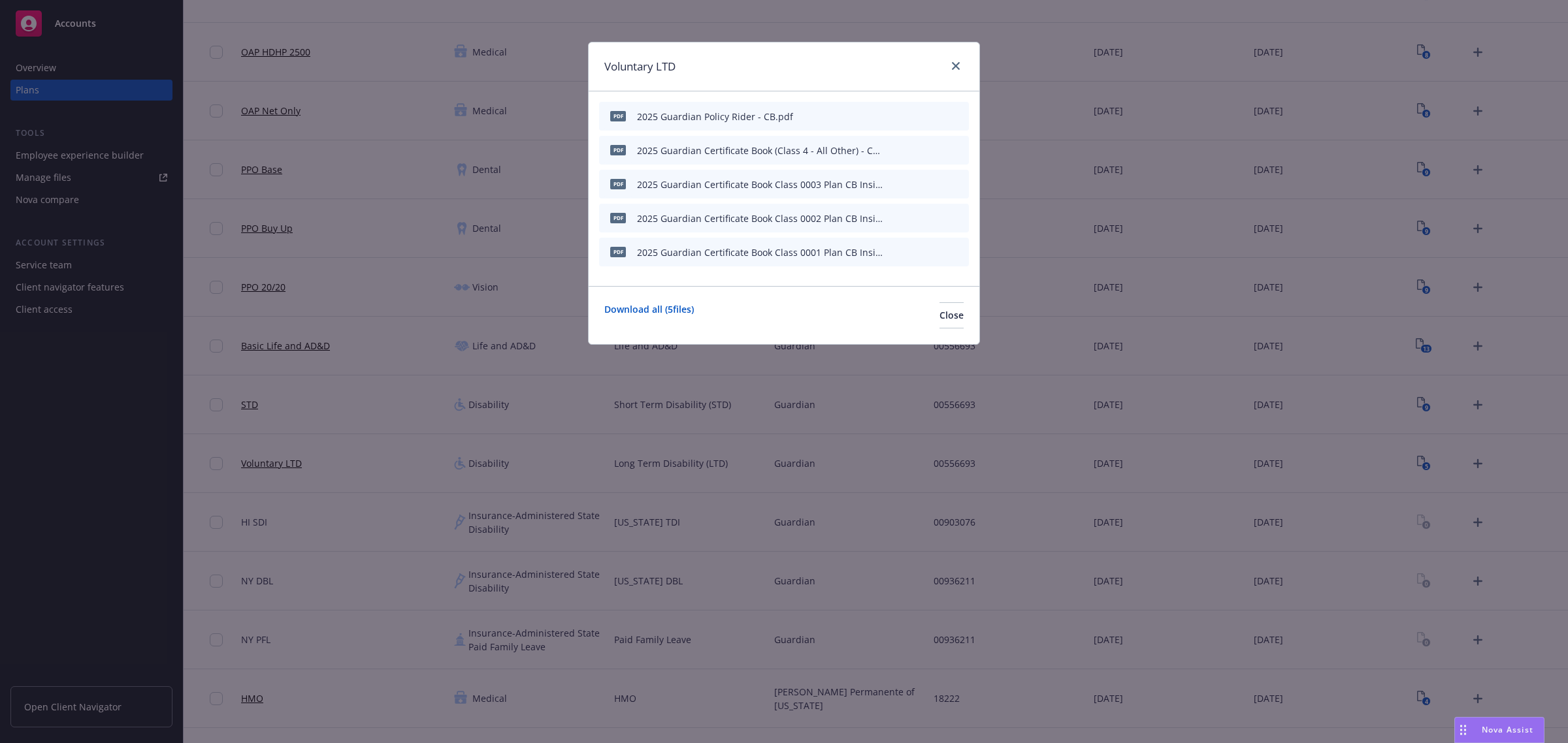
click at [895, 153] on icon "button" at bounding box center [894, 150] width 7 height 7
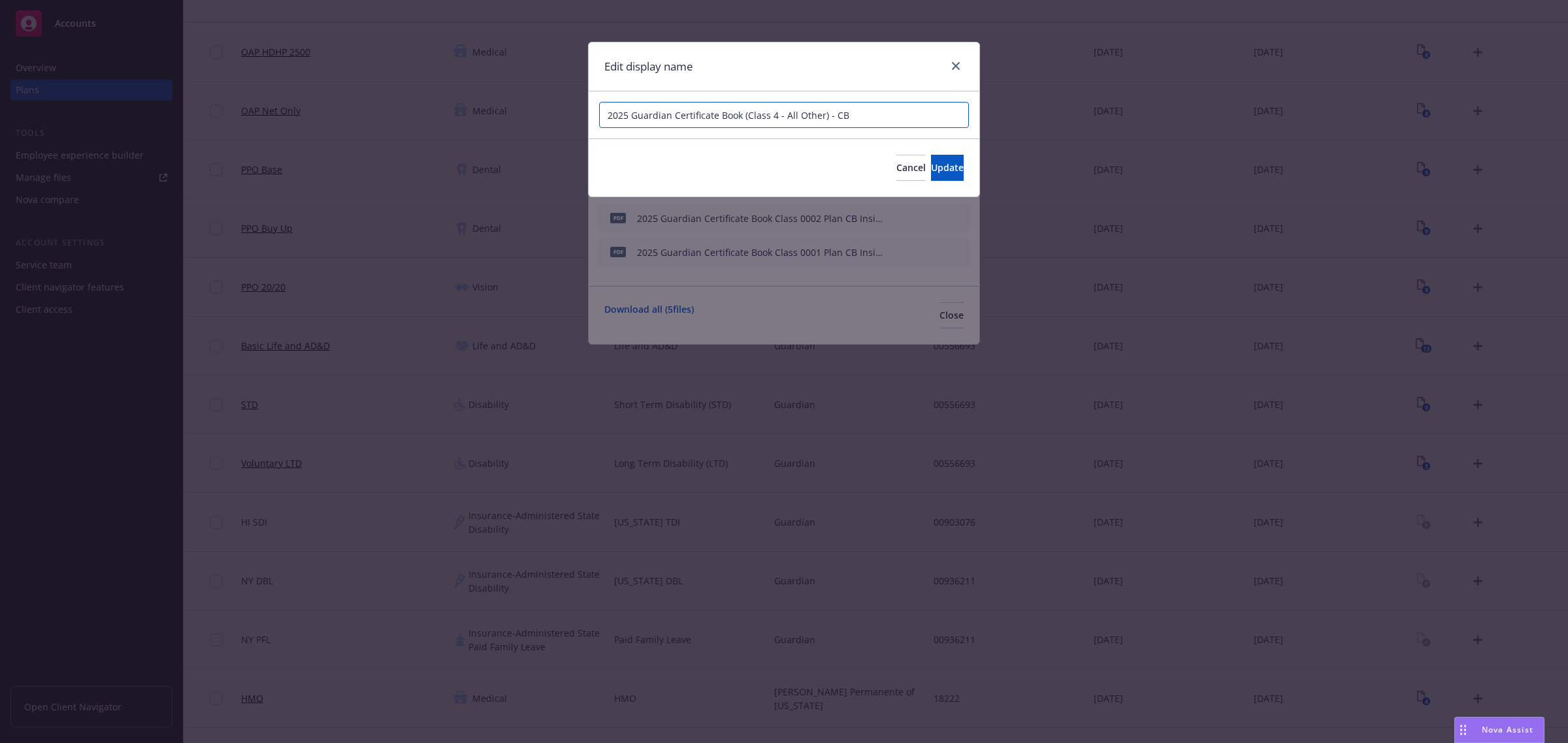
drag, startPoint x: 646, startPoint y: 112, endPoint x: 407, endPoint y: 115, distance: 239.0
click at [407, 115] on div "Edit display name 2025 Guardian Certificate Book (Class 4 - All Other) - CB Can…" at bounding box center [784, 372] width 1568 height 743
drag, startPoint x: 821, startPoint y: 114, endPoint x: 769, endPoint y: 112, distance: 52.0
click at [769, 112] on input "2025 Guardian Certificate Book (Class 4 - All Other) - CB" at bounding box center [784, 115] width 370 height 26
click at [931, 165] on span "Update" at bounding box center [947, 167] width 33 height 12
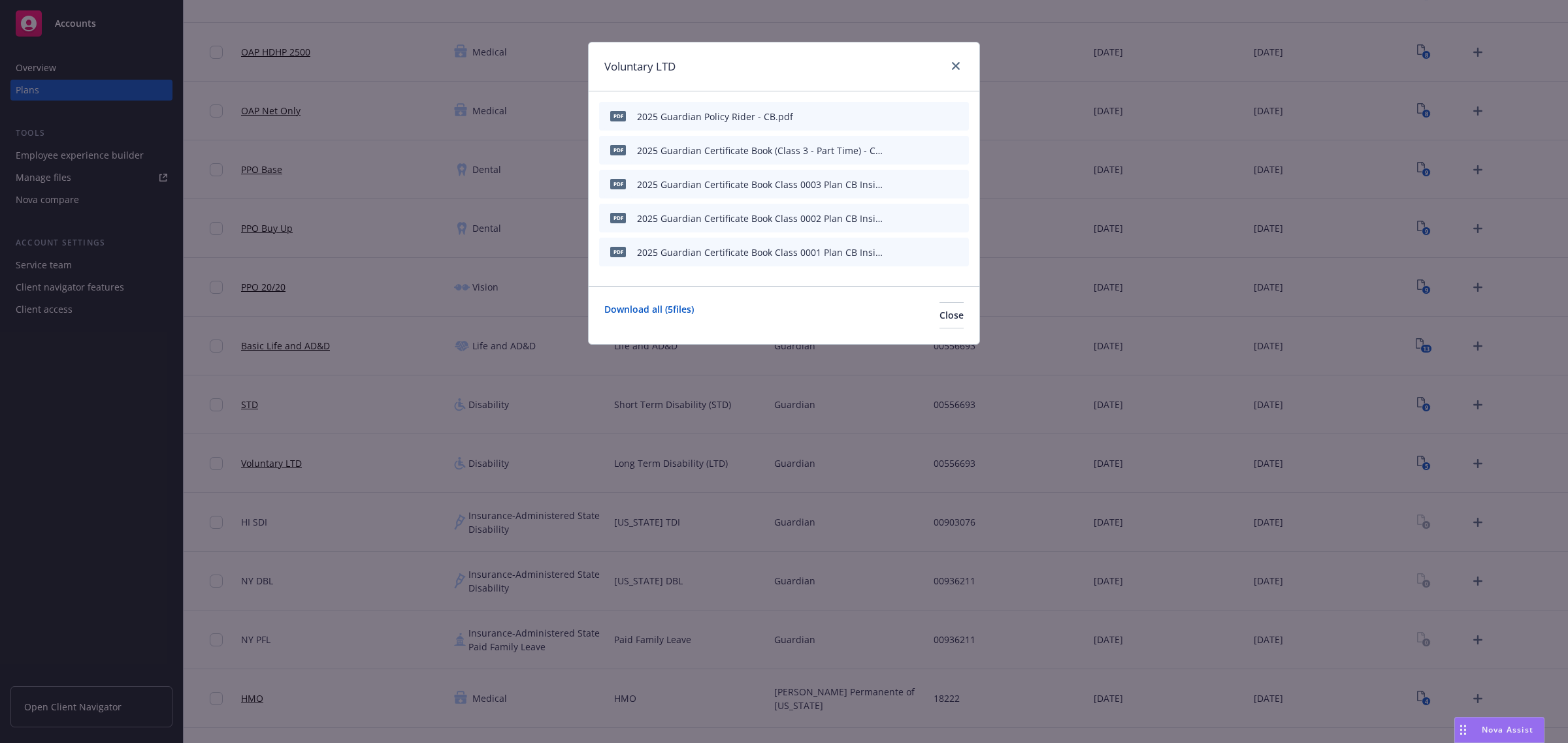
click at [896, 221] on icon "button" at bounding box center [894, 218] width 7 height 7
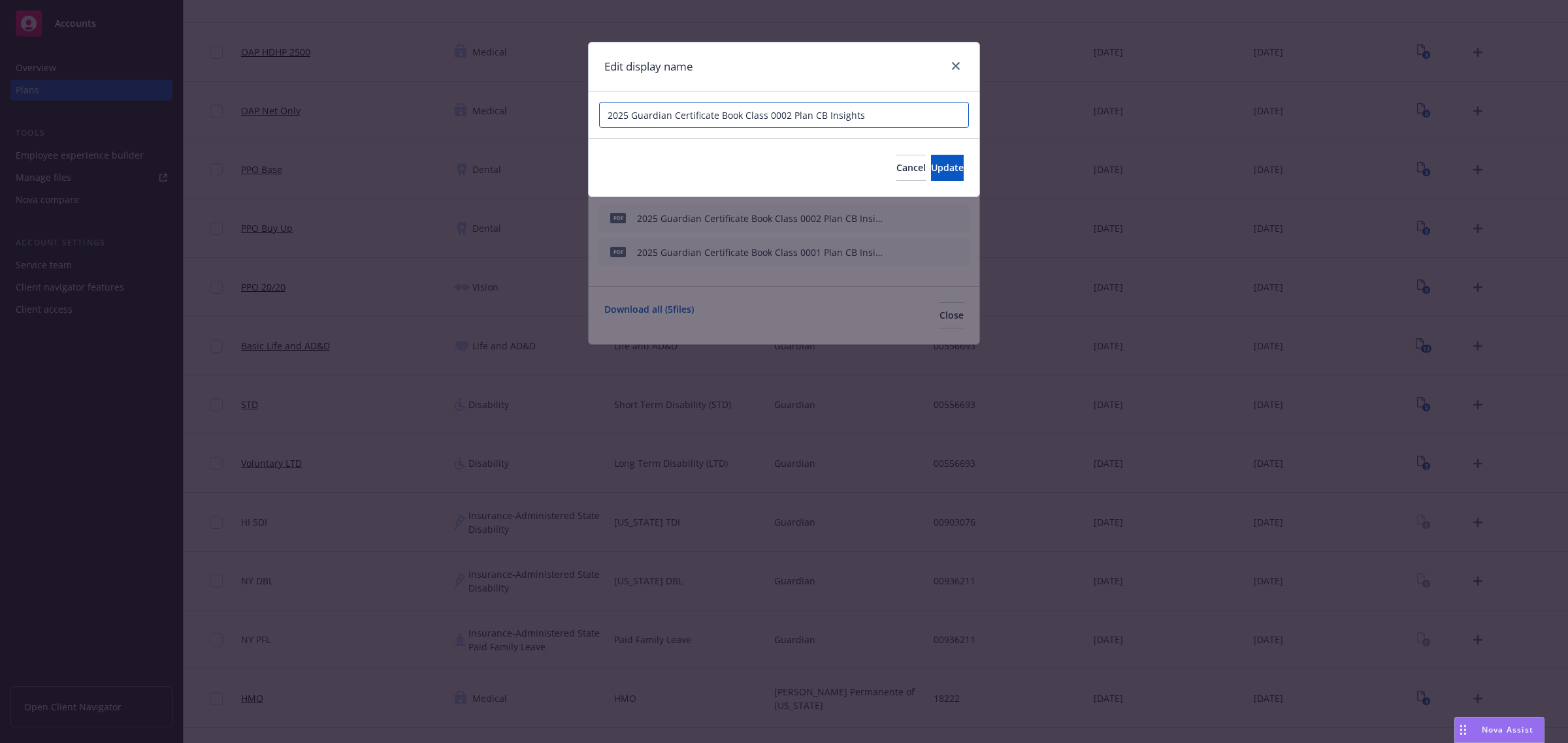
drag, startPoint x: 880, startPoint y: 115, endPoint x: 329, endPoint y: 124, distance: 551.1
click at [332, 124] on div "Edit display name 2025 Guardian Certificate Book Class 0002 Plan CB Insights Ca…" at bounding box center [784, 372] width 1568 height 743
paste input "(Class 4 - All Other) - CB"
drag, startPoint x: 818, startPoint y: 114, endPoint x: 771, endPoint y: 114, distance: 47.0
click at [771, 114] on input "2025 Guardian Certificate Book (Class 4 - All Other) - CB" at bounding box center [784, 115] width 370 height 26
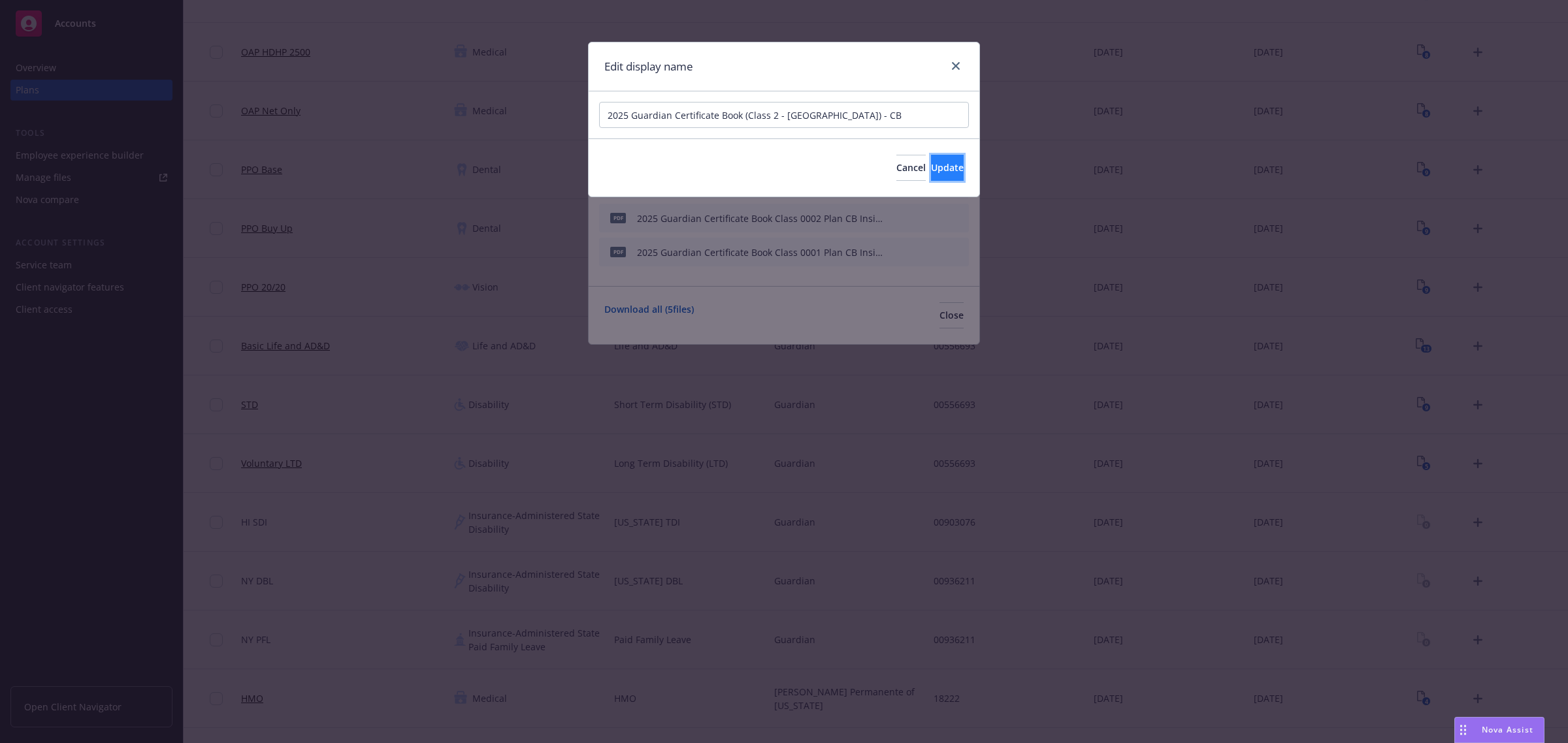
click at [935, 158] on button "Update" at bounding box center [947, 168] width 33 height 26
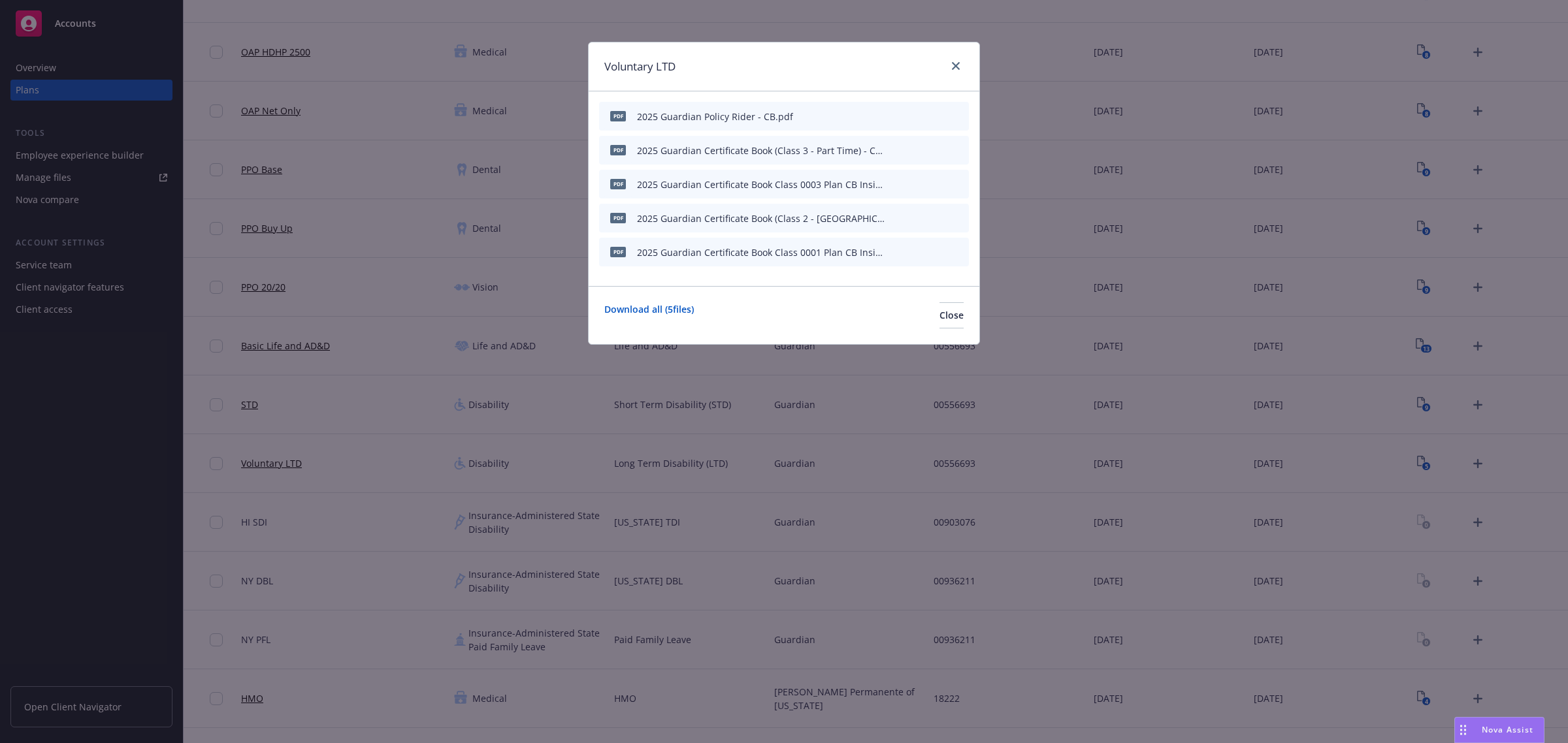
click at [889, 253] on div "pdf 2025 Guardian Certificate Book Class 0001 Plan CB Insights.pdf" at bounding box center [784, 252] width 370 height 29
click at [893, 254] on icon "button" at bounding box center [893, 253] width 7 height 7
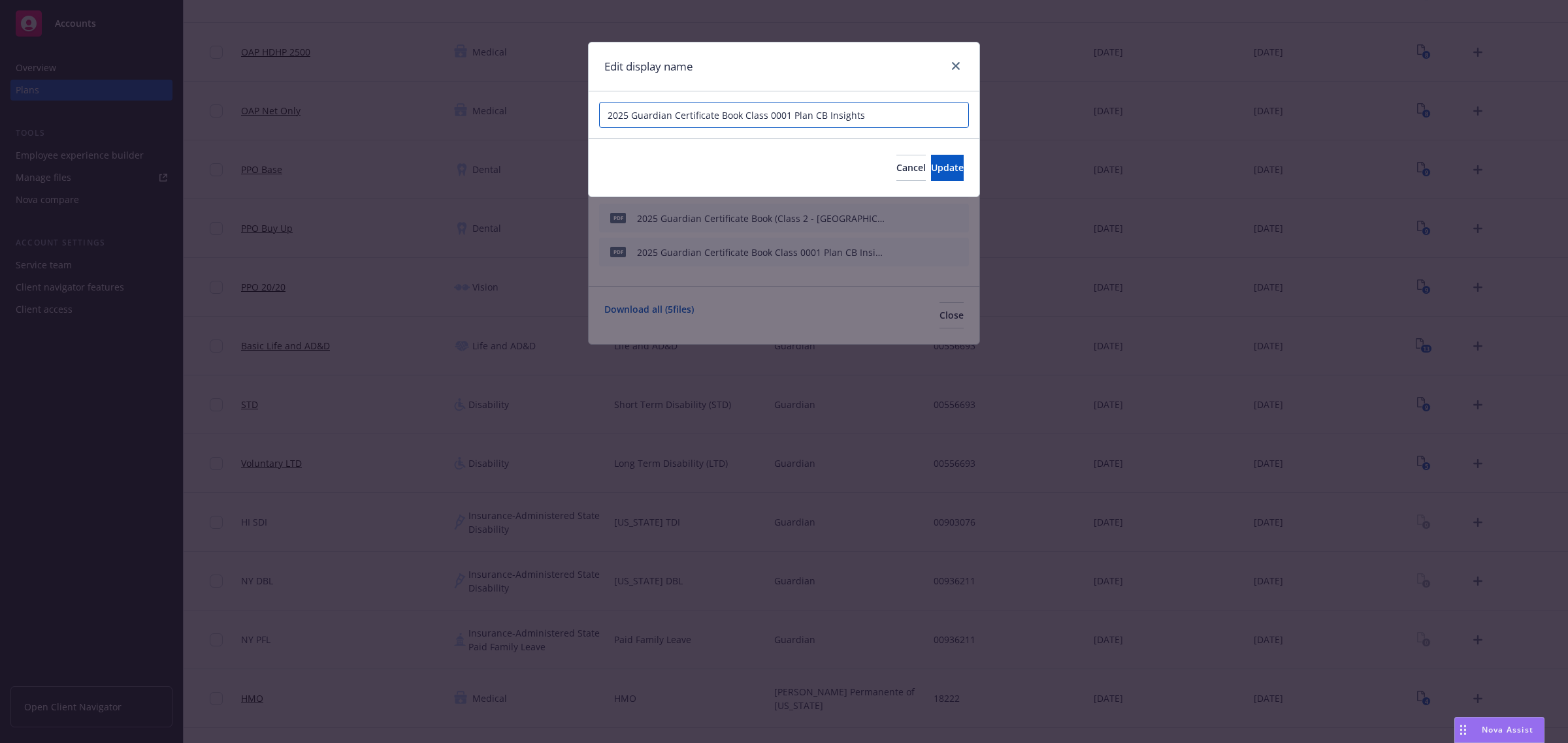
drag, startPoint x: 624, startPoint y: 110, endPoint x: 399, endPoint y: 120, distance: 225.2
click at [399, 120] on div "Edit display name 2025 Guardian Certificate Book Class 0001 Plan CB Insights Ca…" at bounding box center [784, 372] width 1568 height 743
paste input "(Class 4 - All Other) - CB"
drag, startPoint x: 823, startPoint y: 114, endPoint x: 769, endPoint y: 111, distance: 54.1
click at [769, 111] on input "2025 Guardian Certificate Book (Class 4 - All Other) - CB" at bounding box center [784, 115] width 370 height 26
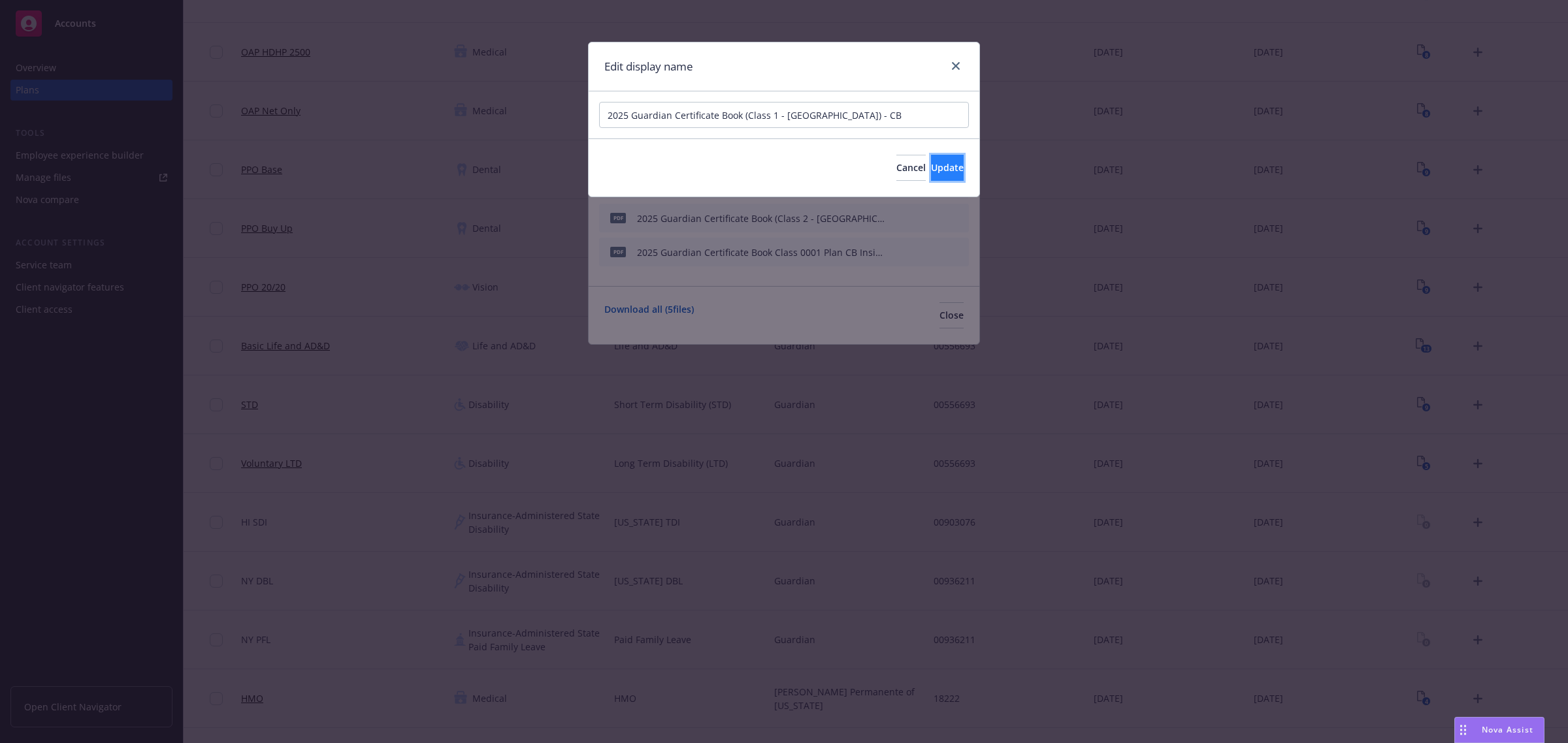
click at [938, 171] on span "Update" at bounding box center [947, 167] width 33 height 12
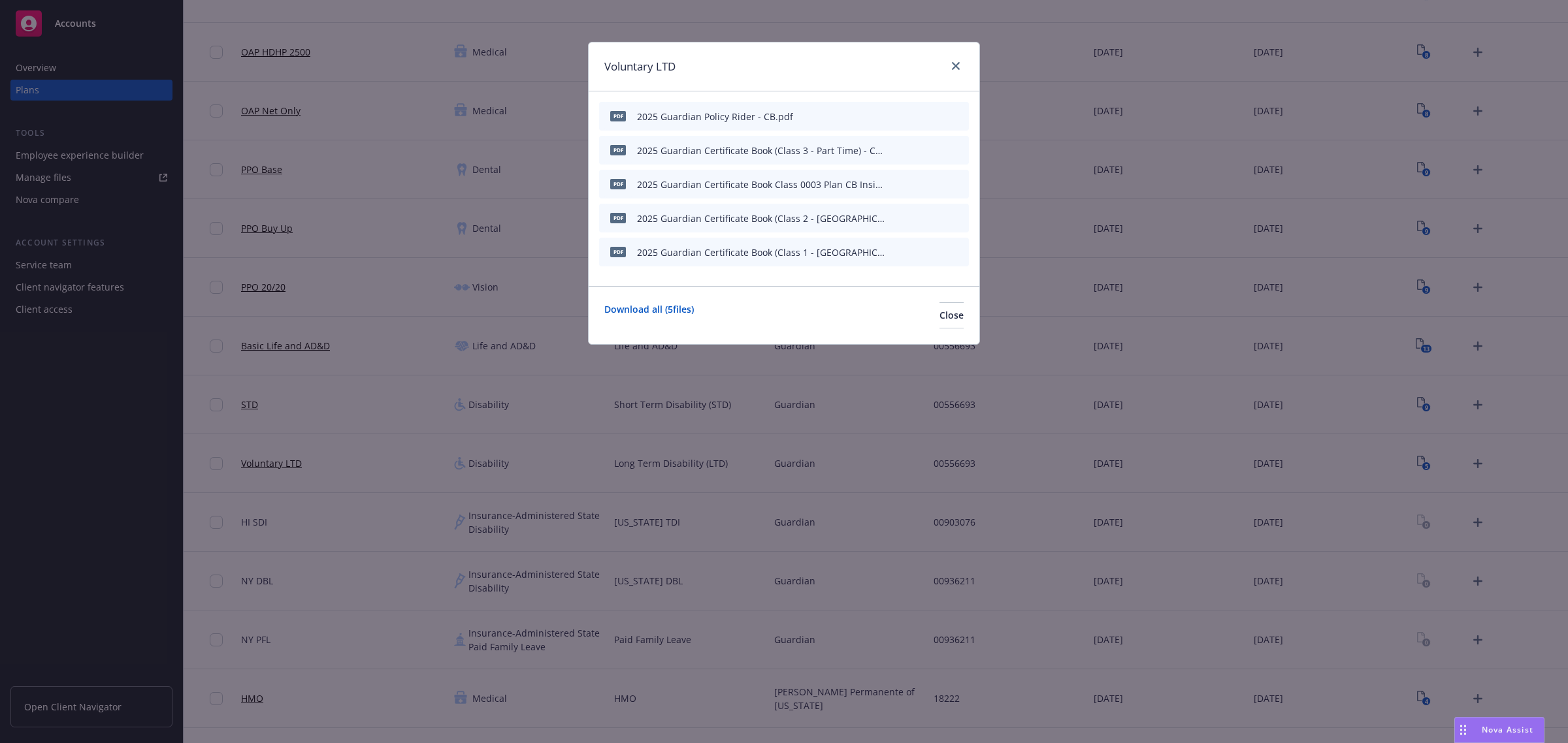
click at [935, 145] on icon "preview file" at bounding box center [935, 150] width 12 height 9
click at [895, 147] on icon "button" at bounding box center [894, 150] width 7 height 7
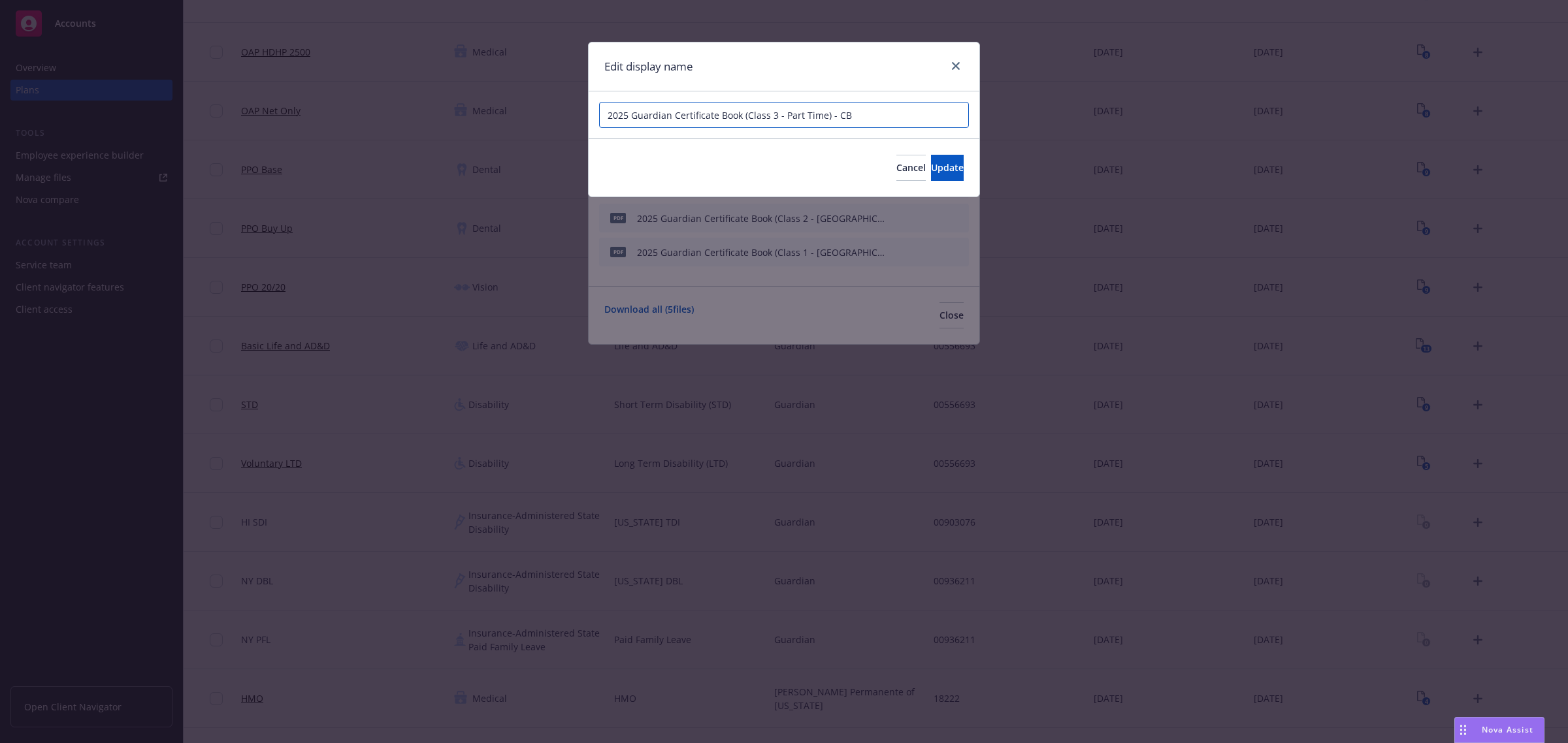
click at [777, 115] on input "2025 Guardian Certificate Book (Class 3 - Part Time) - CB" at bounding box center [784, 115] width 370 height 26
drag, startPoint x: 824, startPoint y: 116, endPoint x: 771, endPoint y: 111, distance: 53.2
click at [771, 111] on input "2025 Guardian Certificate Book (Class 3 - Part Time) - CB" at bounding box center [784, 115] width 370 height 26
click at [931, 168] on span "Update" at bounding box center [947, 167] width 33 height 12
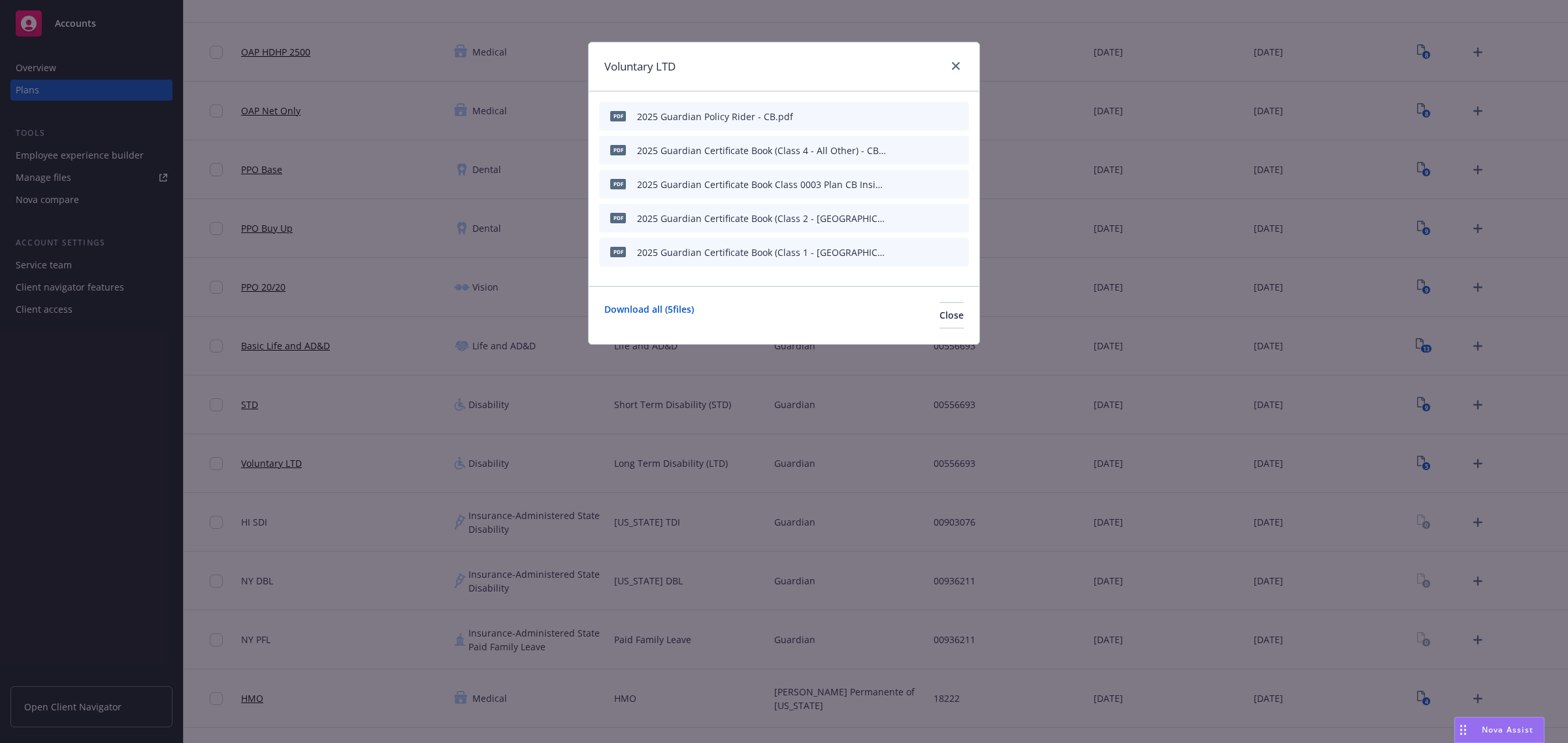
click at [892, 188] on button at bounding box center [895, 184] width 7 height 14
click at [895, 184] on icon "button" at bounding box center [893, 184] width 7 height 7
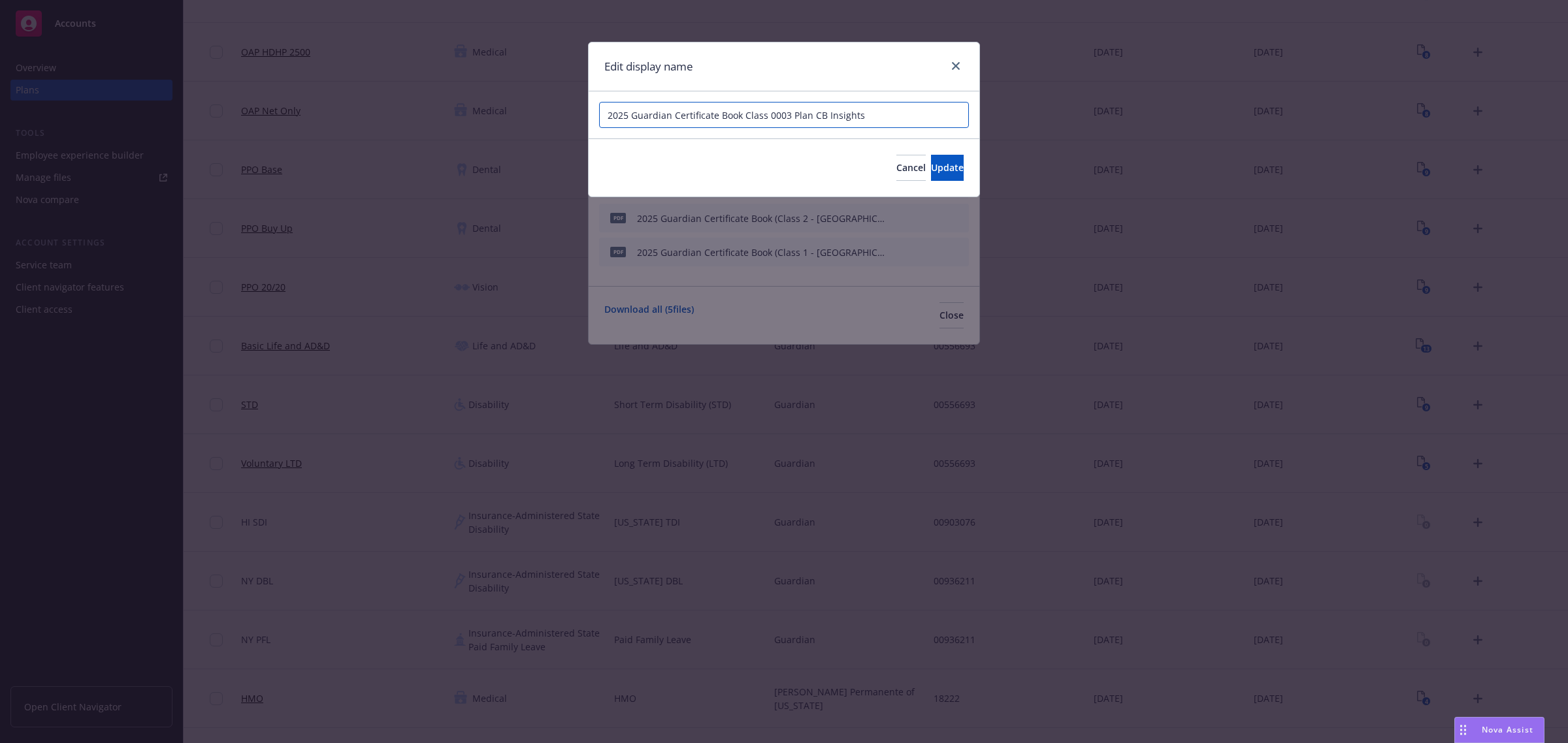
drag, startPoint x: 875, startPoint y: 108, endPoint x: 222, endPoint y: 110, distance: 653.0
click at [222, 110] on div "Edit display name 2025 Guardian Certificate Book Class 0003 Plan CB Insights Ca…" at bounding box center [784, 372] width 1568 height 743
paste input "(Class 4 - All Other) - CB"
drag, startPoint x: 822, startPoint y: 114, endPoint x: 765, endPoint y: 113, distance: 57.0
click at [765, 113] on input "2025 Guardian Certificate Book (Class 4 - All Other) - CB" at bounding box center [784, 115] width 370 height 26
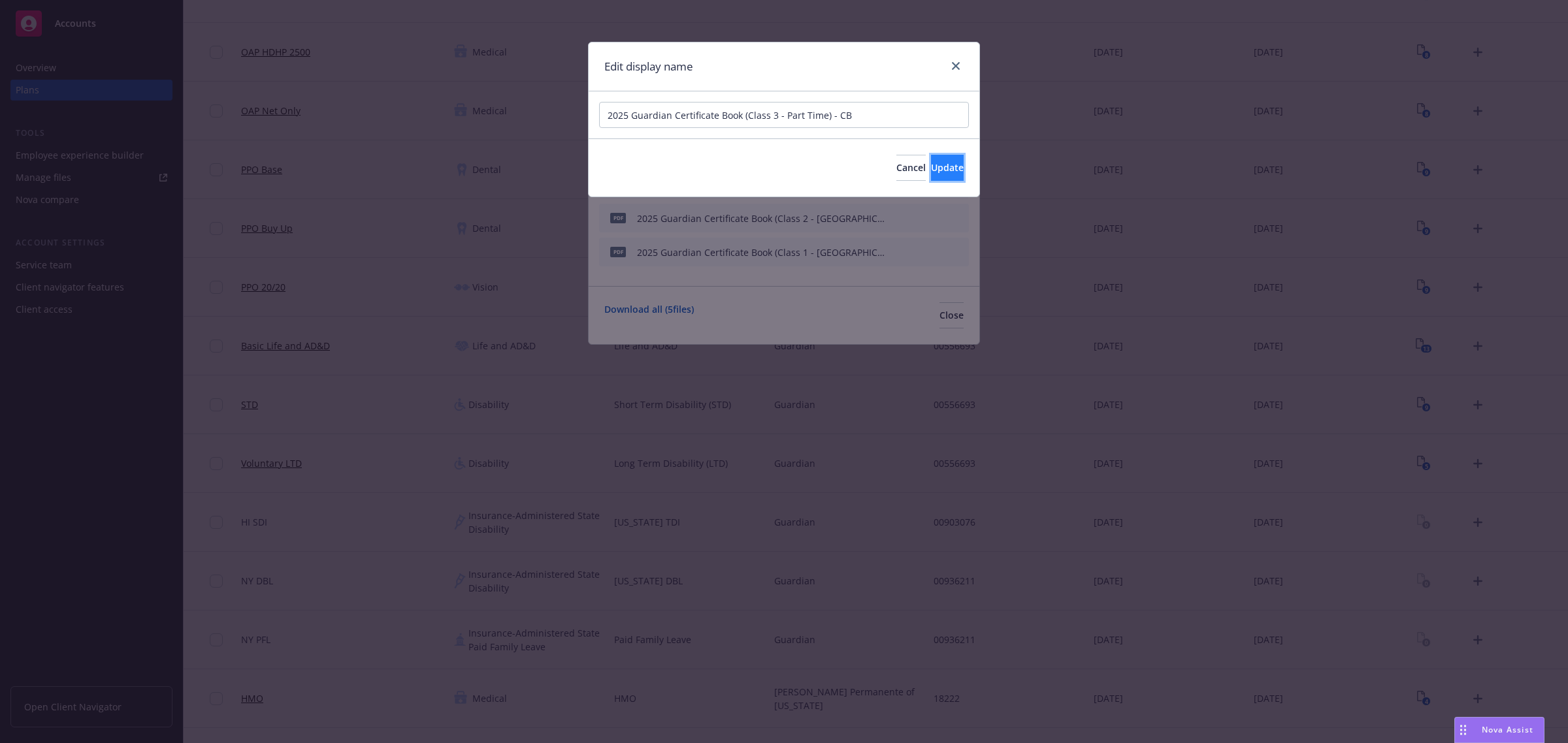
click at [959, 165] on button "Update" at bounding box center [947, 168] width 33 height 26
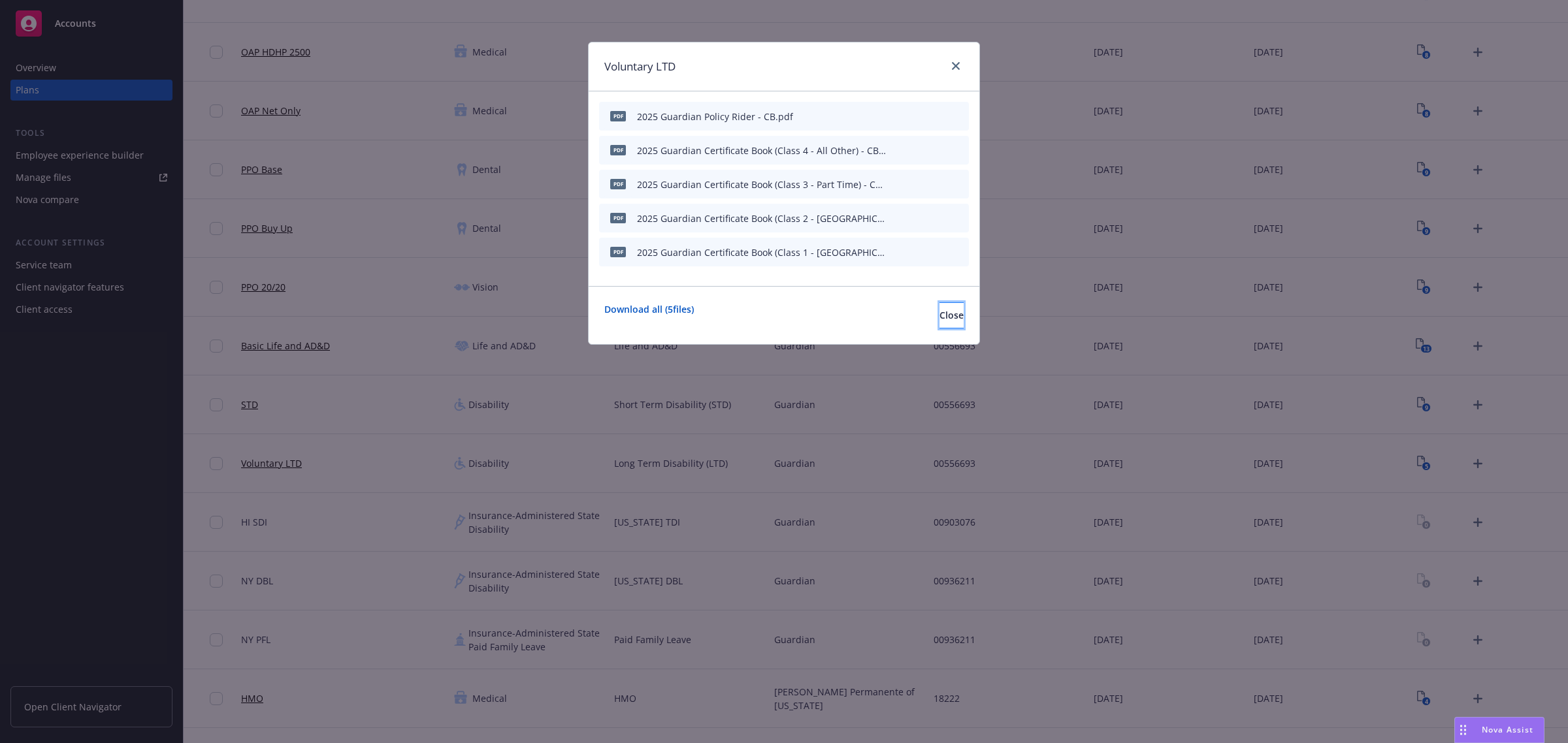
click at [954, 319] on button "Close" at bounding box center [951, 316] width 24 height 26
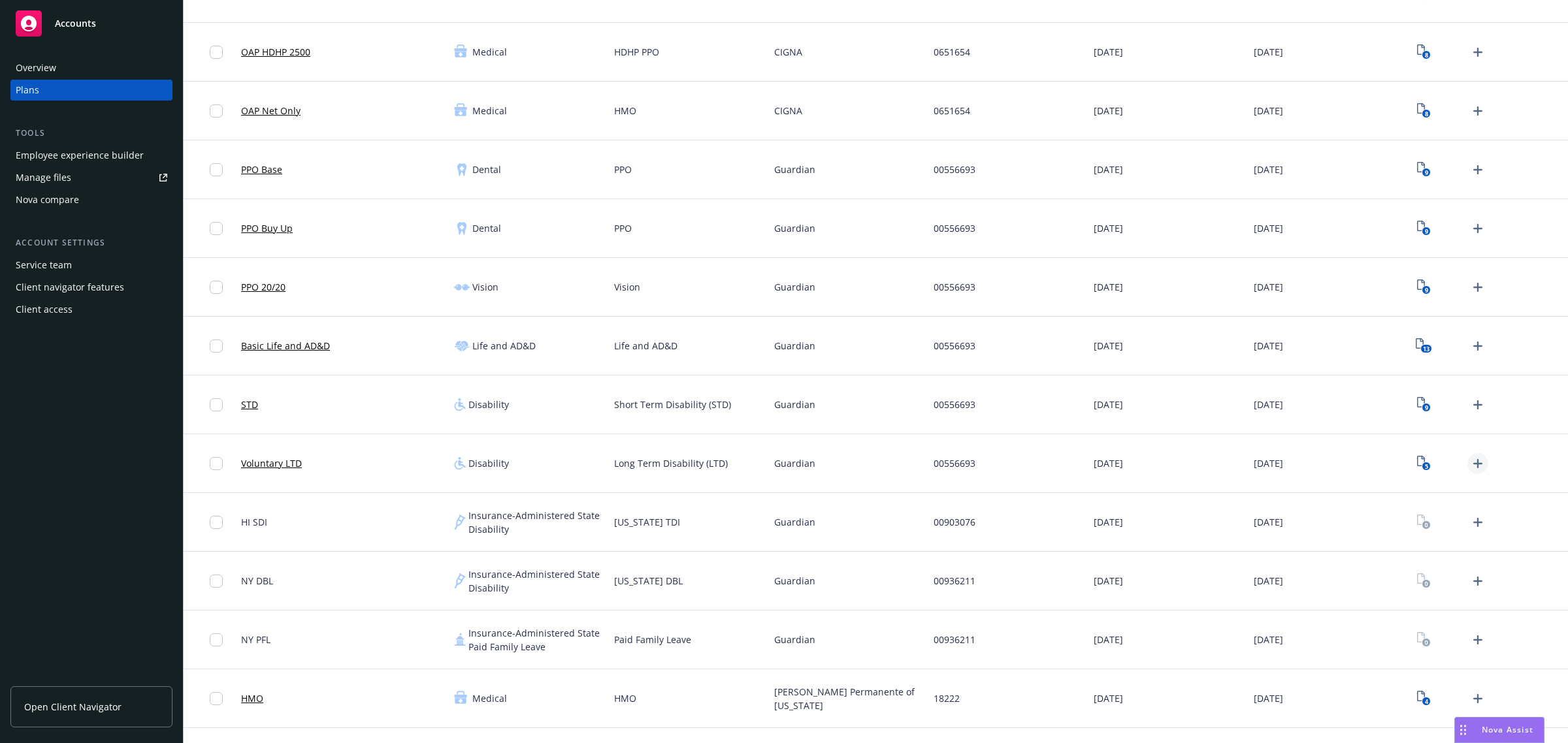
click at [1470, 469] on icon "Upload Plan Documents" at bounding box center [1477, 463] width 16 height 16
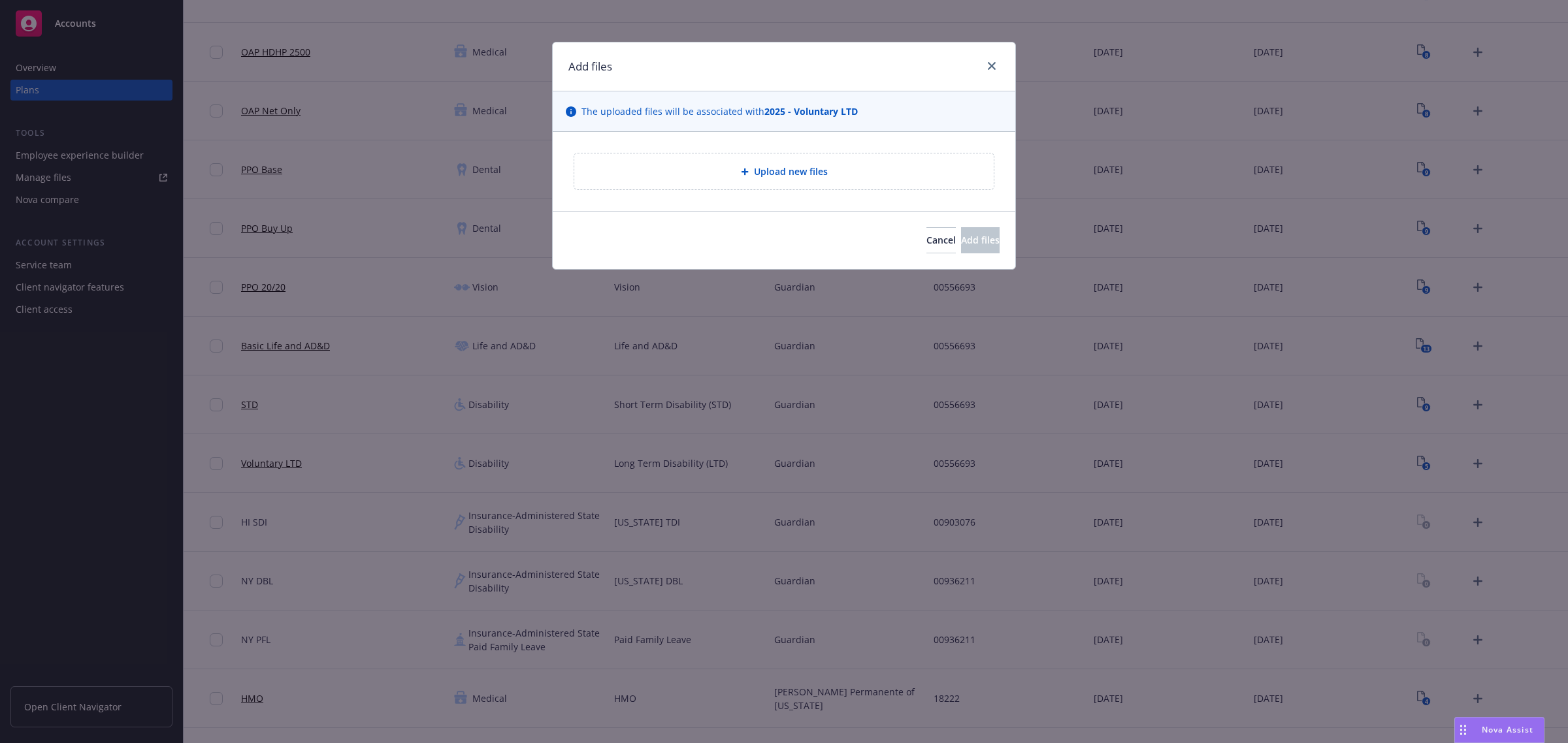
click at [781, 128] on div "The uploaded files will be associated with 2025 - Voluntary LTD" at bounding box center [784, 111] width 463 height 41
click at [795, 170] on span "Upload new files" at bounding box center [790, 171] width 73 height 14
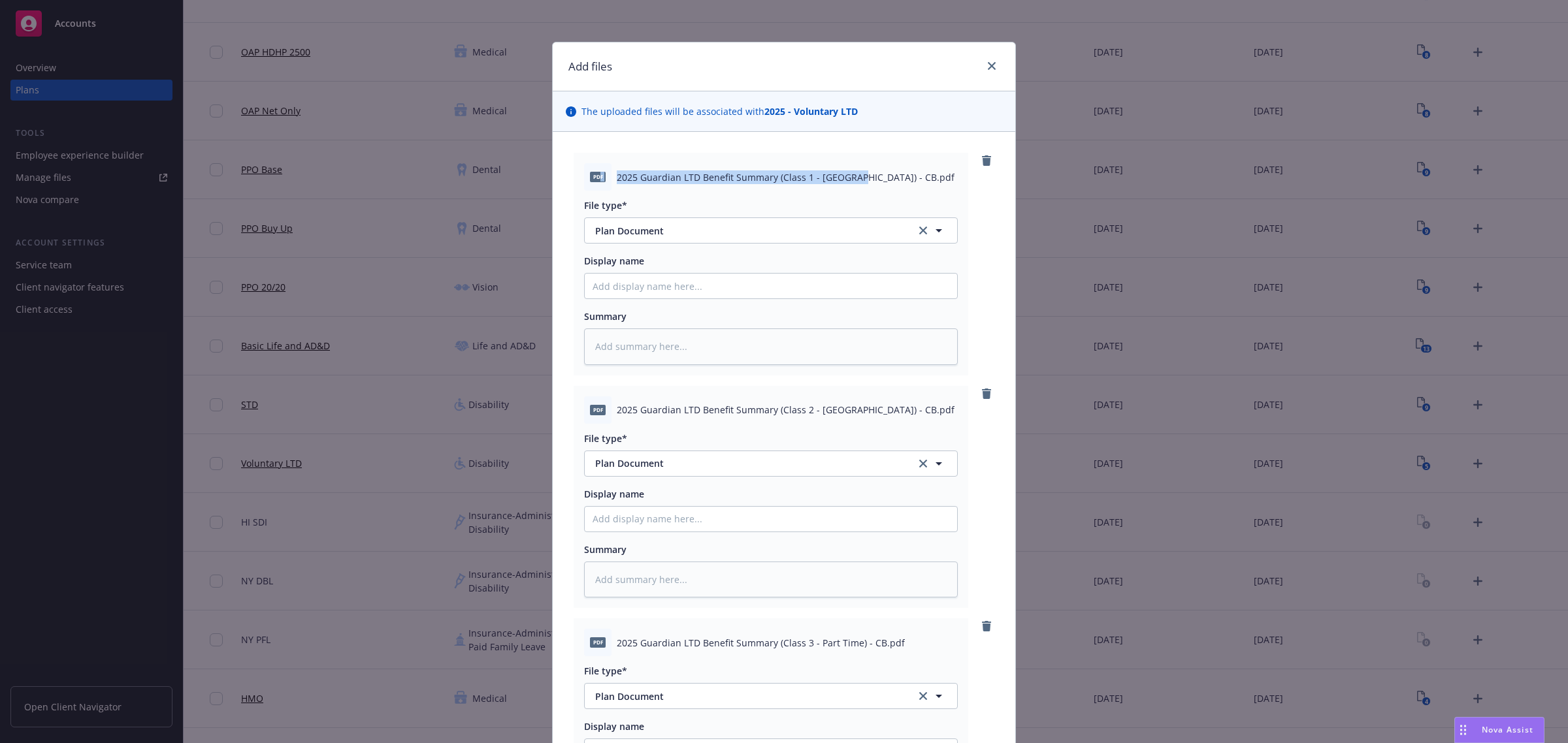
drag, startPoint x: 843, startPoint y: 178, endPoint x: 594, endPoint y: 179, distance: 249.0
click at [594, 179] on div "pdf 2025 Guardian LTD Benefit Summary (Class 1 - NY) - CB.pdf" at bounding box center [771, 177] width 373 height 28
click at [769, 282] on input "Display name" at bounding box center [770, 286] width 372 height 25
paste input "f 2025 Guardian LTD Benefit Summary (Class 1 - NY) - CB"
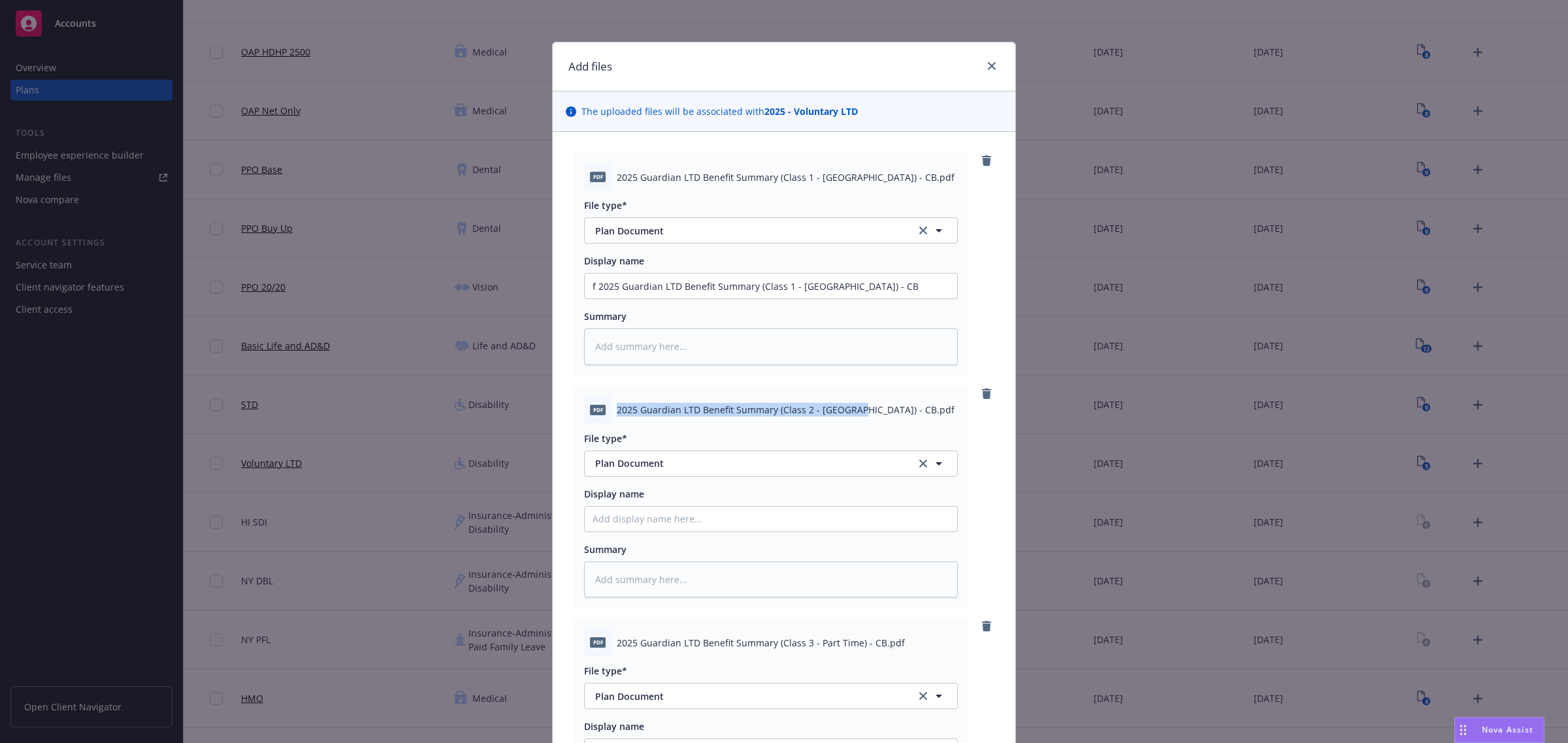
drag, startPoint x: 841, startPoint y: 406, endPoint x: 607, endPoint y: 394, distance: 234.3
click at [607, 394] on div "pdf 2025 Guardian LTD Benefit Summary (Class 2 - NJ) - CB.pdf File type* Plan D…" at bounding box center [770, 498] width 395 height 223
click at [648, 298] on input "Display name" at bounding box center [770, 286] width 372 height 25
paste input "2025 Guardian LTD Benefit Summary (Class 2 - NJ) - CB"
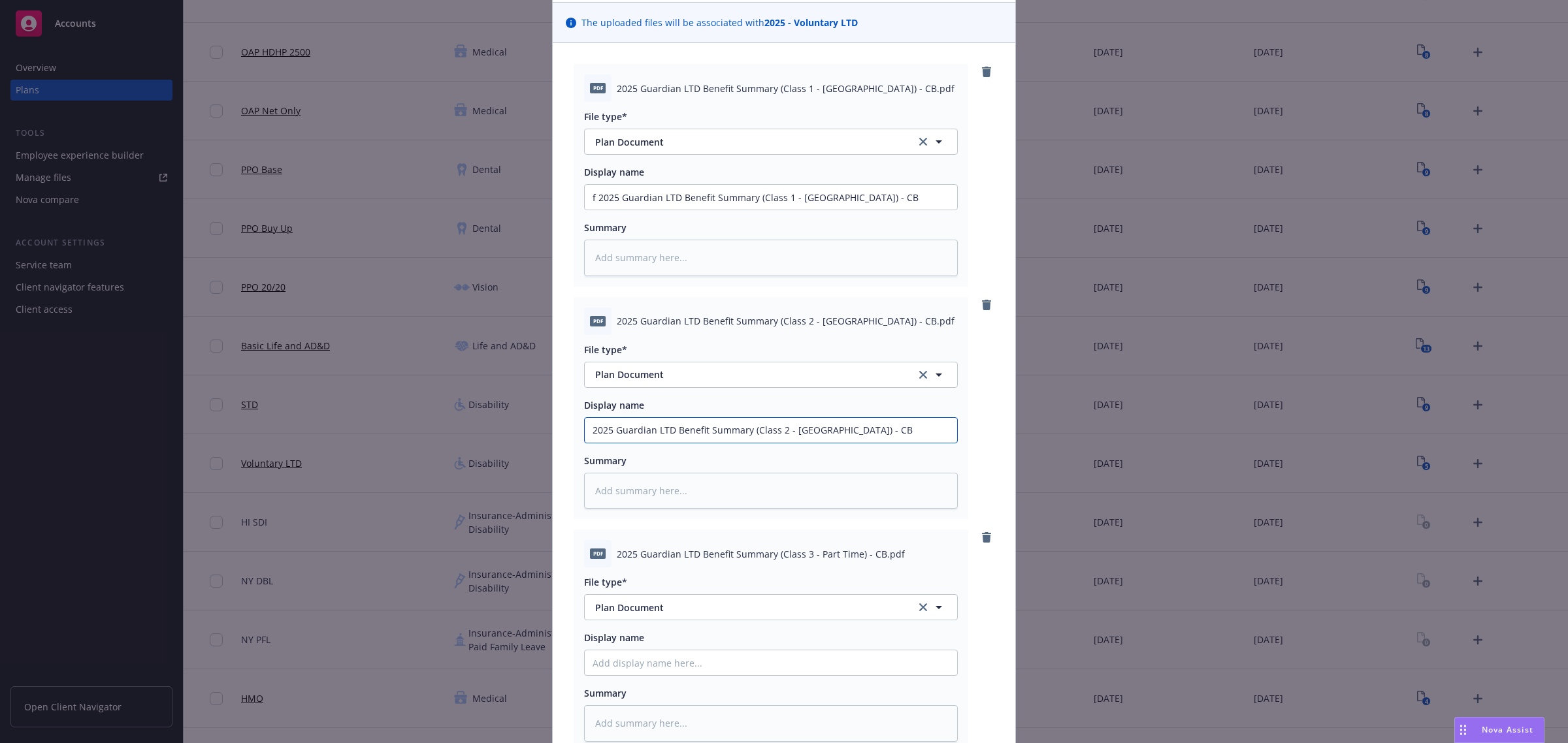
scroll to position [245, 0]
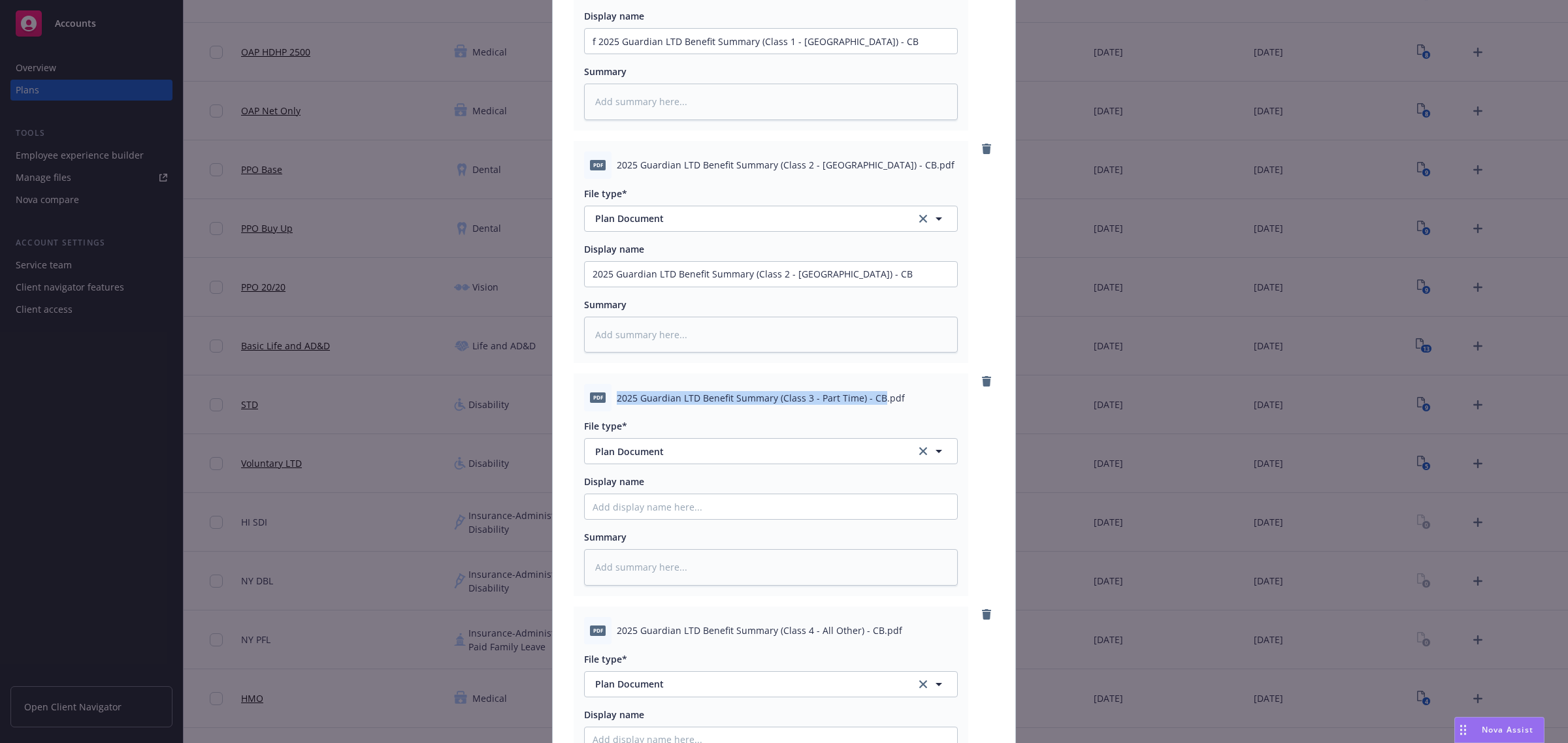
drag, startPoint x: 874, startPoint y: 395, endPoint x: 603, endPoint y: 402, distance: 271.1
click at [603, 402] on div "pdf 2025 Guardian LTD Benefit Summary (Class 3 - Part Time) - CB.pdf" at bounding box center [771, 398] width 373 height 28
click at [738, 520] on div "File type* Plan Document Plan Document Display name Summary" at bounding box center [771, 499] width 373 height 175
click at [743, 54] on input "Display name" at bounding box center [770, 41] width 372 height 25
paste input "2025 Guardian LTD Benefit Summary (Class 3 - Part Time) - CB"
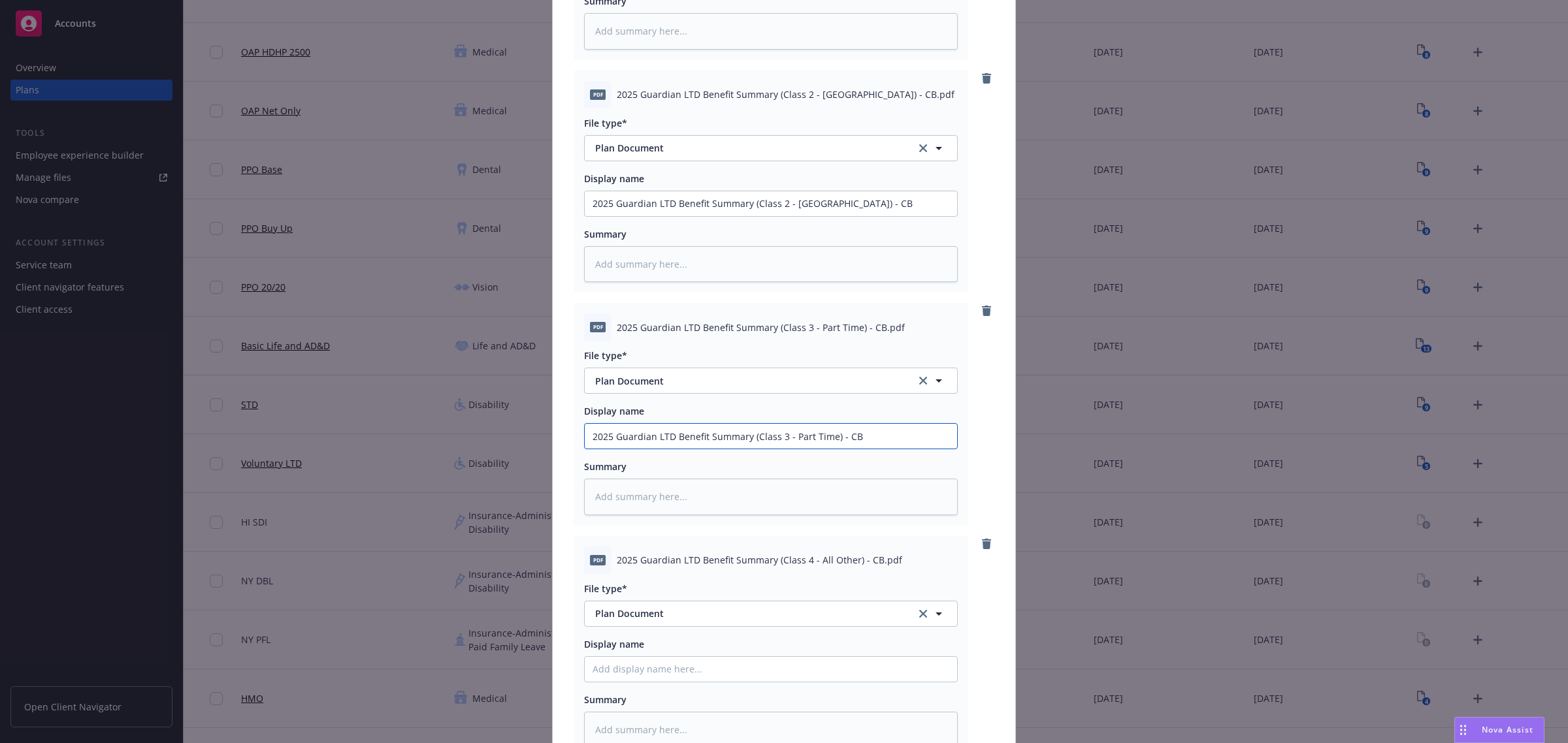
scroll to position [409, 0]
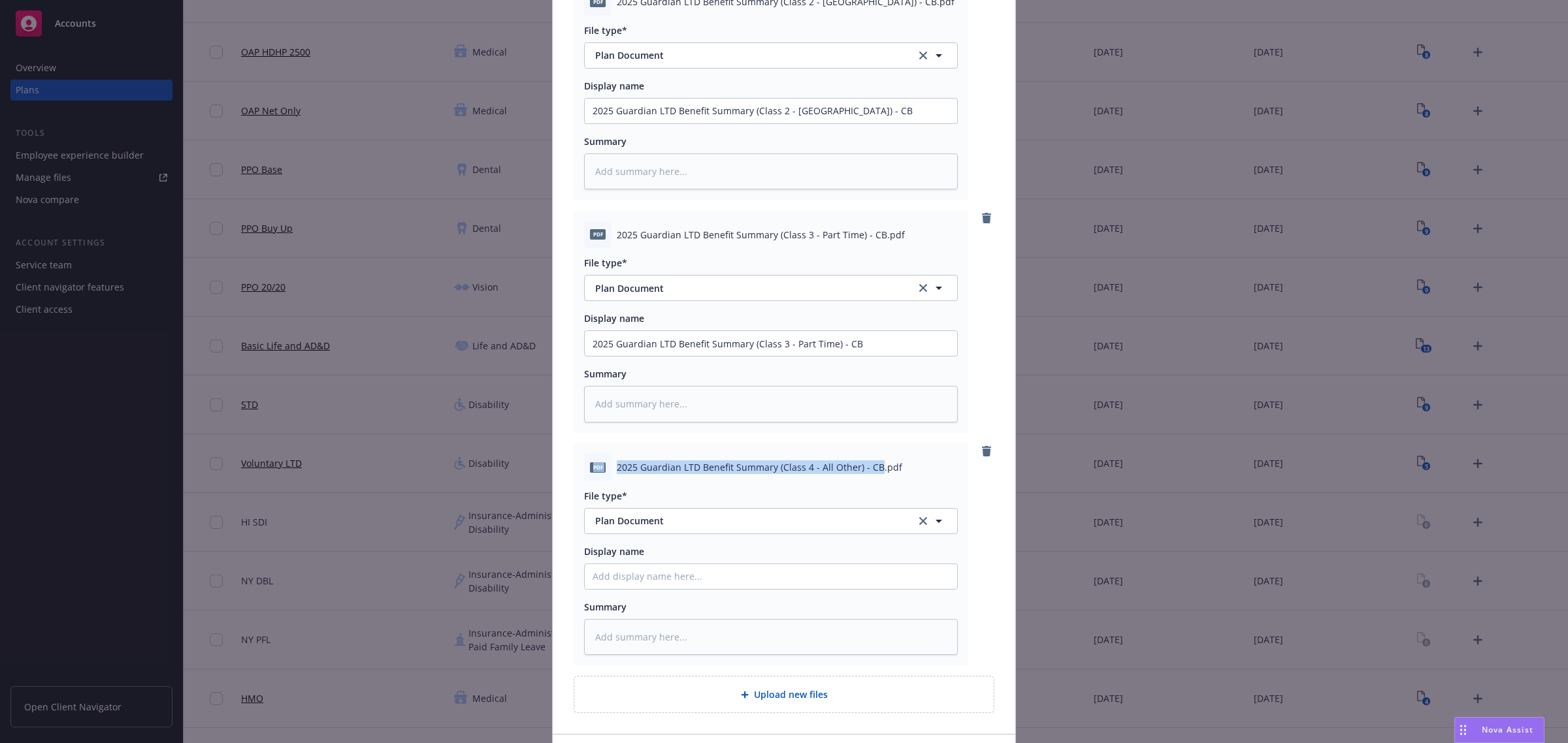
drag, startPoint x: 870, startPoint y: 465, endPoint x: 581, endPoint y: 465, distance: 289.0
click at [584, 465] on div "pdf 2025 Guardian LTD Benefit Summary (Class 4 - All Other) - CB.pdf" at bounding box center [771, 468] width 373 height 28
paste input "pdf 2025 Guardian LTD Benefit Summary (Class 4 - All Other) - CB"
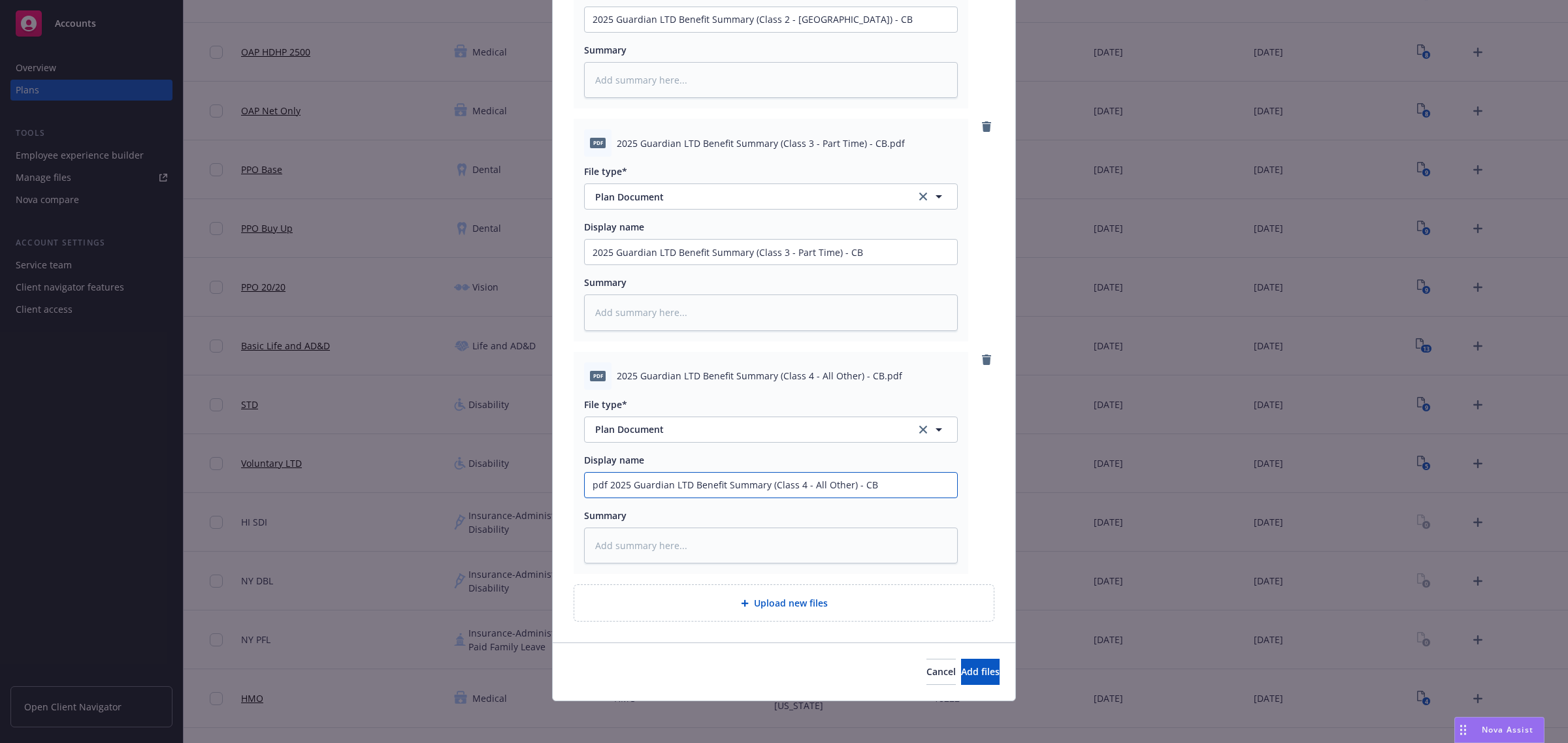
scroll to position [501, 0]
drag, startPoint x: 605, startPoint y: 485, endPoint x: 510, endPoint y: 474, distance: 95.6
click at [510, 474] on div "Add files The uploaded files will be associated with 2025 - Voluntary LTD pdf 2…" at bounding box center [784, 372] width 1568 height 743
click at [960, 667] on button "Add files" at bounding box center [979, 672] width 38 height 26
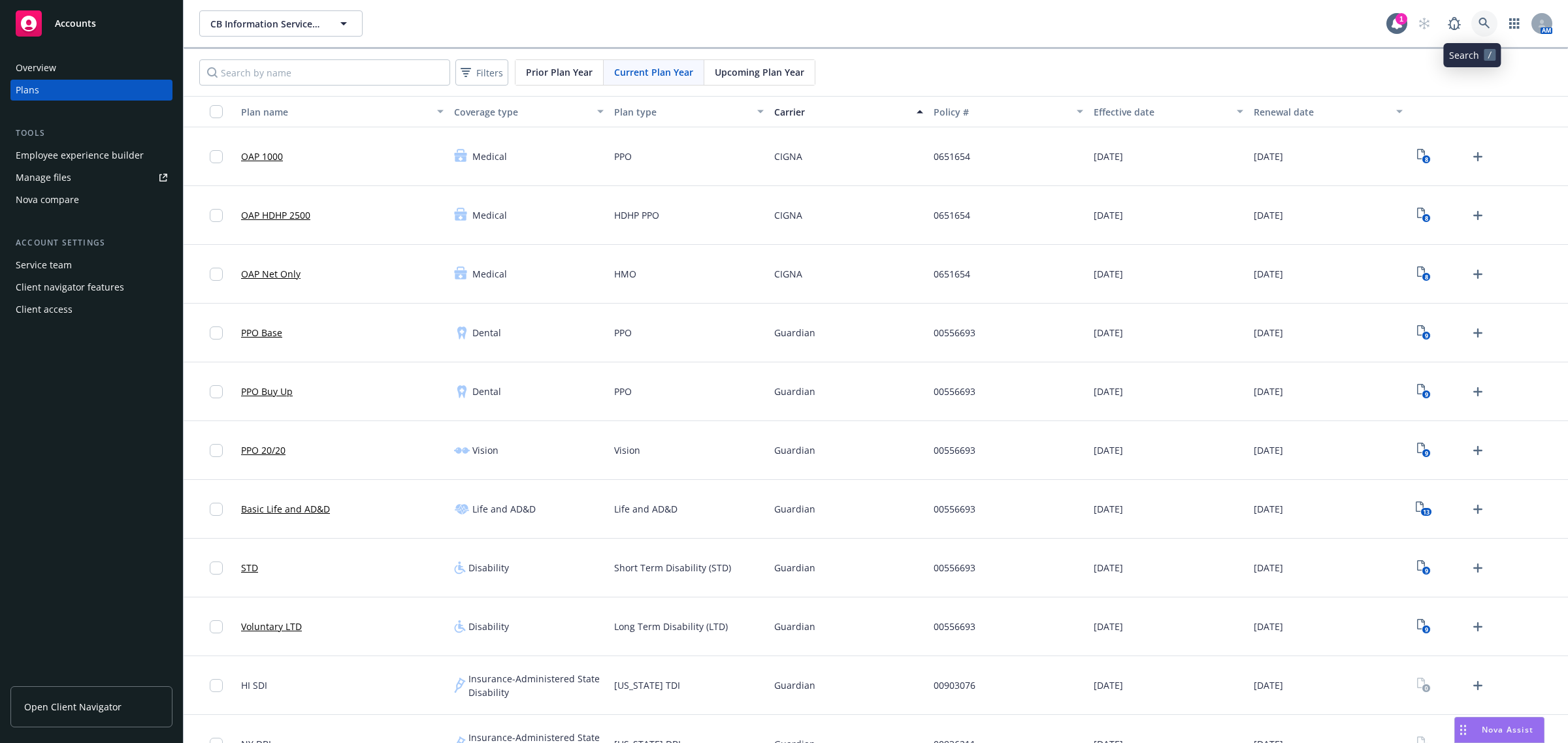
click at [1471, 23] on link at bounding box center [1484, 23] width 26 height 26
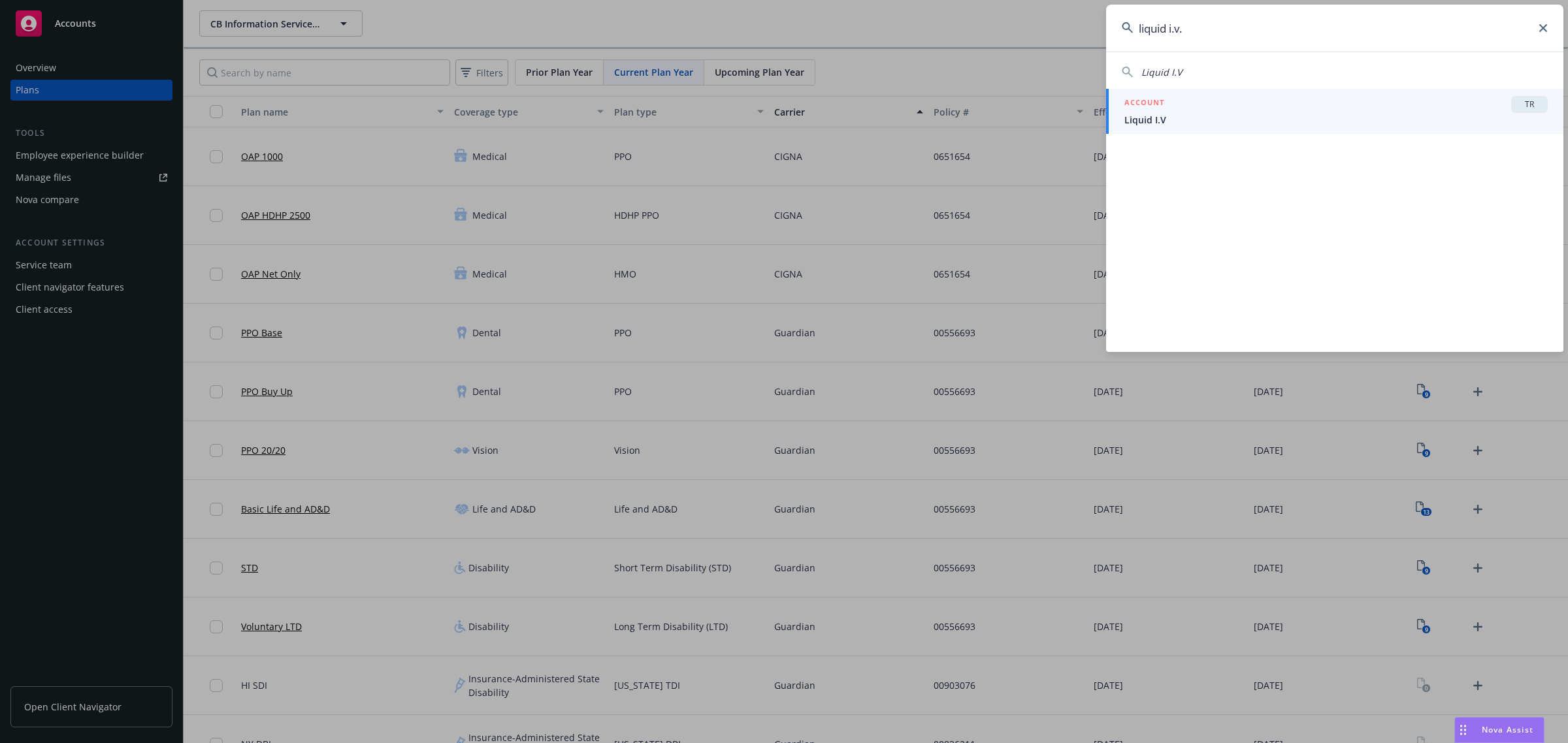
click at [1306, 109] on div "ACCOUNT TR" at bounding box center [1336, 104] width 424 height 17
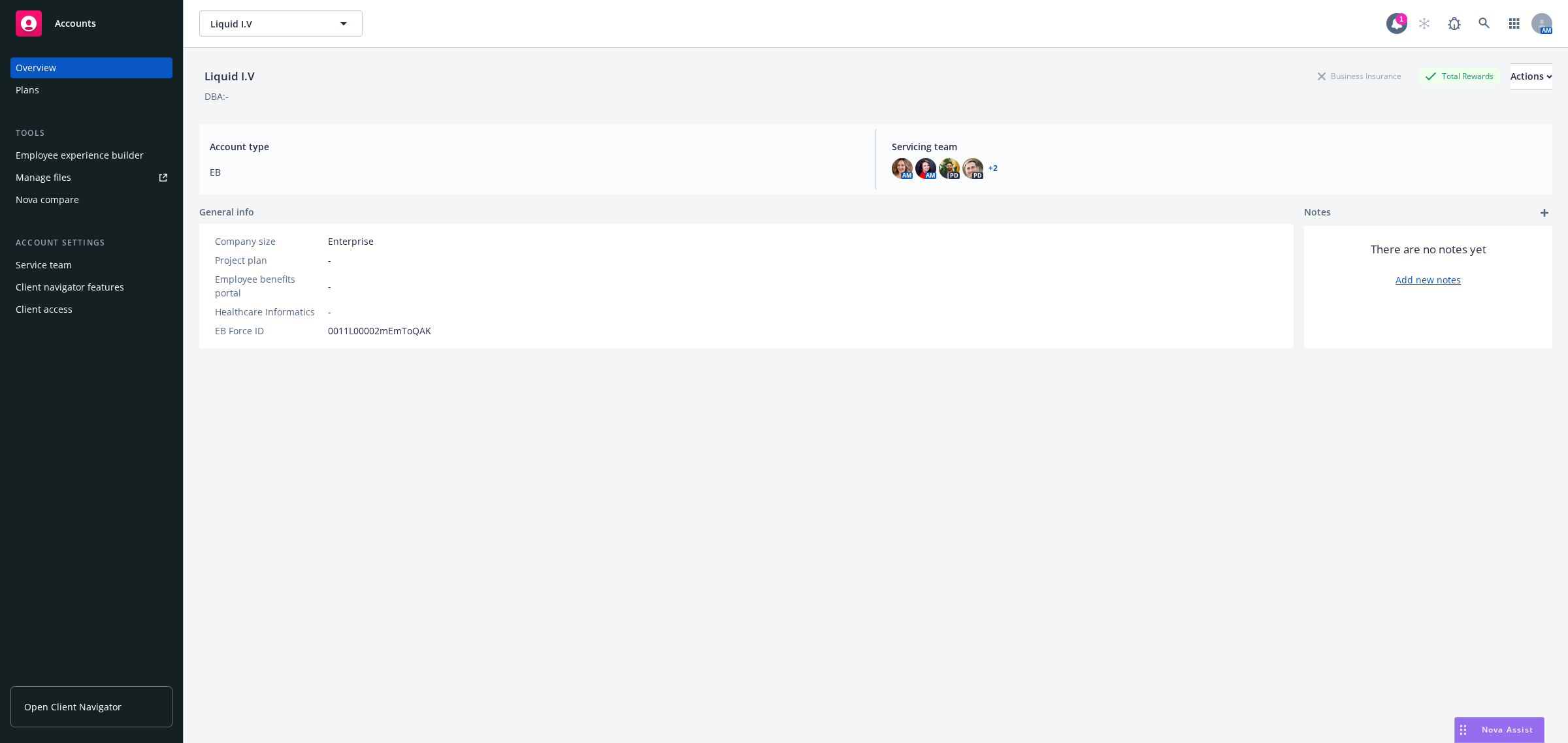
click at [59, 162] on div "Employee experience builder" at bounding box center [80, 155] width 128 height 21
click at [1478, 26] on link at bounding box center [1484, 23] width 26 height 26
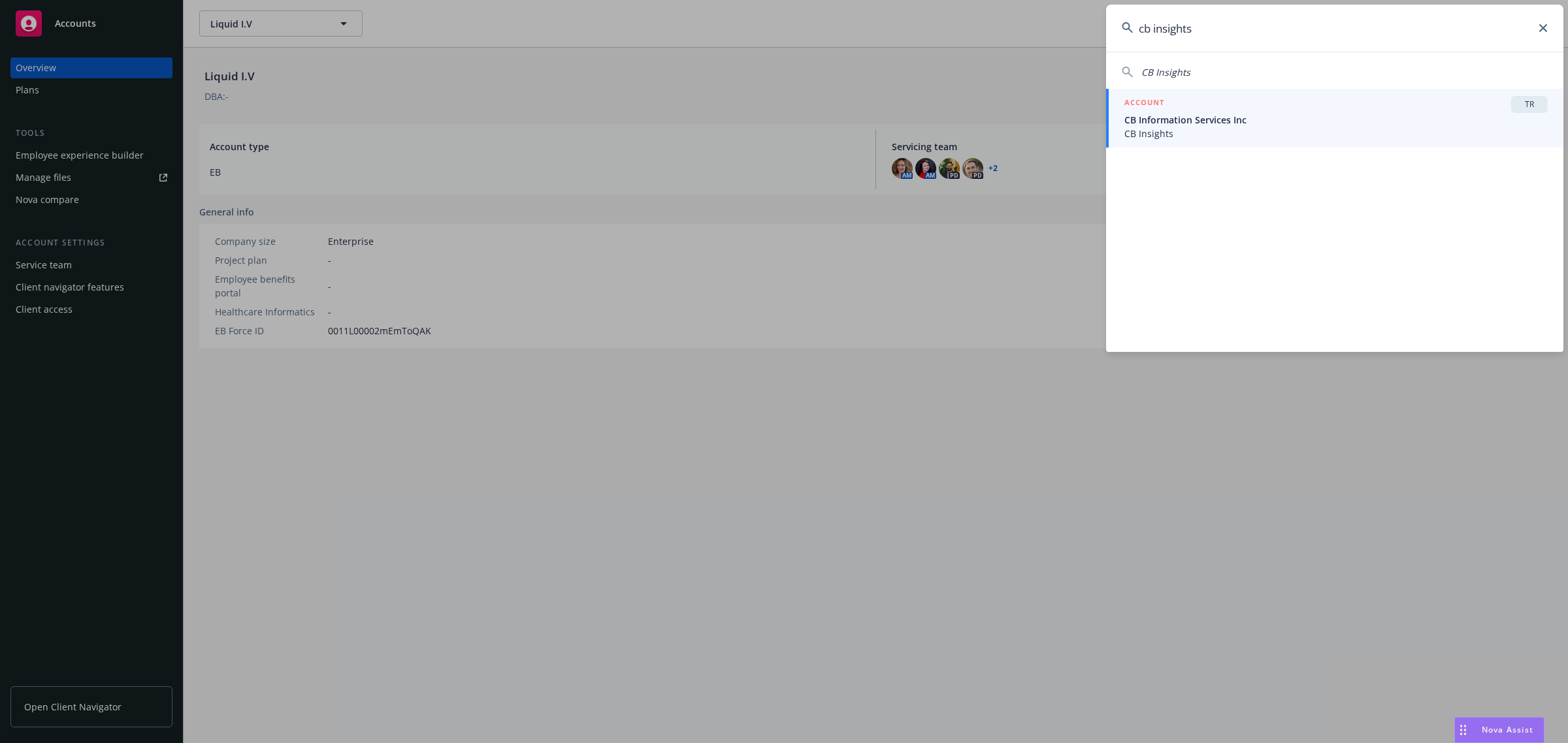
click at [1272, 124] on span "CB Information Services Inc" at bounding box center [1336, 120] width 424 height 14
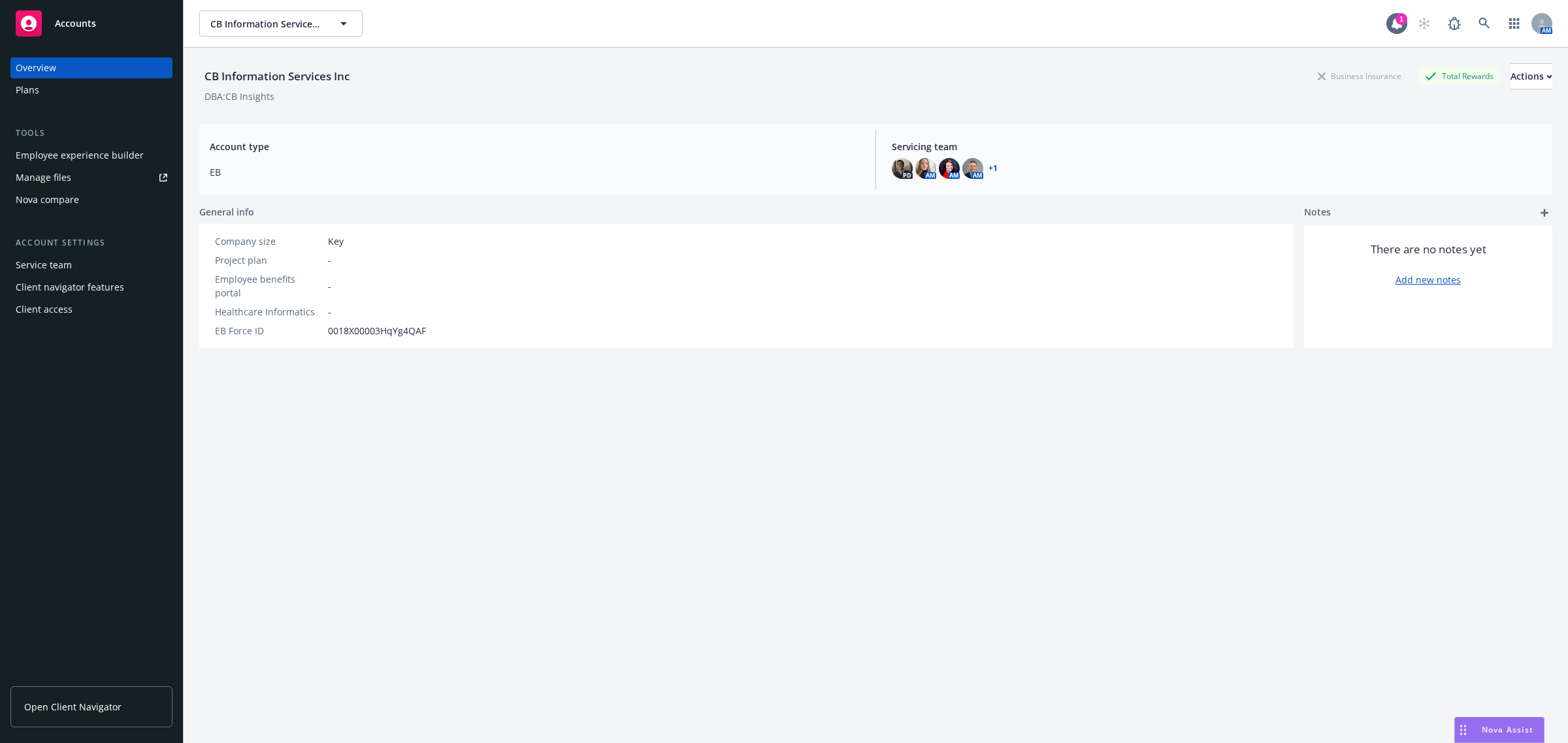
click at [27, 86] on div "Plans" at bounding box center [27, 90] width 23 height 21
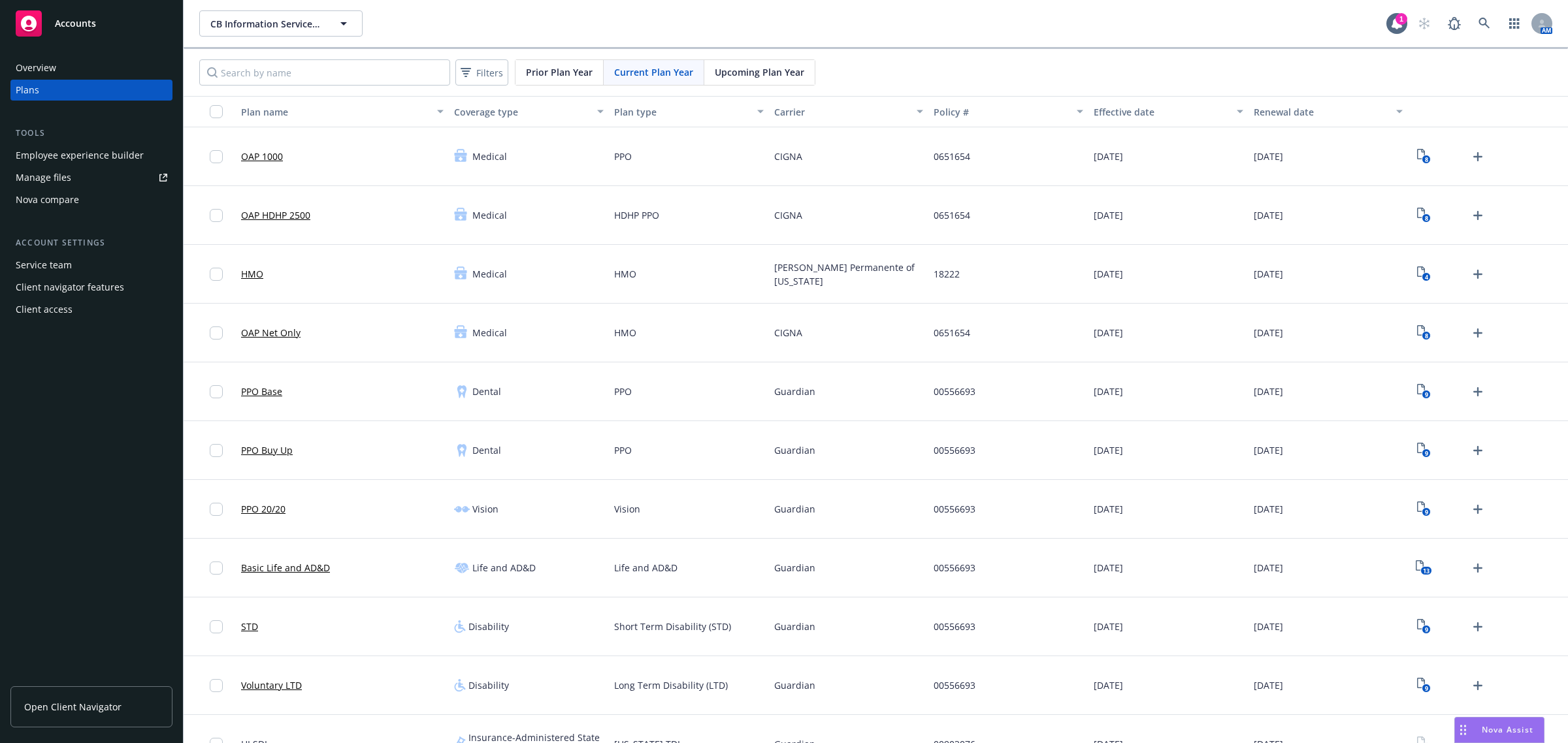
click at [821, 109] on div "Carrier" at bounding box center [842, 111] width 136 height 14
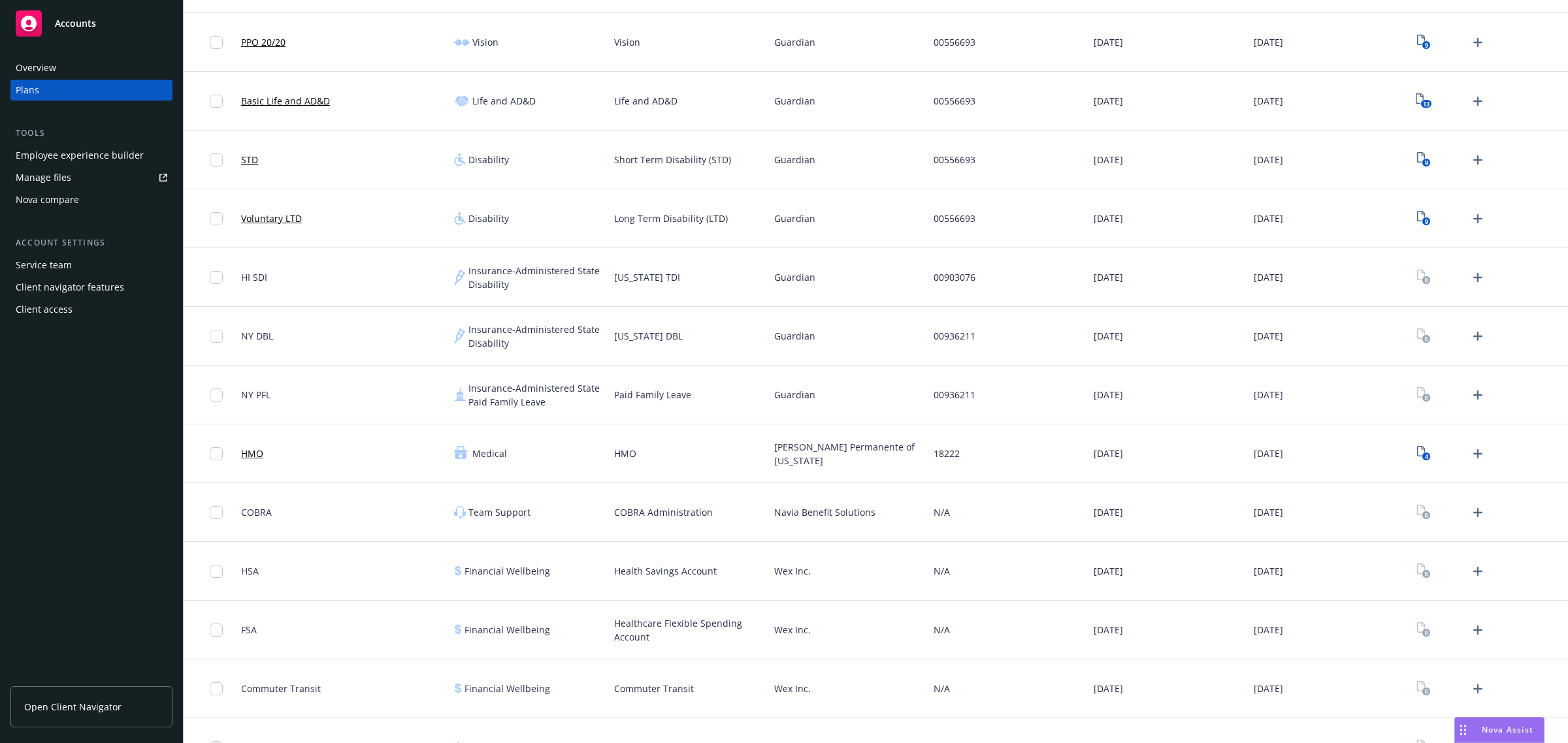
scroll to position [442, 0]
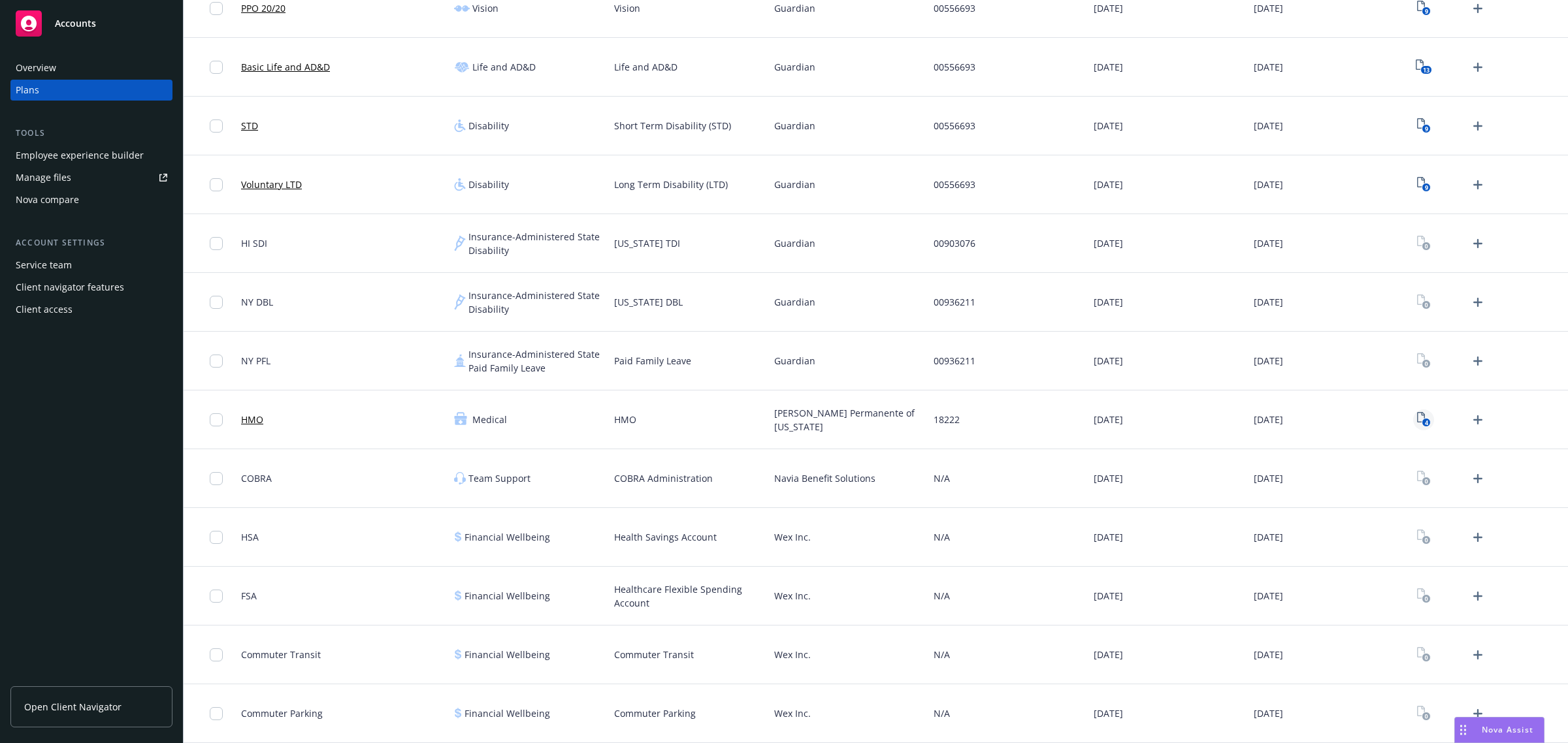
click at [1418, 417] on icon "4" at bounding box center [1423, 420] width 14 height 15
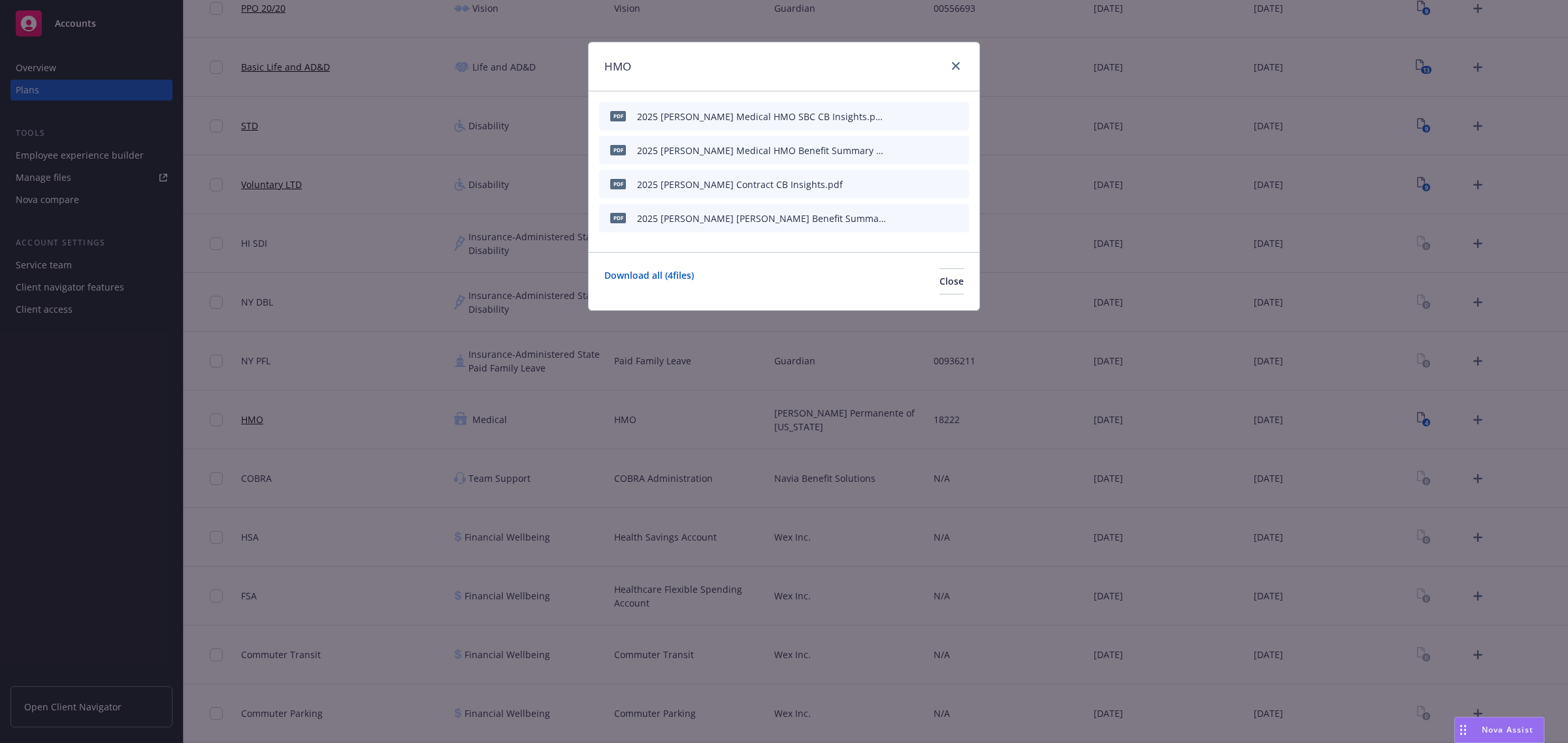
click at [899, 118] on button "button" at bounding box center [894, 116] width 10 height 10
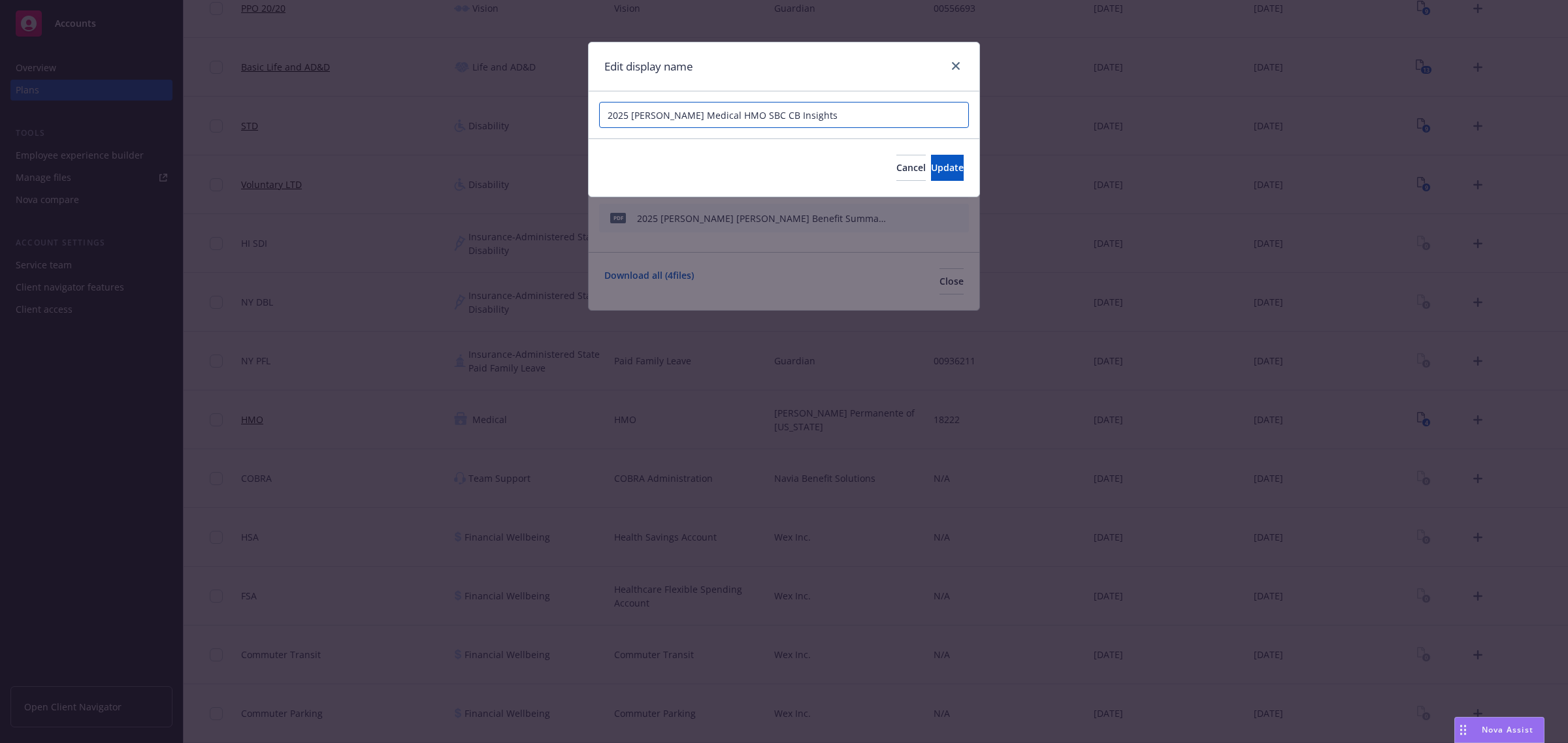
click at [739, 114] on input "2025 Kaiser Medical HMO SBC CB Insights" at bounding box center [784, 115] width 370 height 26
drag, startPoint x: 755, startPoint y: 114, endPoint x: 838, endPoint y: 111, distance: 83.1
click at [838, 111] on input "2025 Kaiser Medical HMO SBC - CB Insights" at bounding box center [784, 115] width 370 height 26
click at [950, 170] on button "Update" at bounding box center [947, 168] width 33 height 26
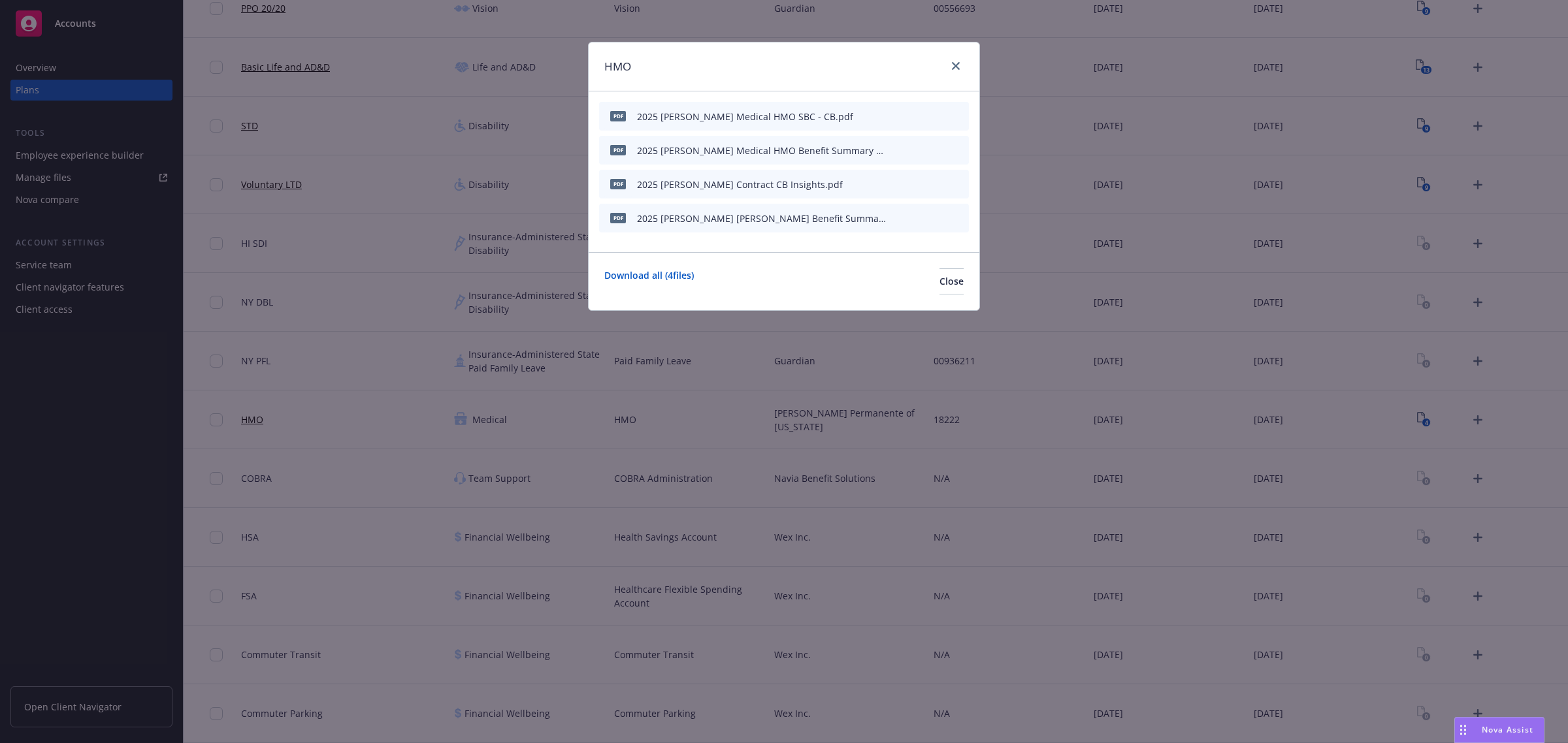
click at [900, 148] on div at bounding box center [927, 150] width 72 height 14
click at [895, 150] on icon "button" at bounding box center [893, 150] width 7 height 7
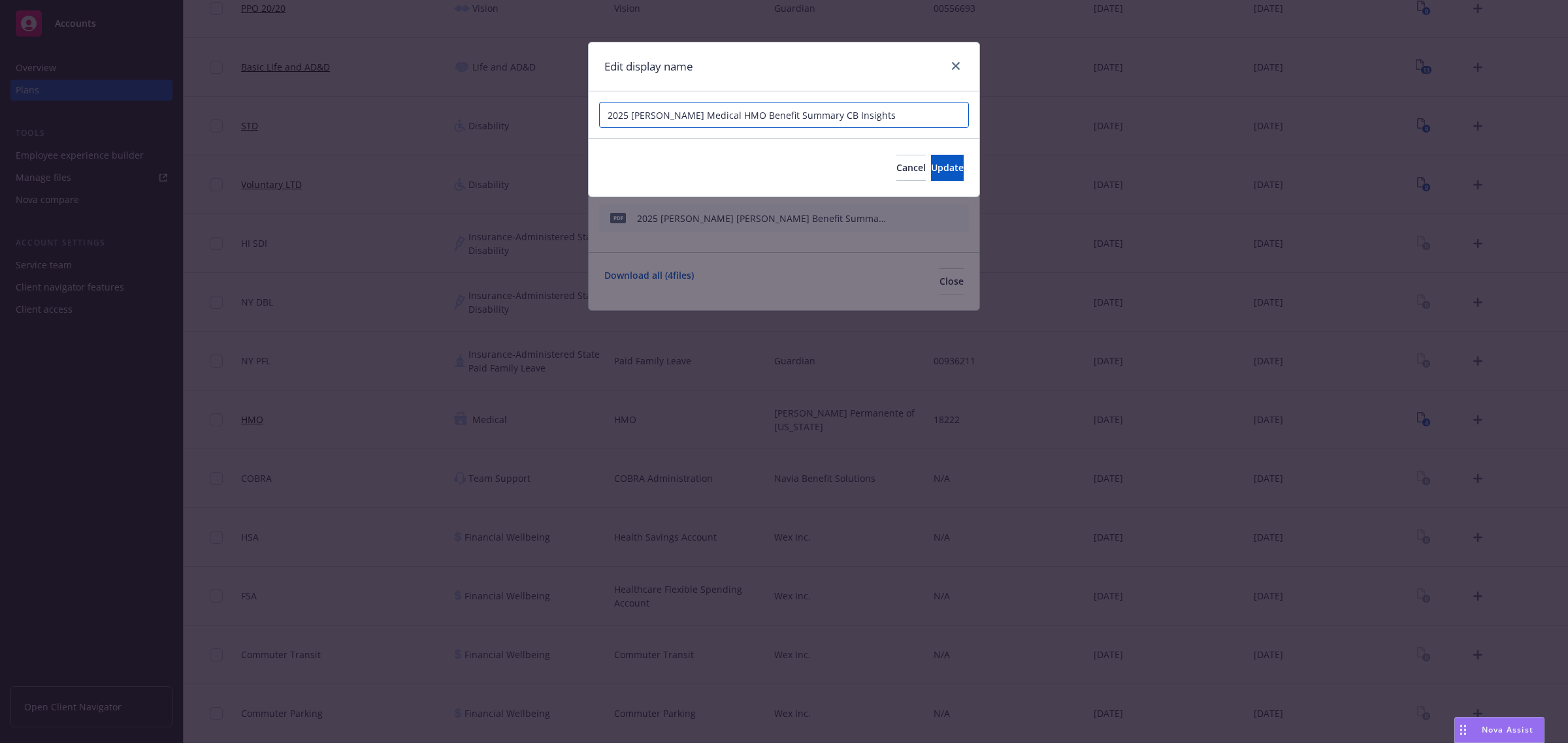
click at [797, 118] on input "2025 Kaiser Medical HMO Benefit Summary CB Insights" at bounding box center [784, 115] width 370 height 26
drag, startPoint x: 817, startPoint y: 120, endPoint x: 932, endPoint y: 126, distance: 115.2
click at [932, 126] on input "2025 Kaiser Medical HMO Benefit Summary - CB Insights" at bounding box center [784, 115] width 370 height 26
click at [931, 168] on span "Update" at bounding box center [947, 167] width 33 height 12
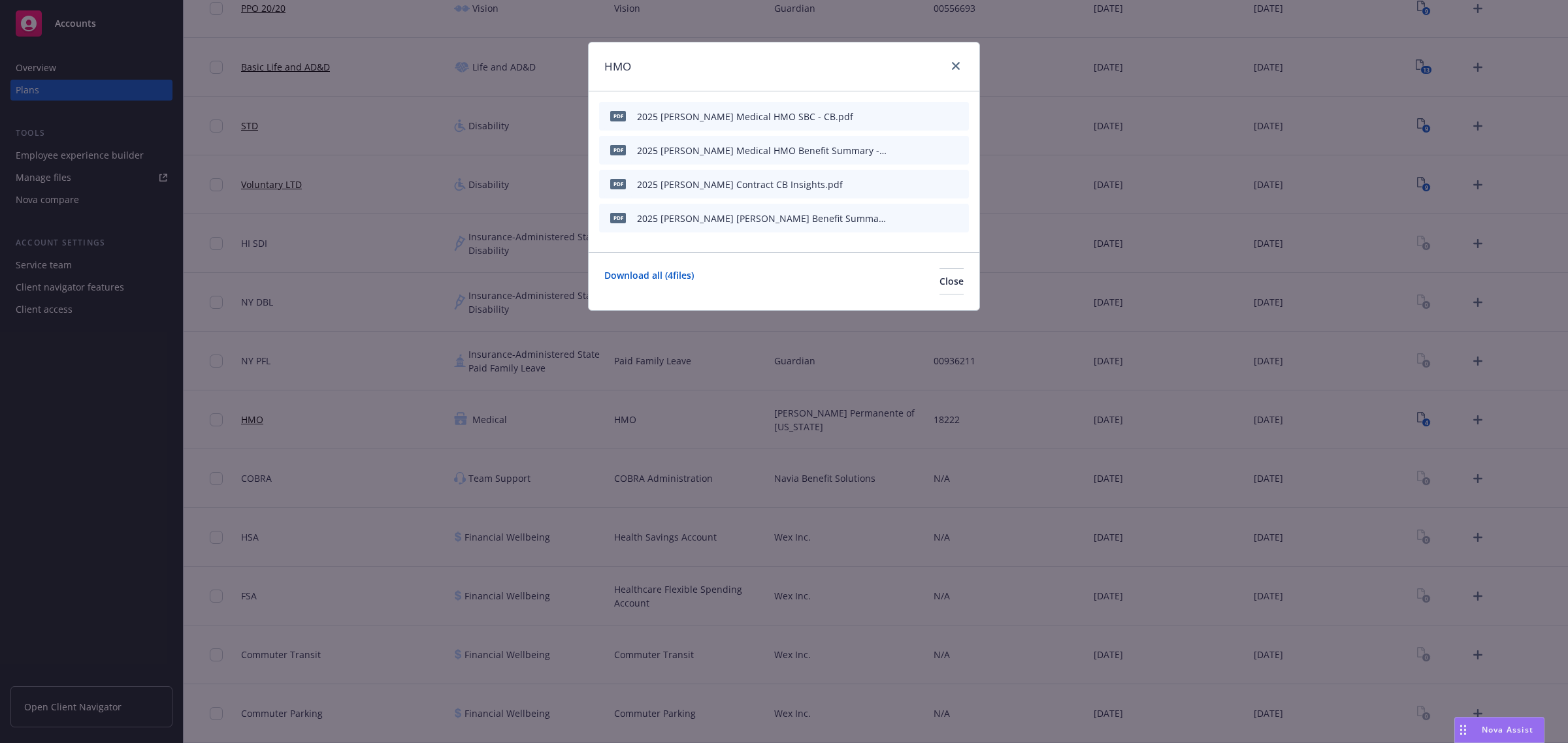
click at [895, 185] on icon "button" at bounding box center [893, 184] width 7 height 7
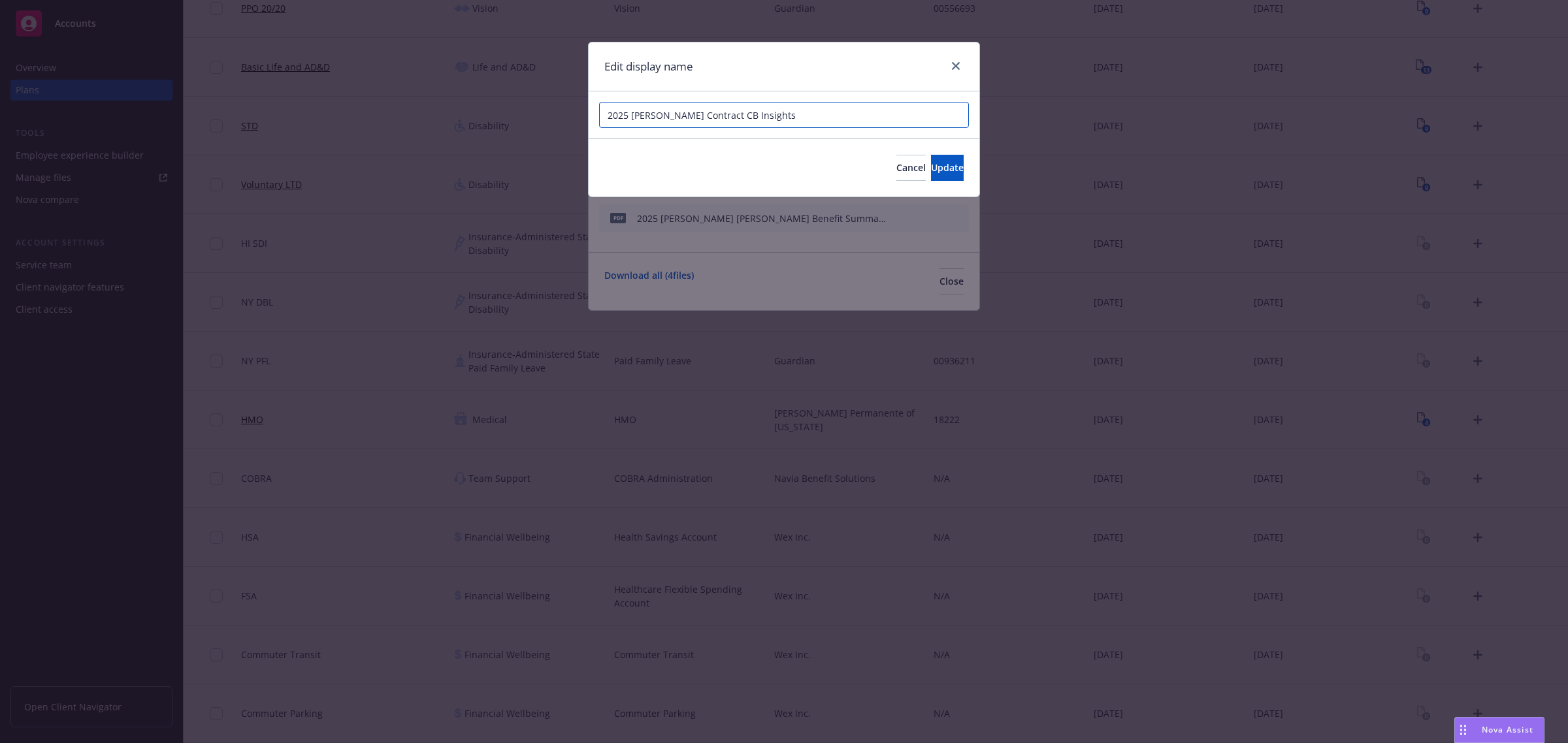
click at [700, 116] on input "2025 Kaiser Contract CB Insights" at bounding box center [784, 115] width 370 height 26
drag, startPoint x: 719, startPoint y: 114, endPoint x: 820, endPoint y: 119, distance: 101.1
click at [820, 119] on input "2025 Kaiser Contract - CB Insights" at bounding box center [784, 115] width 370 height 26
click at [931, 155] on button "Update" at bounding box center [947, 168] width 33 height 26
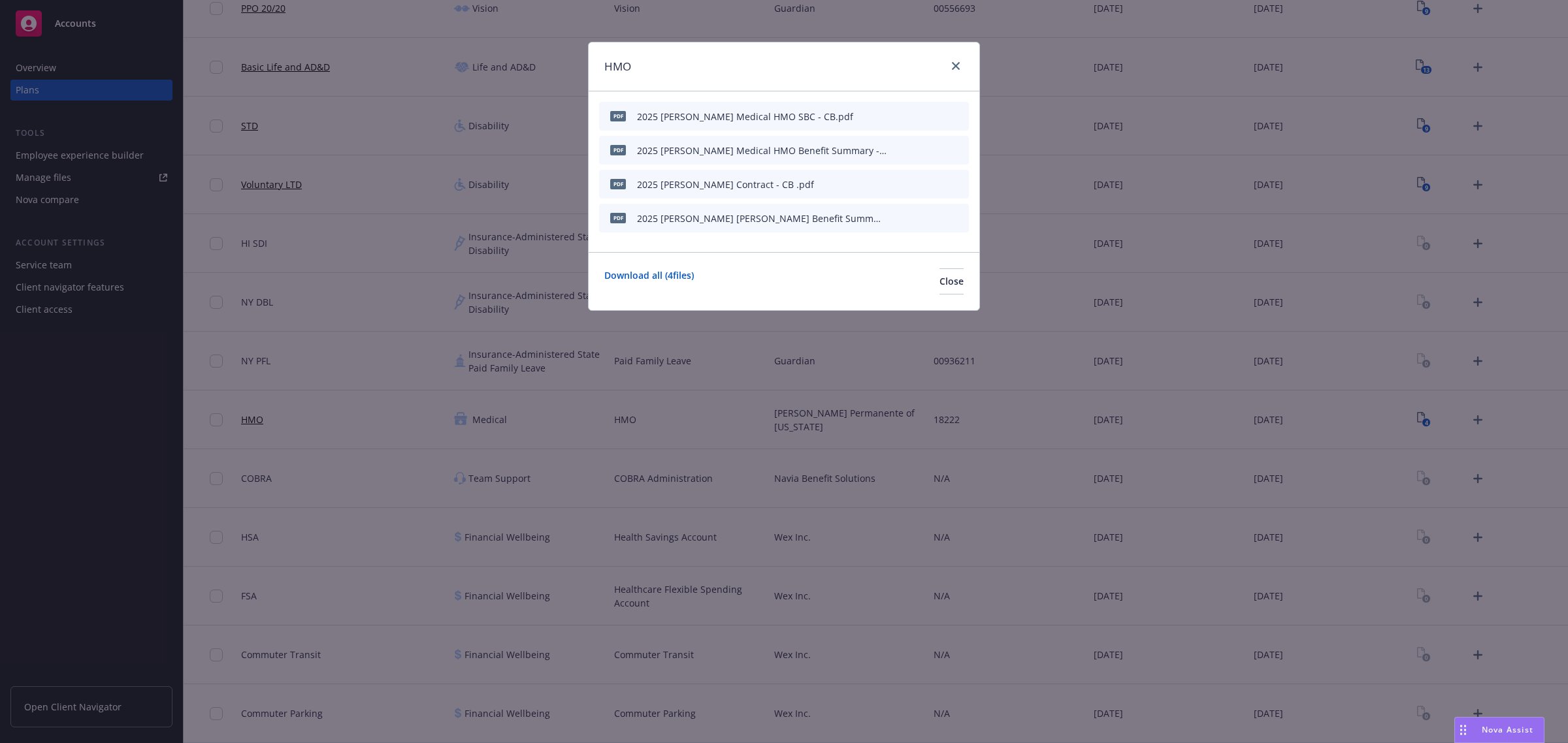
click at [895, 219] on icon "button" at bounding box center [894, 218] width 7 height 7
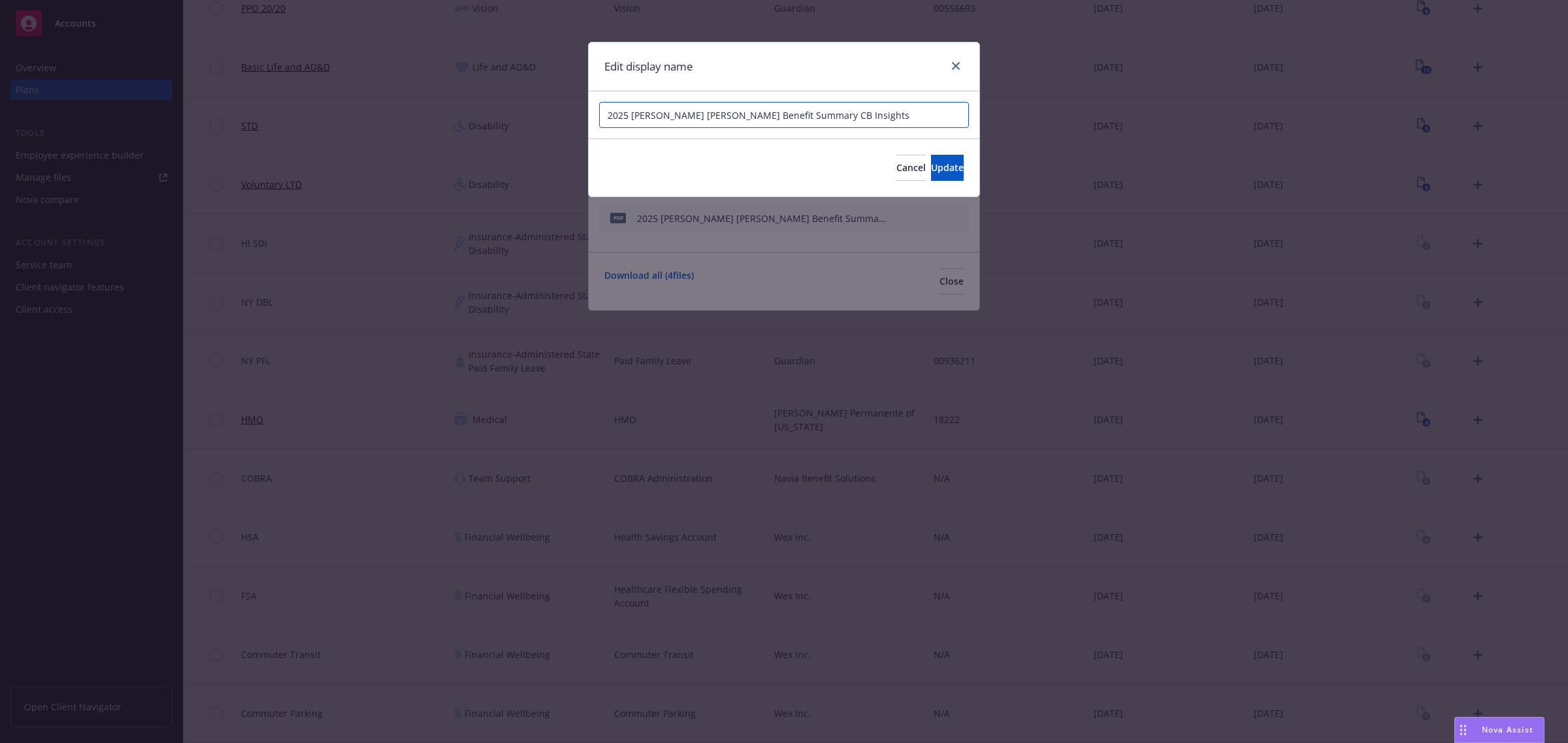
click at [787, 118] on input "2025 Kaiser Chiro Acup Benefit Summary CB Insights" at bounding box center [784, 115] width 370 height 26
drag, startPoint x: 804, startPoint y: 115, endPoint x: 908, endPoint y: 122, distance: 104.2
click at [908, 122] on input "2025 Kaiser Chiro Acup Benefit Summary - CB Insights" at bounding box center [784, 115] width 370 height 26
click at [931, 166] on span "Update" at bounding box center [947, 167] width 33 height 12
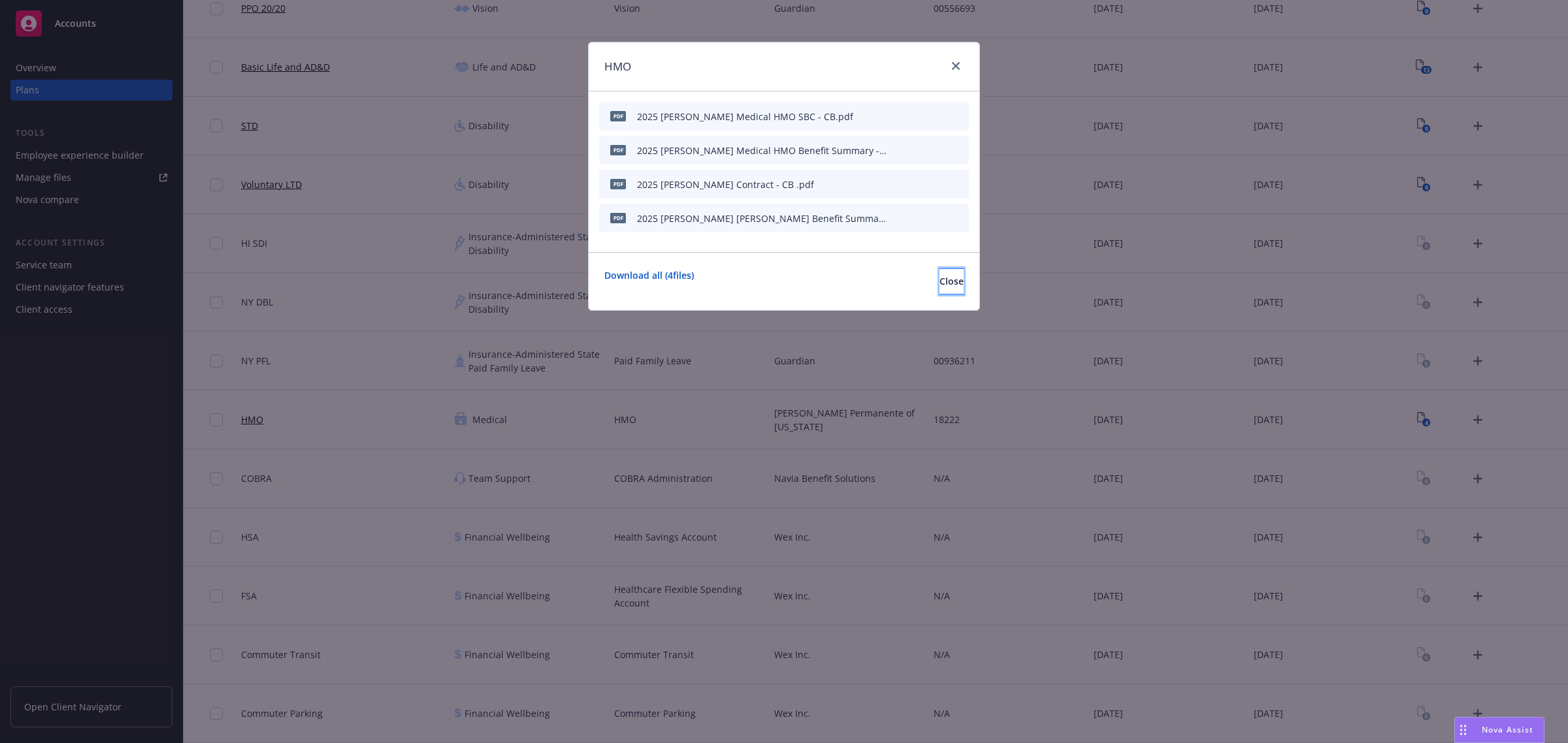
click at [945, 285] on button "Close" at bounding box center [951, 281] width 24 height 26
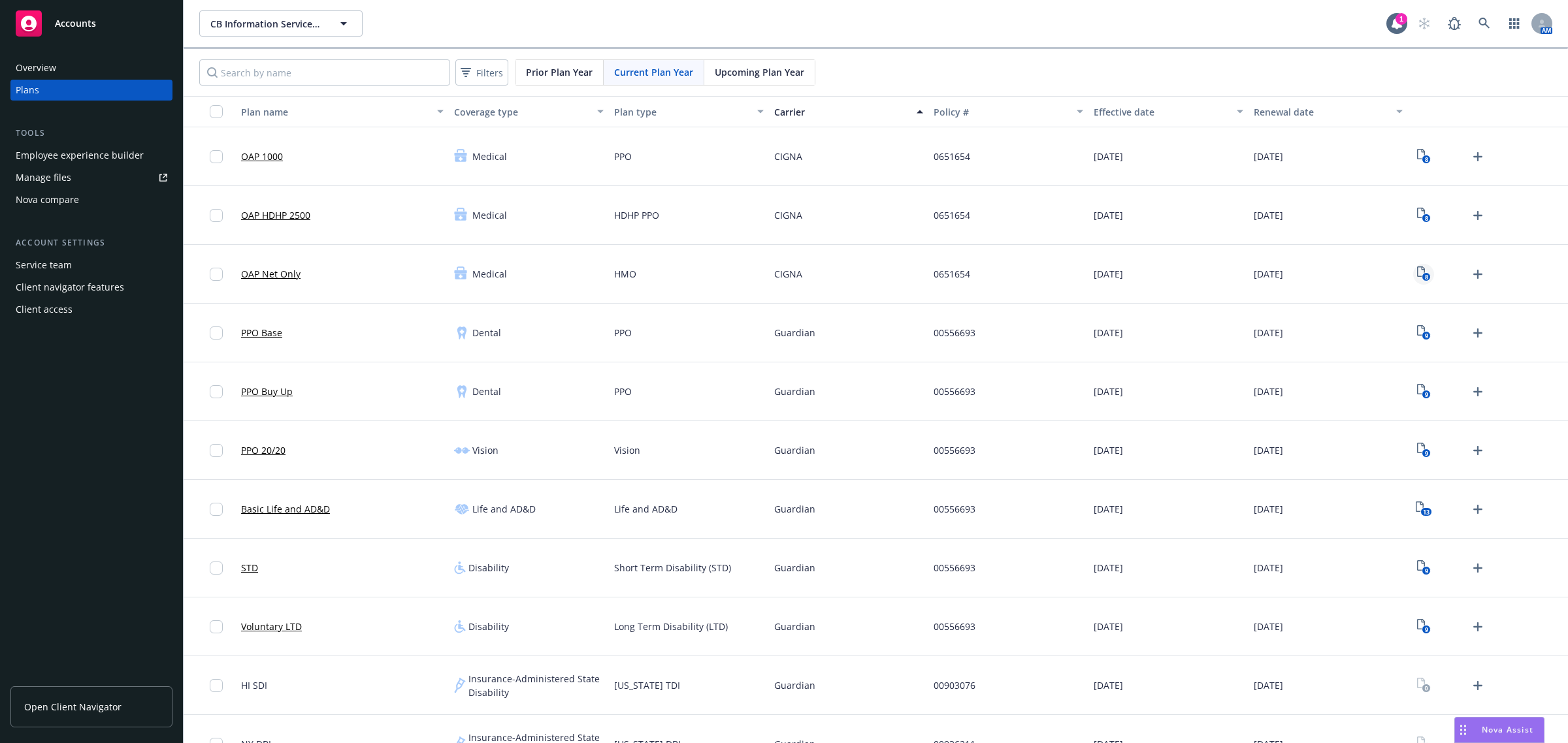
click at [1417, 267] on icon "8" at bounding box center [1423, 274] width 14 height 15
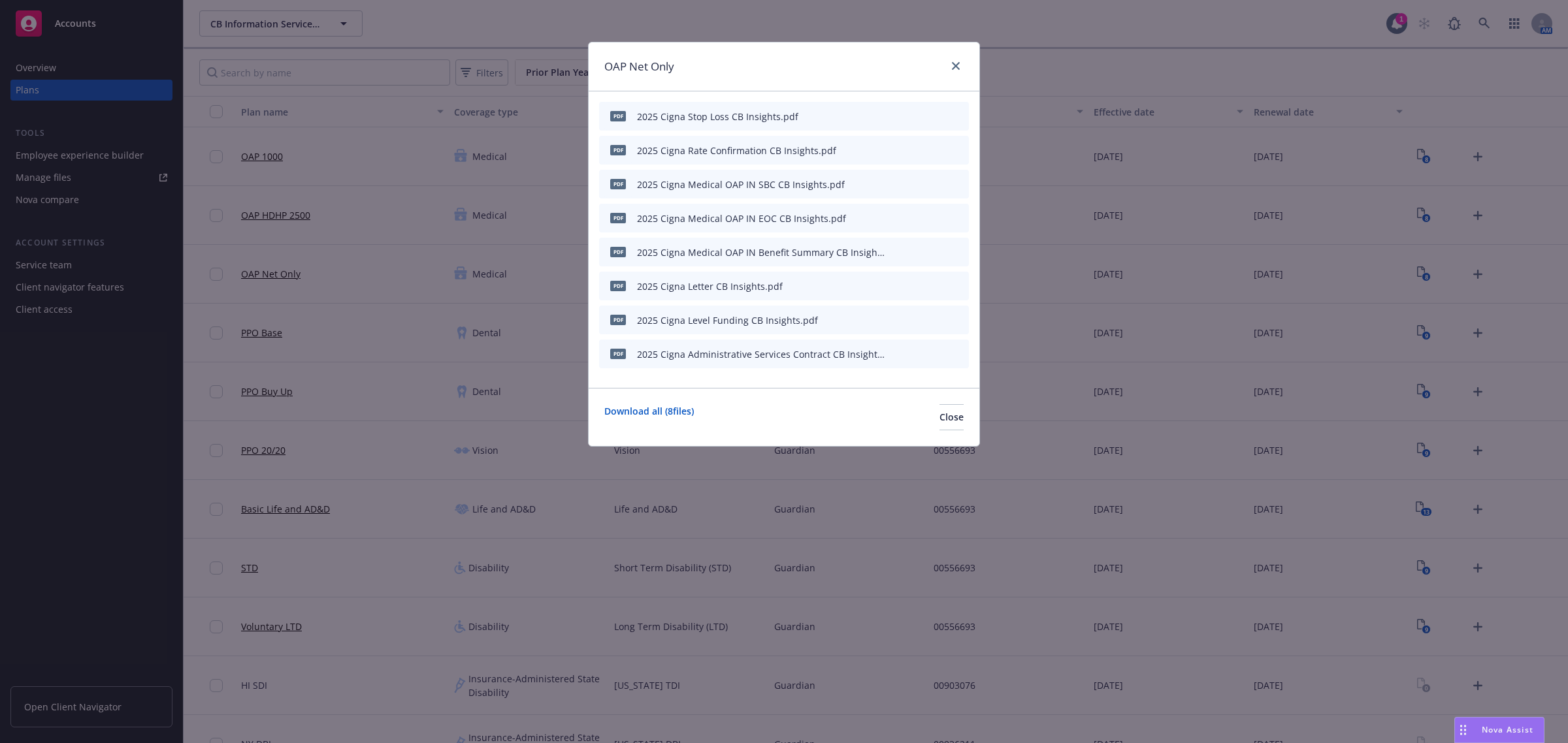
click at [895, 118] on icon "button" at bounding box center [894, 116] width 7 height 7
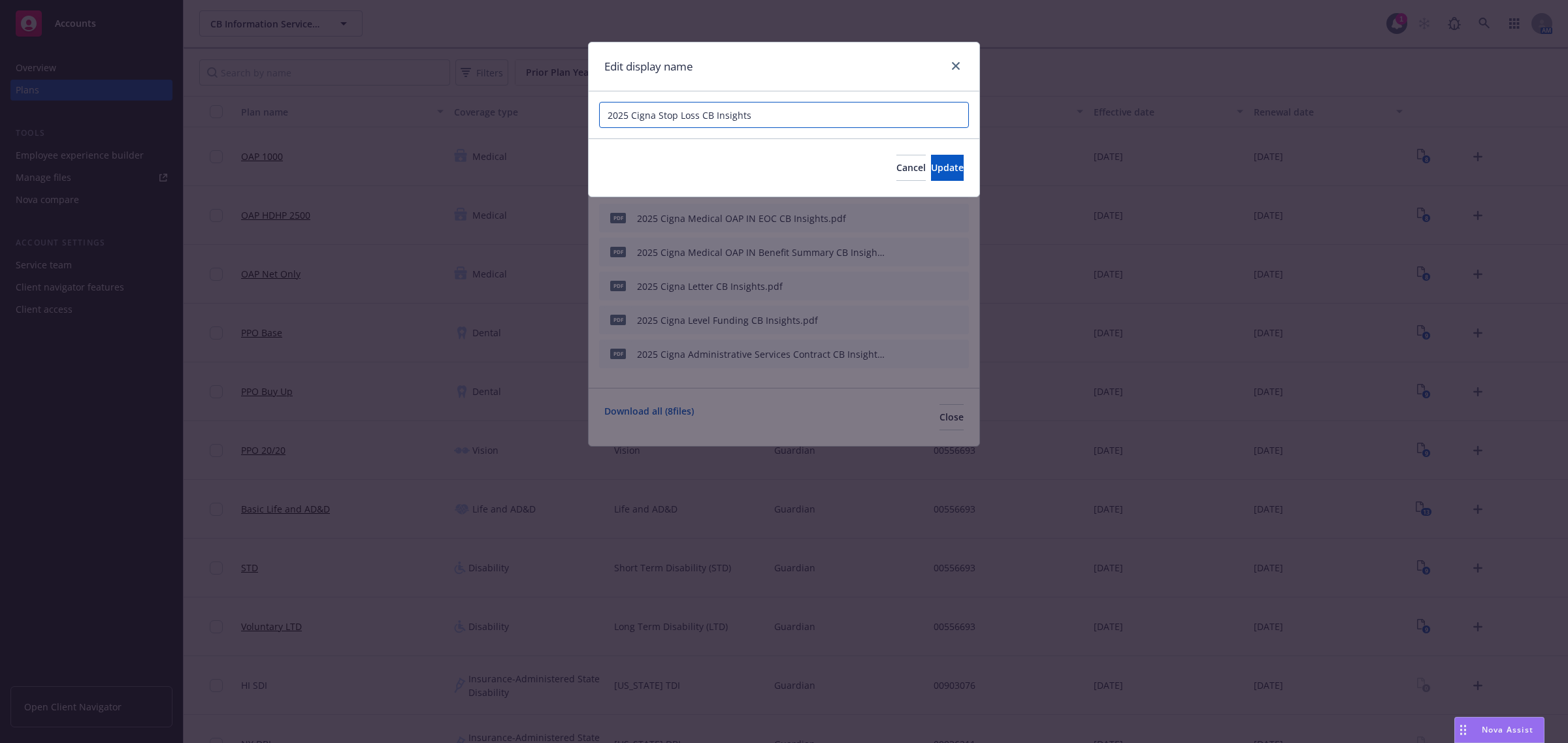
click at [701, 115] on input "2025 Cigna Stop Loss CB Insights" at bounding box center [784, 115] width 370 height 26
drag, startPoint x: 719, startPoint y: 114, endPoint x: 804, endPoint y: 115, distance: 85.0
click at [804, 115] on input "2025 Cigna Stop Loss - CB Insights" at bounding box center [784, 115] width 370 height 26
click at [931, 162] on span "Update" at bounding box center [947, 167] width 33 height 12
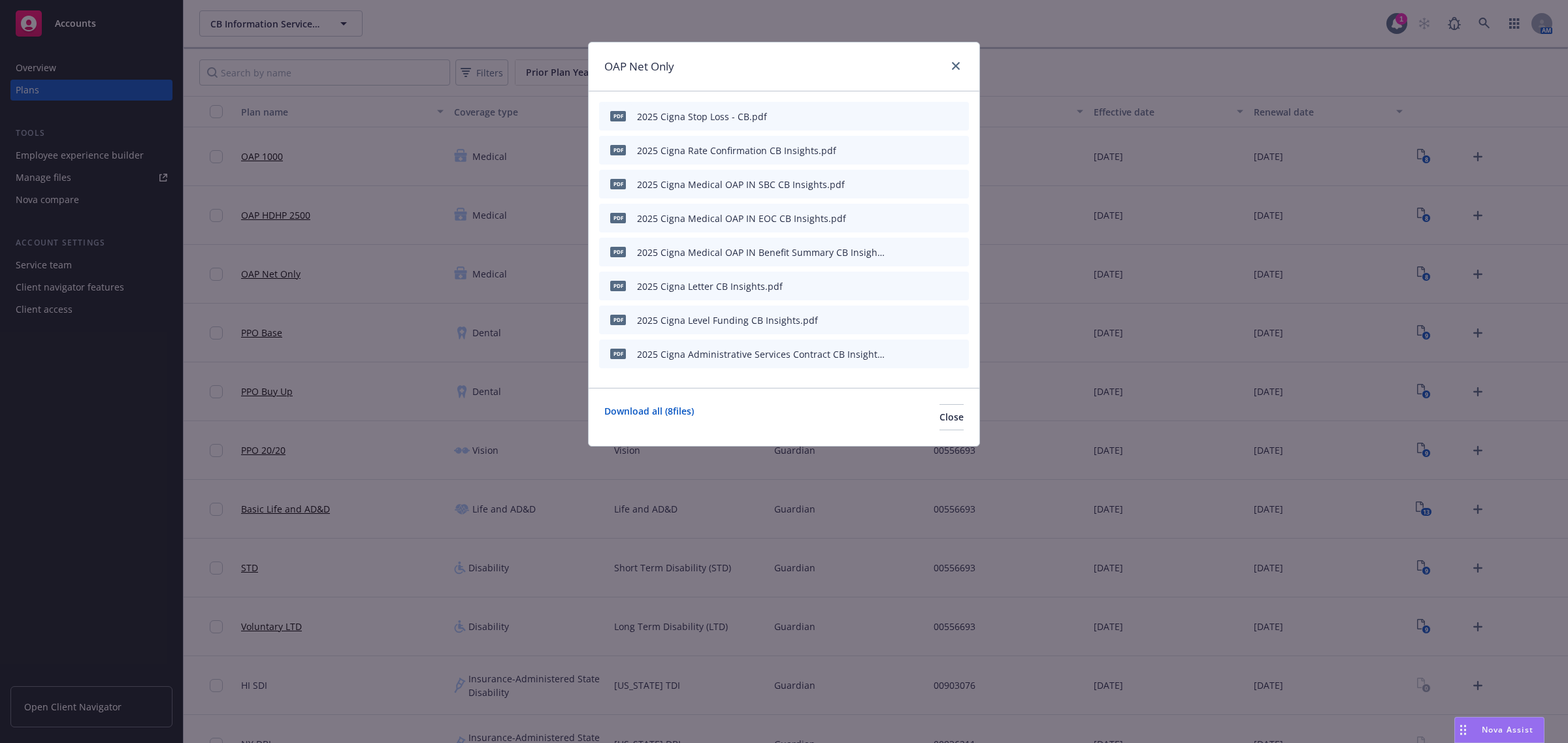
click at [896, 147] on icon "button" at bounding box center [896, 149] width 4 height 4
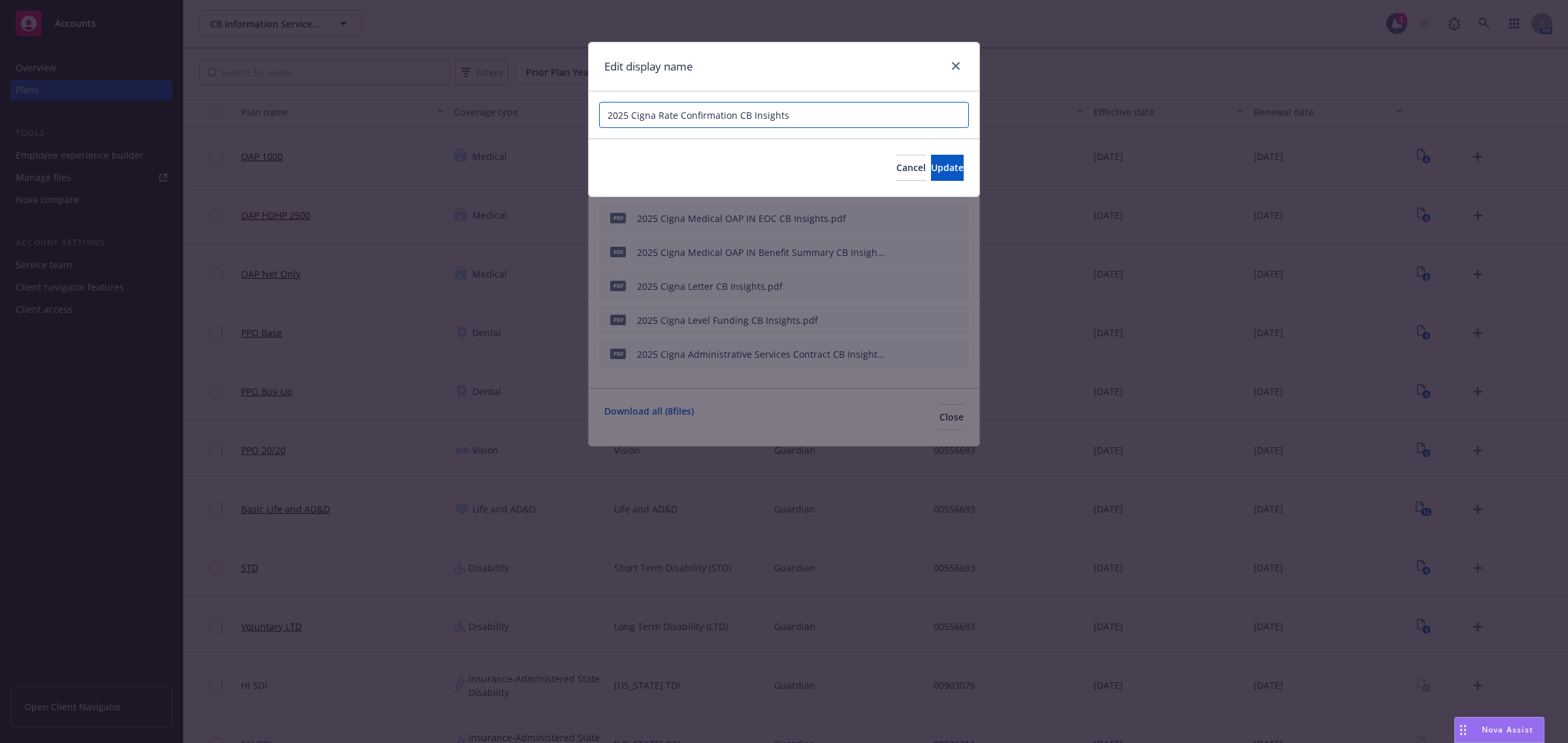
drag, startPoint x: 734, startPoint y: 115, endPoint x: 822, endPoint y: 121, distance: 88.2
click at [735, 114] on input "2025 Cigna Rate Confirmation CB Insights" at bounding box center [784, 115] width 370 height 26
drag, startPoint x: 758, startPoint y: 118, endPoint x: 830, endPoint y: 118, distance: 72.0
click at [830, 118] on input "2025 Cigna Rate Confirmation - CB Insights" at bounding box center [784, 115] width 370 height 26
click at [933, 158] on button "Update" at bounding box center [947, 168] width 33 height 26
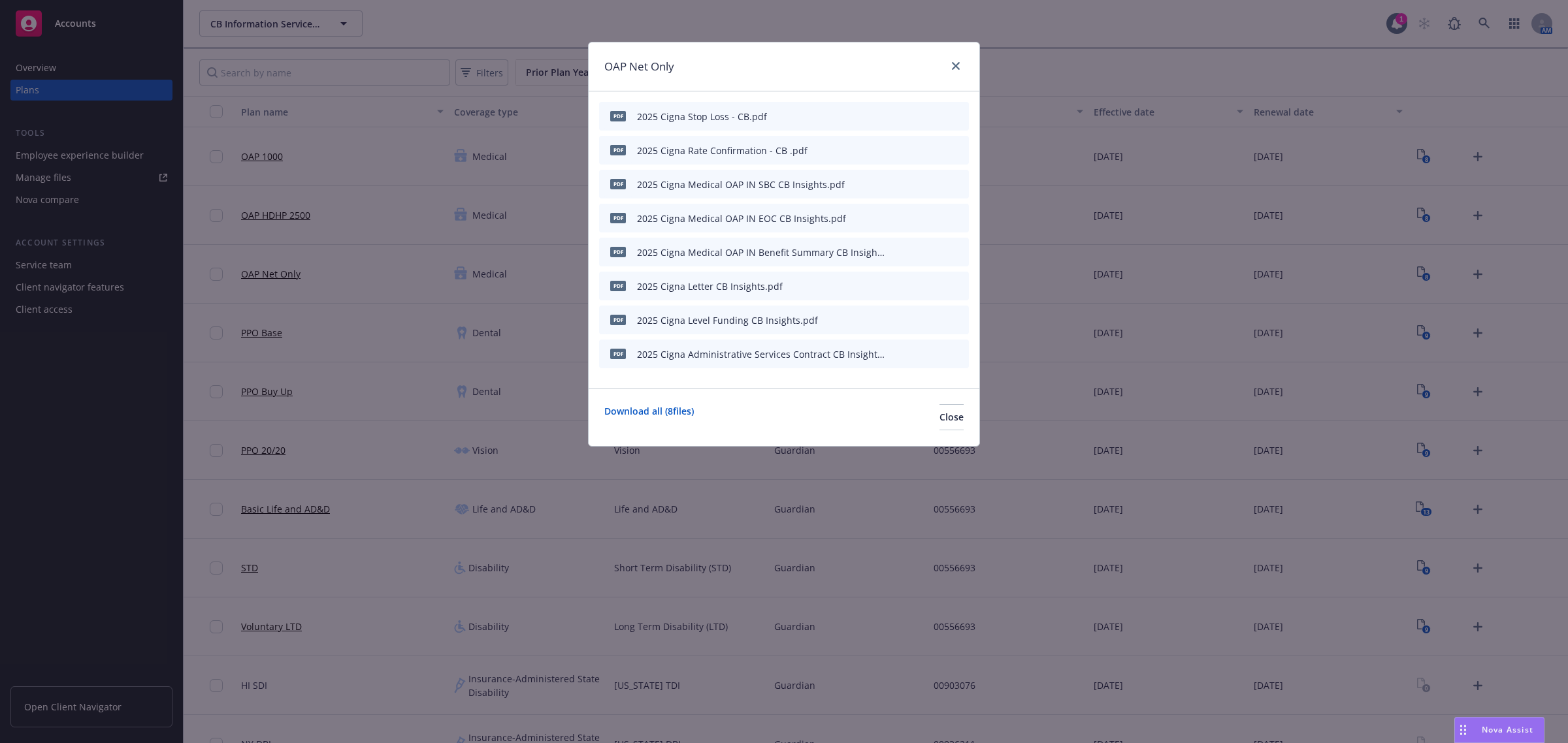
click at [890, 183] on div "pdf 2025 Cigna Medical OAP IN SBC CB Insights.pdf" at bounding box center [784, 184] width 370 height 29
click at [894, 183] on icon "button" at bounding box center [894, 184] width 7 height 7
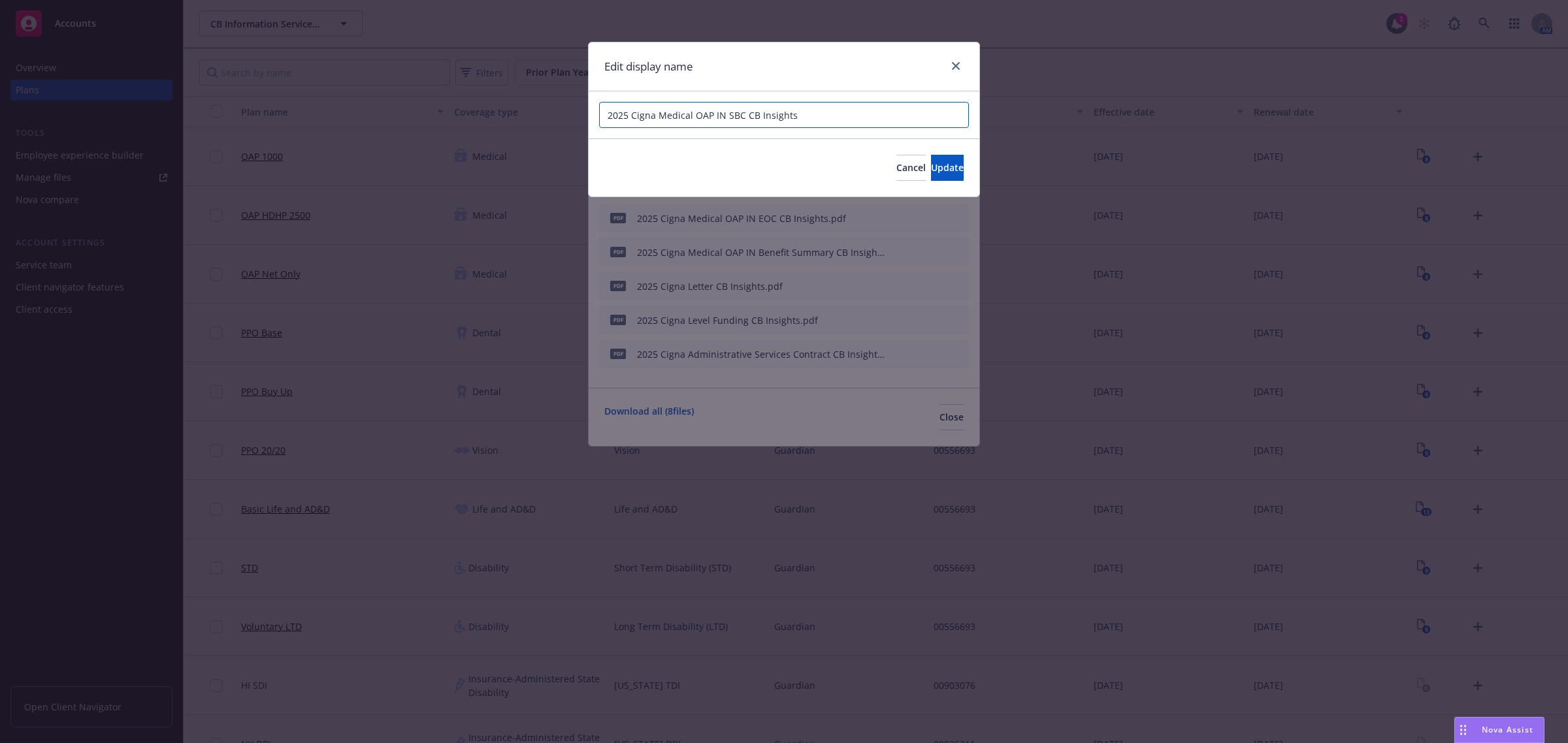
drag, startPoint x: 742, startPoint y: 118, endPoint x: 756, endPoint y: 118, distance: 14.0
click at [748, 118] on input "2025 Cigna Medical OAP IN SBC CB Insights" at bounding box center [784, 115] width 370 height 26
drag, startPoint x: 761, startPoint y: 115, endPoint x: 904, endPoint y: 114, distance: 143.0
click at [904, 114] on input "2025 Cigna Medical OAP IN SBC- CB Insights" at bounding box center [784, 115] width 370 height 26
click at [931, 163] on button "Update" at bounding box center [947, 168] width 33 height 26
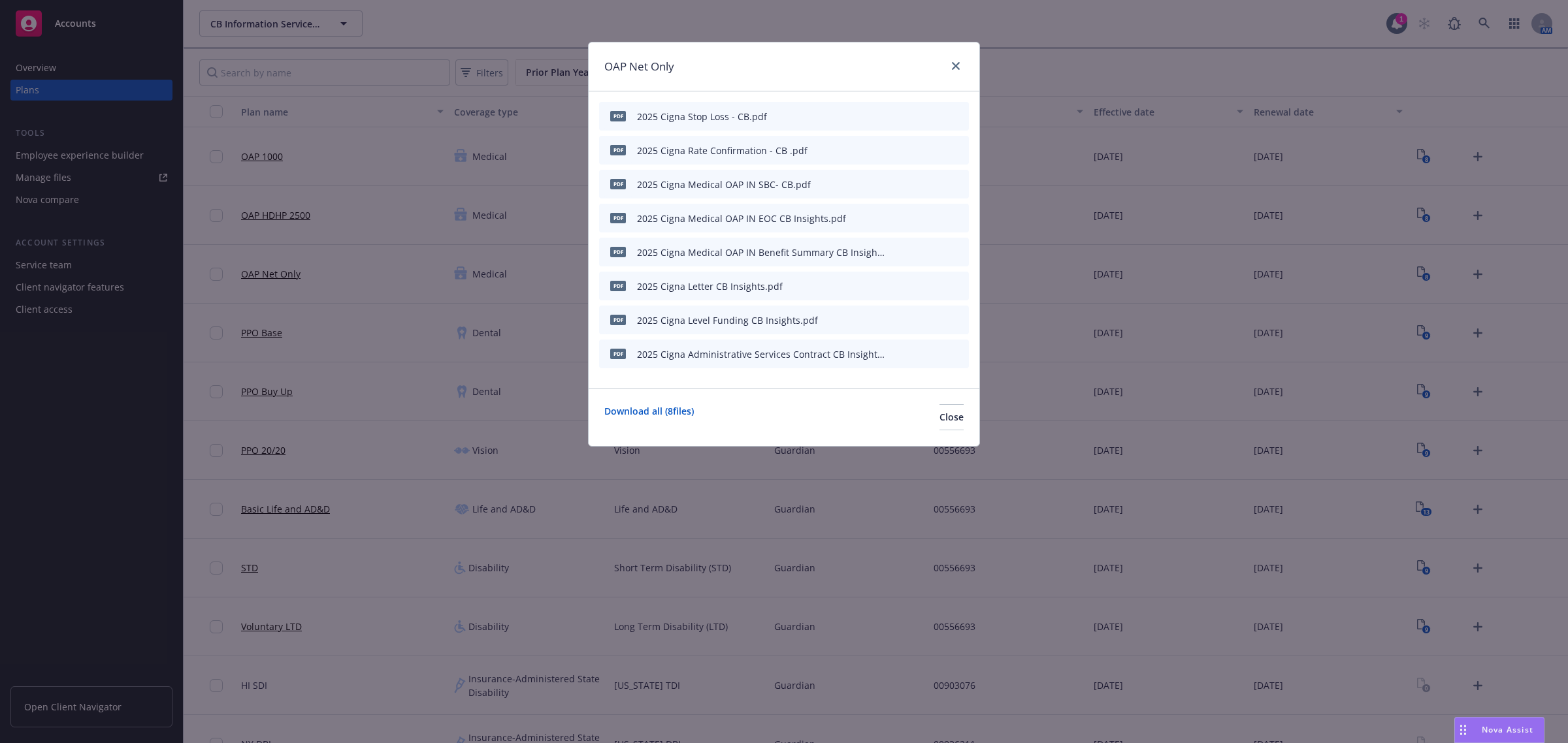
click at [893, 217] on icon "button" at bounding box center [894, 218] width 7 height 7
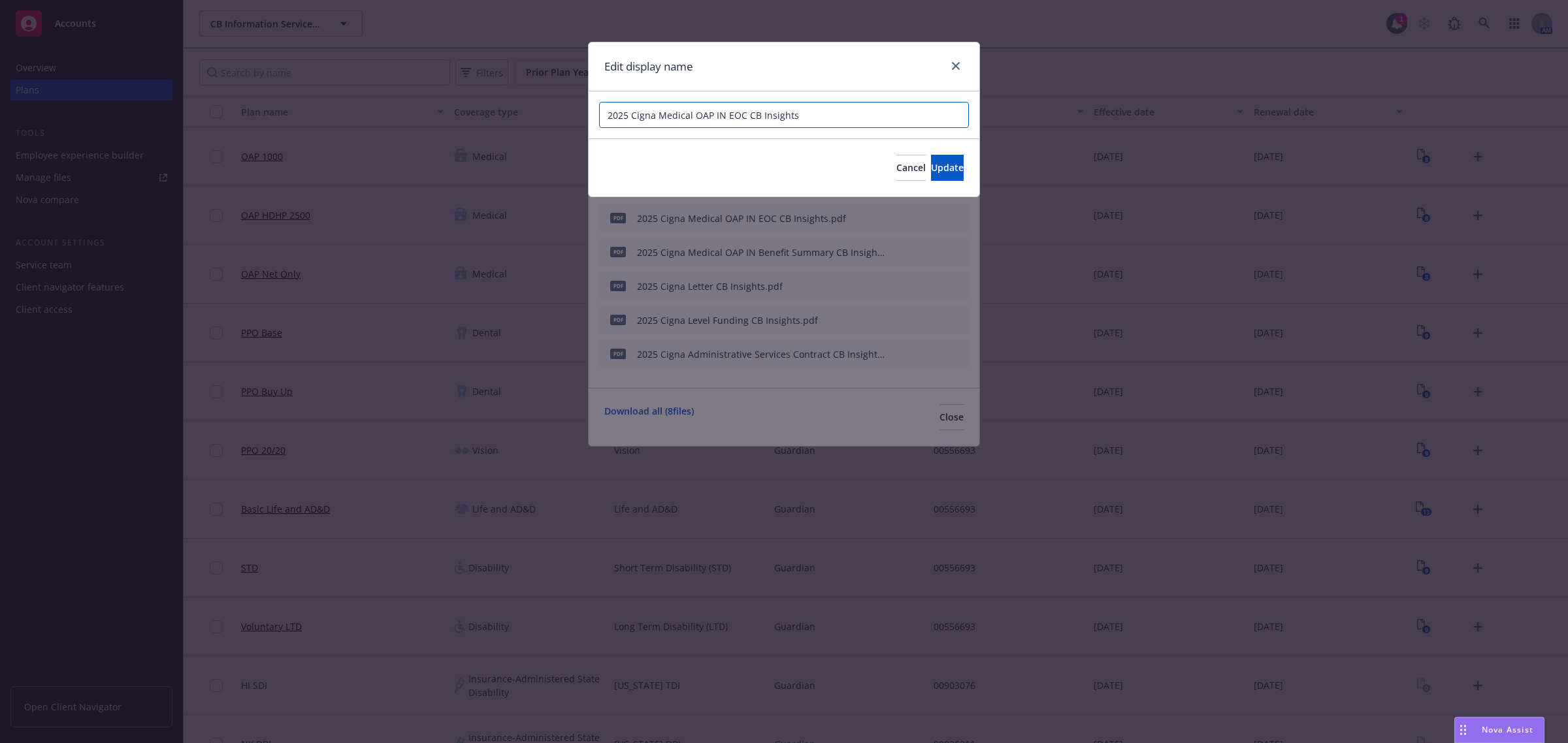
click at [745, 116] on input "2025 Cigna Medical OAP IN EOC CB Insights" at bounding box center [784, 115] width 370 height 26
drag, startPoint x: 765, startPoint y: 116, endPoint x: 851, endPoint y: 124, distance: 86.4
click at [851, 124] on input "2025 Cigna Medical OAP IN EOC - CB Insights" at bounding box center [784, 115] width 370 height 26
click at [931, 167] on span "Update" at bounding box center [947, 167] width 33 height 12
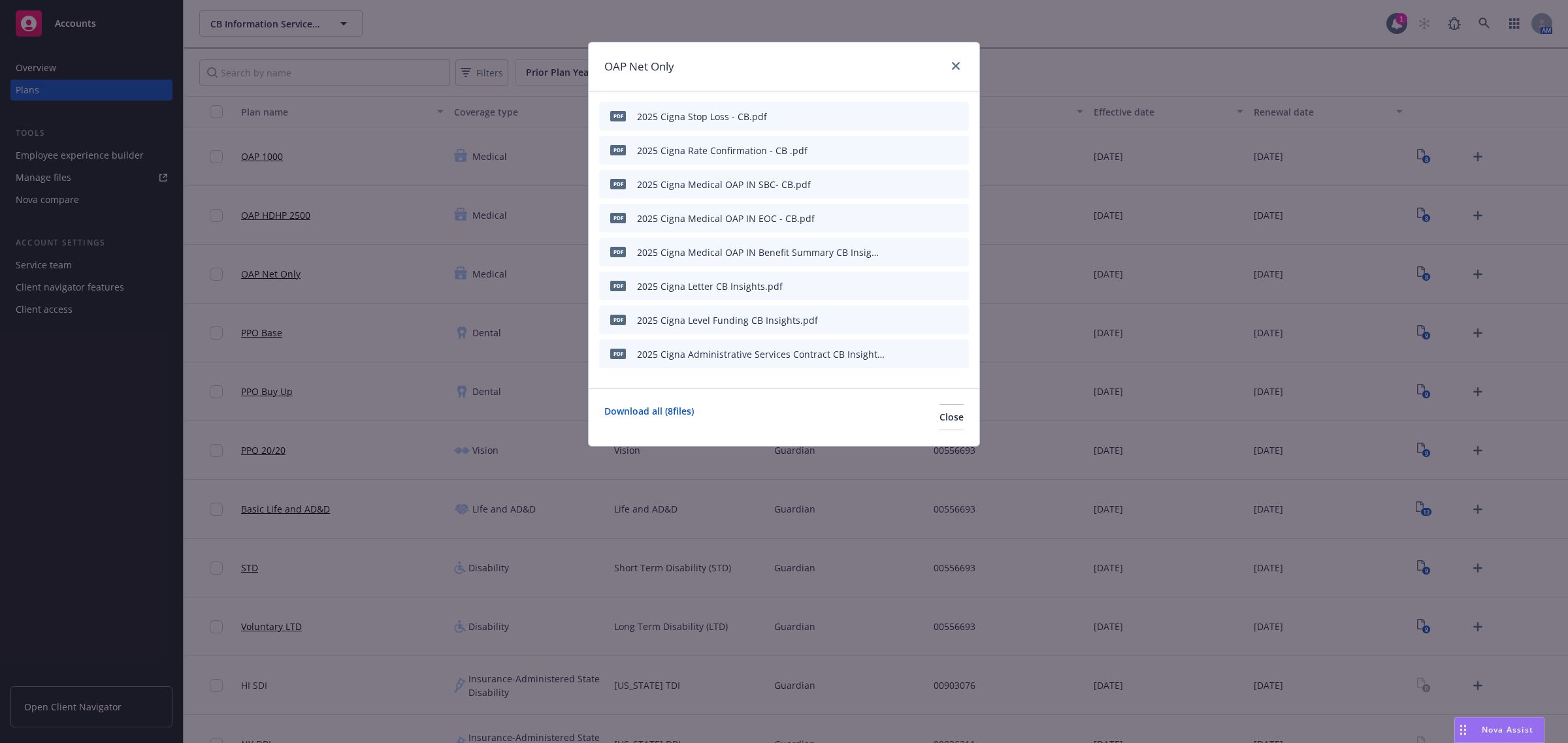
click at [896, 252] on icon "button" at bounding box center [894, 252] width 7 height 7
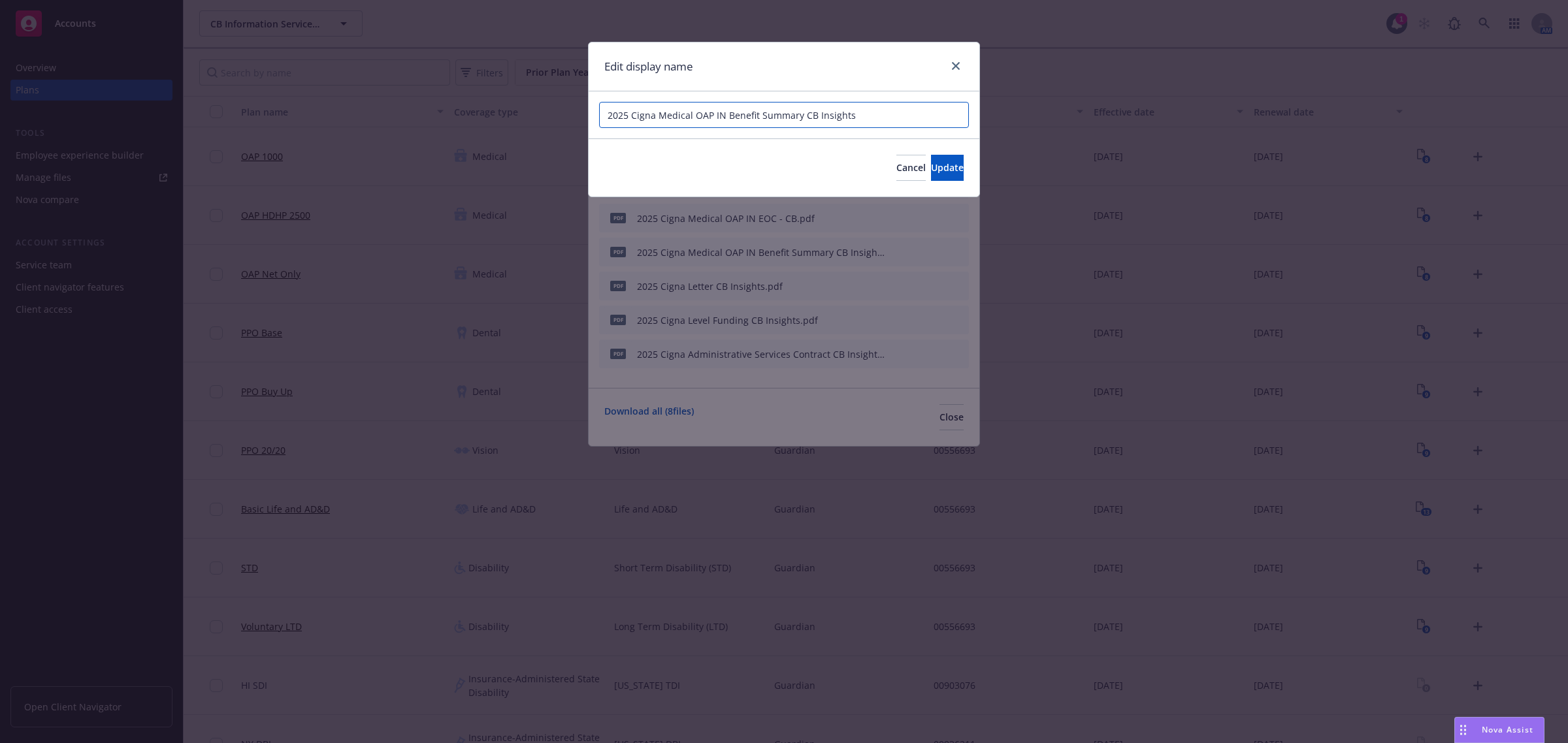
click at [802, 116] on input "2025 Cigna Medical OAP IN Benefit Summary CB Insights" at bounding box center [784, 115] width 370 height 26
drag, startPoint x: 821, startPoint y: 118, endPoint x: 914, endPoint y: 124, distance: 93.2
click at [914, 124] on input "2025 Cigna Medical OAP IN Benefit Summary - CB Insights" at bounding box center [784, 115] width 370 height 26
click at [931, 158] on button "Update" at bounding box center [947, 168] width 33 height 26
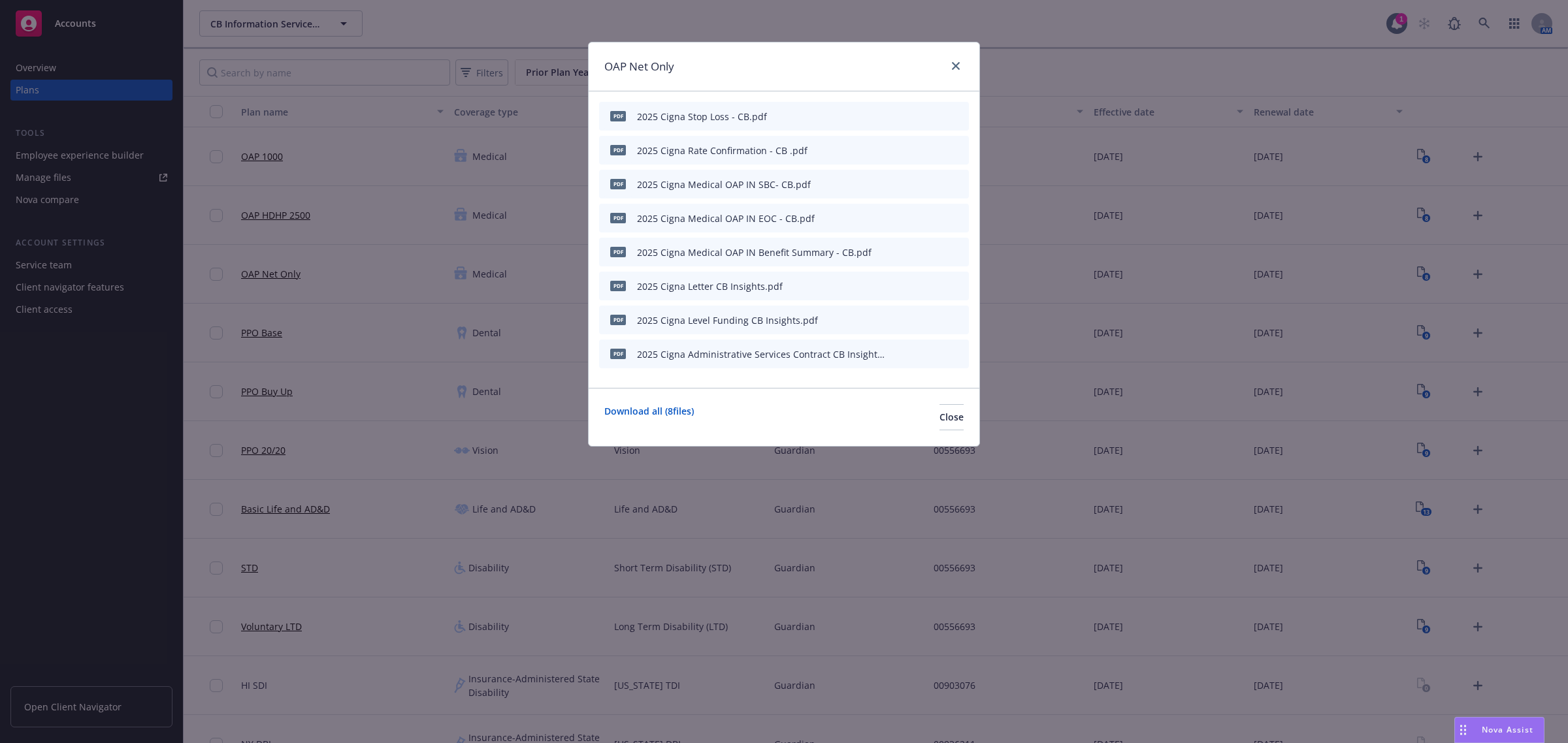
click at [893, 289] on icon "button" at bounding box center [894, 286] width 7 height 7
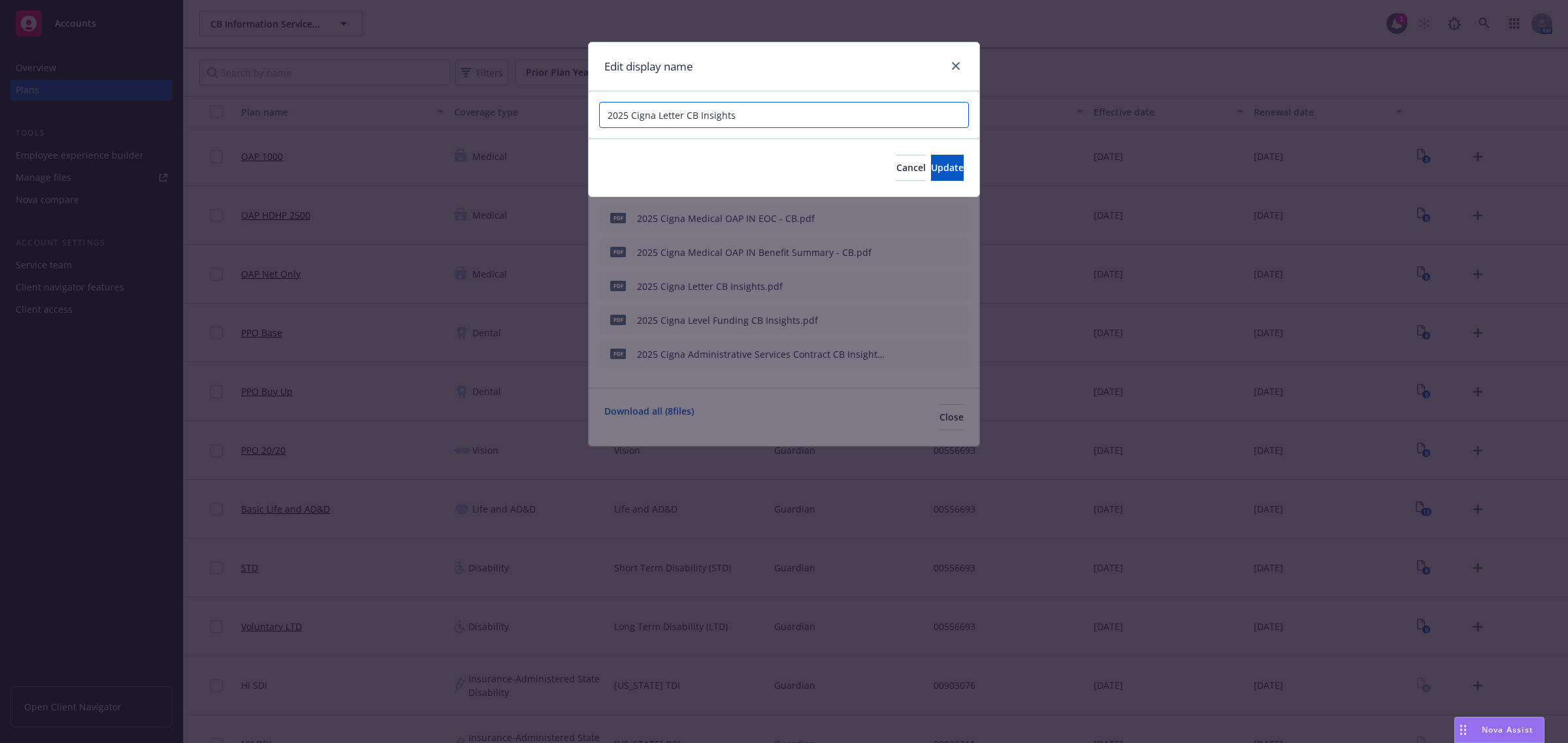
click at [687, 116] on input "2025 Cigna Letter CB Insights" at bounding box center [784, 115] width 370 height 26
drag, startPoint x: 769, startPoint y: 108, endPoint x: 703, endPoint y: 111, distance: 66.1
click at [703, 111] on input "2025 Cigna Letter - CB Insights" at bounding box center [784, 115] width 370 height 26
click at [931, 164] on span "Update" at bounding box center [947, 167] width 33 height 12
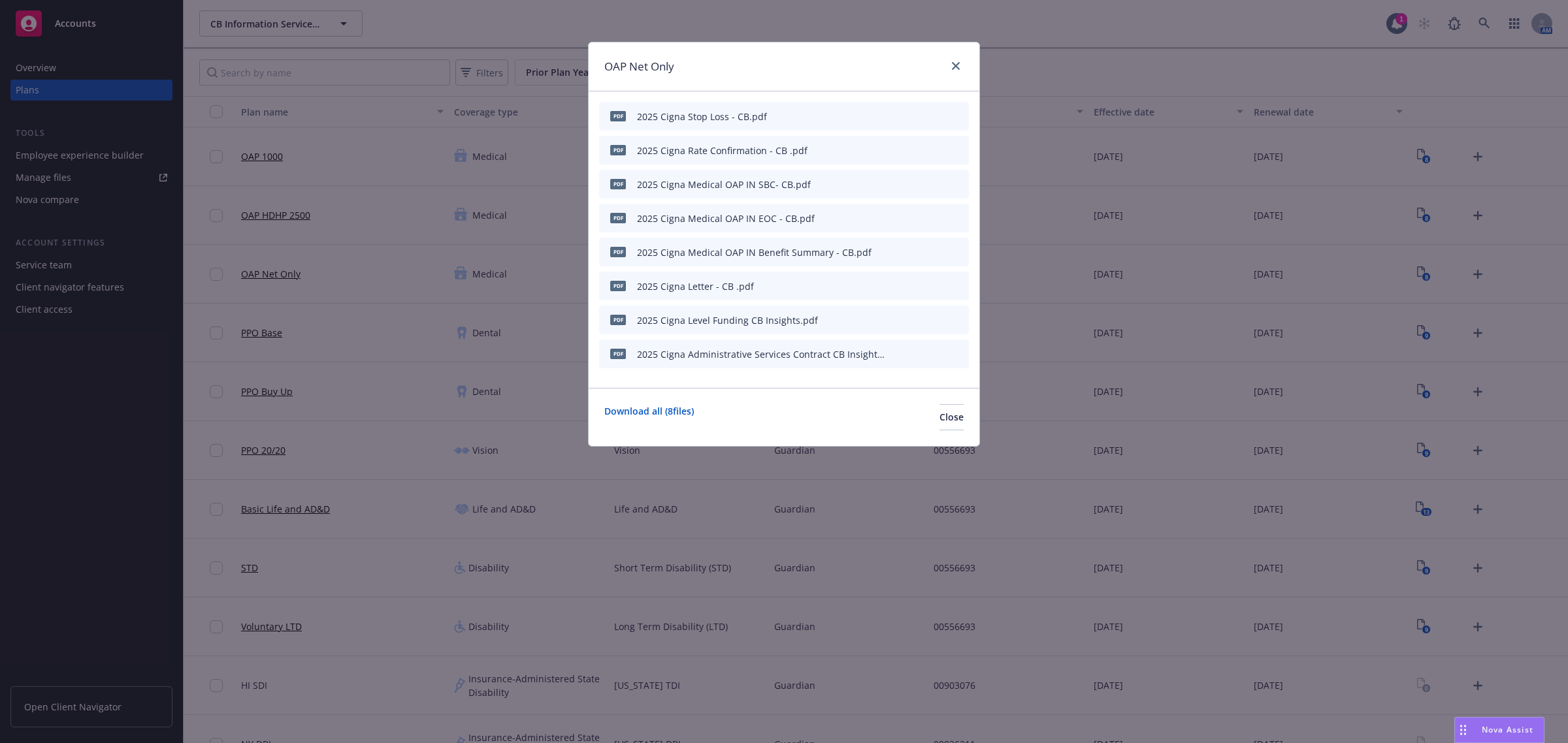
click at [892, 319] on icon "button" at bounding box center [894, 319] width 7 height 7
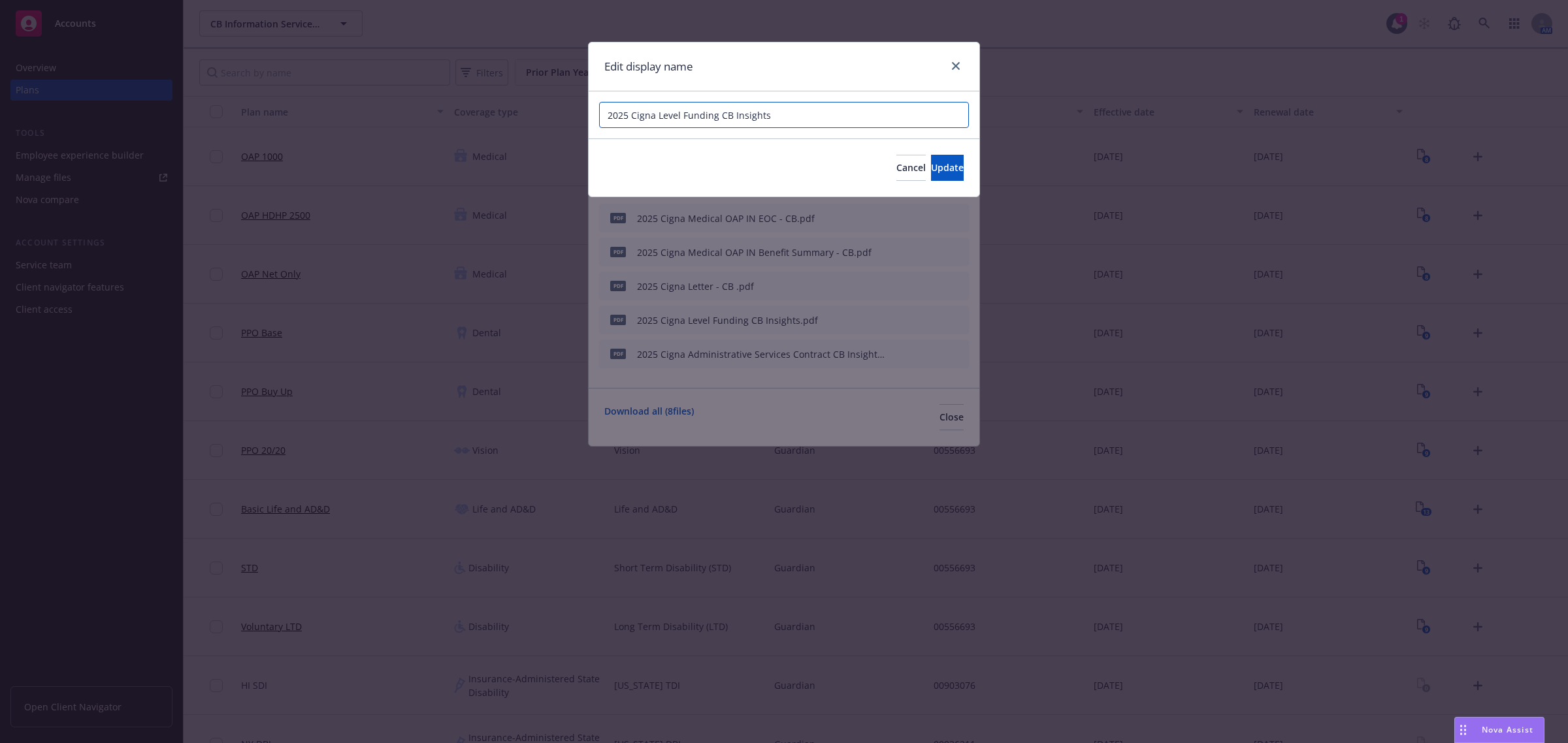
click at [719, 114] on input "2025 Cigna Level Funding CB Insights" at bounding box center [784, 115] width 370 height 26
drag, startPoint x: 738, startPoint y: 112, endPoint x: 802, endPoint y: 118, distance: 64.3
click at [802, 118] on input "2025 Cigna Level Funding - CB Insights" at bounding box center [784, 115] width 370 height 26
click at [931, 171] on span "Update" at bounding box center [947, 167] width 33 height 12
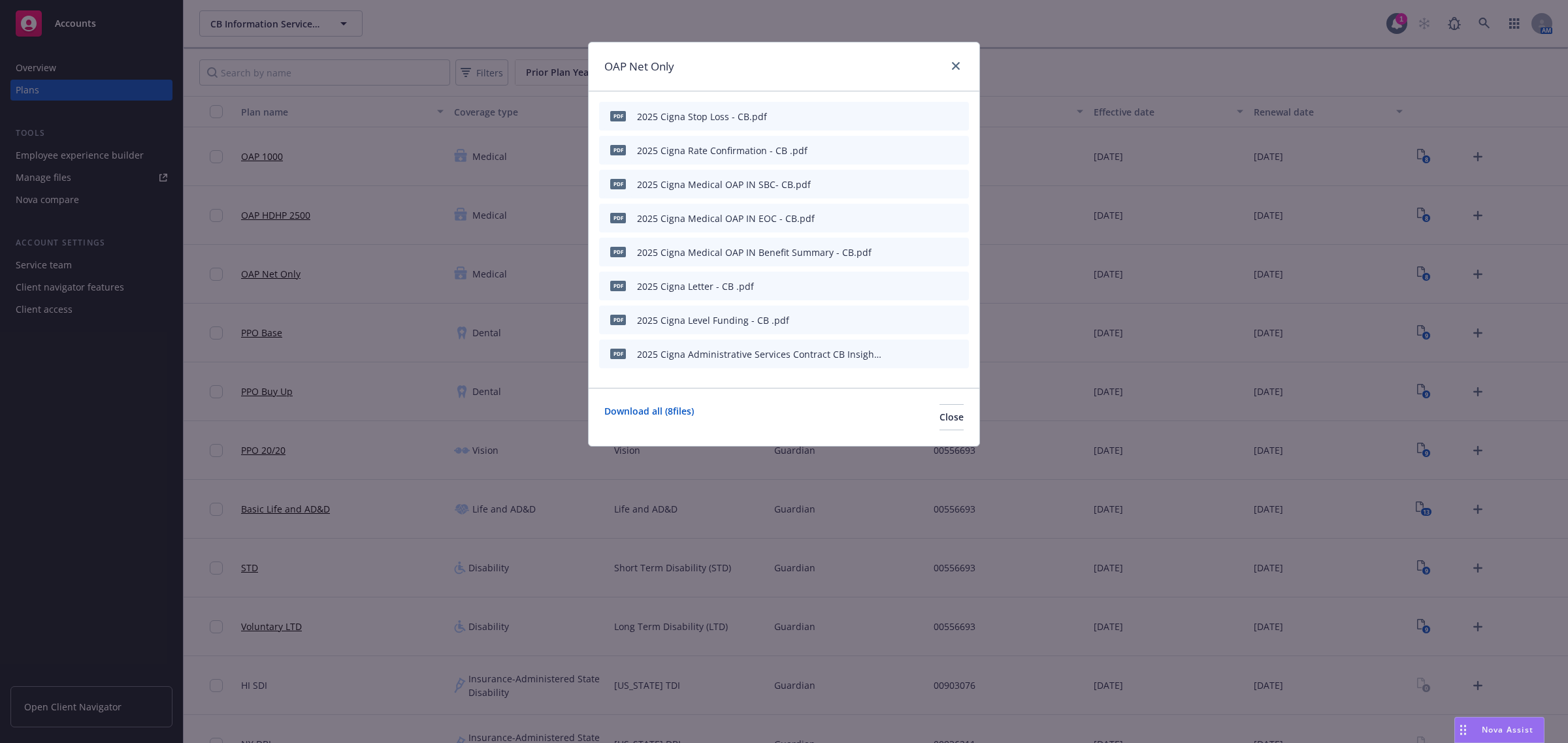
click at [896, 353] on icon "button" at bounding box center [894, 354] width 7 height 7
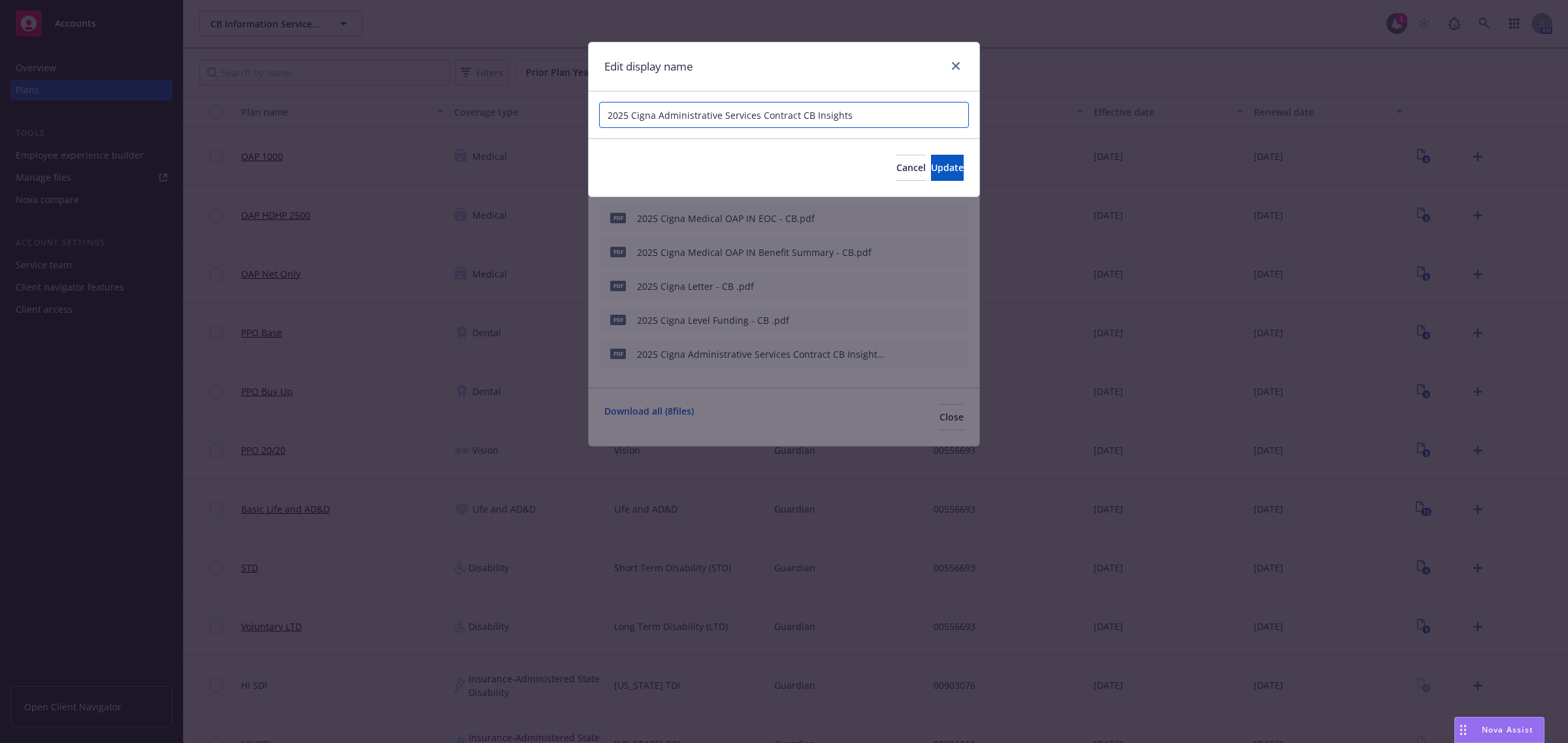
click at [800, 116] on input "2025 Cigna Administrative Services Contract CB Insights" at bounding box center [784, 115] width 370 height 26
drag, startPoint x: 816, startPoint y: 114, endPoint x: 909, endPoint y: 131, distance: 94.5
click at [913, 128] on input "2025 Cigna Administrative Services Contract - CB Insights" at bounding box center [784, 115] width 370 height 26
click at [931, 173] on button "Update" at bounding box center [947, 168] width 33 height 26
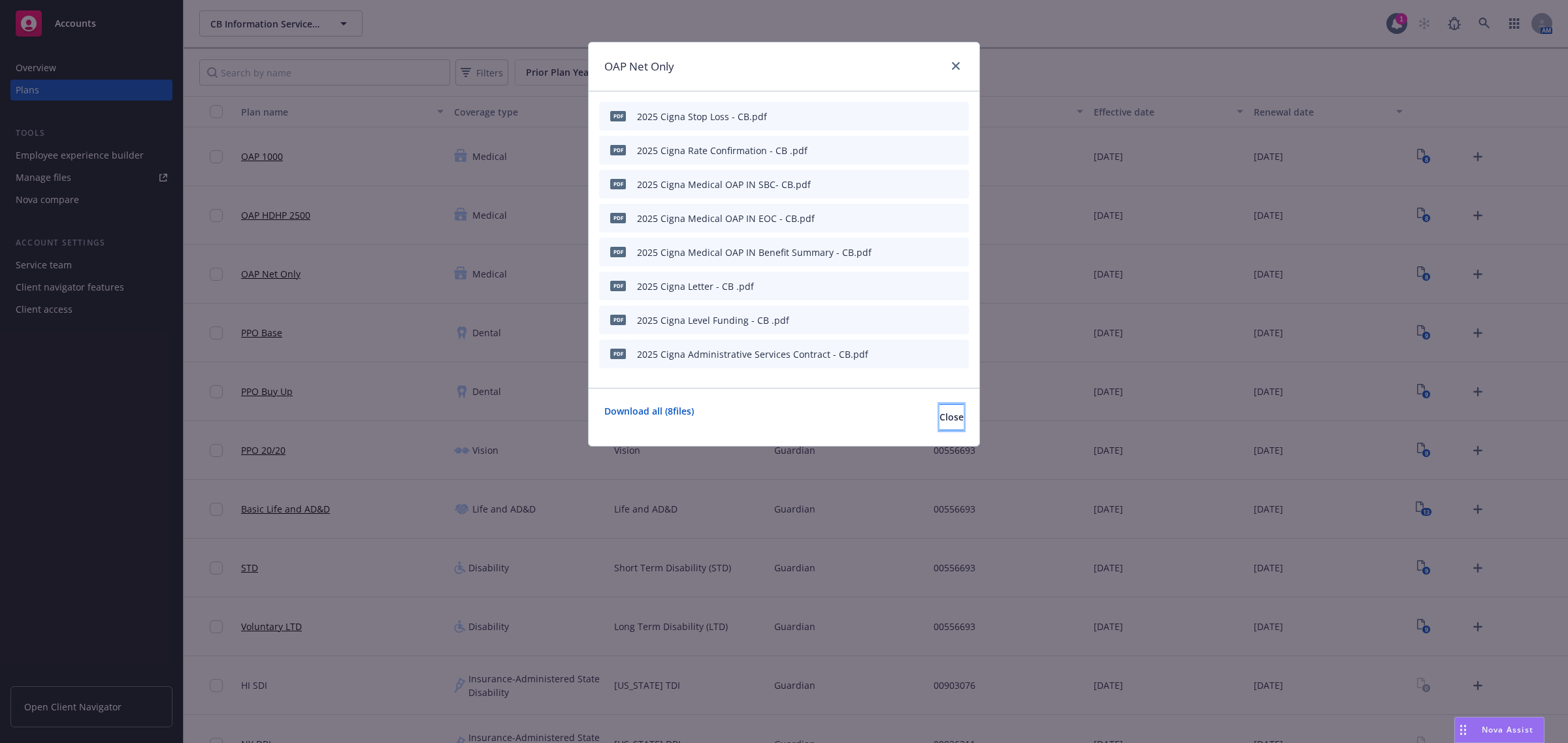
click at [939, 417] on button "Close" at bounding box center [951, 417] width 24 height 26
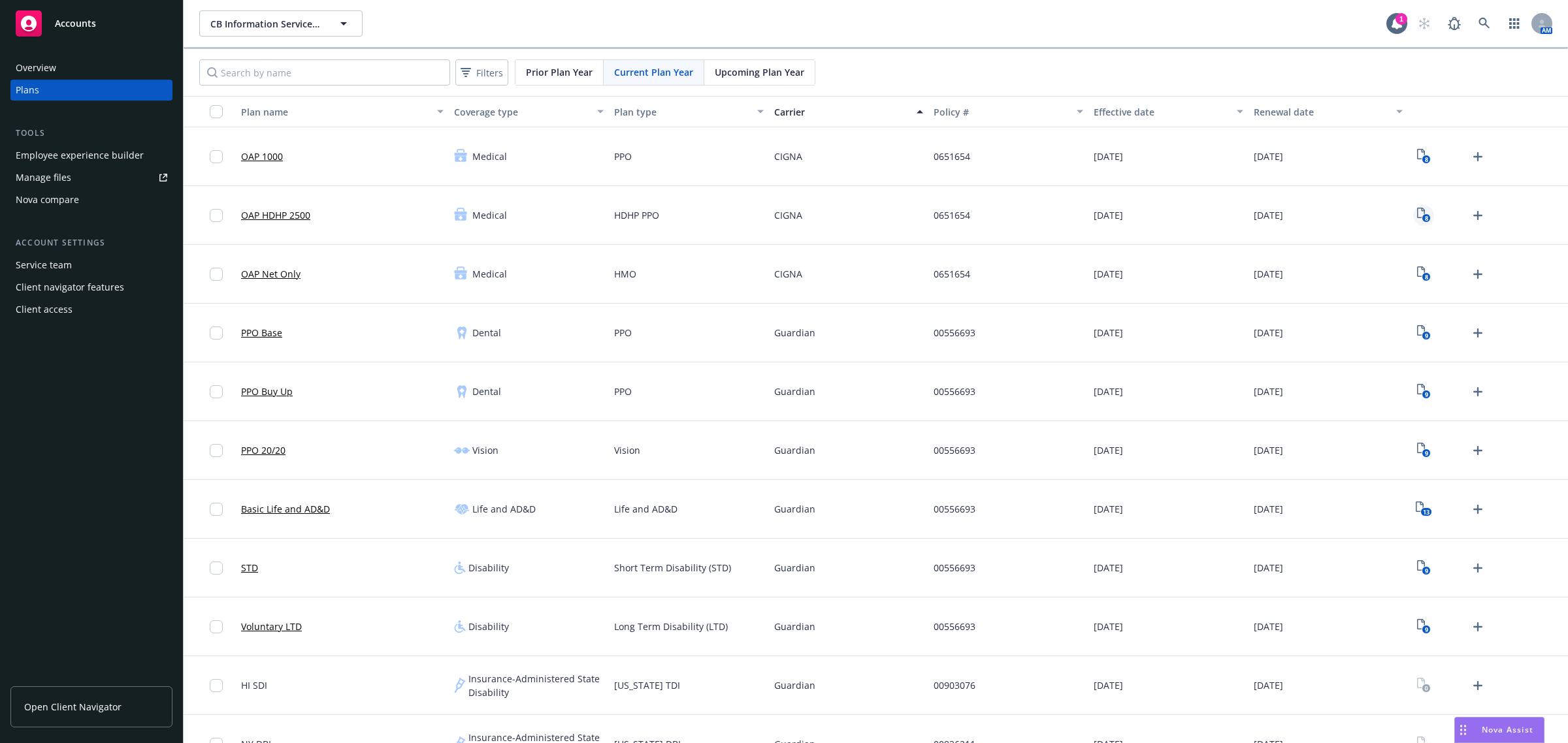
click at [1424, 219] on text "8" at bounding box center [1426, 218] width 4 height 8
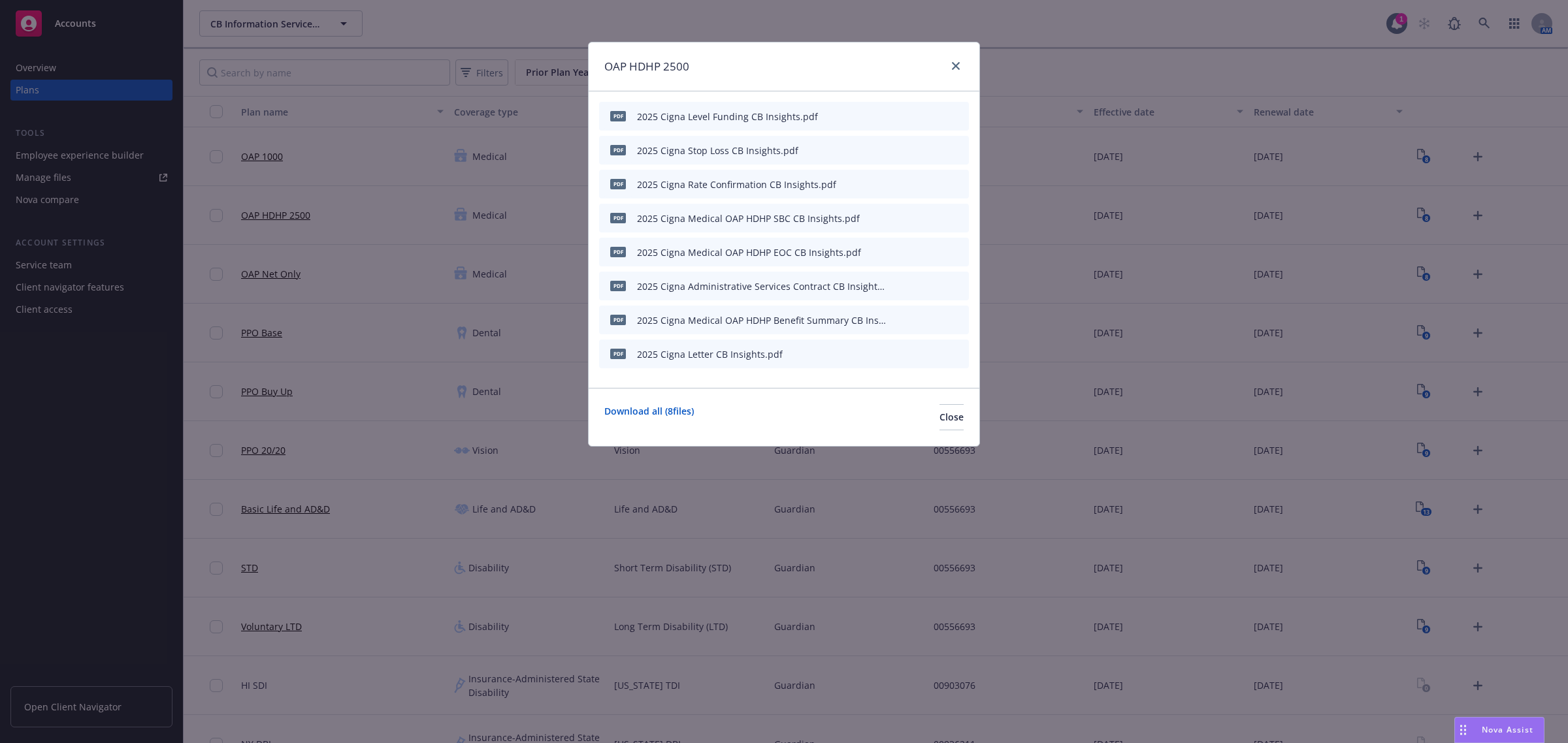
click at [889, 116] on div "pdf 2025 Cigna Level Funding CB Insights.pdf" at bounding box center [784, 116] width 370 height 29
click at [894, 115] on icon "button" at bounding box center [893, 116] width 7 height 7
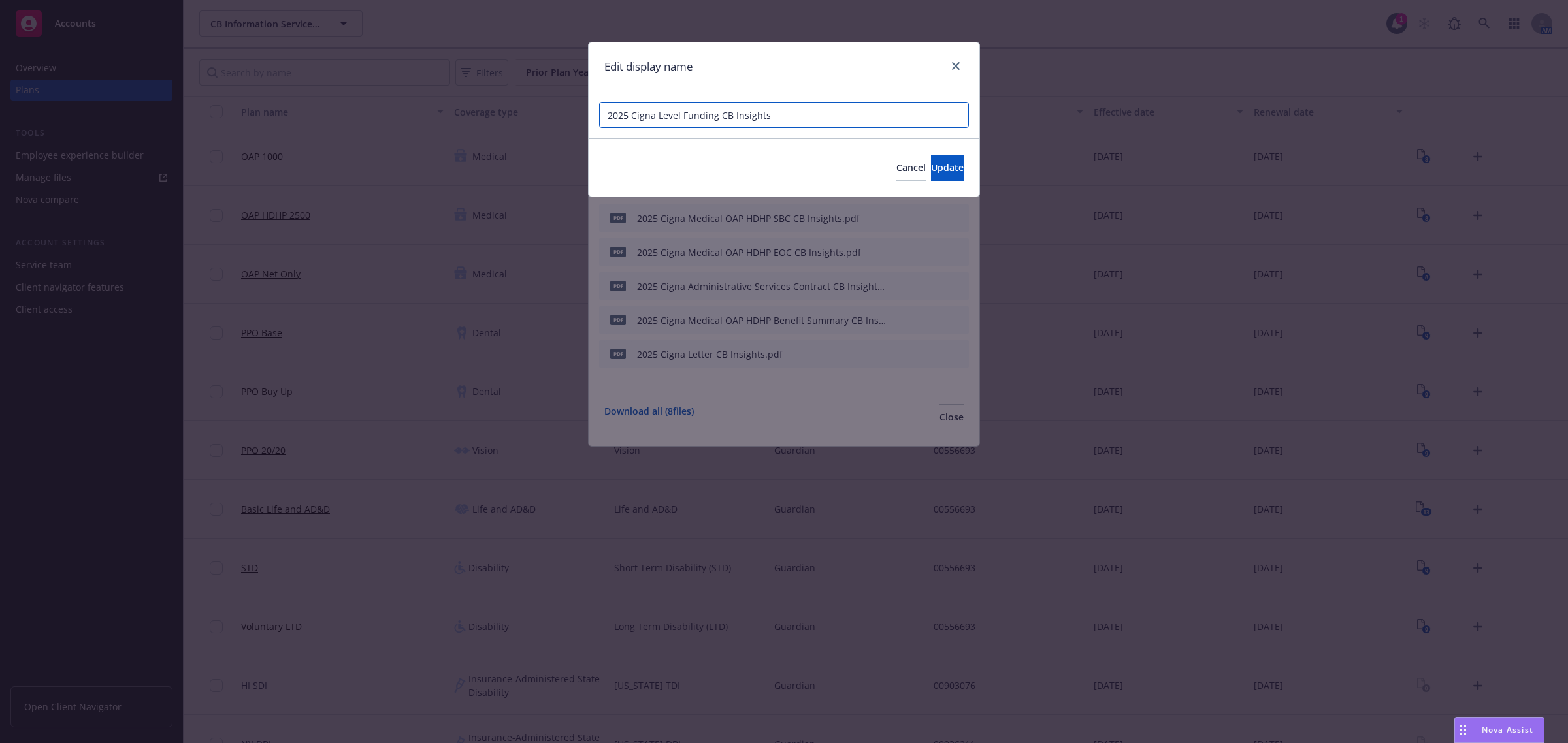
click at [719, 120] on input "2025 Cigna Level Funding CB Insights" at bounding box center [784, 115] width 370 height 26
drag, startPoint x: 817, startPoint y: 124, endPoint x: 851, endPoint y: 128, distance: 34.2
click at [851, 128] on input "2025 Cigna Level Funding - CB Insights" at bounding box center [784, 115] width 370 height 26
click at [931, 171] on span "Update" at bounding box center [947, 167] width 33 height 12
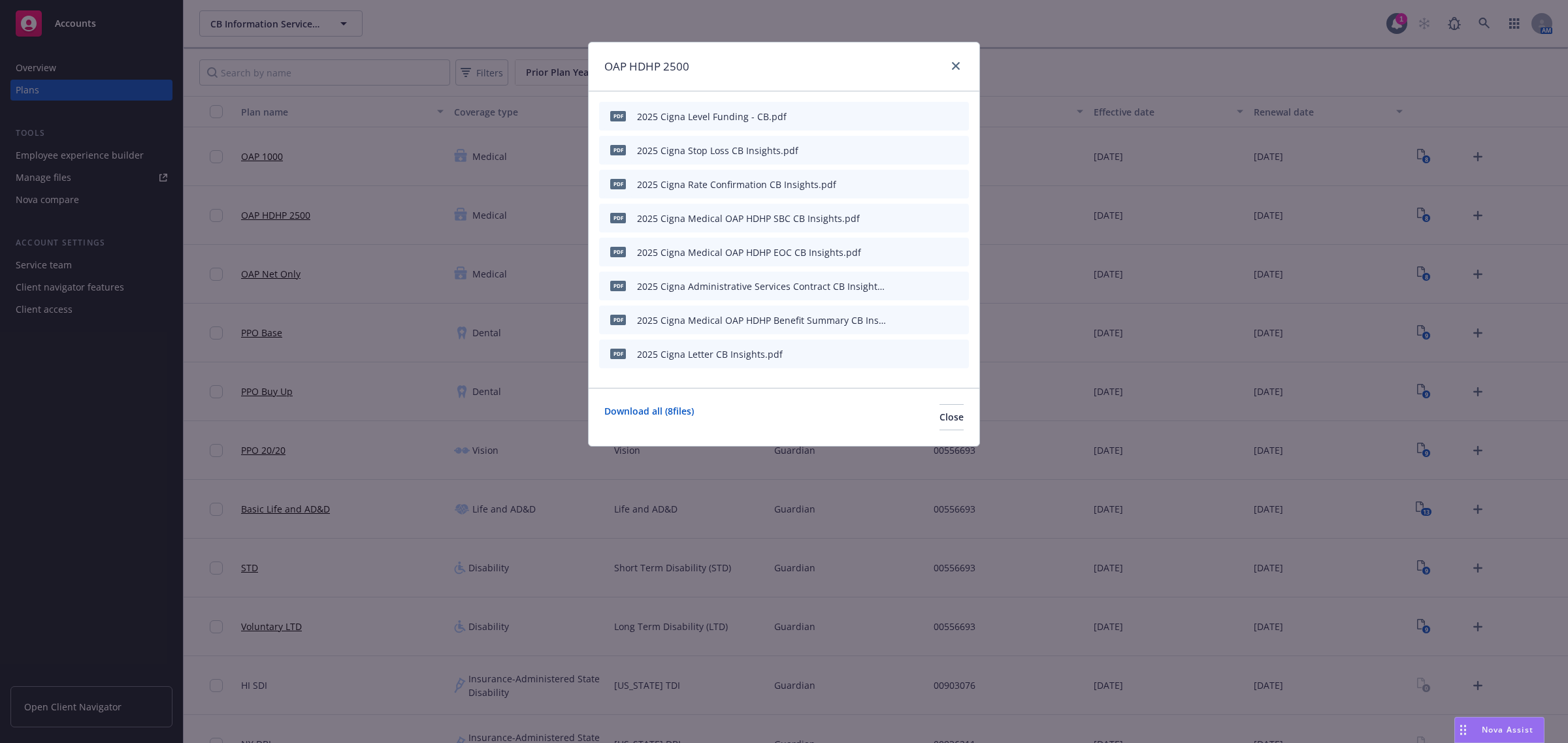
click at [899, 153] on button "button" at bounding box center [894, 150] width 10 height 10
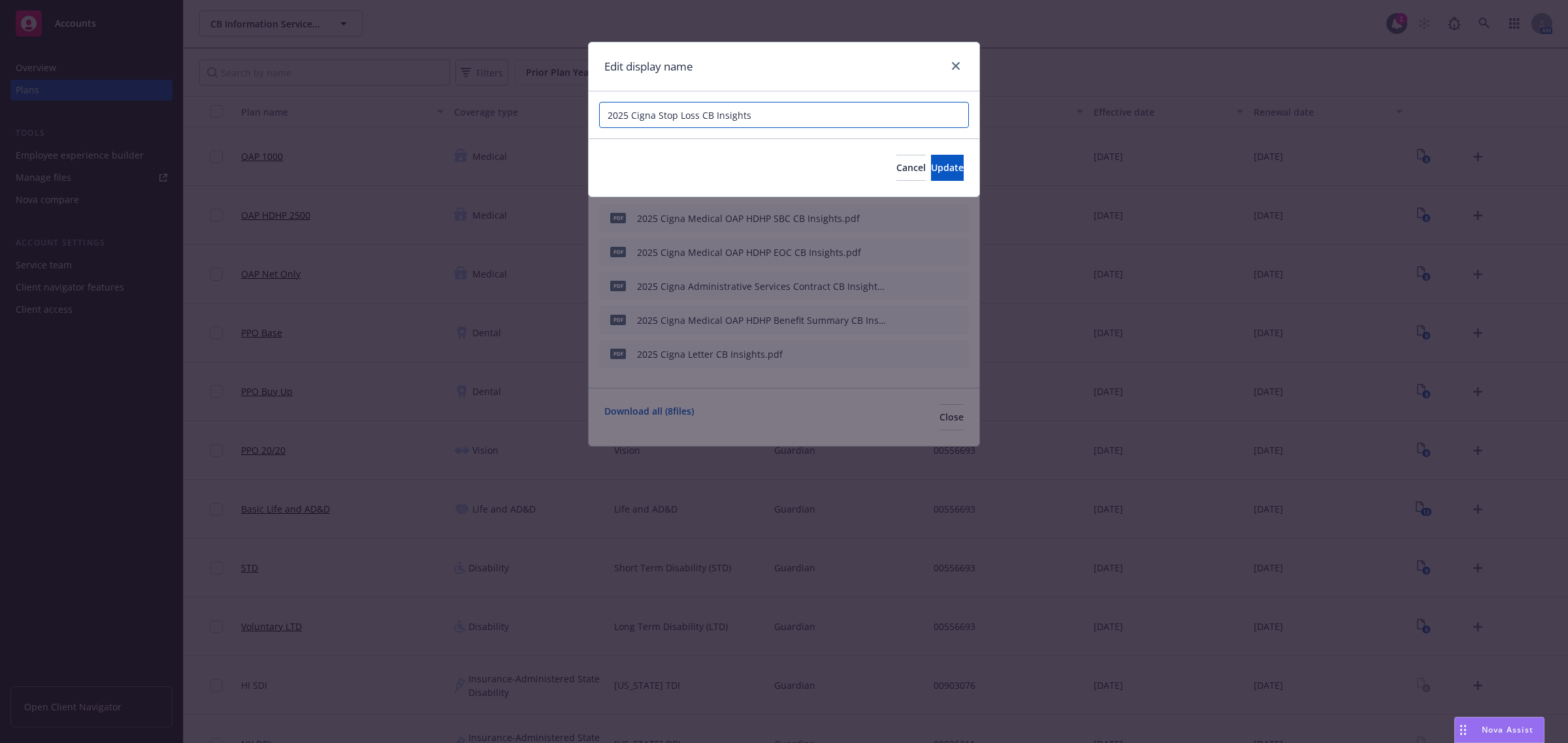
click at [700, 118] on input "2025 Cigna Stop Loss CB Insights" at bounding box center [784, 115] width 370 height 26
drag, startPoint x: 719, startPoint y: 115, endPoint x: 805, endPoint y: 115, distance: 86.0
click at [805, 115] on input "2025 Cigna Stop Loss - CB Insights" at bounding box center [784, 115] width 370 height 26
click at [931, 166] on span "Update" at bounding box center [947, 167] width 33 height 12
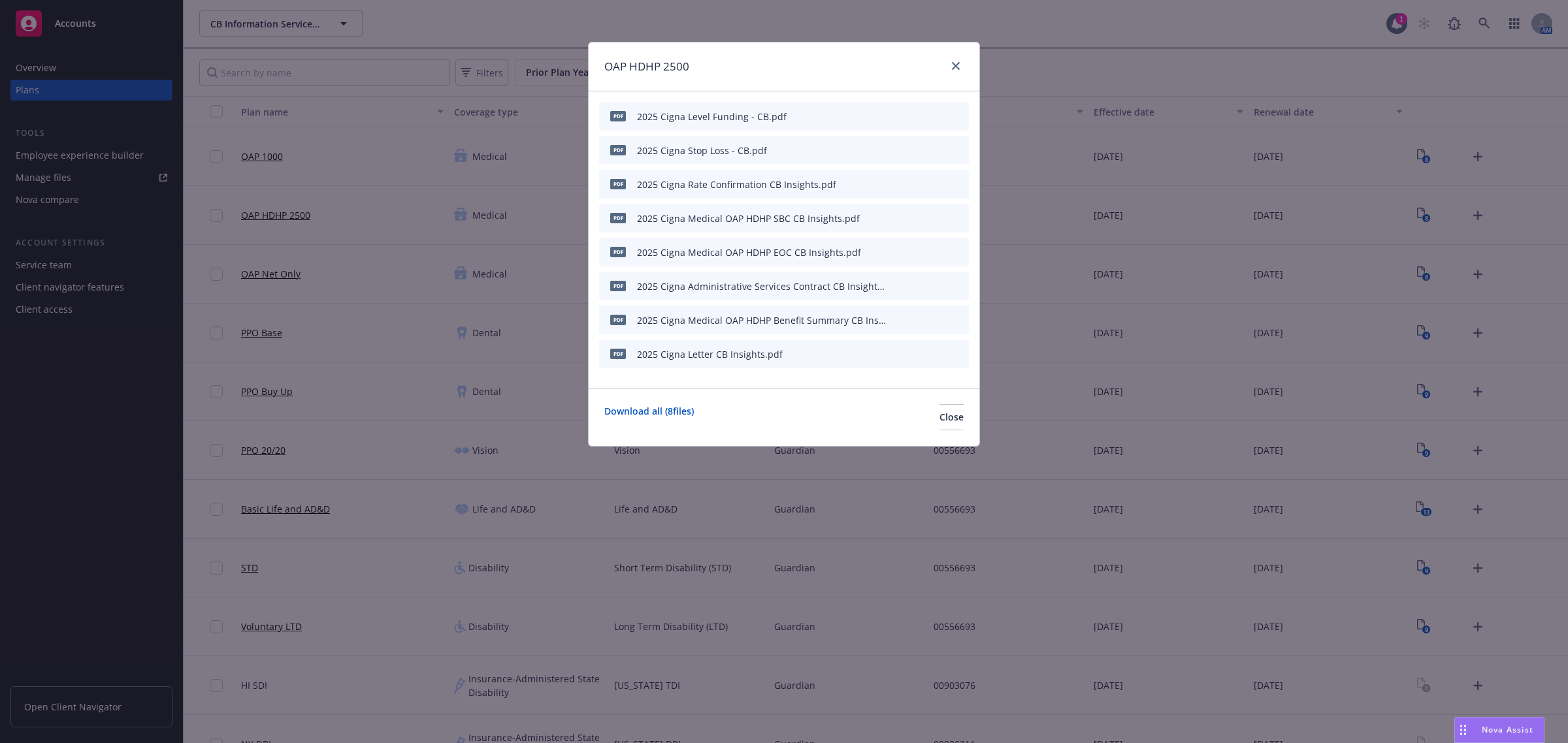
click at [895, 180] on icon "button" at bounding box center [894, 184] width 7 height 7
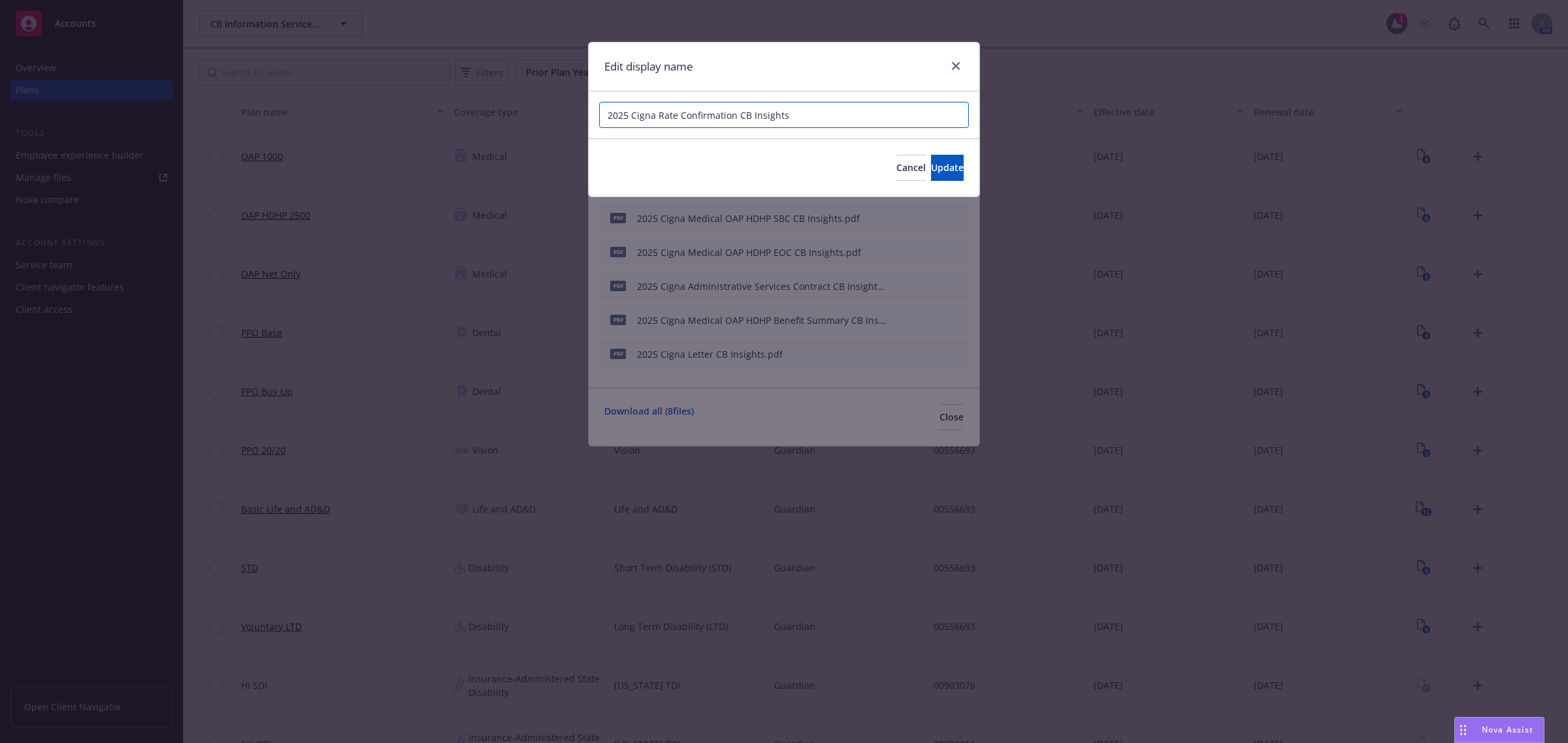
click at [739, 119] on input "2025 Cigna Rate Confirmation CB Insights" at bounding box center [784, 115] width 370 height 26
drag, startPoint x: 755, startPoint y: 116, endPoint x: 847, endPoint y: 118, distance: 92.0
click at [847, 118] on input "2025 Cigna Rate Confirmation - CB Insights" at bounding box center [784, 115] width 370 height 26
click at [931, 166] on span "Update" at bounding box center [947, 167] width 33 height 12
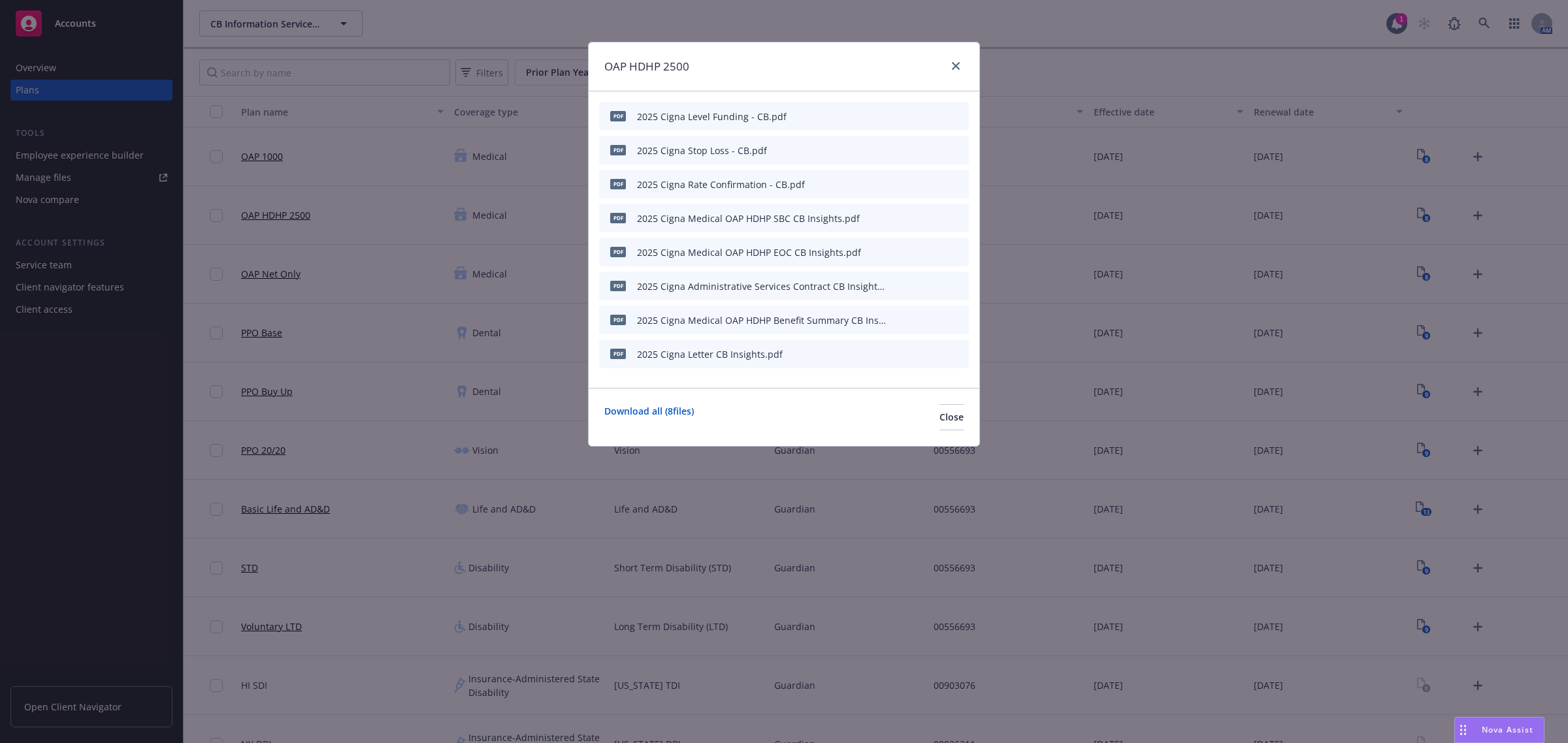
click at [893, 219] on icon "button" at bounding box center [893, 218] width 7 height 7
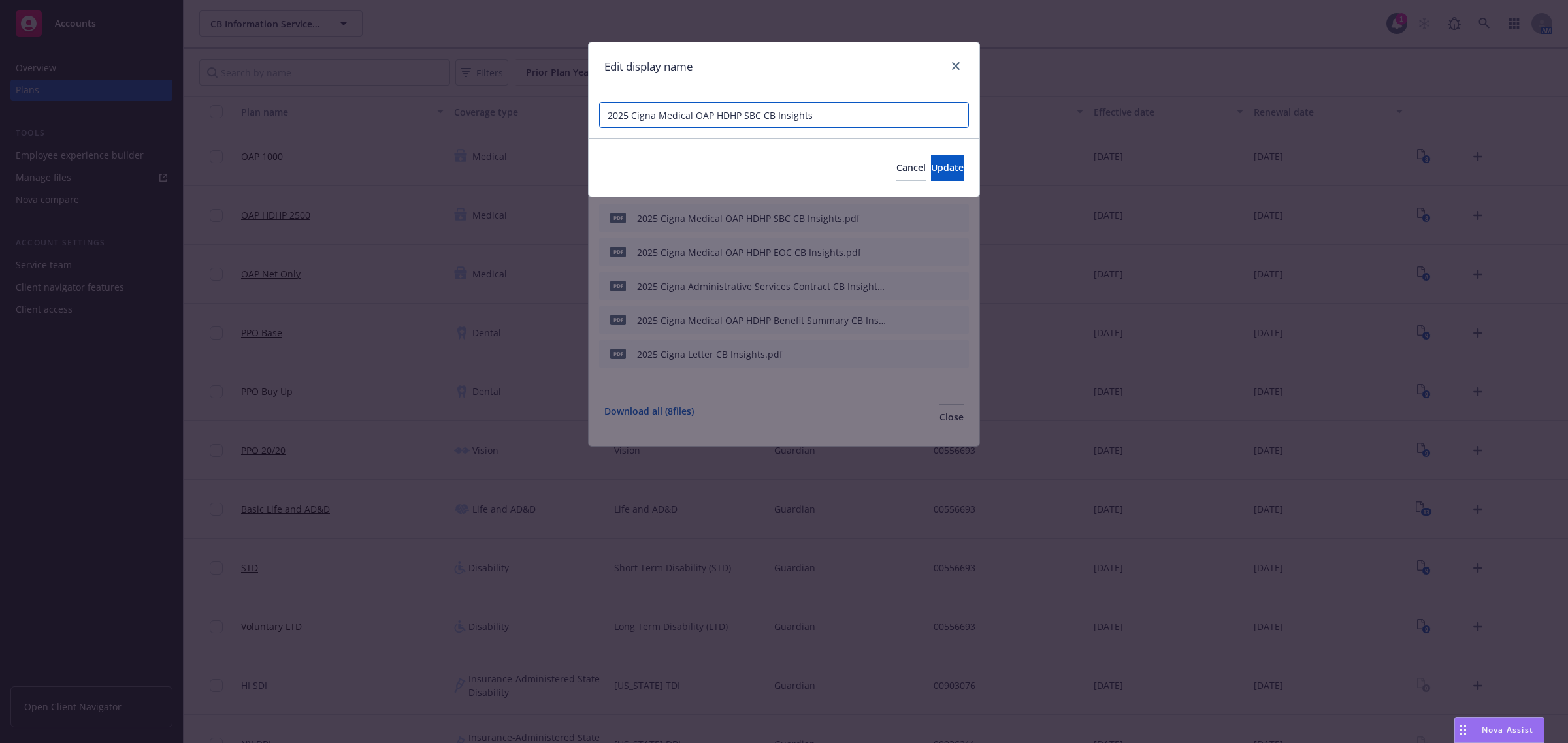
click at [764, 115] on input "2025 Cigna Medical OAP HDHP SBC CB Insights" at bounding box center [784, 115] width 370 height 26
drag, startPoint x: 780, startPoint y: 116, endPoint x: 863, endPoint y: 119, distance: 83.1
click at [863, 119] on input "2025 Cigna Medical OAP HDHP SBC - CB Insights" at bounding box center [784, 115] width 370 height 26
click at [931, 168] on span "Update" at bounding box center [947, 167] width 33 height 12
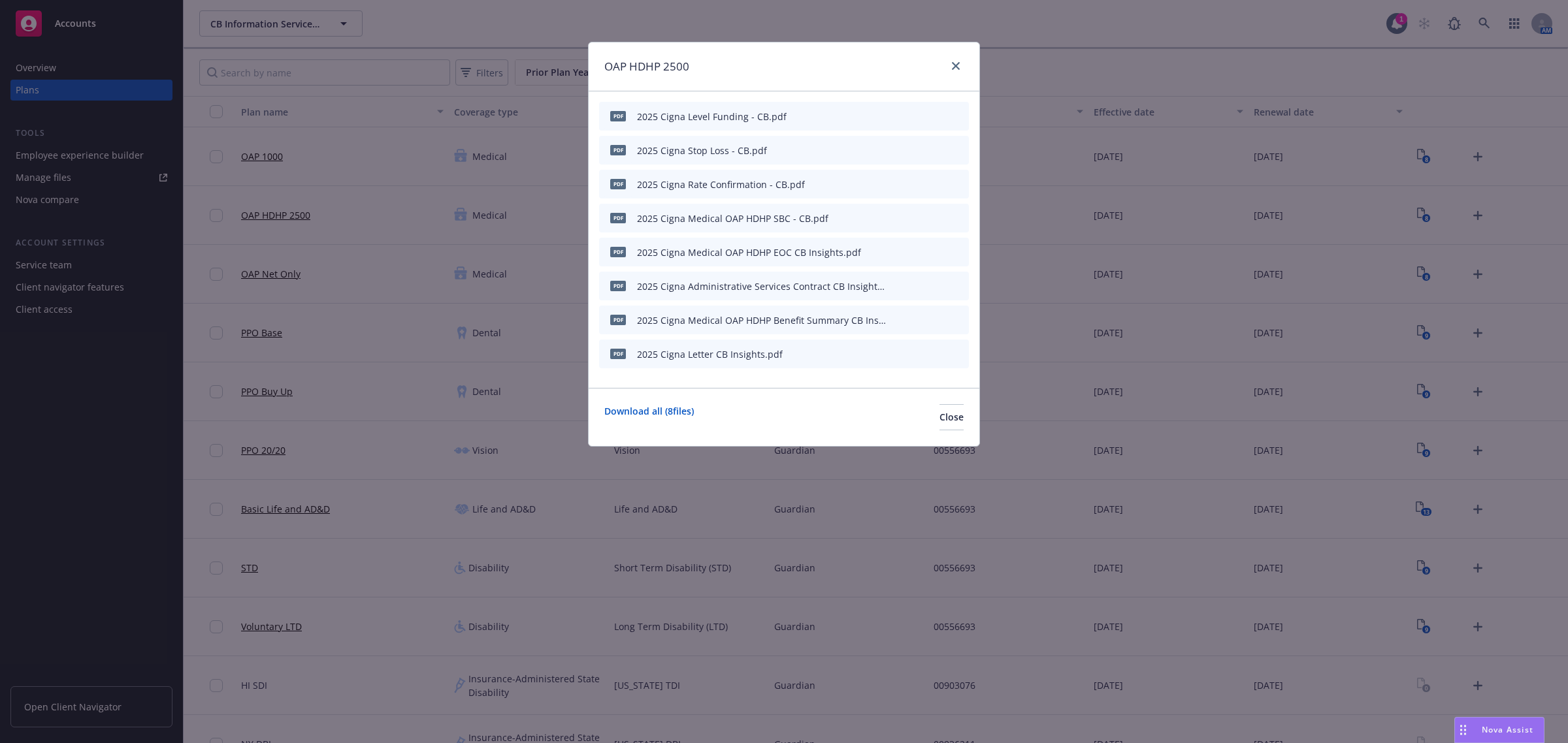
click at [895, 254] on icon "button" at bounding box center [894, 252] width 7 height 7
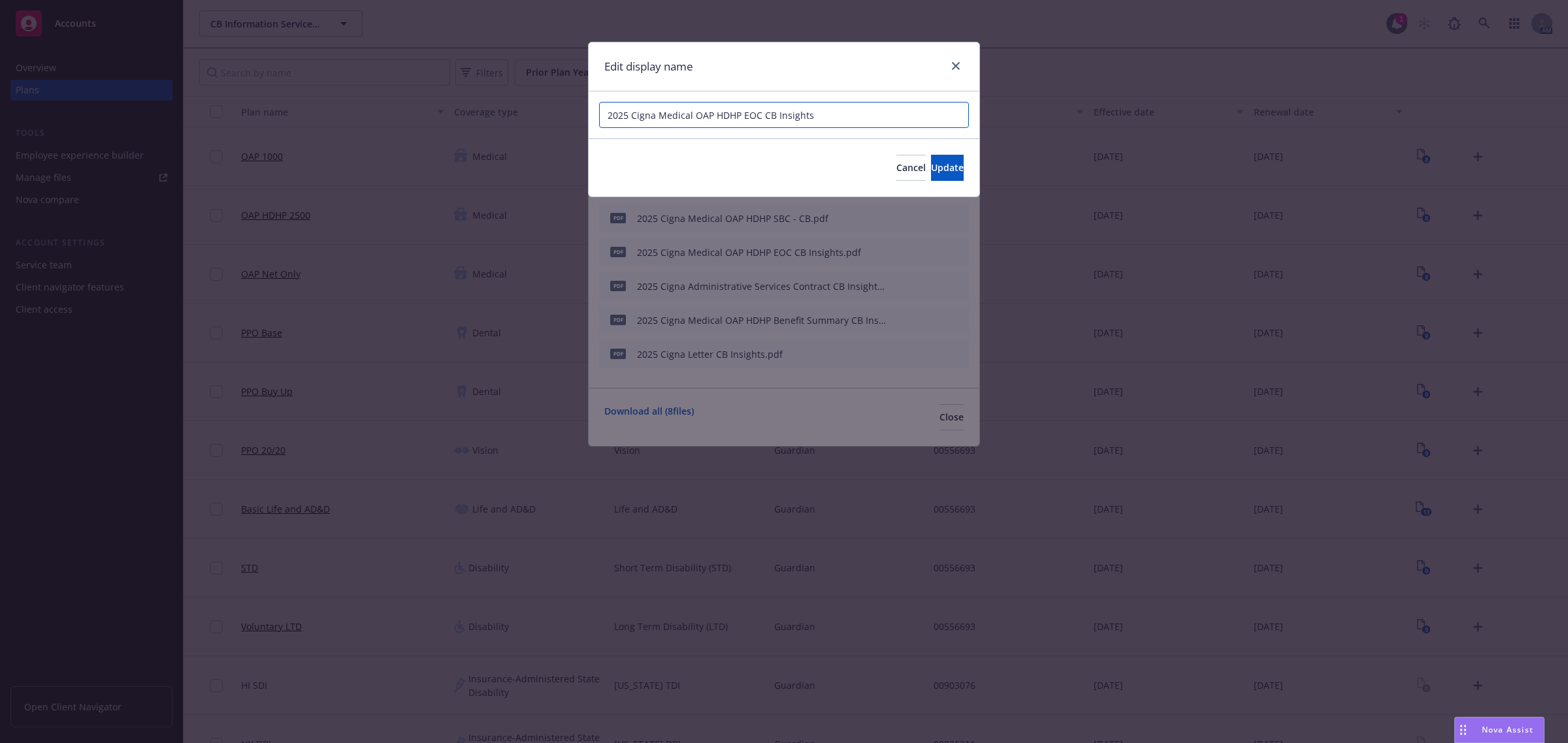
click at [766, 116] on input "2025 Cigna Medical OAP HDHP EOC CB Insights" at bounding box center [784, 115] width 370 height 26
drag, startPoint x: 778, startPoint y: 115, endPoint x: 869, endPoint y: 115, distance: 91.0
click at [869, 115] on input "2025 Cigna Medical OAP HDHP EOC - CB Insights" at bounding box center [784, 115] width 370 height 26
click at [931, 165] on span "Update" at bounding box center [947, 167] width 33 height 12
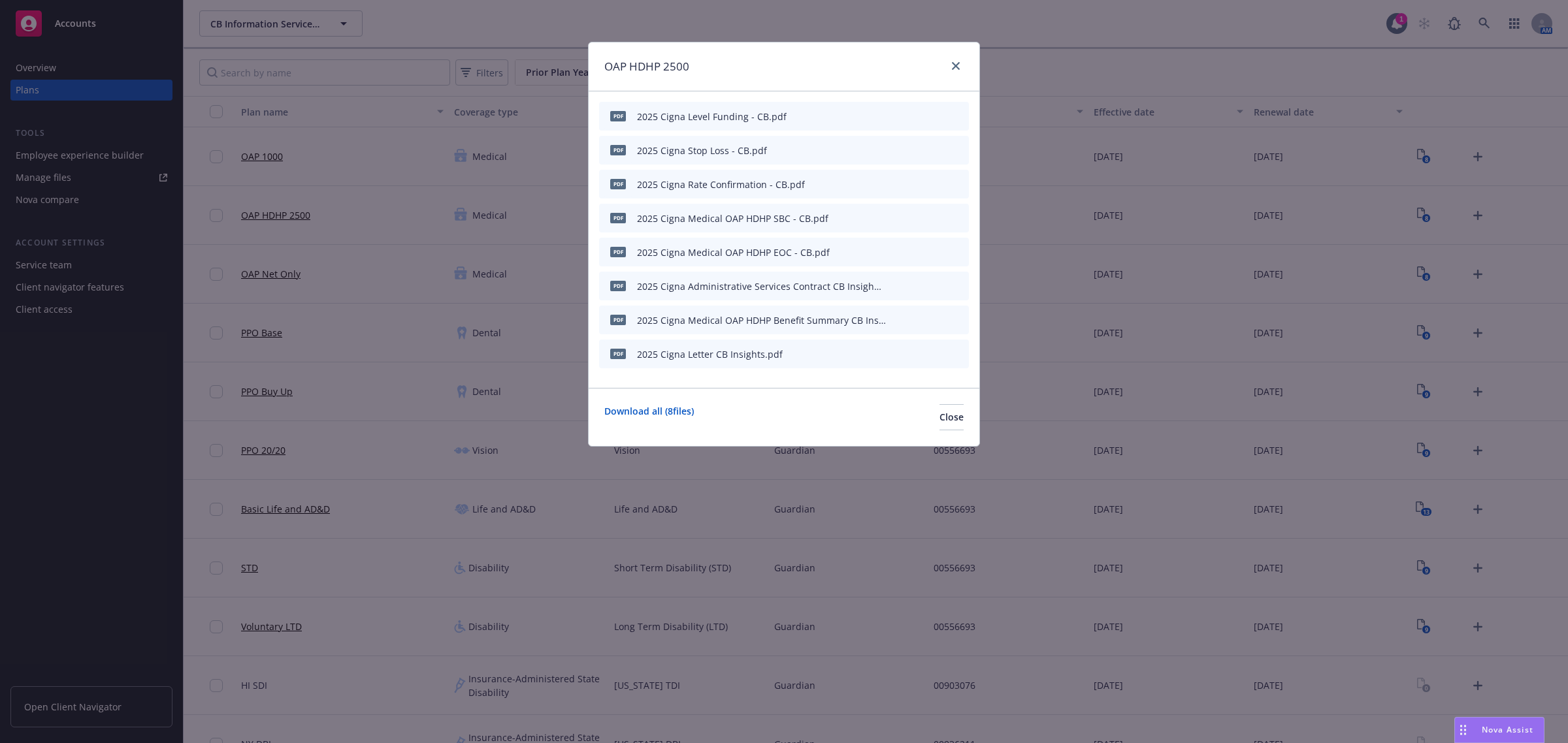
click at [895, 284] on icon "button" at bounding box center [893, 286] width 7 height 7
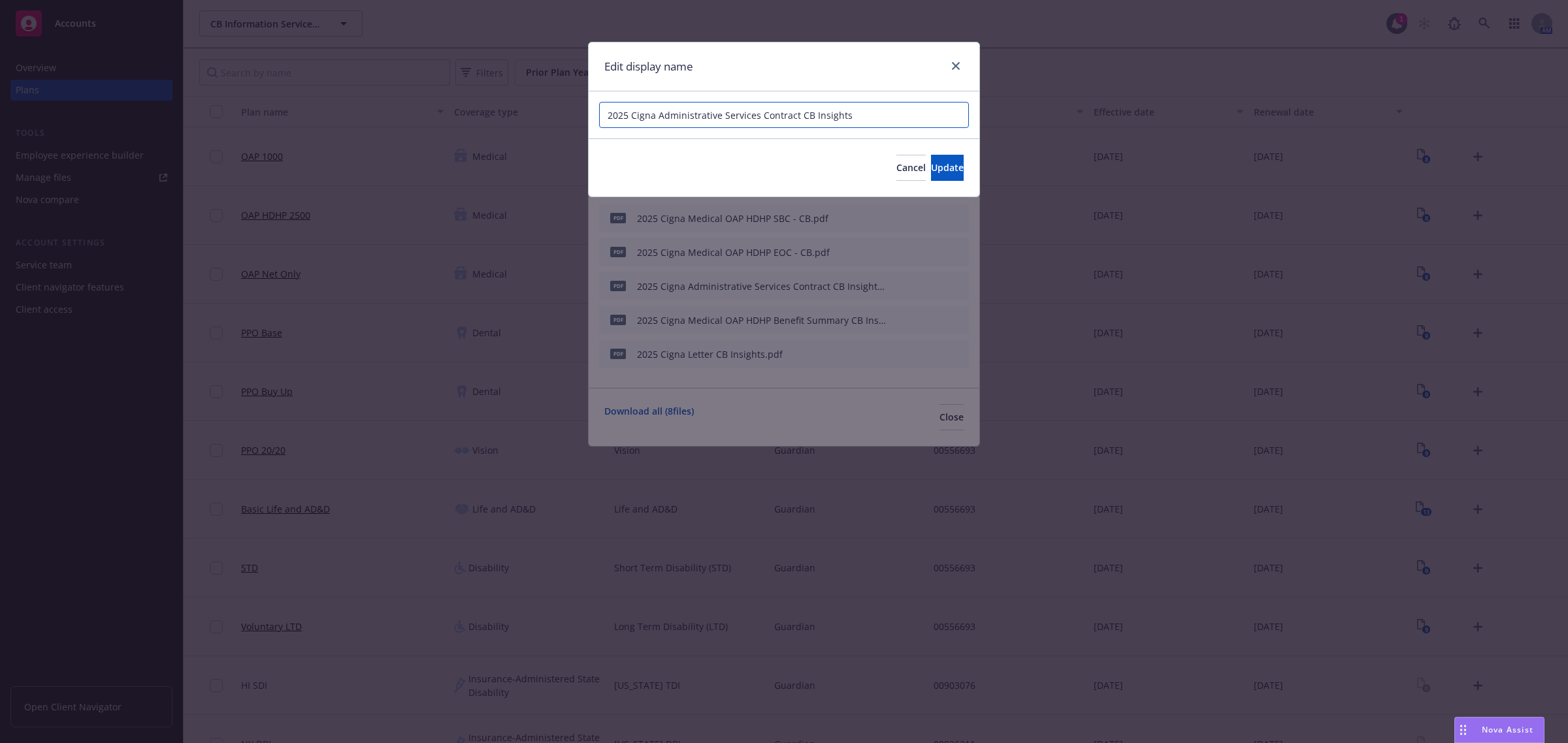
click at [802, 116] on input "2025 Cigna Administrative Services Contract CB Insights" at bounding box center [784, 115] width 370 height 26
drag, startPoint x: 814, startPoint y: 116, endPoint x: 870, endPoint y: 119, distance: 56.1
click at [870, 119] on input "2025 Cigna Administrative Services Contract - CB Insights" at bounding box center [784, 115] width 370 height 26
click at [931, 162] on span "Update" at bounding box center [947, 167] width 33 height 12
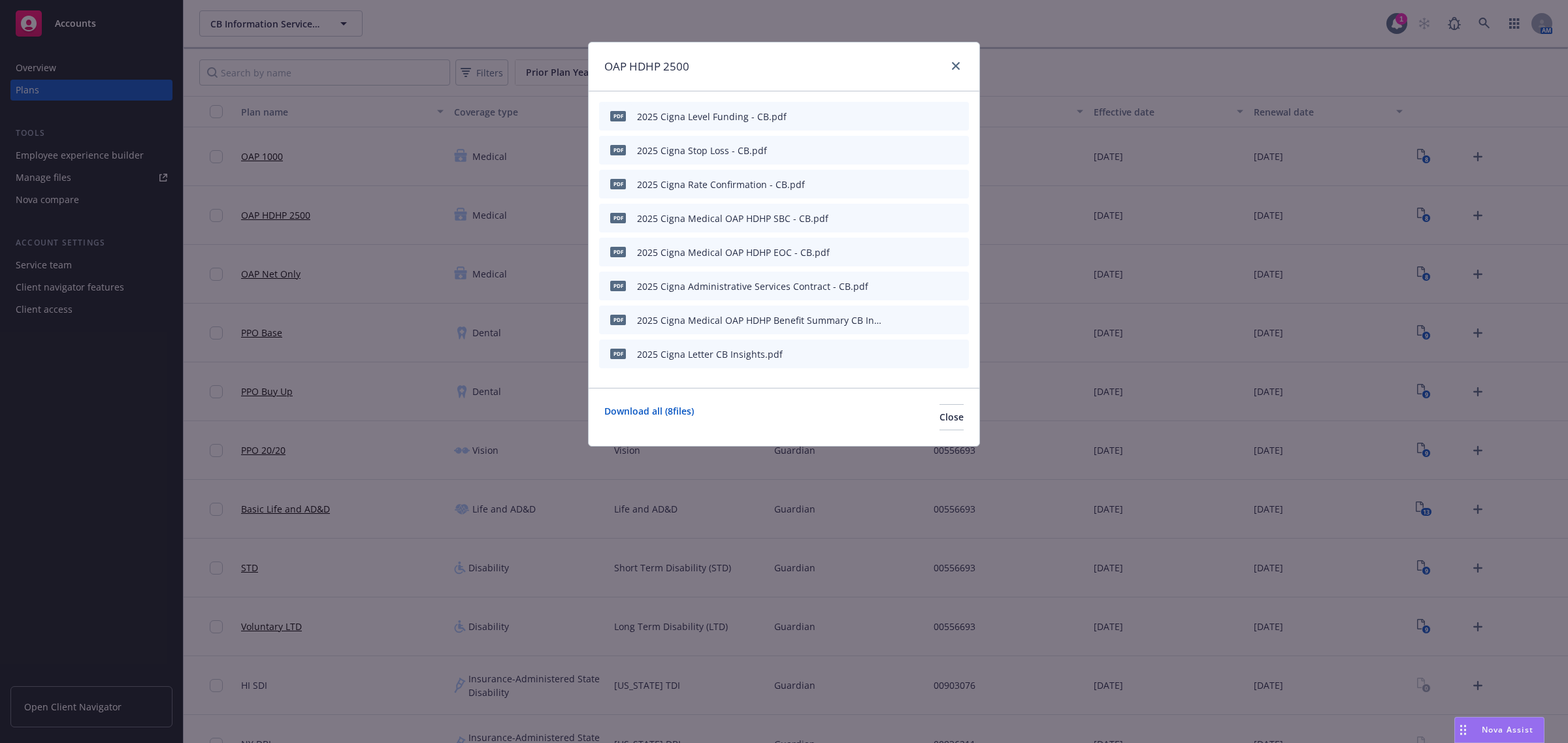
click at [893, 319] on icon "button" at bounding box center [894, 319] width 7 height 7
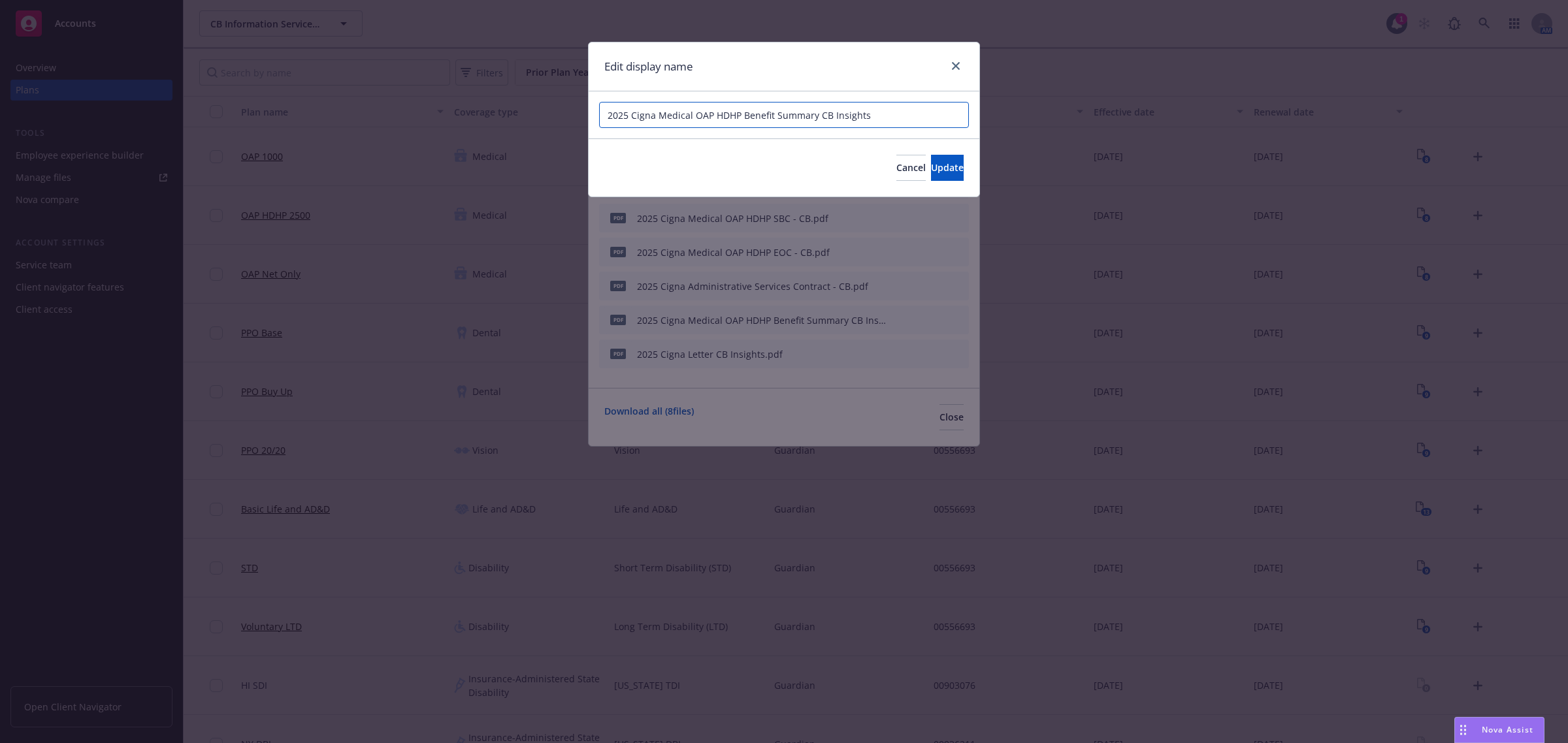
click at [817, 118] on input "2025 Cigna Medical OAP HDHP Benefit Summary CB Insights" at bounding box center [784, 115] width 370 height 26
drag, startPoint x: 837, startPoint y: 116, endPoint x: 925, endPoint y: 128, distance: 88.8
click at [925, 128] on input "2025 Cigna Medical OAP HDHP Benefit Summary -CB Insights" at bounding box center [784, 115] width 370 height 26
click at [937, 164] on span "Update" at bounding box center [947, 167] width 33 height 12
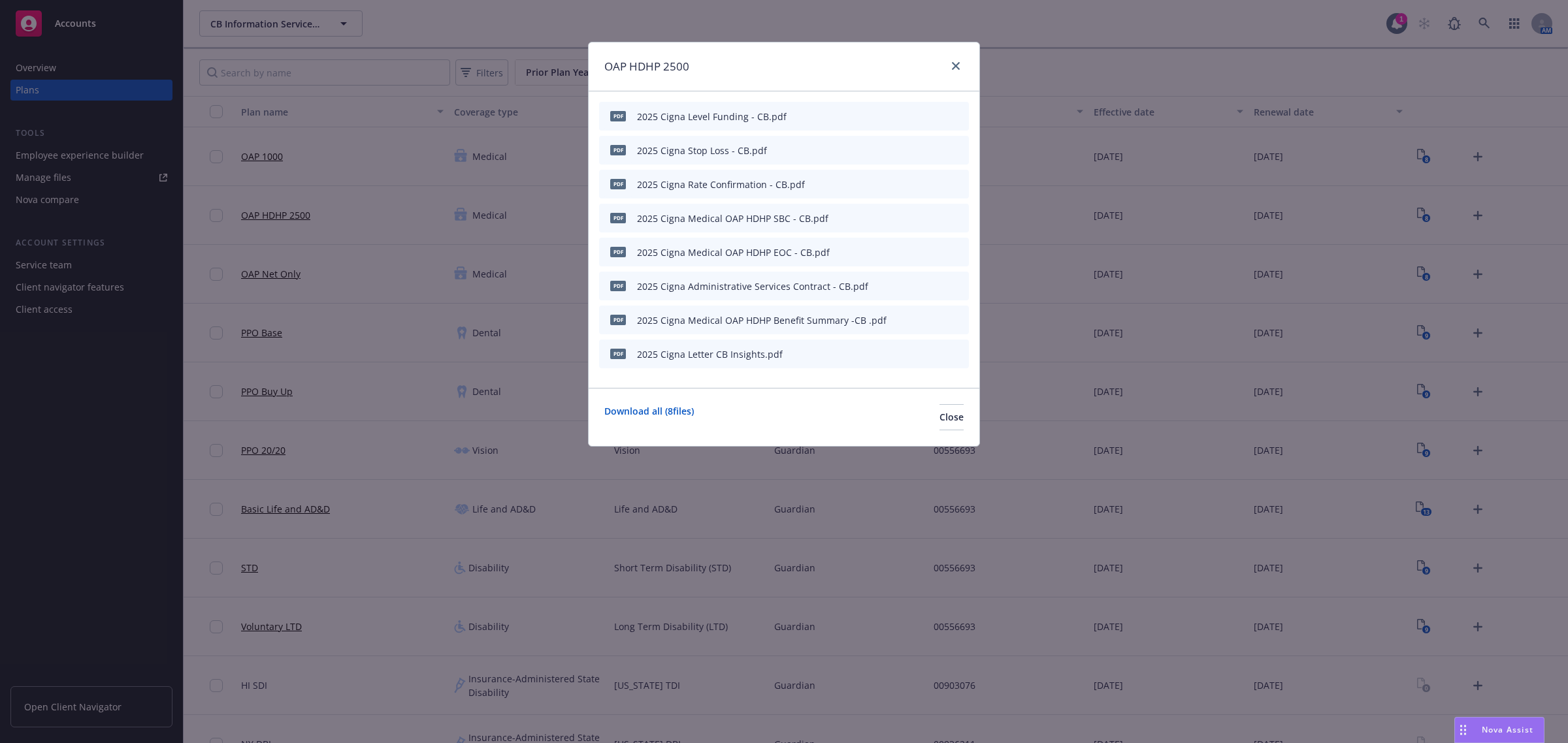
click at [895, 351] on icon "button" at bounding box center [893, 354] width 7 height 7
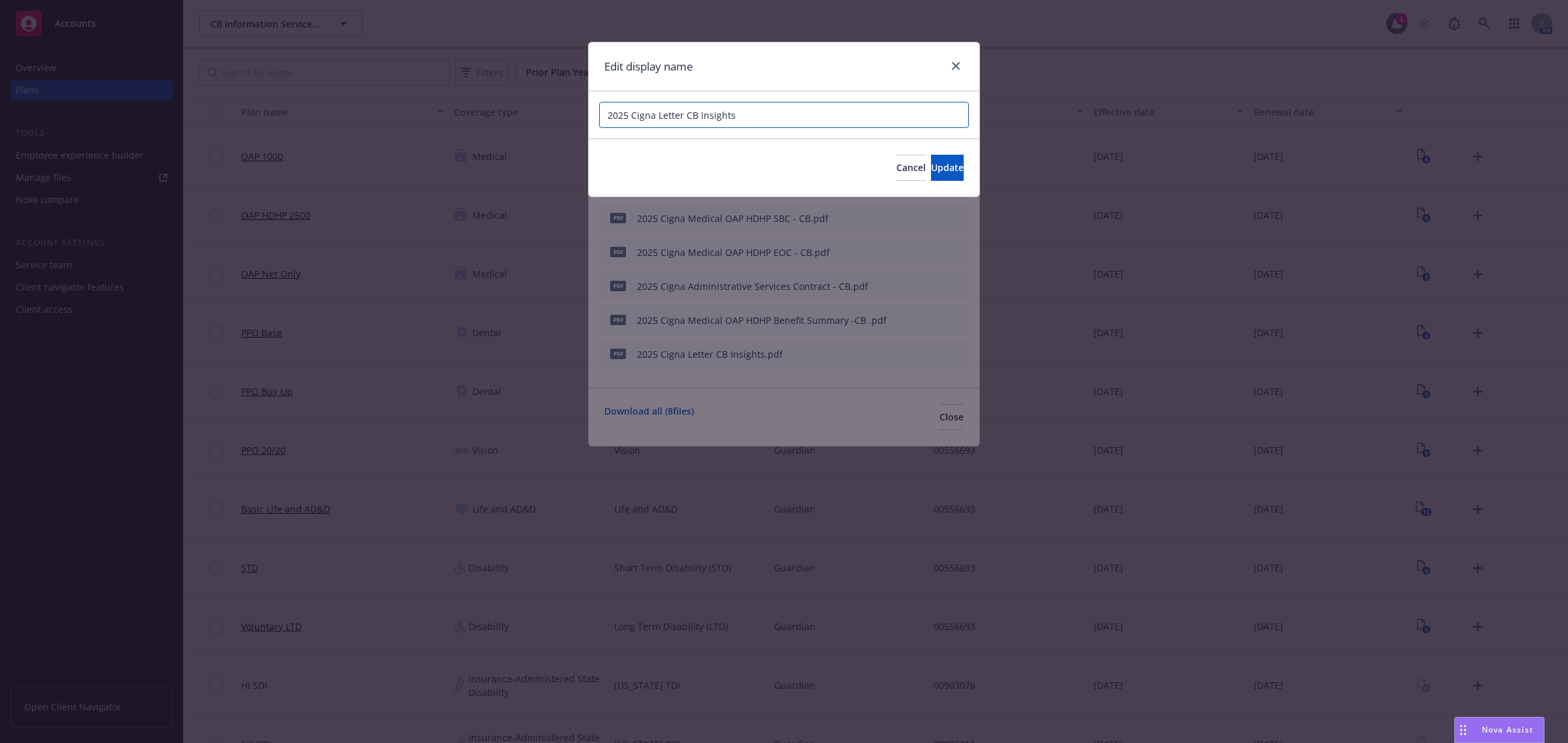
click at [684, 120] on input "2025 Cigna Letter CB Insights" at bounding box center [784, 115] width 370 height 26
drag, startPoint x: 707, startPoint y: 116, endPoint x: 794, endPoint y: 124, distance: 87.4
click at [794, 124] on input "2025 Cigna Letter - CB Insights" at bounding box center [784, 115] width 370 height 26
click at [931, 164] on button "Update" at bounding box center [947, 168] width 33 height 26
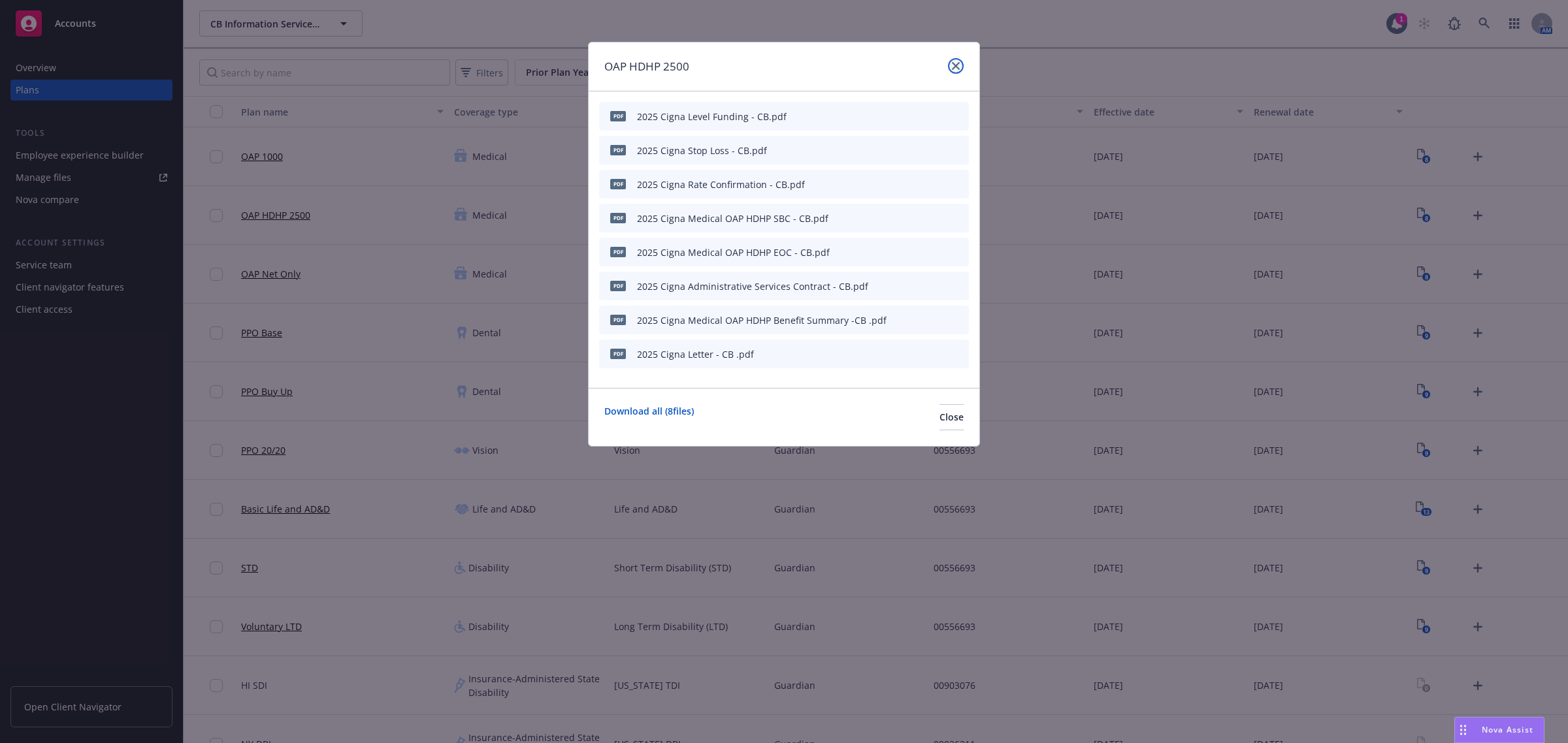
click at [955, 62] on icon "close" at bounding box center [956, 66] width 7 height 7
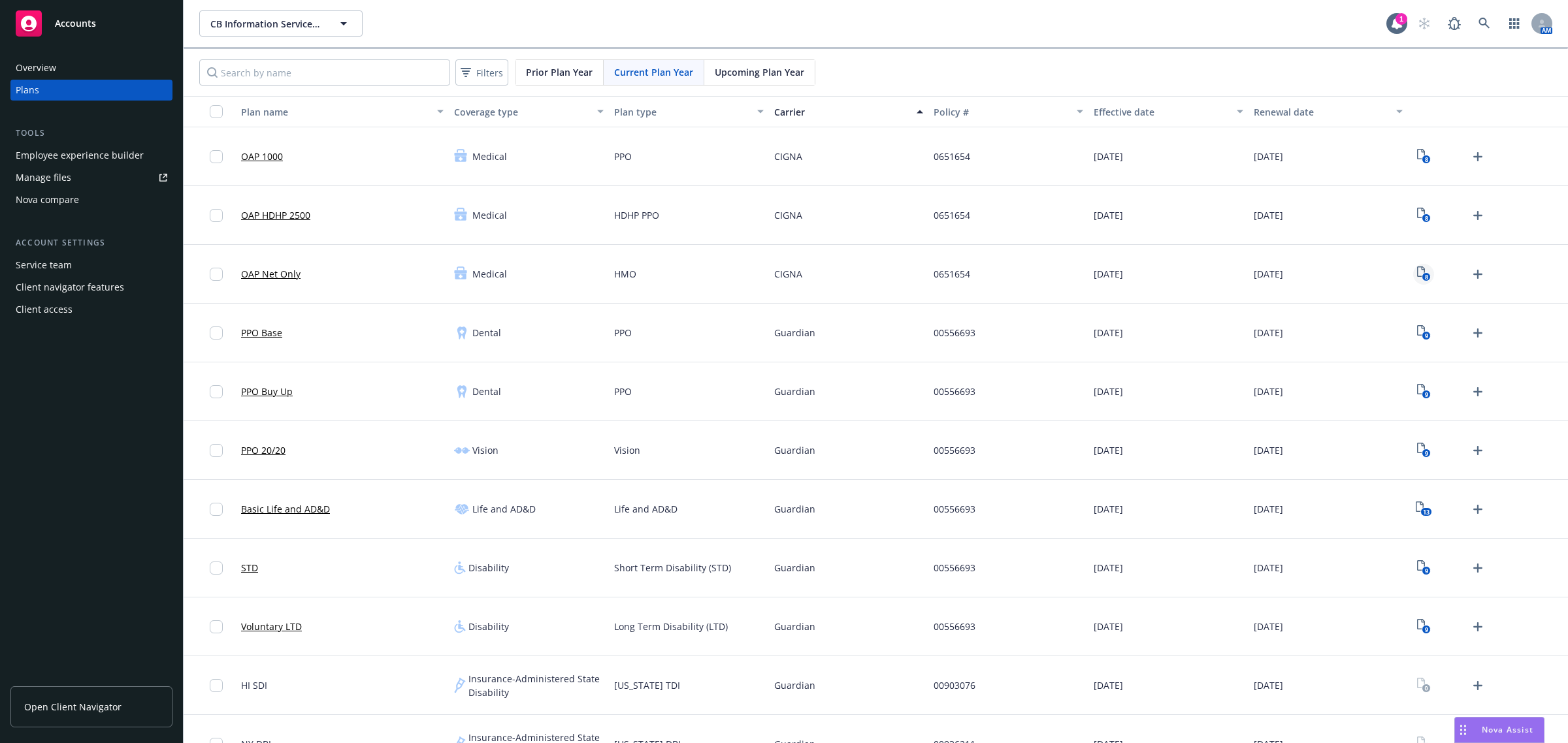
click at [1417, 274] on icon "8" at bounding box center [1423, 274] width 14 height 15
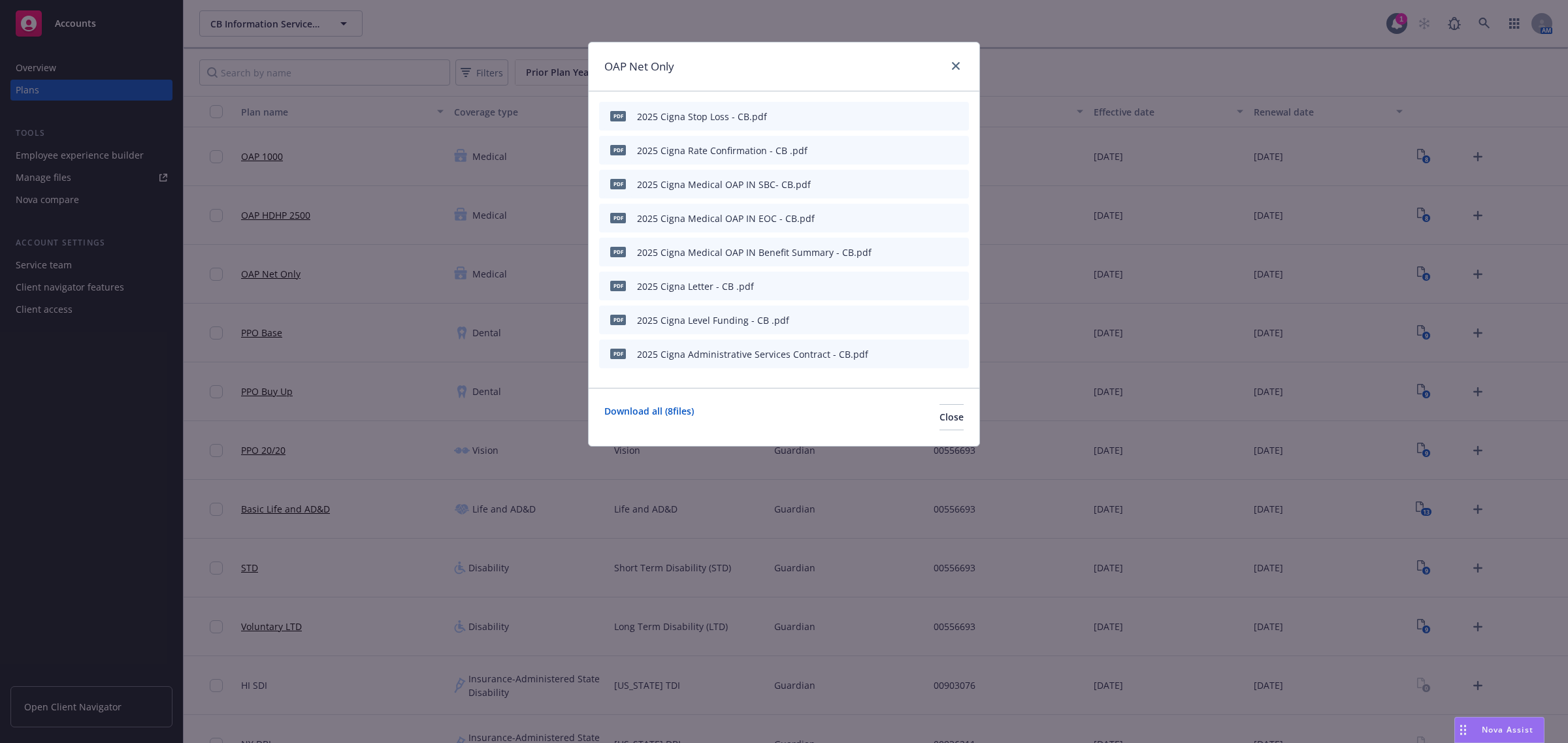
click at [895, 114] on icon "button" at bounding box center [893, 116] width 7 height 7
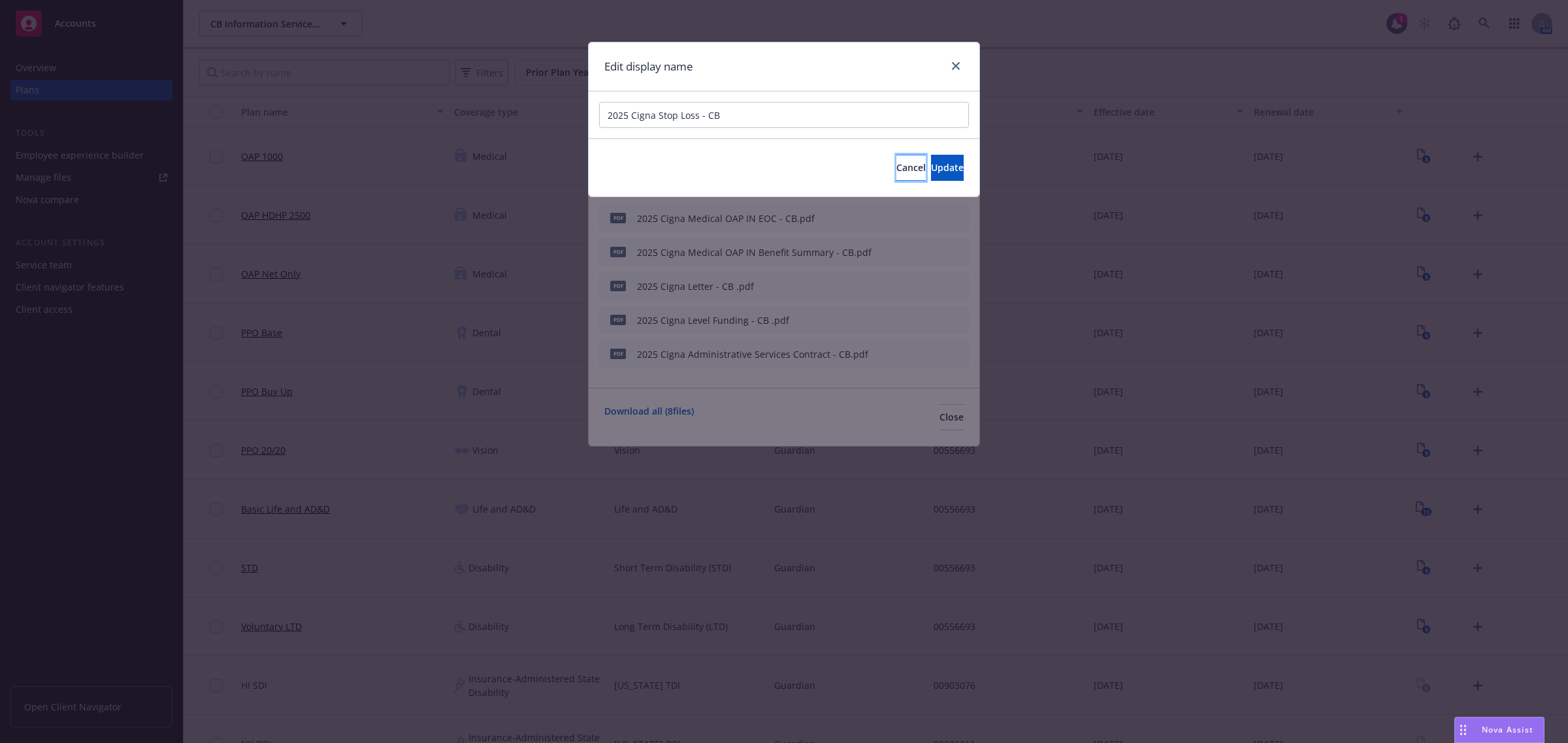
click at [896, 168] on span "Cancel" at bounding box center [911, 167] width 30 height 12
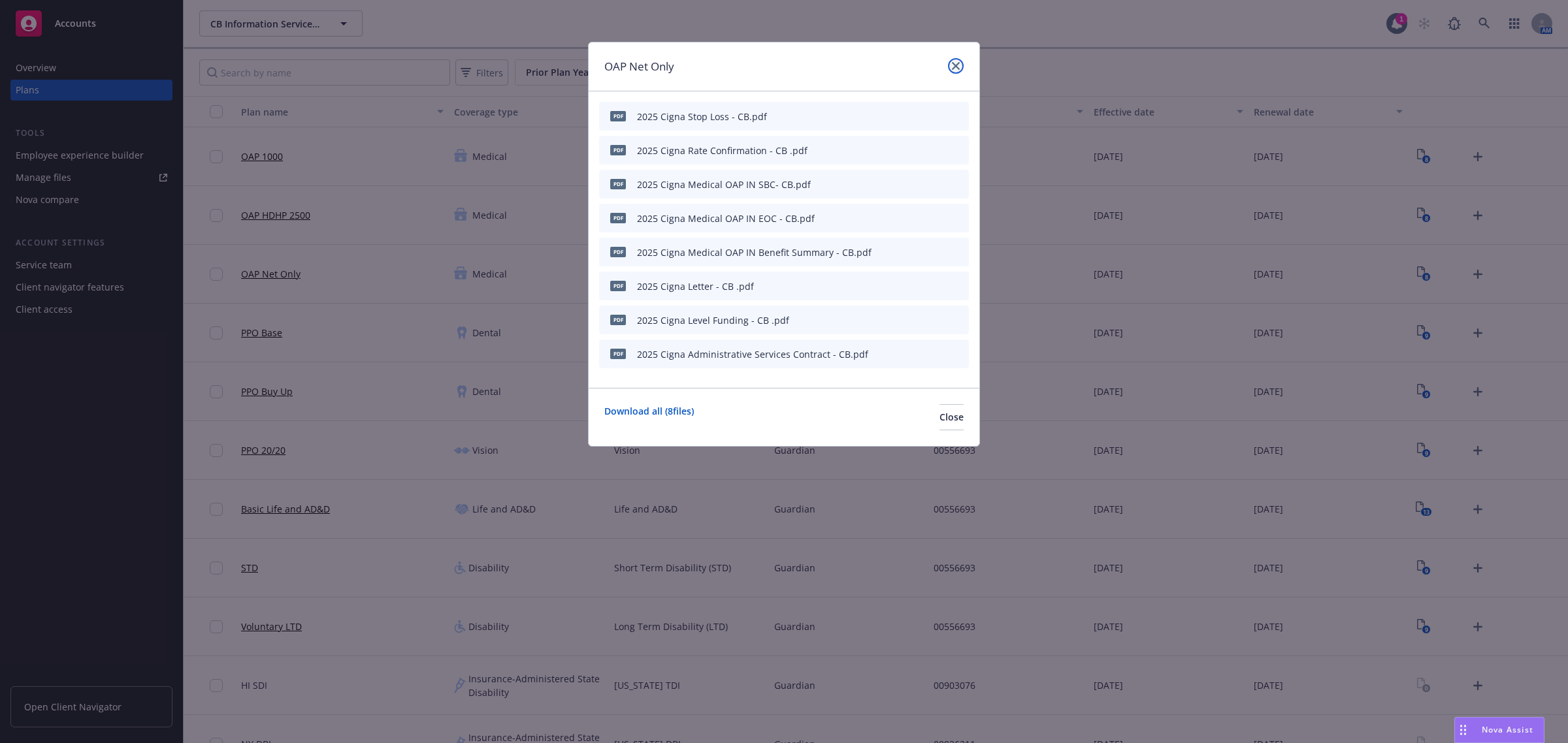
click at [956, 67] on icon "close" at bounding box center [956, 66] width 7 height 7
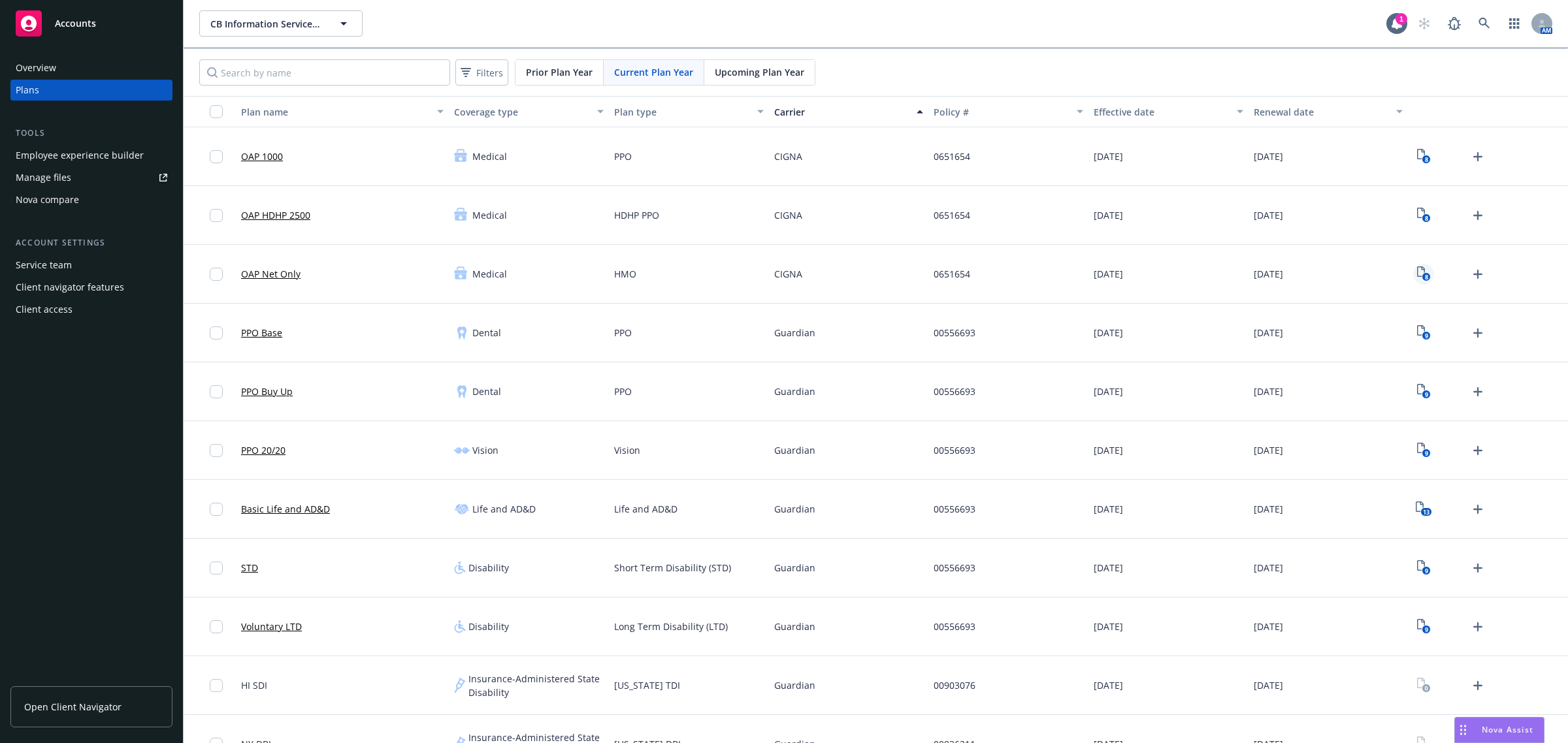
click at [1417, 273] on icon "8" at bounding box center [1423, 274] width 14 height 15
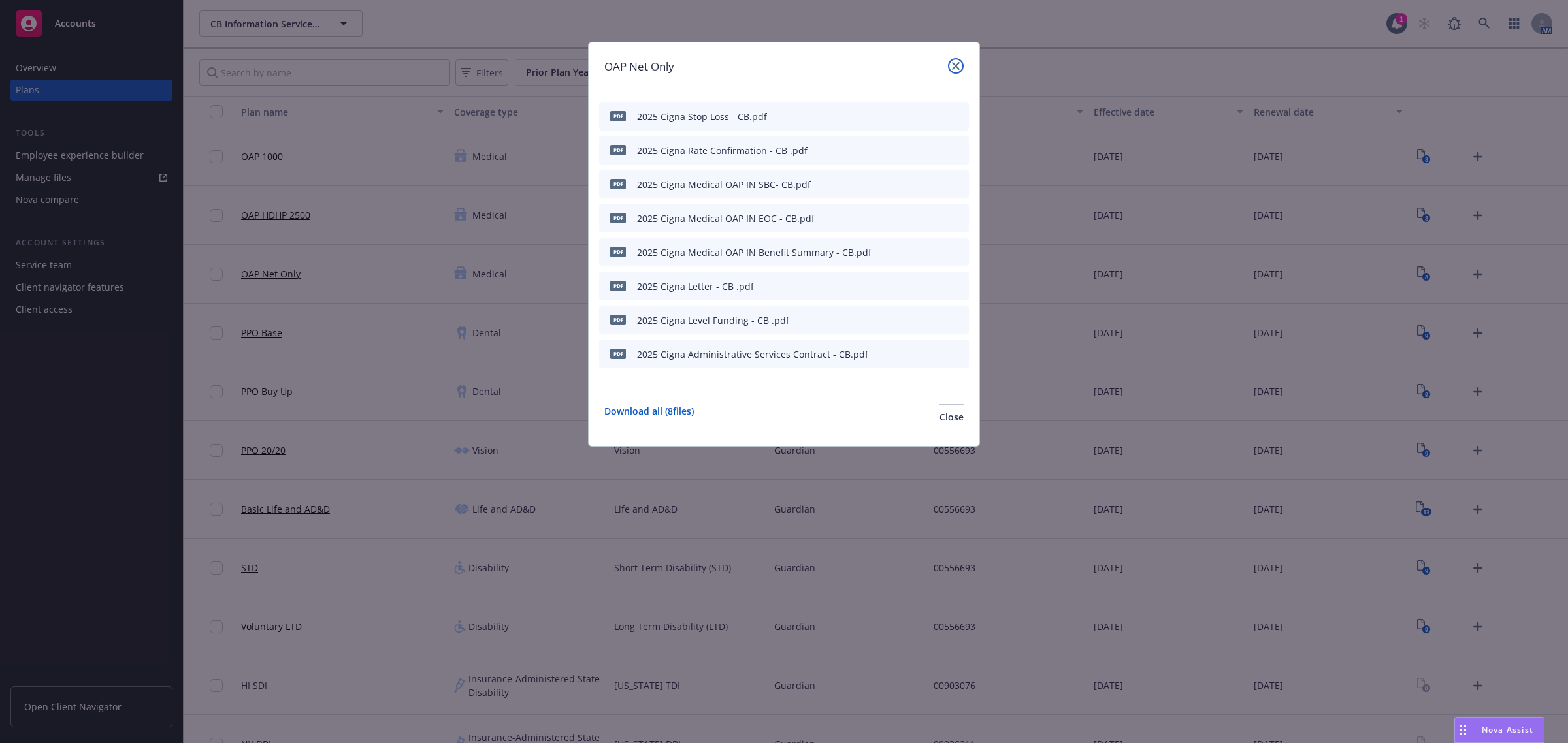
drag, startPoint x: 950, startPoint y: 66, endPoint x: 1117, endPoint y: 122, distance: 176.1
click at [954, 66] on link "close" at bounding box center [955, 66] width 16 height 16
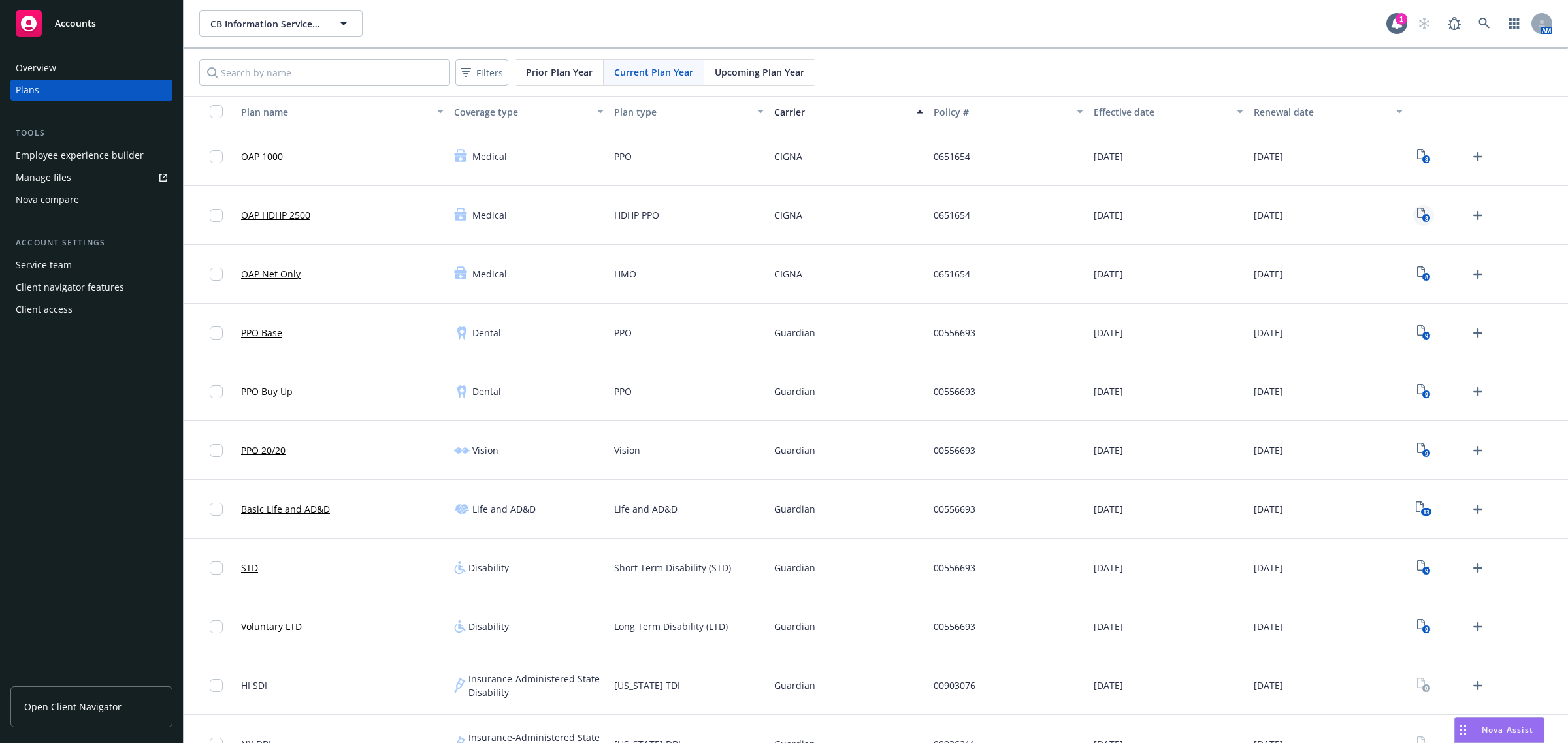
click at [1421, 217] on rect "View Plan Documents" at bounding box center [1425, 218] width 8 height 8
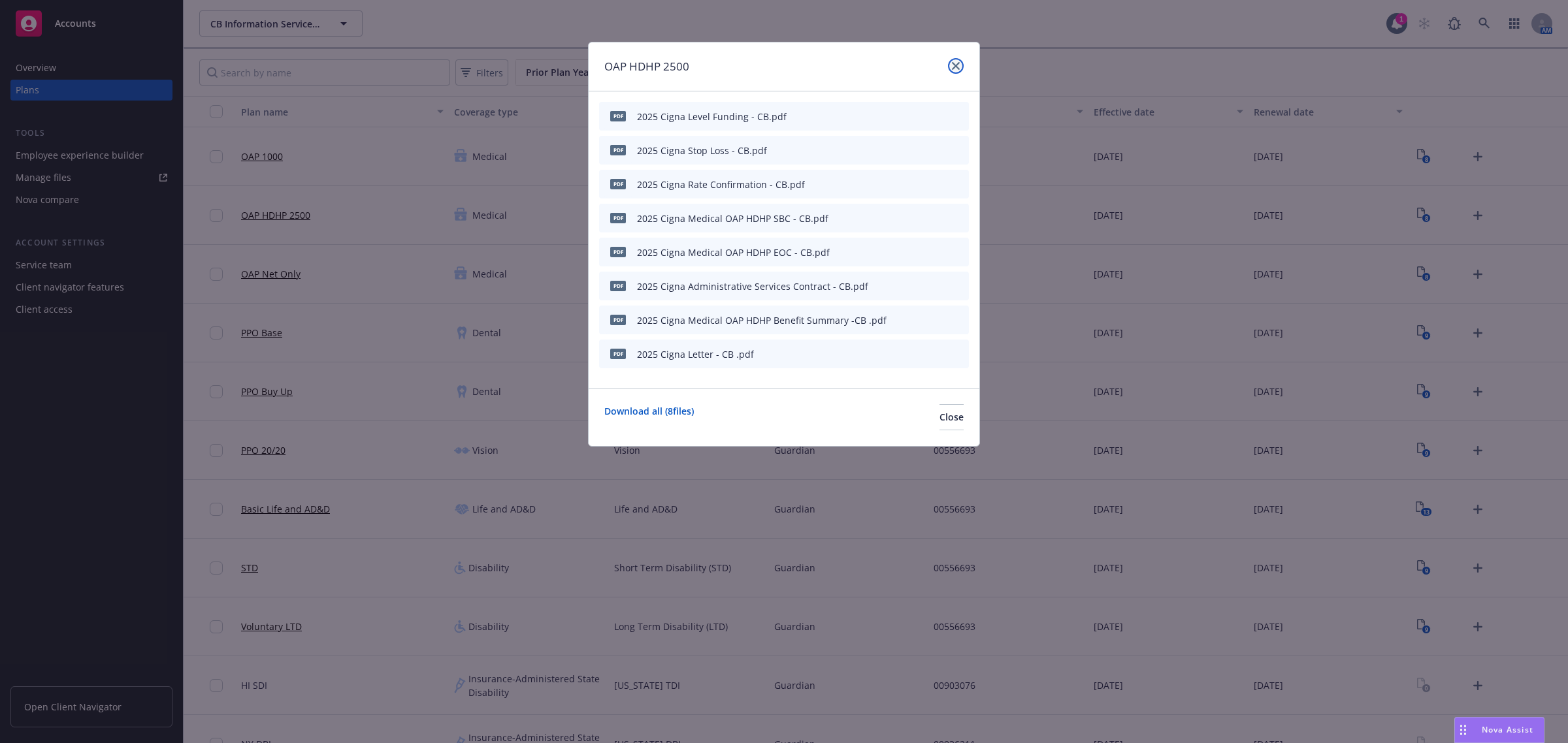
click at [954, 71] on link "close" at bounding box center [955, 66] width 16 height 16
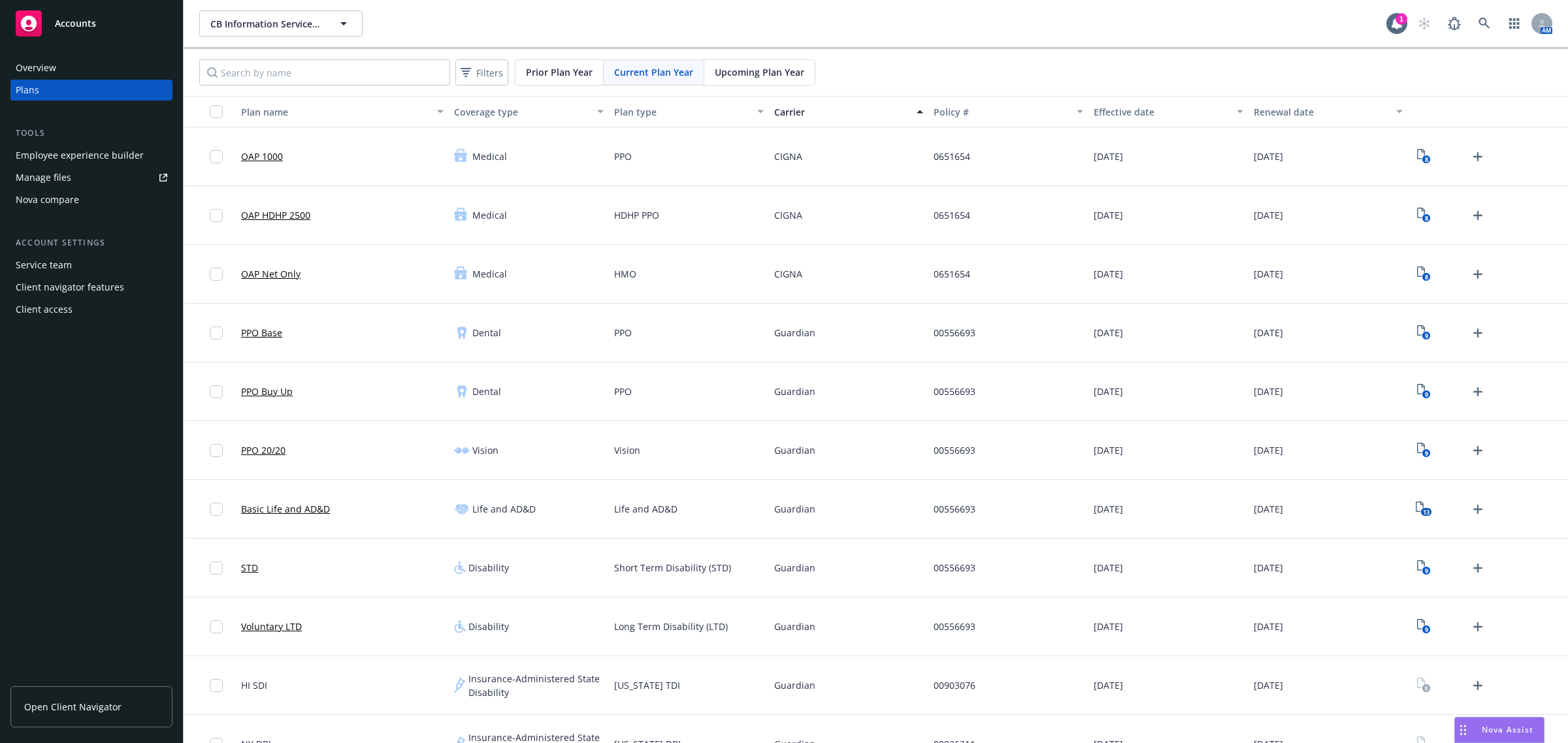
click at [1419, 164] on div "8" at bounding box center [1450, 157] width 74 height 21
click at [1427, 161] on div "8" at bounding box center [1450, 157] width 74 height 21
click at [1417, 154] on icon "8" at bounding box center [1423, 156] width 14 height 15
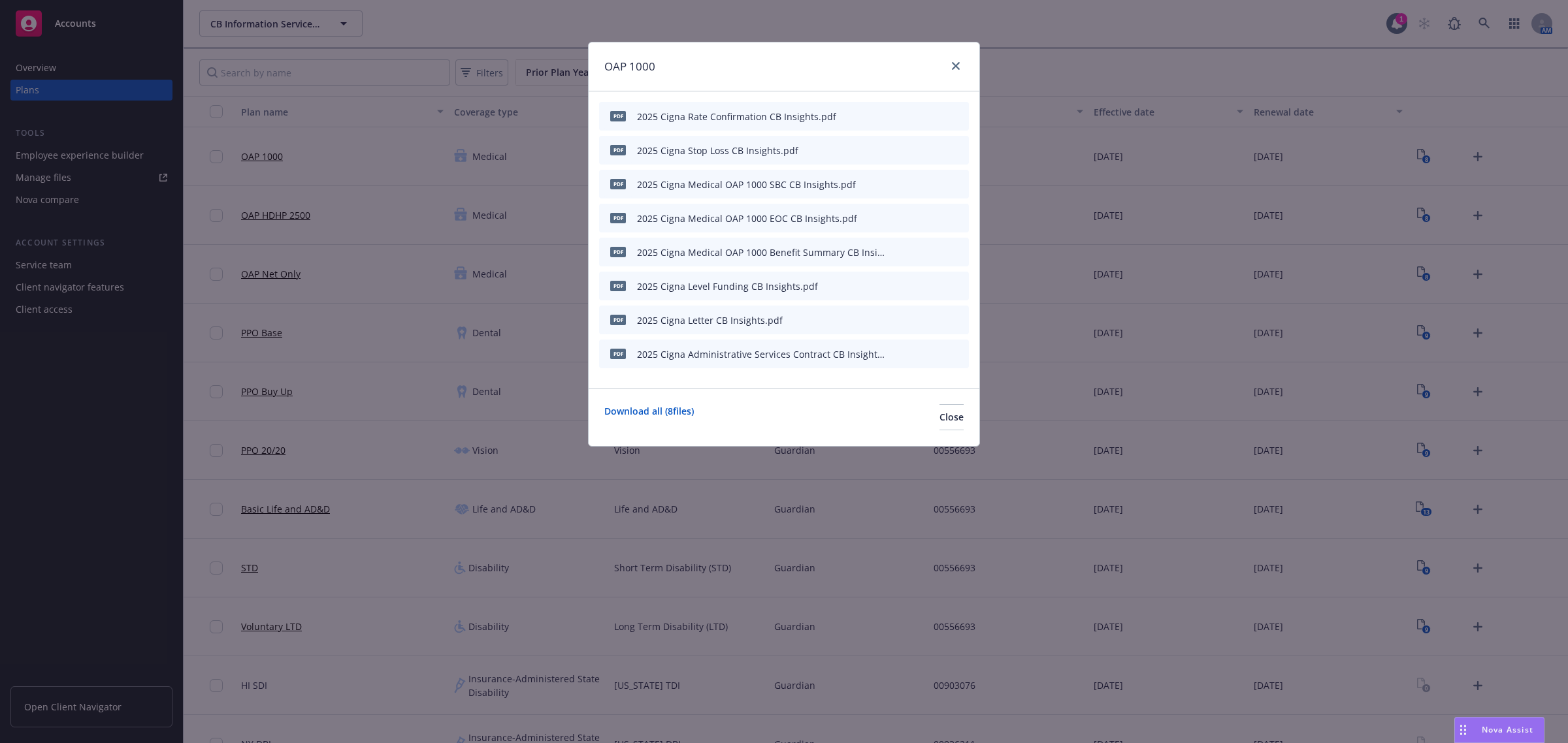
click at [886, 116] on div "pdf 2025 Cigna Rate Confirmation CB Insights.pdf" at bounding box center [784, 116] width 370 height 29
click at [892, 115] on div "pdf 2025 Cigna Rate Confirmation CB Insights.pdf" at bounding box center [784, 116] width 370 height 29
click at [893, 116] on icon "button" at bounding box center [893, 116] width 7 height 7
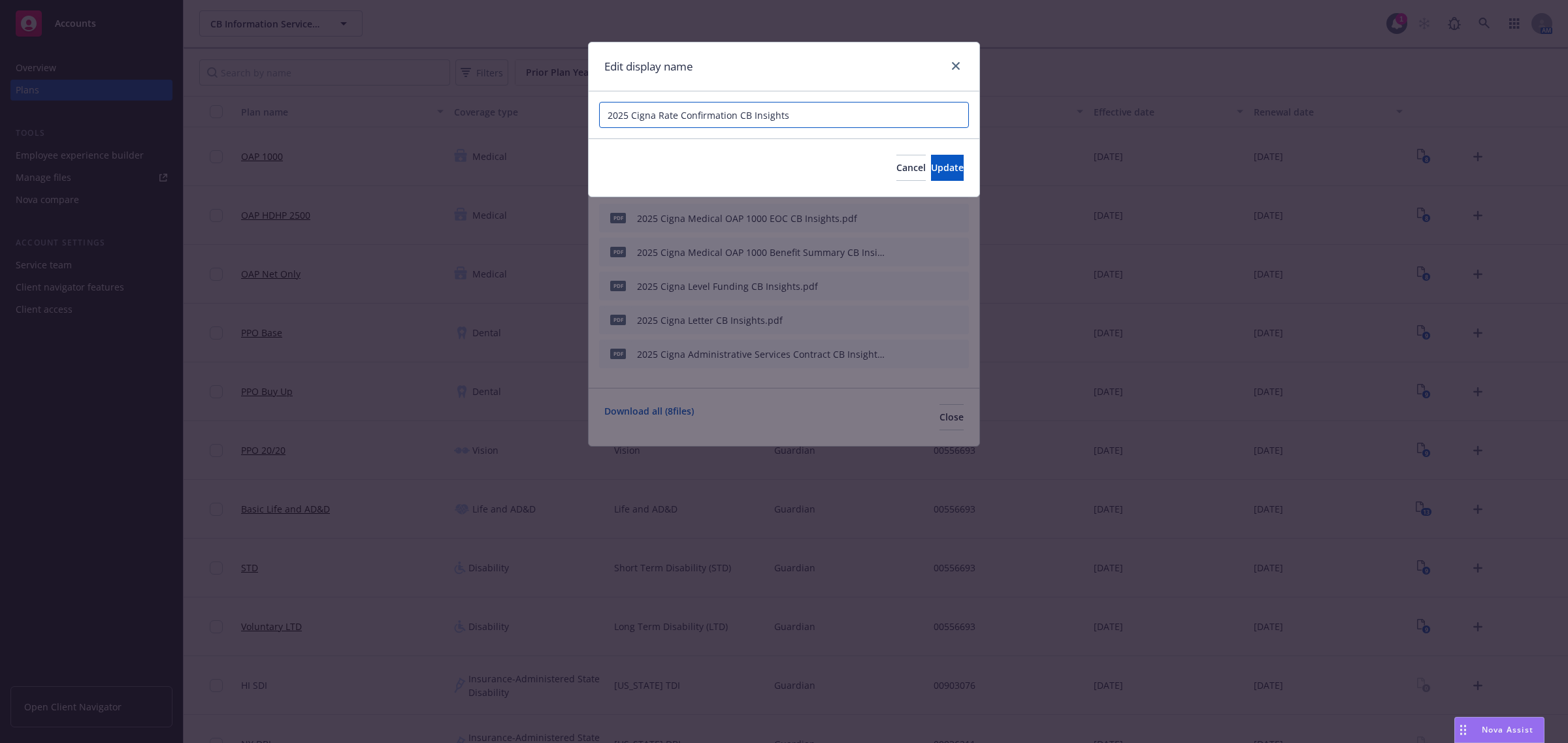
click at [738, 119] on input "2025 Cigna Rate Confirmation CB Insights" at bounding box center [784, 115] width 370 height 26
drag, startPoint x: 759, startPoint y: 115, endPoint x: 838, endPoint y: 128, distance: 80.1
click at [838, 128] on input "2025 Cigna Rate Confirmation - CB Insights" at bounding box center [784, 115] width 370 height 26
click at [931, 165] on span "Update" at bounding box center [947, 167] width 33 height 12
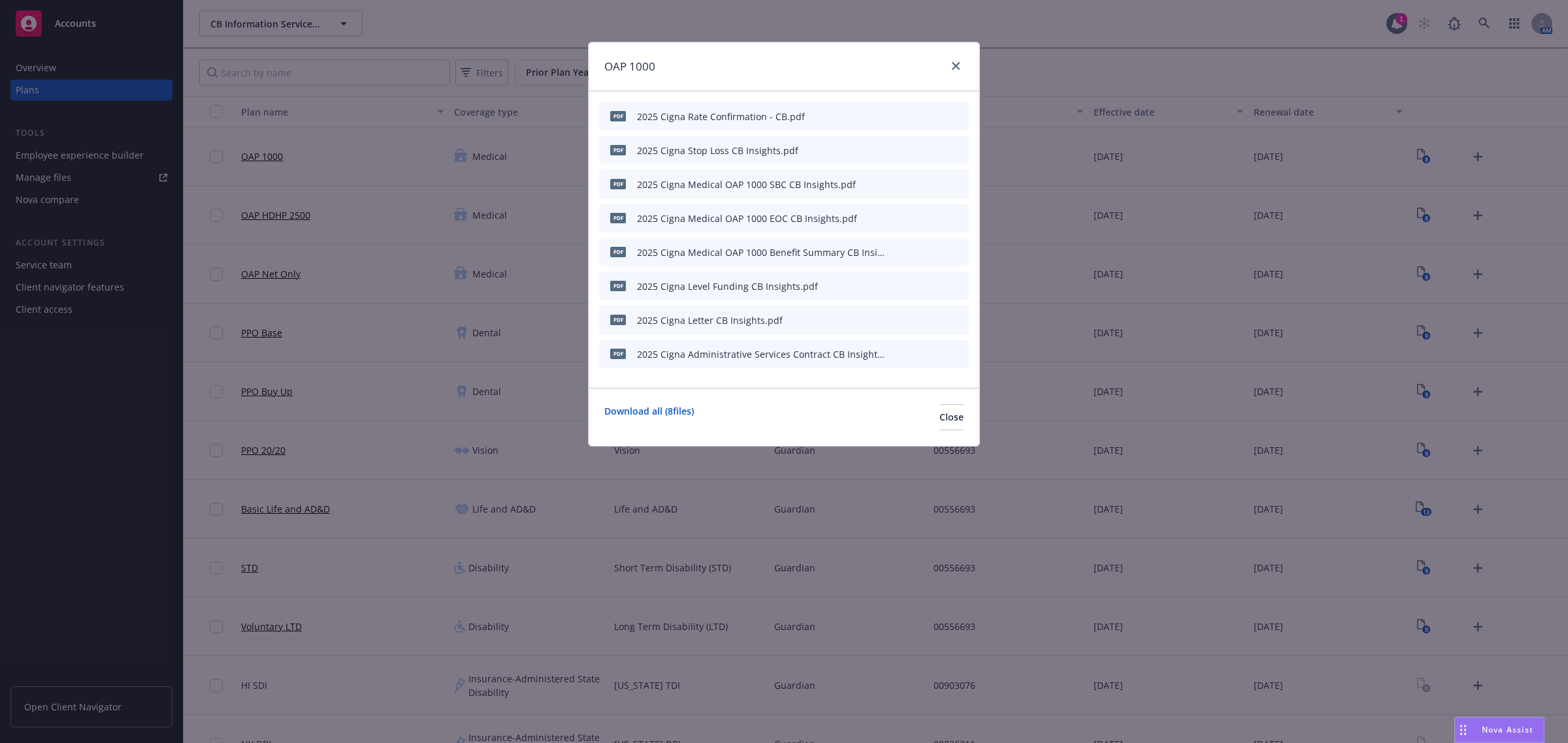
click at [894, 148] on icon "button" at bounding box center [894, 150] width 7 height 7
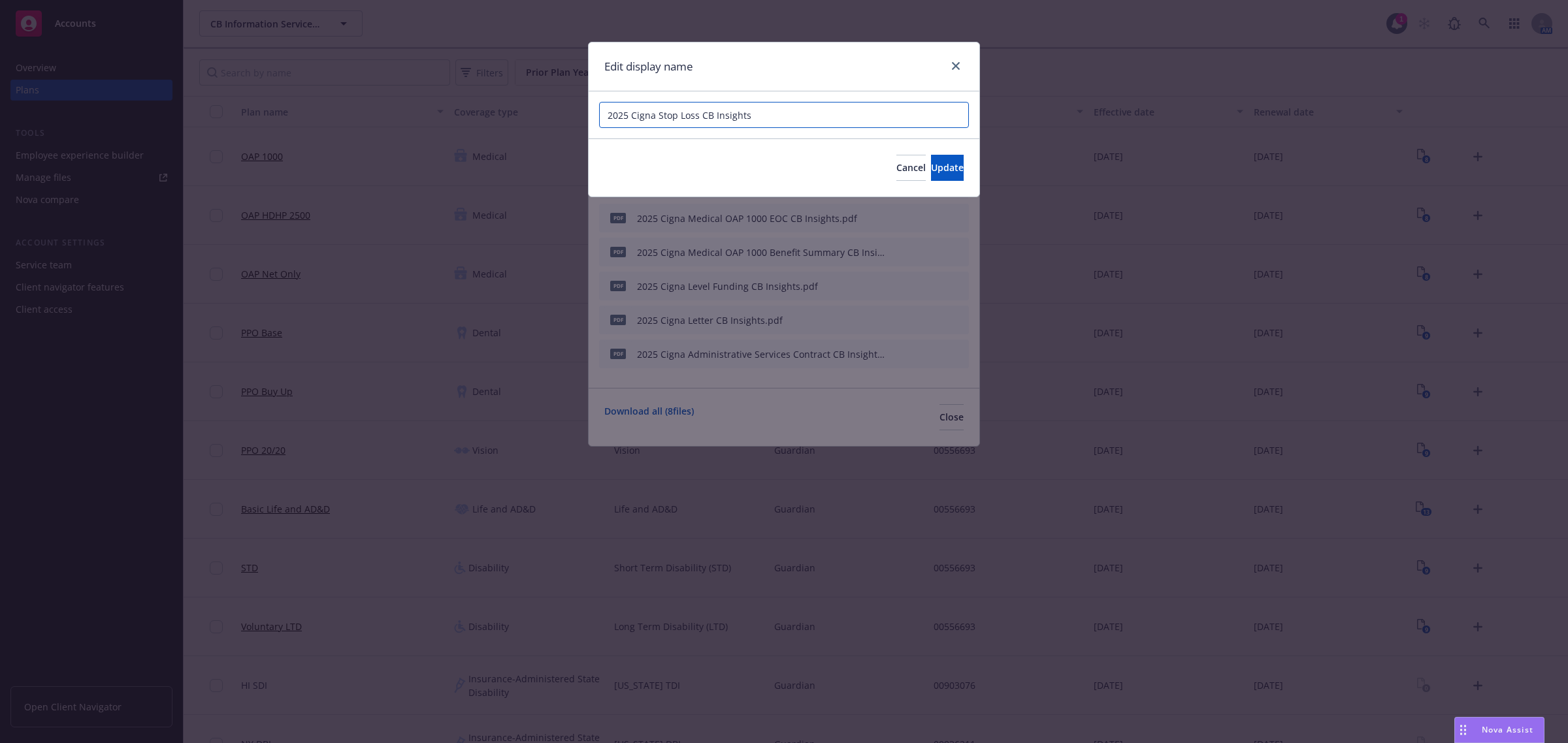
drag, startPoint x: 699, startPoint y: 119, endPoint x: 738, endPoint y: 125, distance: 39.5
click at [699, 118] on input "2025 Cigna Stop Loss CB Insights" at bounding box center [784, 115] width 370 height 26
drag, startPoint x: 720, startPoint y: 115, endPoint x: 815, endPoint y: 124, distance: 95.4
click at [815, 124] on input "2025 Cigna Stop Loss - CB Insights" at bounding box center [784, 115] width 370 height 26
click at [931, 164] on span "Update" at bounding box center [947, 167] width 33 height 12
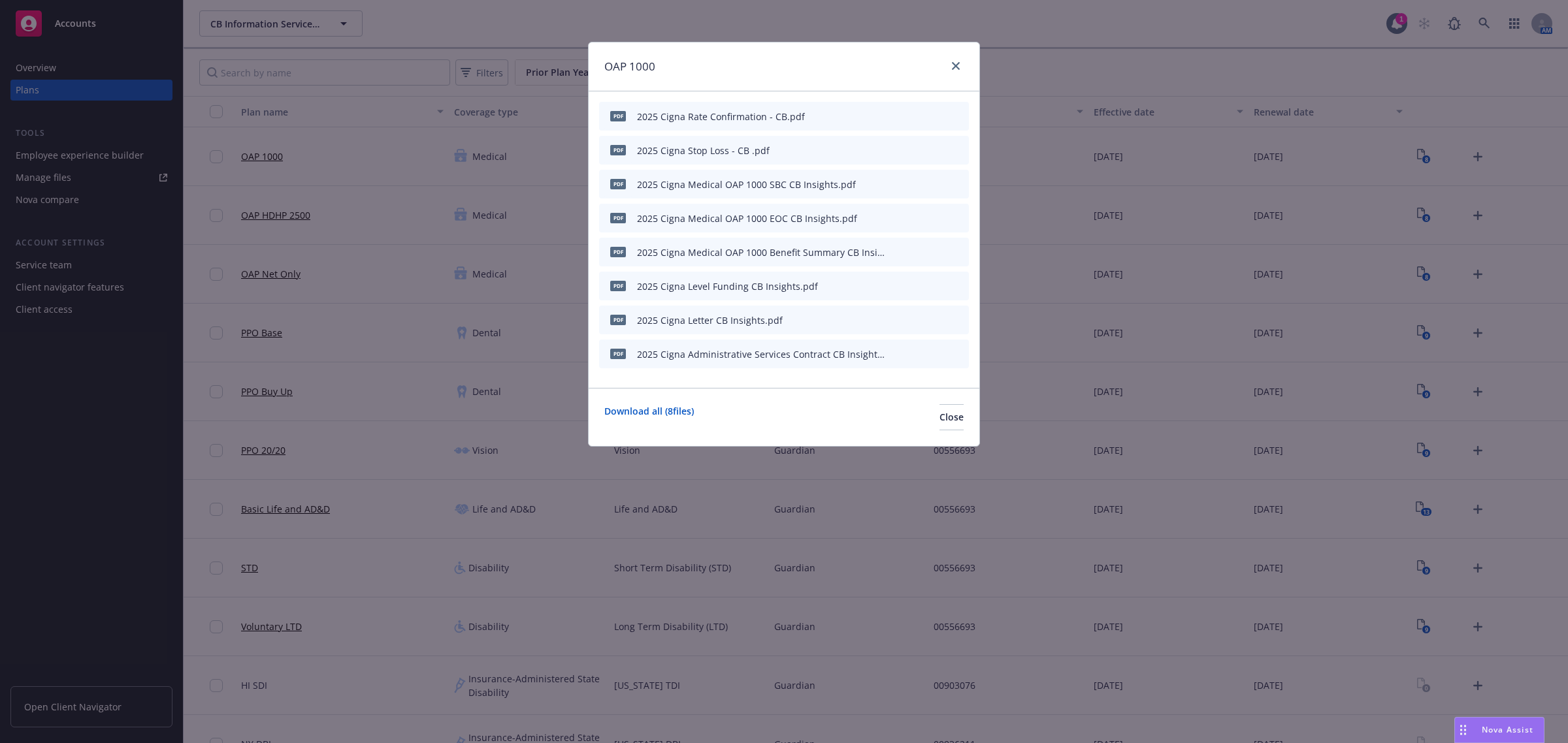
click at [893, 185] on icon "button" at bounding box center [893, 184] width 7 height 7
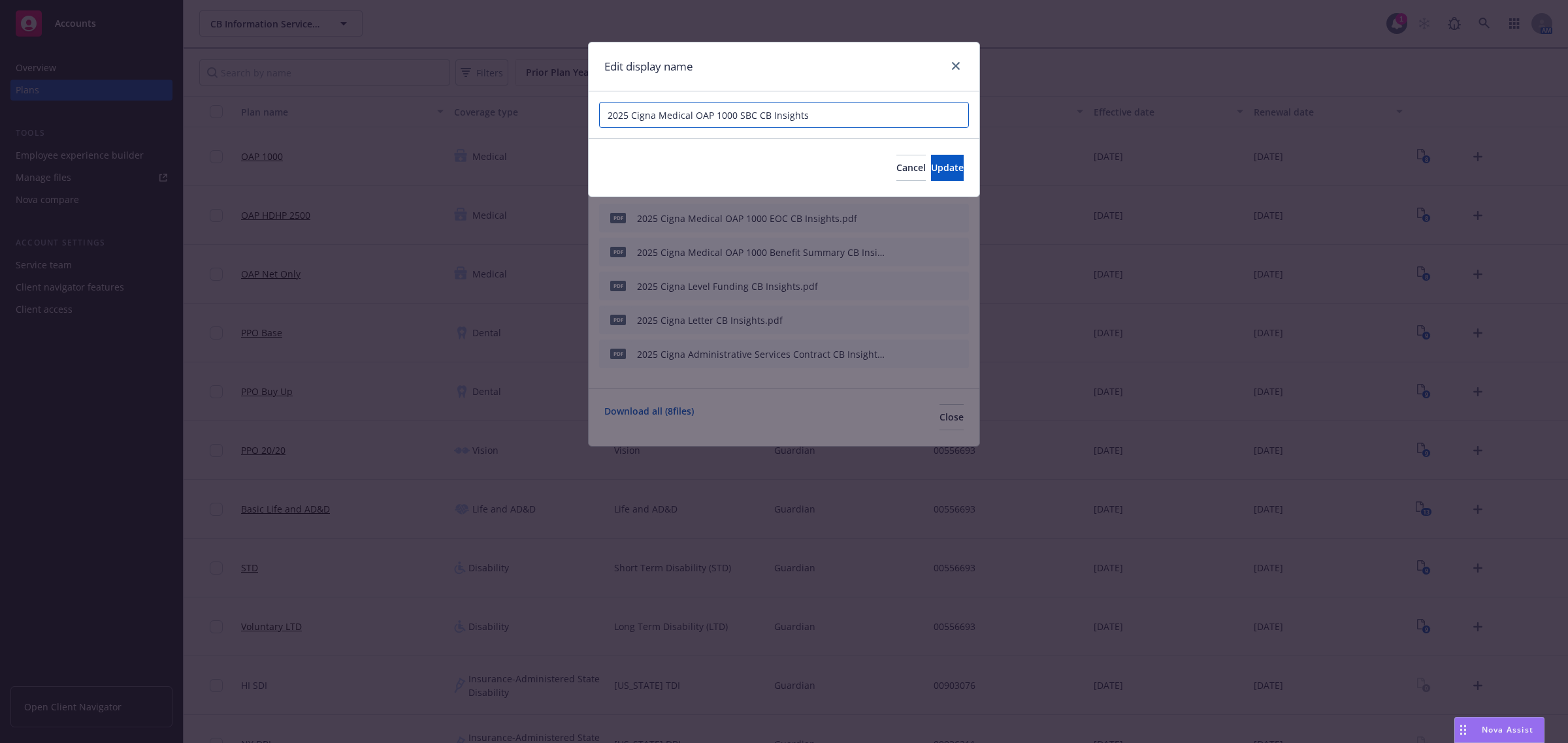
click at [755, 120] on input "2025 Cigna Medical OAP 1000 SBC CB Insights" at bounding box center [784, 115] width 370 height 26
drag, startPoint x: 769, startPoint y: 120, endPoint x: 840, endPoint y: 115, distance: 71.2
click at [840, 115] on input "2025 Cigna Medical OAP 1000 SBC - CB Insights" at bounding box center [784, 115] width 370 height 26
click at [931, 157] on button "Update" at bounding box center [947, 168] width 33 height 26
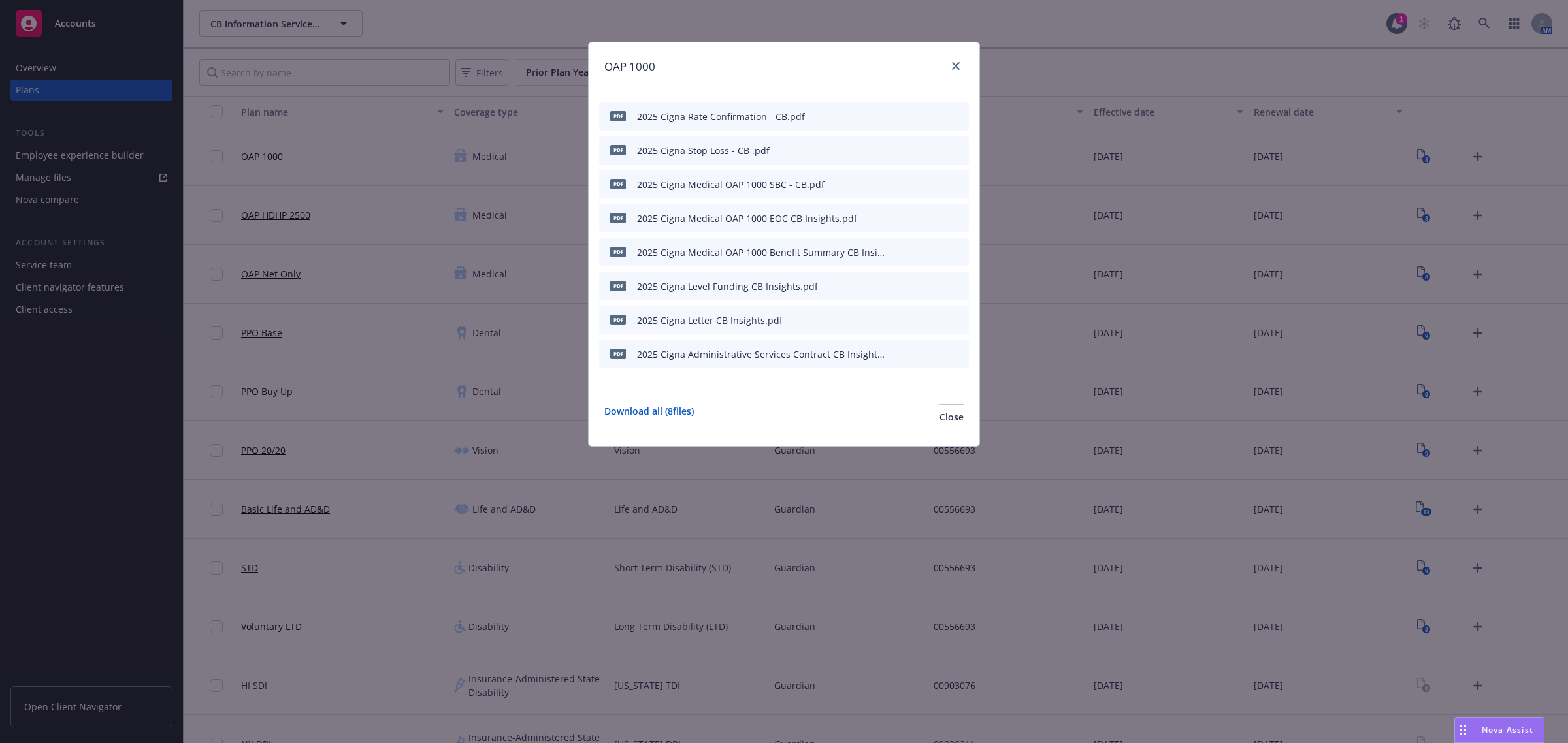
click at [894, 220] on icon "button" at bounding box center [894, 218] width 7 height 7
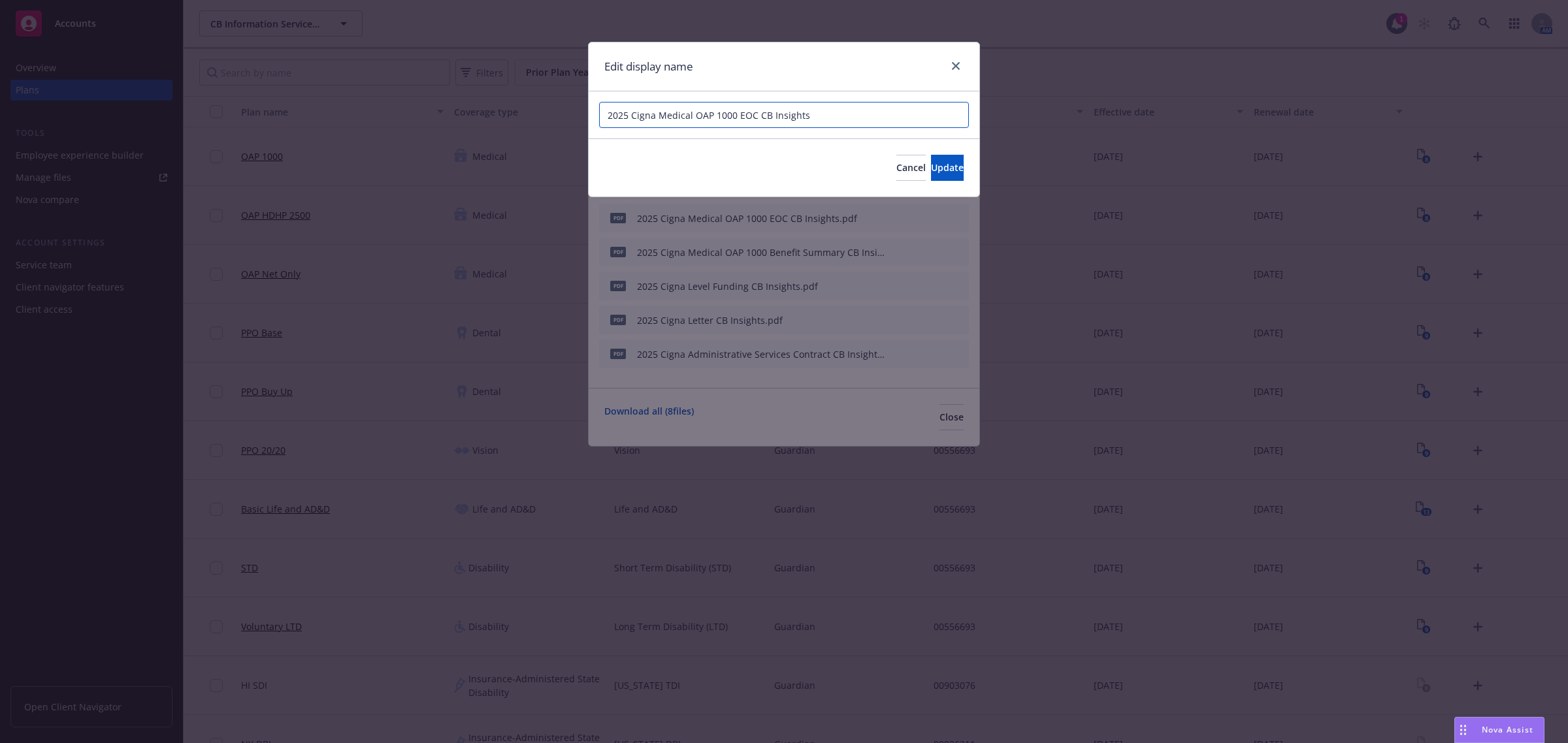
click at [756, 118] on input "2025 Cigna Medical OAP 1000 EOC CB Insights" at bounding box center [784, 115] width 370 height 26
drag, startPoint x: 776, startPoint y: 118, endPoint x: 883, endPoint y: 125, distance: 107.2
click at [883, 125] on input "2025 Cigna Medical OAP 1000 EOC - CB Insights" at bounding box center [784, 115] width 370 height 26
click at [931, 159] on button "Update" at bounding box center [947, 168] width 33 height 26
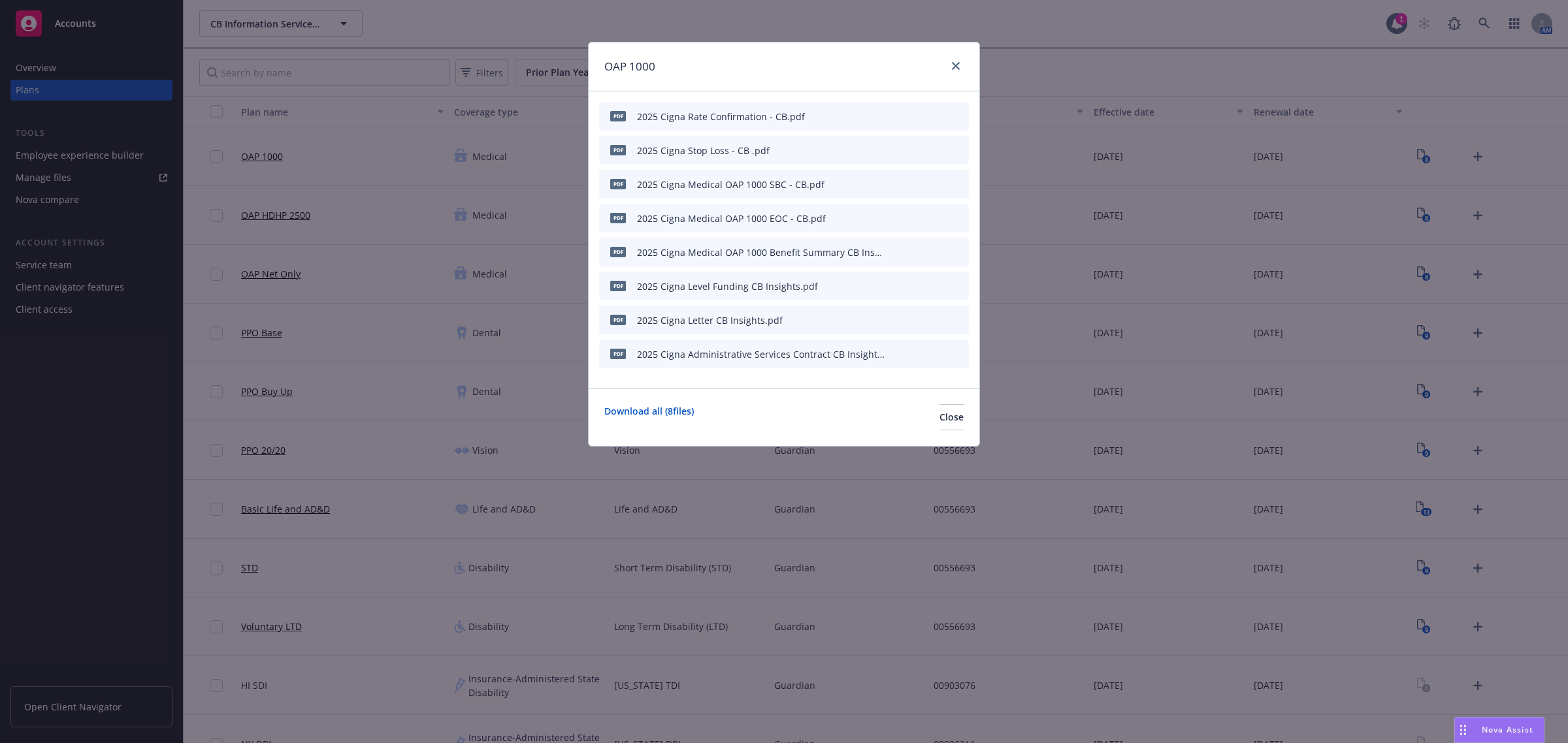
click at [896, 254] on icon "button" at bounding box center [894, 252] width 7 height 7
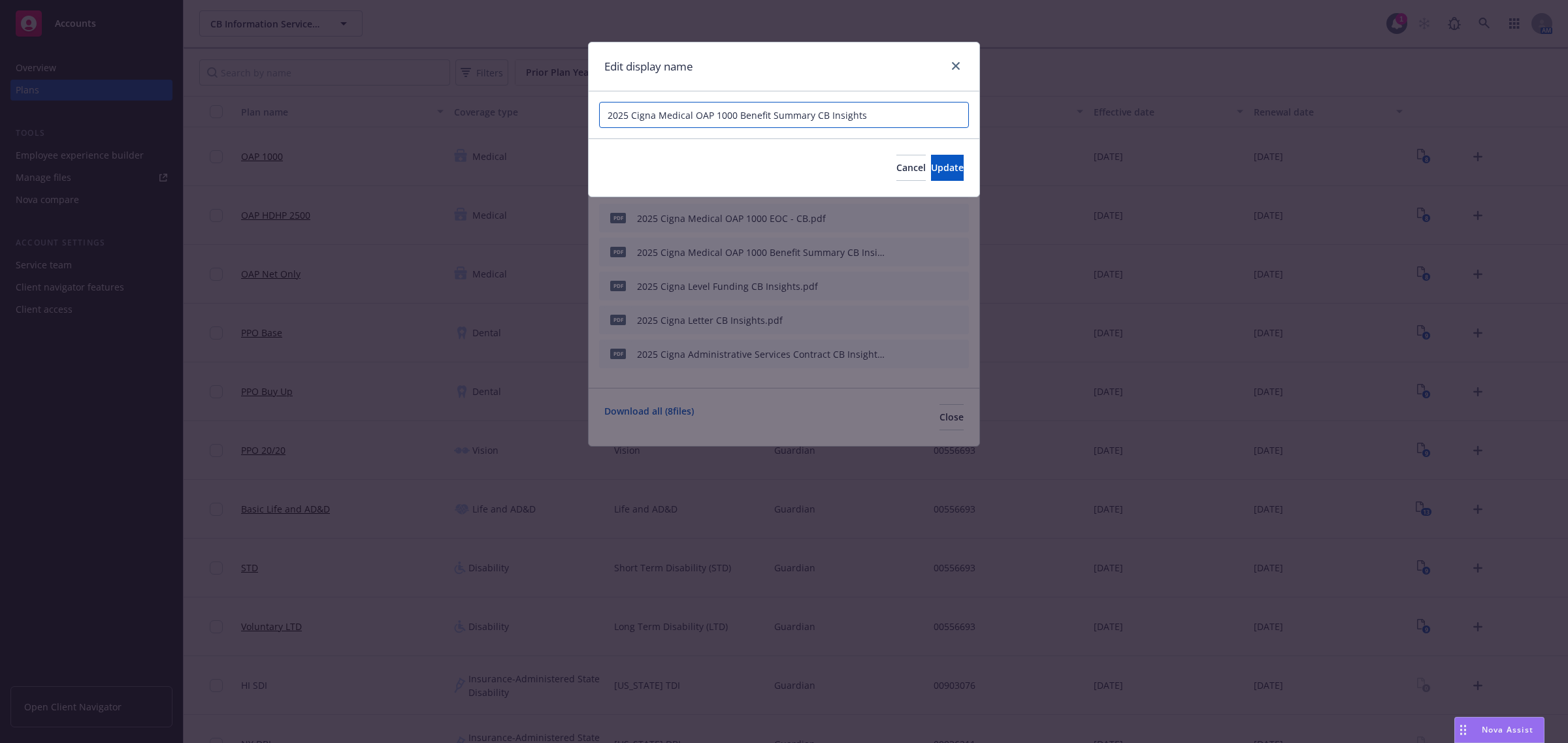
click at [811, 120] on input "2025 Cigna Medical OAP 1000 Benefit Summary CB Insights" at bounding box center [784, 115] width 370 height 26
drag, startPoint x: 833, startPoint y: 115, endPoint x: 943, endPoint y: 129, distance: 110.9
click at [943, 129] on div "2025 Cigna Medical OAP 1000 Benefit Summary - CB Insights" at bounding box center [784, 114] width 391 height 47
click at [934, 165] on span "Update" at bounding box center [947, 167] width 33 height 12
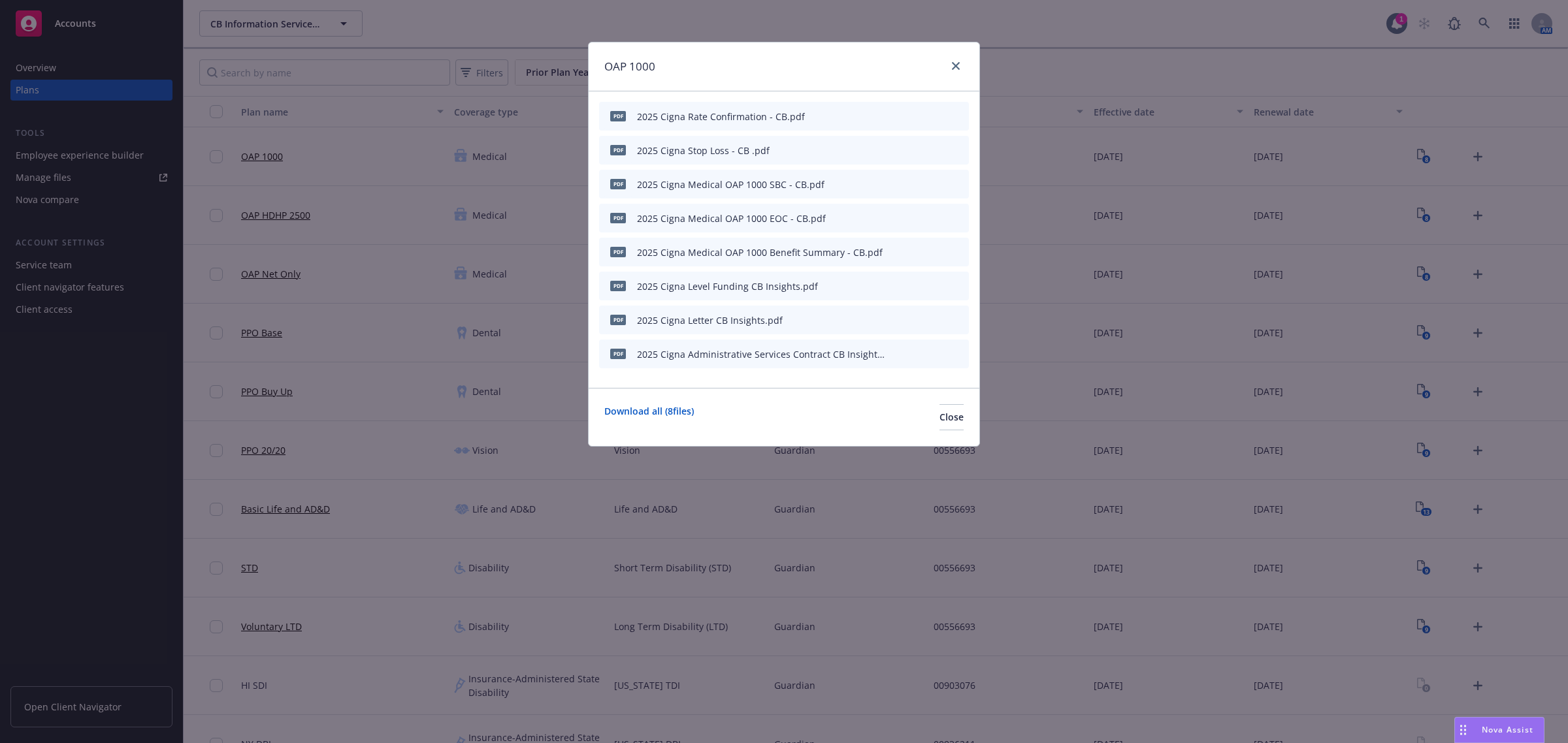
click at [889, 285] on div "pdf 2025 Cigna Level Funding CB Insights.pdf" at bounding box center [784, 286] width 370 height 29
click at [895, 282] on icon "button" at bounding box center [894, 286] width 7 height 7
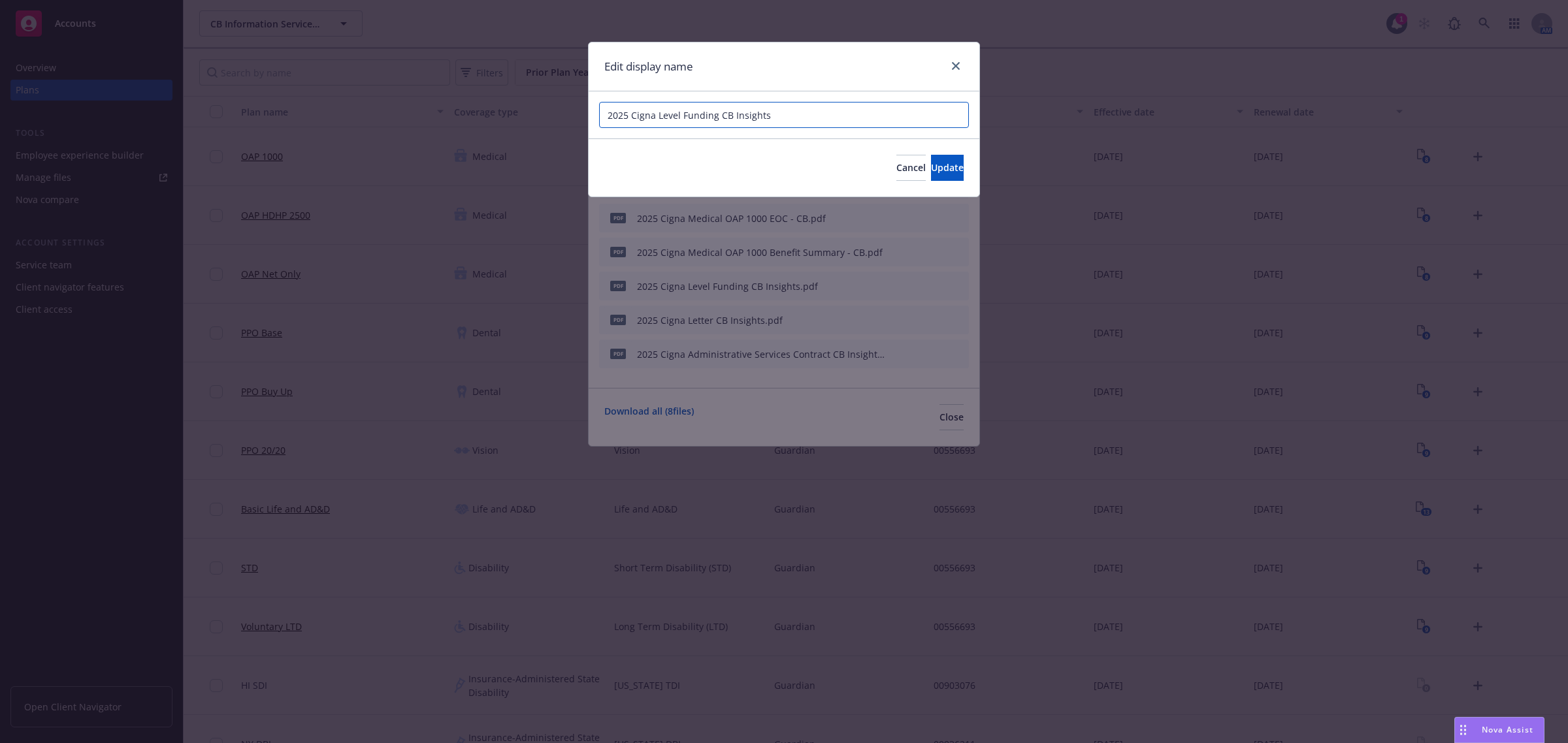
drag, startPoint x: 719, startPoint y: 119, endPoint x: 815, endPoint y: 134, distance: 97.2
click at [727, 120] on input "2025 Cigna Level Funding CB Insights" at bounding box center [784, 115] width 370 height 26
click at [719, 118] on input "2025 Cigna Level Funding CB Insights" at bounding box center [784, 115] width 370 height 26
drag, startPoint x: 738, startPoint y: 115, endPoint x: 877, endPoint y: 122, distance: 139.2
click at [877, 122] on input "2025 Cigna Level Funding - CB Insights" at bounding box center [784, 115] width 370 height 26
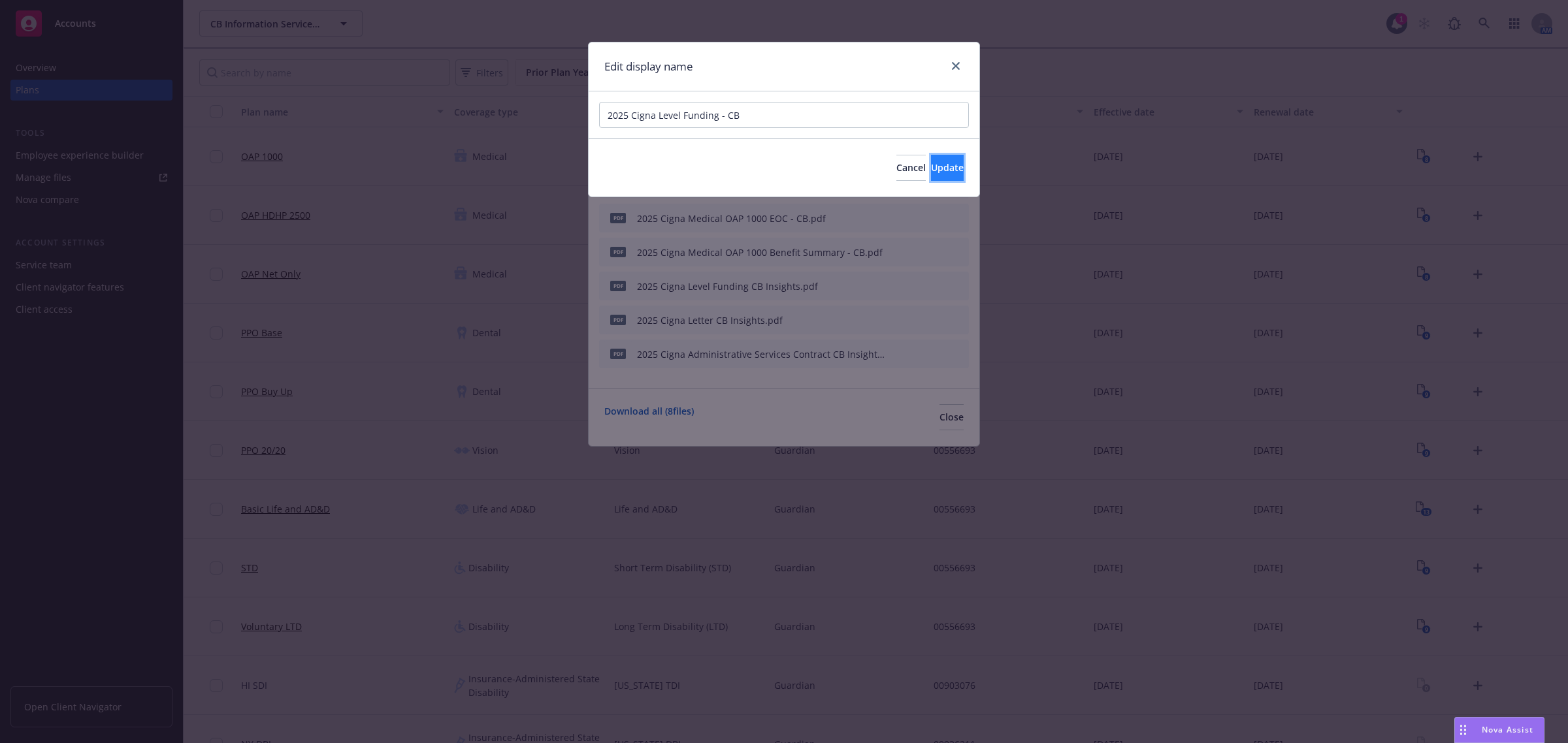
click at [931, 163] on button "Update" at bounding box center [947, 168] width 33 height 26
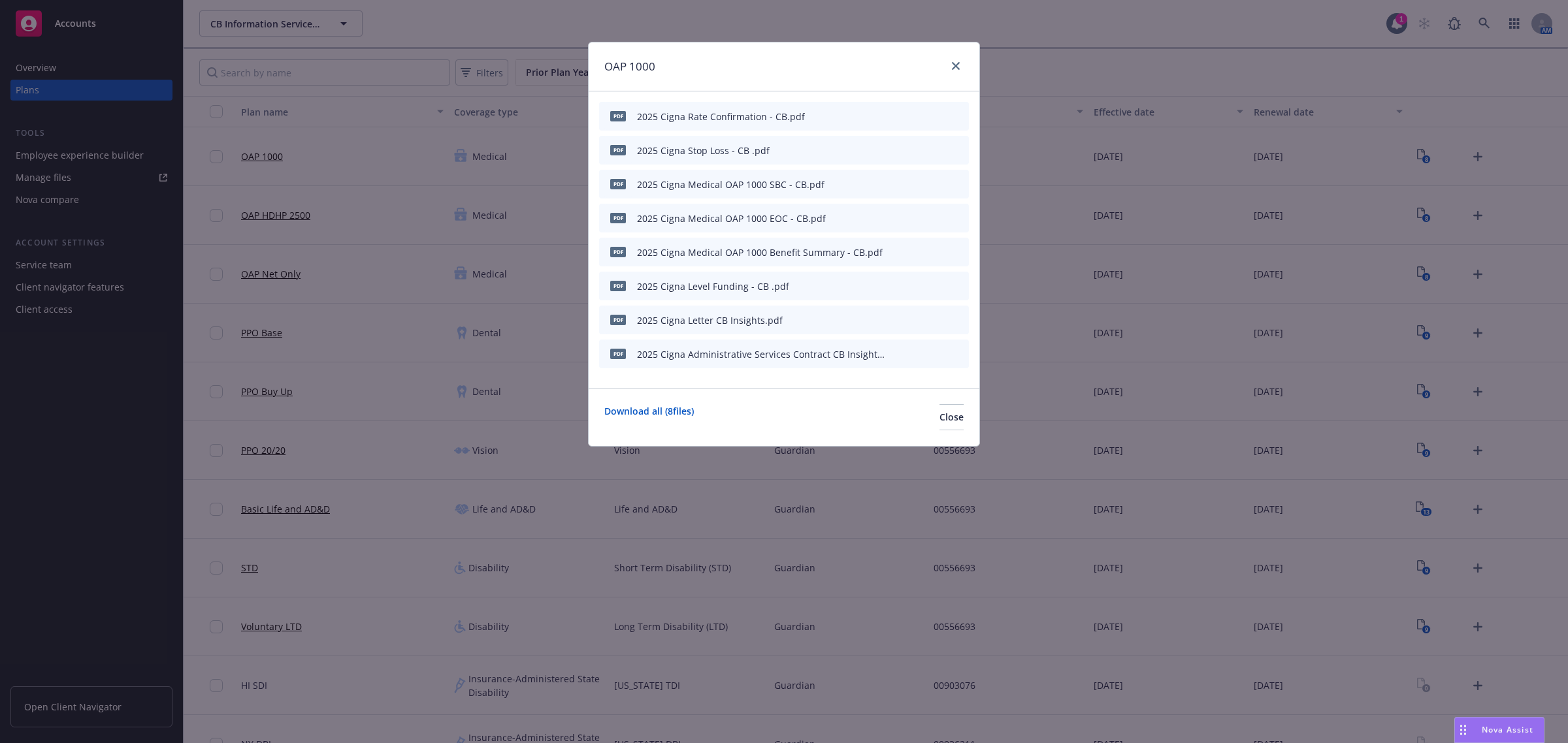
click at [886, 319] on div "pdf 2025 Cigna Letter CB Insights.pdf" at bounding box center [784, 319] width 370 height 29
click at [898, 316] on icon "button" at bounding box center [894, 319] width 7 height 7
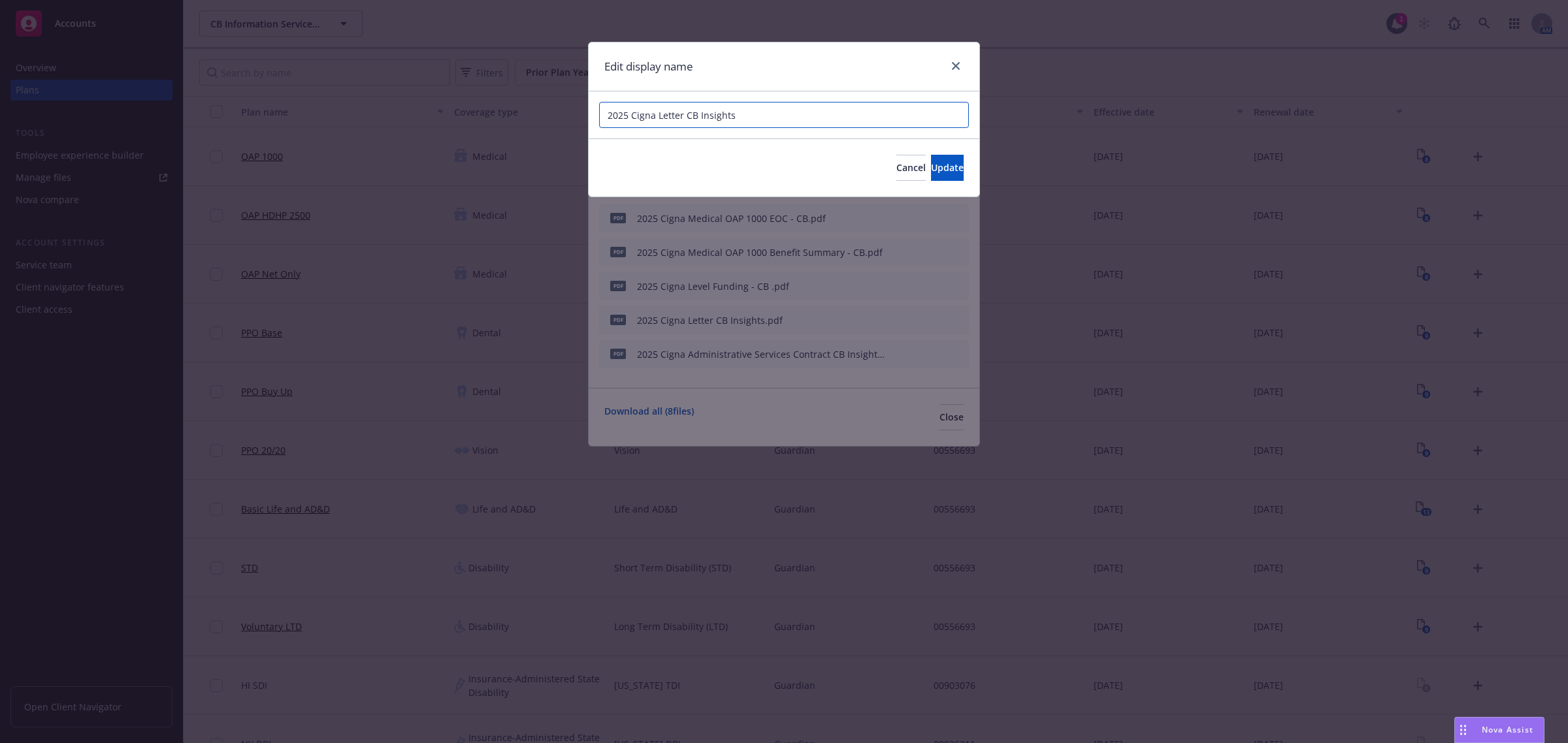
click at [687, 118] on input "2025 Cigna Letter CB Insights" at bounding box center [784, 115] width 370 height 26
drag, startPoint x: 703, startPoint y: 116, endPoint x: 792, endPoint y: 123, distance: 89.3
click at [792, 123] on input "2025 Cigna Letter - CB Insights" at bounding box center [784, 115] width 370 height 26
click at [931, 174] on span "Update" at bounding box center [947, 167] width 33 height 12
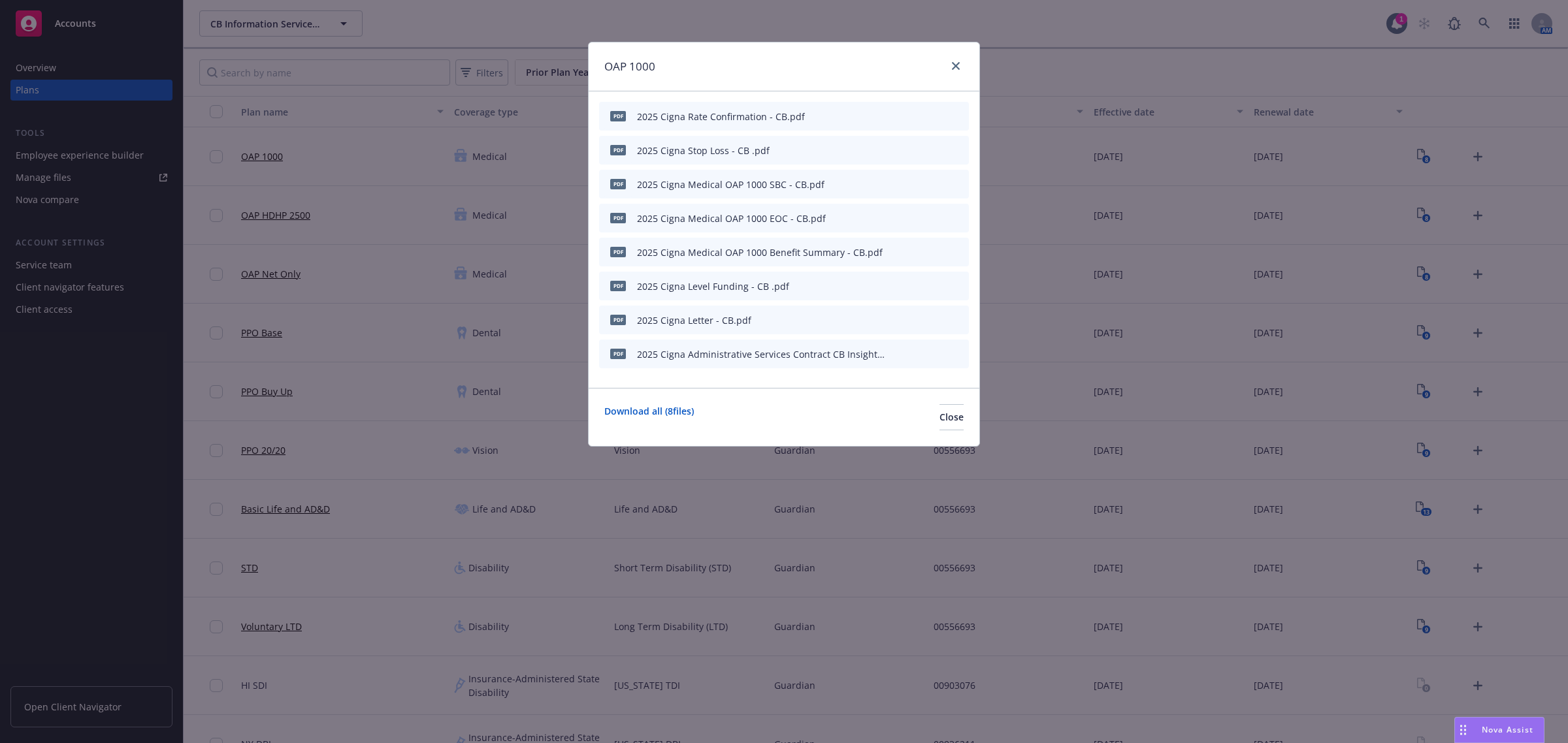
click at [901, 354] on div at bounding box center [927, 354] width 72 height 14
click at [898, 353] on icon "button" at bounding box center [894, 354] width 7 height 7
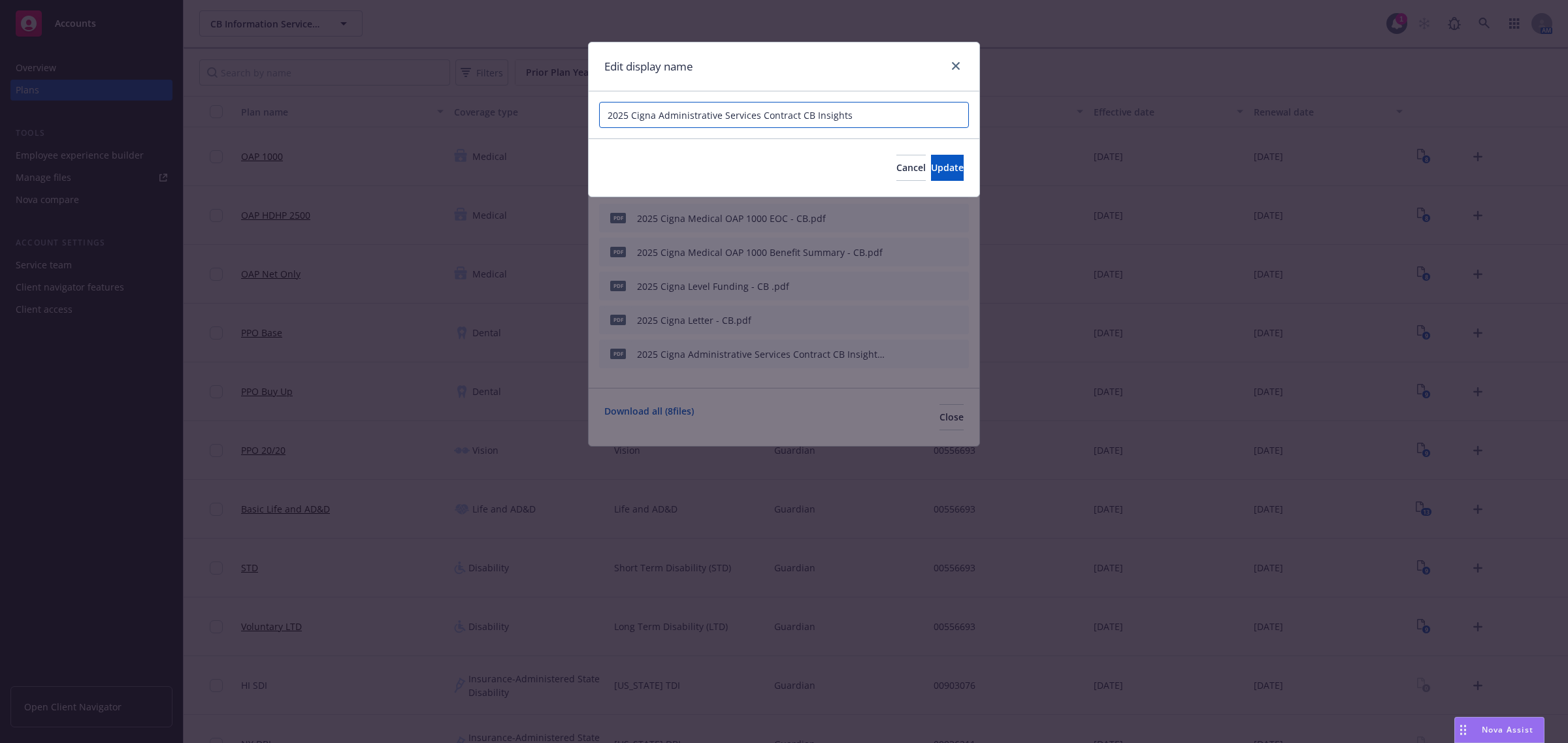
click at [795, 115] on input "2025 Cigna Administrative Services Contract CB Insights" at bounding box center [784, 115] width 370 height 26
drag, startPoint x: 818, startPoint y: 115, endPoint x: 861, endPoint y: 111, distance: 43.2
click at [861, 111] on input "2025 Cigna Administrative Services Contract - CB Insights" at bounding box center [784, 115] width 370 height 26
click at [931, 168] on span "Update" at bounding box center [947, 167] width 33 height 12
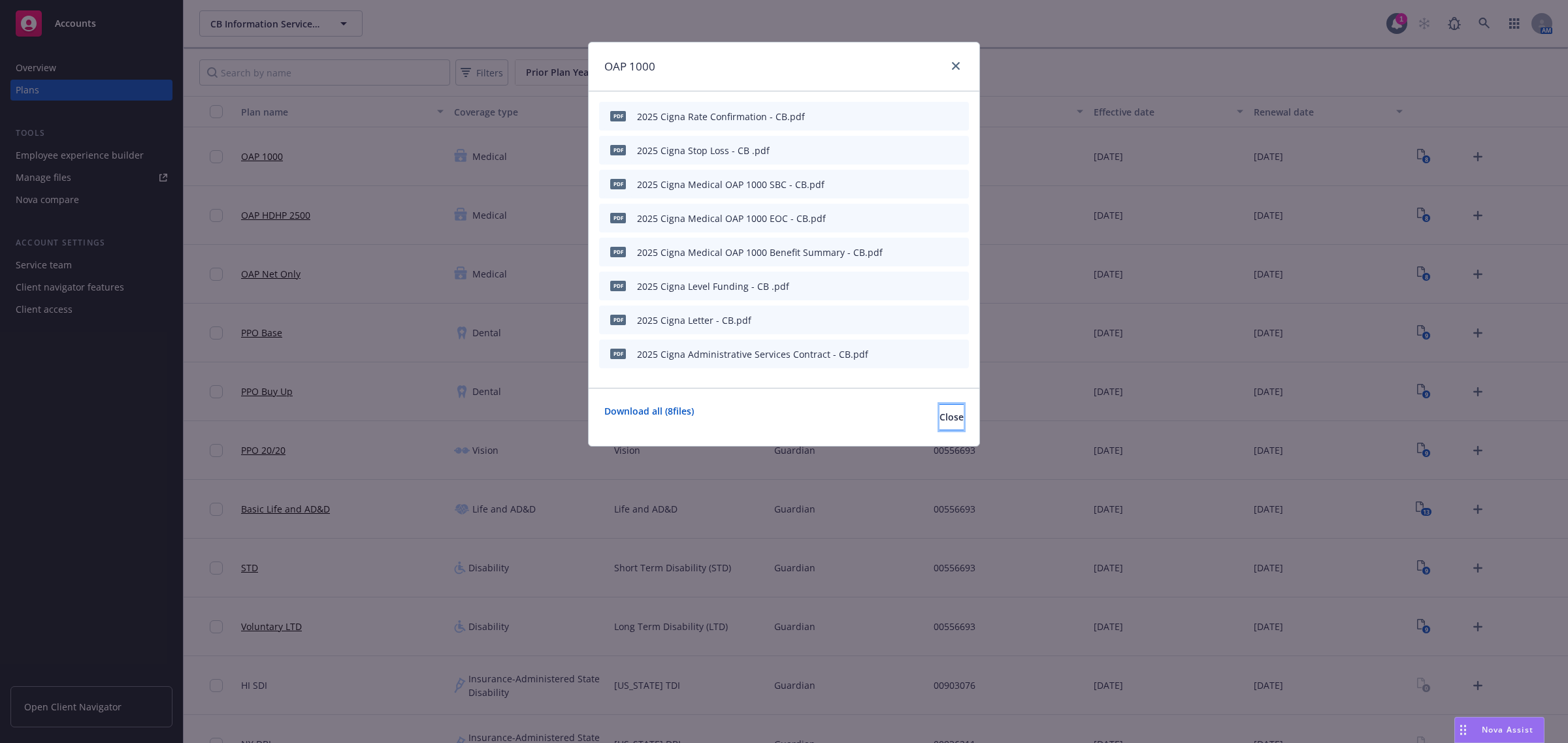
click at [939, 415] on span "Close" at bounding box center [951, 416] width 24 height 12
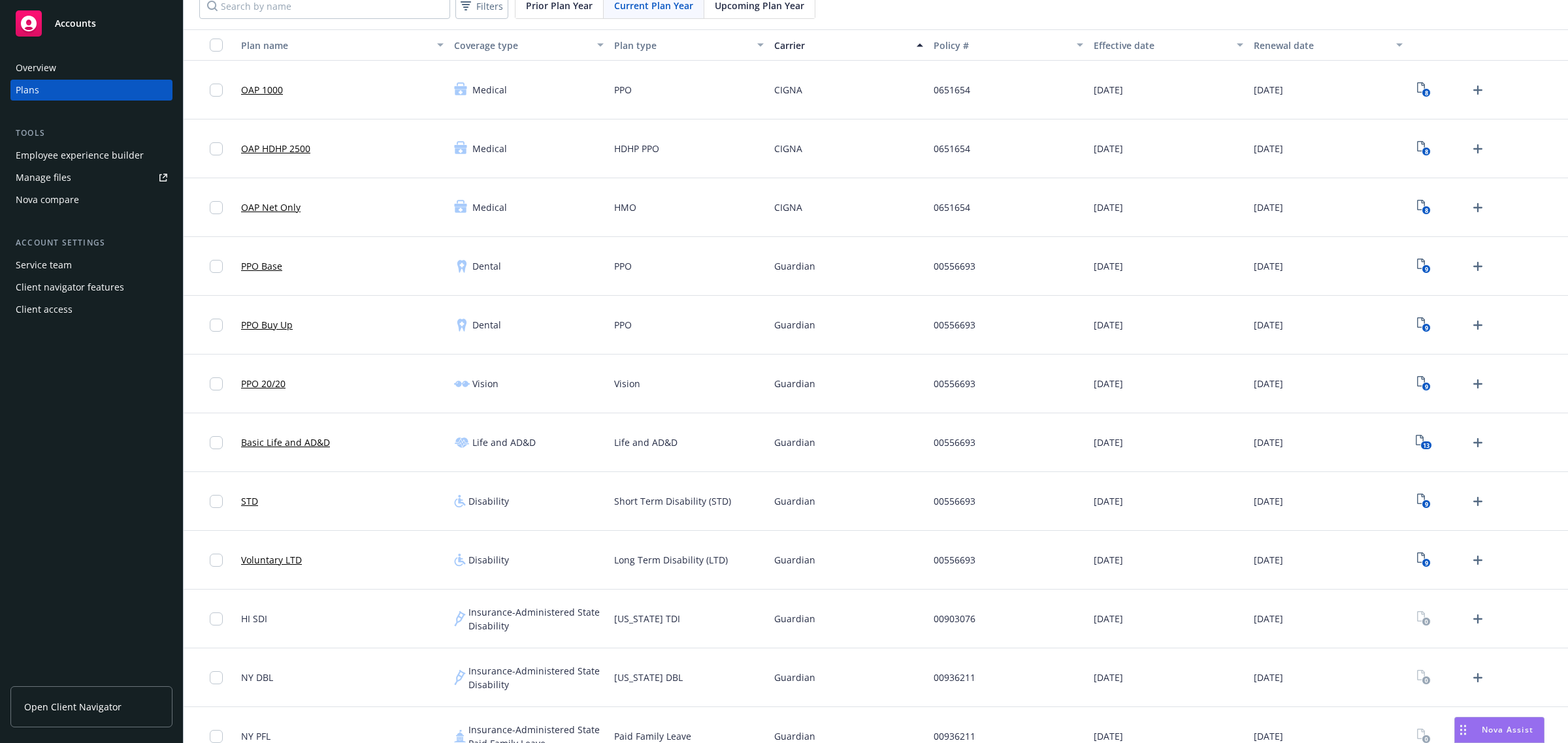
scroll to position [442, 0]
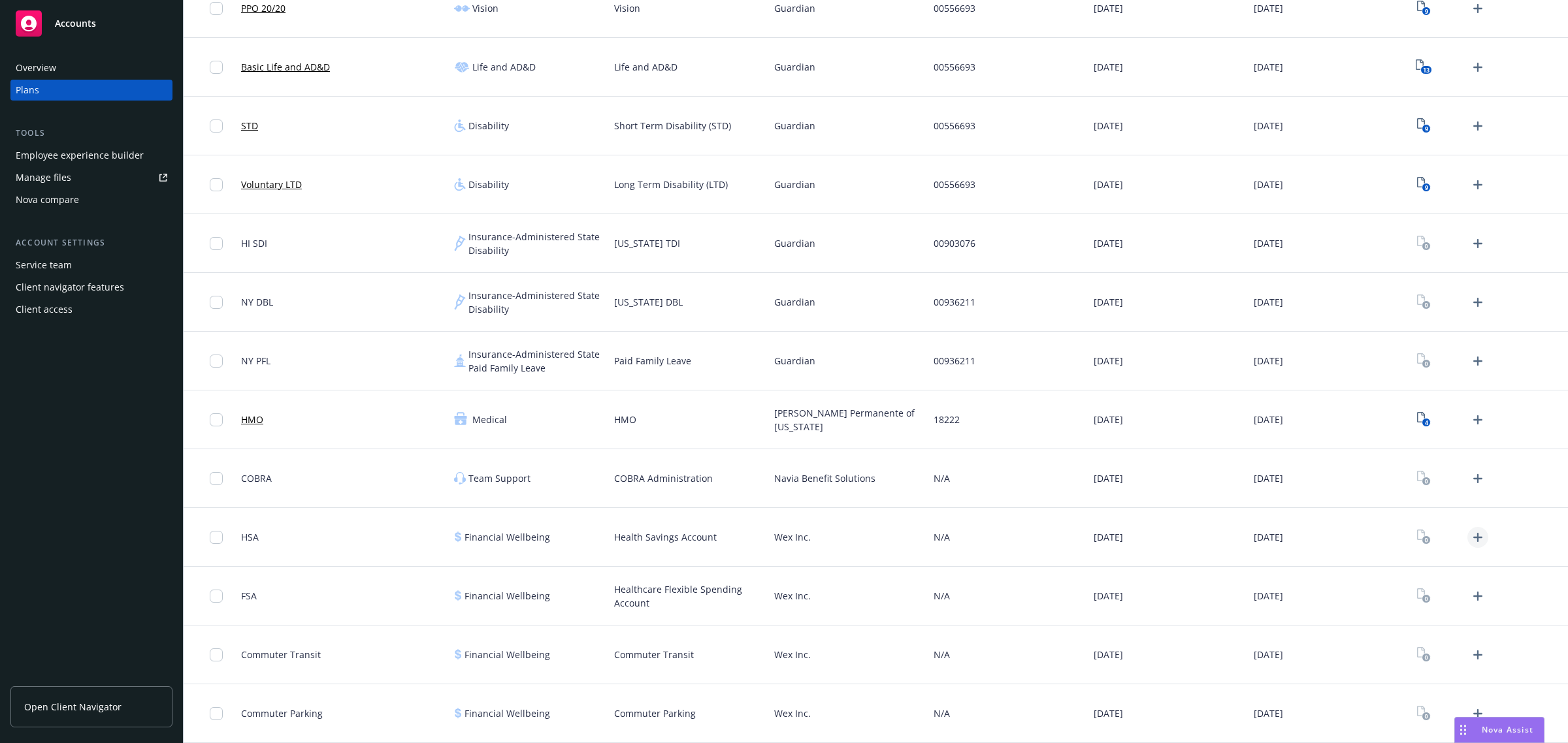
click at [1470, 529] on icon "Upload Plan Documents" at bounding box center [1477, 537] width 16 height 16
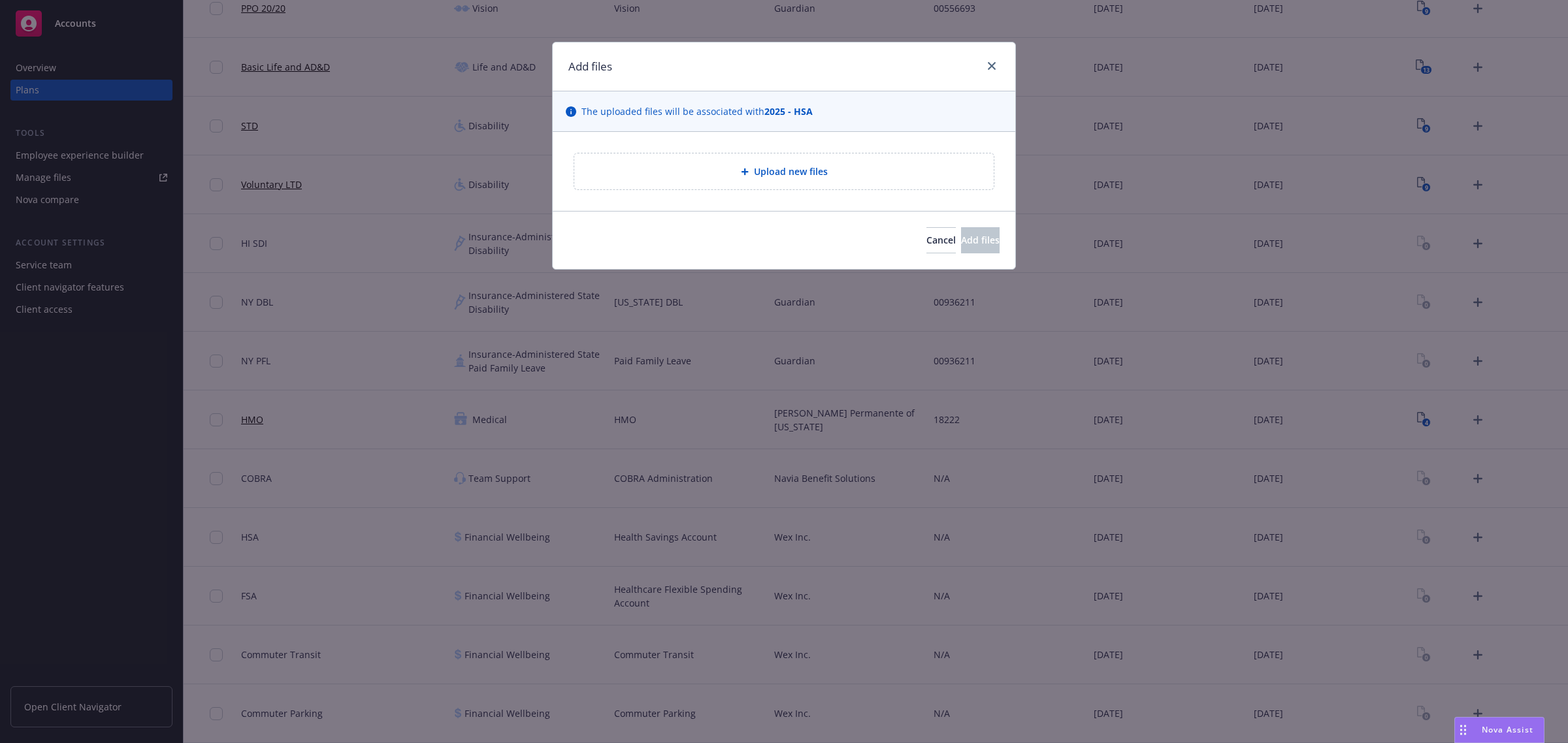
click at [785, 176] on span "Upload new files" at bounding box center [790, 171] width 73 height 14
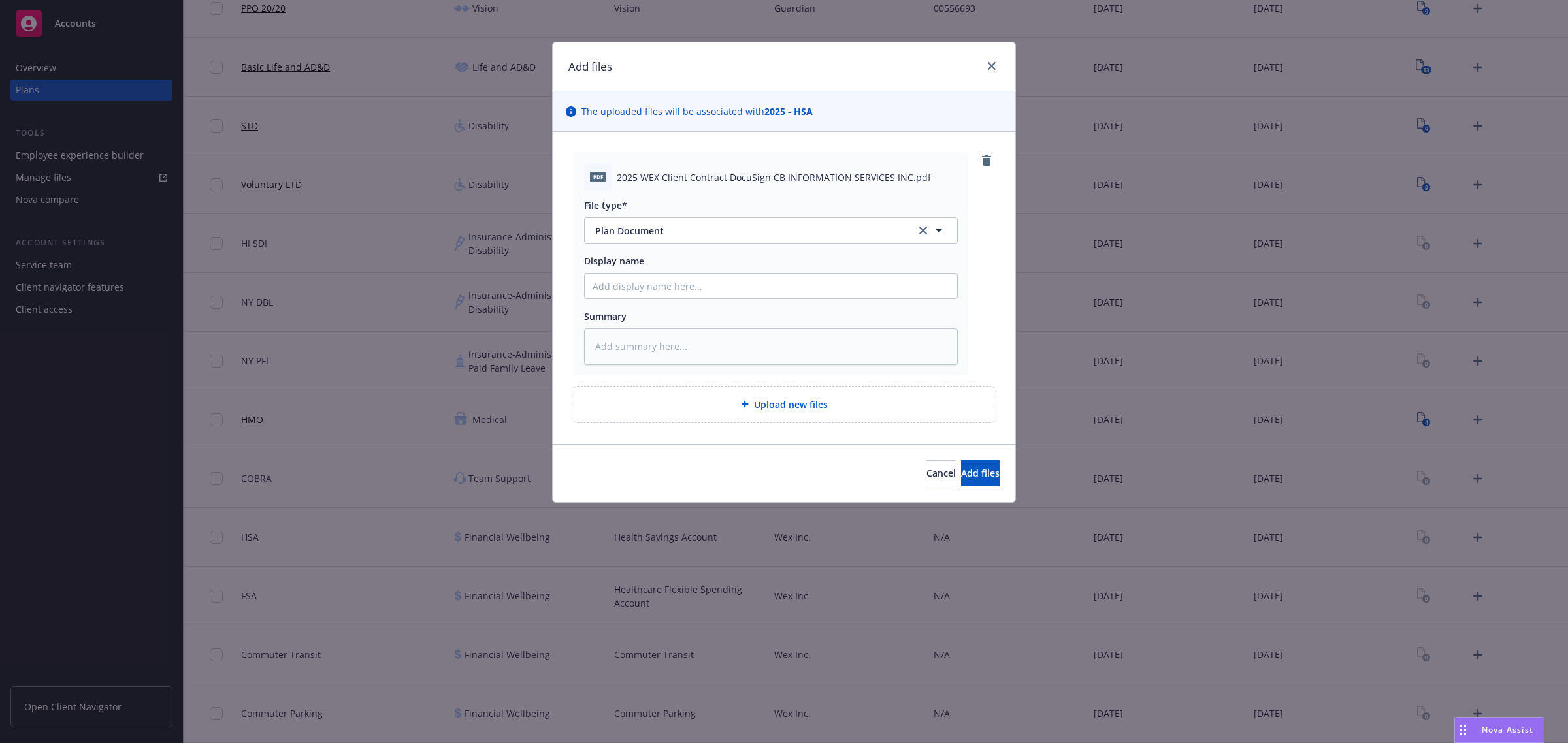
click at [772, 403] on span "Upload new files" at bounding box center [790, 404] width 73 height 14
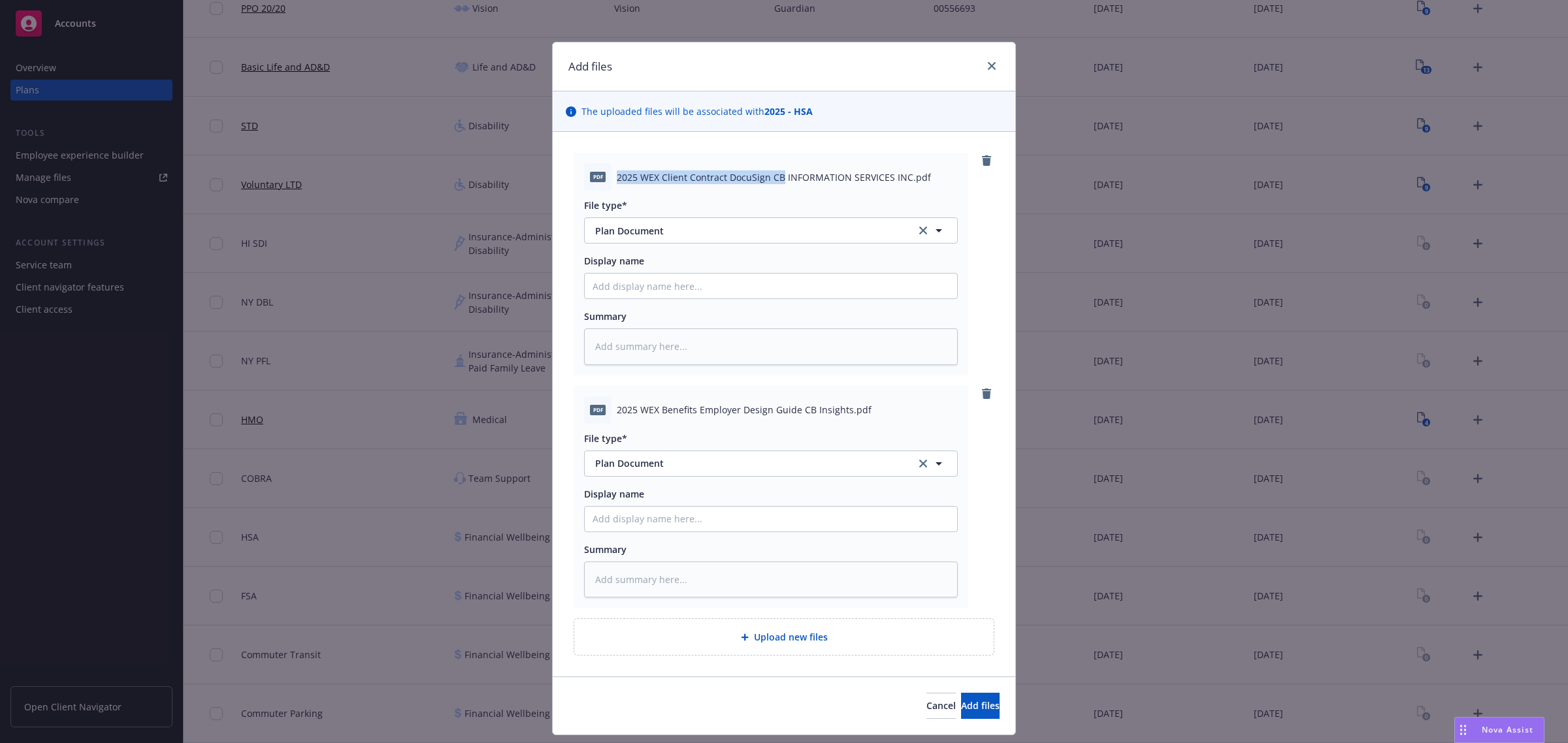
drag, startPoint x: 774, startPoint y: 177, endPoint x: 613, endPoint y: 176, distance: 161.0
click at [617, 176] on span "2025 WEX Client Contract DocuSign CB INFORMATION SERVICES INC.pdf" at bounding box center [774, 177] width 314 height 14
click at [679, 282] on input "Display name" at bounding box center [770, 286] width 372 height 25
paste input "2025 WEX Client Contract DocuSign CB"
click at [739, 281] on input "2025 WEX Client Contract DocuSign CB" at bounding box center [770, 286] width 372 height 25
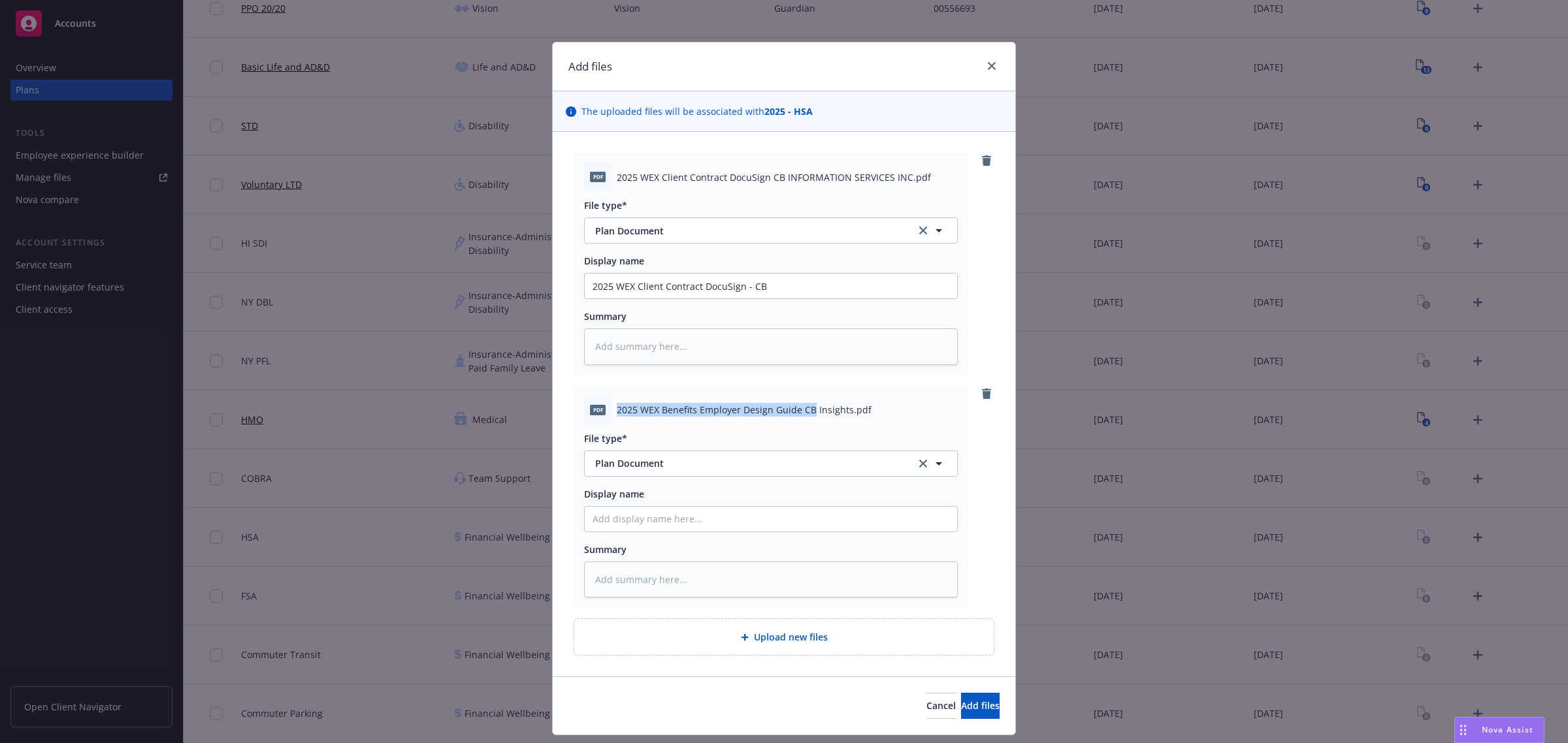
drag, startPoint x: 794, startPoint y: 409, endPoint x: 610, endPoint y: 415, distance: 184.1
click at [617, 415] on span "2025 WEX Benefits Employer Design Guide CB Insights.pdf" at bounding box center [744, 410] width 255 height 14
click at [638, 298] on input "Display name" at bounding box center [770, 286] width 372 height 25
paste input "2025 WEX Benefits Employer Design Guide CB"
click at [772, 298] on input "2025 WEX Benefits Employer Design Guide CB" at bounding box center [770, 286] width 372 height 25
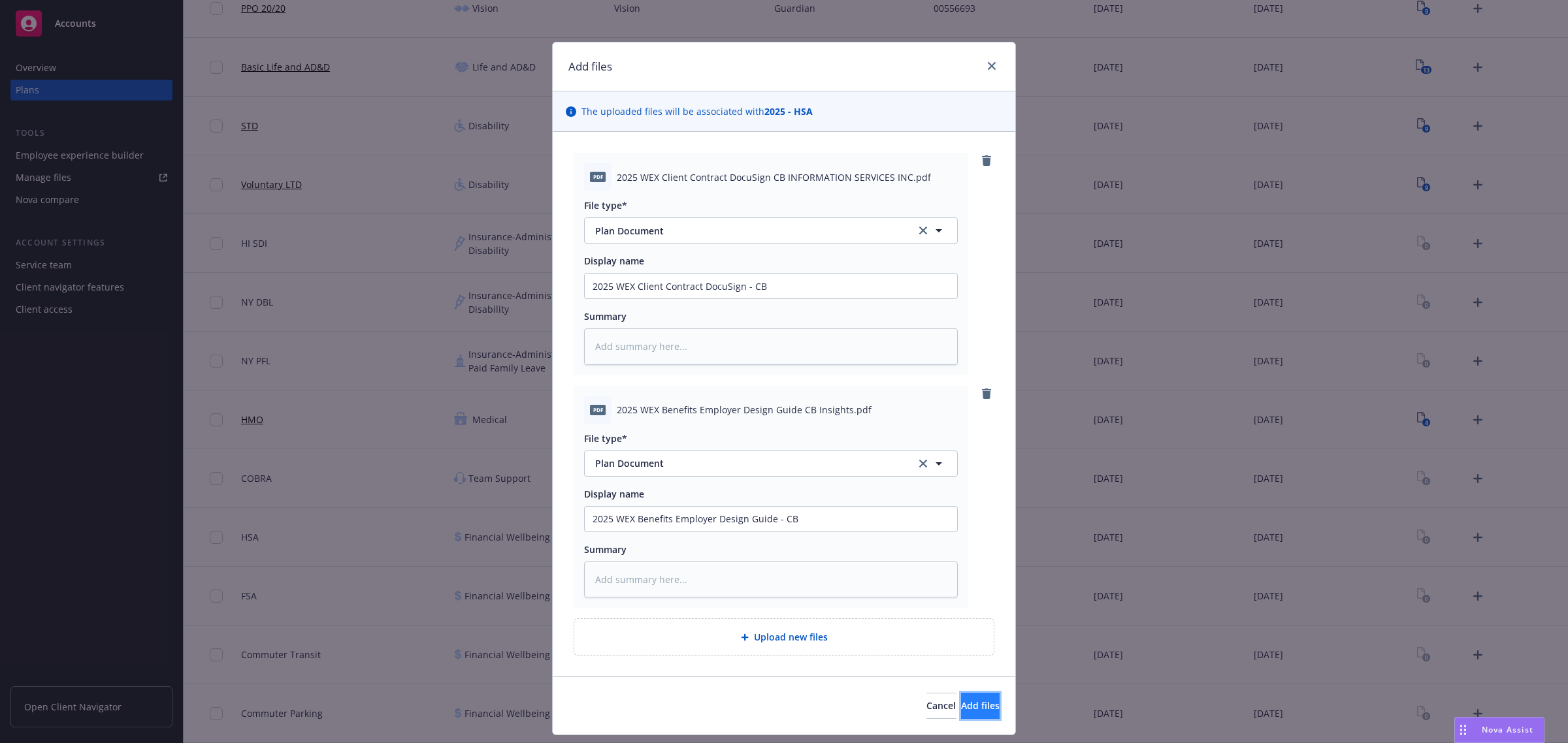
click at [960, 703] on span "Add files" at bounding box center [979, 705] width 38 height 12
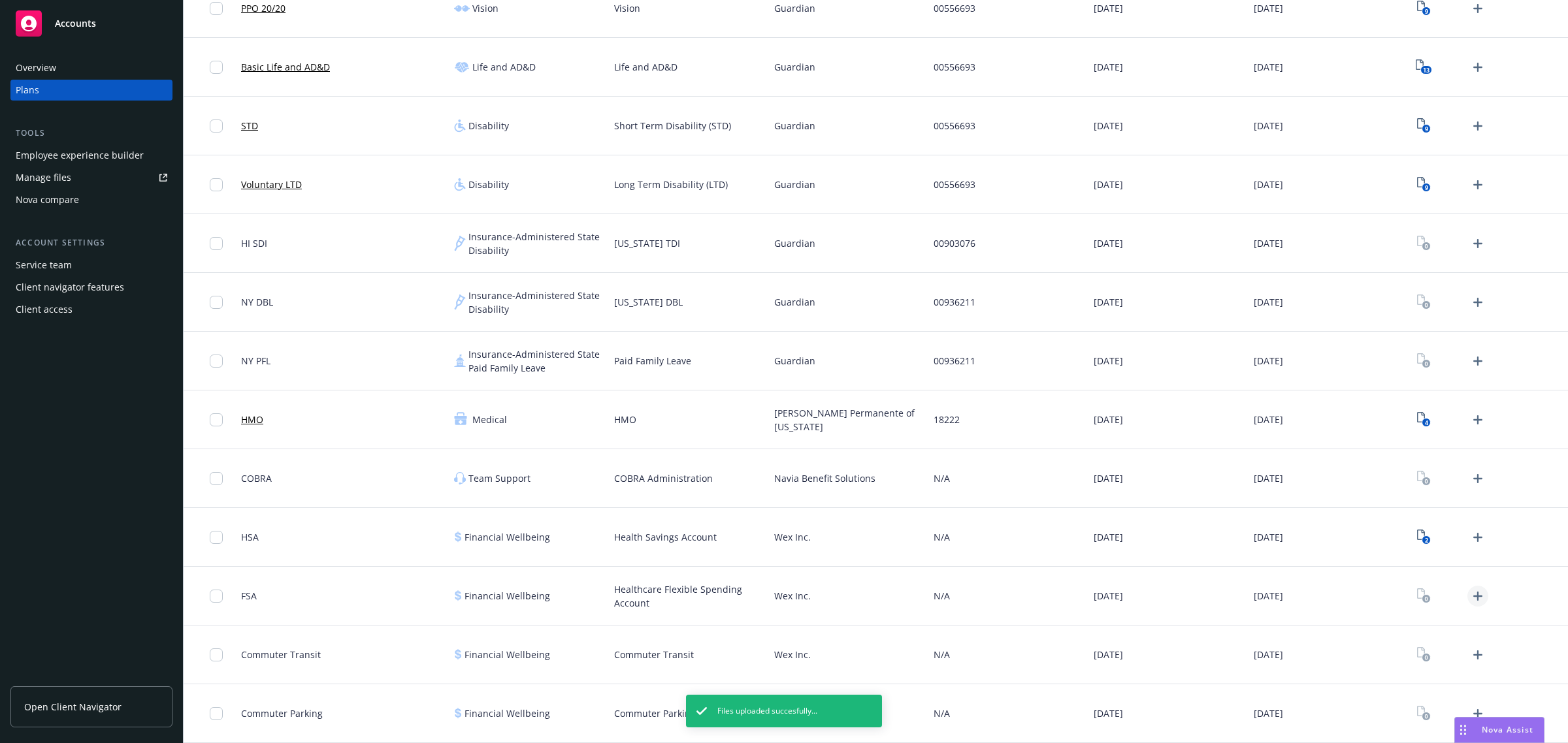
click at [1473, 600] on icon "Upload Plan Documents" at bounding box center [1478, 596] width 9 height 9
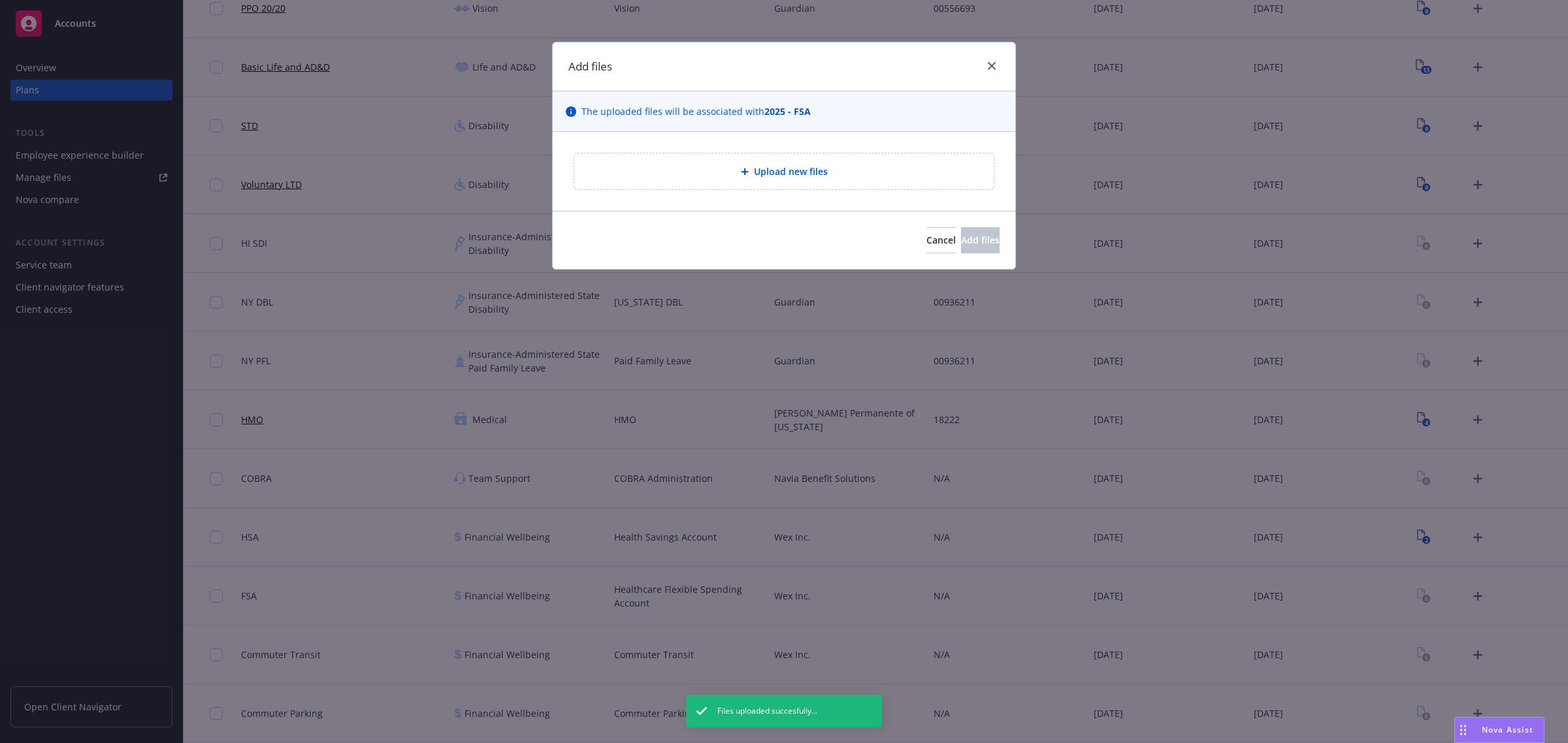
click at [733, 175] on div "Upload new files" at bounding box center [783, 172] width 399 height 15
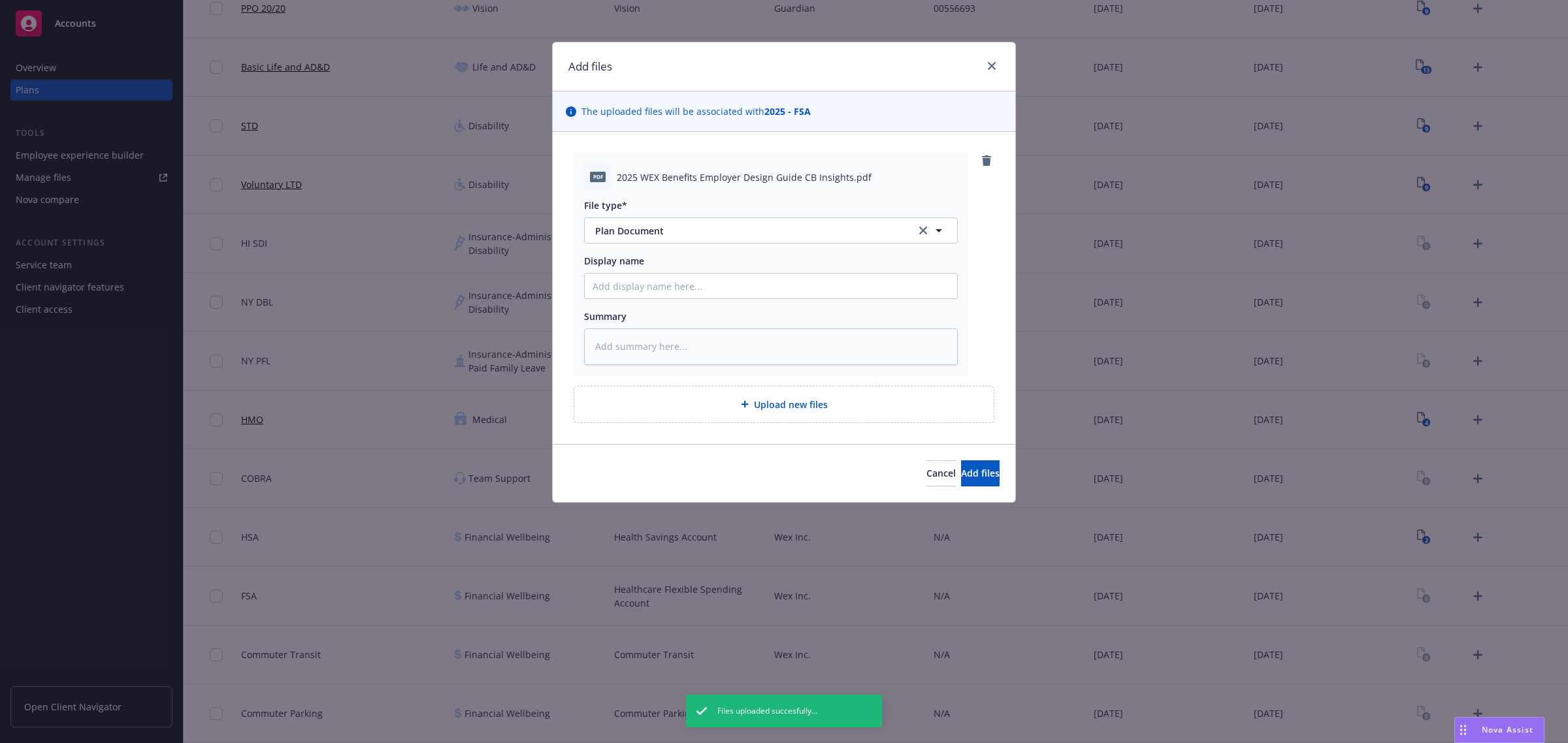
click at [827, 424] on div "Upload new files" at bounding box center [783, 405] width 421 height 37
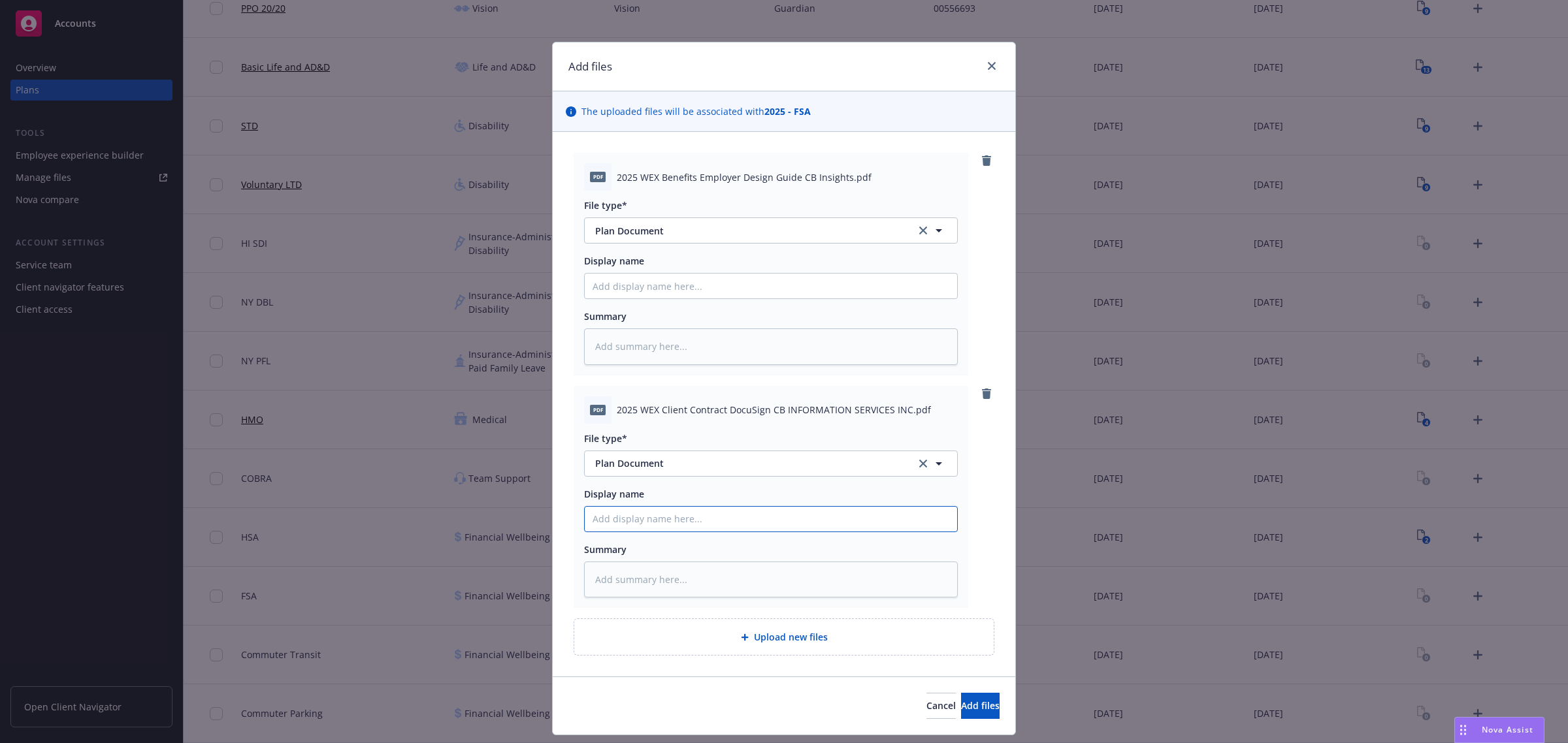
click at [694, 298] on input "Display name" at bounding box center [770, 286] width 372 height 25
paste input "2025 WEX Benefits Employer Design Guide CB"
click at [715, 304] on div "File type* Plan Document Plan Document Display name Summary" at bounding box center [771, 278] width 373 height 175
click at [712, 280] on input "Display name" at bounding box center [770, 286] width 372 height 25
paste input "2025 WEX Benefits Employer Design Guide CB"
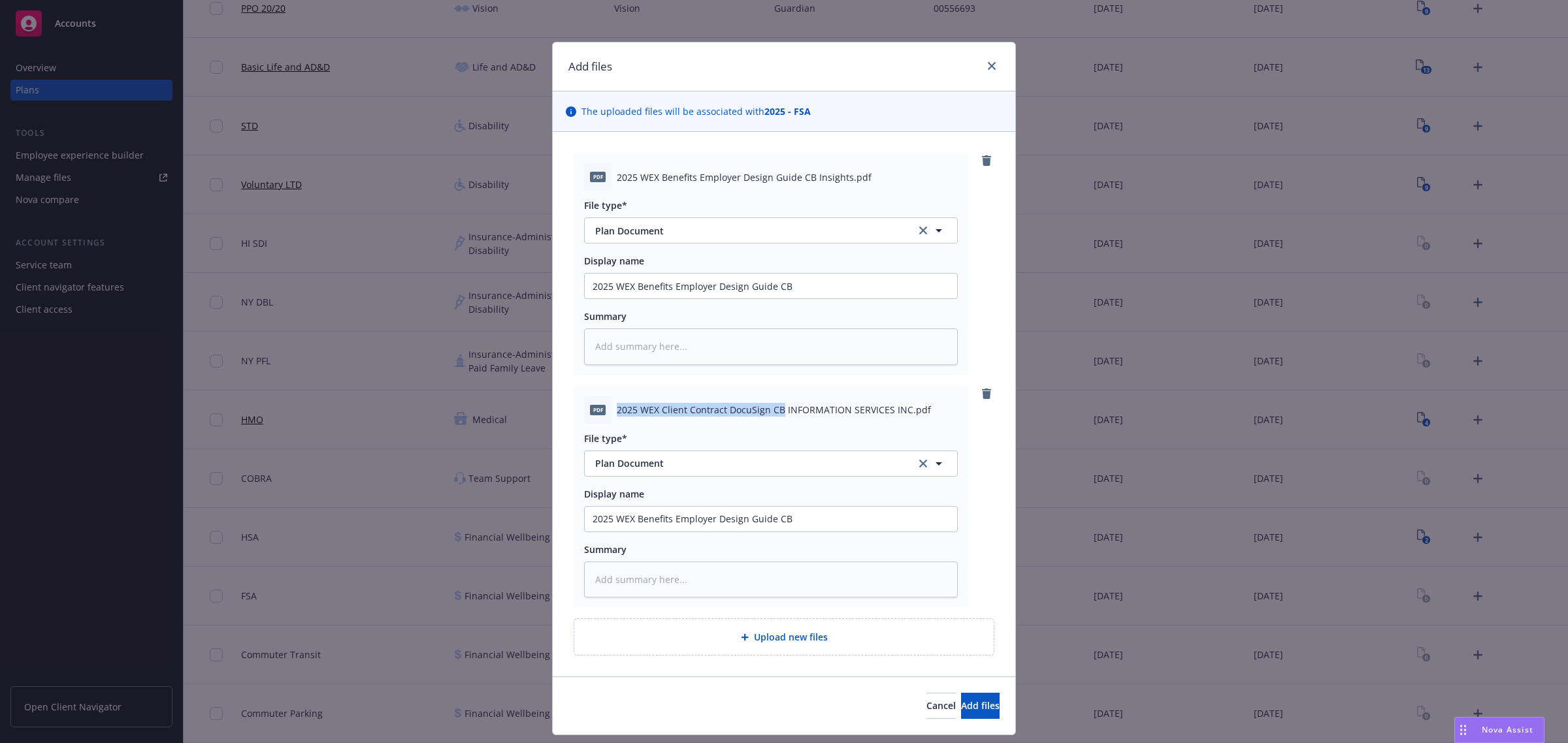
drag, startPoint x: 774, startPoint y: 407, endPoint x: 607, endPoint y: 403, distance: 167.0
click at [607, 403] on div "pdf 2025 WEX Client Contract DocuSign CB INFORMATION SERVICES INC.pdf" at bounding box center [771, 411] width 373 height 28
drag, startPoint x: 789, startPoint y: 517, endPoint x: 506, endPoint y: 520, distance: 283.0
click at [506, 520] on div "Add files The uploaded files will be associated with 2025 - FSA pdf 2025 WEX Be…" at bounding box center [784, 372] width 1568 height 743
paste input "2025 WEX Client Contract DocuSign"
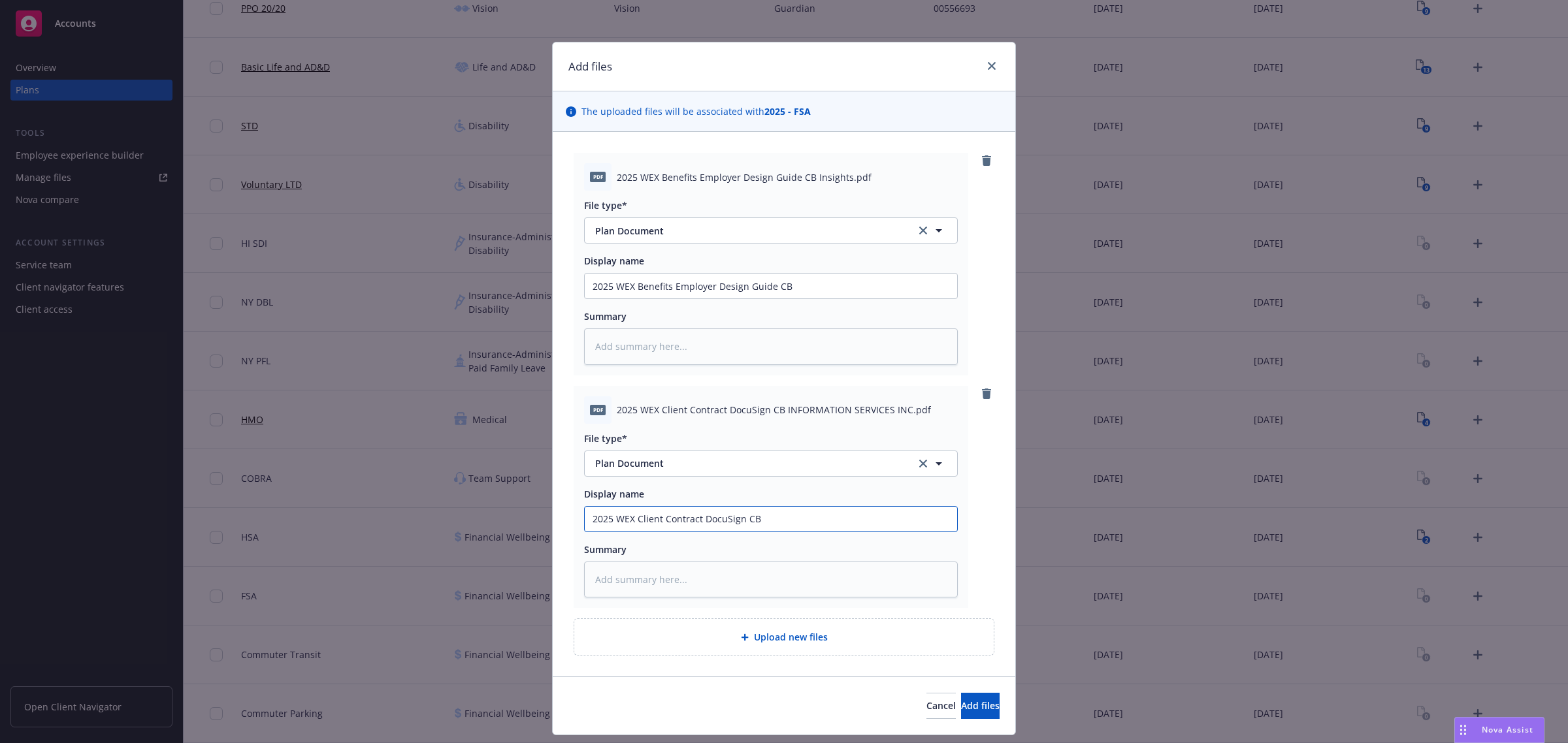
click at [741, 298] on input "2025 WEX Client Contract DocuSign CB" at bounding box center [770, 286] width 372 height 25
click at [767, 293] on input "2025 WEX Benefits Employer Design Guide CB" at bounding box center [770, 286] width 372 height 25
click at [960, 711] on span "Add files" at bounding box center [979, 705] width 38 height 12
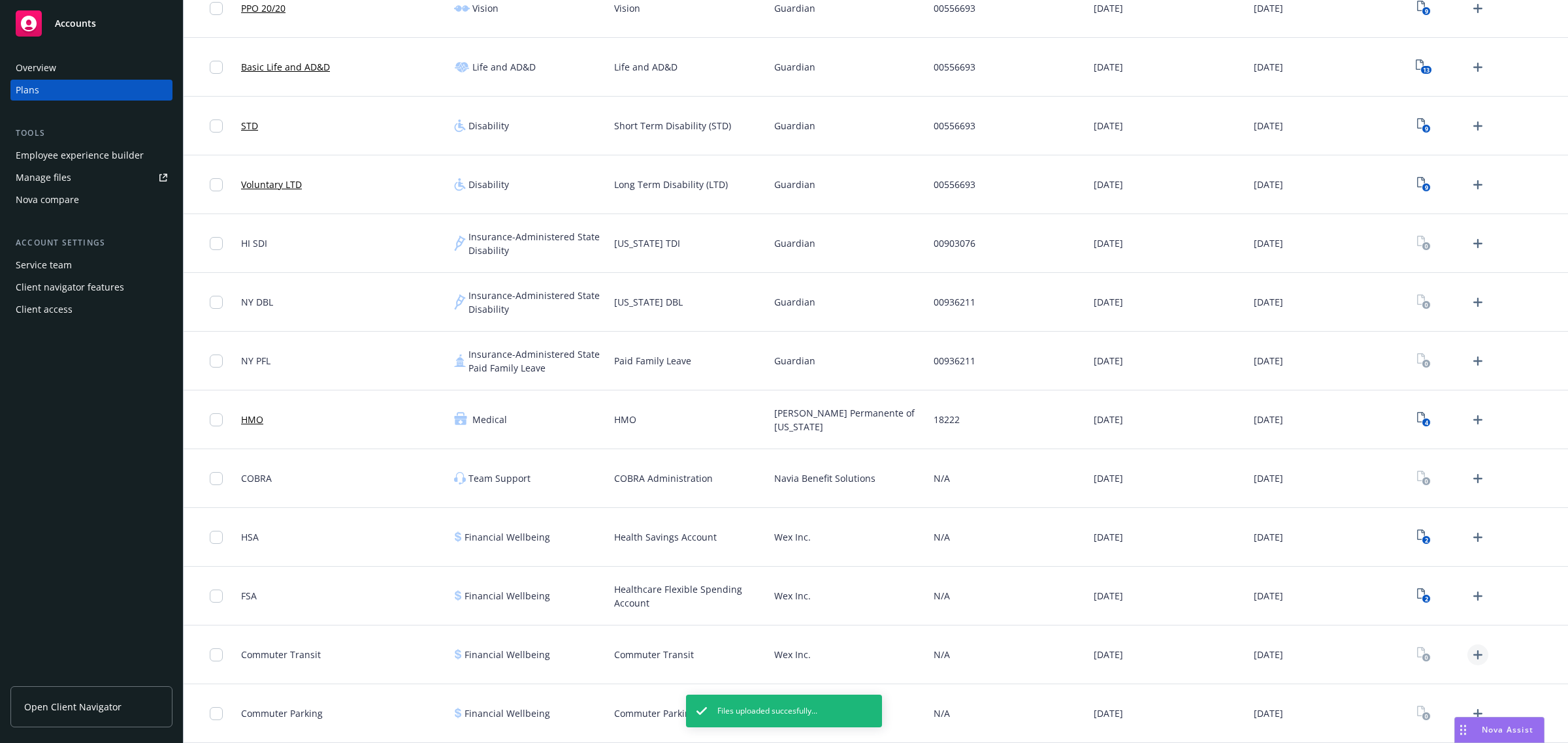
click at [1471, 657] on icon "Upload Plan Documents" at bounding box center [1477, 655] width 16 height 16
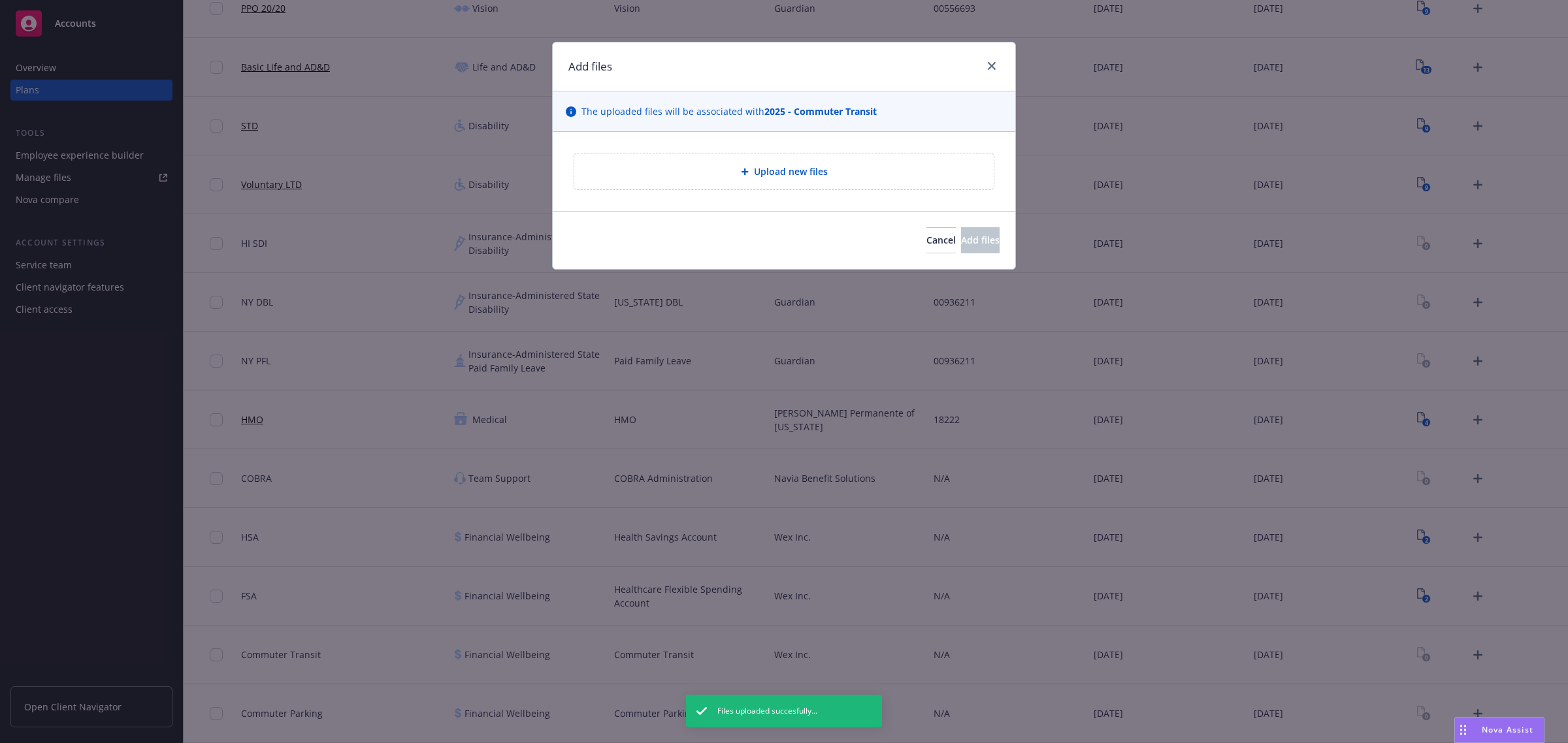
click at [773, 173] on span "Upload new files" at bounding box center [790, 171] width 73 height 14
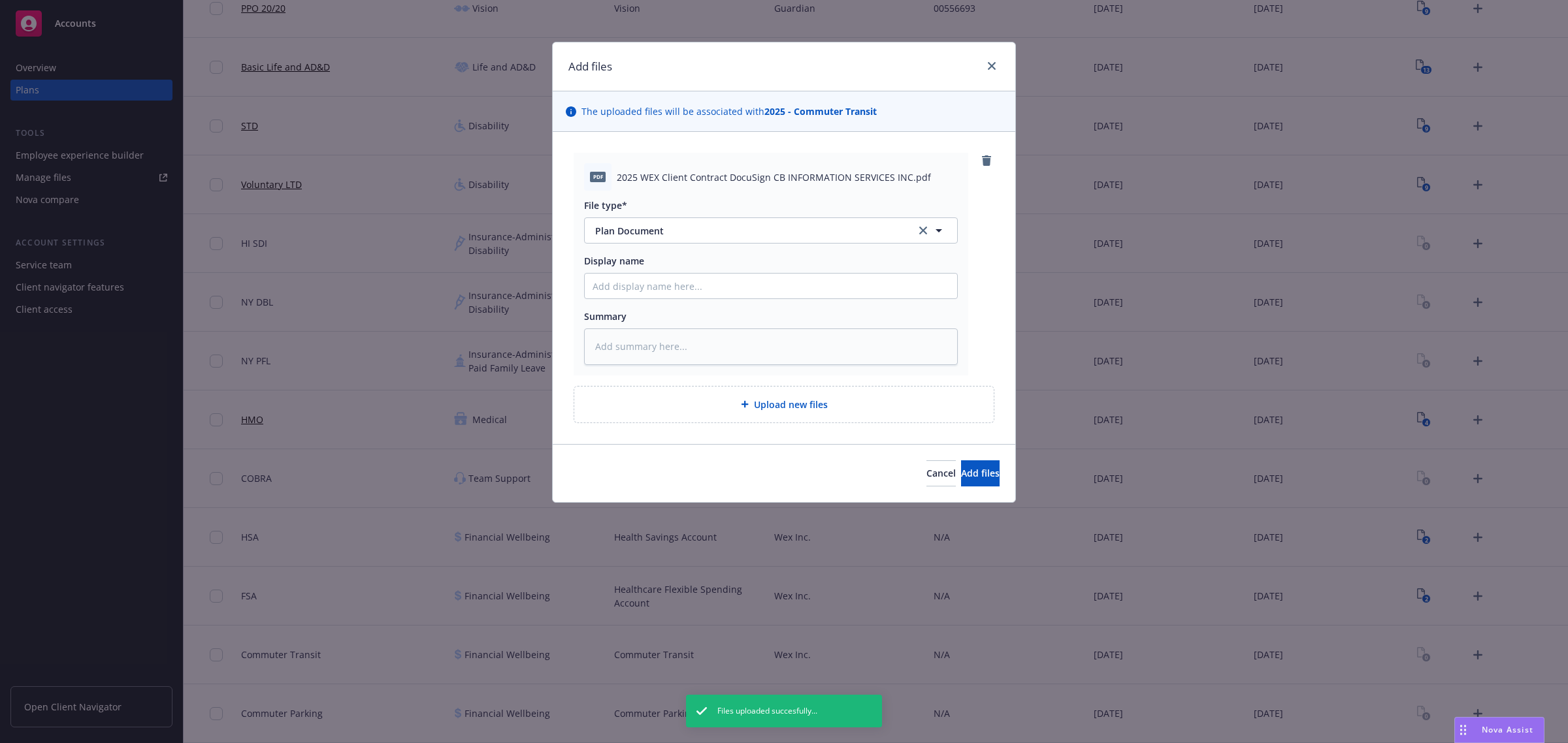
click at [833, 411] on div "Upload new files" at bounding box center [783, 405] width 399 height 15
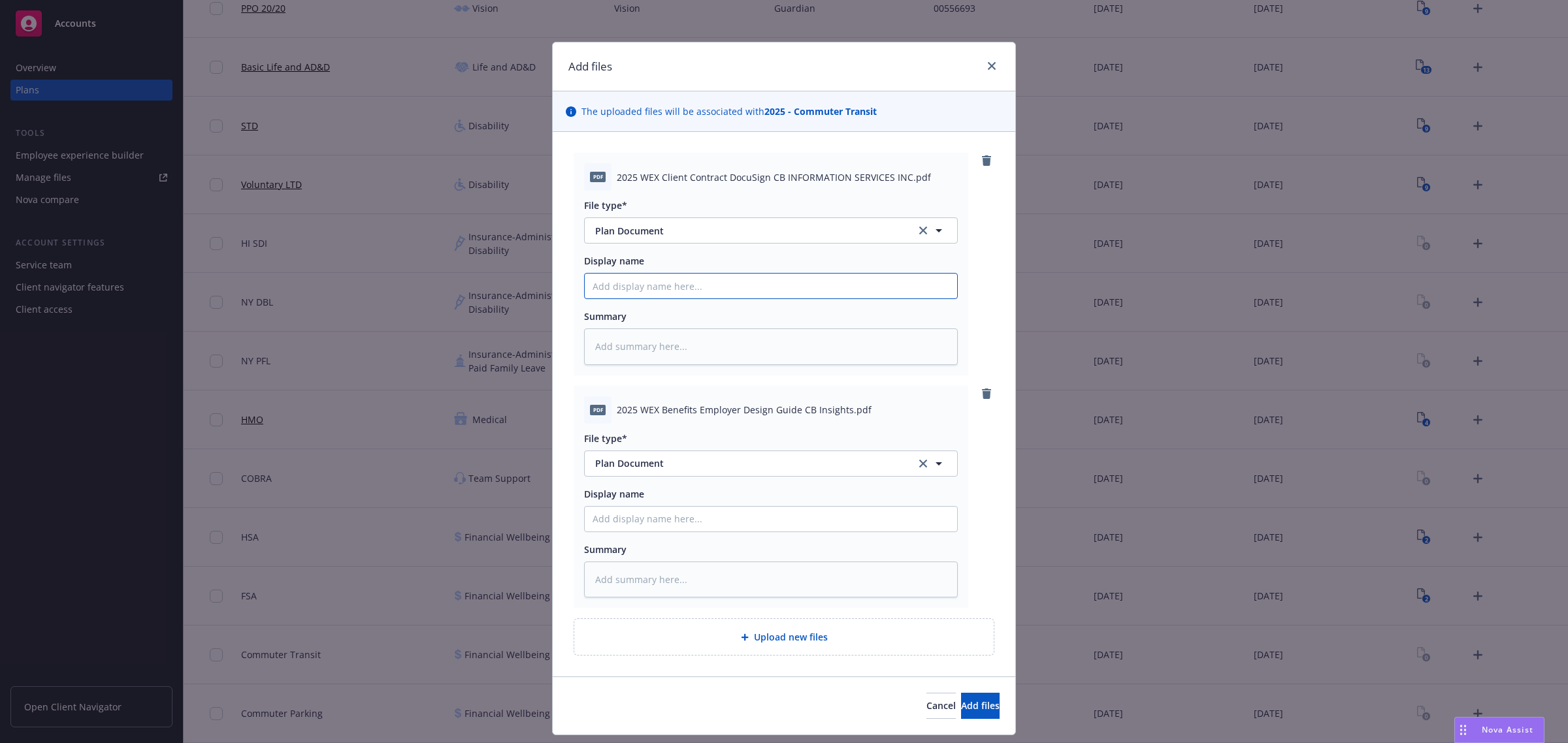
click at [693, 281] on input "Display name" at bounding box center [770, 286] width 372 height 25
paste input "2025 WEX Client Contract DocuSign CB"
click at [741, 287] on input "2025 WEX Client Contract DocuSign CB" at bounding box center [770, 286] width 372 height 25
drag, startPoint x: 782, startPoint y: 410, endPoint x: 609, endPoint y: 400, distance: 173.3
click at [609, 400] on div "pdf 2025 WEX Benefits Employer Design Guide CB Insights.pdf" at bounding box center [771, 411] width 373 height 28
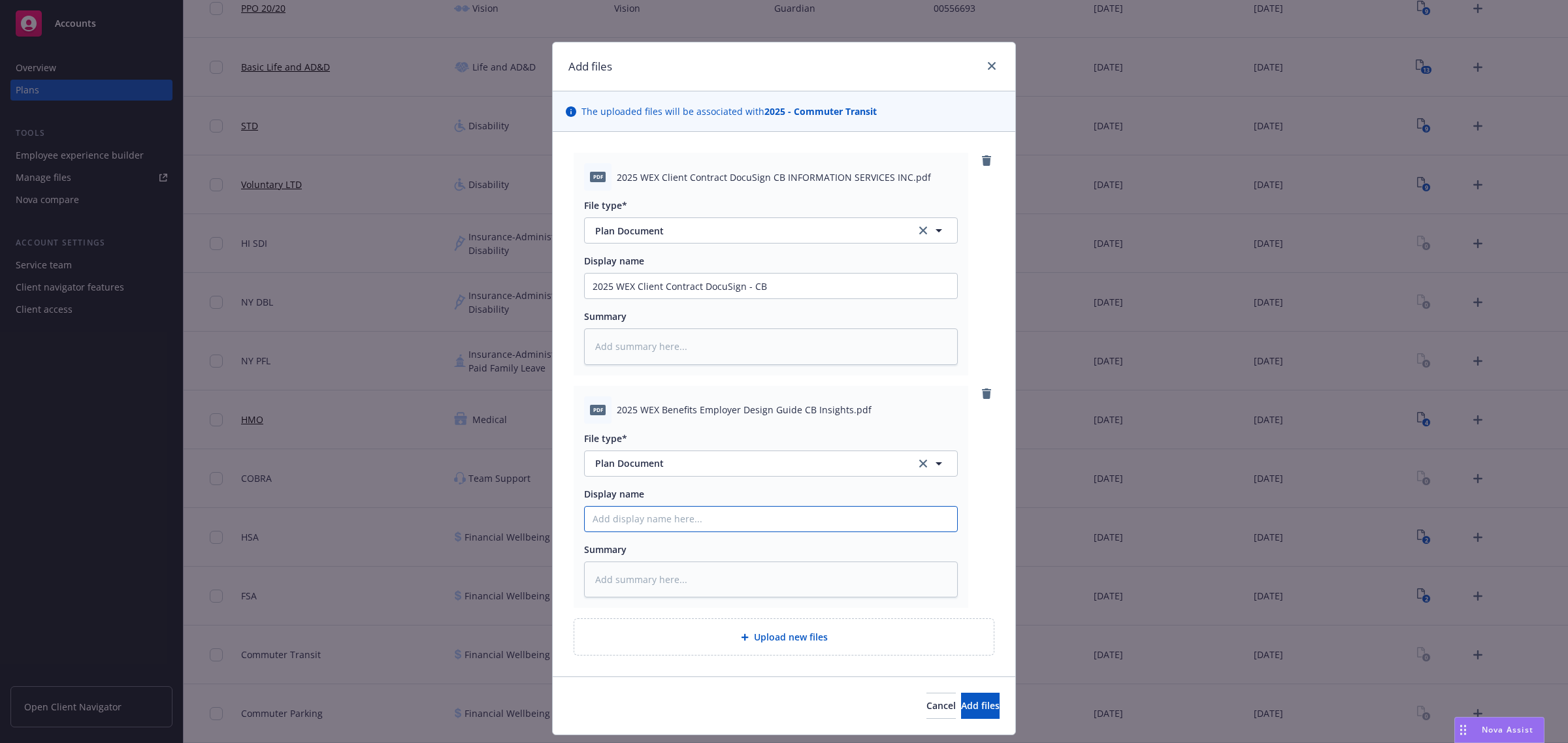
click at [701, 298] on input "Display name" at bounding box center [770, 286] width 372 height 25
paste input "2025 WEX Benefits Employer Design Guide CB"
click at [769, 298] on input "2025 WEX Benefits Employer Design Guide CB" at bounding box center [770, 286] width 372 height 25
click at [960, 697] on button "Add files" at bounding box center [979, 706] width 38 height 26
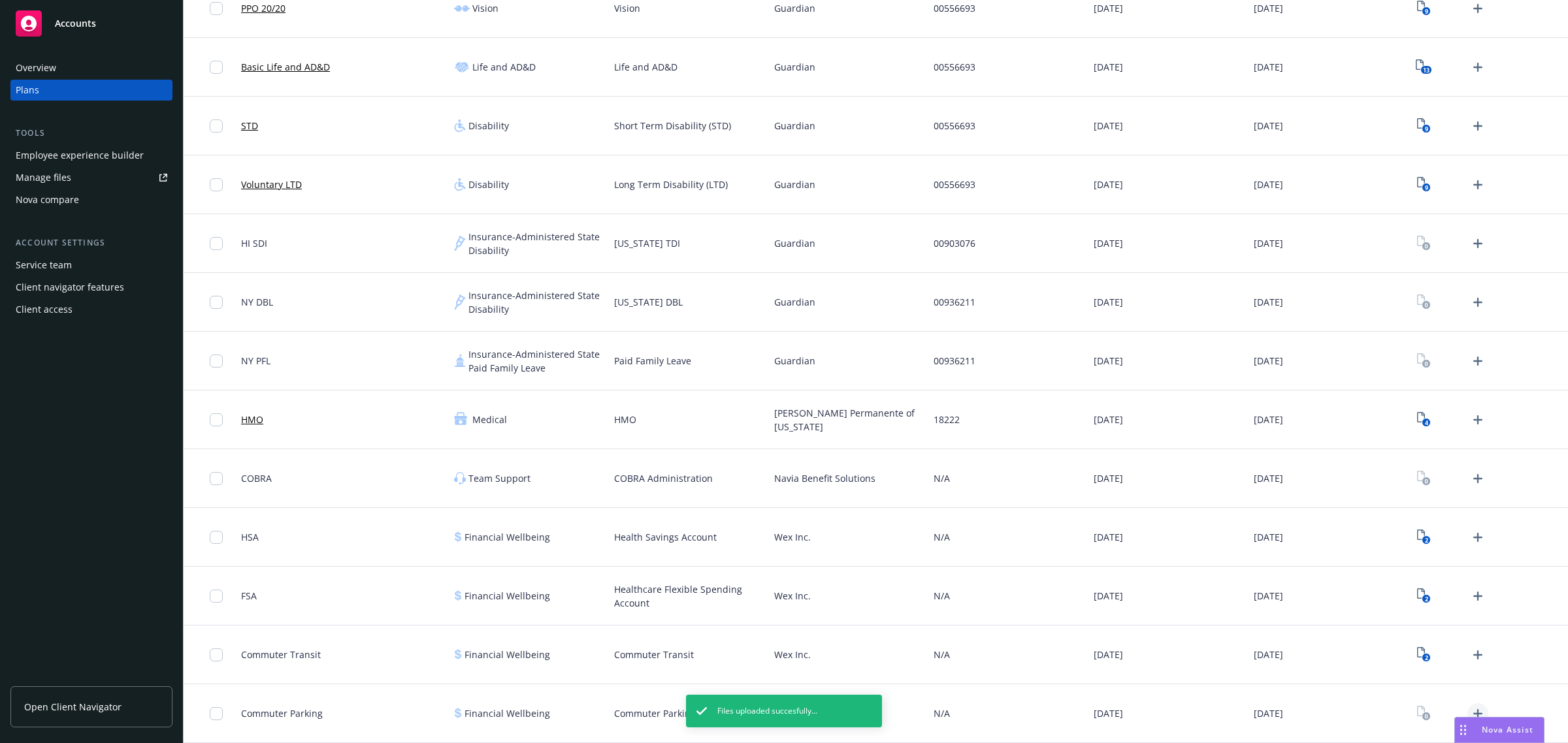
click at [1470, 710] on icon "Upload Plan Documents" at bounding box center [1477, 713] width 16 height 16
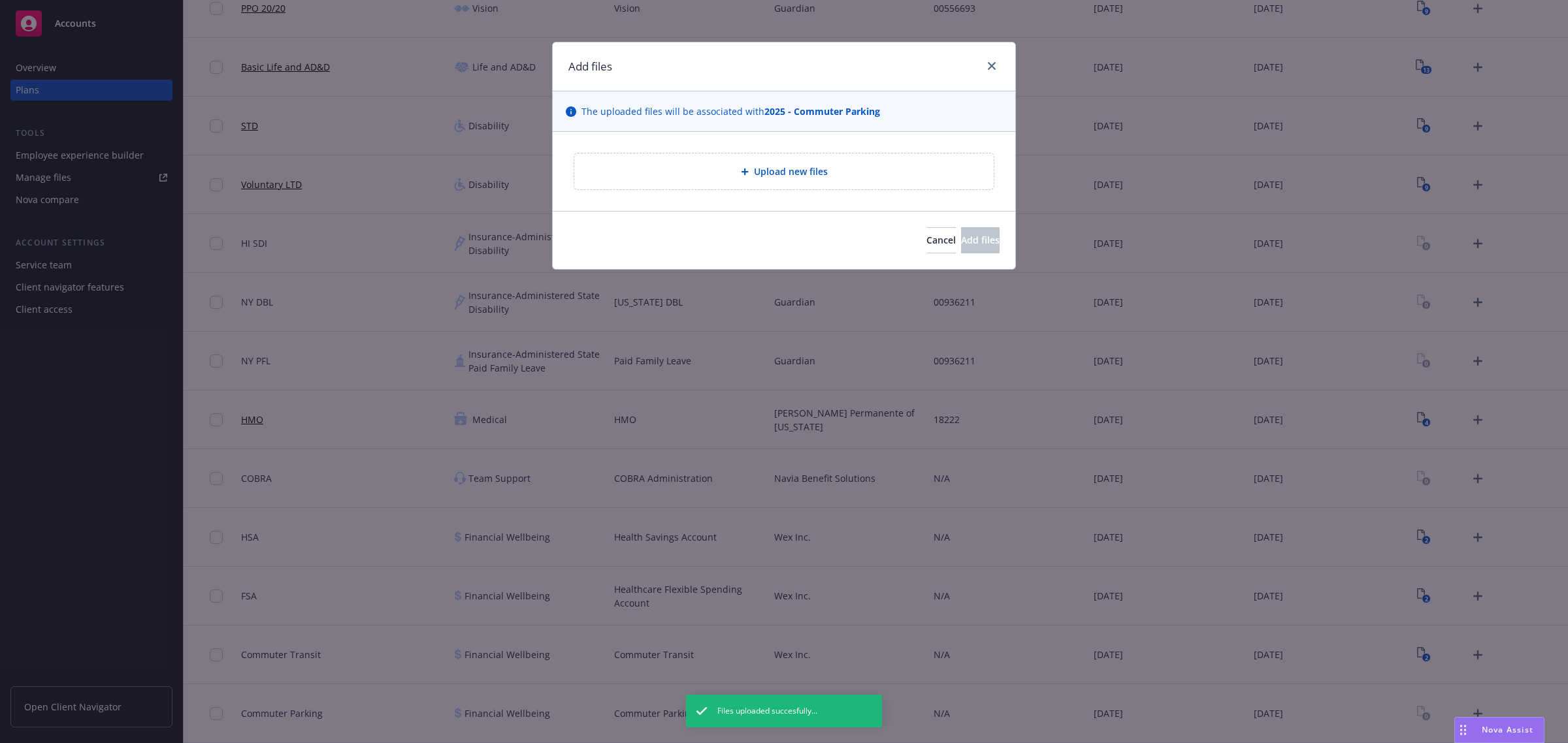
click at [780, 166] on span "Upload new files" at bounding box center [790, 171] width 73 height 14
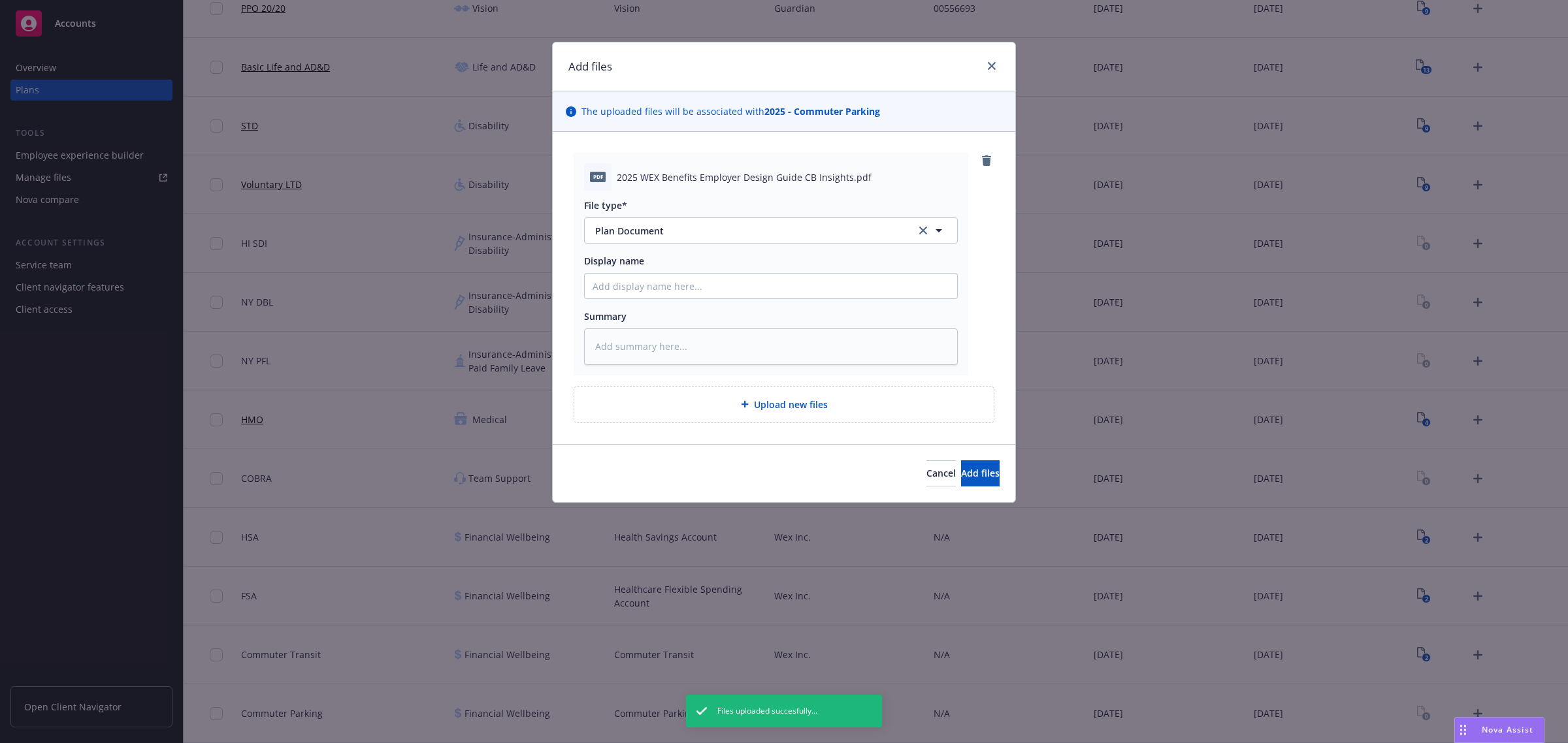
click at [764, 405] on span "Upload new files" at bounding box center [790, 404] width 73 height 14
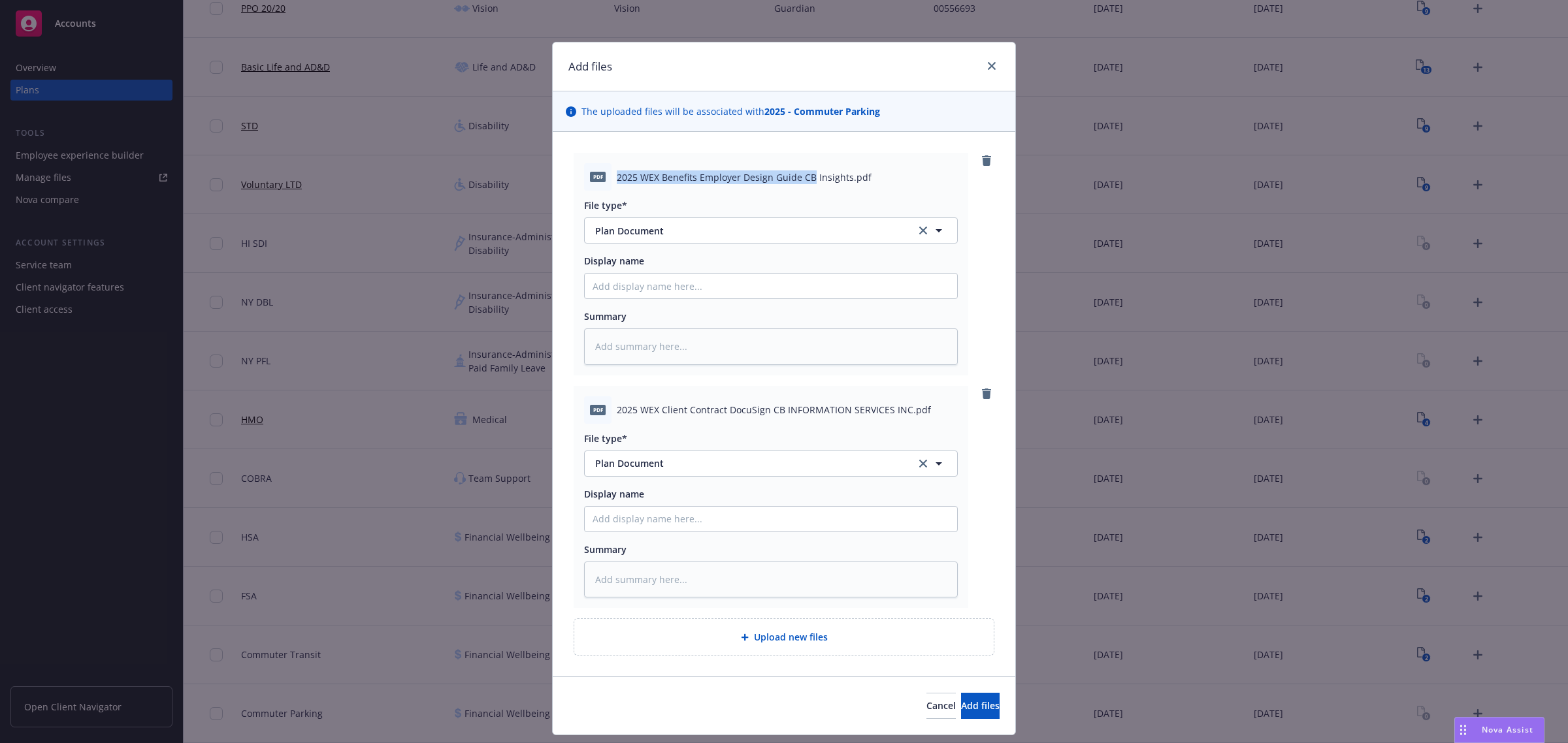
drag, startPoint x: 610, startPoint y: 175, endPoint x: 804, endPoint y: 170, distance: 194.1
click at [804, 170] on div "pdf 2025 WEX Benefits Employer Design Guide CB Insights.pdf" at bounding box center [771, 177] width 373 height 28
click at [759, 282] on input "Display name" at bounding box center [770, 286] width 372 height 25
paste input "2025 WEX Benefits Employer Design Guide CB"
click at [772, 289] on input "2025 WEX Benefits Employer Design Guide CB" at bounding box center [770, 286] width 372 height 25
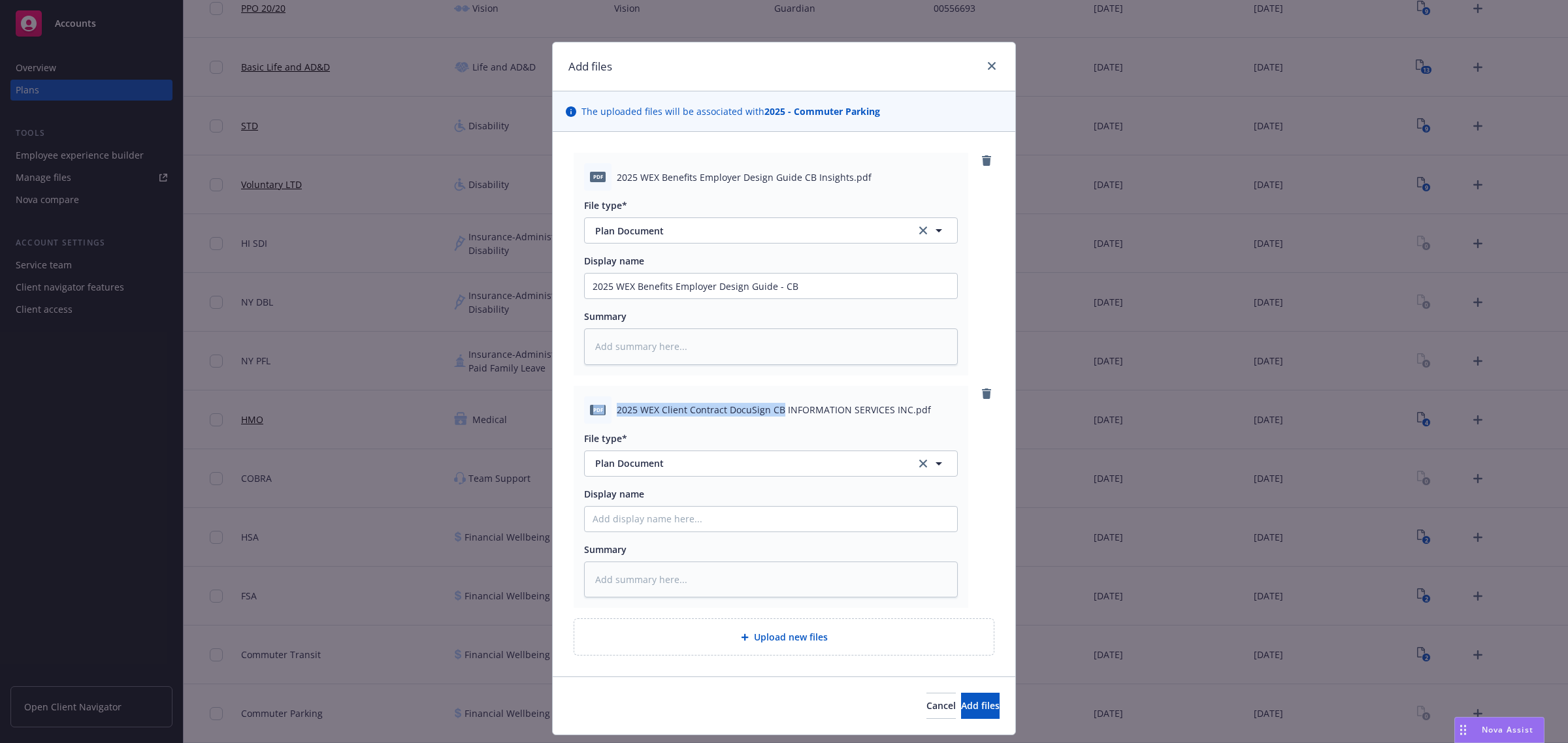
drag, startPoint x: 776, startPoint y: 412, endPoint x: 559, endPoint y: 412, distance: 217.0
click at [559, 412] on div "pdf 2025 WEX Benefits Employer Design Guide CB Insights.pdf File type* Plan Doc…" at bounding box center [784, 404] width 463 height 544
click at [712, 298] on input "Display name" at bounding box center [770, 286] width 372 height 25
paste input "pdf 2025 WEX Client Contract DocuSign CB"
click at [759, 298] on input "pdf 2025 WEX Client Contract DocuSign CB" at bounding box center [770, 286] width 372 height 25
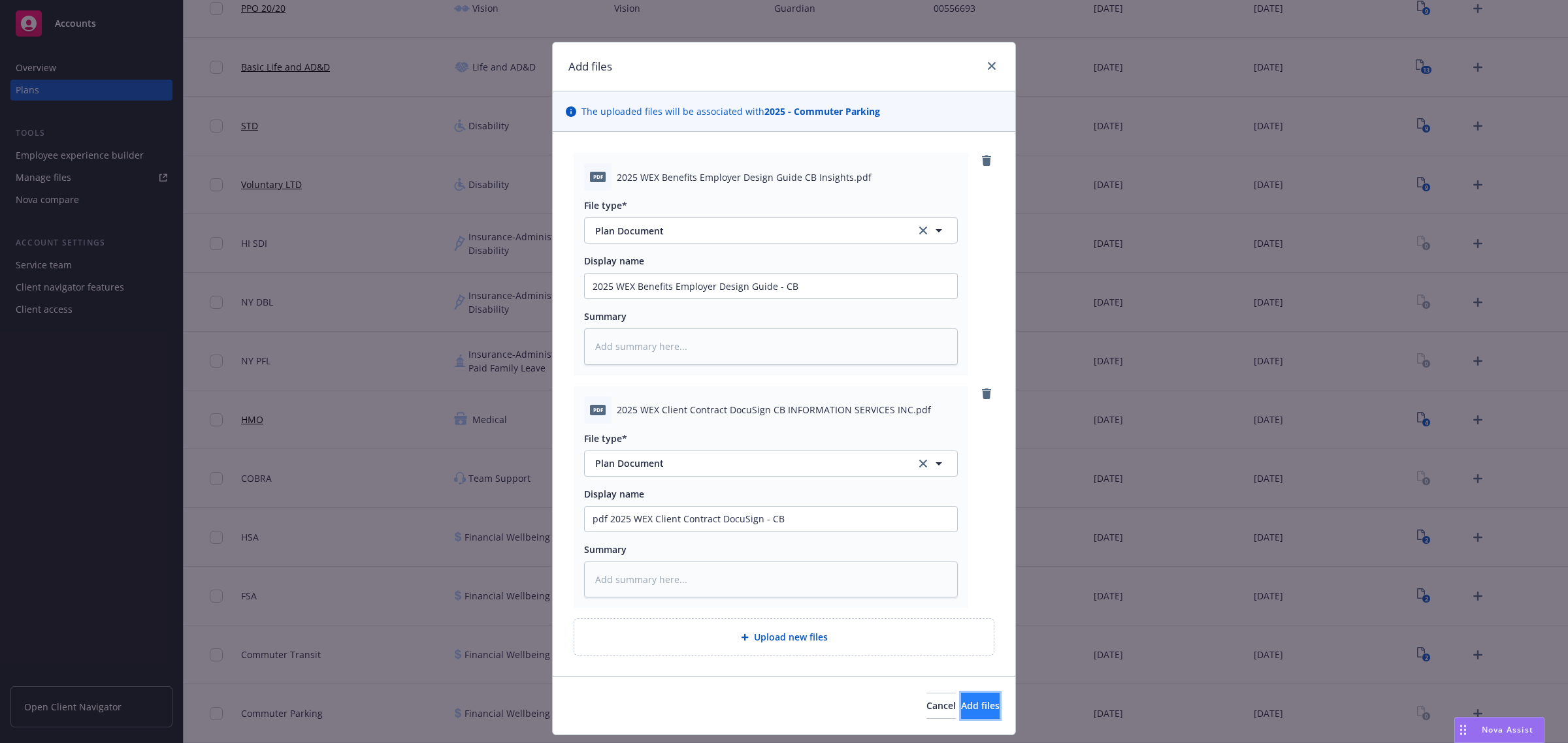
click at [960, 706] on span "Add files" at bounding box center [979, 705] width 38 height 12
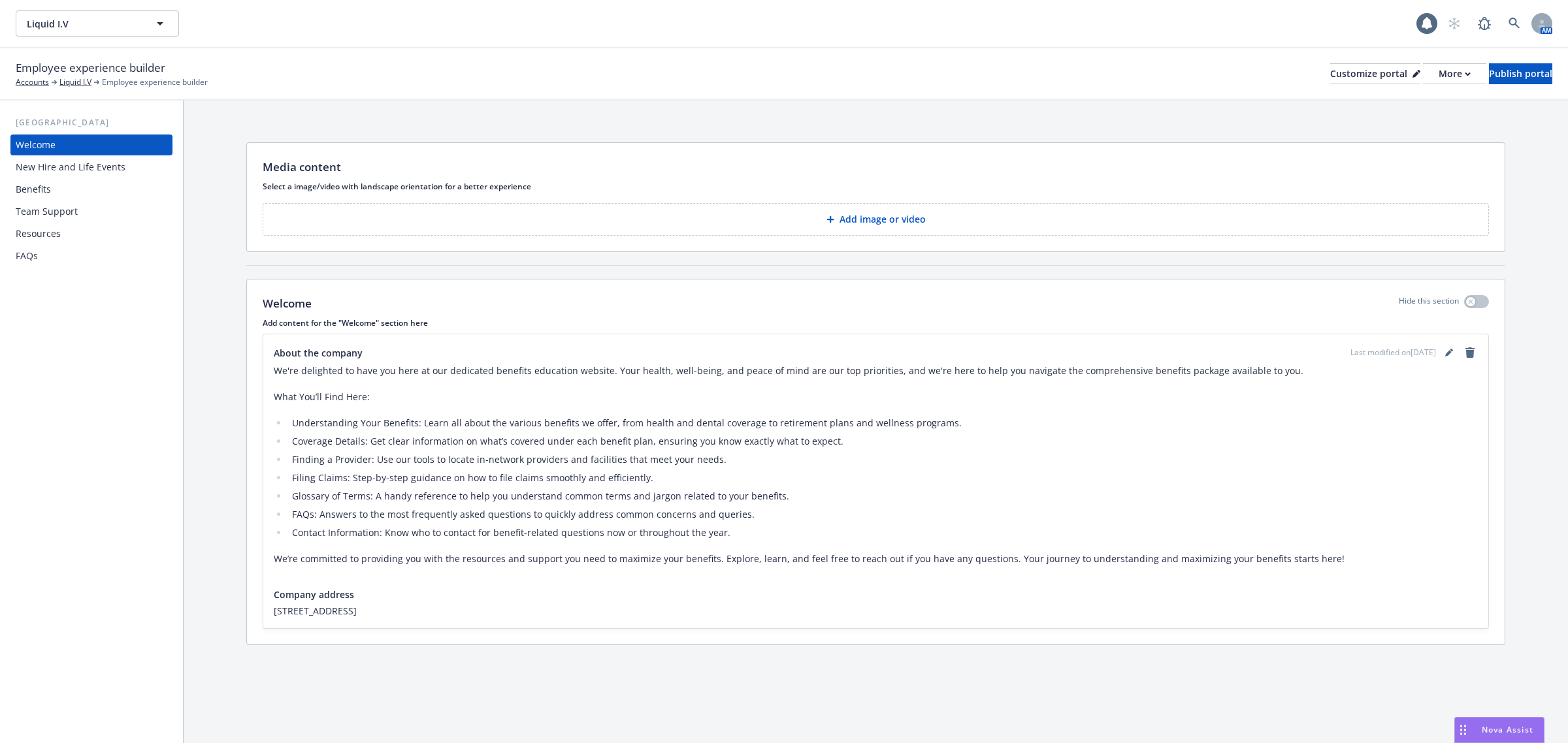
click at [60, 189] on div "Benefits" at bounding box center [91, 189] width 151 height 21
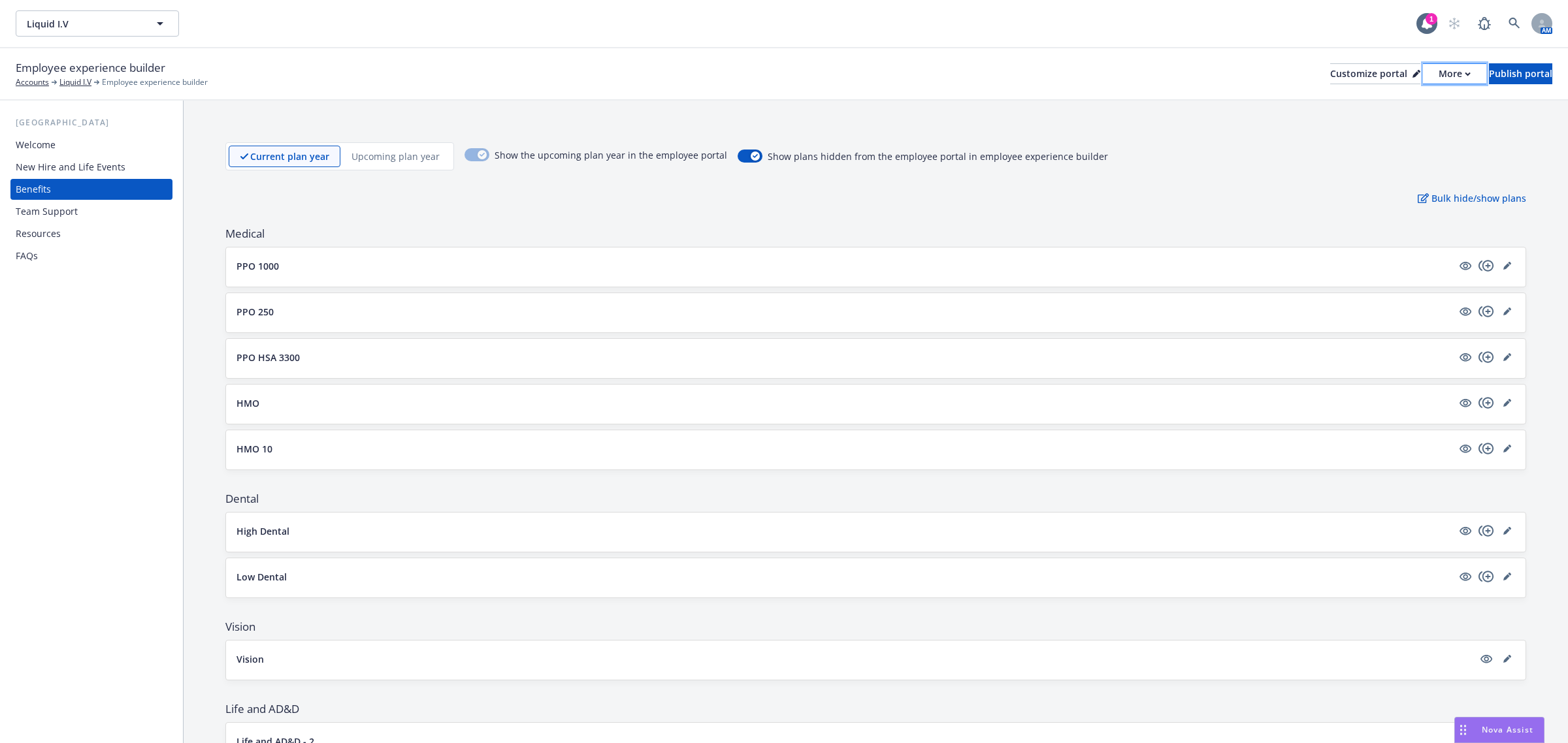
click at [1438, 73] on div "More" at bounding box center [1454, 73] width 32 height 20
click at [1365, 103] on link "Copy preview link" at bounding box center [1384, 102] width 119 height 26
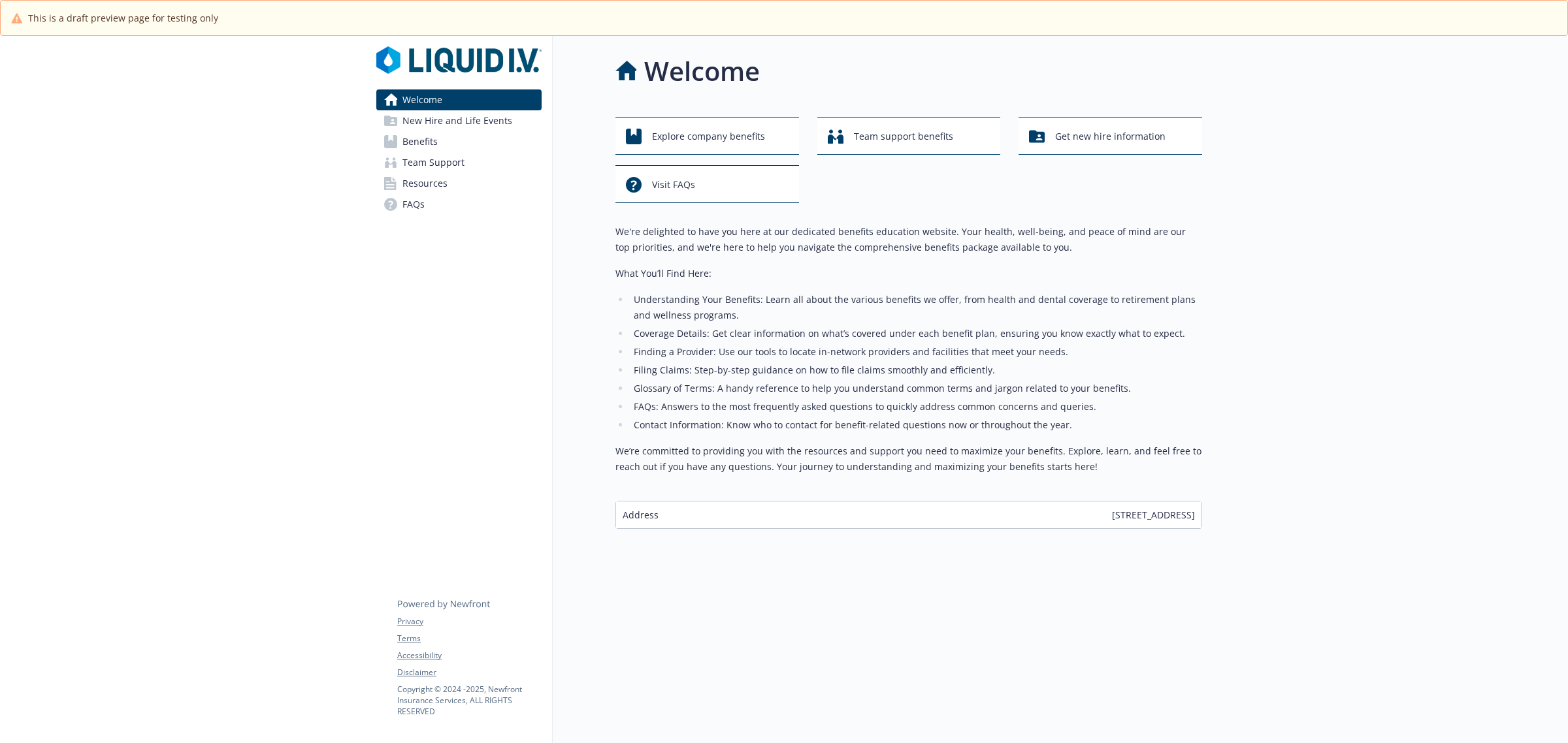
click at [422, 134] on span "Benefits" at bounding box center [420, 141] width 35 height 21
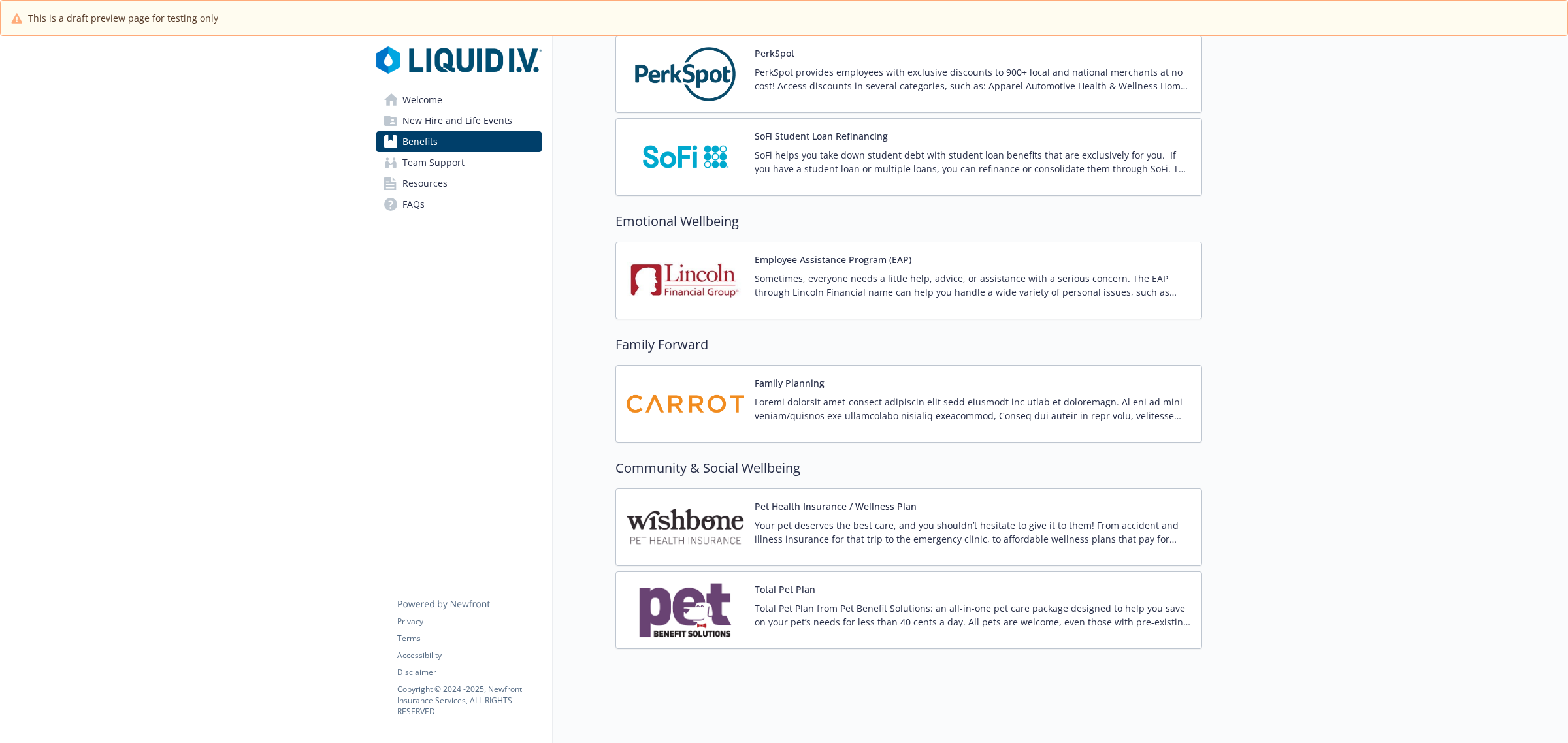
click at [695, 516] on img at bounding box center [685, 528] width 118 height 56
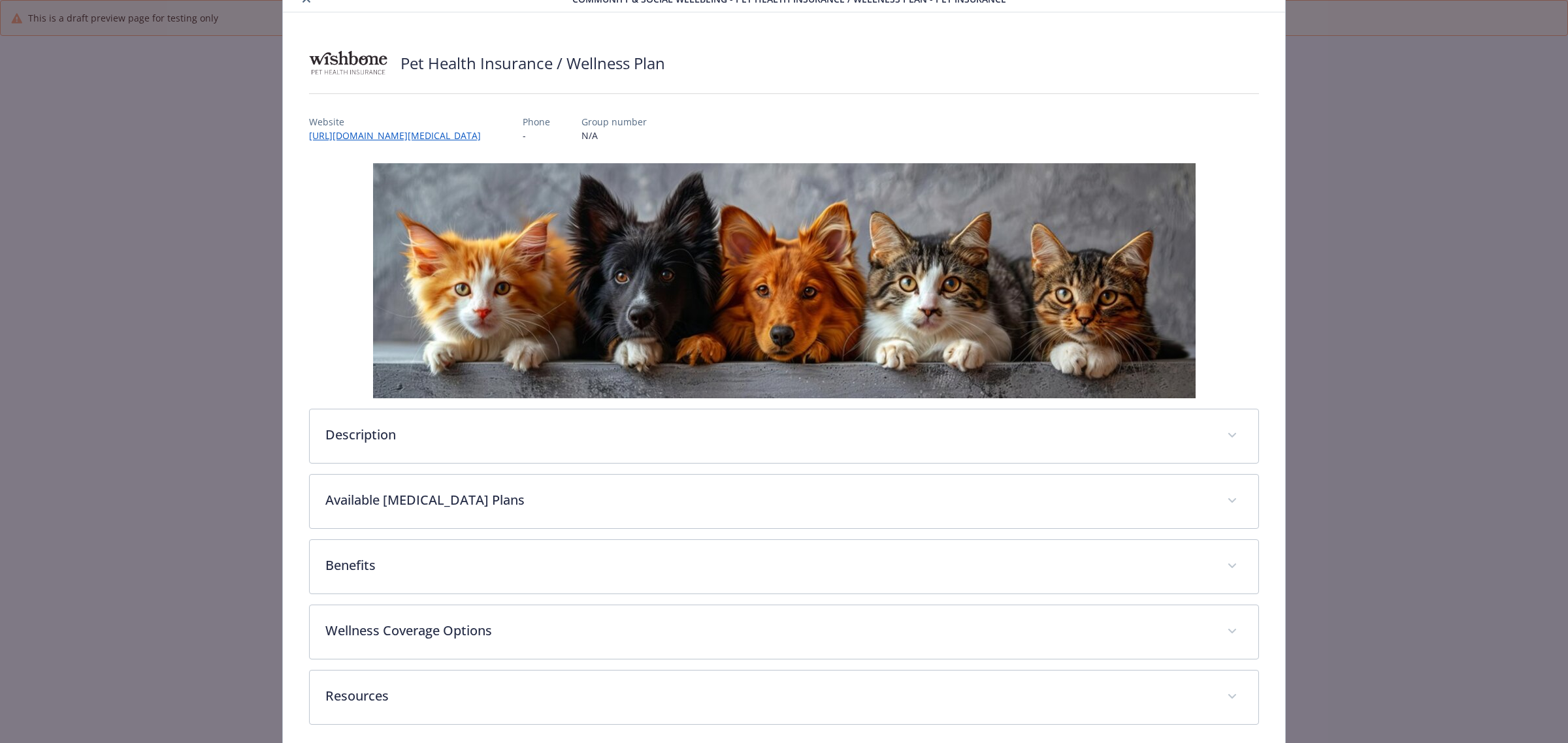
scroll to position [114, 0]
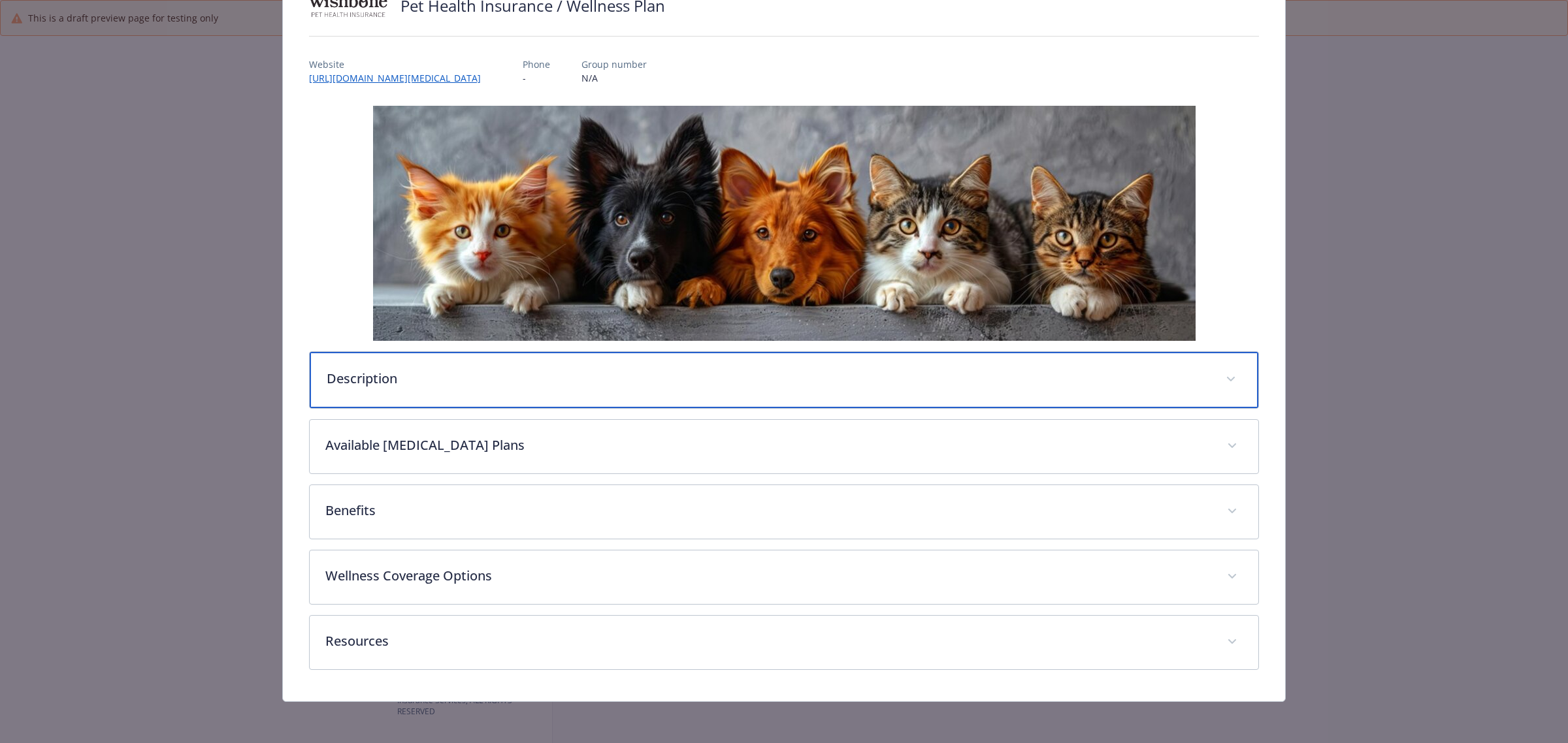
click at [495, 386] on p "Description" at bounding box center [768, 378] width 883 height 20
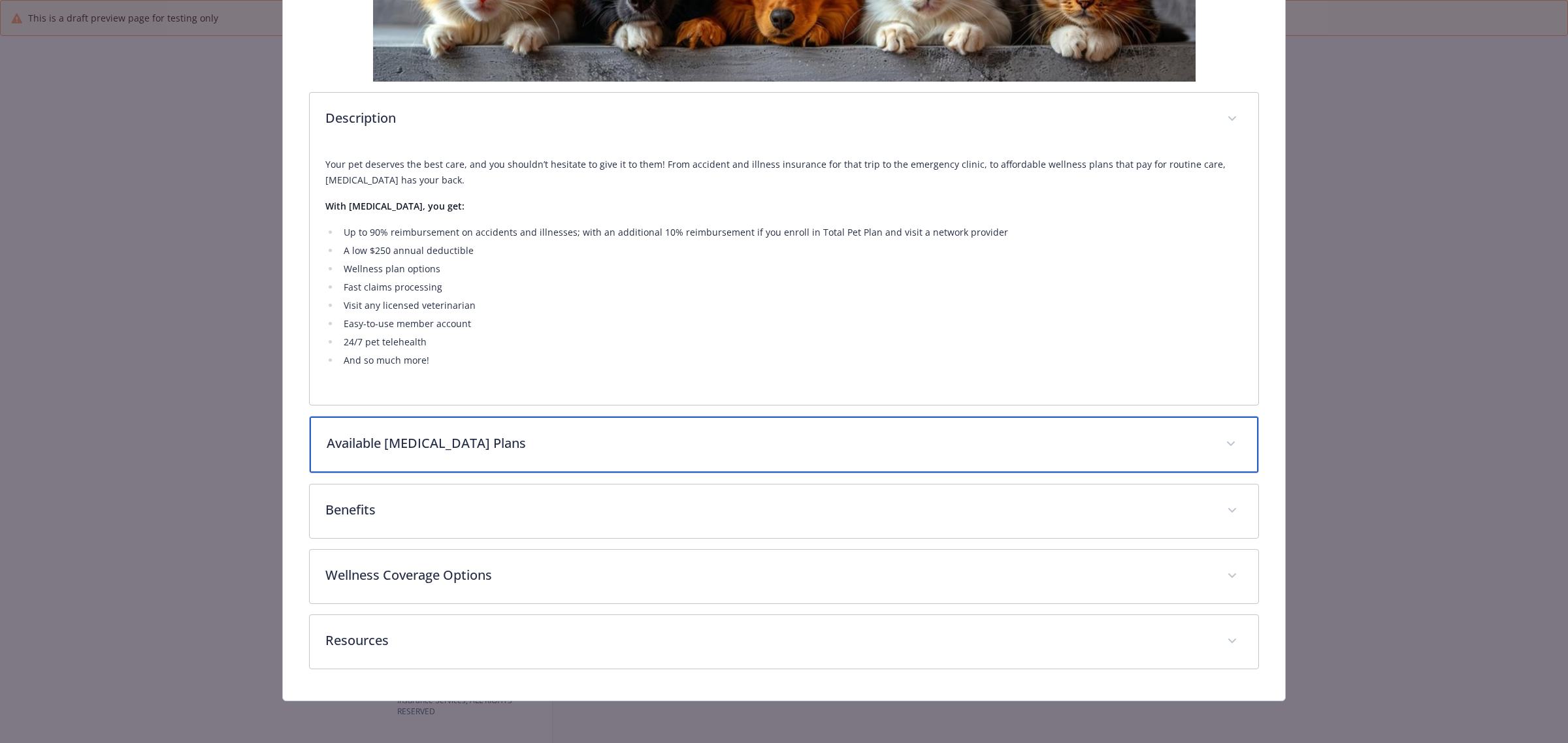
click at [517, 454] on div "Available [MEDICAL_DATA] Plans" at bounding box center [783, 445] width 948 height 56
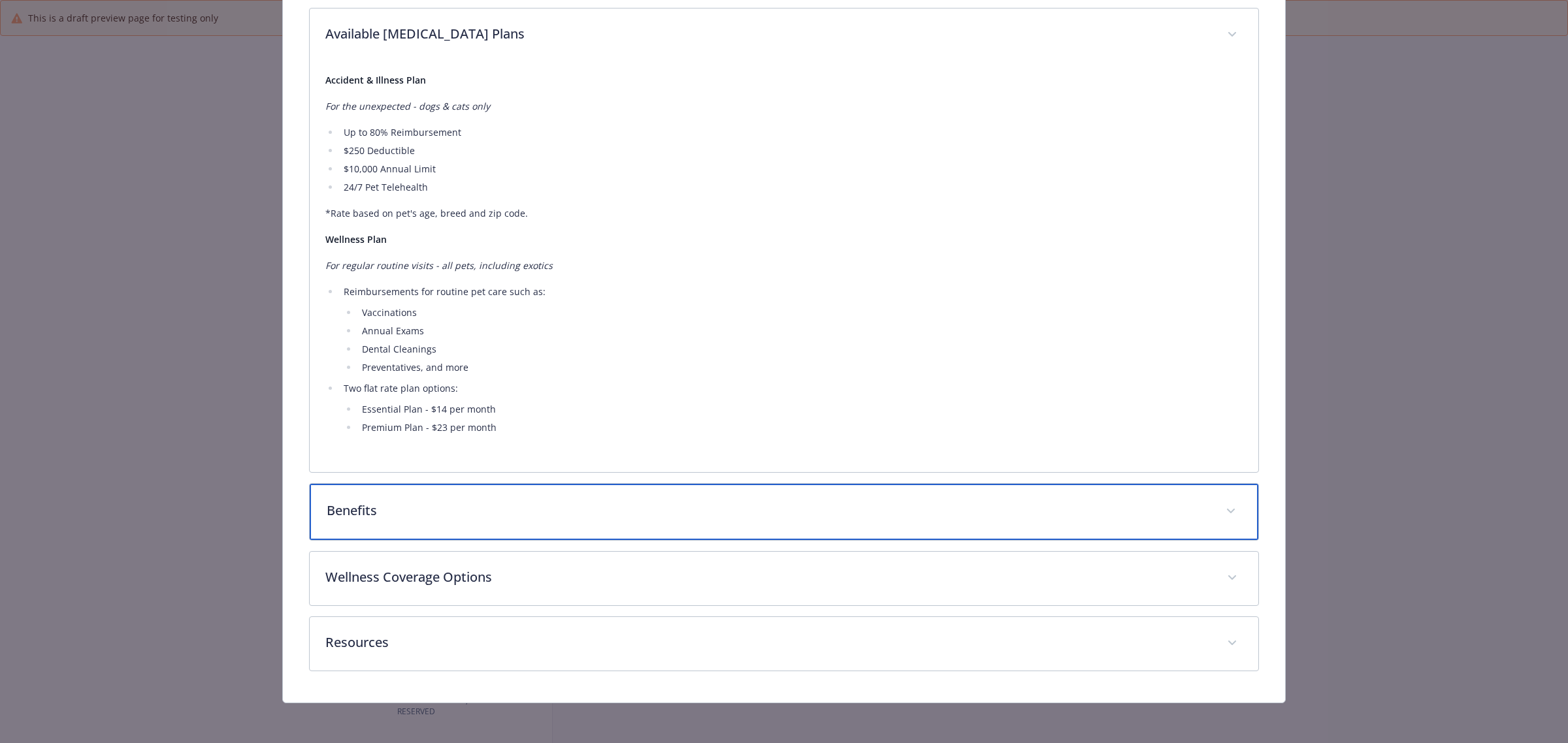
click at [554, 494] on div "Benefits" at bounding box center [783, 512] width 948 height 56
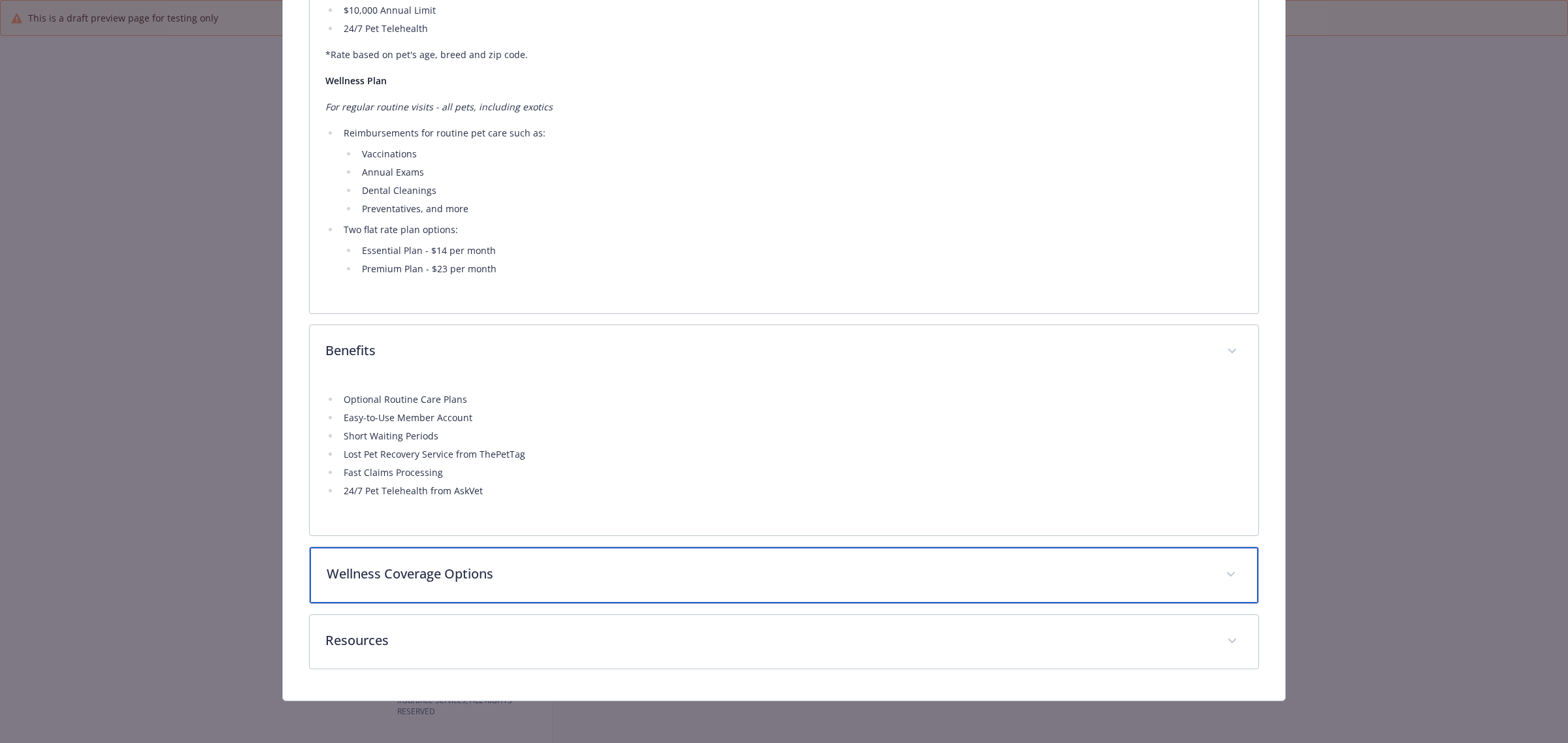
click at [506, 580] on p "Wellness Coverage Options" at bounding box center [768, 574] width 883 height 20
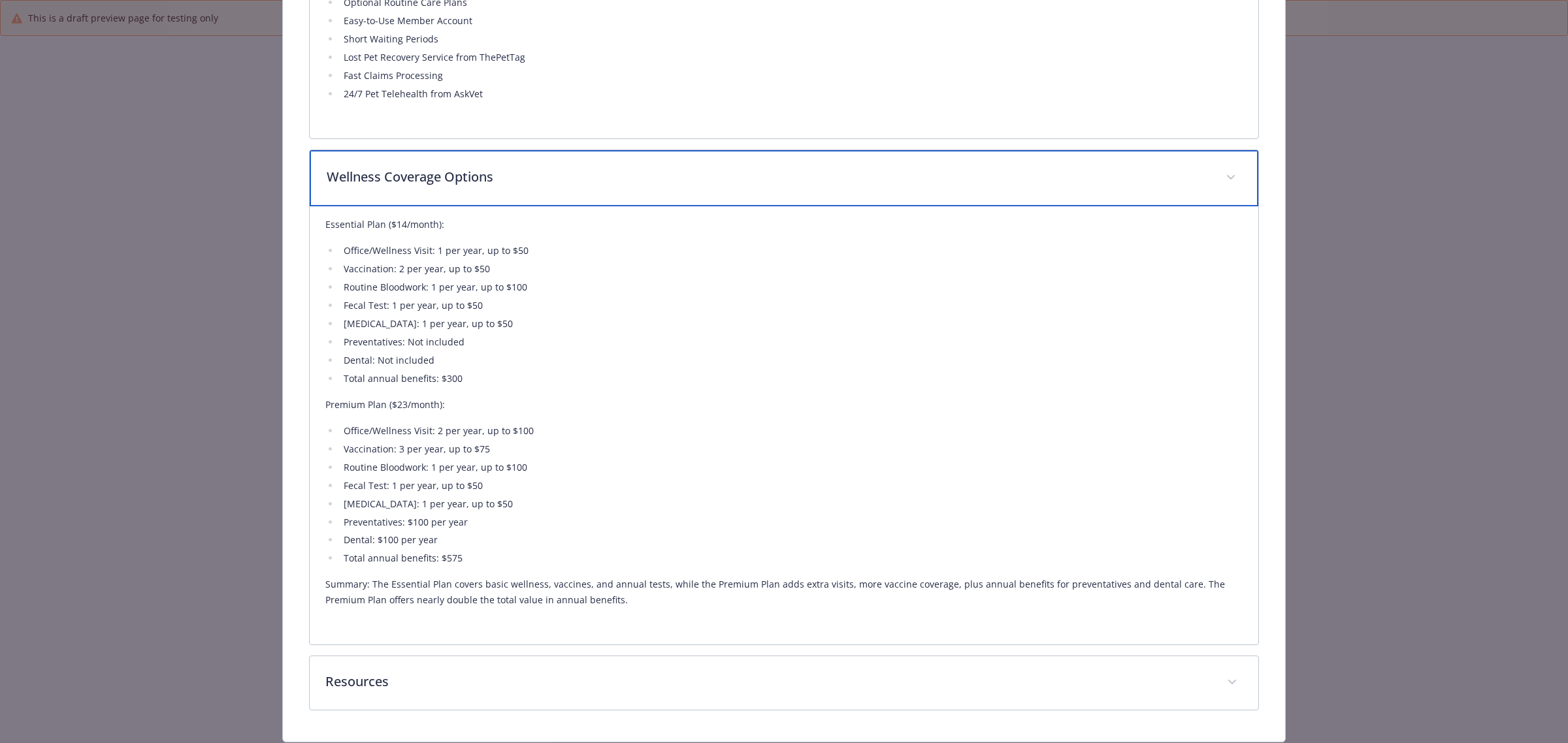
scroll to position [1349, 0]
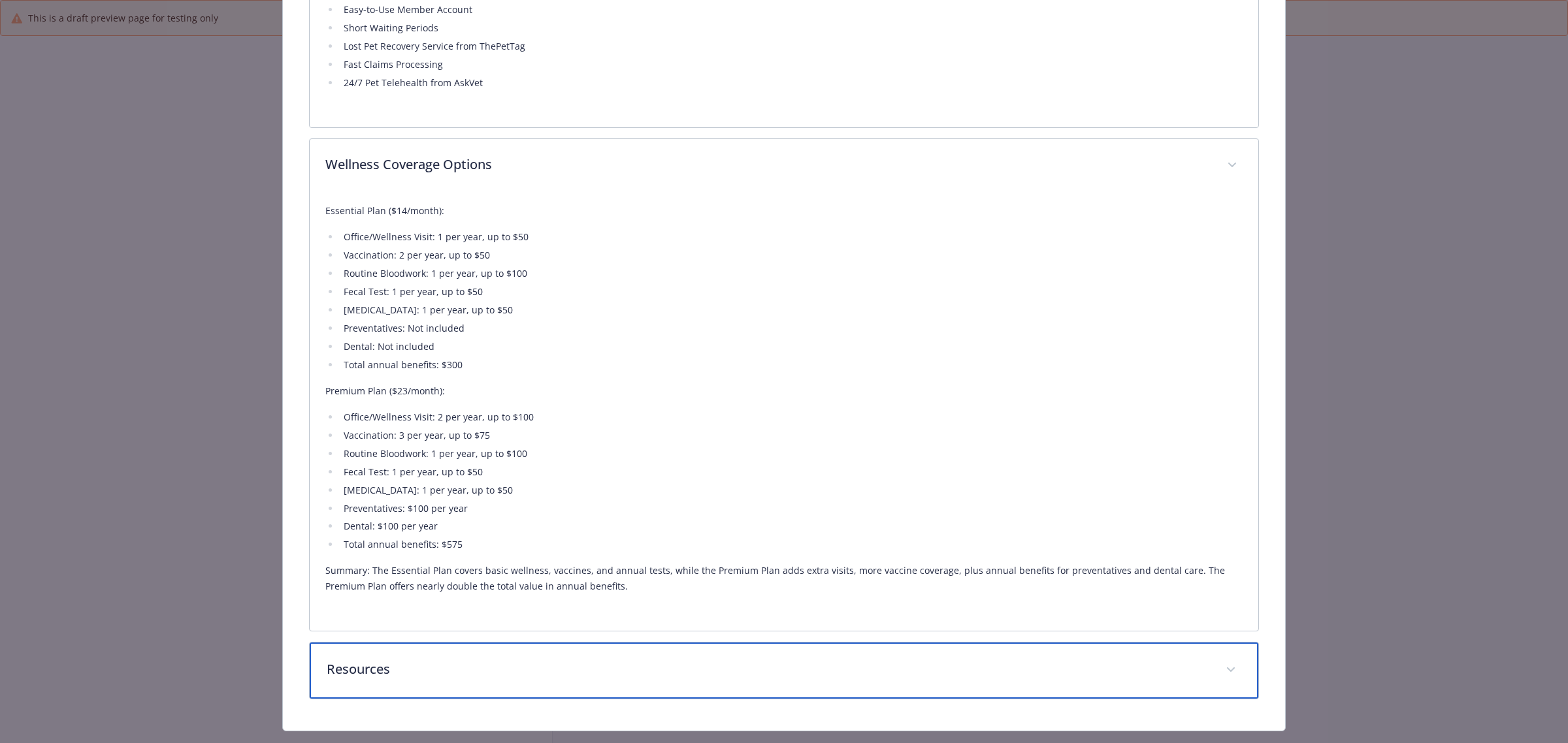
click at [513, 671] on p "Resources" at bounding box center [768, 669] width 883 height 20
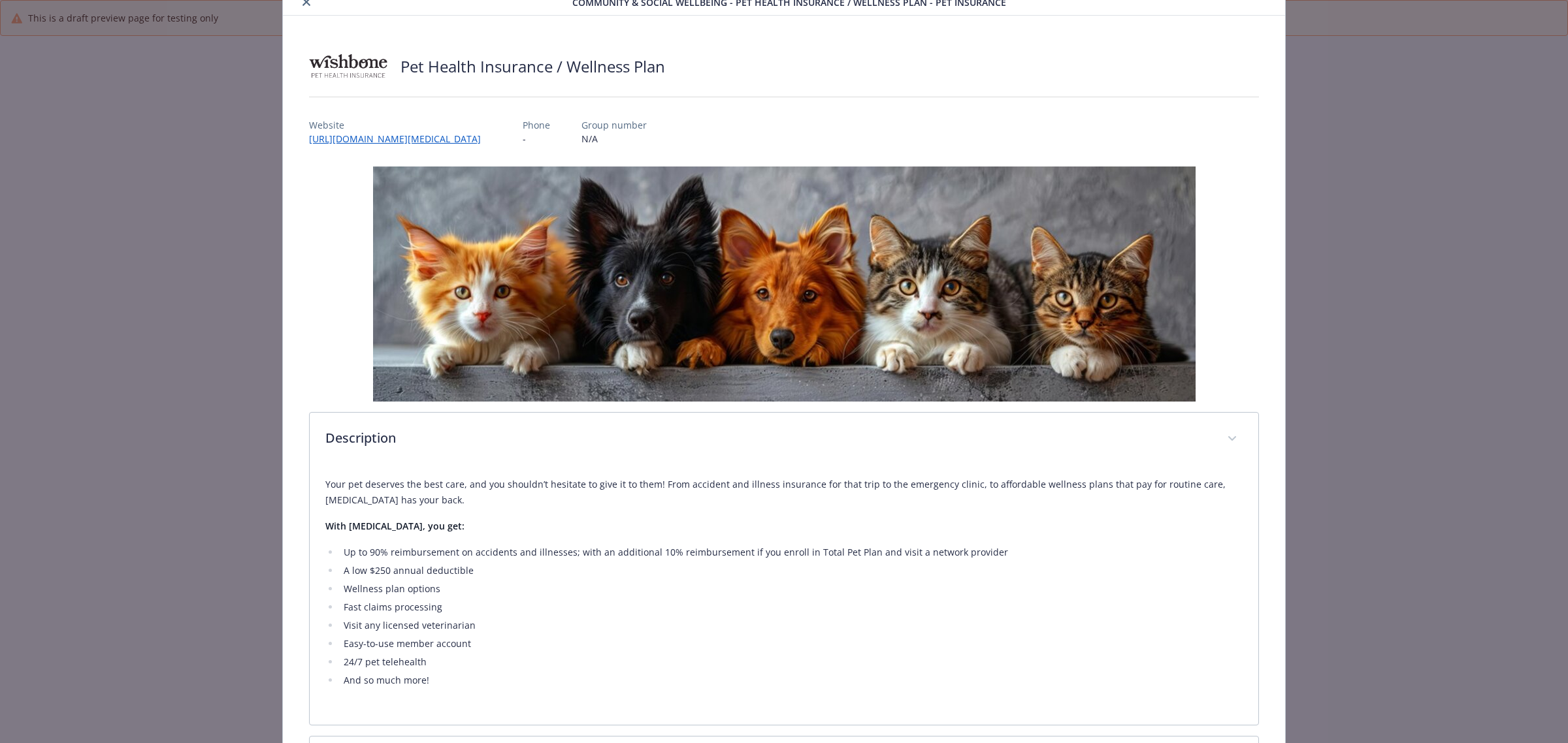
scroll to position [0, 0]
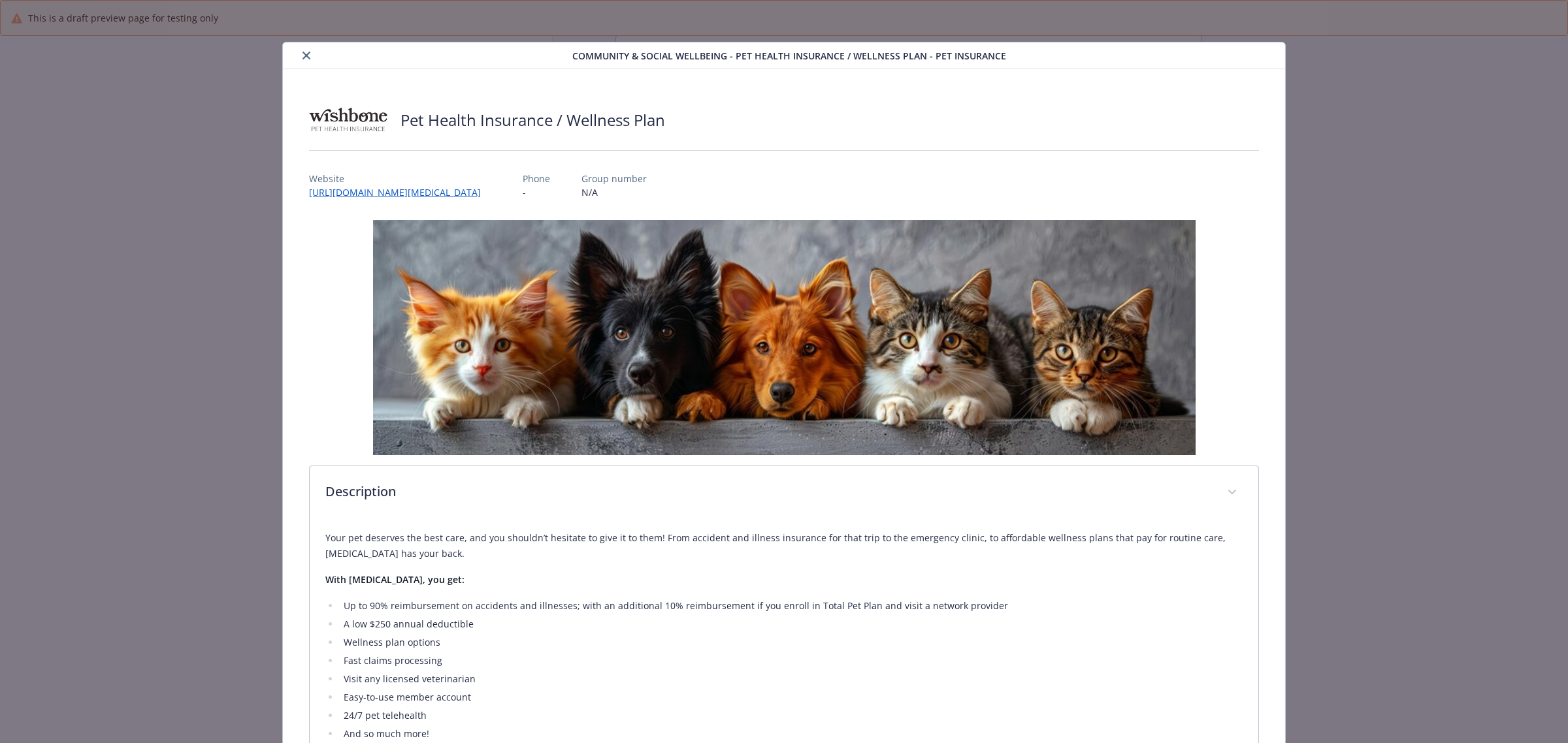
click at [305, 60] on button "close" at bounding box center [306, 55] width 16 height 16
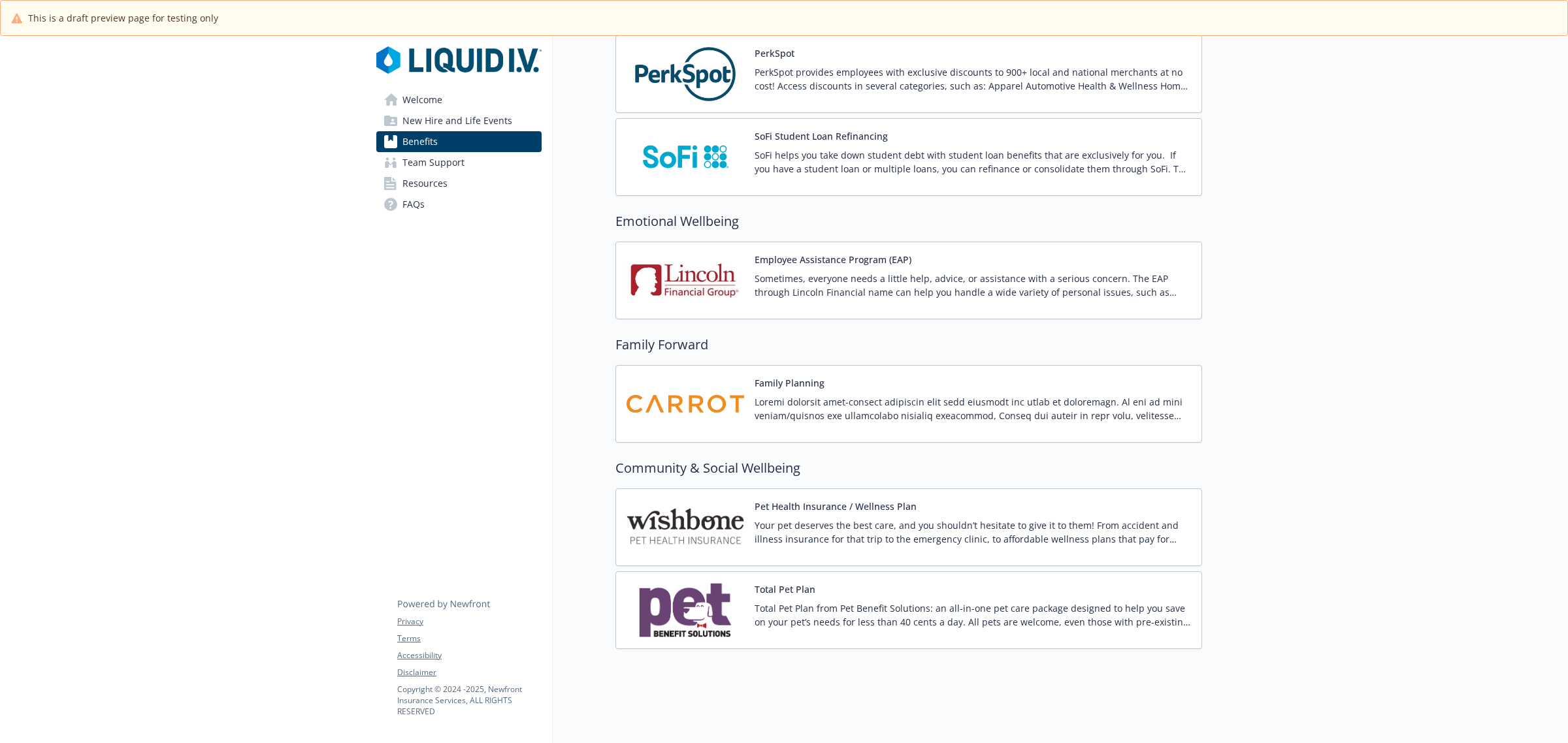
click at [805, 582] on button "Total Pet Plan" at bounding box center [784, 589] width 60 height 14
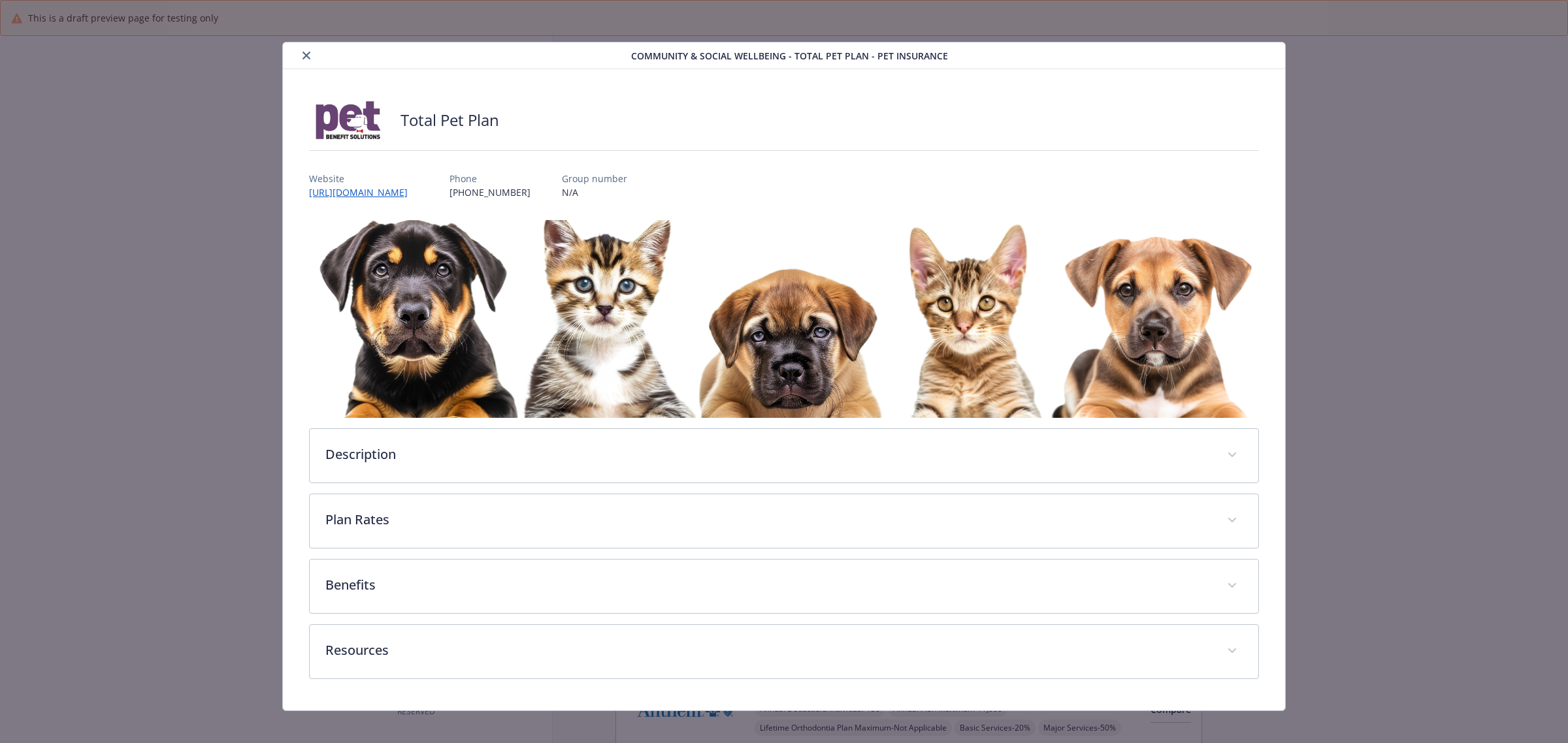
scroll to position [2400, 0]
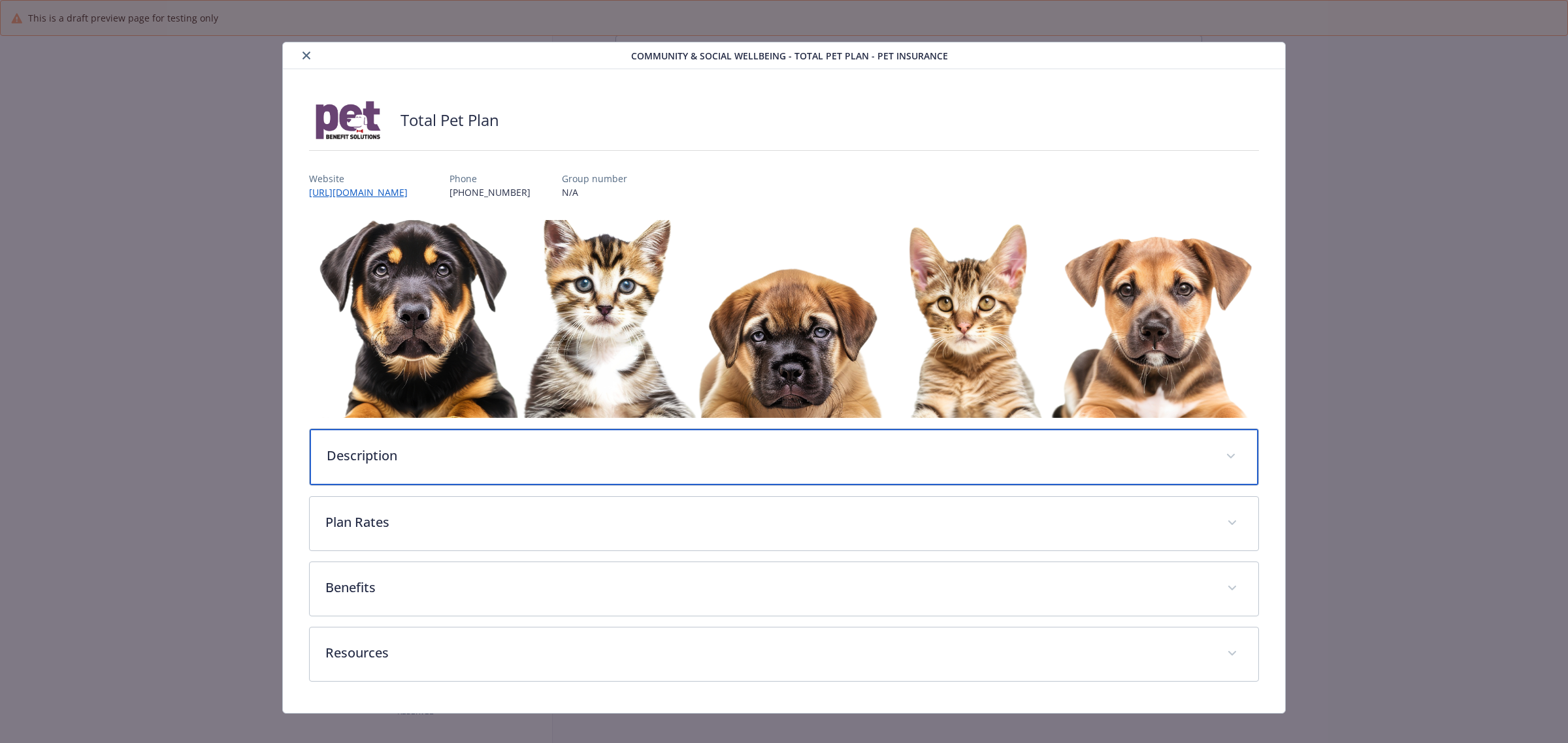
click at [431, 452] on p "Description" at bounding box center [768, 455] width 883 height 20
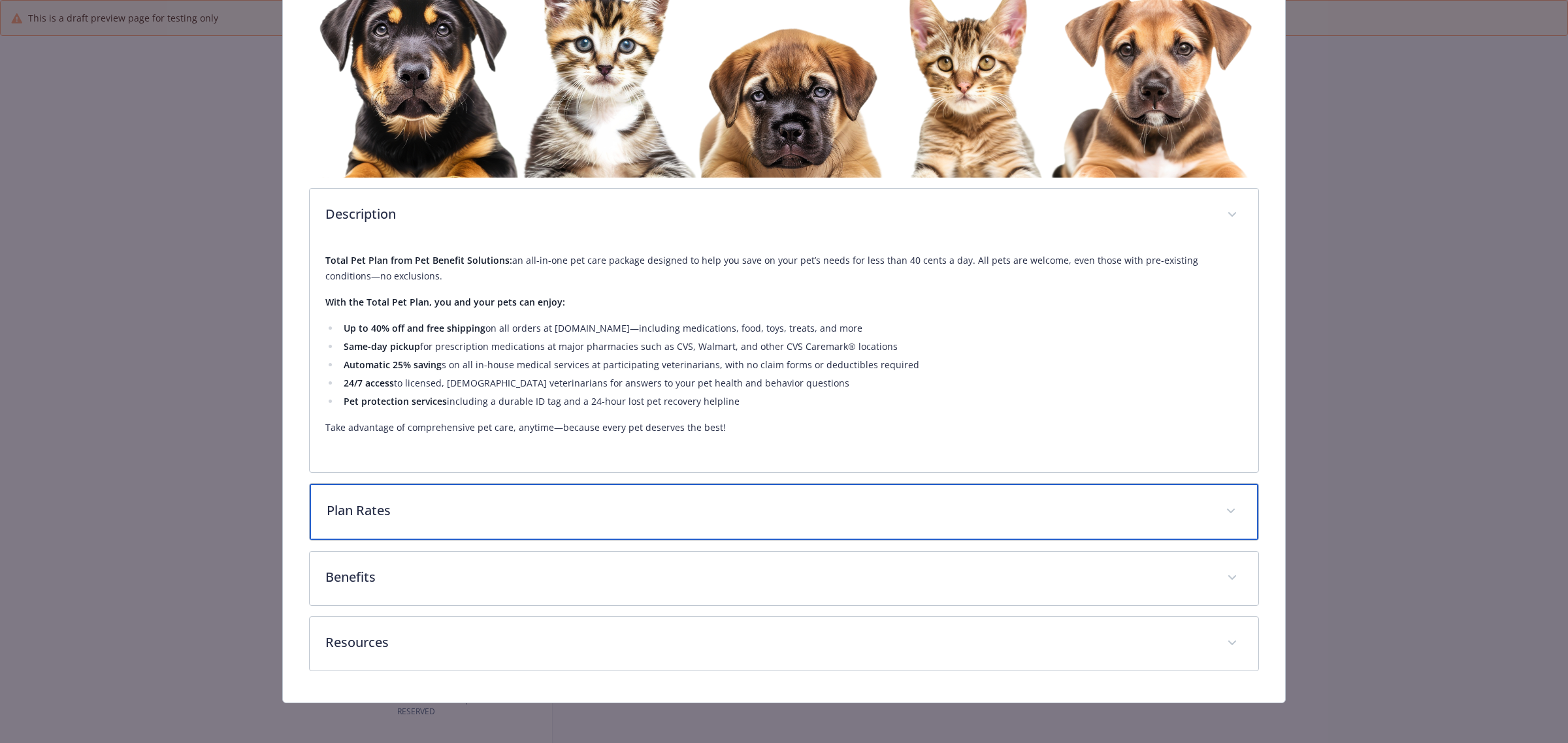
click at [472, 521] on div "Plan Rates" at bounding box center [783, 512] width 948 height 56
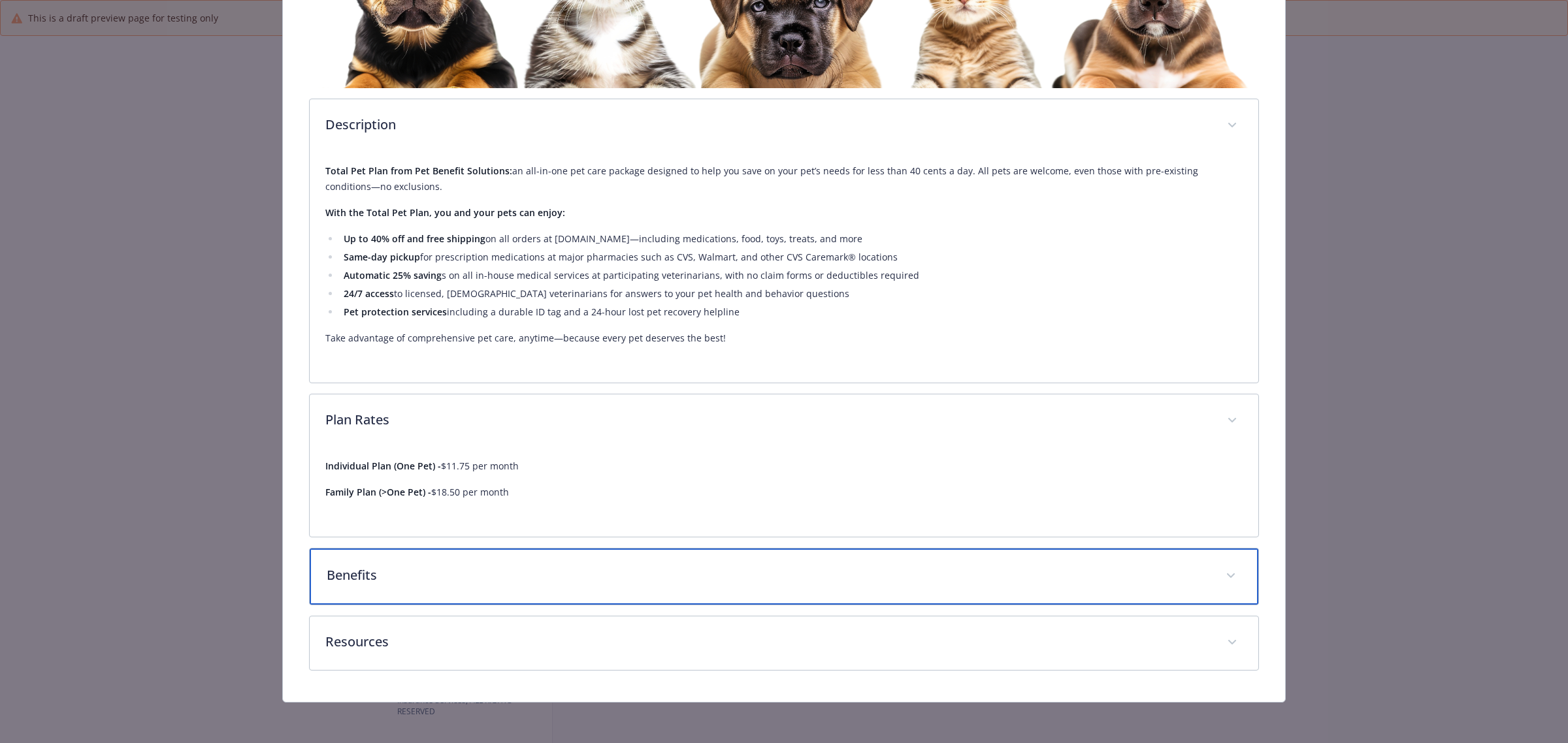
click at [530, 554] on div "Benefits" at bounding box center [783, 577] width 948 height 56
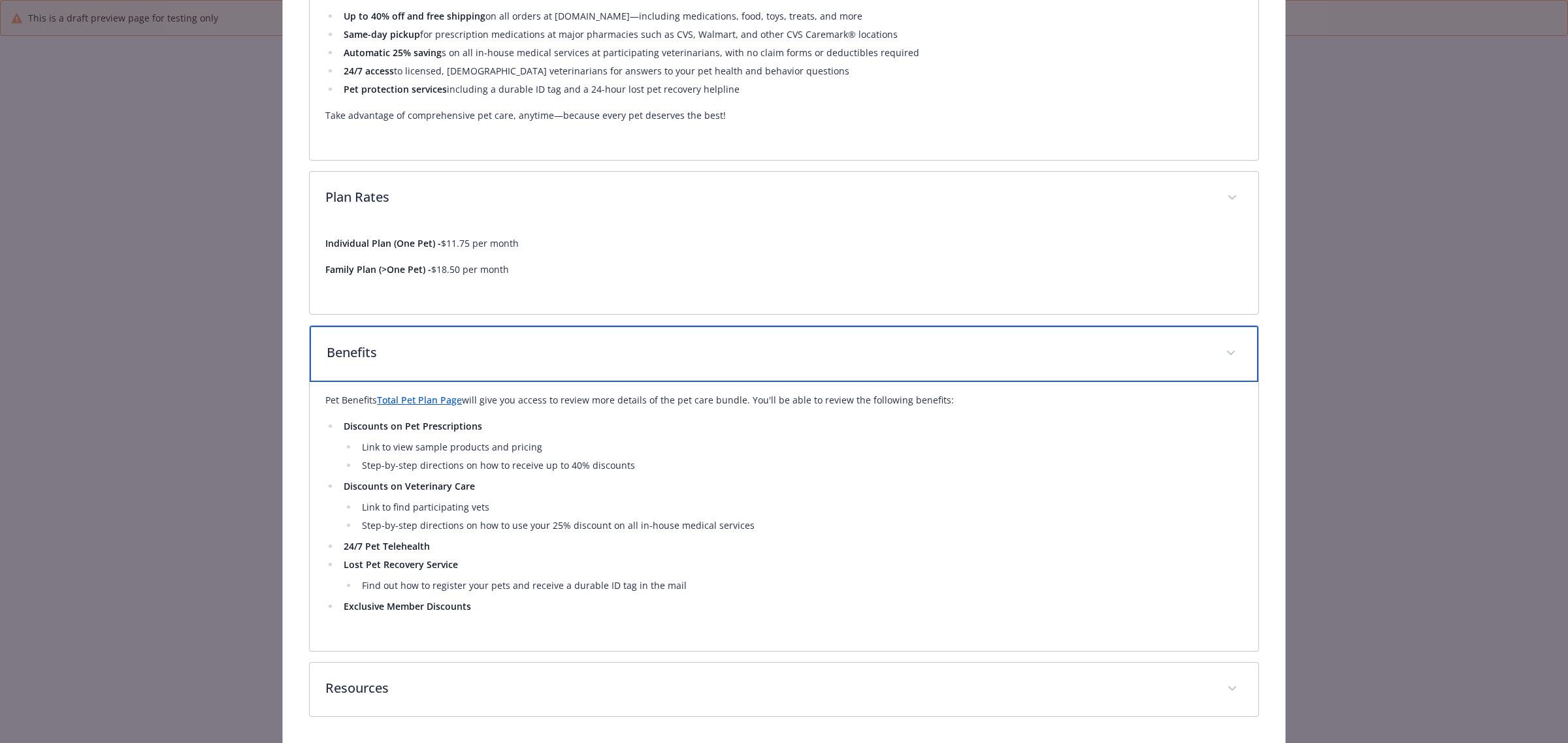
scroll to position [598, 0]
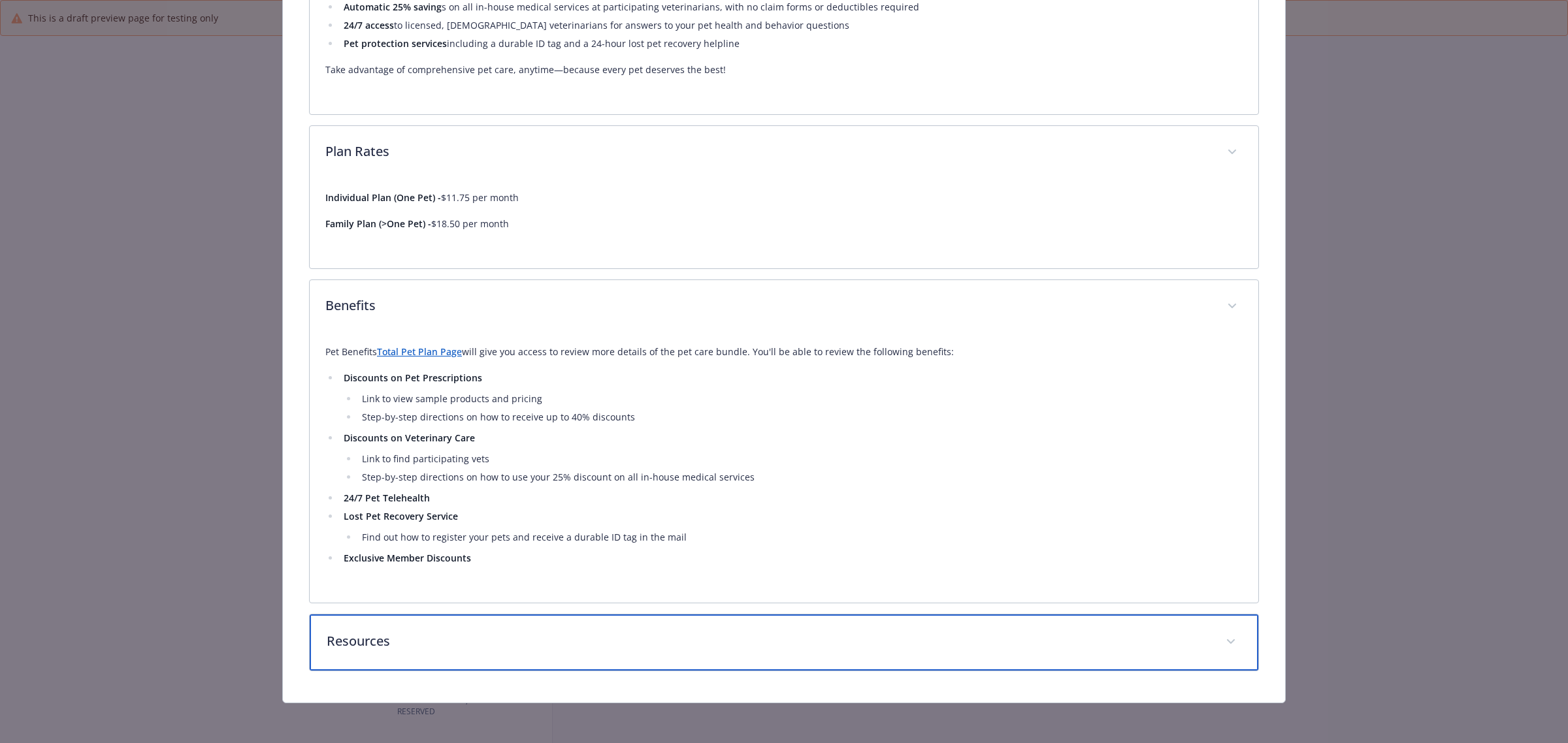
click at [494, 668] on div "Resources" at bounding box center [783, 643] width 948 height 56
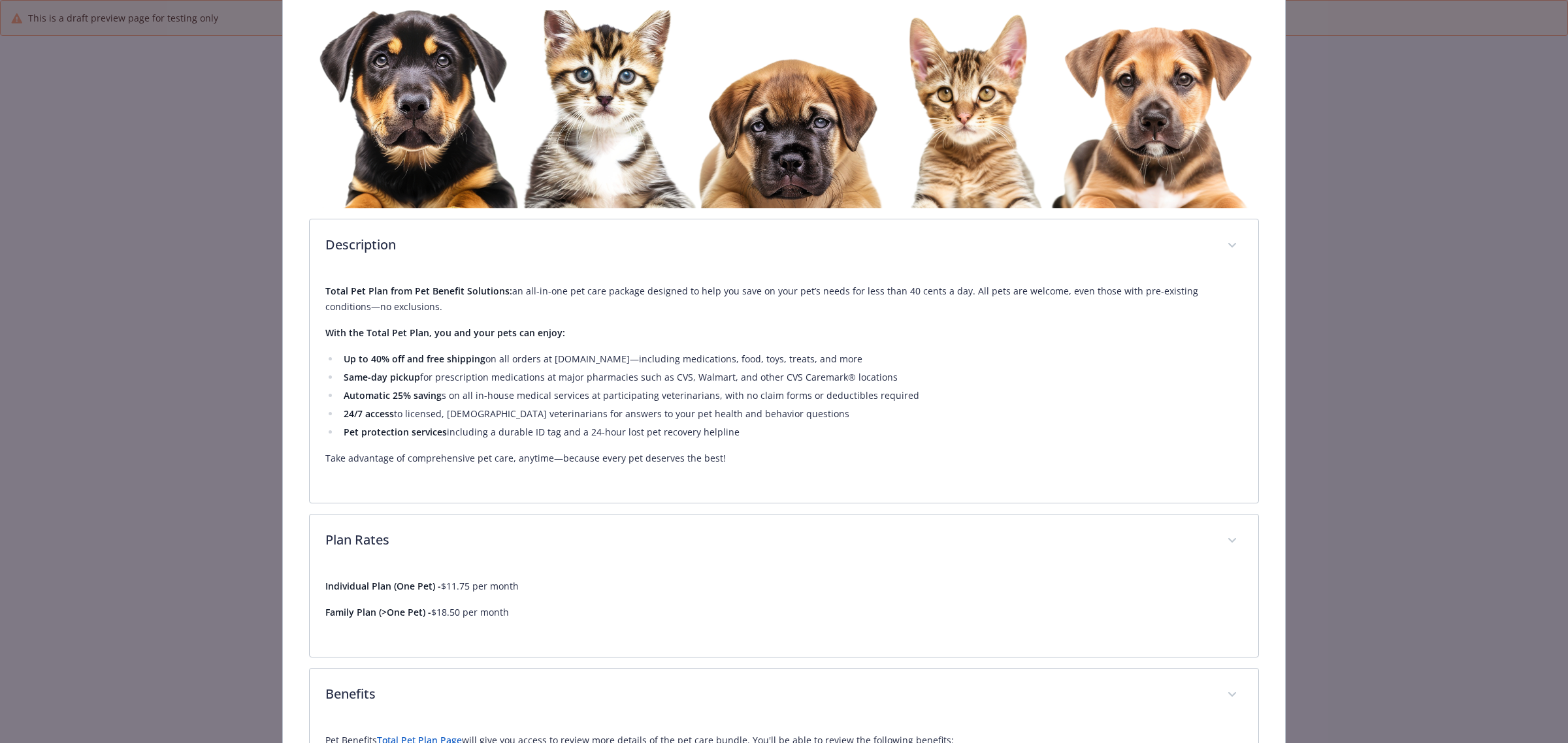
scroll to position [0, 0]
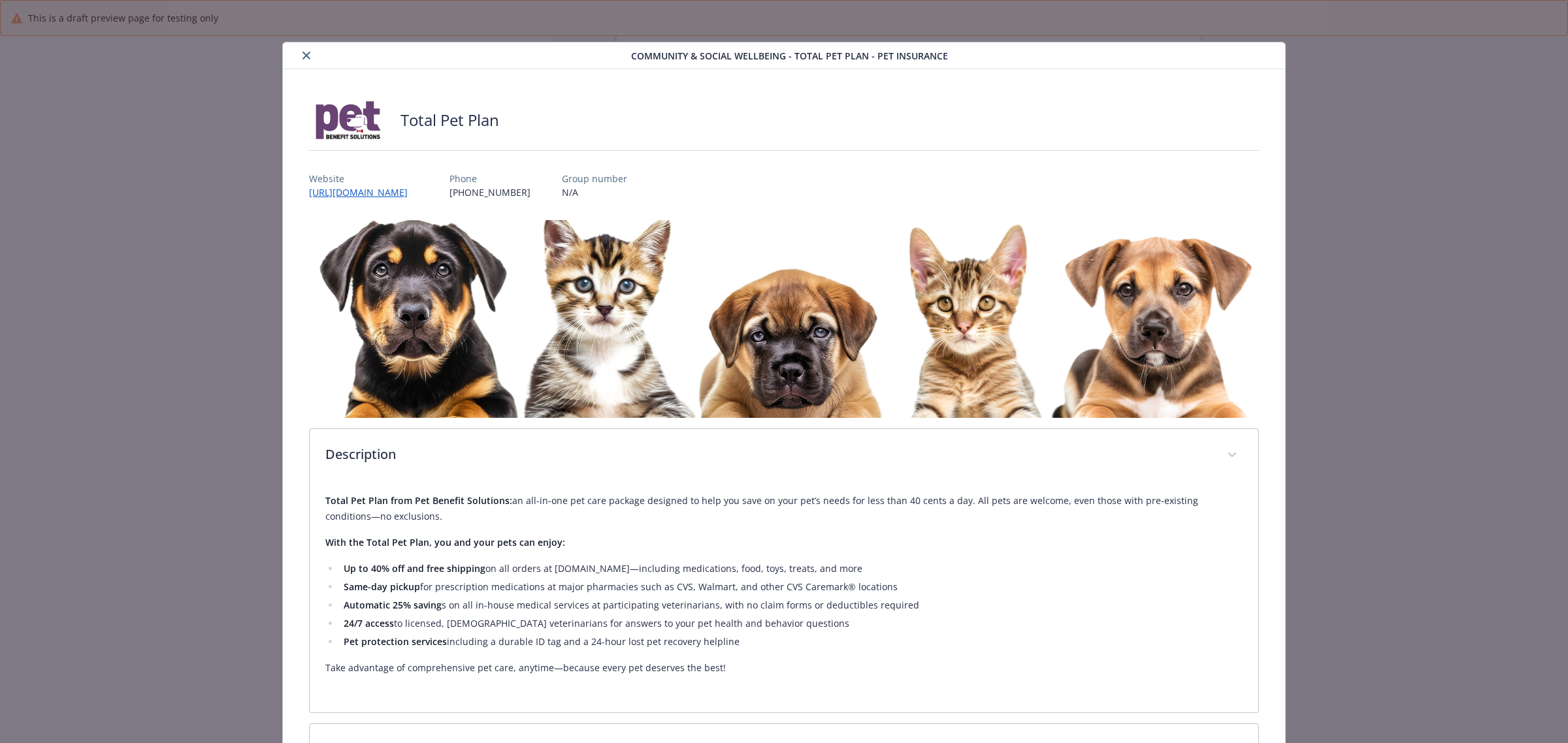
click at [305, 52] on icon "close" at bounding box center [307, 56] width 7 height 7
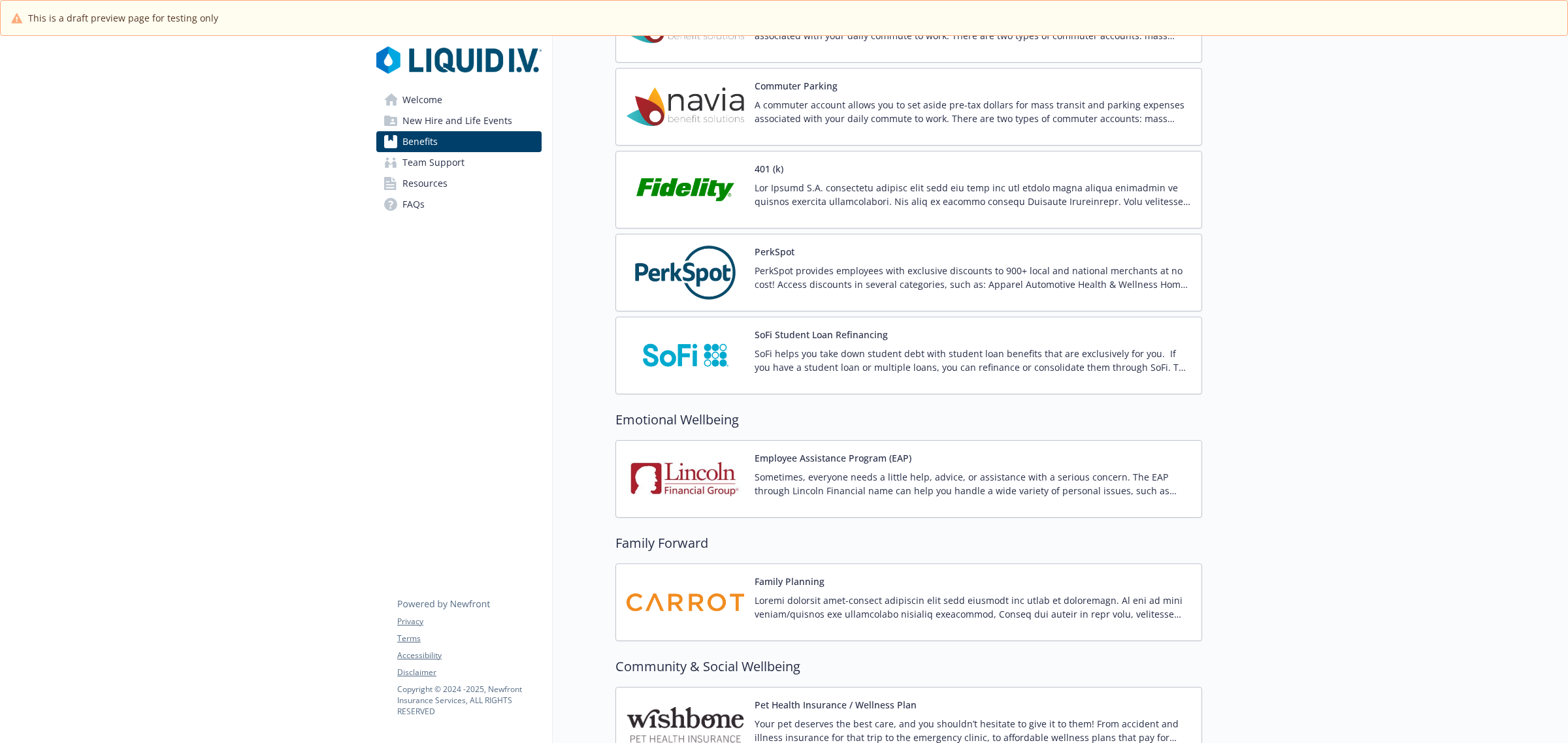
scroll to position [2156, 0]
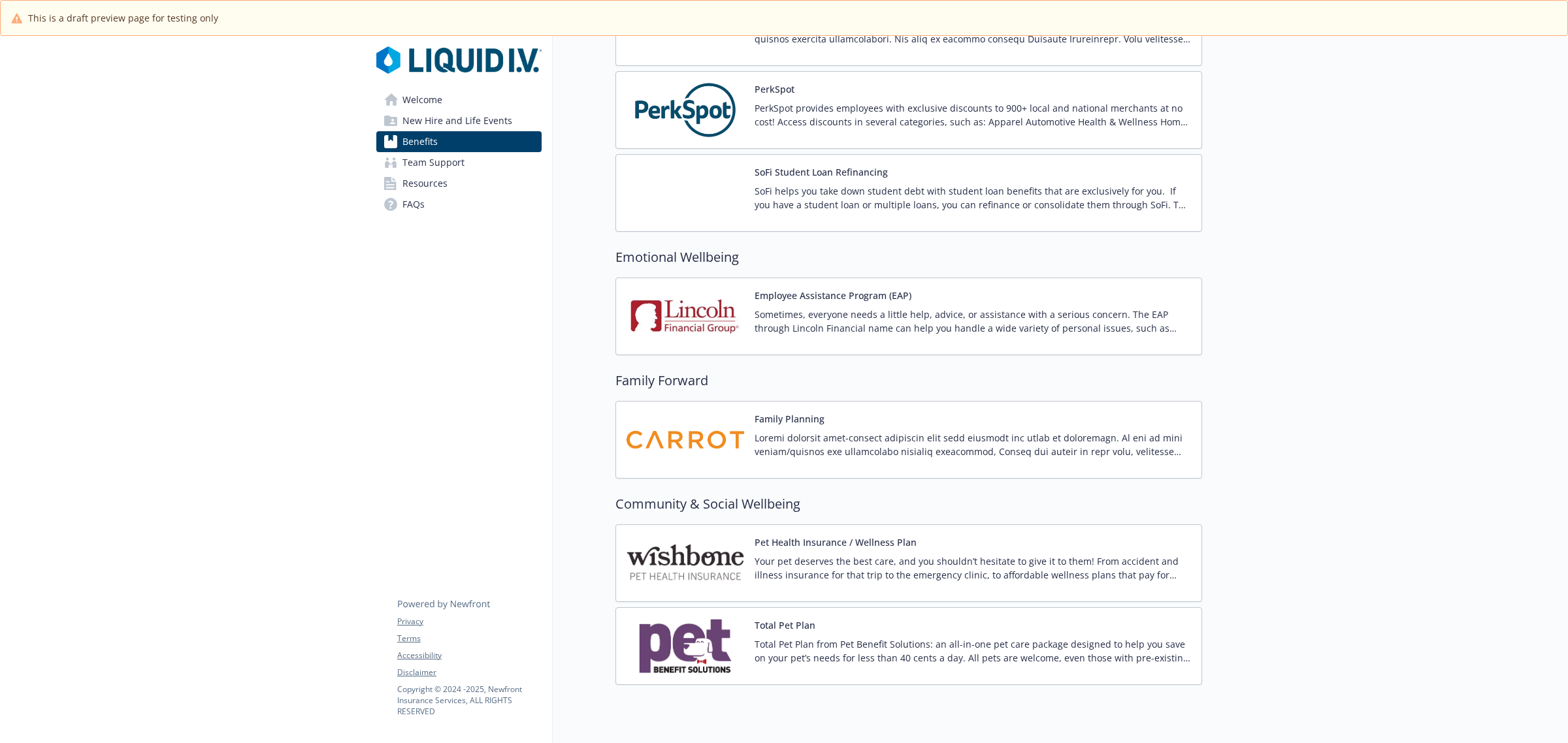
scroll to position [2400, 0]
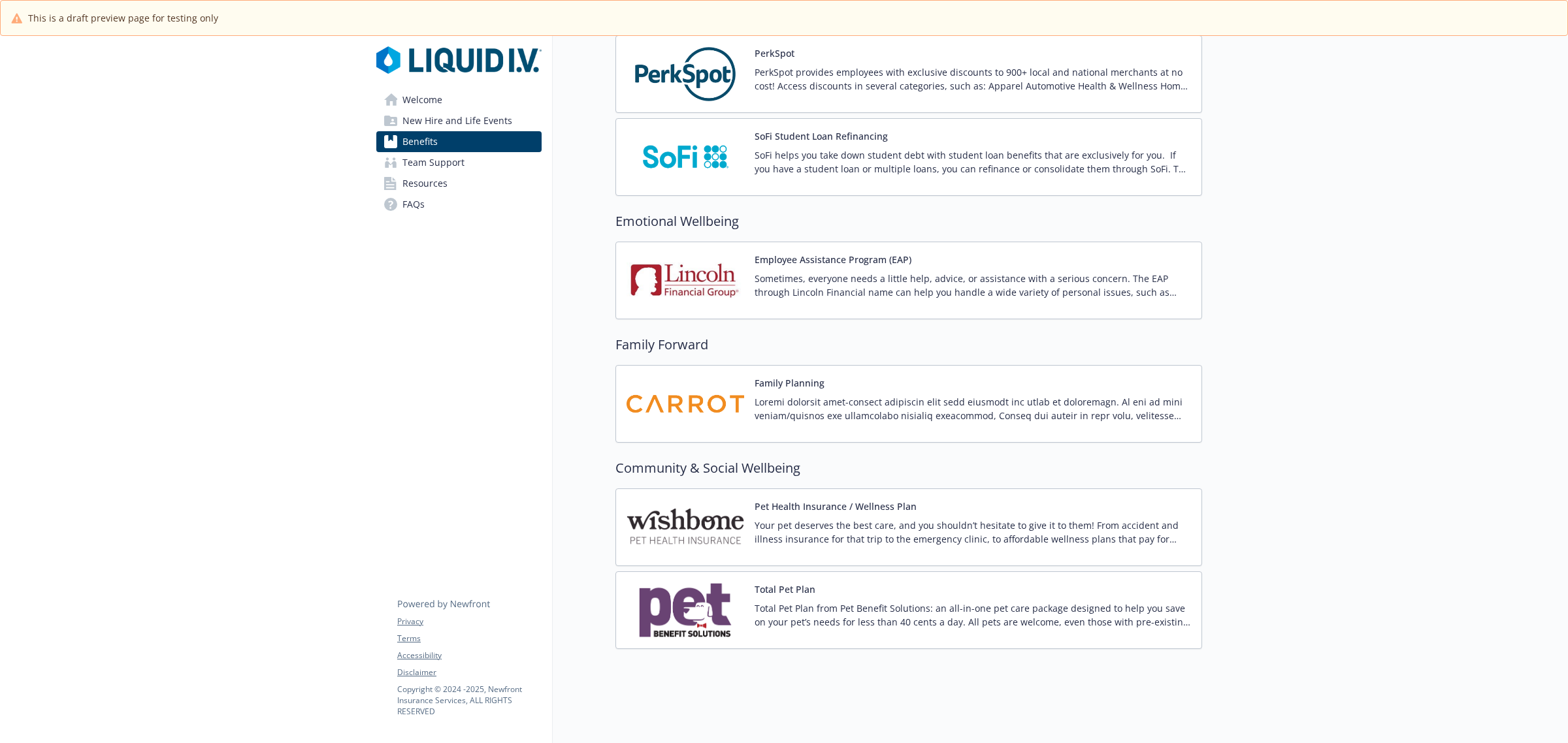
click at [817, 530] on p "Your pet deserves the best care, and you shouldn’t hesitate to give it to them!…" at bounding box center [973, 532] width 437 height 28
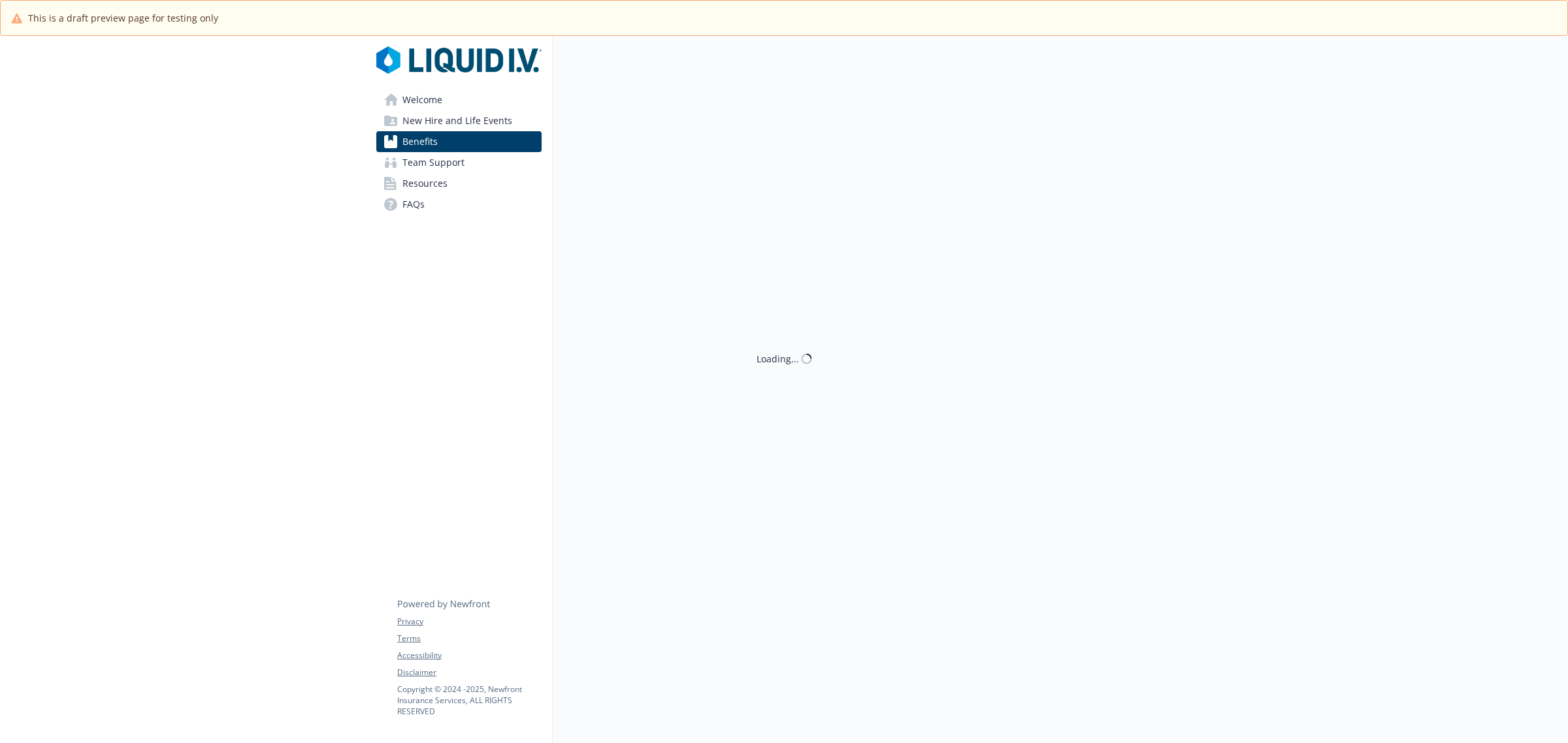
scroll to position [2400, 0]
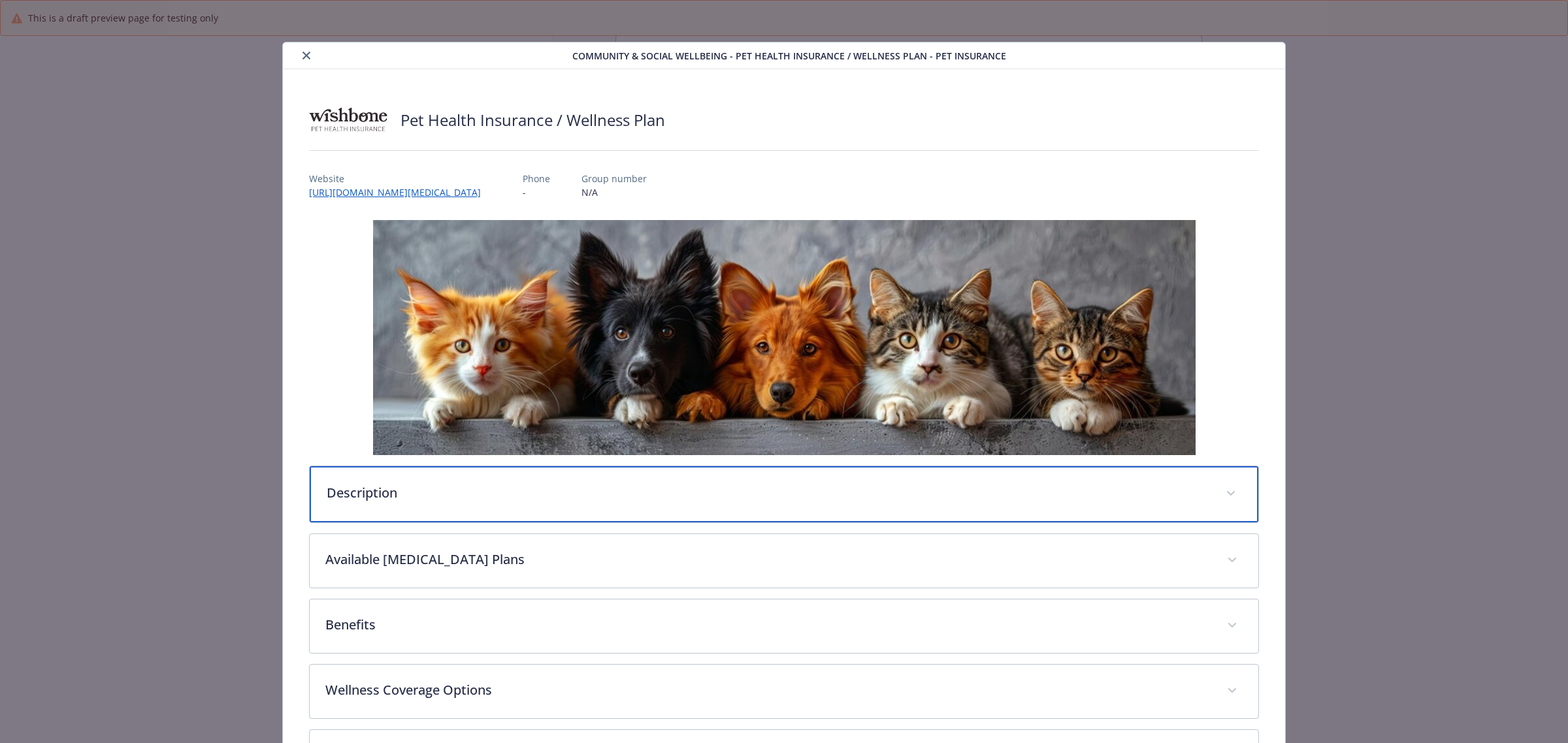
click at [644, 502] on div "Description" at bounding box center [783, 494] width 948 height 56
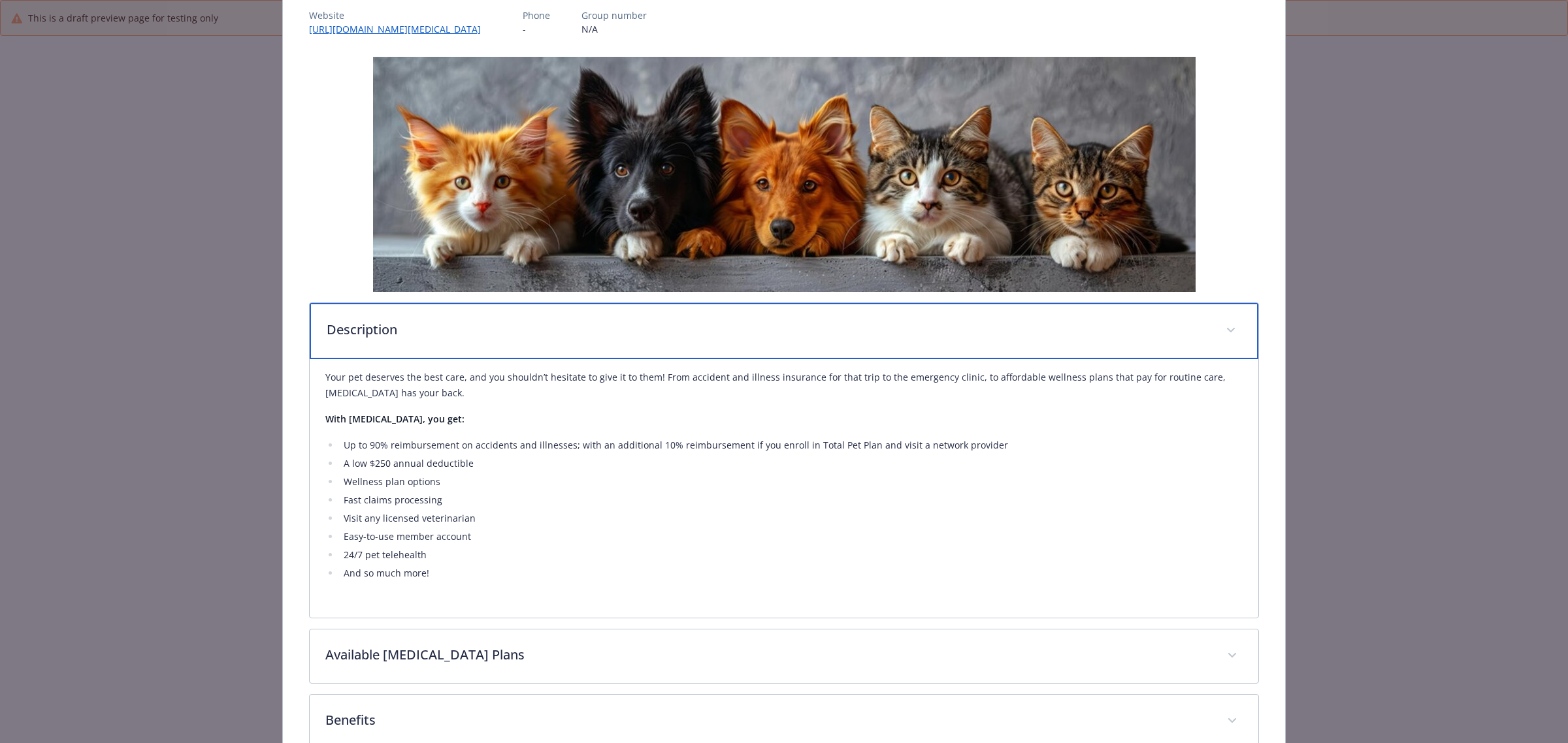
scroll to position [373, 0]
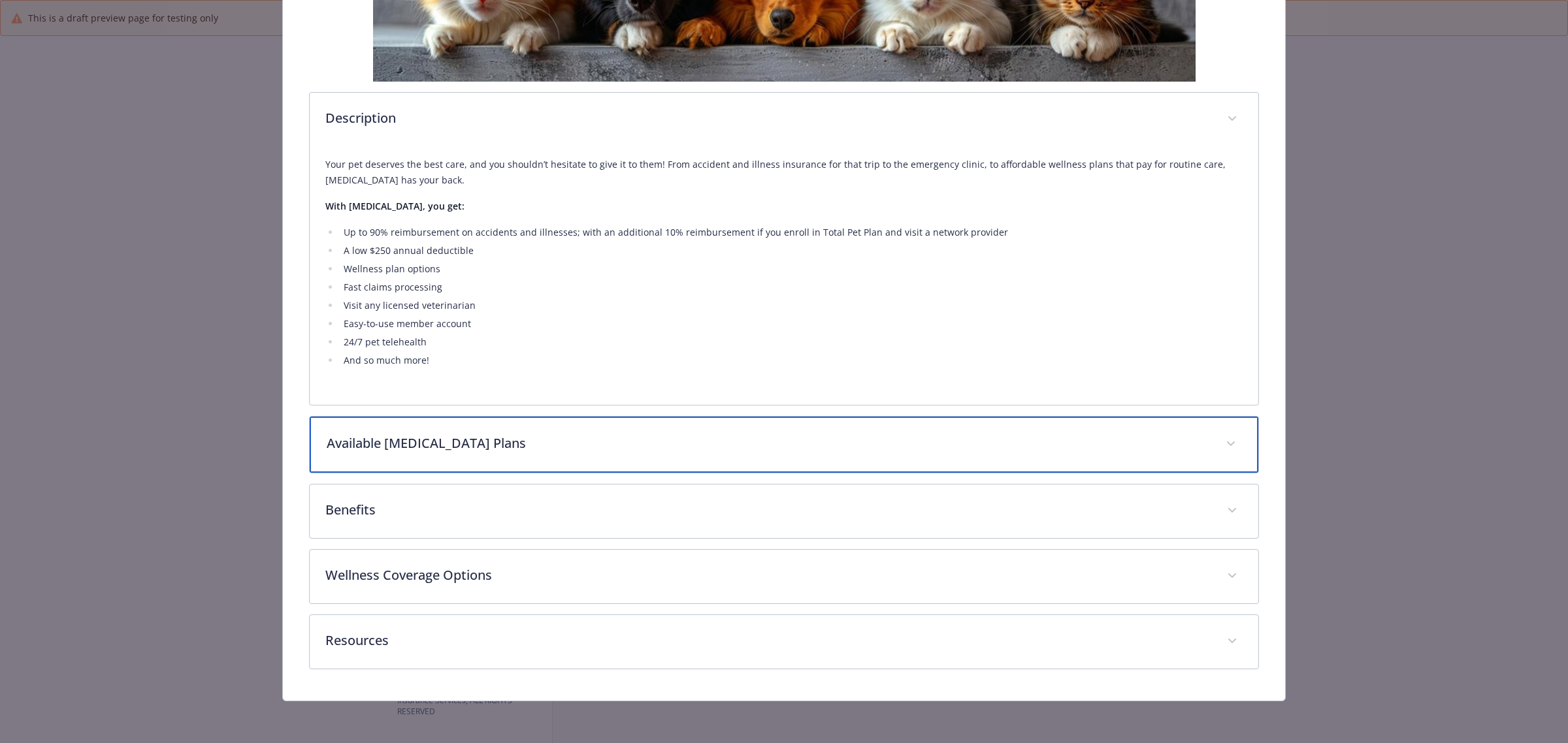
click at [430, 448] on p "Available Wishbone Plans" at bounding box center [768, 443] width 883 height 20
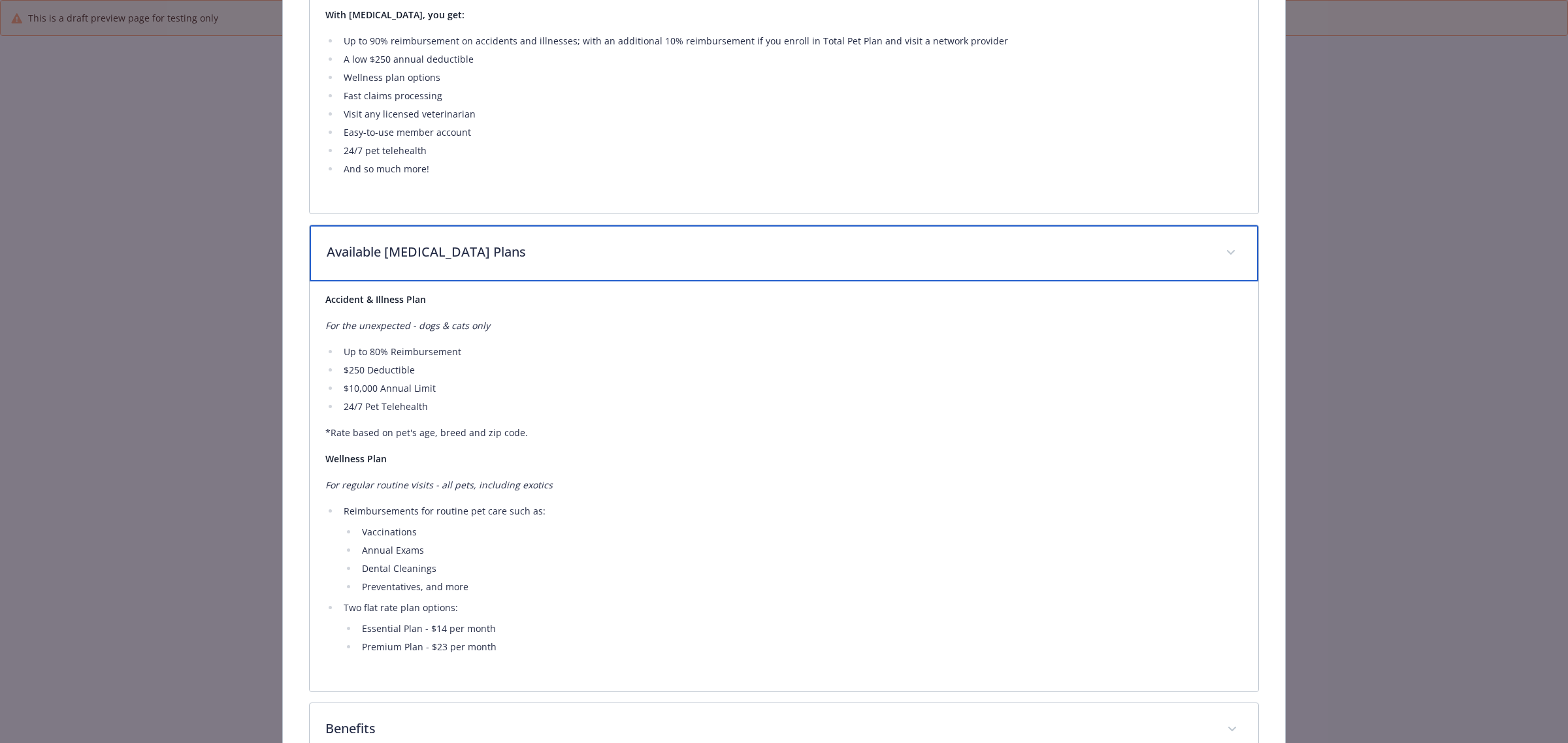
scroll to position [619, 0]
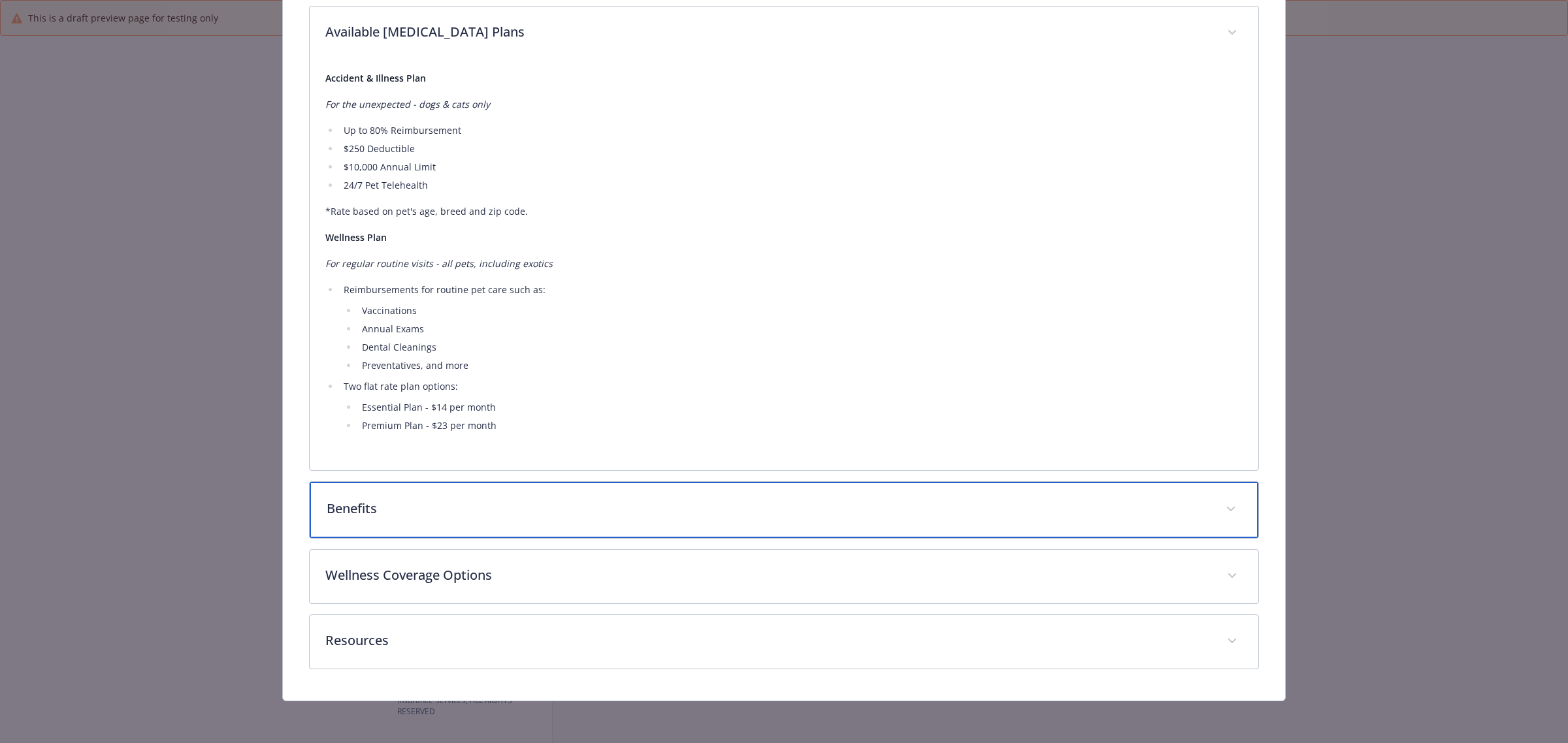
click at [442, 498] on div "Benefits" at bounding box center [783, 510] width 948 height 56
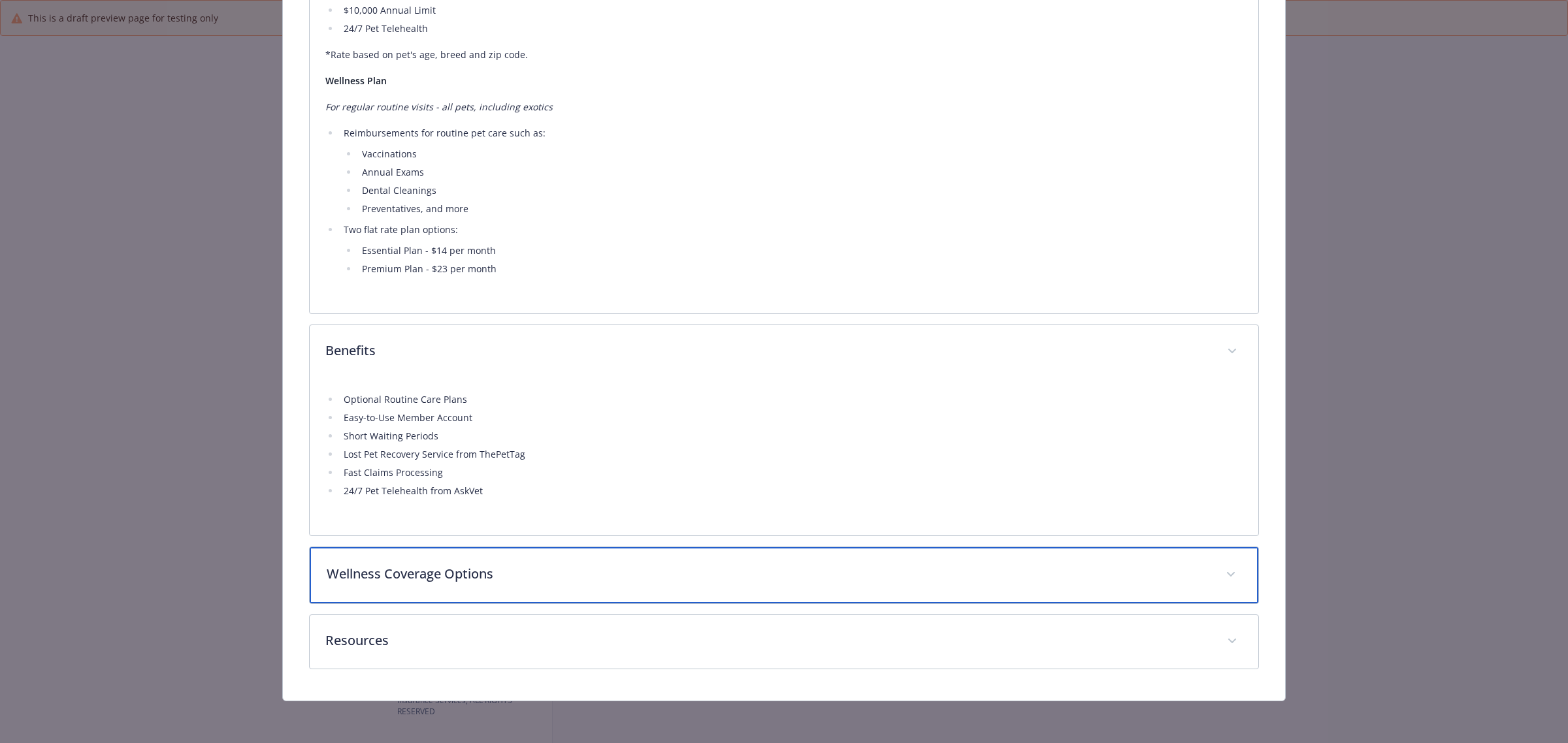
click at [494, 567] on p "Wellness Coverage Options" at bounding box center [768, 574] width 883 height 20
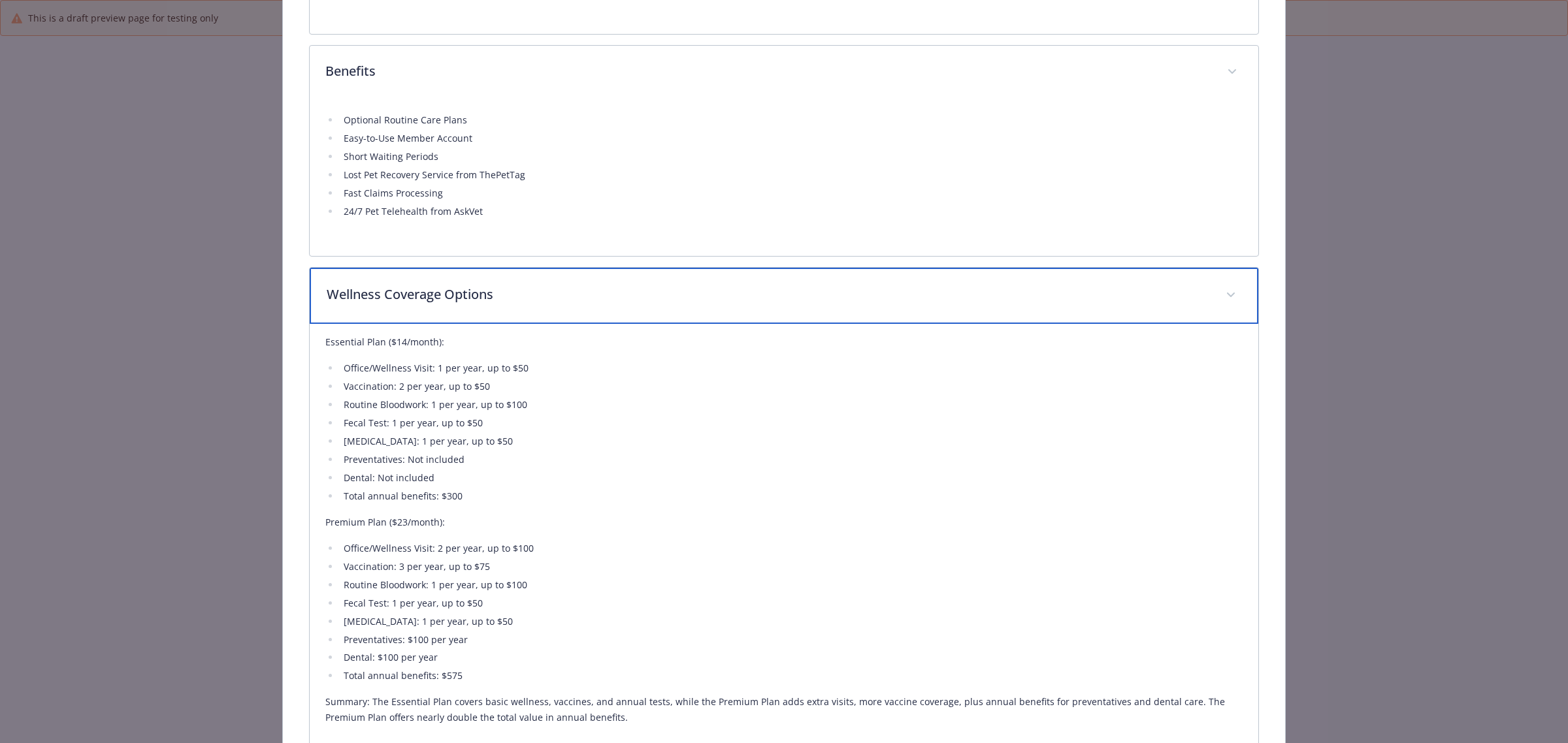
scroll to position [1349, 0]
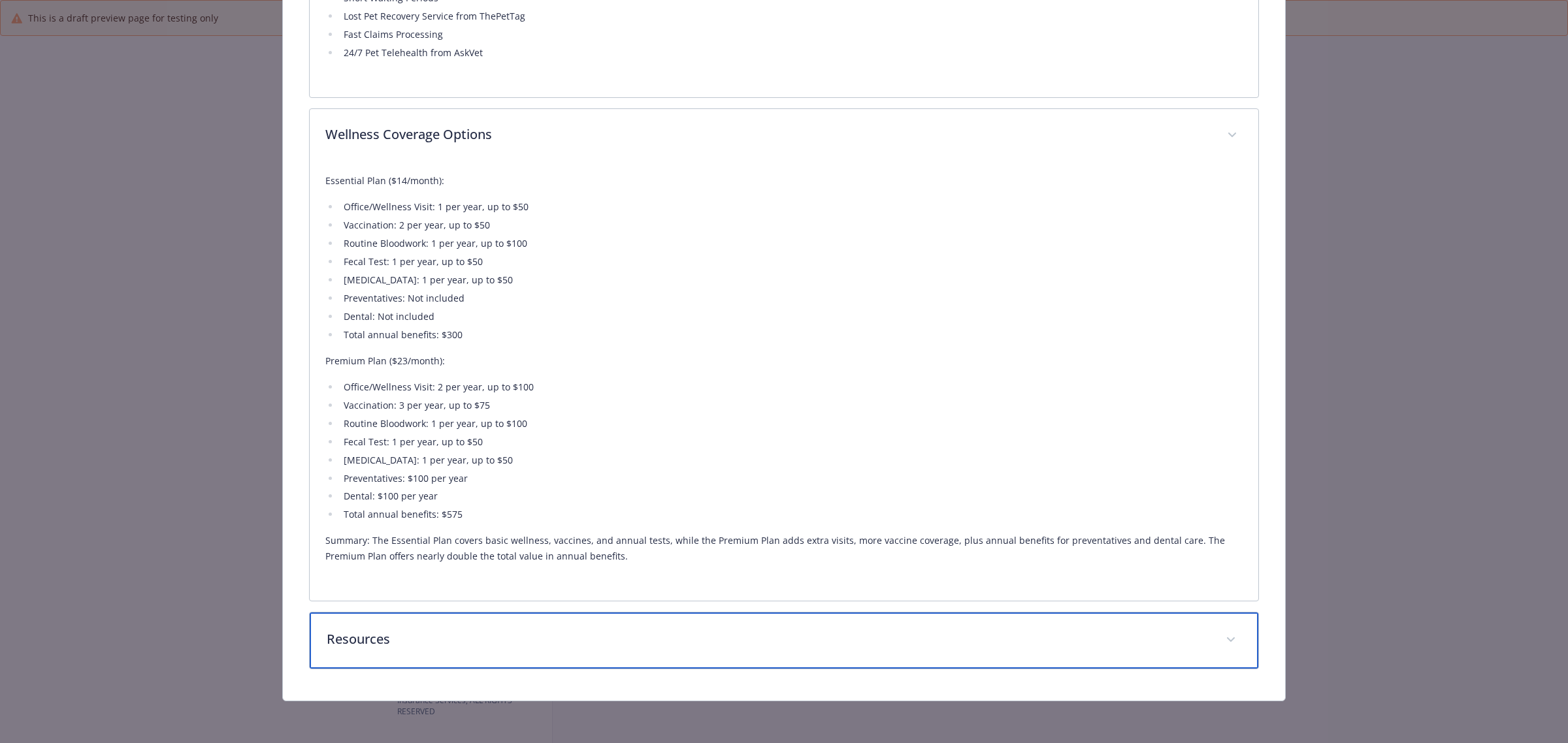
drag, startPoint x: 507, startPoint y: 642, endPoint x: 527, endPoint y: 580, distance: 65.1
click at [507, 644] on p "Resources" at bounding box center [768, 639] width 883 height 20
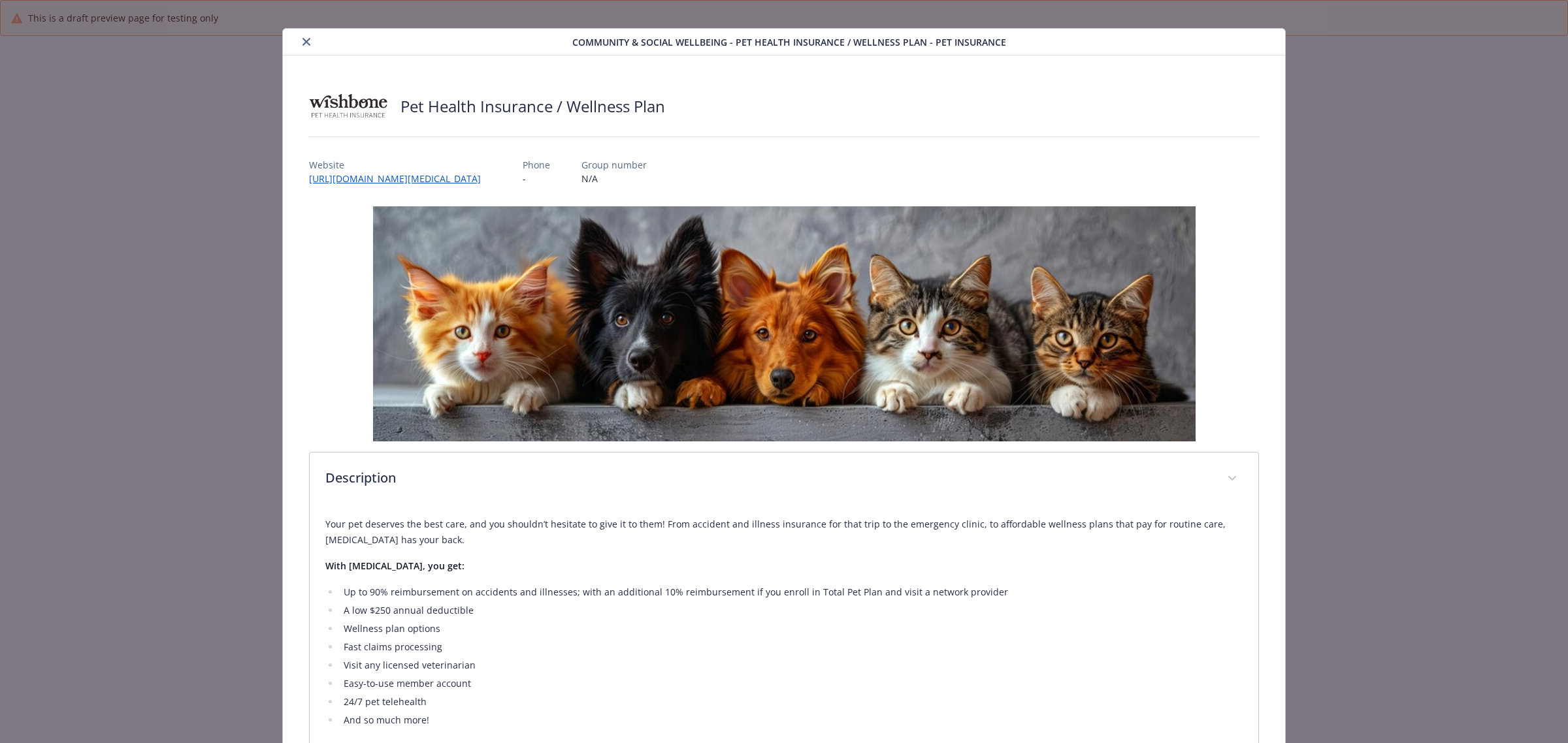
scroll to position [0, 0]
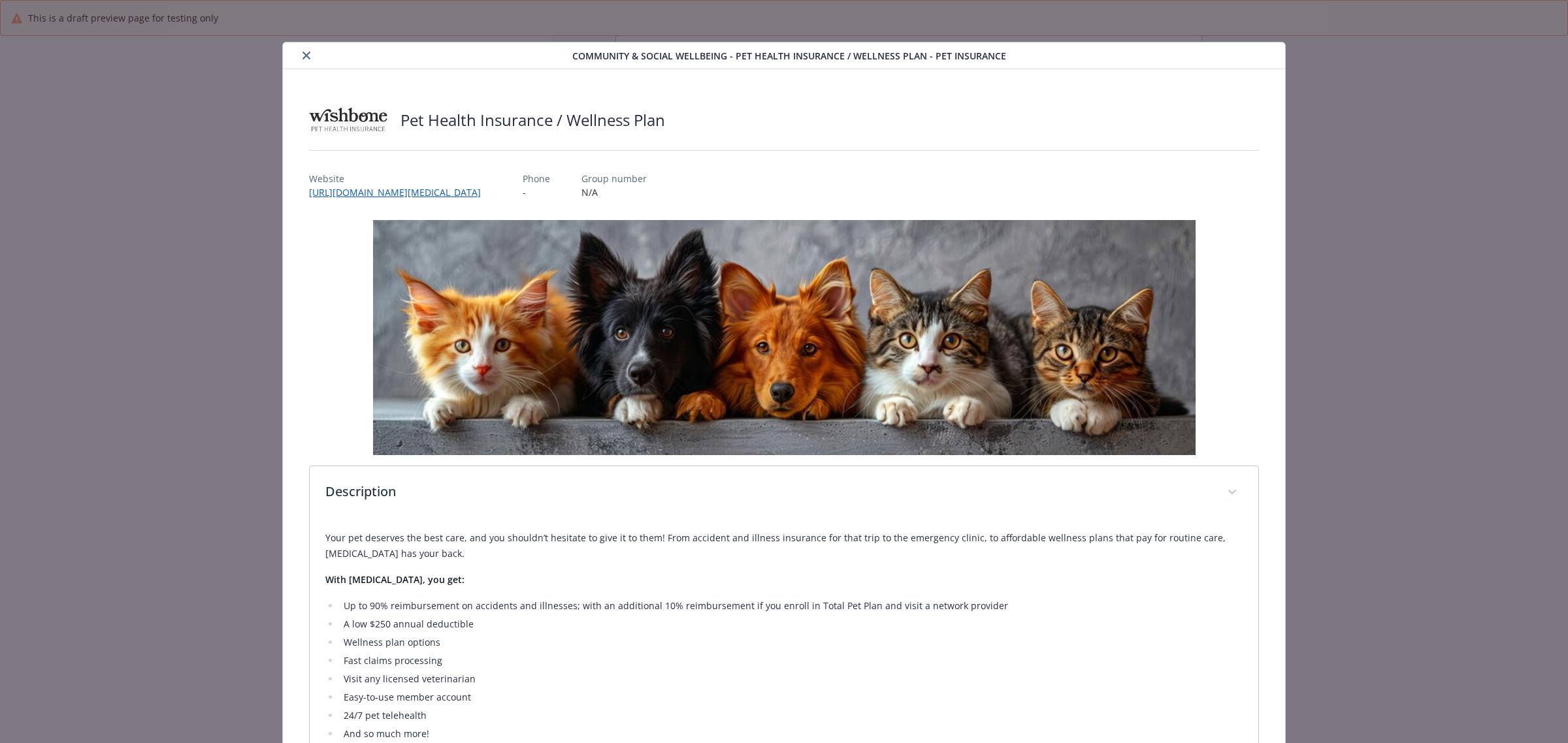
click at [303, 57] on icon "close" at bounding box center [307, 56] width 7 height 7
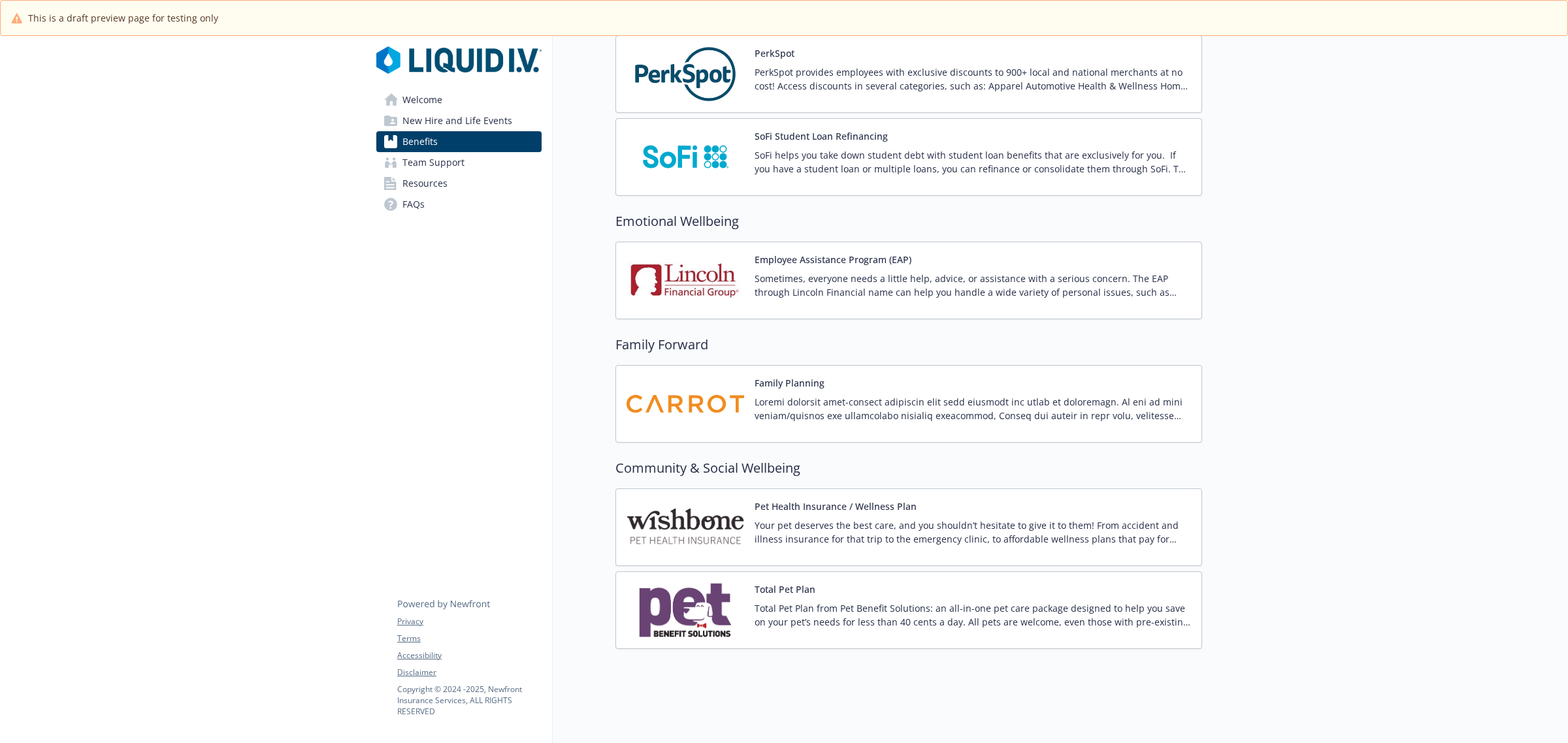
click at [681, 502] on img at bounding box center [685, 528] width 118 height 56
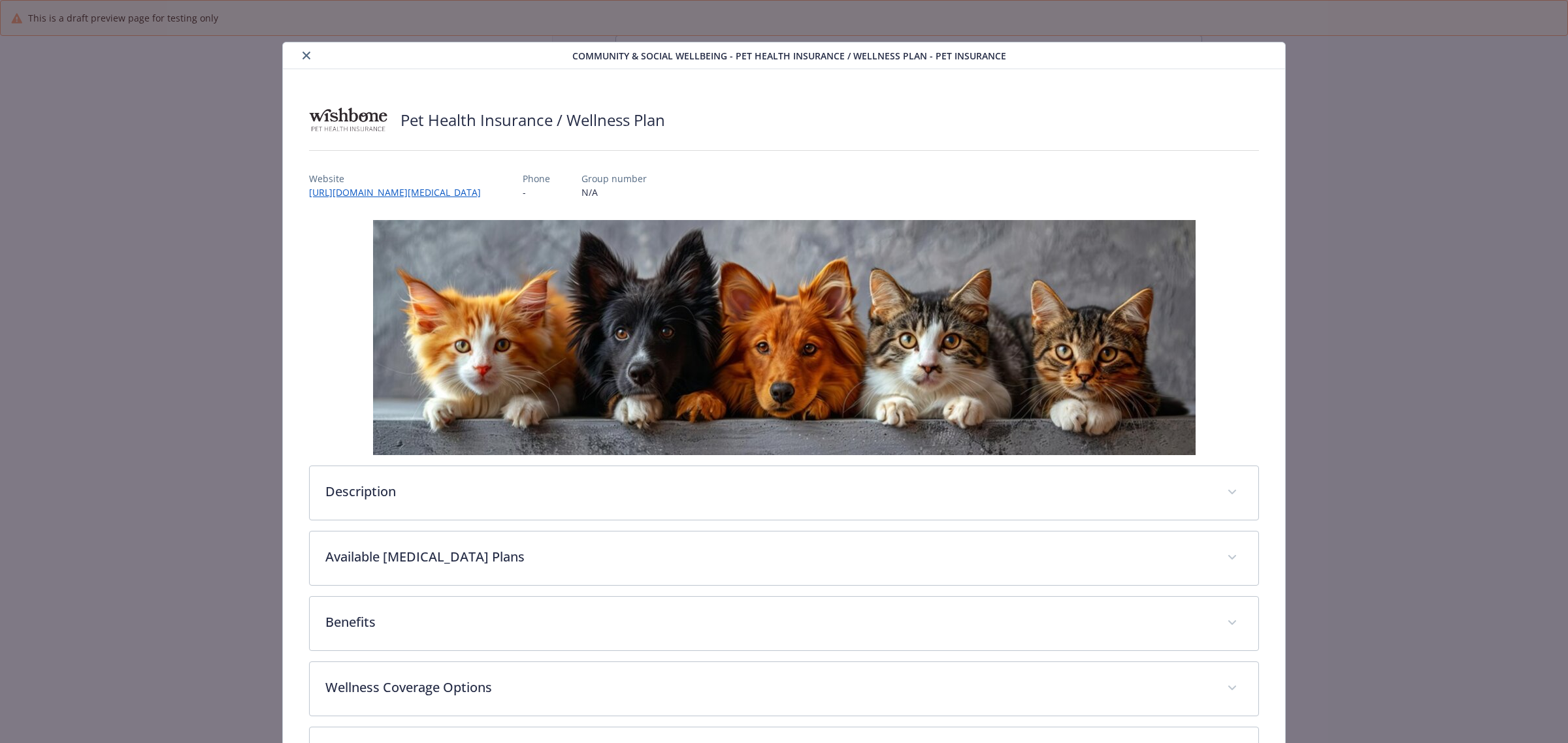
scroll to position [39, 0]
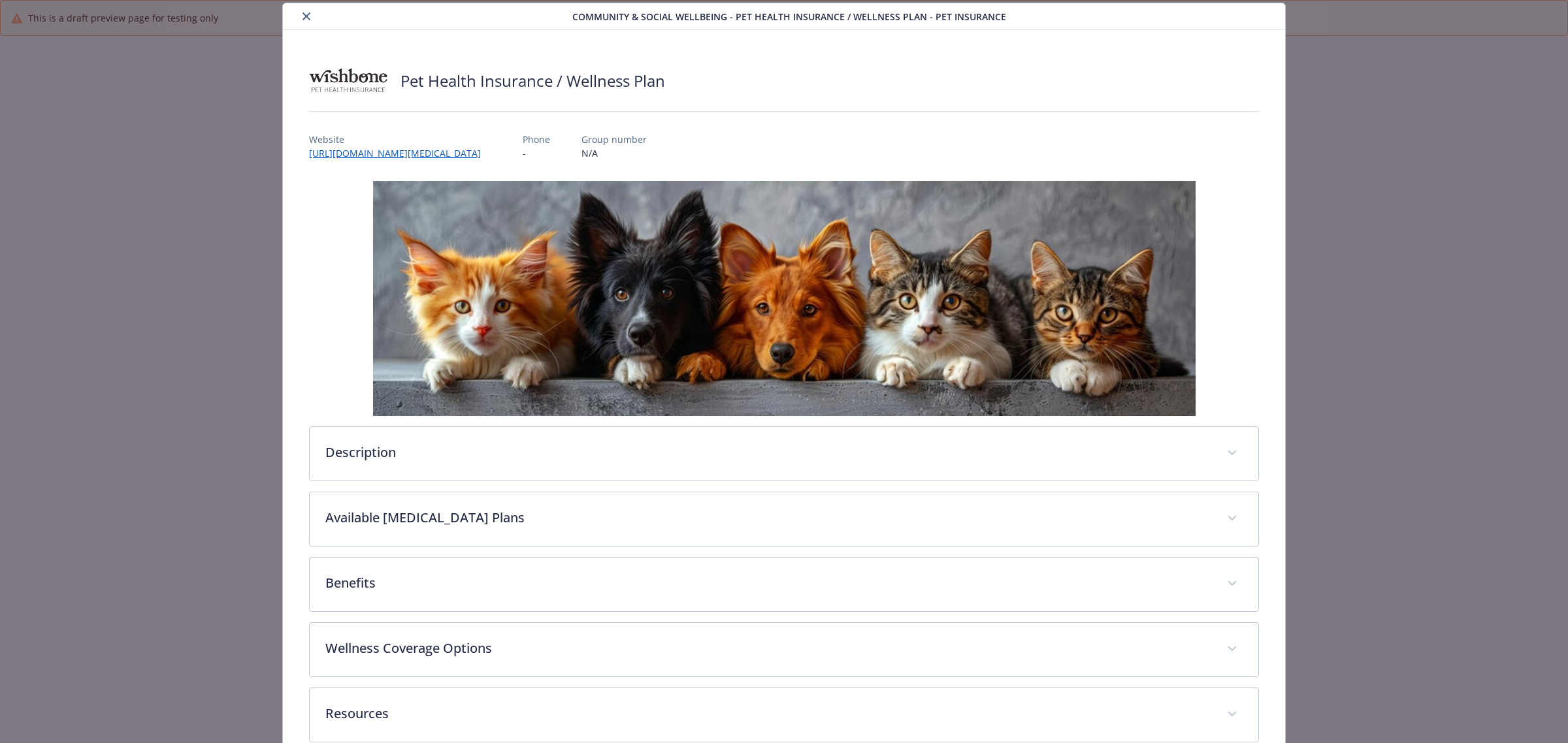
drag, startPoint x: 307, startPoint y: 18, endPoint x: 402, endPoint y: 94, distance: 121.7
click at [307, 18] on icon "close" at bounding box center [307, 16] width 7 height 7
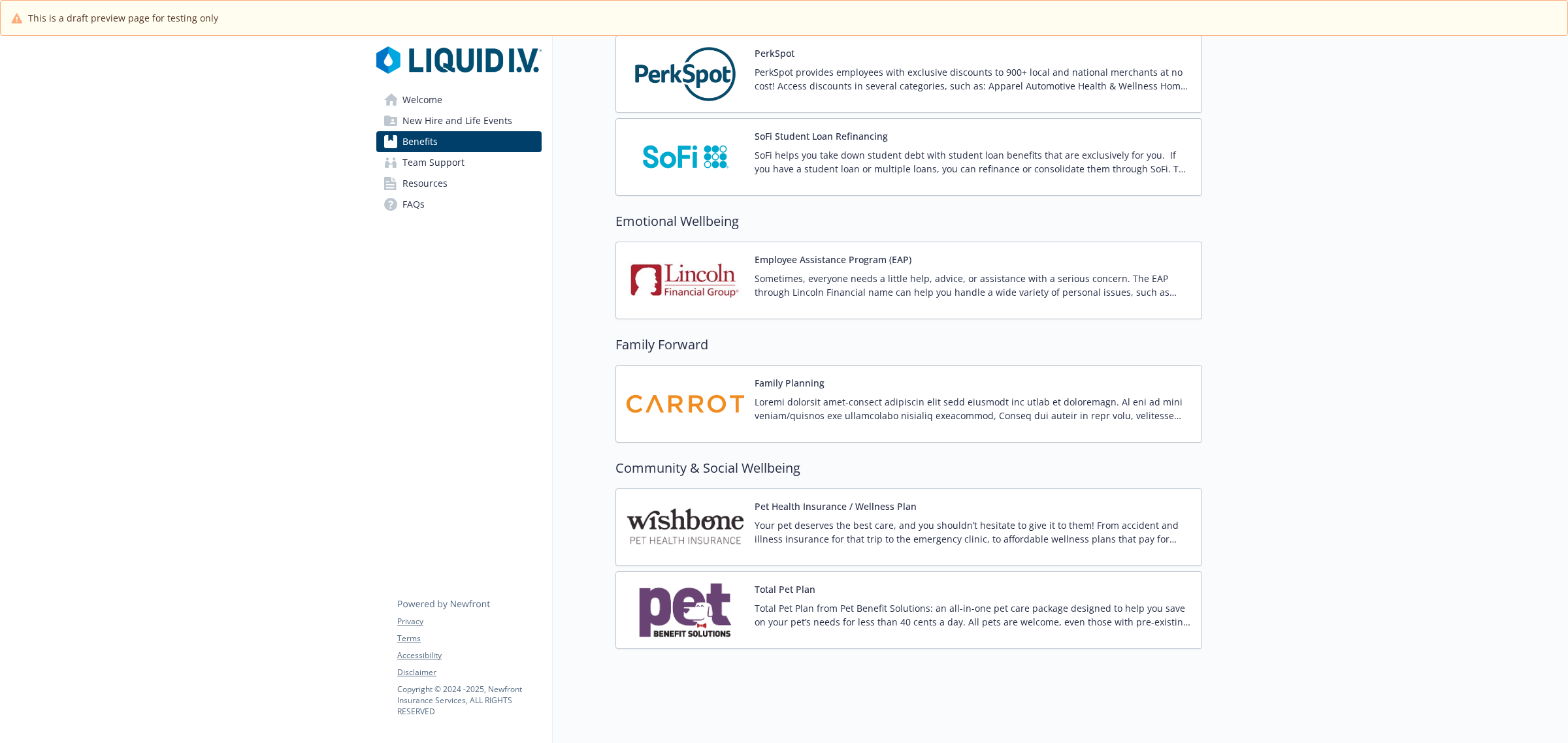
drag, startPoint x: 671, startPoint y: 651, endPoint x: 673, endPoint y: 628, distance: 23.1
click at [674, 622] on img at bounding box center [685, 610] width 118 height 56
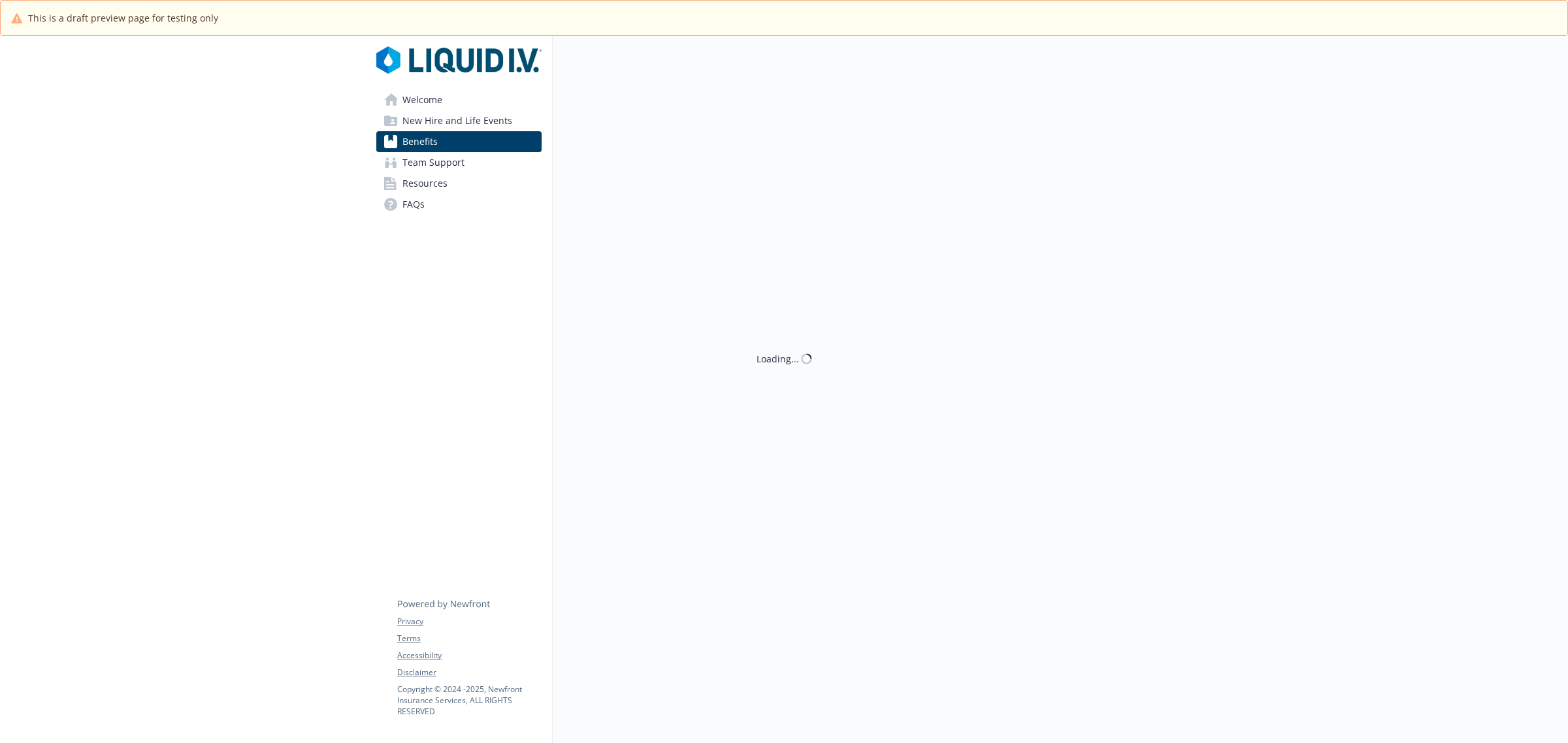
scroll to position [2400, 0]
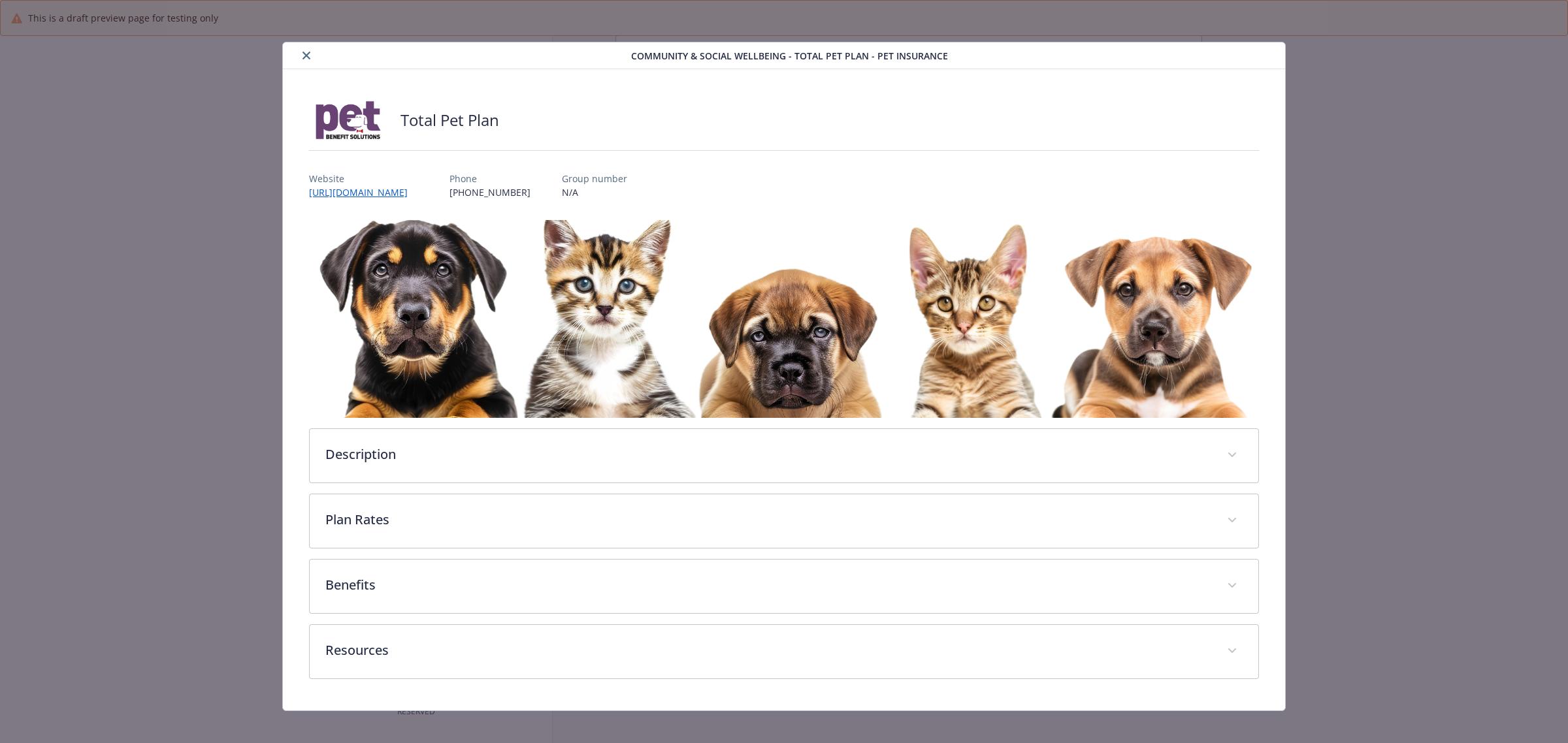
click at [298, 59] on button "close" at bounding box center [306, 55] width 16 height 16
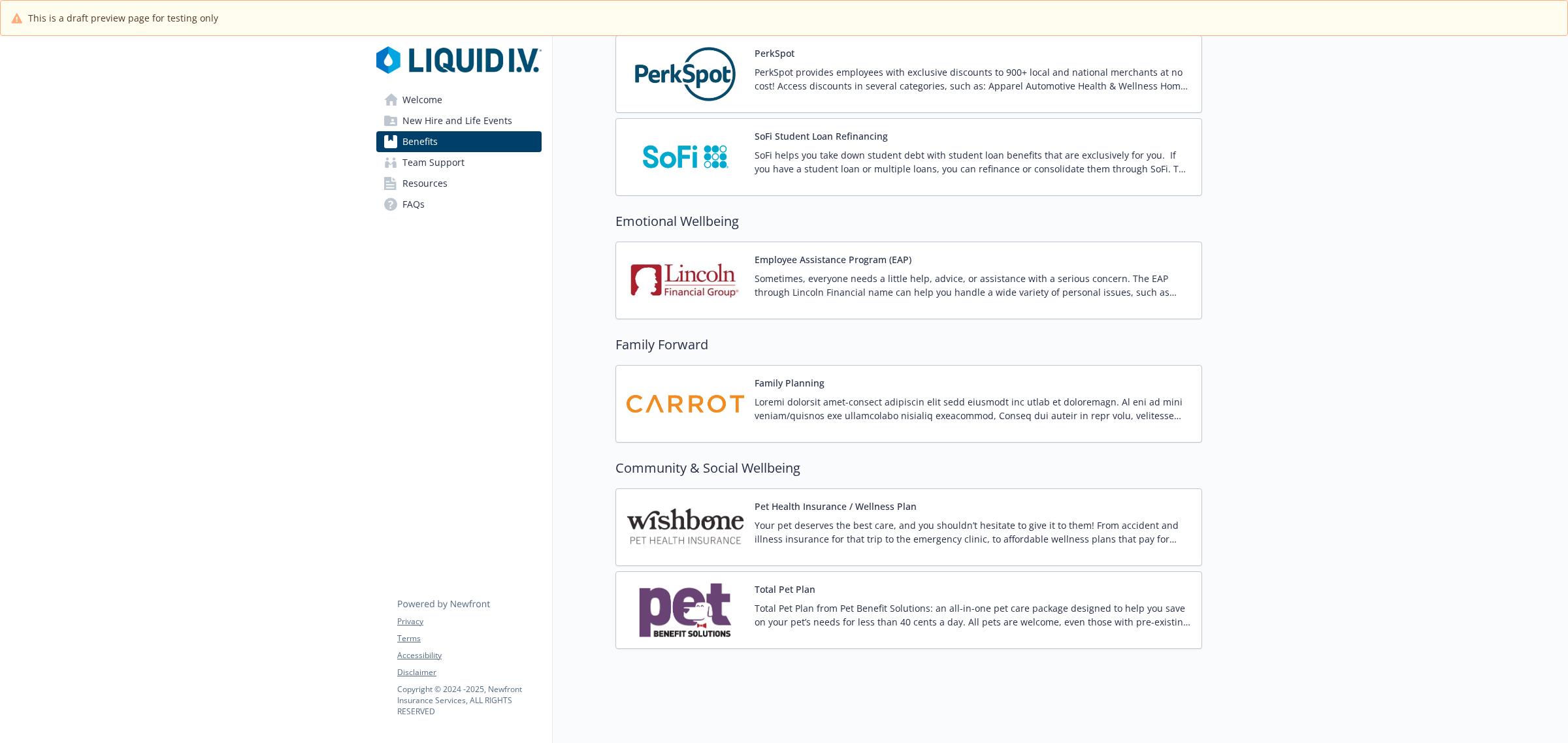
click at [704, 523] on img at bounding box center [685, 528] width 118 height 56
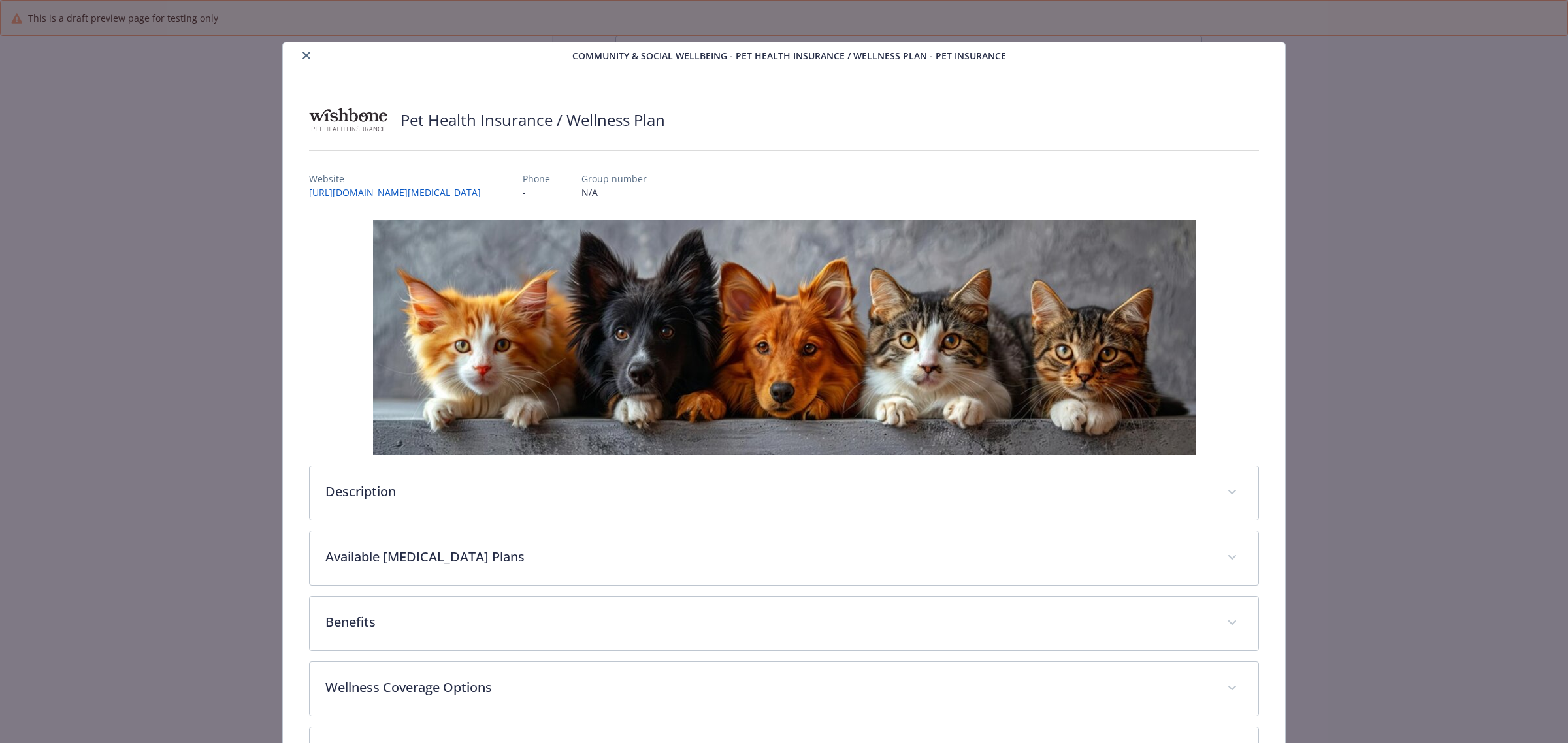
scroll to position [39, 0]
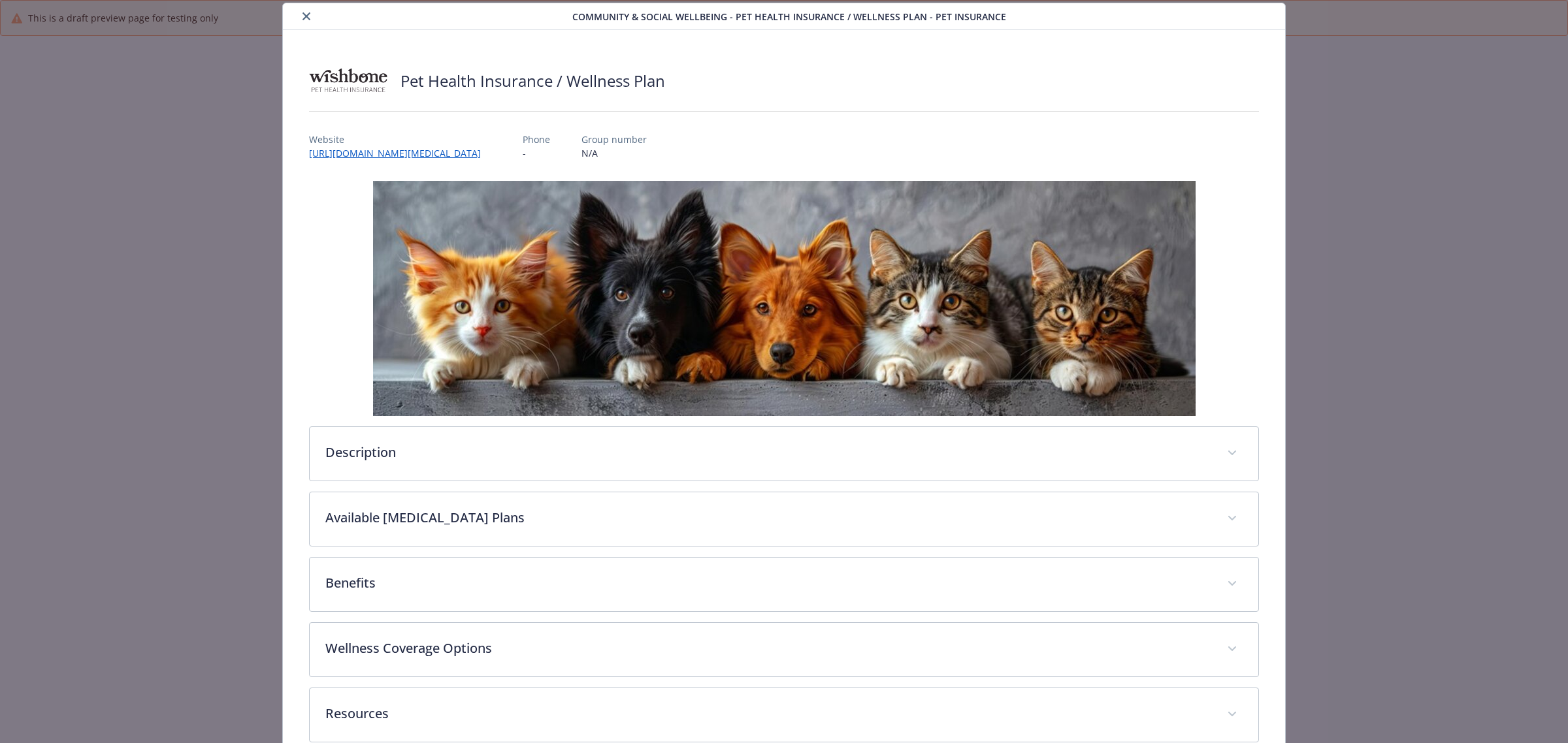
click at [305, 14] on icon "close" at bounding box center [307, 16] width 7 height 7
